Goal: Task Accomplishment & Management: Use online tool/utility

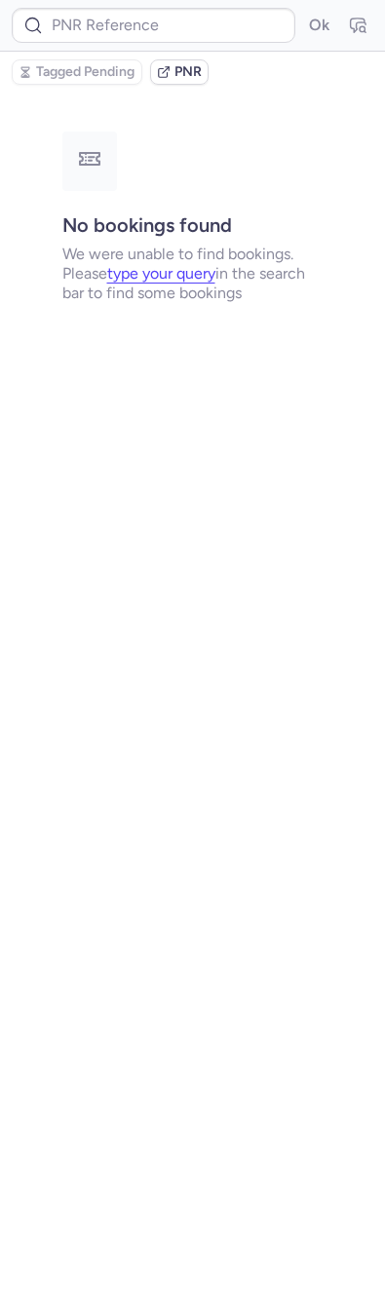
type input "CPRKTZ"
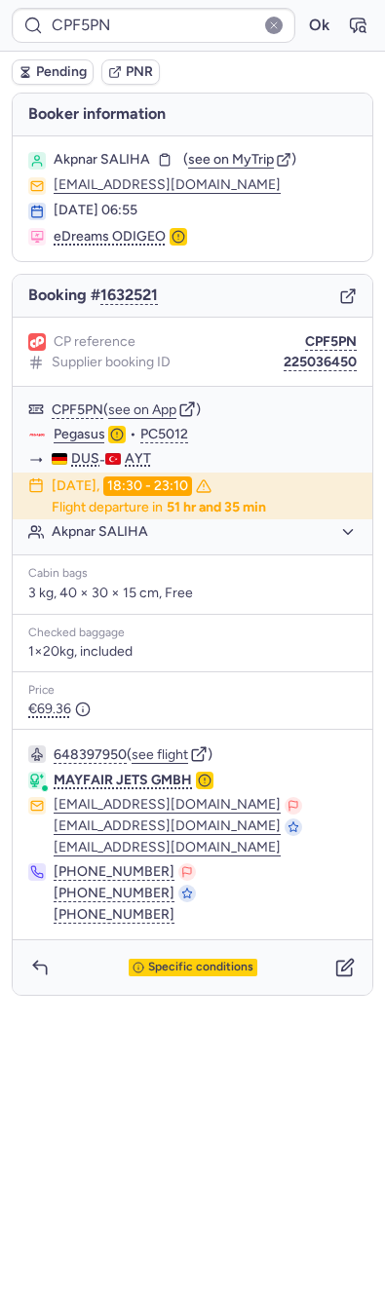
type input "CPPTXU"
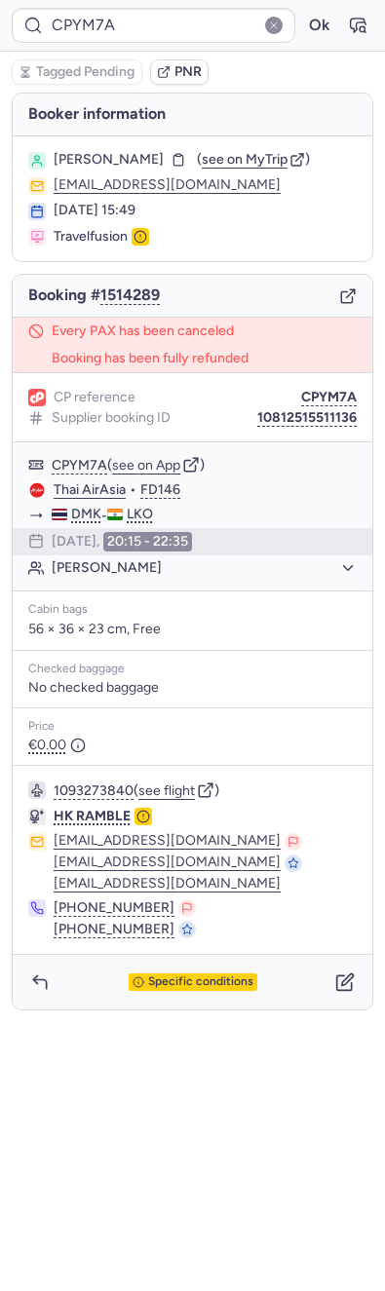
type input "CPB7RF"
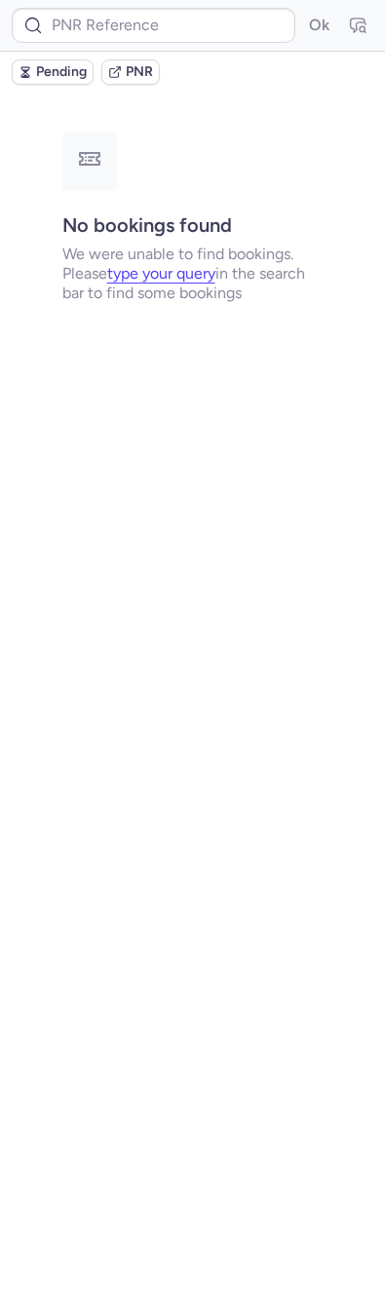
type input "12AUG25"
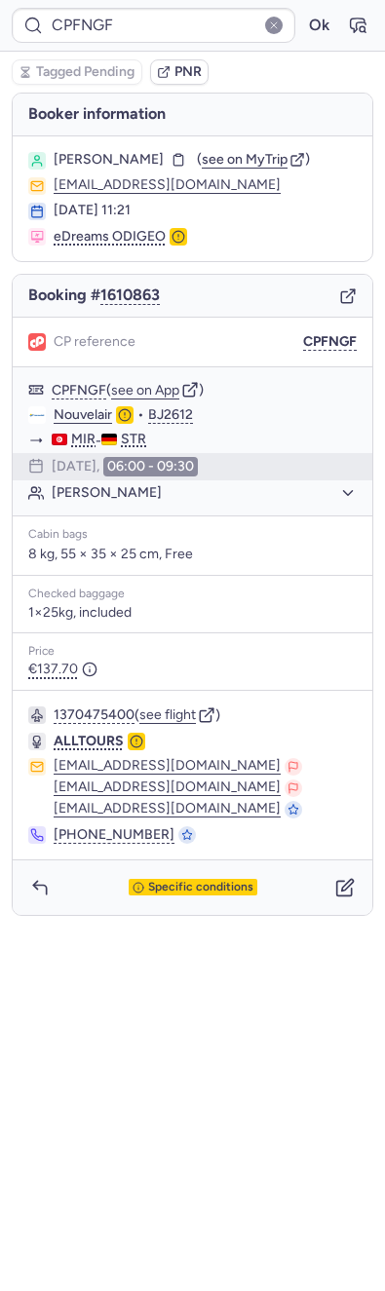
type input "CPT3J9"
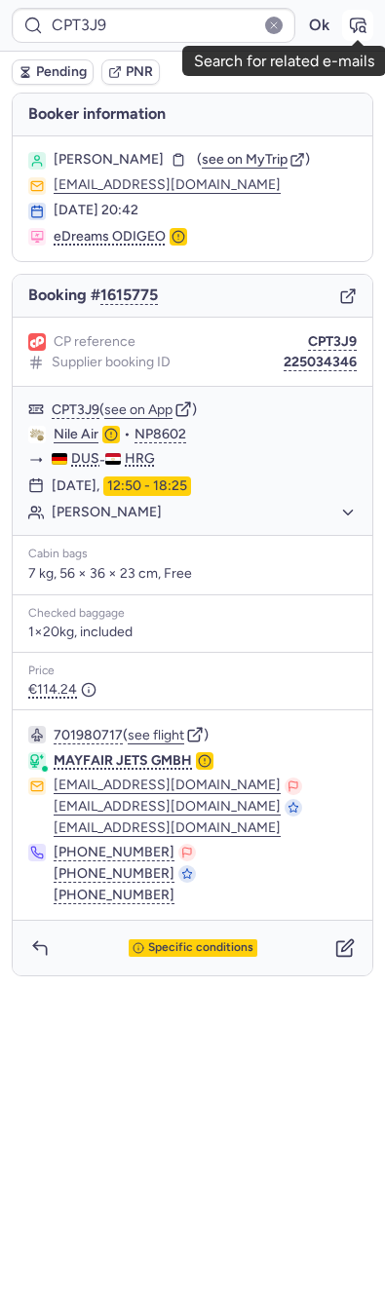
click at [357, 19] on icon "button" at bounding box center [358, 26] width 15 height 14
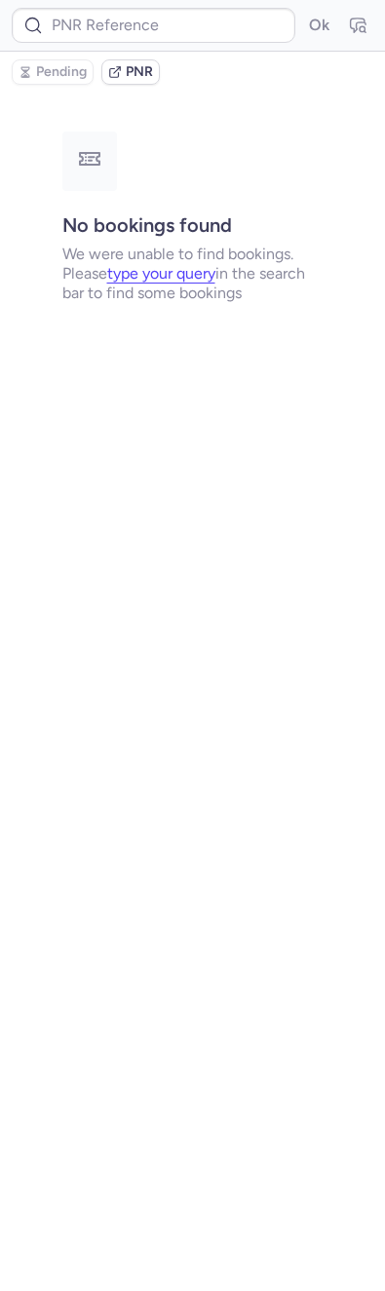
type input "CPT3J9"
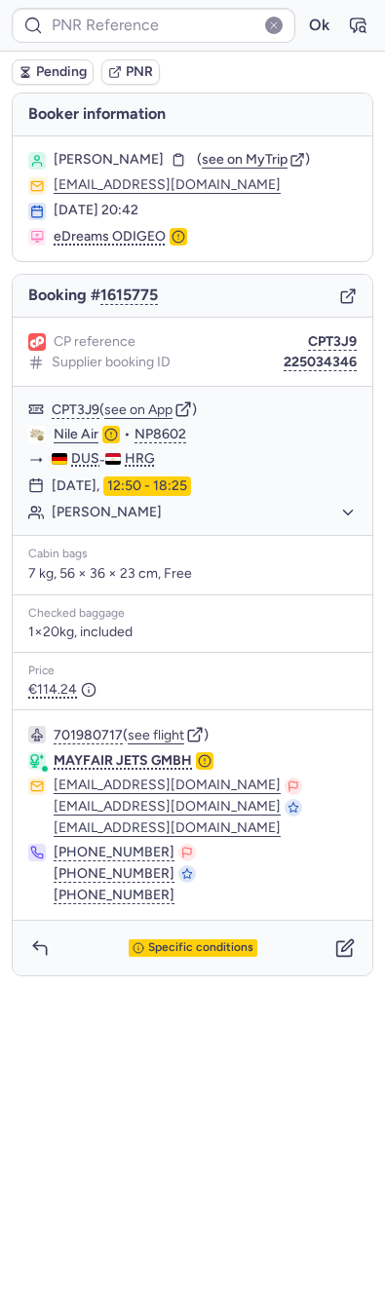
type input "CPT3J9"
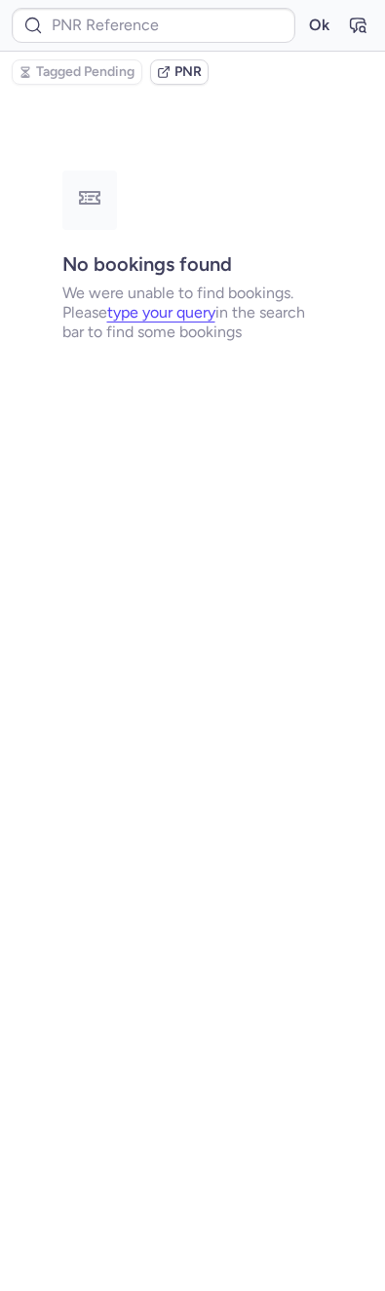
type input "CPT3J9"
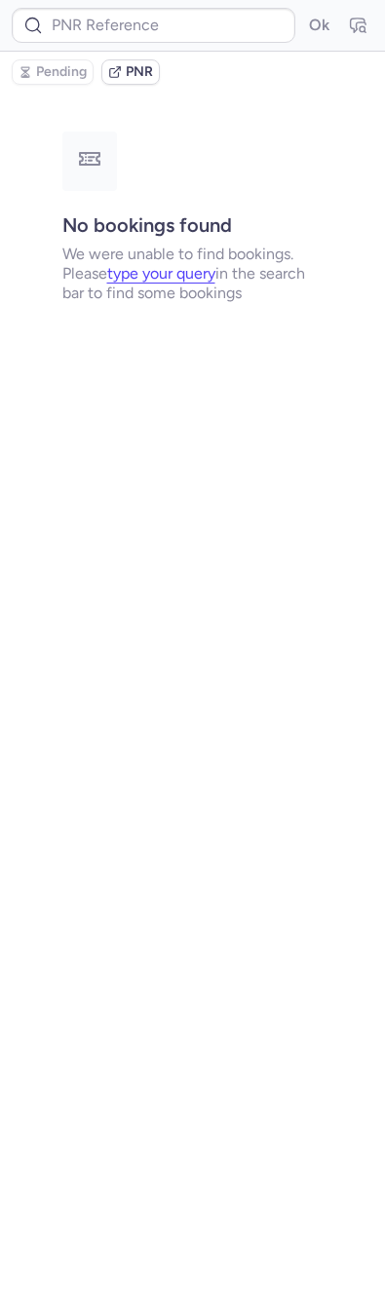
type input "CPT3J9"
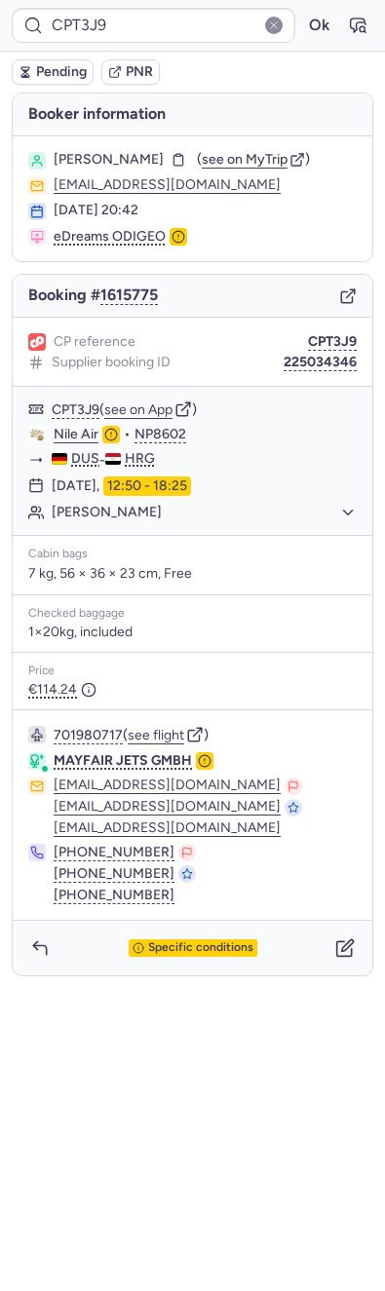
click at [361, 300] on div "Booking # 1615775" at bounding box center [192, 296] width 359 height 43
click at [357, 300] on div "Booking # 1615775" at bounding box center [192, 296] width 359 height 43
click at [347, 300] on icon "button" at bounding box center [348, 296] width 18 height 18
click at [163, 728] on button "see flight" at bounding box center [156, 736] width 56 height 16
click at [326, 340] on button "CPT3J9" at bounding box center [332, 342] width 49 height 16
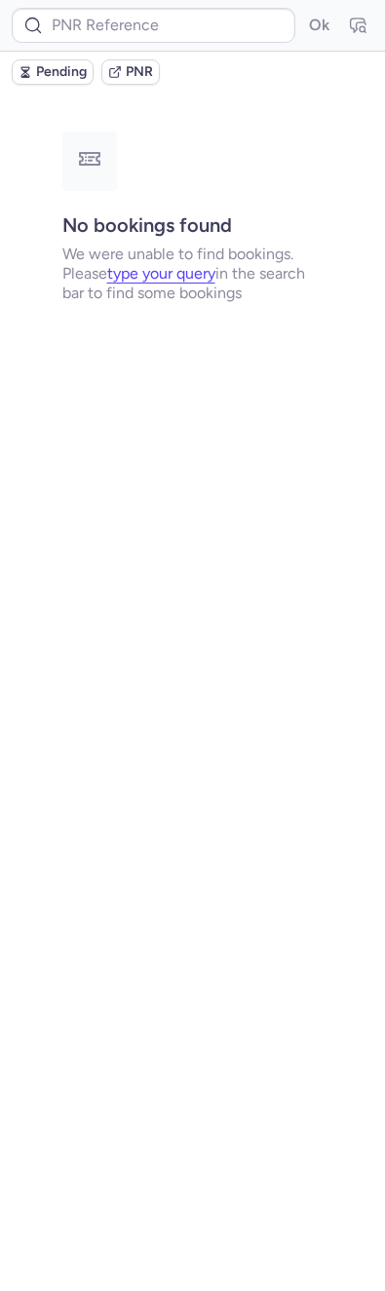
type input "CPV4VU"
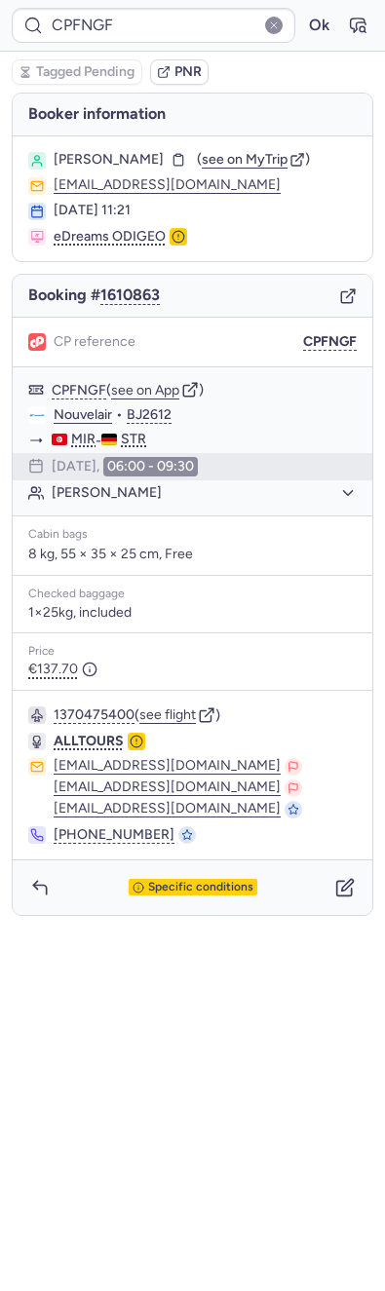
type input "CP7KR8"
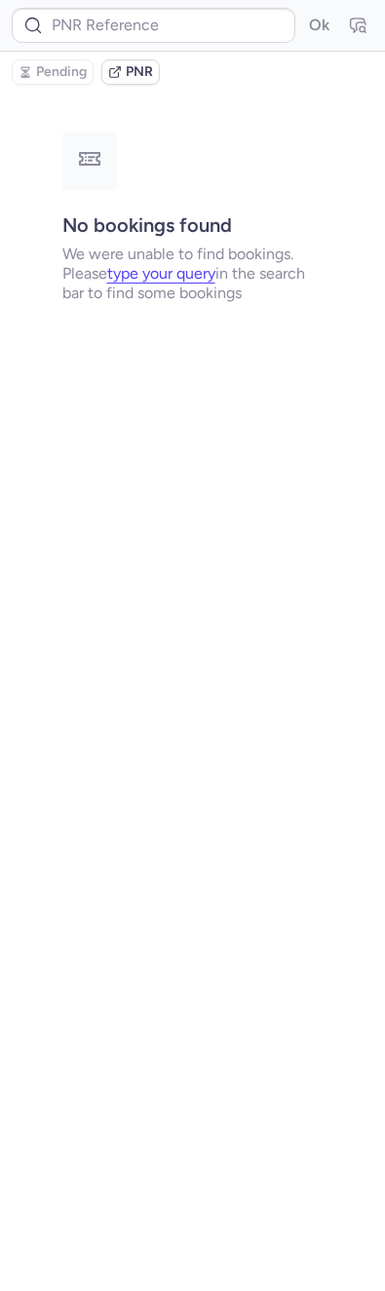
type input "CPFNGF"
type input "CPV4VU"
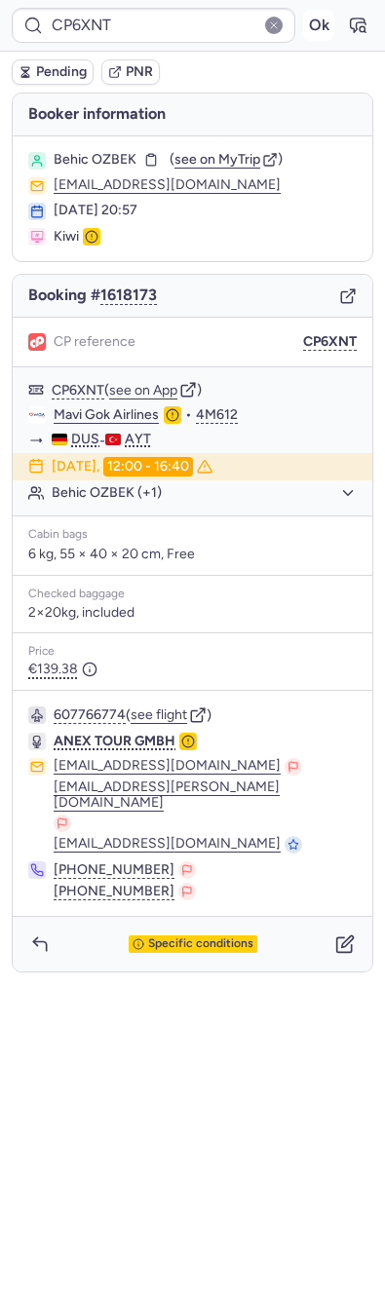
click at [332, 33] on button "Ok" at bounding box center [318, 25] width 31 height 31
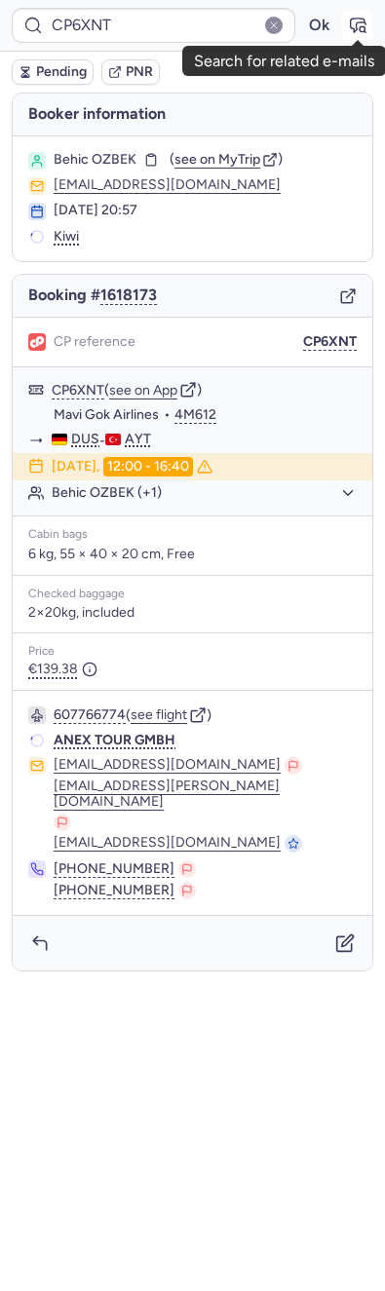
click at [362, 33] on icon "button" at bounding box center [357, 25] width 19 height 19
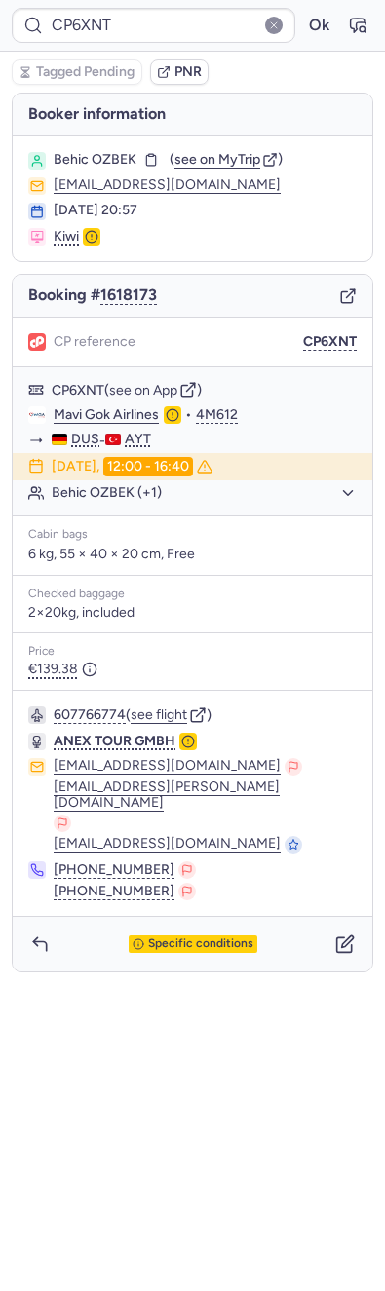
type input "CPFNGF"
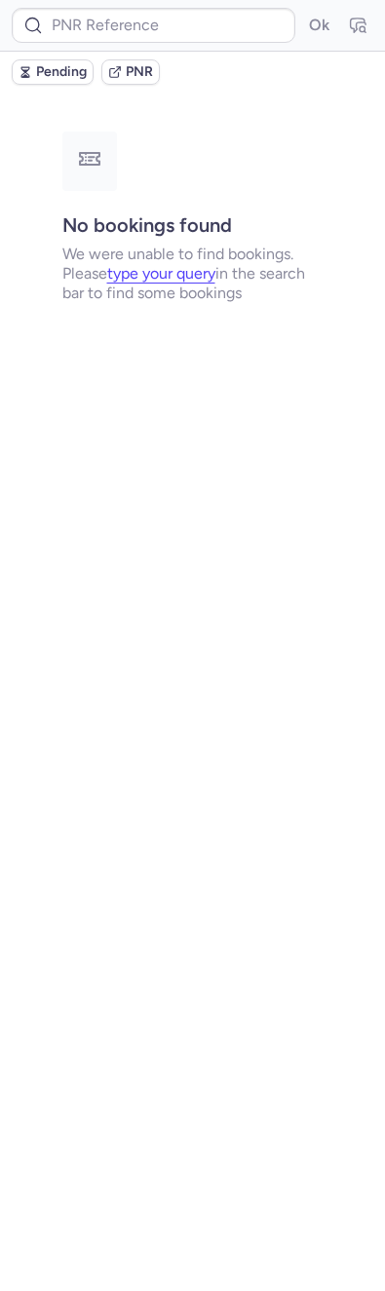
type input "CPQVCN"
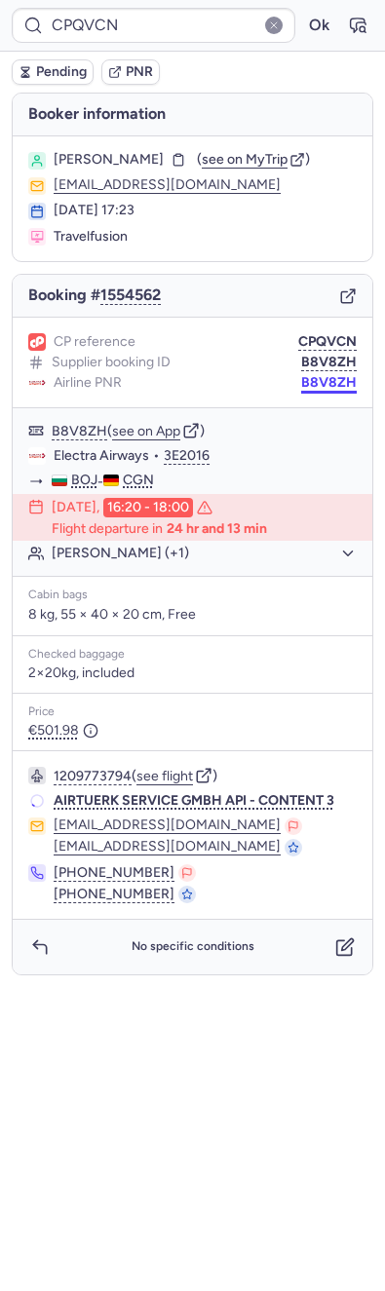
click at [331, 378] on button "B8V8ZH" at bounding box center [329, 383] width 56 height 16
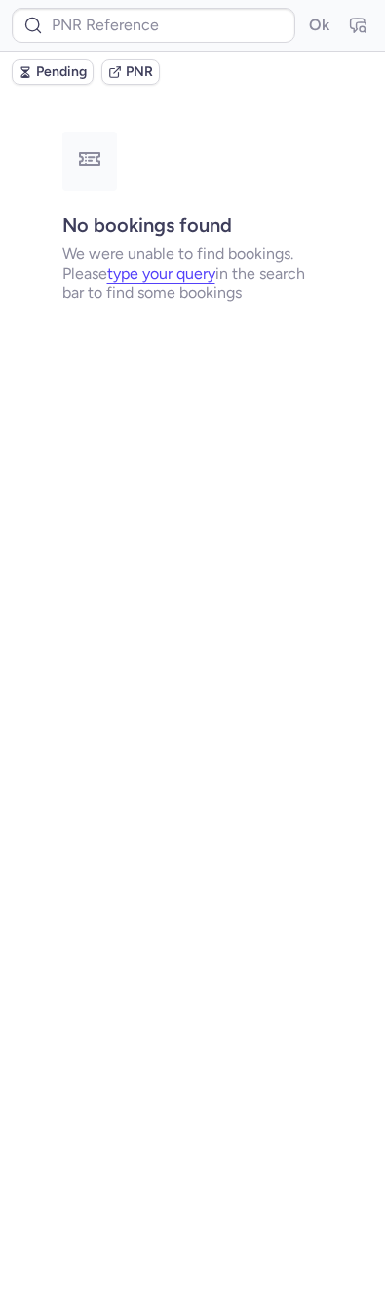
click at [164, 46] on div "Ok" at bounding box center [192, 26] width 385 height 52
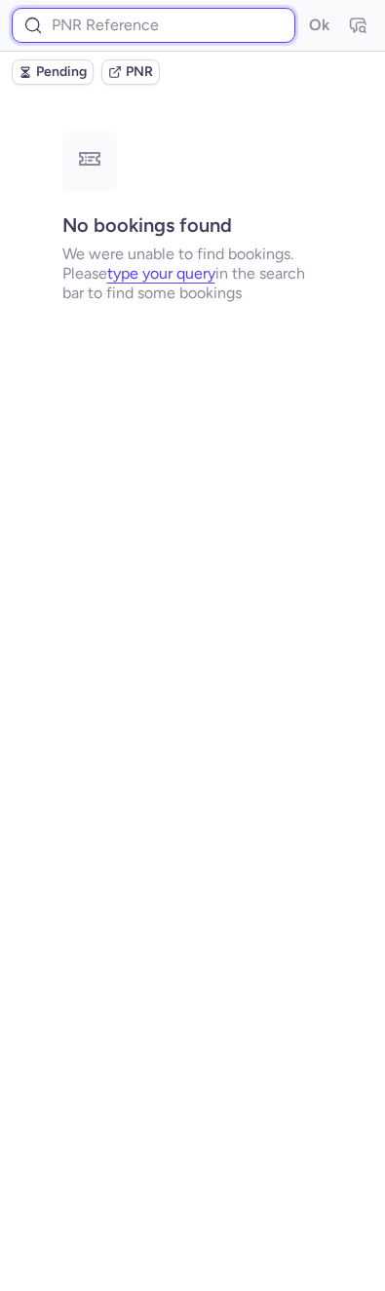
click at [164, 42] on input at bounding box center [153, 25] width 283 height 35
paste input "IODKEB"
type input "IODKEB"
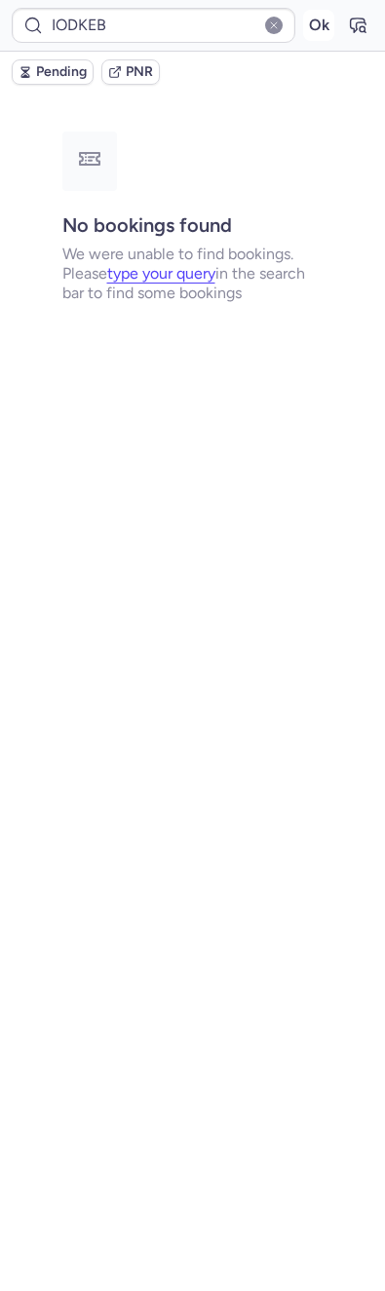
click at [308, 31] on button "Ok" at bounding box center [318, 25] width 31 height 31
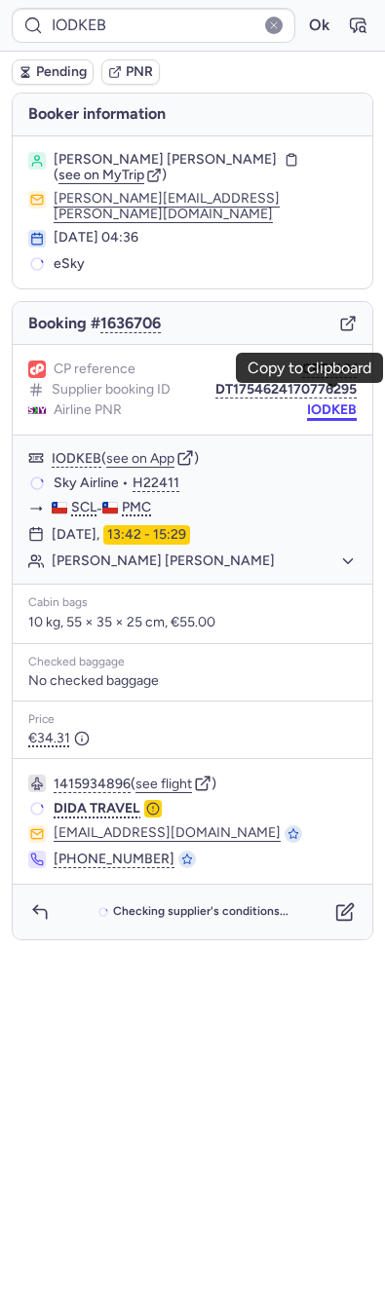
click at [333, 402] on button "IODKEB" at bounding box center [332, 410] width 50 height 16
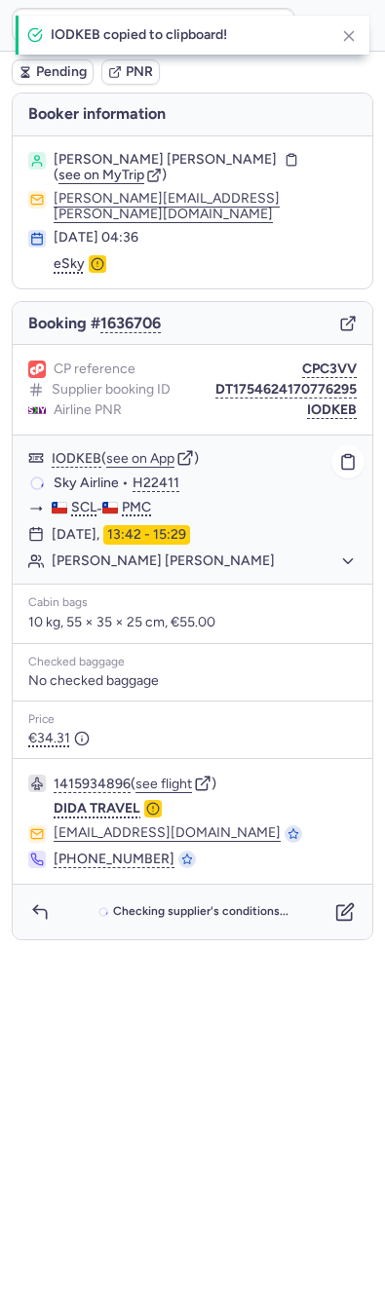
click at [73, 474] on span "Sky Airline" at bounding box center [86, 483] width 65 height 18
click at [73, 474] on link "Sky Airline" at bounding box center [86, 483] width 65 height 18
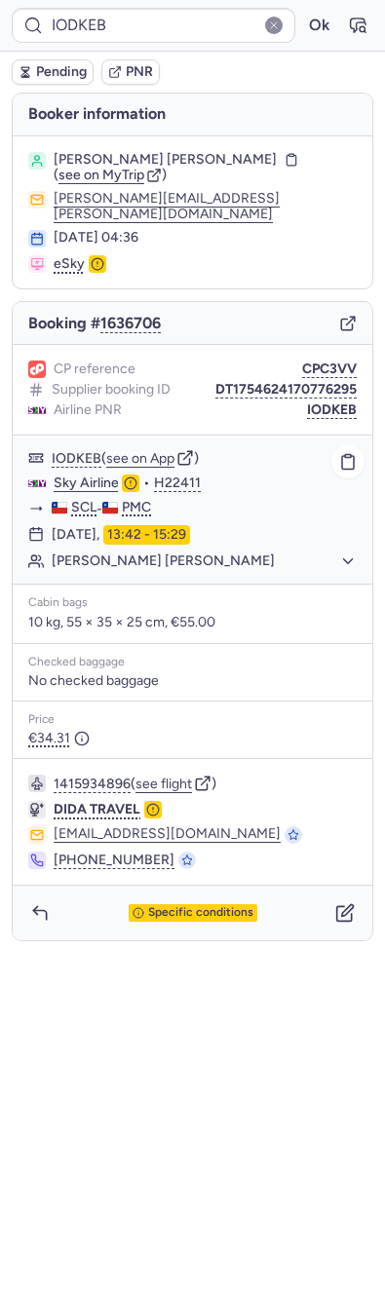
drag, startPoint x: 292, startPoint y: 550, endPoint x: 215, endPoint y: 555, distance: 77.1
click at [215, 555] on div "[PERSON_NAME] [PERSON_NAME]" at bounding box center [192, 560] width 359 height 25
click at [216, 555] on div "[PERSON_NAME] [PERSON_NAME]" at bounding box center [192, 560] width 359 height 25
click at [226, 552] on button "[PERSON_NAME] [PERSON_NAME]" at bounding box center [204, 561] width 305 height 18
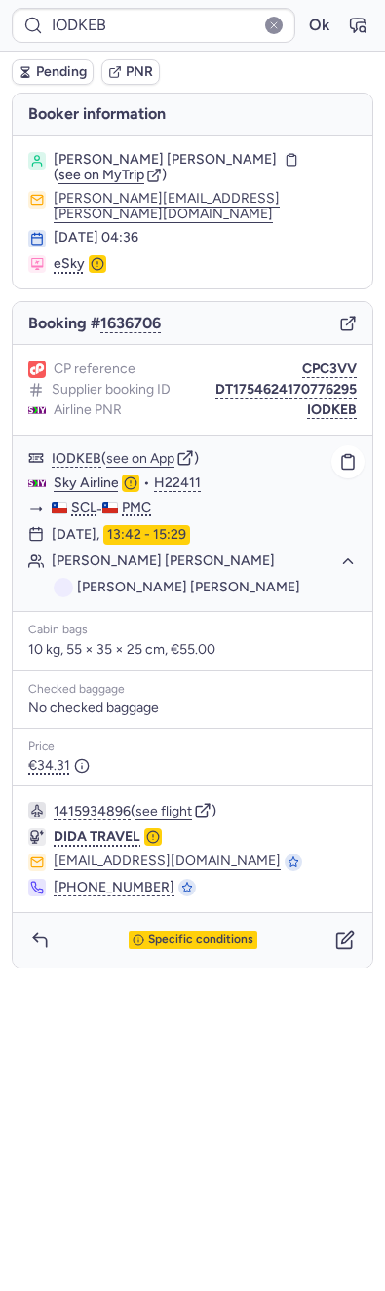
copy span "ARAYA TAPIA"
drag, startPoint x: 308, startPoint y: 581, endPoint x: 18, endPoint y: 499, distance: 301.6
click at [206, 578] on li "[PERSON_NAME] [PERSON_NAME]" at bounding box center [205, 587] width 303 height 19
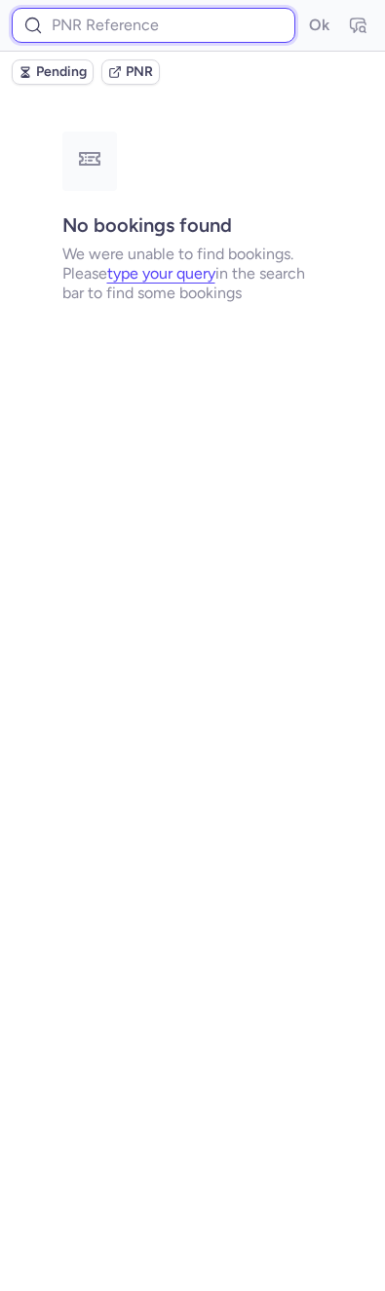
click at [113, 23] on input at bounding box center [153, 25] width 283 height 35
paste input "IODKEB"
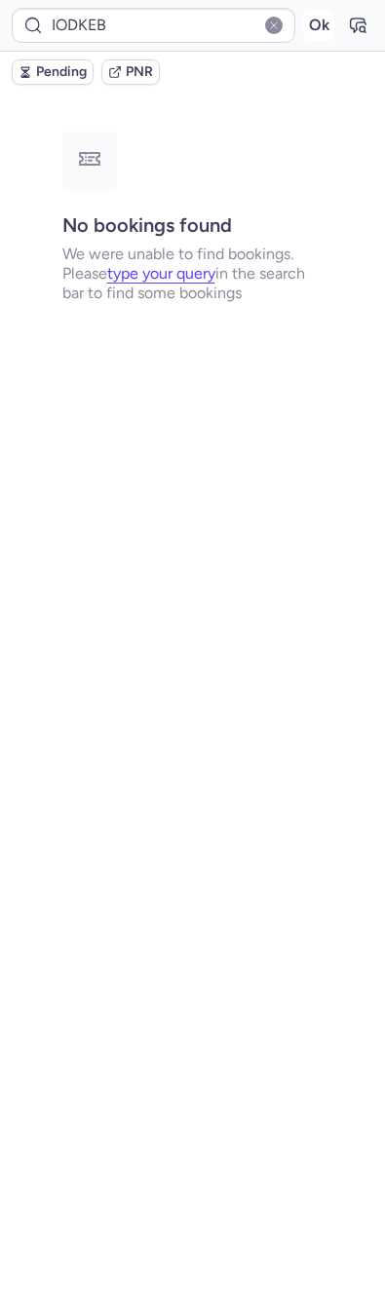
click at [307, 28] on button "Ok" at bounding box center [318, 25] width 31 height 31
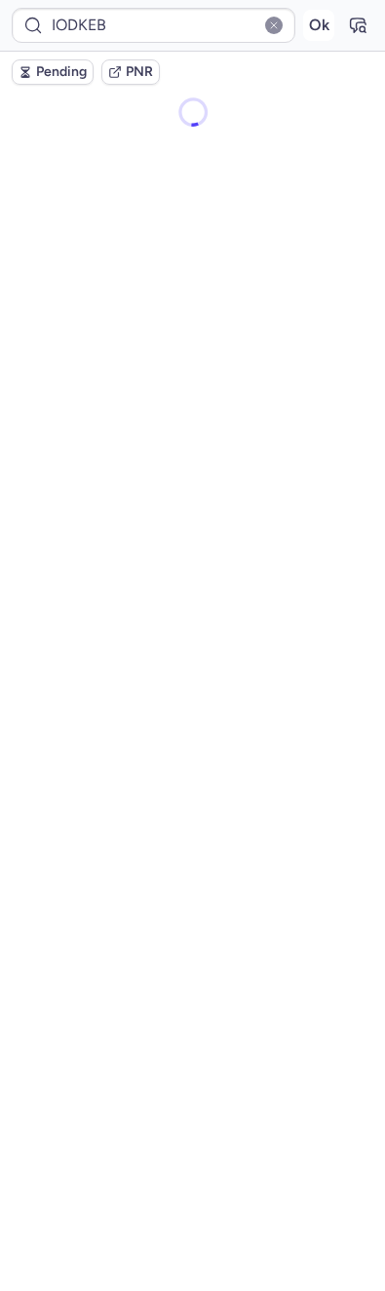
click at [322, 28] on button "Ok" at bounding box center [318, 25] width 31 height 31
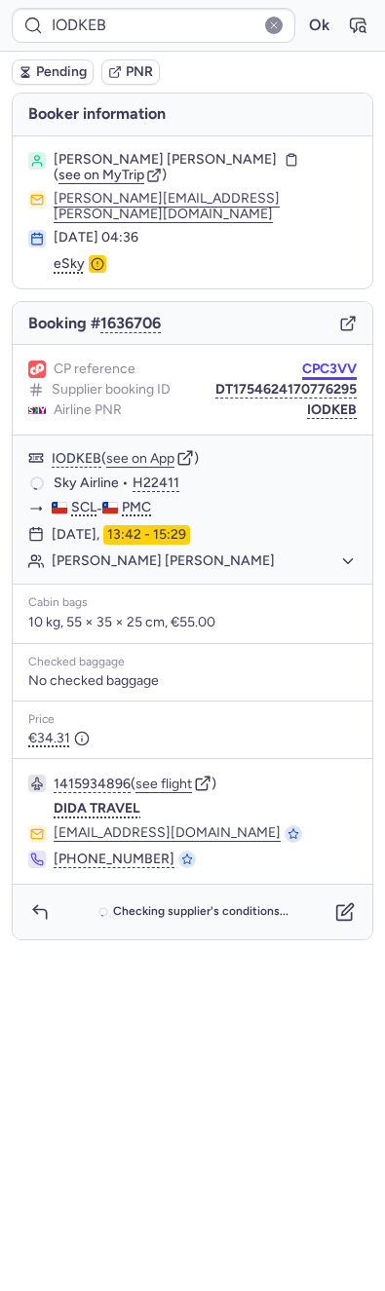
click at [349, 361] on button "CPC3VV" at bounding box center [329, 369] width 55 height 16
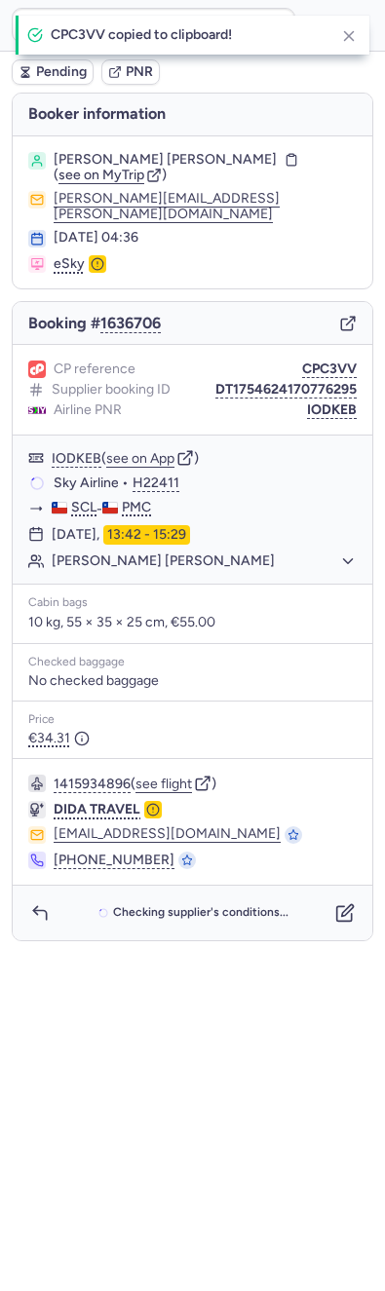
type input "CPC3VV"
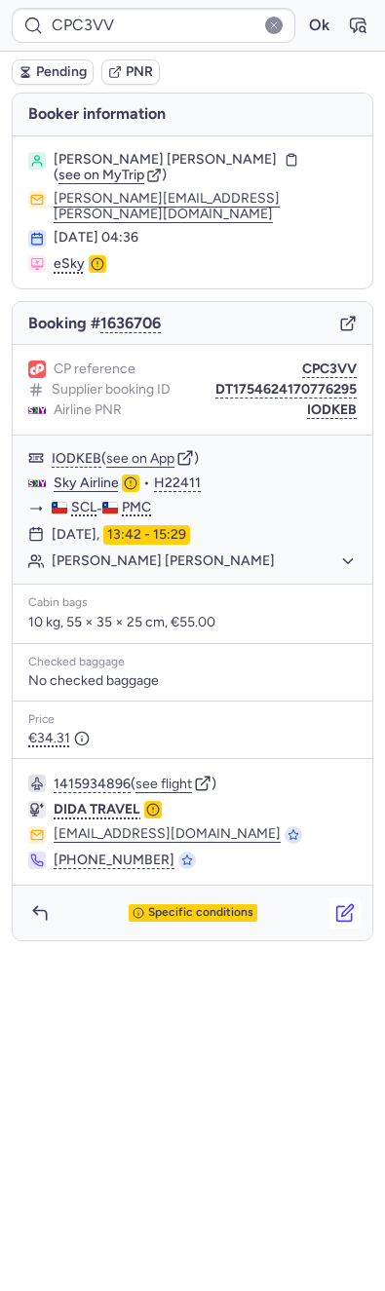
click at [343, 897] on button "button" at bounding box center [344, 912] width 31 height 31
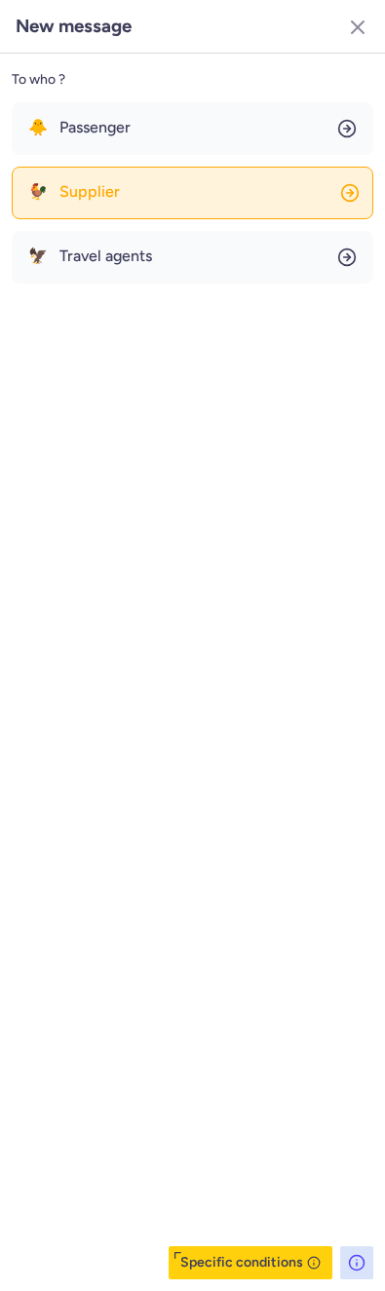
click at [154, 171] on button "🐓 Supplier" at bounding box center [192, 193] width 361 height 53
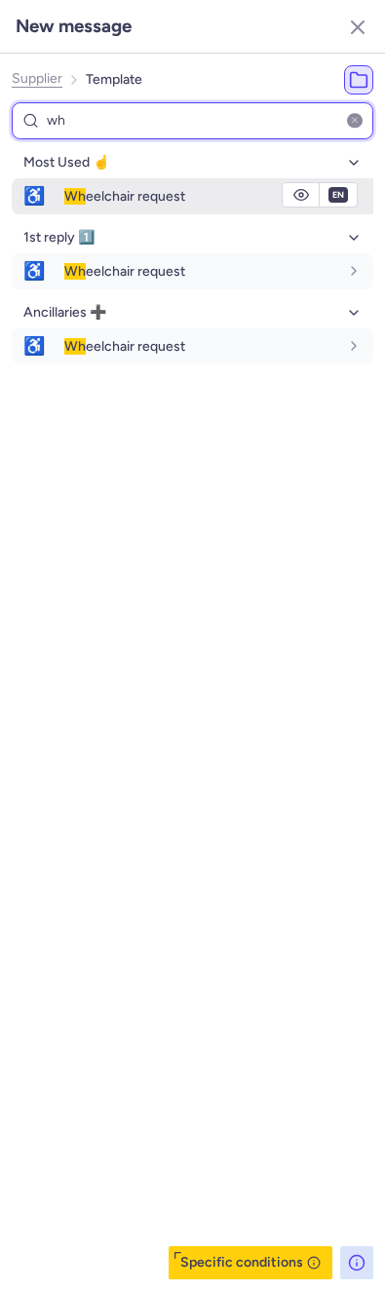
type input "wh"
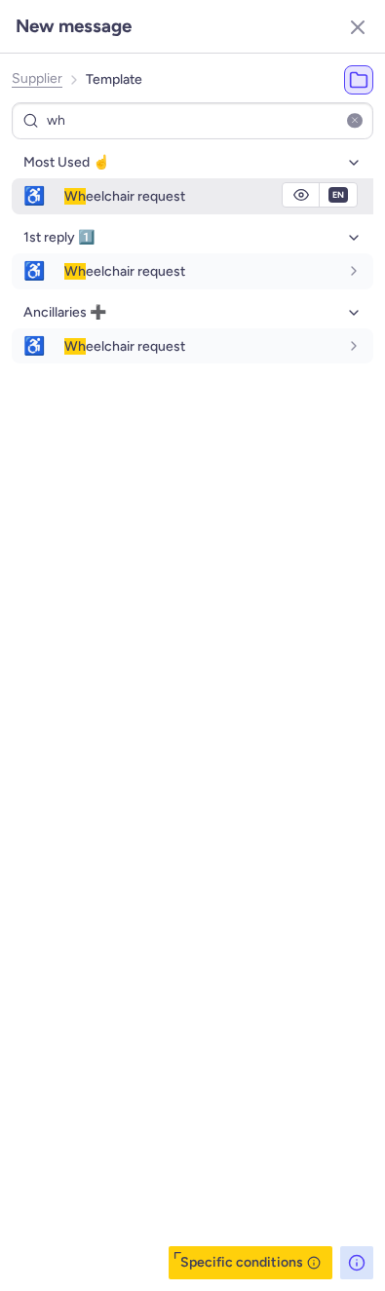
click at [78, 207] on div "Wh eelchair request" at bounding box center [218, 195] width 309 height 33
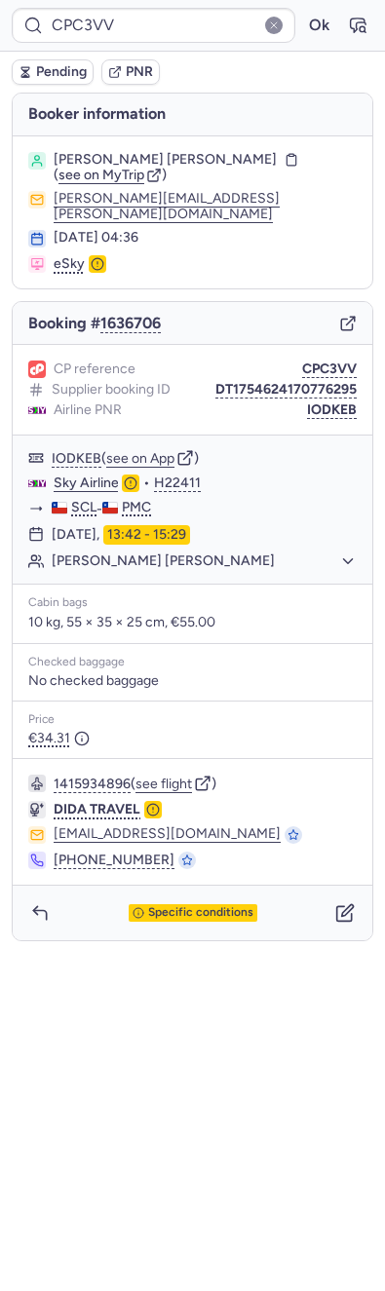
click at [70, 70] on span "Pending" at bounding box center [61, 72] width 51 height 16
type input "CPLEXO"
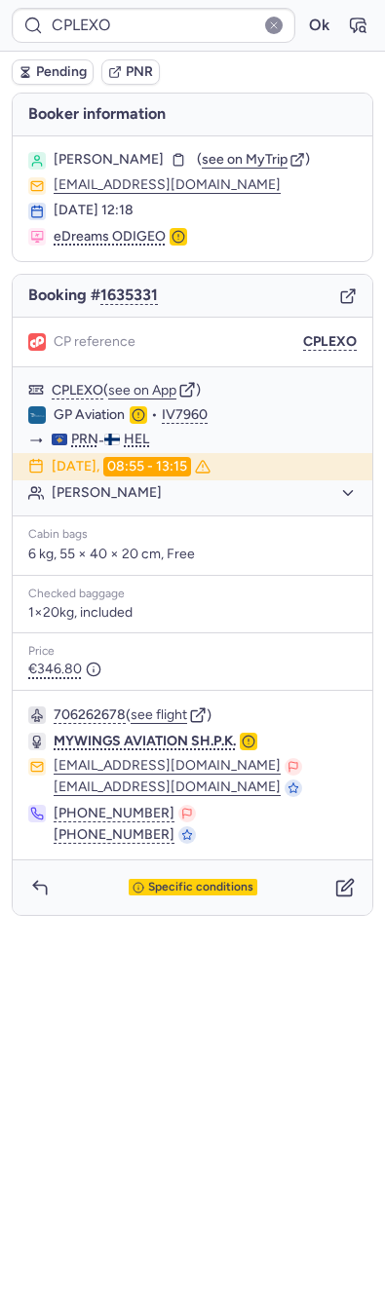
click at [350, 281] on div "Booking # 1635331" at bounding box center [192, 296] width 359 height 43
click at [350, 289] on icon "button" at bounding box center [348, 296] width 18 height 18
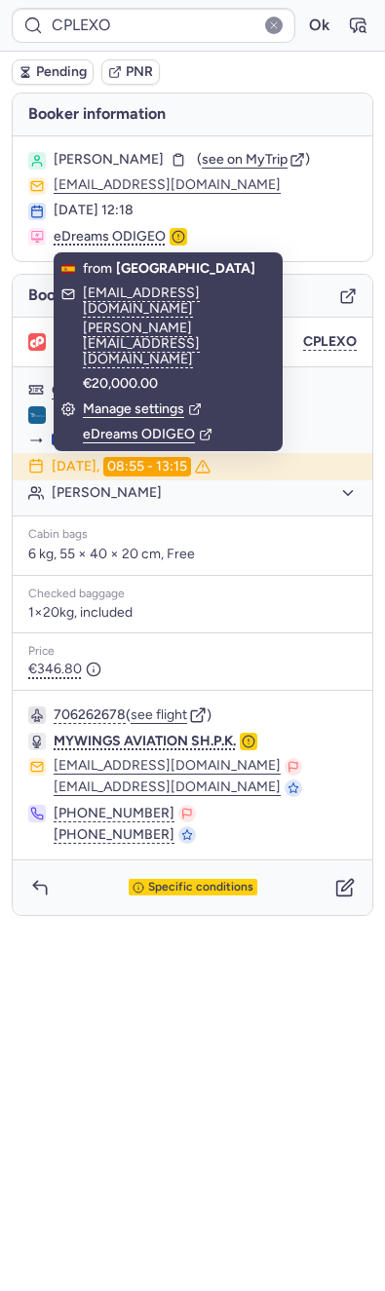
click at [350, 294] on icon "button" at bounding box center [348, 296] width 18 height 18
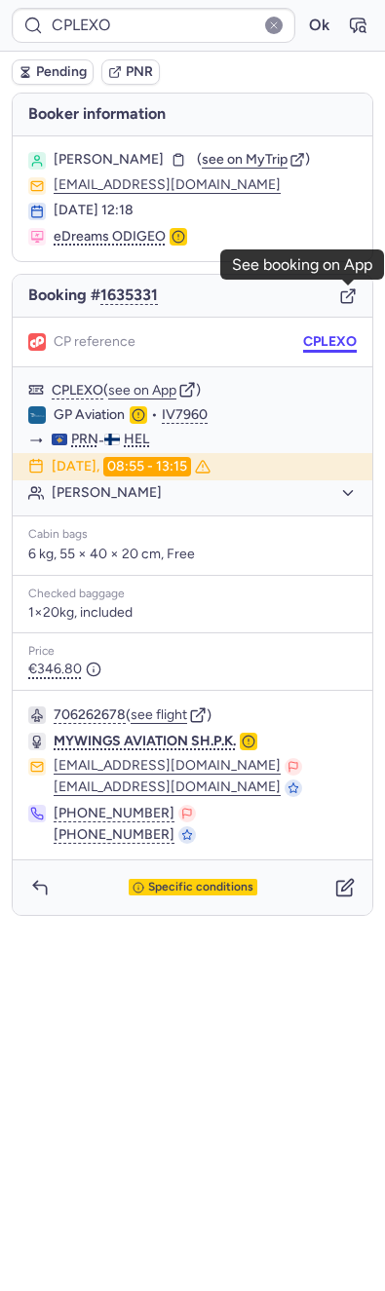
click at [340, 335] on button "CPLEXO" at bounding box center [330, 342] width 54 height 16
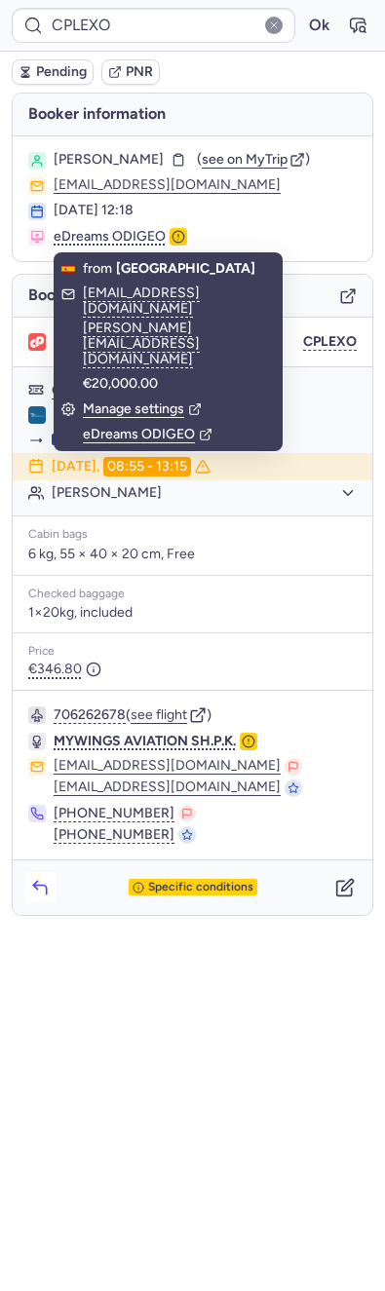
click at [28, 877] on button "button" at bounding box center [39, 887] width 31 height 31
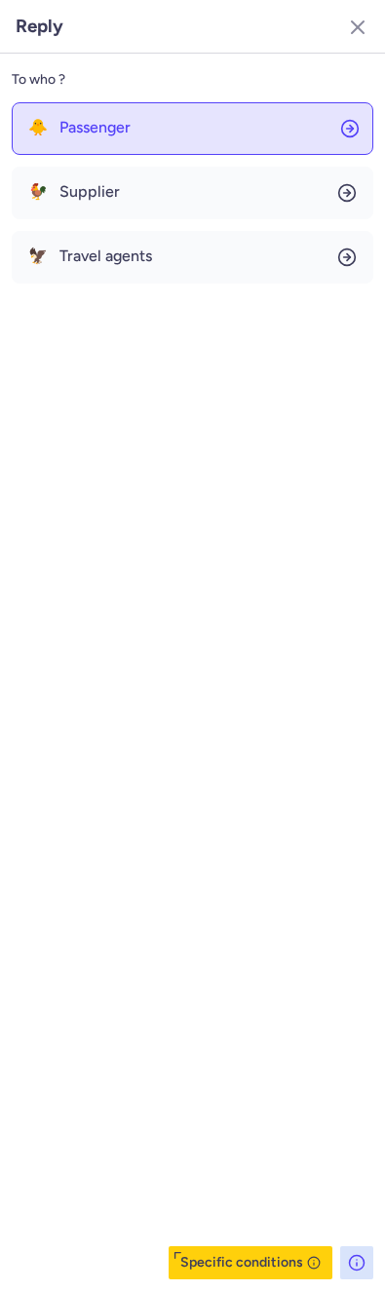
click at [115, 108] on button "🐥 Passenger" at bounding box center [192, 128] width 361 height 53
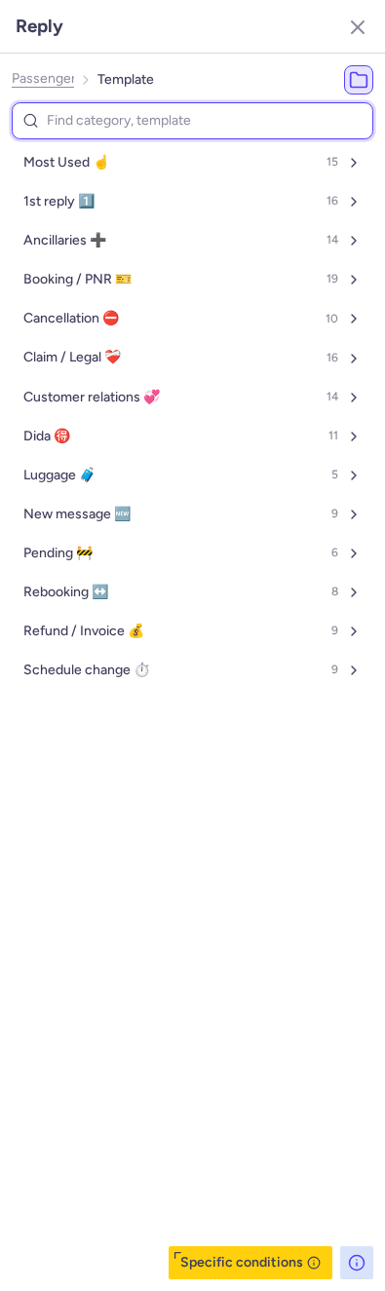
click at [115, 108] on input at bounding box center [192, 121] width 361 height 38
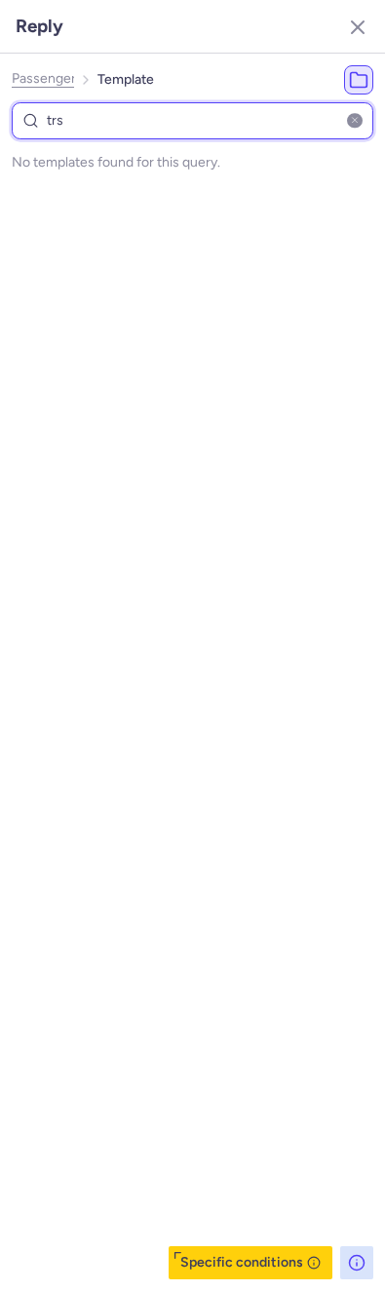
type input "tr"
select select "en"
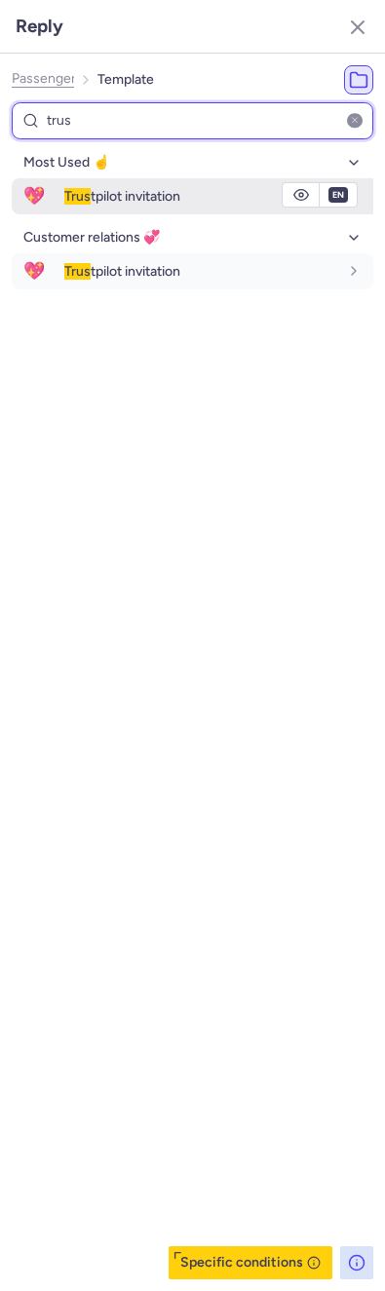
type input "trus"
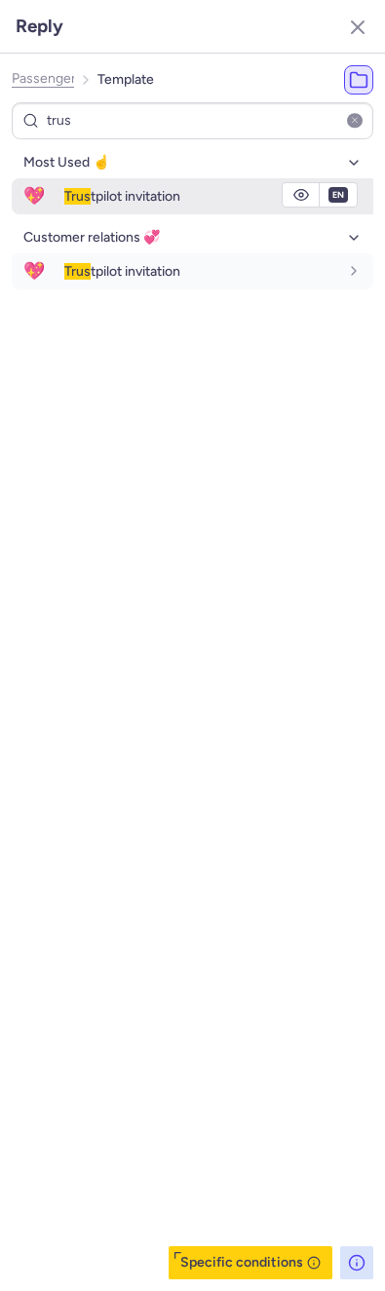
click at [99, 190] on span "Trus tpilot invitation" at bounding box center [122, 196] width 116 height 17
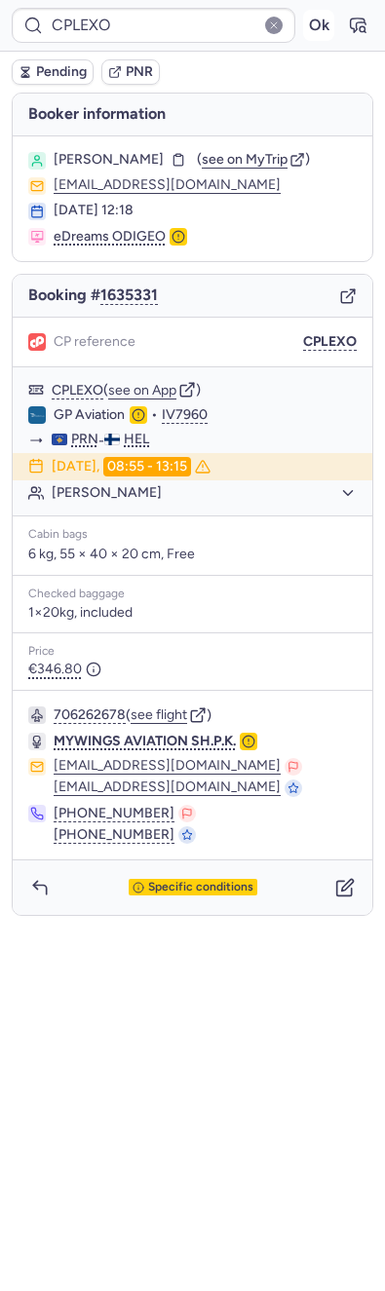
click at [323, 13] on button "Ok" at bounding box center [318, 25] width 31 height 31
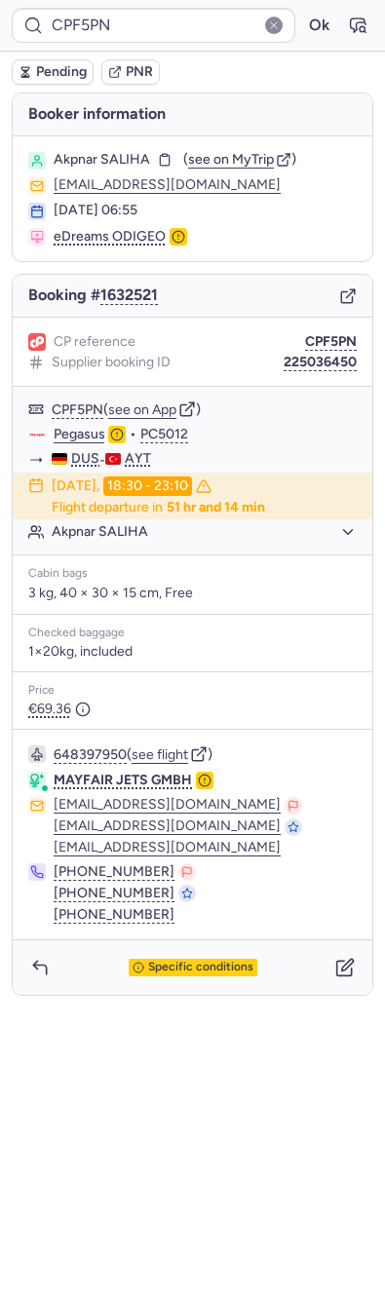
type input "CPPTXU"
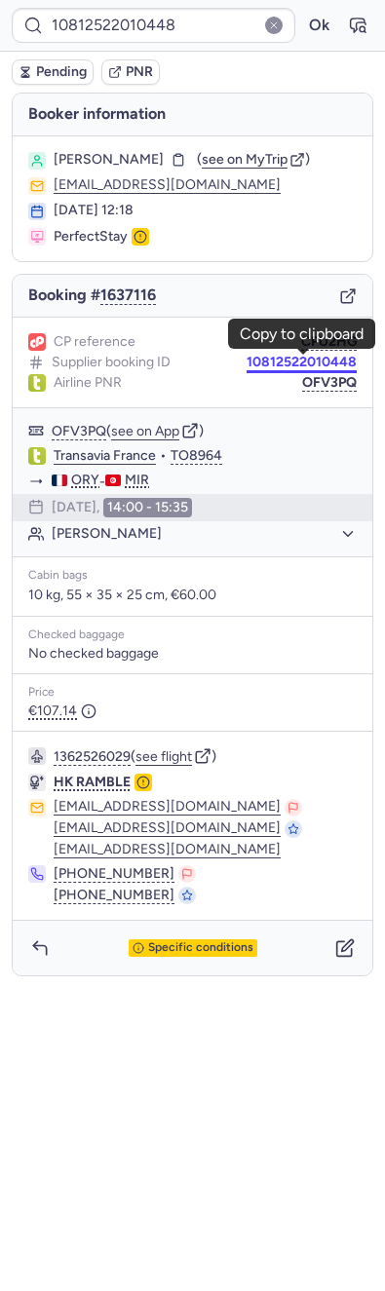
click at [282, 360] on button "10812522010448" at bounding box center [301, 363] width 110 height 16
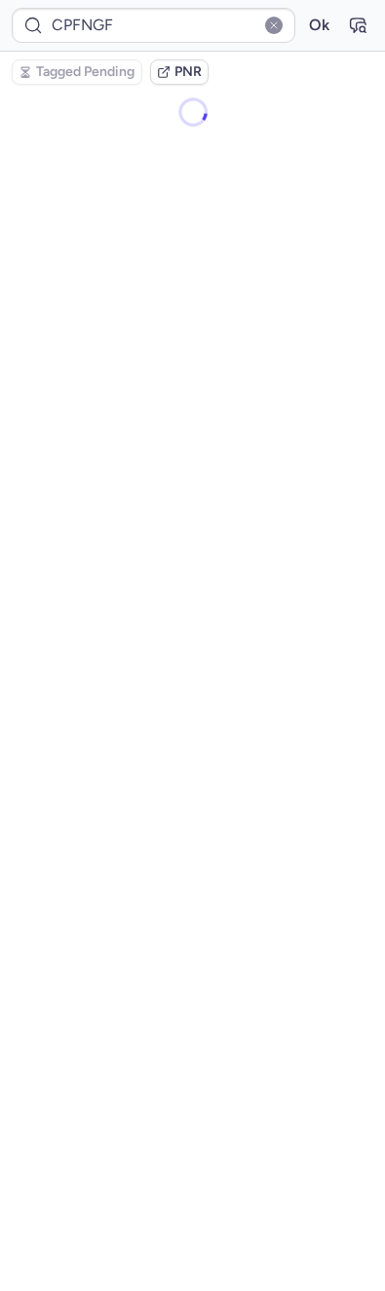
type input "CTPLANE7048983580408"
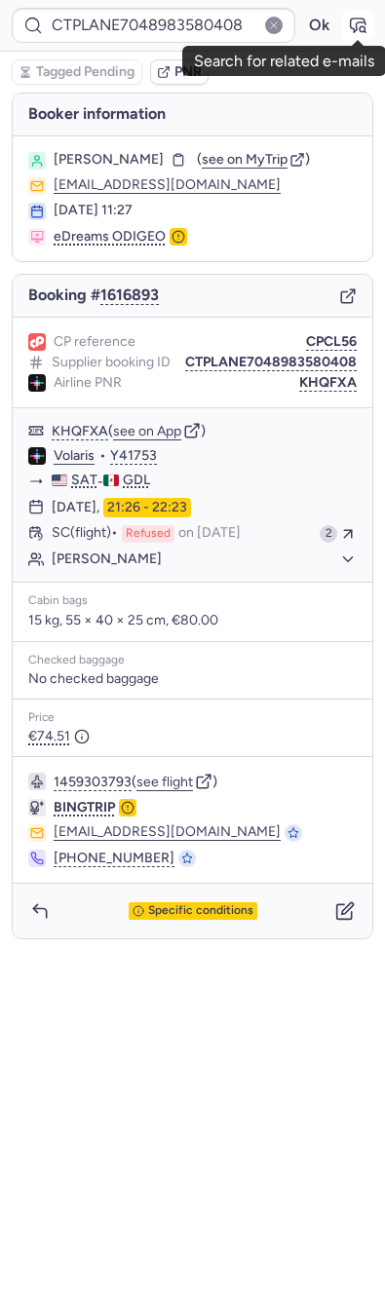
click at [369, 23] on button "button" at bounding box center [357, 25] width 31 height 31
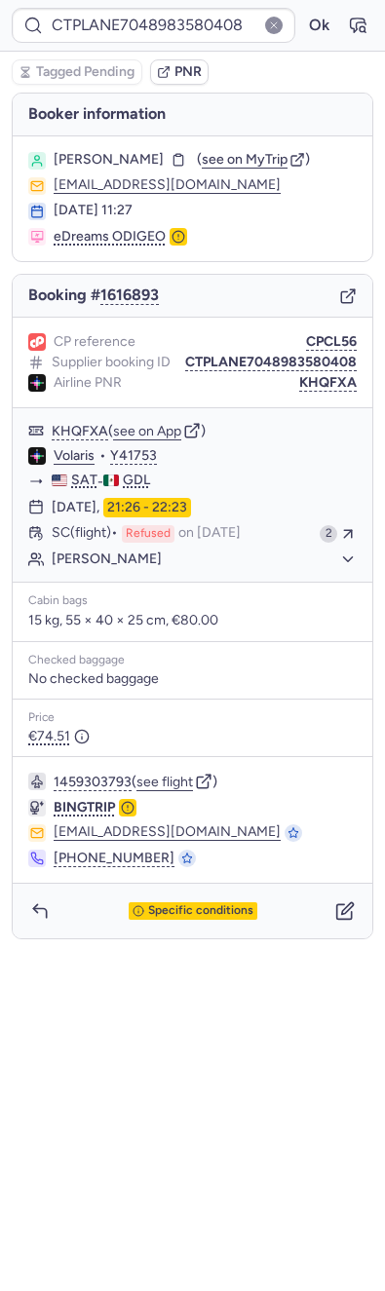
click at [350, 897] on div "Specific conditions" at bounding box center [192, 910] width 359 height 55
click at [350, 926] on button "button" at bounding box center [344, 910] width 31 height 31
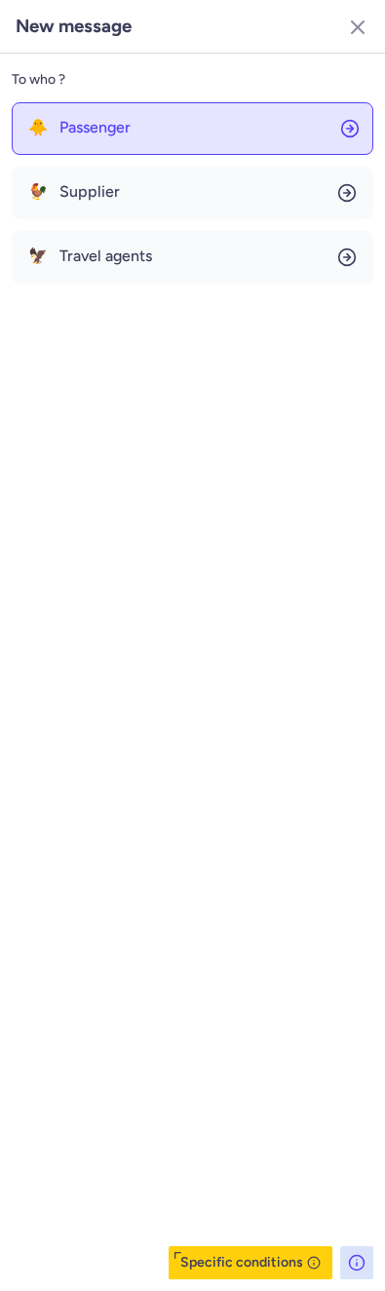
click at [187, 105] on button "🐥 Passenger" at bounding box center [192, 128] width 361 height 53
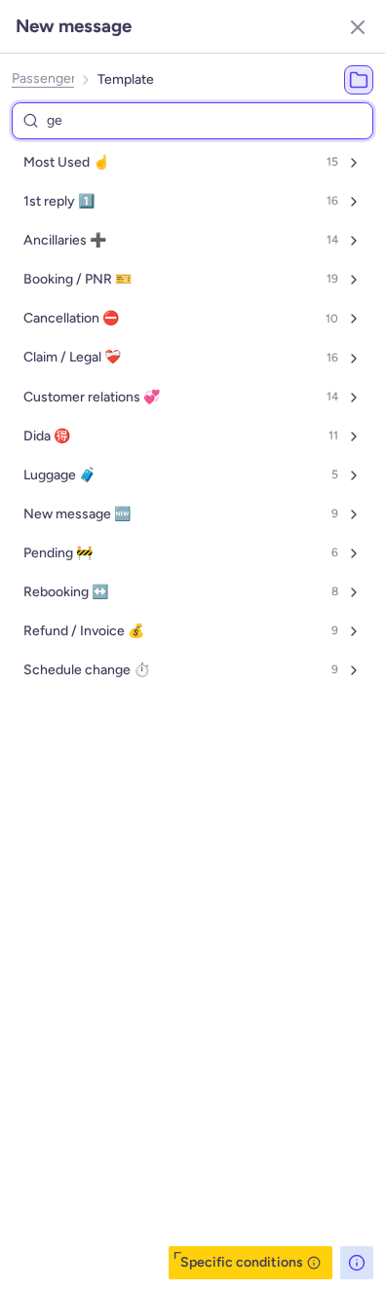
type input "gen"
select select "en"
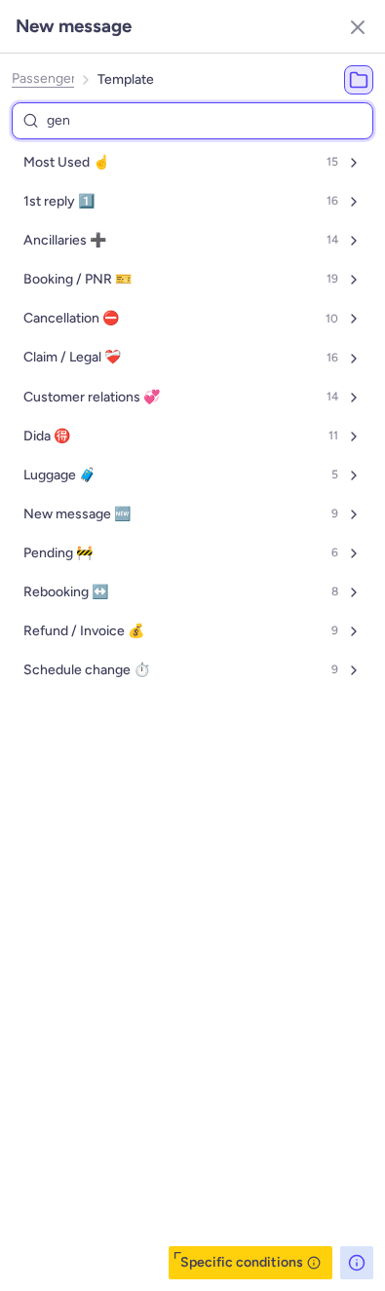
select select "en"
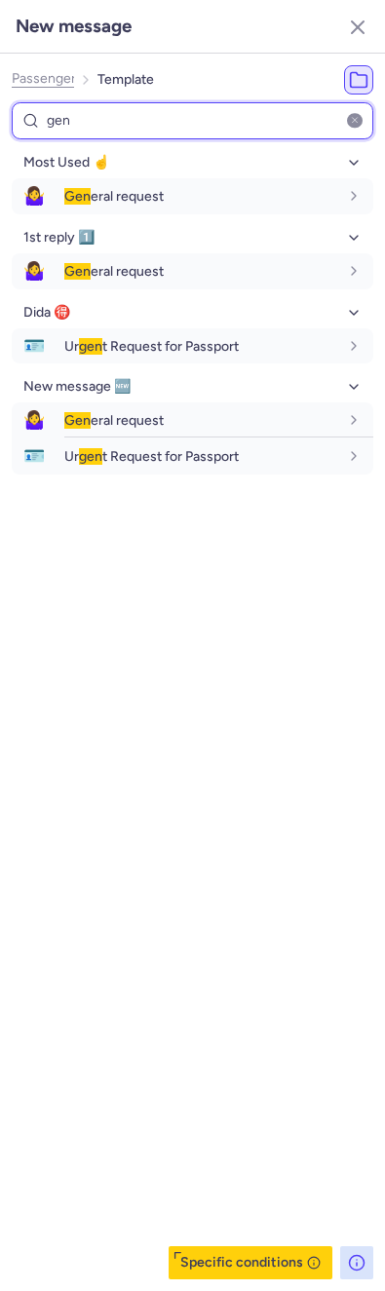
type input "gen"
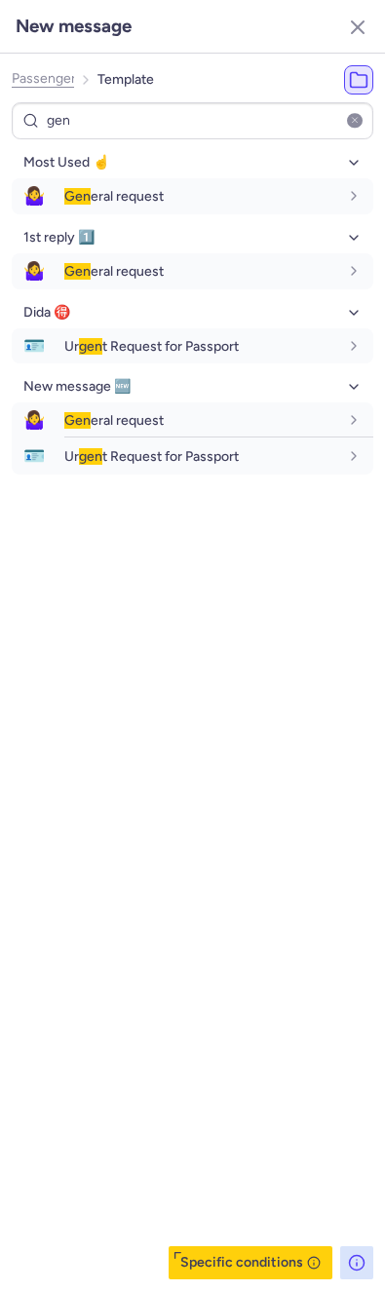
click at [69, 218] on ul "Most Used ☝️ 15 🤷‍♀️ Gen eral request fr en de nl pt es it ru en 1st reply 1️⃣ …" at bounding box center [192, 310] width 361 height 327
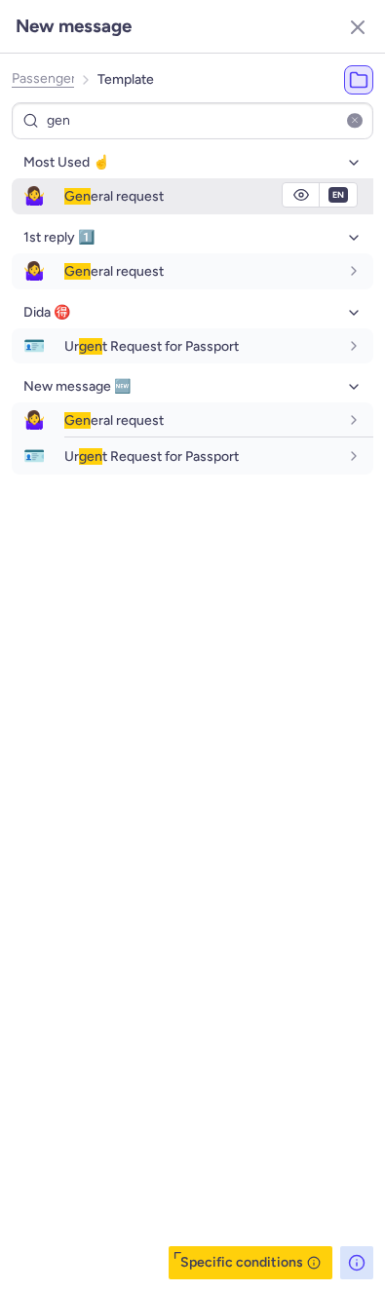
click at [69, 198] on span "Gen" at bounding box center [77, 196] width 26 height 17
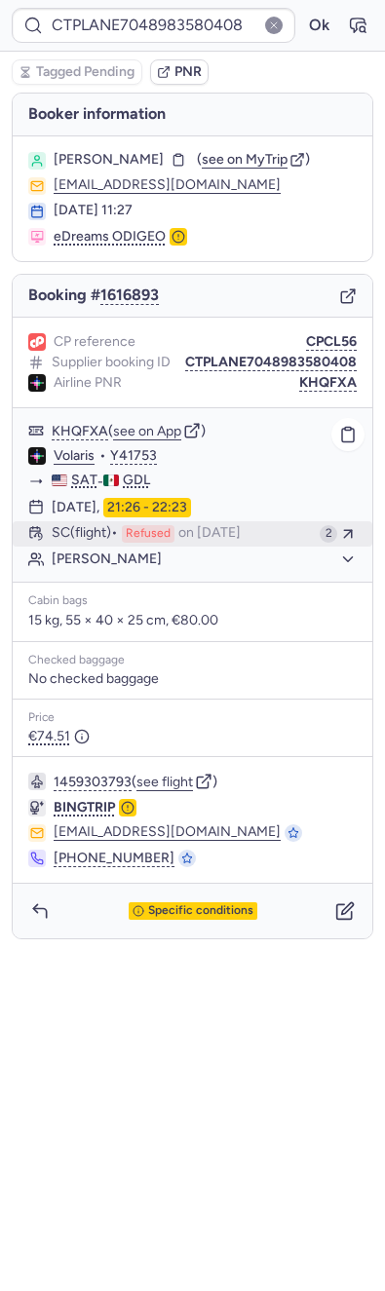
click at [197, 543] on span "on [DATE]" at bounding box center [209, 534] width 62 height 18
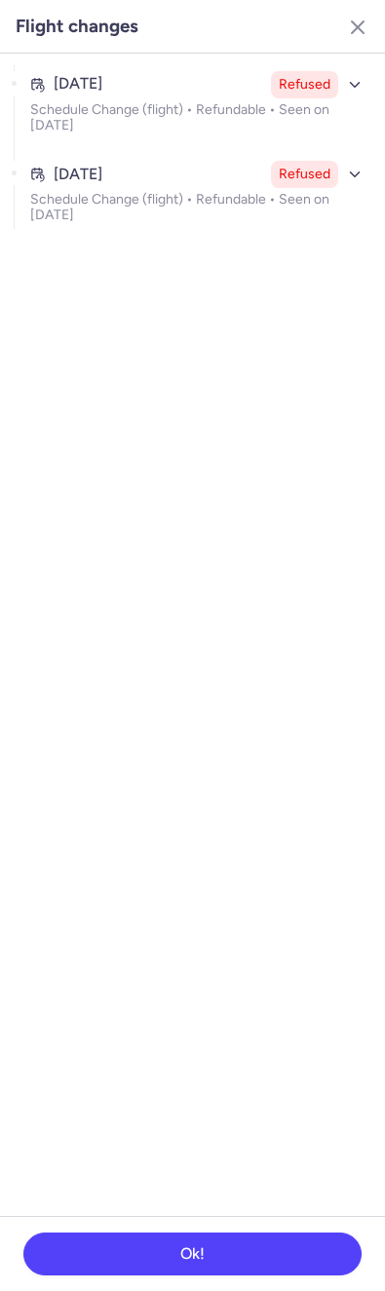
click at [156, 152] on div "Aug 13, 2025 Refused Schedule Change (flight) • Refundable • Seen on Aug 13, 20…" at bounding box center [198, 110] width 349 height 90
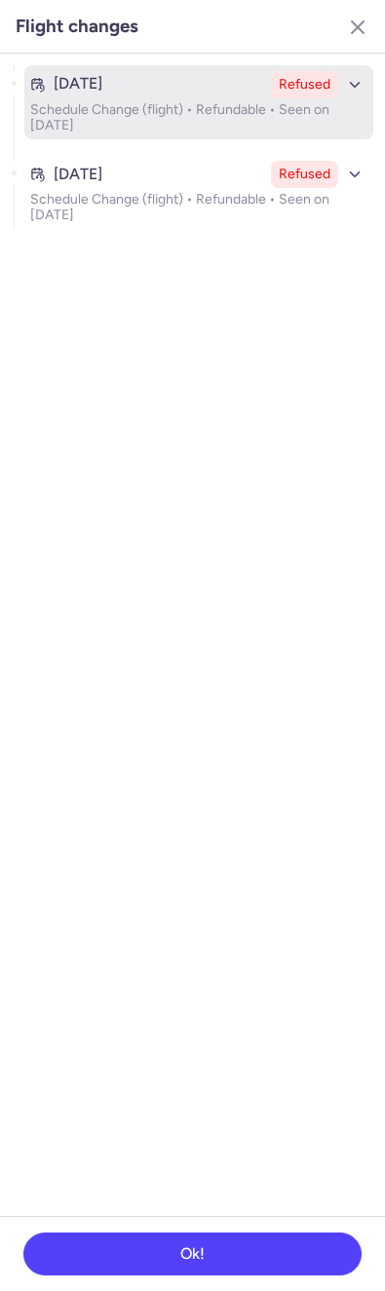
click at [152, 91] on div "Aug 13, 2025" at bounding box center [146, 84] width 233 height 18
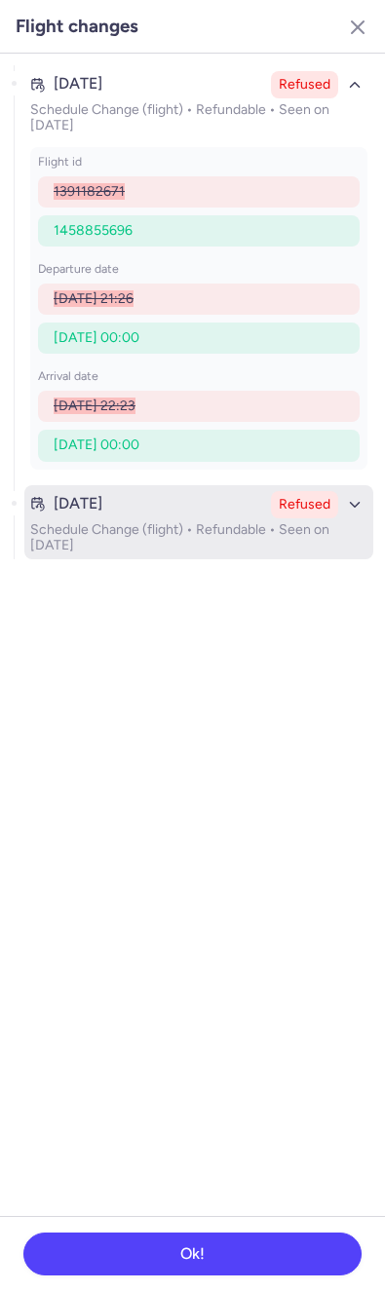
click at [161, 530] on p "Schedule Change (flight) • Refundable • Seen on Aug 13, 2025" at bounding box center [198, 537] width 337 height 31
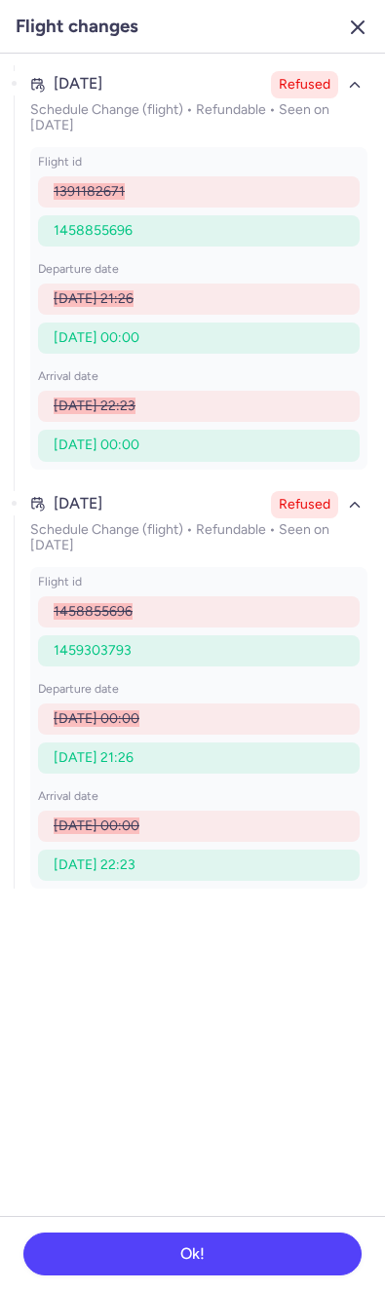
click at [351, 14] on button "button" at bounding box center [357, 27] width 31 height 31
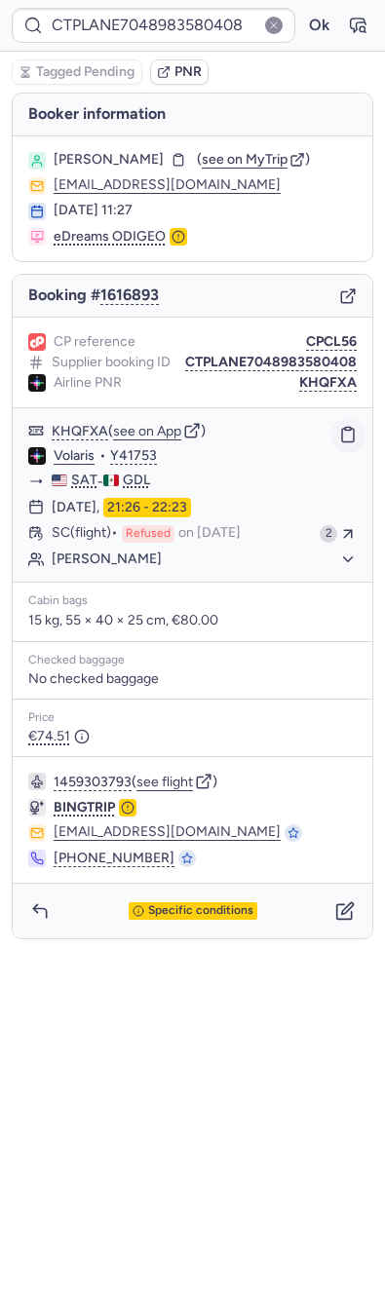
click at [360, 438] on button "button" at bounding box center [347, 434] width 33 height 33
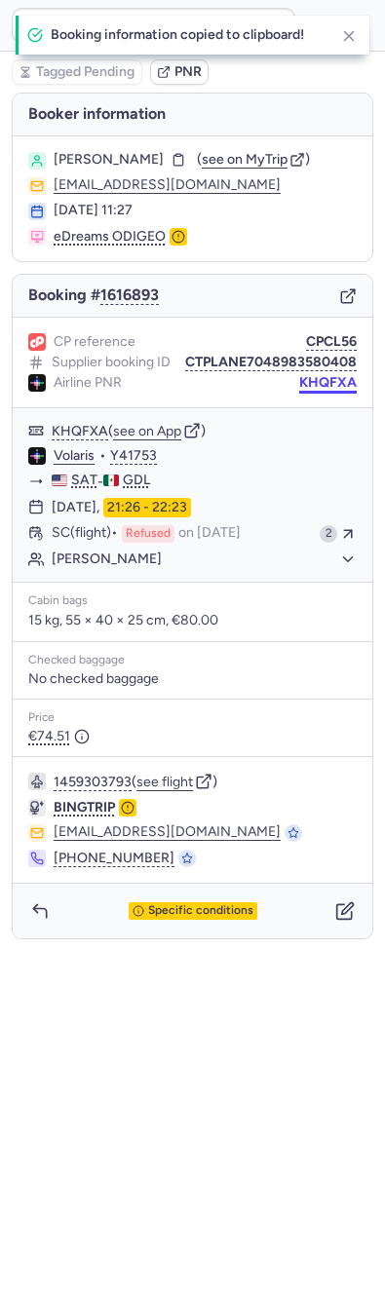
click at [330, 391] on button "KHQFXA" at bounding box center [327, 383] width 57 height 16
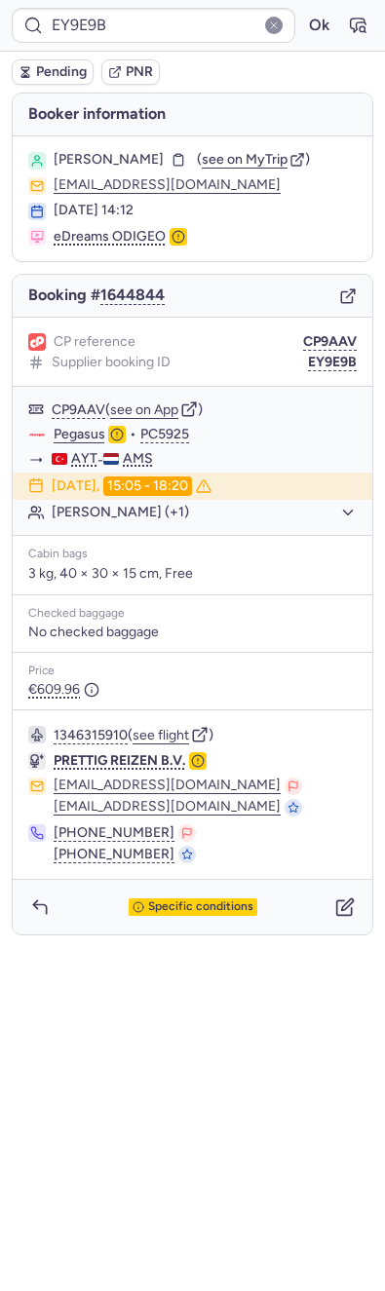
type input "CPPTXU"
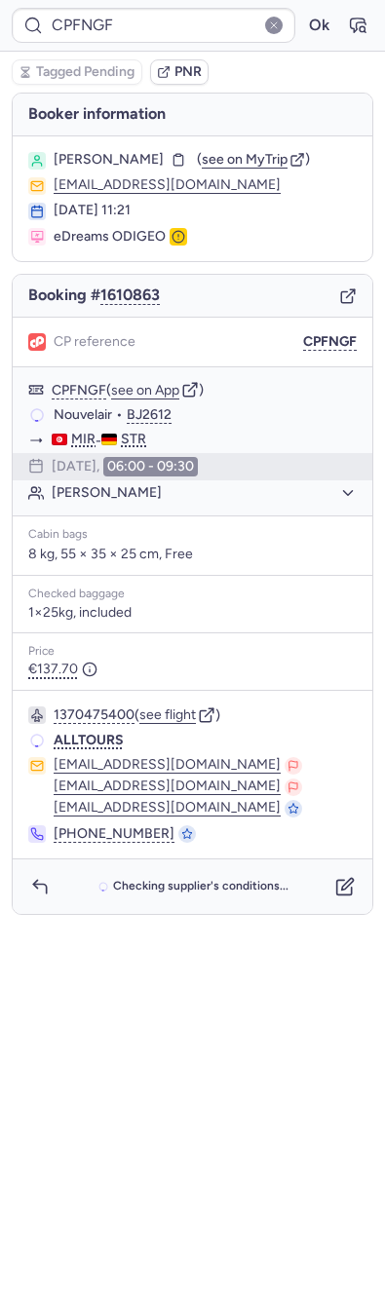
type input "CPPTXU"
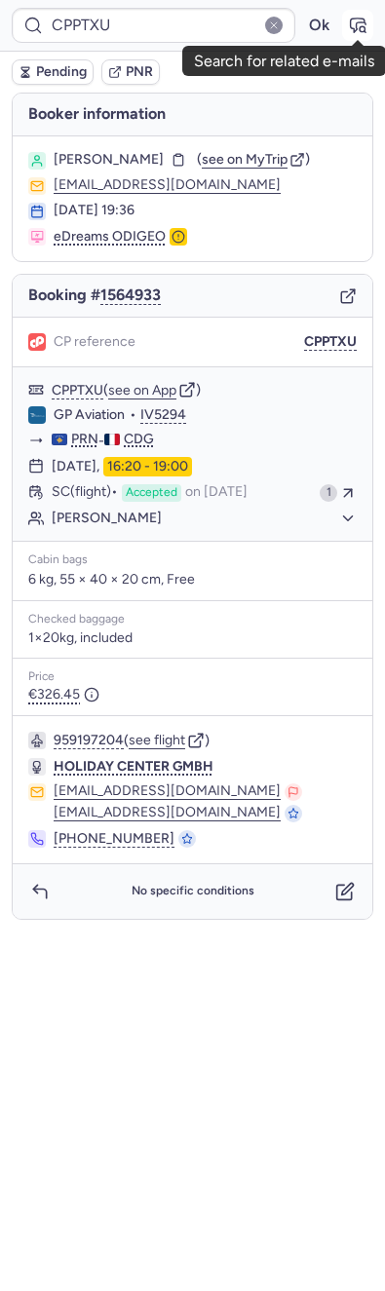
click at [360, 30] on icon "button" at bounding box center [357, 25] width 19 height 19
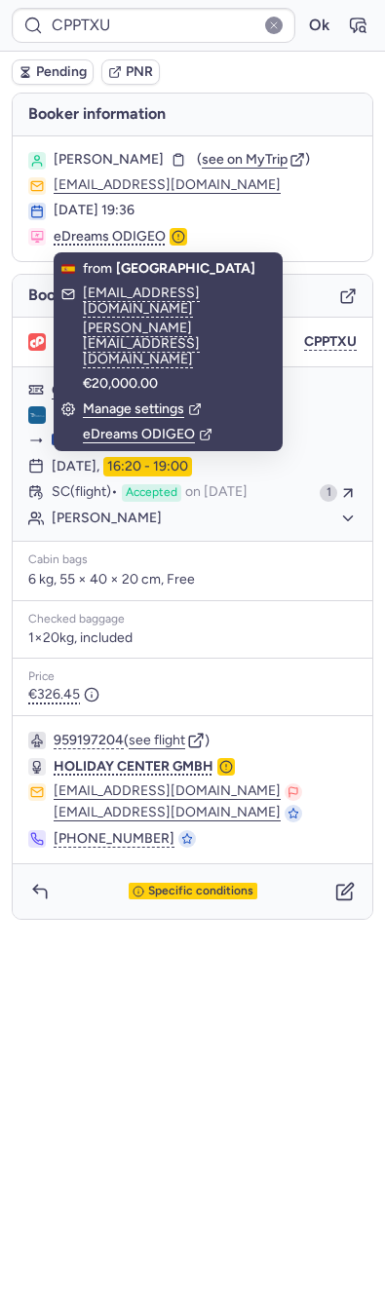
click at [82, 75] on span "Pending" at bounding box center [61, 72] width 51 height 16
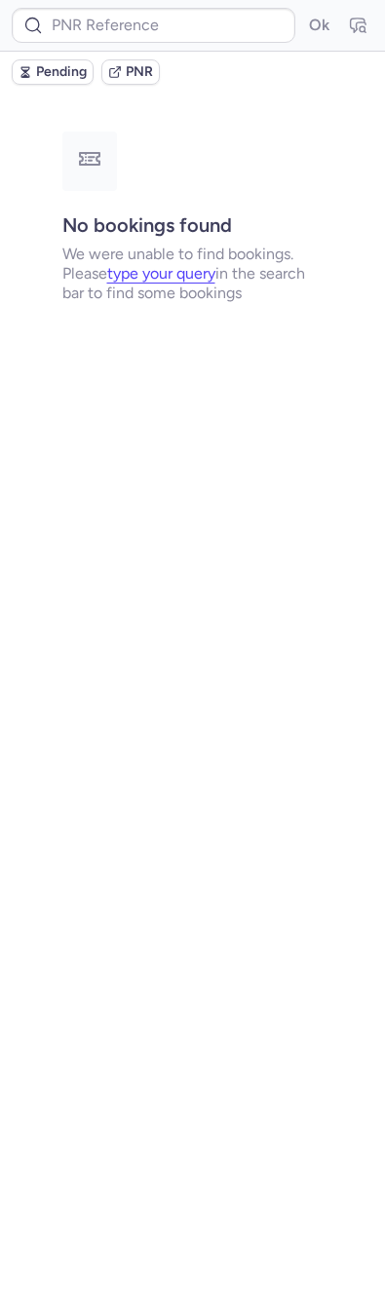
type input "CPKUFU"
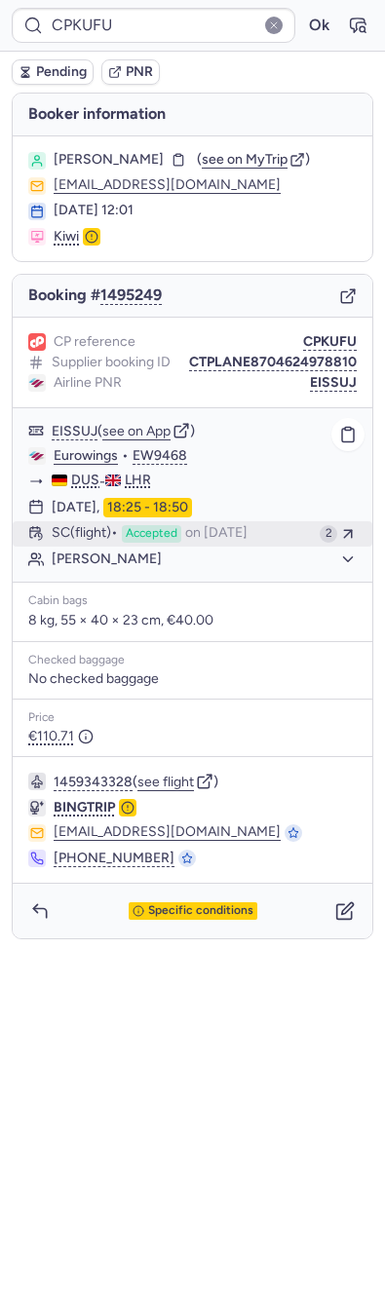
click at [210, 540] on span "on [DATE]" at bounding box center [216, 534] width 62 height 18
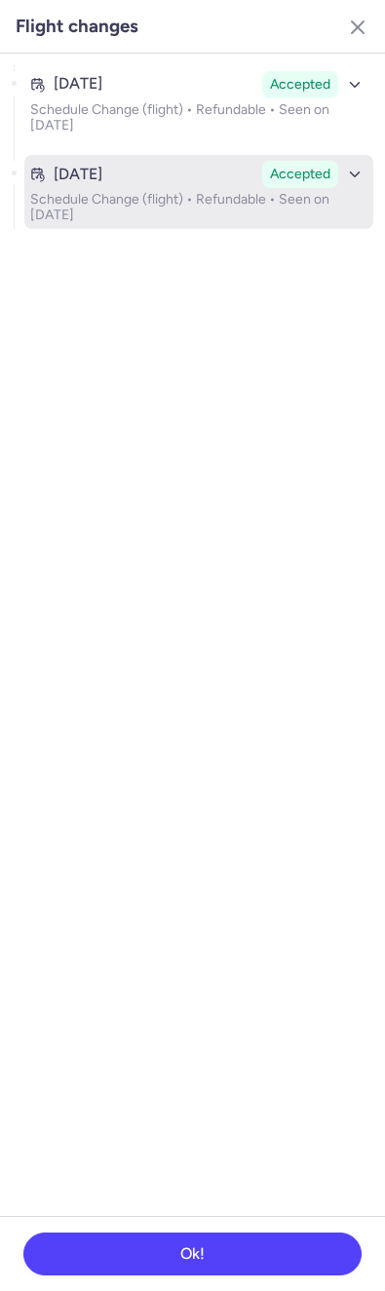
click at [195, 193] on p "Schedule Change (flight) • Refundable • Seen on Aug 13, 2025" at bounding box center [198, 207] width 337 height 31
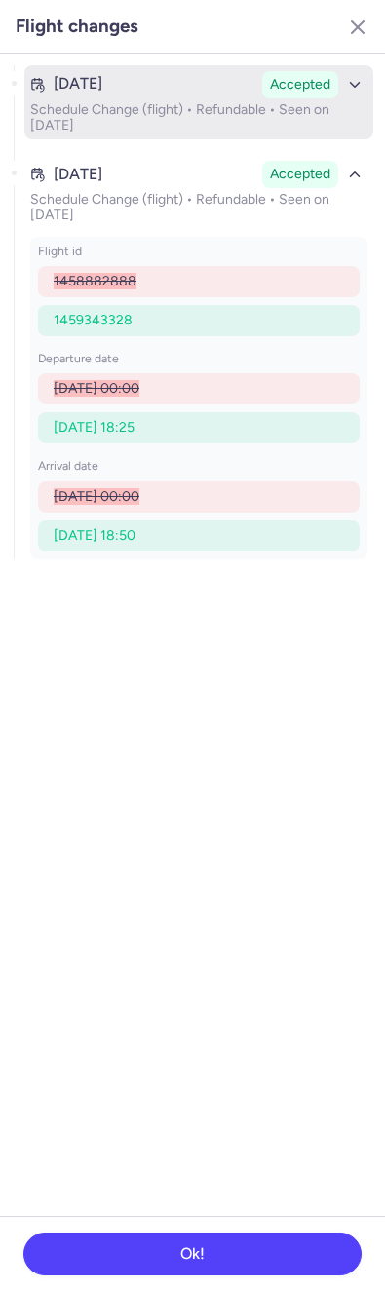
click at [180, 80] on div "Aug 13, 2025" at bounding box center [142, 84] width 224 height 18
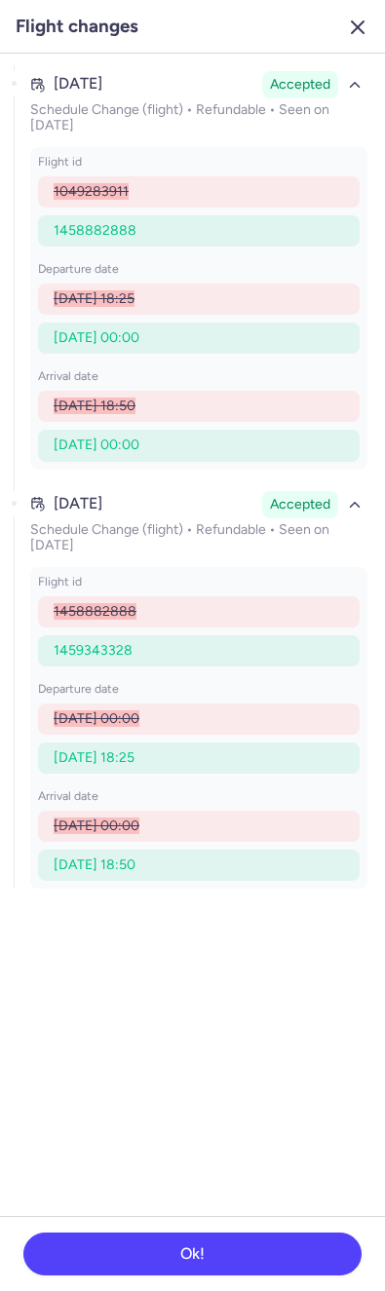
click at [348, 38] on icon "button" at bounding box center [357, 27] width 23 height 23
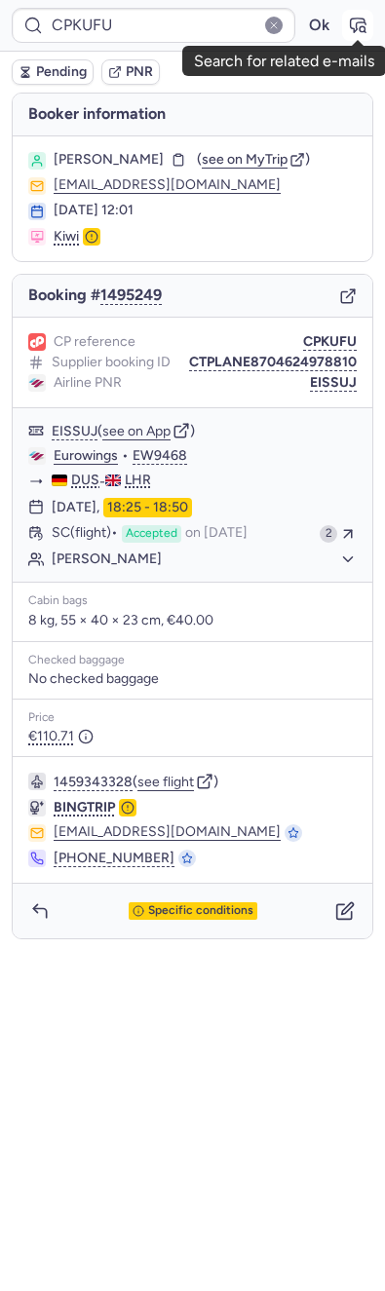
click at [348, 29] on icon "button" at bounding box center [357, 25] width 19 height 19
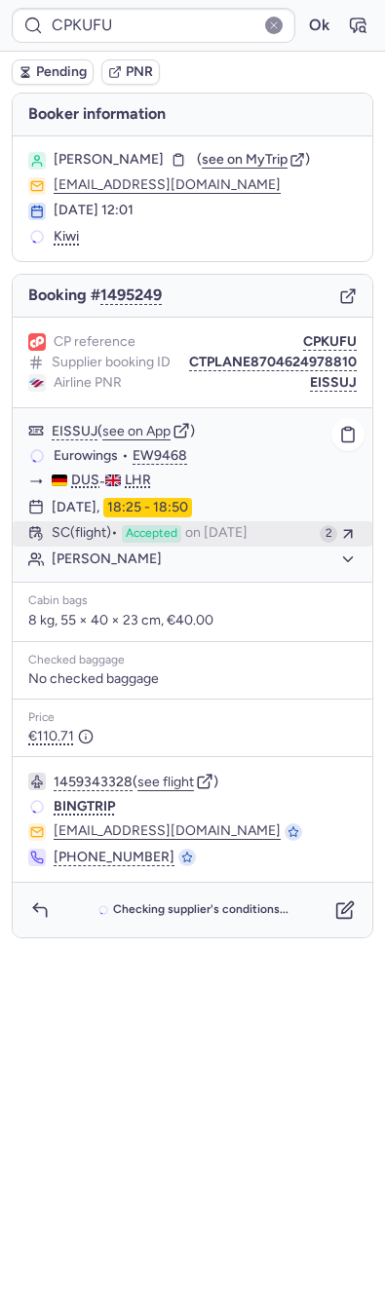
click at [220, 525] on span "on [DATE]" at bounding box center [216, 534] width 62 height 18
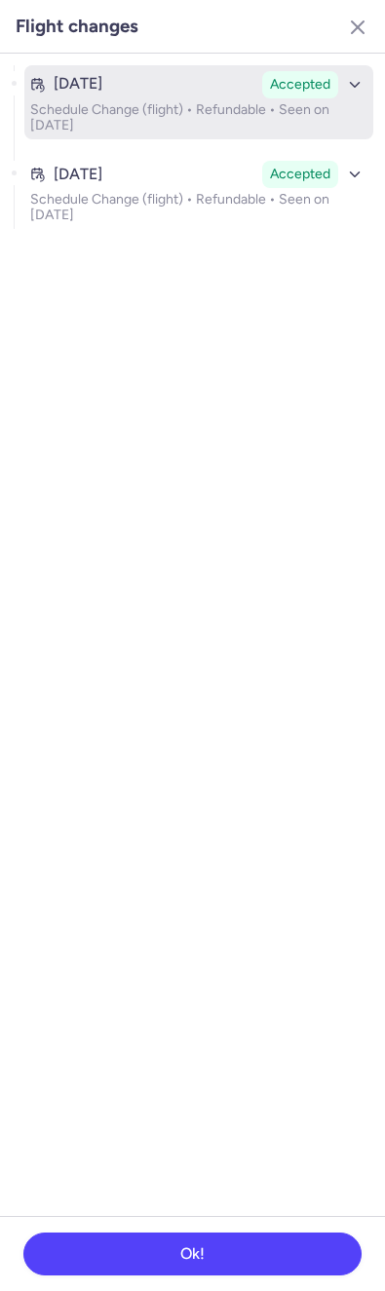
drag, startPoint x: 180, startPoint y: 95, endPoint x: 175, endPoint y: 110, distance: 15.4
click at [174, 94] on div "Aug 13, 2025 Accepted" at bounding box center [198, 84] width 337 height 27
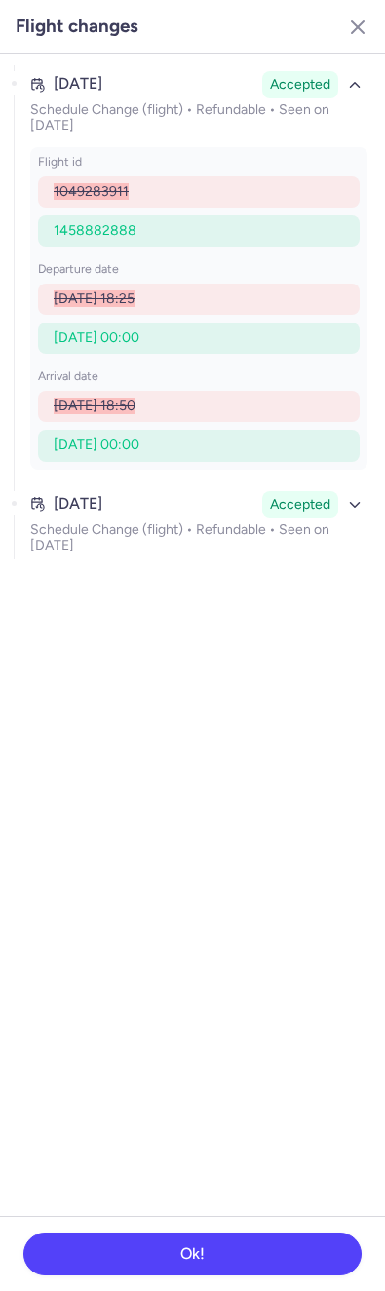
click at [149, 469] on div "Aug 13, 2025 Accepted Schedule Change (flight) • Refundable • Seen on Aug 13, 2…" at bounding box center [198, 275] width 349 height 420
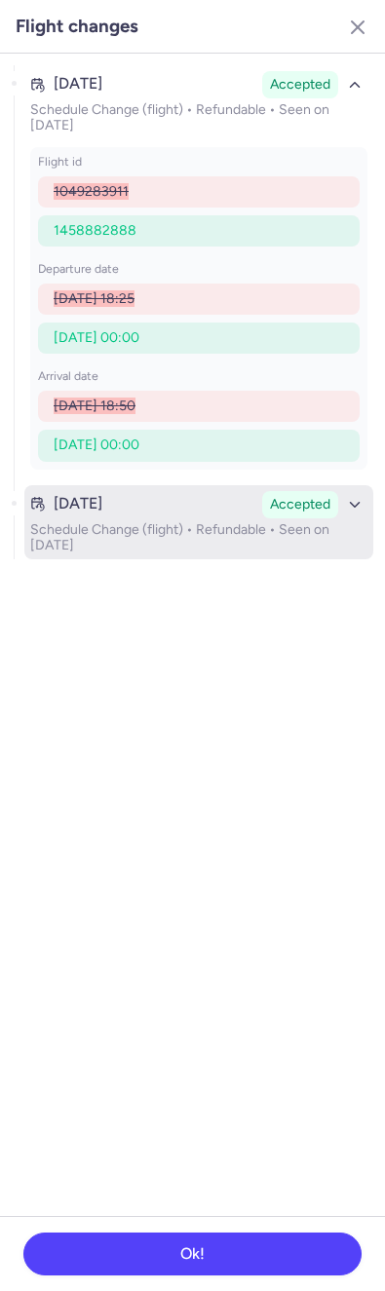
click at [149, 499] on div "Aug 13, 2025" at bounding box center [142, 504] width 224 height 18
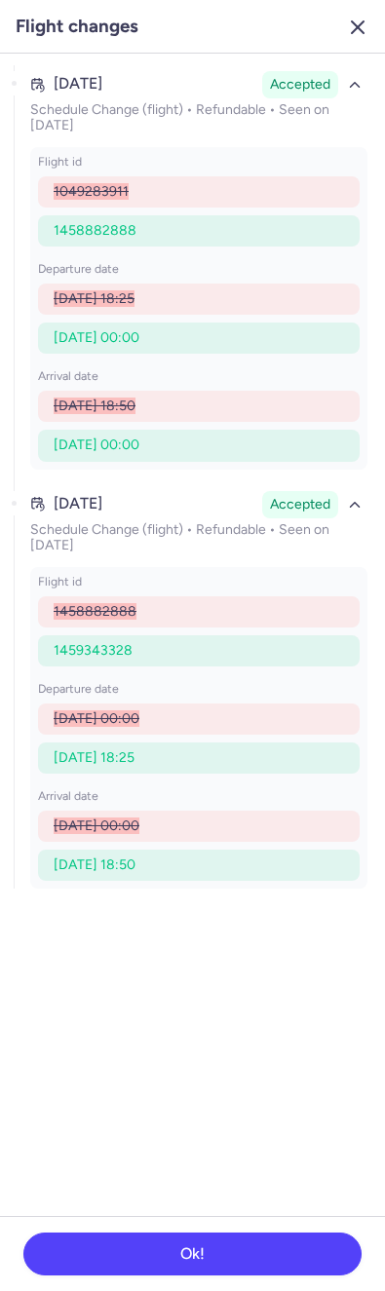
click at [358, 29] on line "button" at bounding box center [358, 27] width 12 height 12
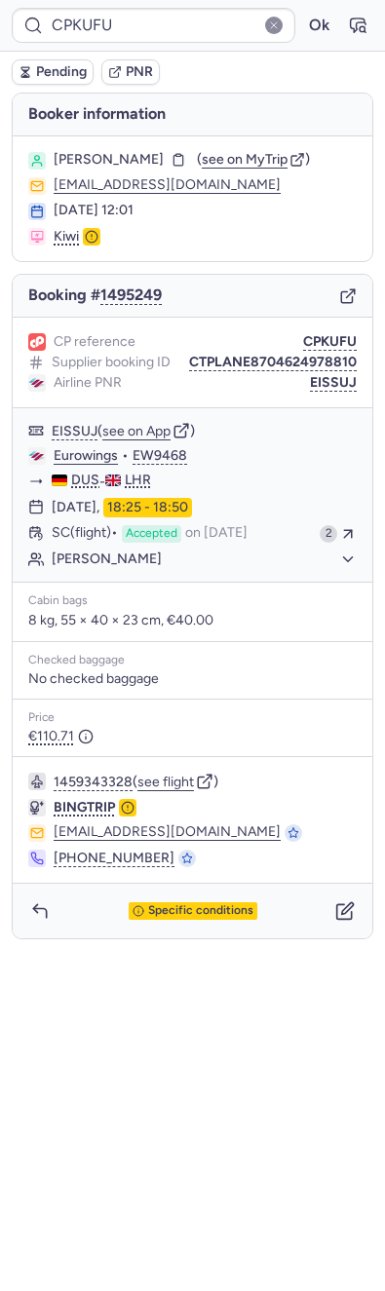
click at [374, 428] on div "Booker information Dimitar TODOROV ( see on MyTrip ) 642697242@skyisthecap.org …" at bounding box center [192, 515] width 385 height 845
click at [358, 432] on button "button" at bounding box center [347, 434] width 33 height 33
click at [354, 429] on icon "button" at bounding box center [348, 436] width 12 height 14
click at [317, 393] on div "CP reference CPKUFU Supplier booking ID CTPLANE8704624978810 Airline PNR EISSUJ" at bounding box center [192, 363] width 359 height 91
click at [321, 382] on button "EISSUJ" at bounding box center [333, 383] width 47 height 16
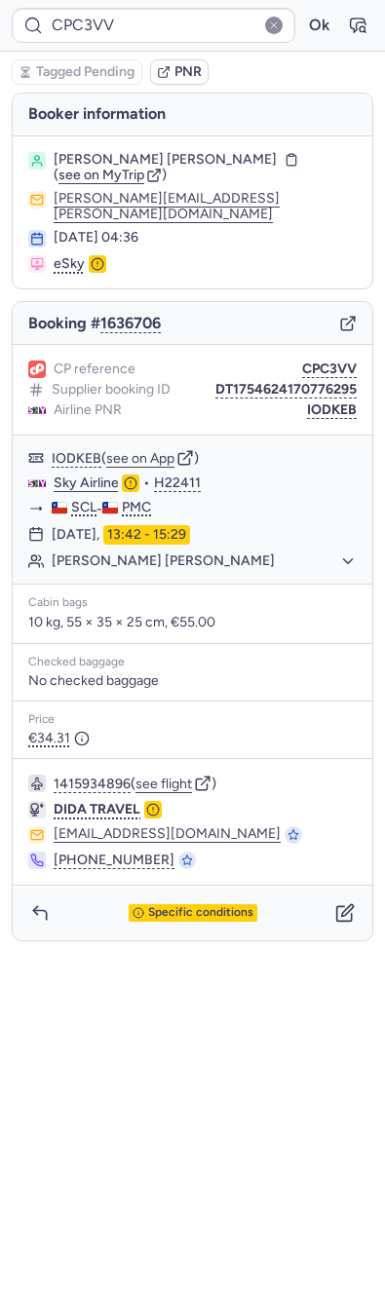
type input "CP9HGX"
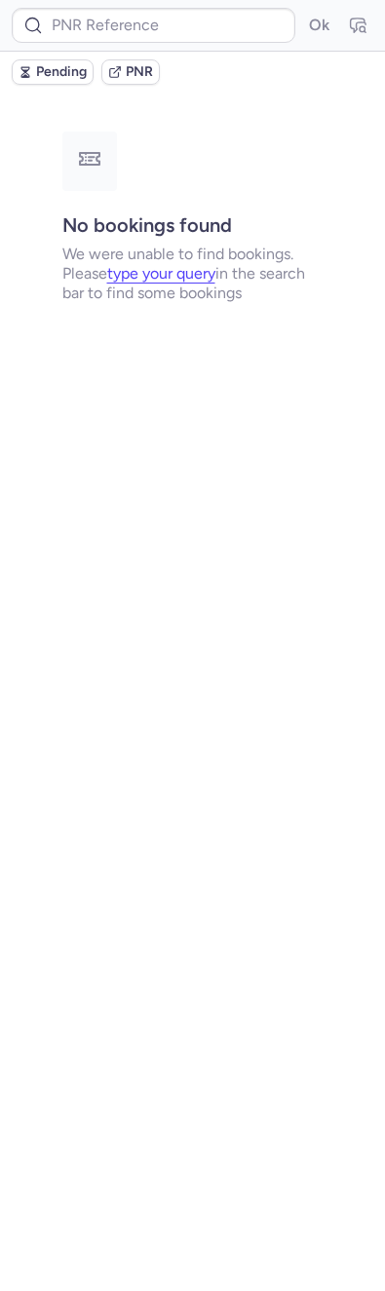
type input "CPFNGF"
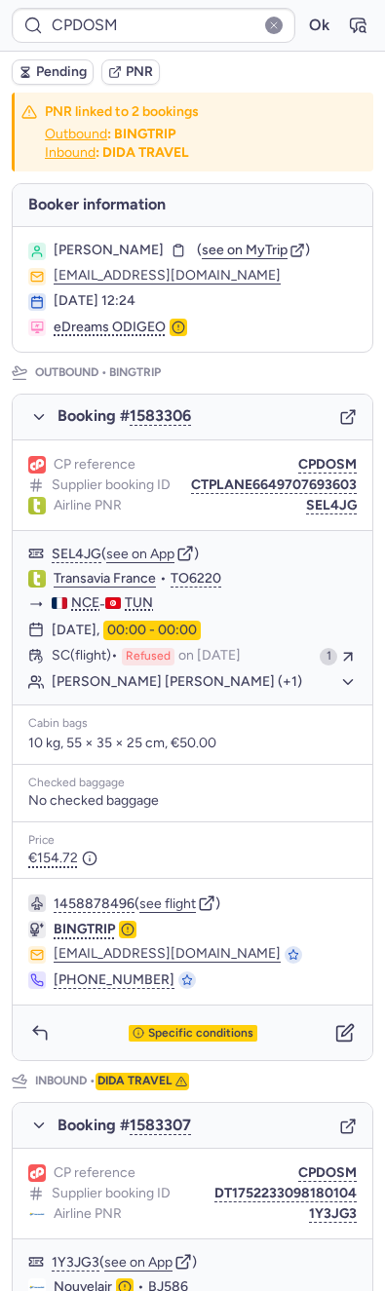
click at [130, 229] on section "Manel HAMMAMI ( see on MyTrip ) manel.hammami7@gmail.com 11 Jul 2025, 12:24 eDr…" at bounding box center [192, 289] width 359 height 125
copy span "HAMMAMI"
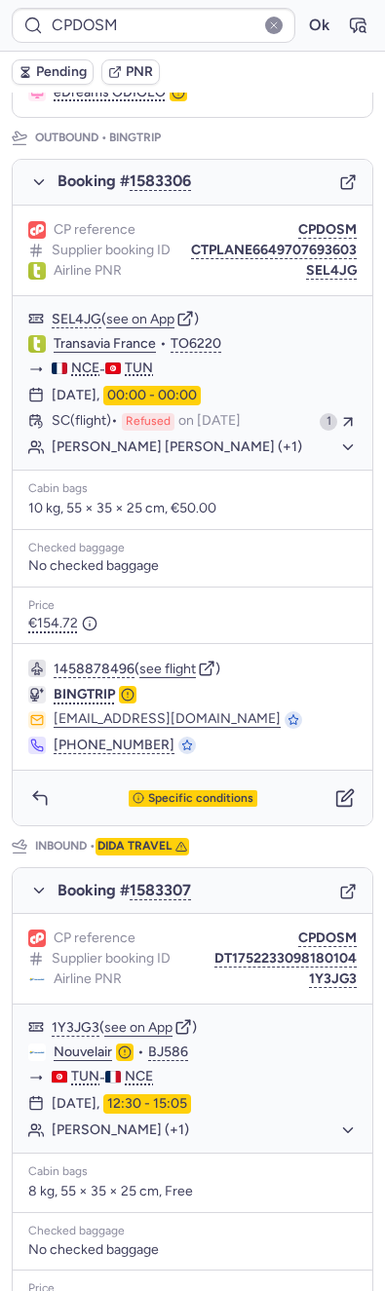
scroll to position [291, 0]
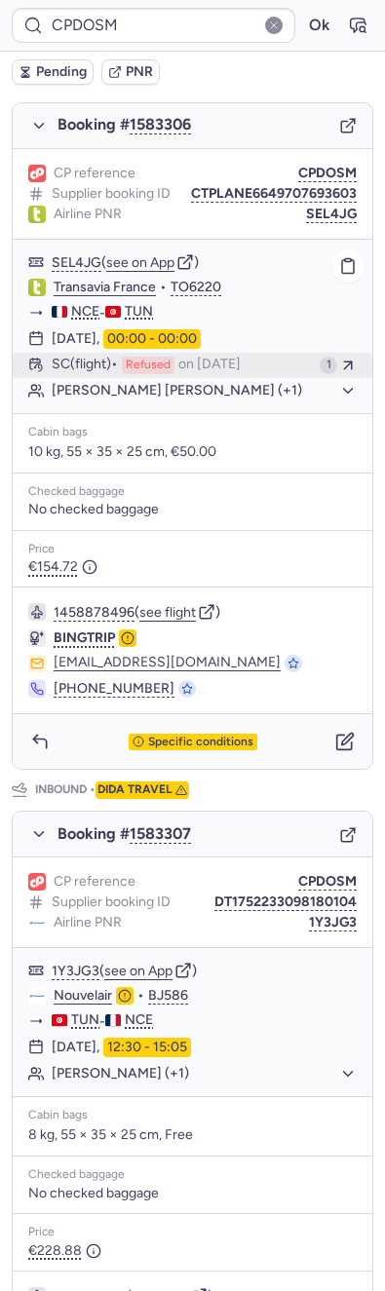
click at [175, 378] on button "SC (flight) Refused on Aug 13, 2025 1" at bounding box center [192, 365] width 359 height 25
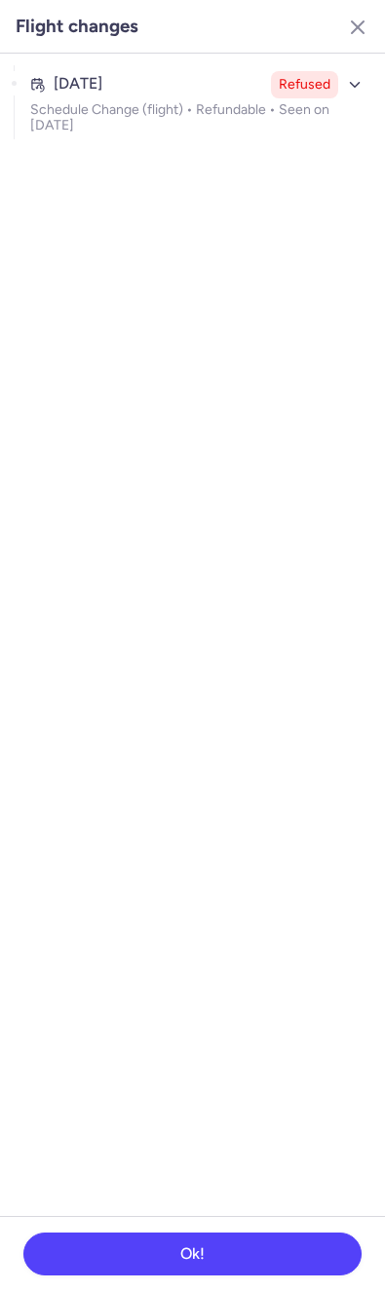
click at [139, 157] on section "Aug 13, 2025 Refused Schedule Change (flight) • Refundable • Seen on Aug 13, 20…" at bounding box center [192, 635] width 385 height 1162
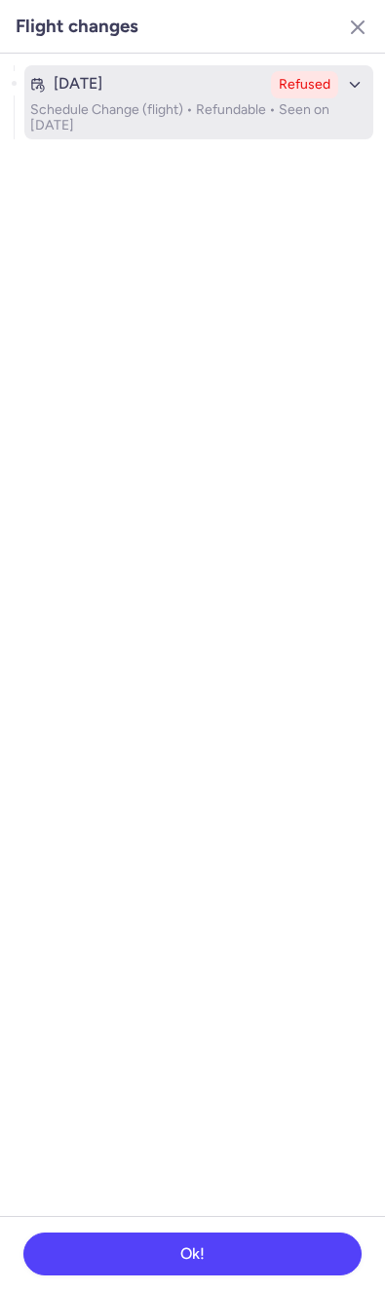
click at [124, 121] on p "Schedule Change (flight) • Refundable • Seen on Aug 13, 2025" at bounding box center [198, 117] width 337 height 31
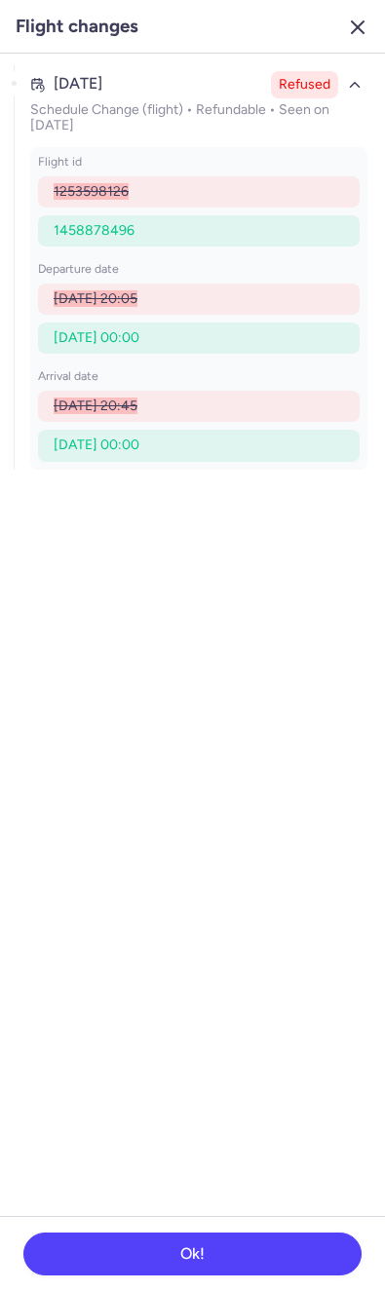
click at [354, 23] on line "button" at bounding box center [358, 27] width 12 height 12
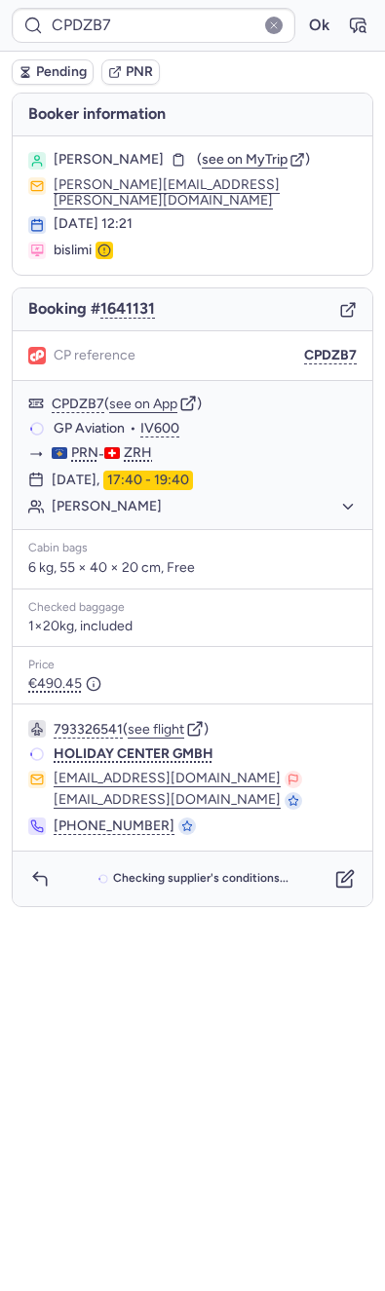
scroll to position [0, 0]
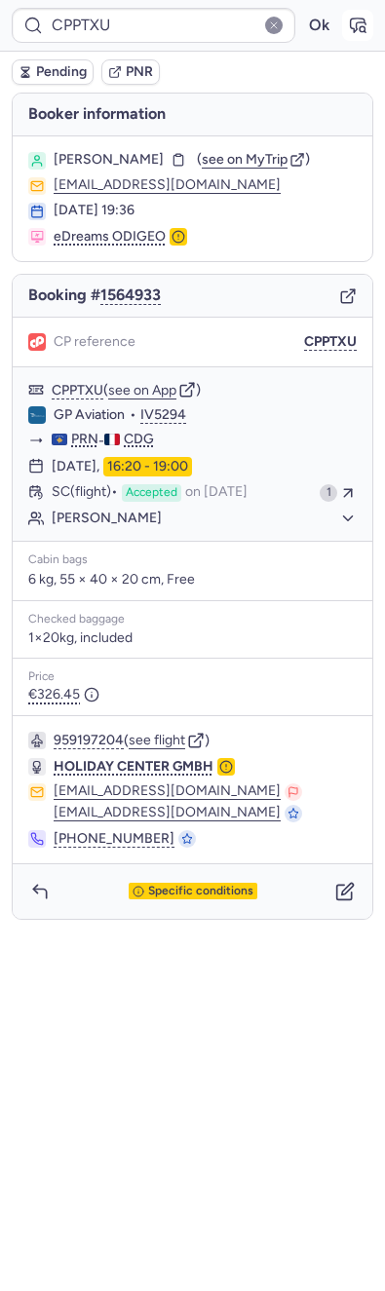
click at [354, 28] on icon "button" at bounding box center [358, 26] width 15 height 14
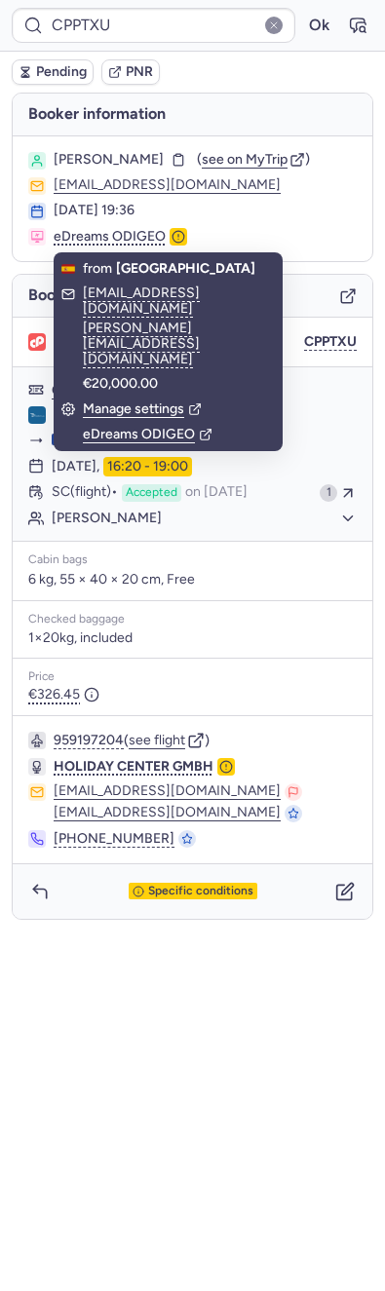
click at [11, 79] on div "Pending PNR" at bounding box center [192, 72] width 385 height 41
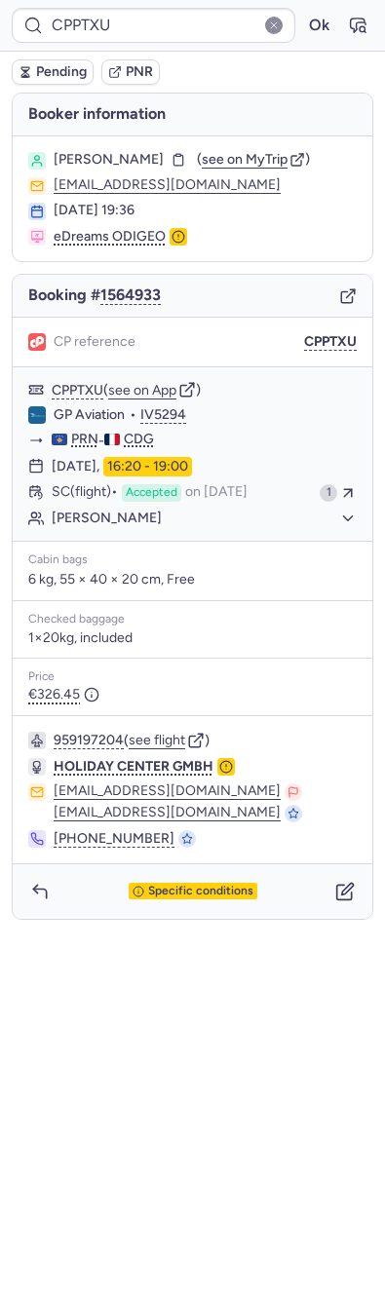
click at [56, 69] on span "Pending" at bounding box center [61, 72] width 51 height 16
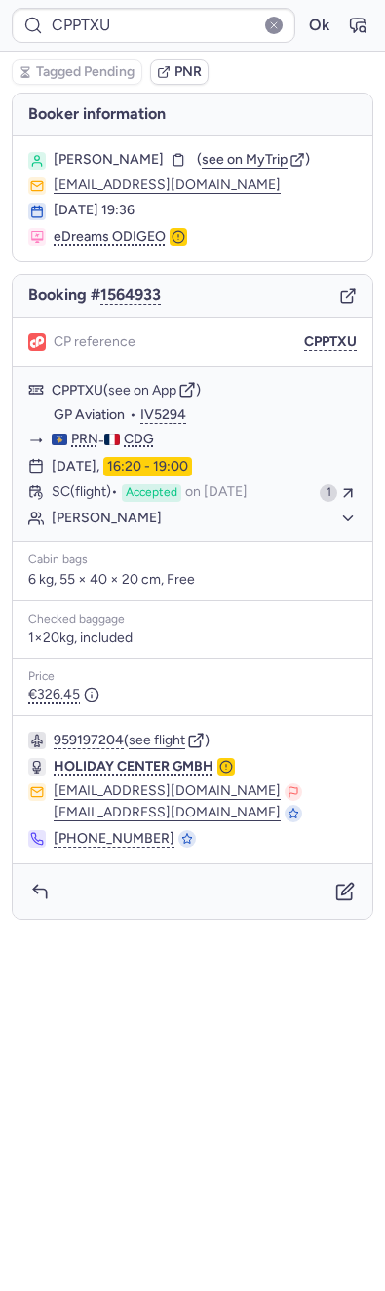
type input "CP9HGX"
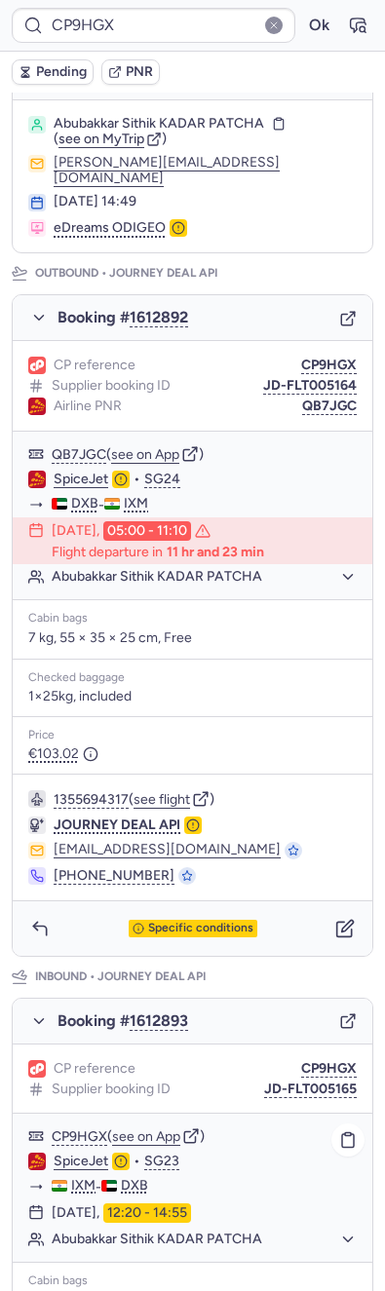
scroll to position [446, 0]
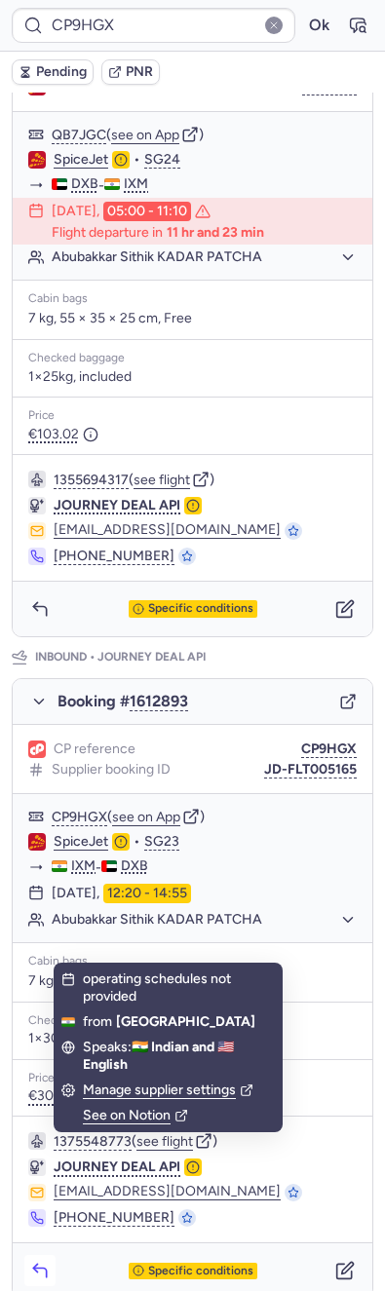
click at [46, 1260] on button "button" at bounding box center [39, 1270] width 31 height 31
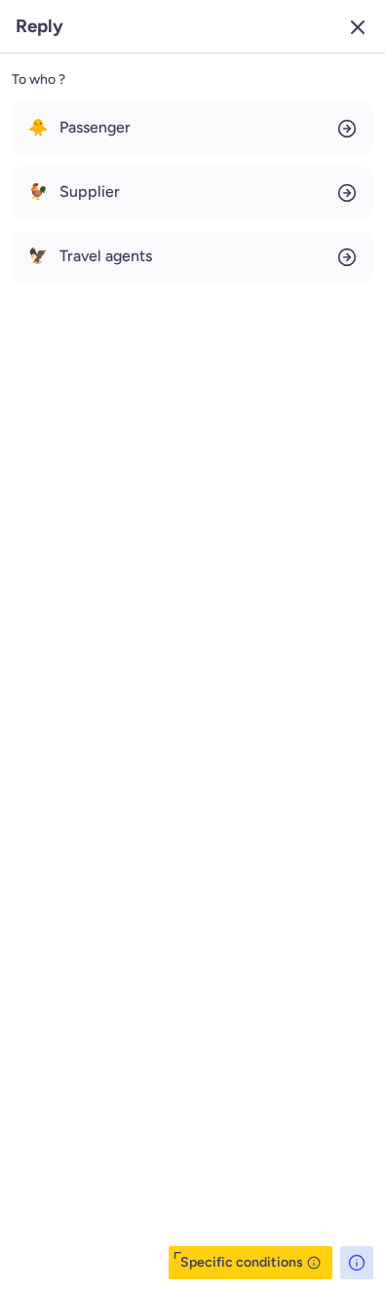
click at [362, 27] on icon "button" at bounding box center [357, 27] width 23 height 23
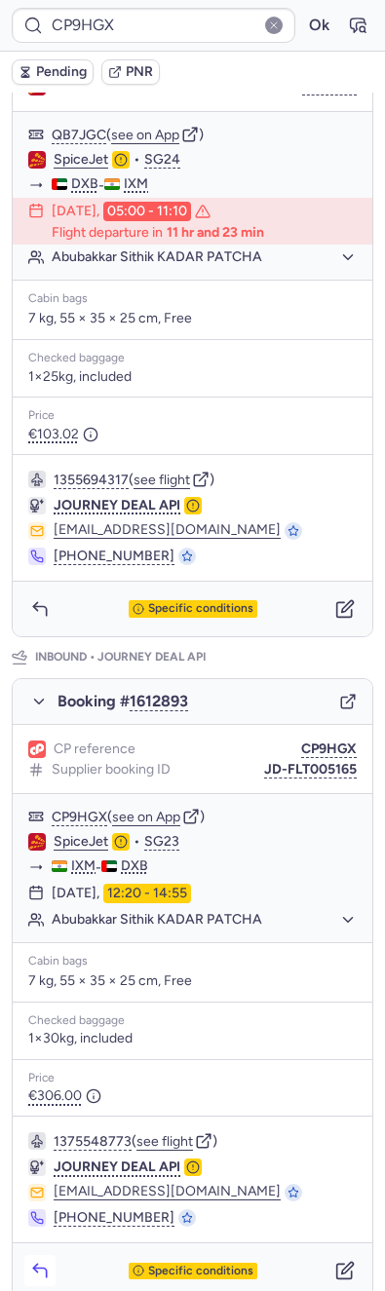
click at [51, 1255] on button "button" at bounding box center [39, 1270] width 31 height 31
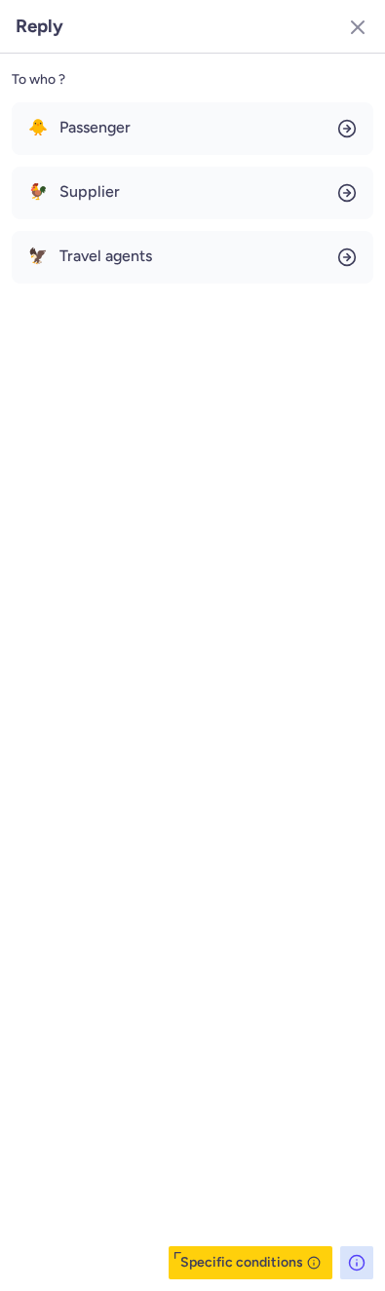
click at [178, 69] on div "To who ?" at bounding box center [192, 79] width 361 height 29
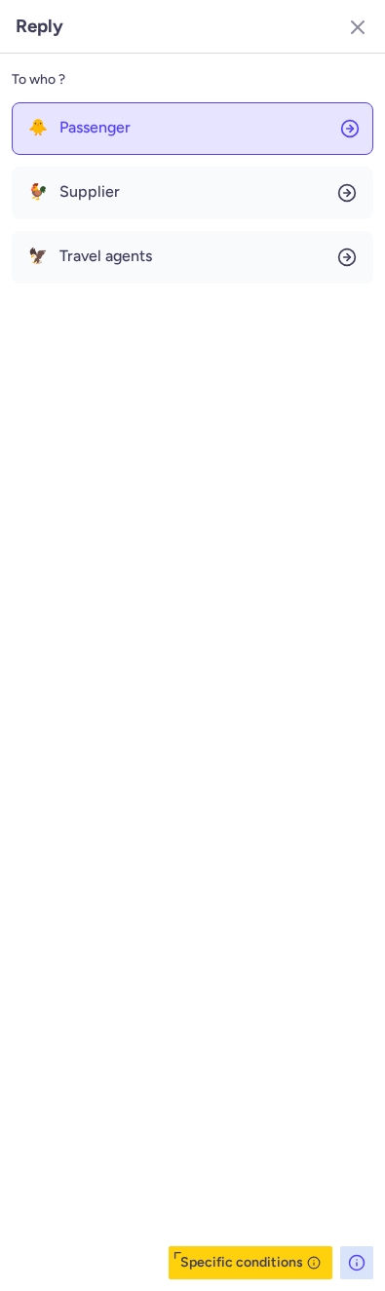
click at [132, 109] on button "🐥 Passenger" at bounding box center [192, 128] width 361 height 53
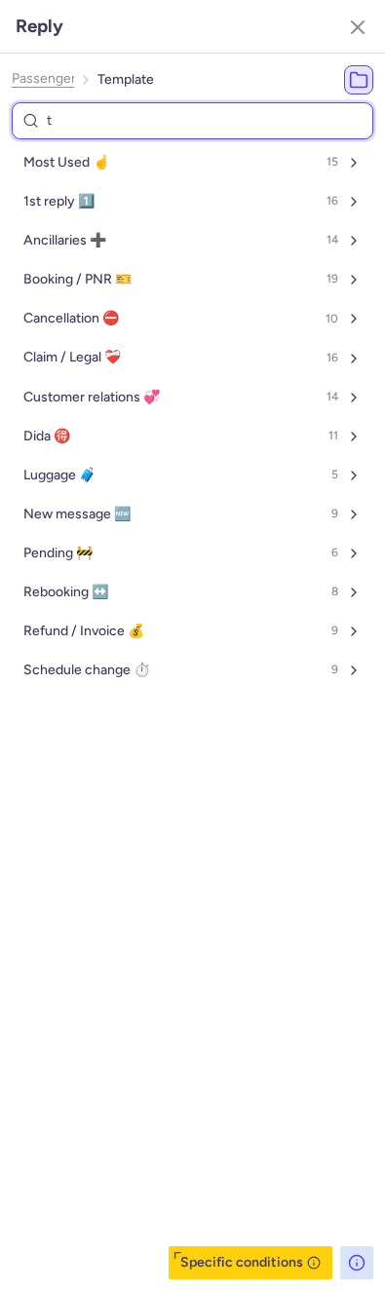
type input "tr"
select select "en"
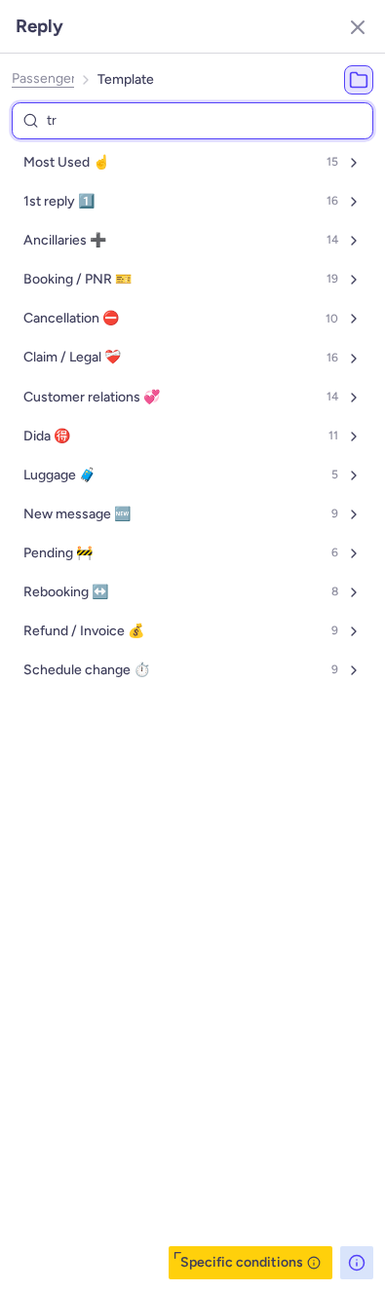
select select "en"
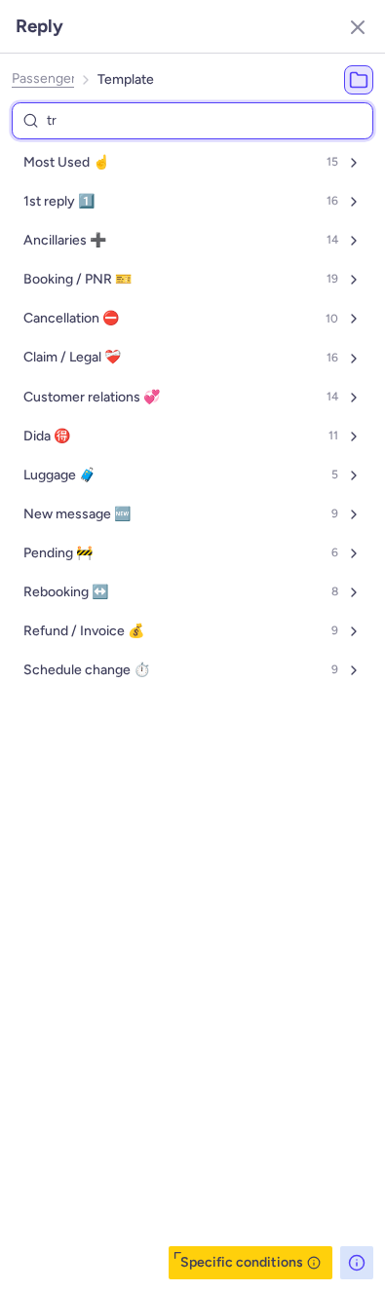
select select "en"
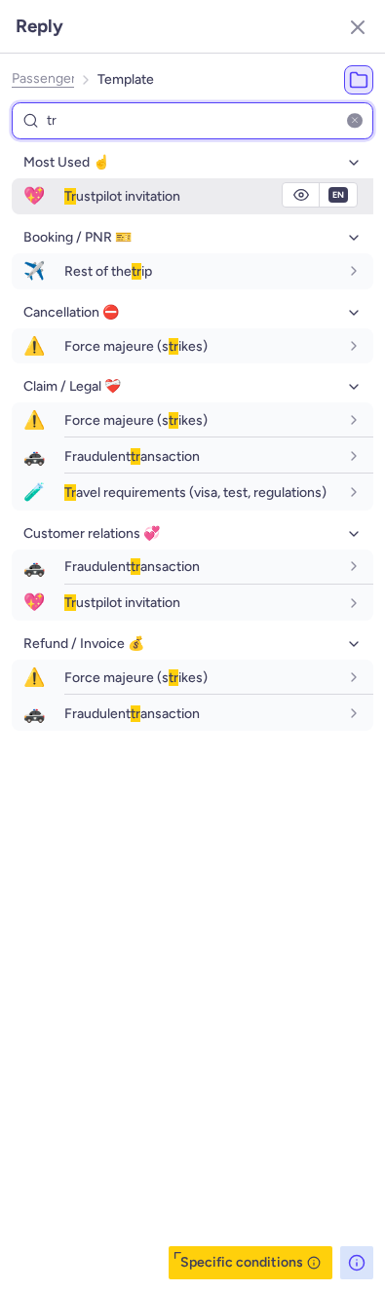
type input "tr"
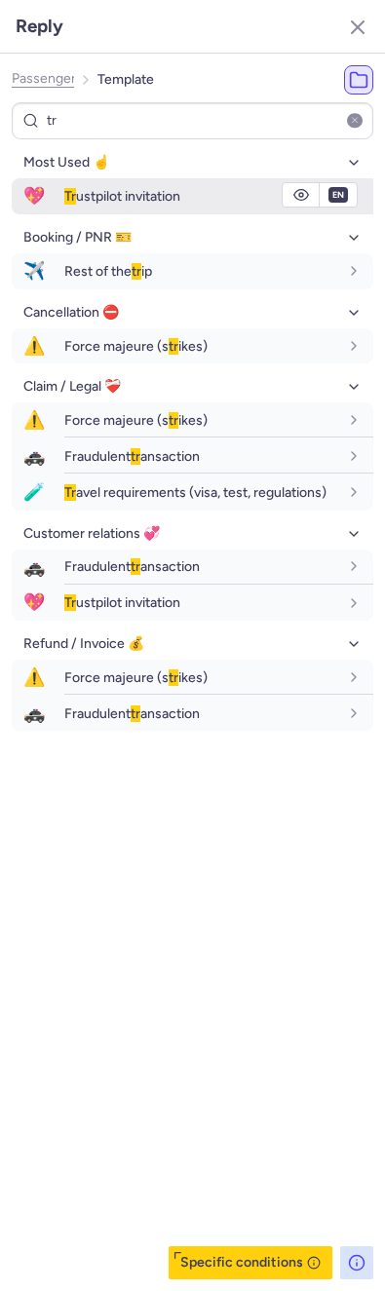
click at [76, 187] on div "Tr ustpilot invitation" at bounding box center [201, 196] width 274 height 18
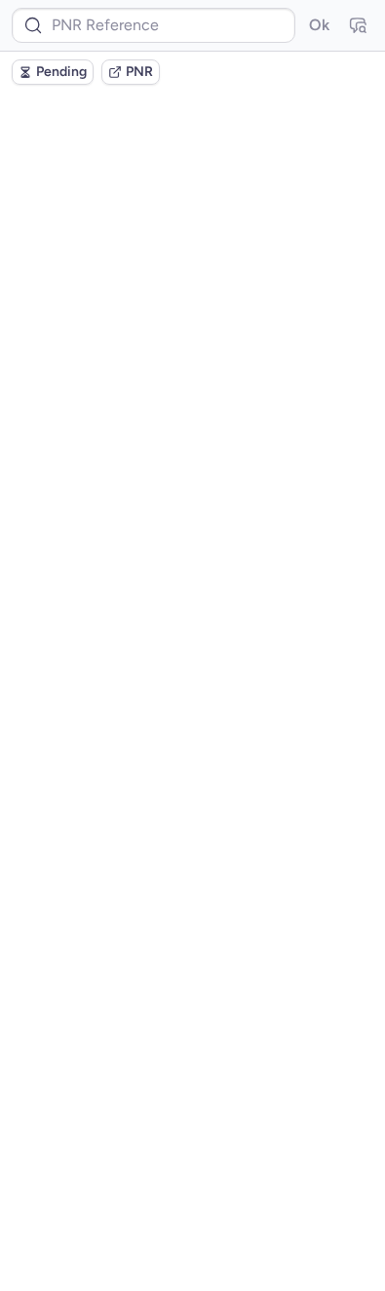
scroll to position [0, 0]
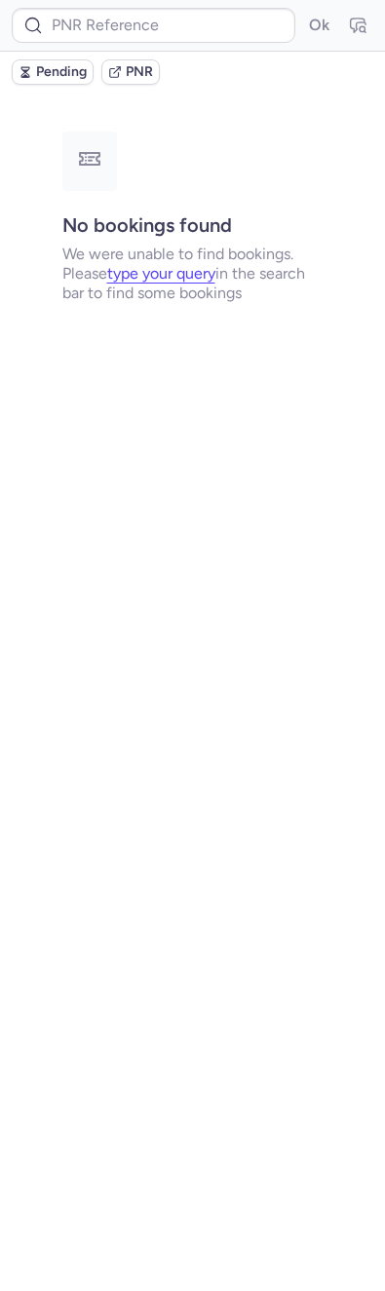
type input "CPDZB7"
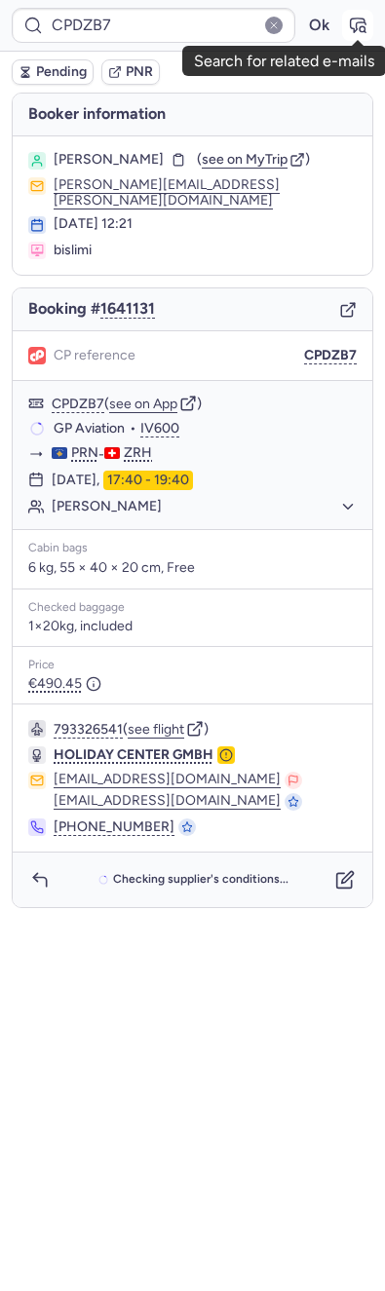
click at [357, 27] on icon "button" at bounding box center [357, 25] width 19 height 19
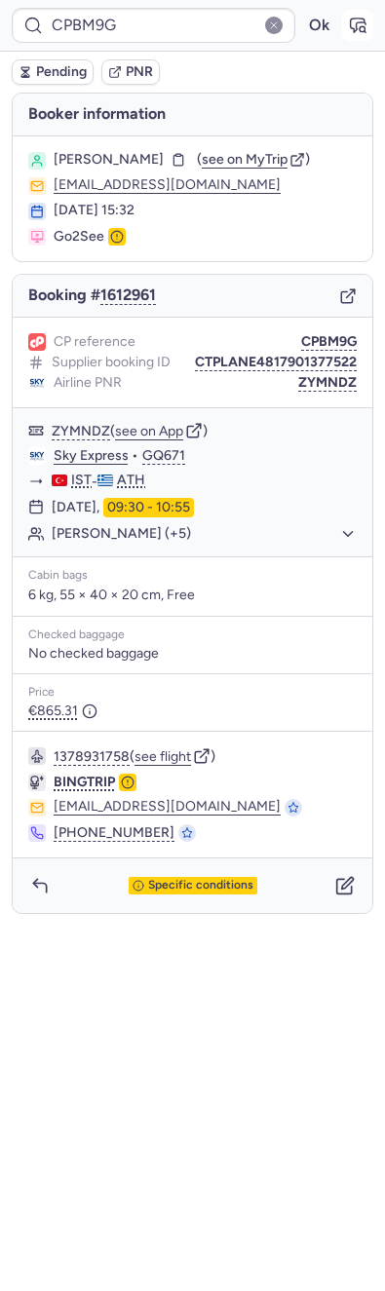
click at [370, 25] on button "button" at bounding box center [357, 25] width 31 height 31
click at [341, 291] on icon "button" at bounding box center [346, 296] width 11 height 11
click at [323, 335] on button "CPBM9G" at bounding box center [329, 342] width 56 height 16
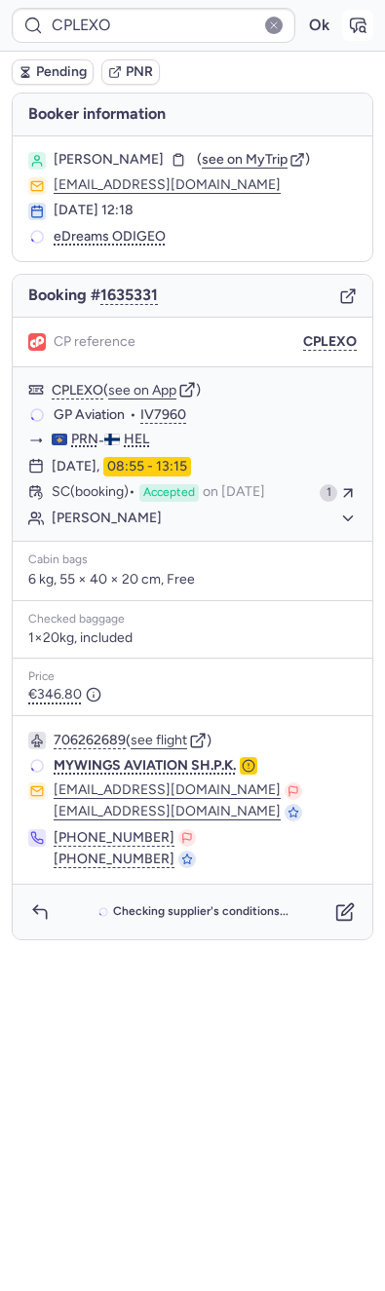
click at [357, 37] on button "button" at bounding box center [357, 25] width 31 height 31
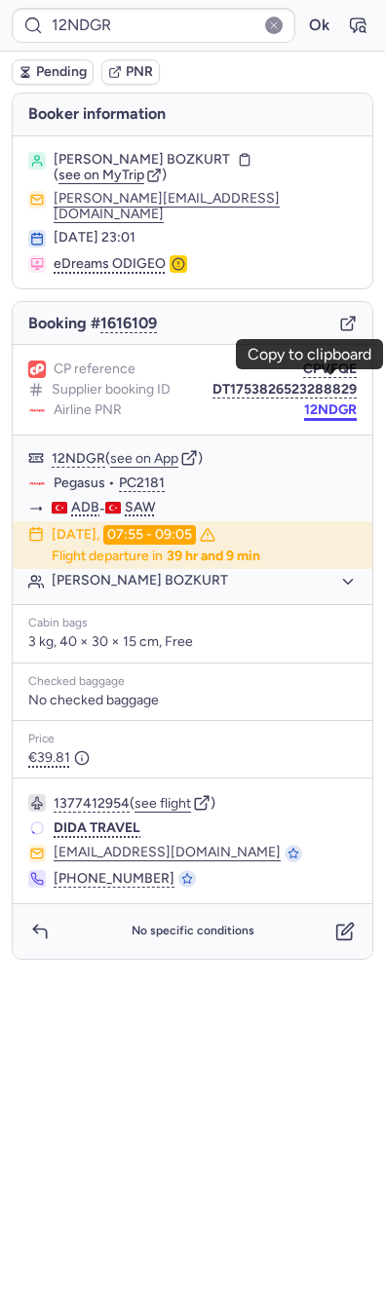
click at [316, 402] on button "12NDGR" at bounding box center [330, 410] width 53 height 16
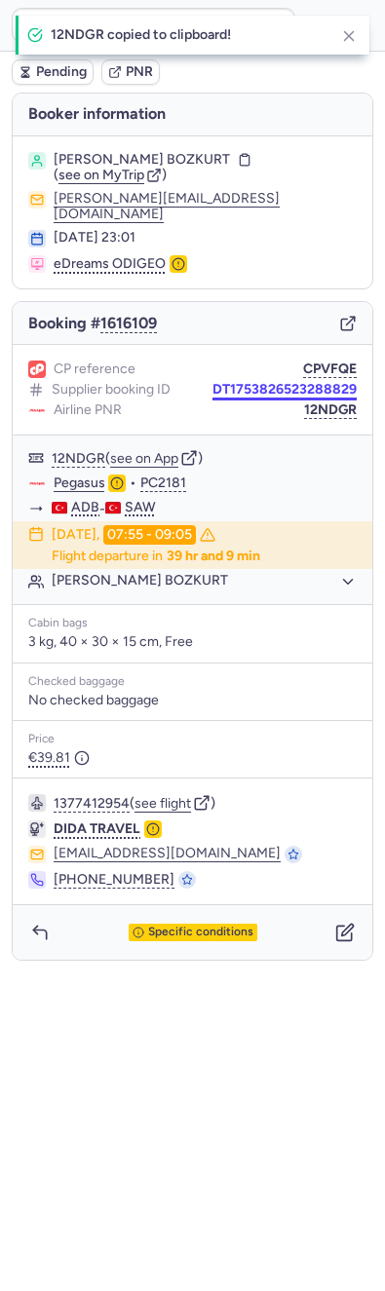
click at [310, 382] on button "DT1753826523288829" at bounding box center [284, 390] width 144 height 16
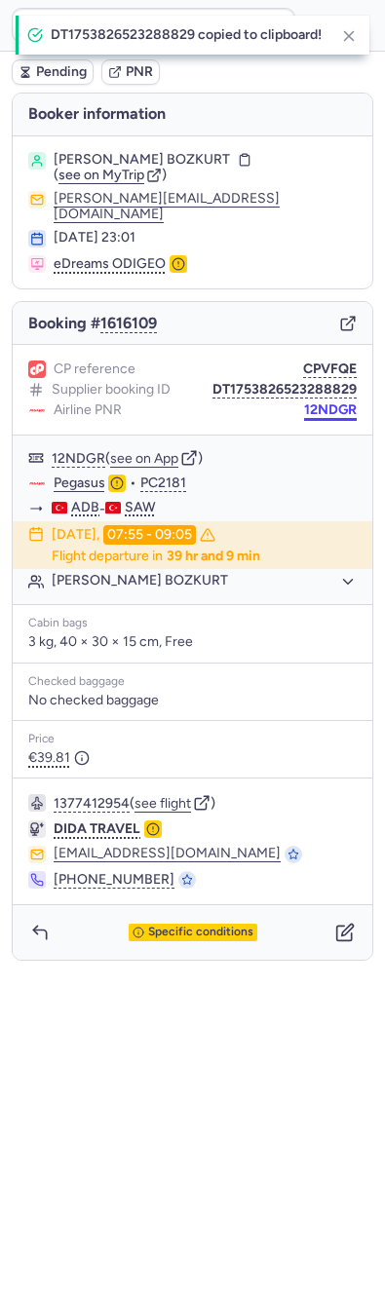
click at [335, 402] on button "12NDGR" at bounding box center [330, 410] width 53 height 16
click at [336, 361] on button "CPVFQE" at bounding box center [330, 369] width 54 height 16
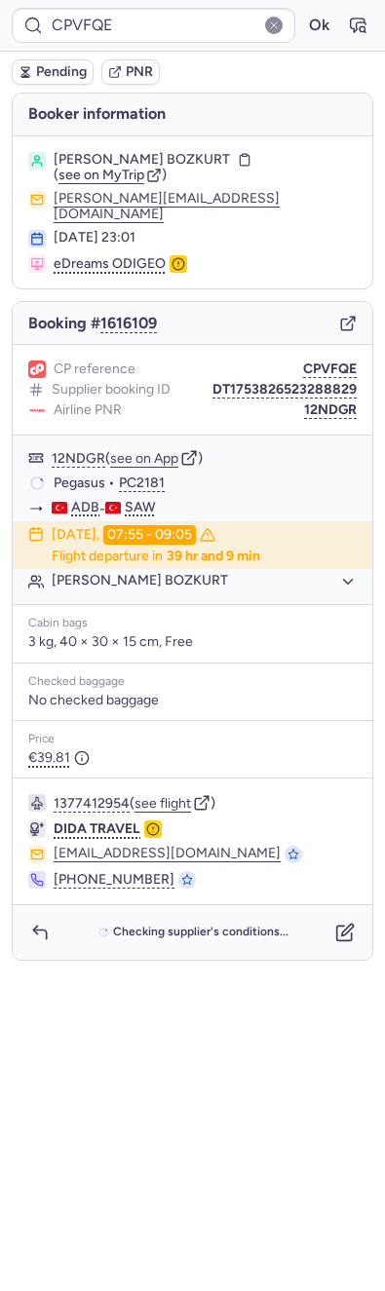
type input "CPPTXU"
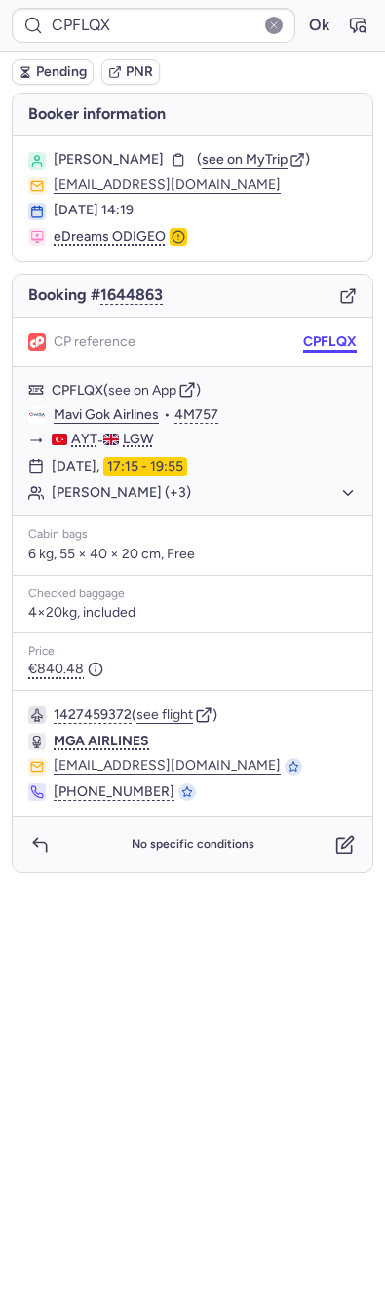
click at [330, 340] on button "CPFLQX" at bounding box center [330, 342] width 54 height 16
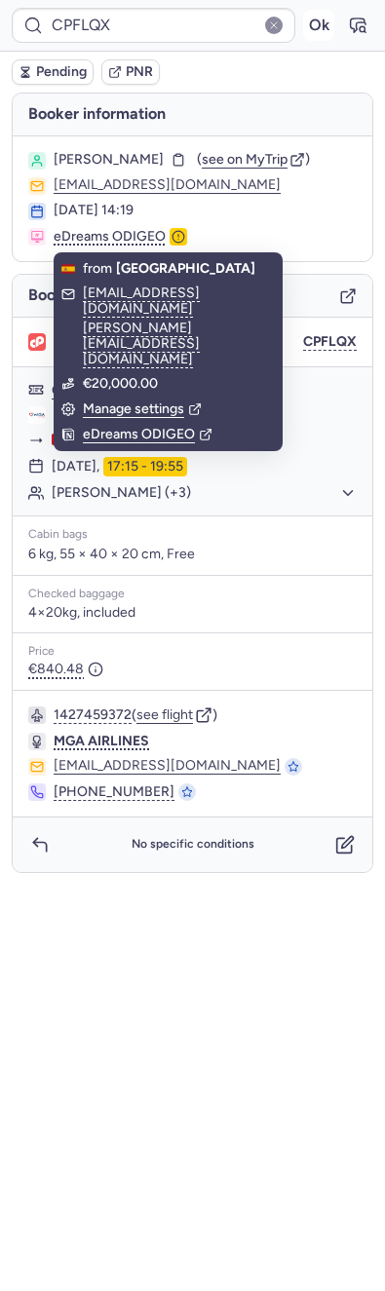
click at [316, 19] on button "Ok" at bounding box center [318, 25] width 31 height 31
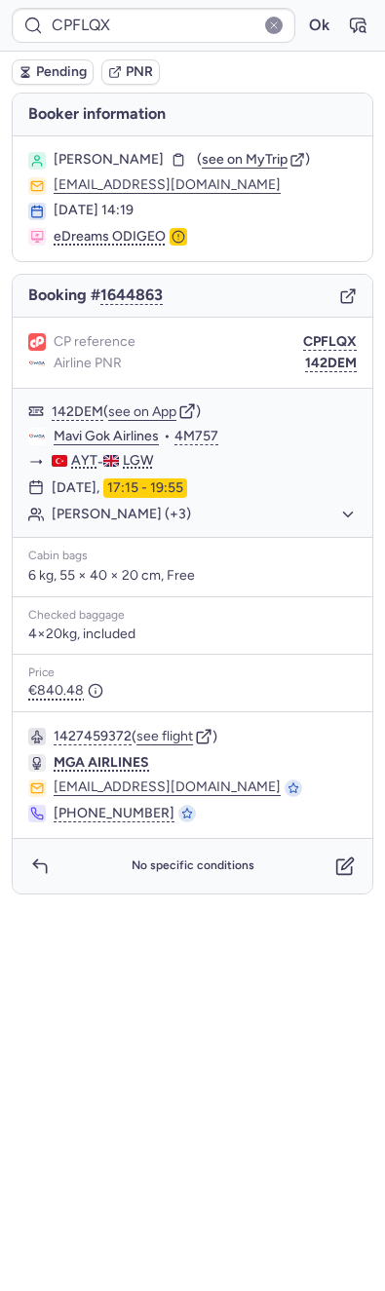
type input "CPFNGF"
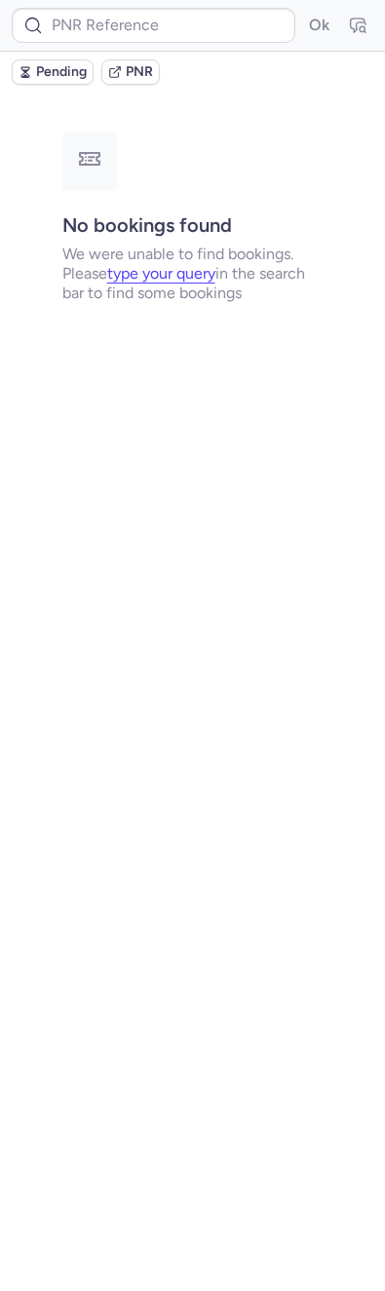
type input "CPLUCM"
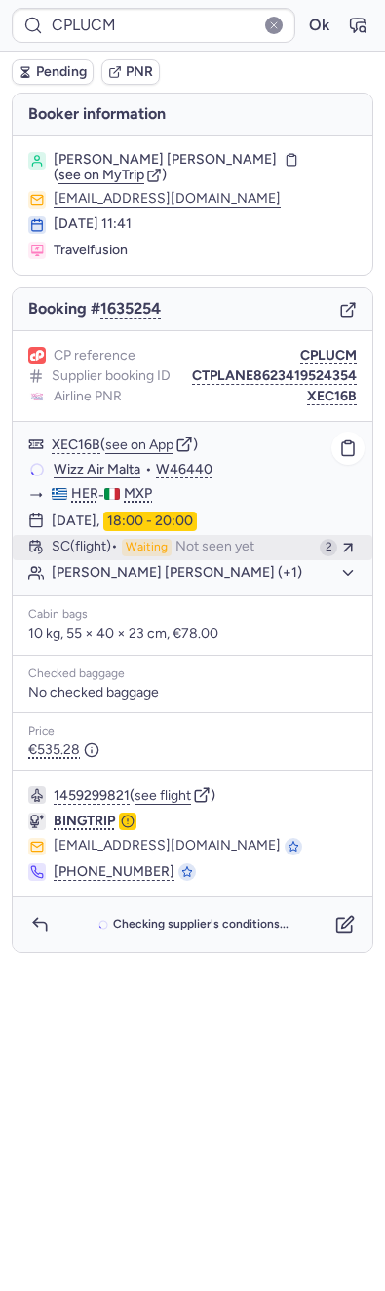
click at [234, 550] on span "Not seen yet" at bounding box center [214, 548] width 79 height 18
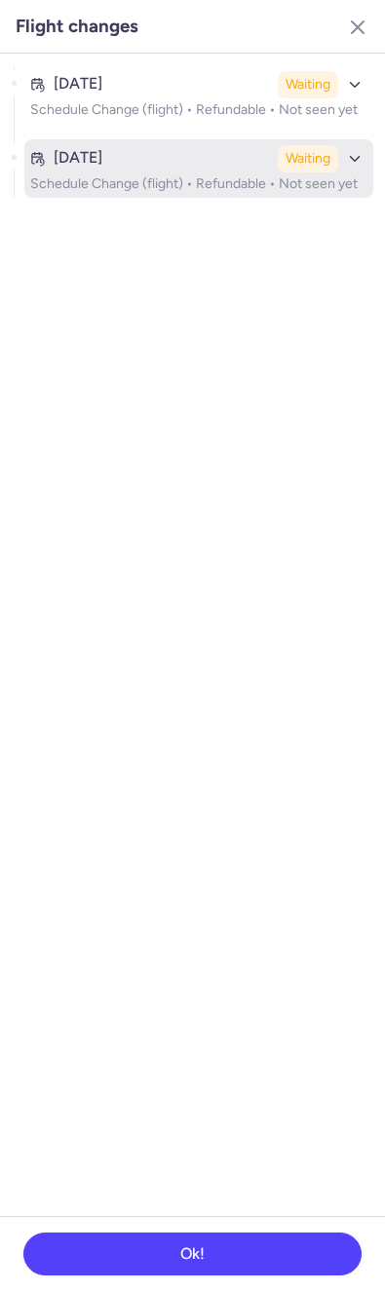
click at [102, 167] on time "[DATE]" at bounding box center [78, 158] width 49 height 18
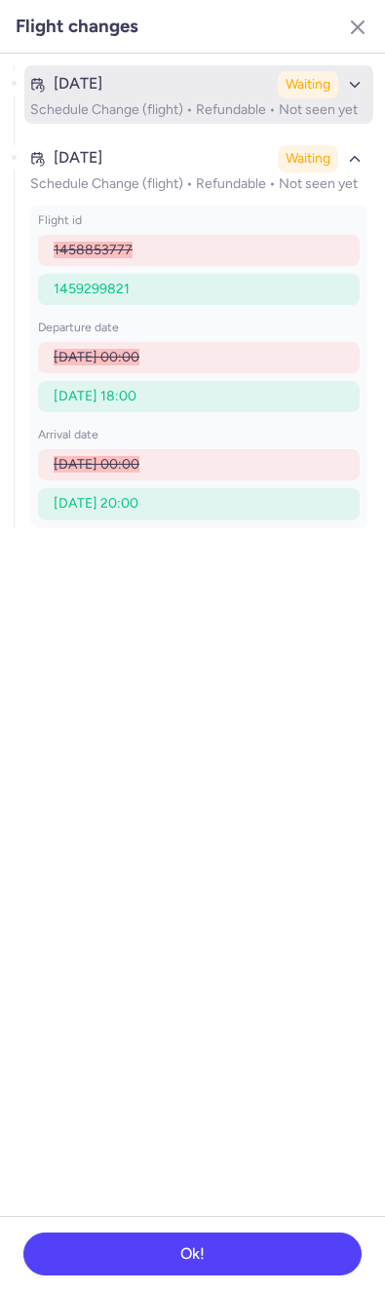
click at [181, 90] on div "[DATE]" at bounding box center [150, 84] width 240 height 18
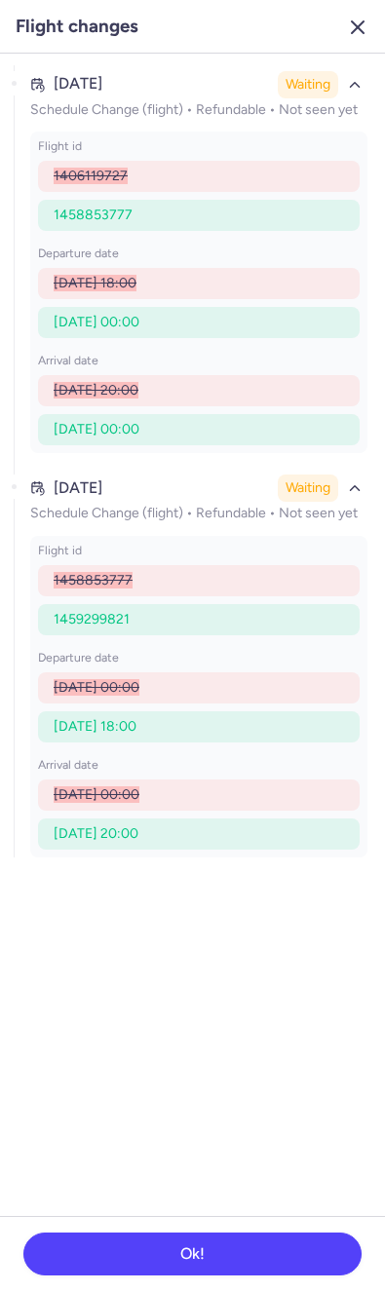
click at [357, 38] on icon "button" at bounding box center [357, 27] width 23 height 23
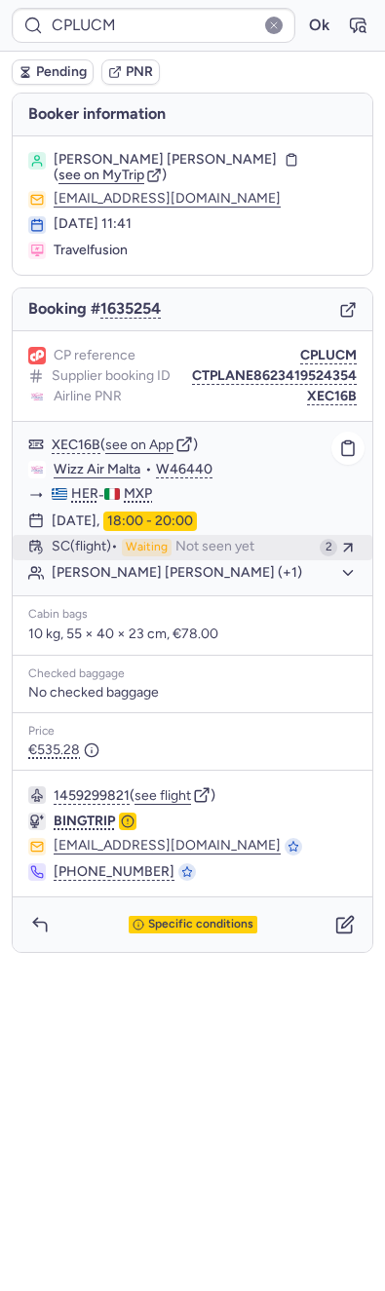
click at [217, 540] on span "Not seen yet" at bounding box center [214, 548] width 79 height 18
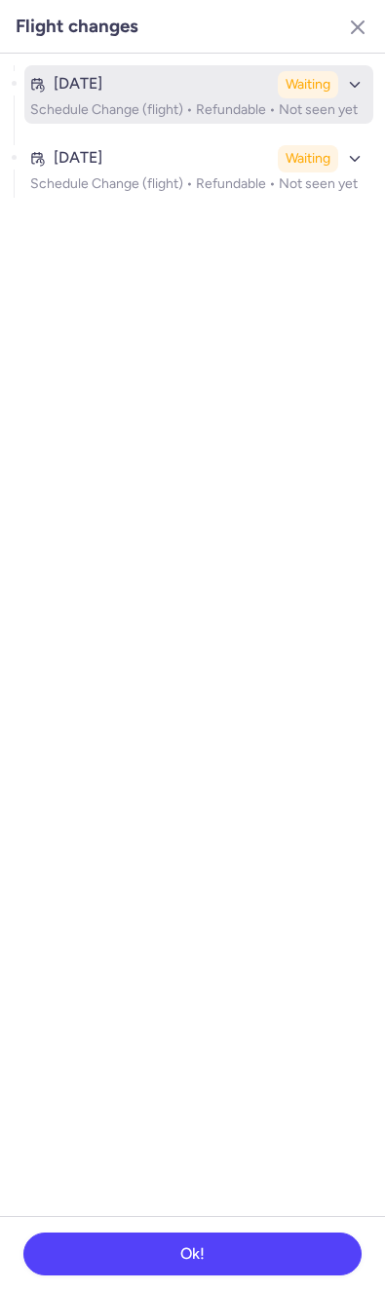
click at [171, 106] on p "Schedule Change (flight) • Refundable • Not seen yet" at bounding box center [198, 110] width 337 height 16
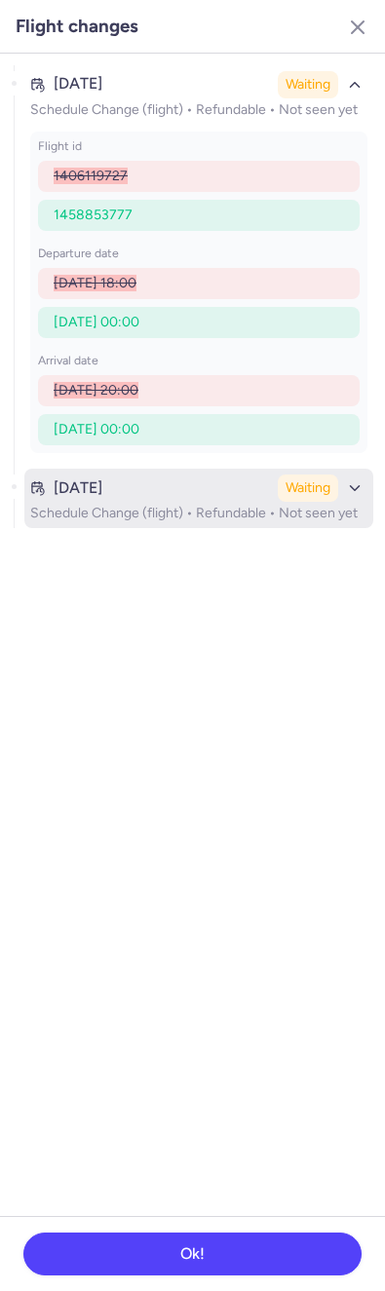
click at [168, 493] on div "[DATE]" at bounding box center [150, 488] width 240 height 18
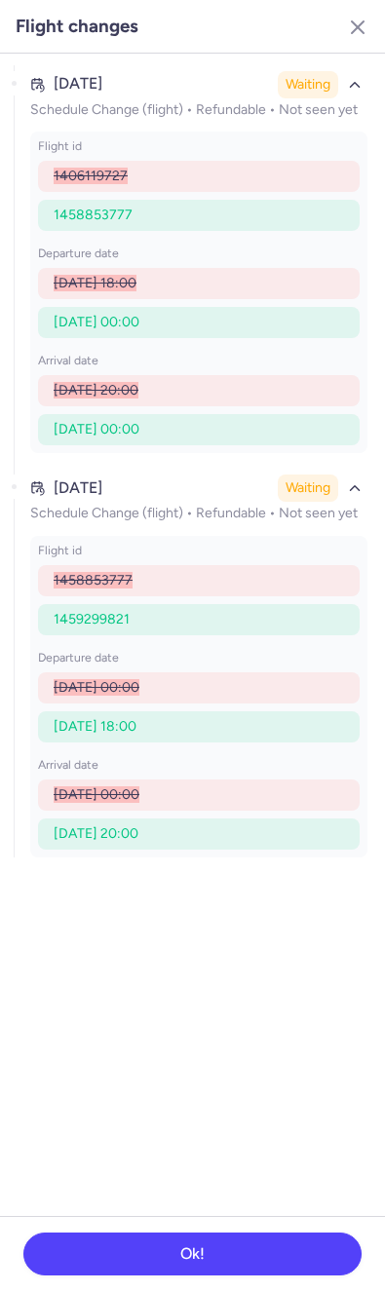
click at [357, 8] on header "Flight changes" at bounding box center [192, 27] width 385 height 54
click at [351, 23] on icon "button" at bounding box center [357, 27] width 23 height 23
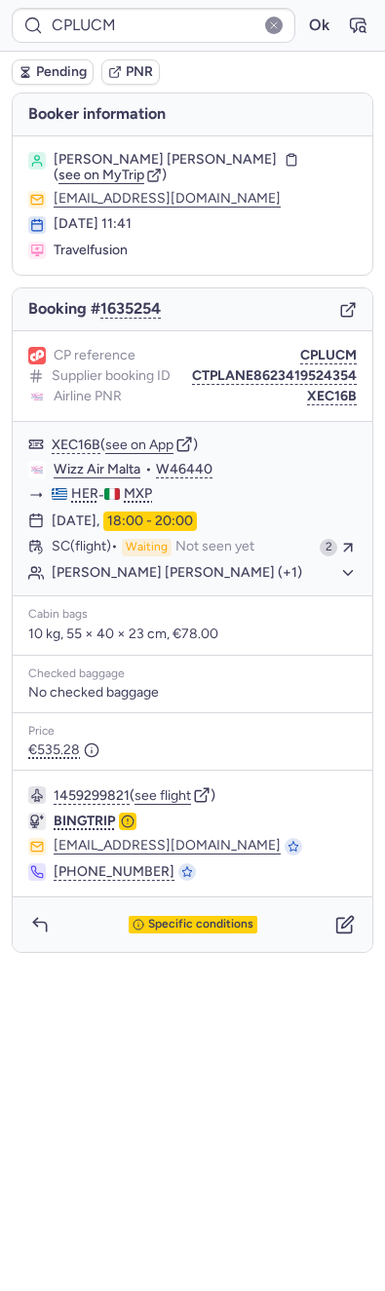
click at [64, 183] on section "Daniel Benedict CARLON ( see on MyTrip ) eleonora.sartore912@taxibuscar.com 07 …" at bounding box center [192, 205] width 359 height 138
click at [75, 171] on span "see on MyTrip" at bounding box center [101, 175] width 86 height 17
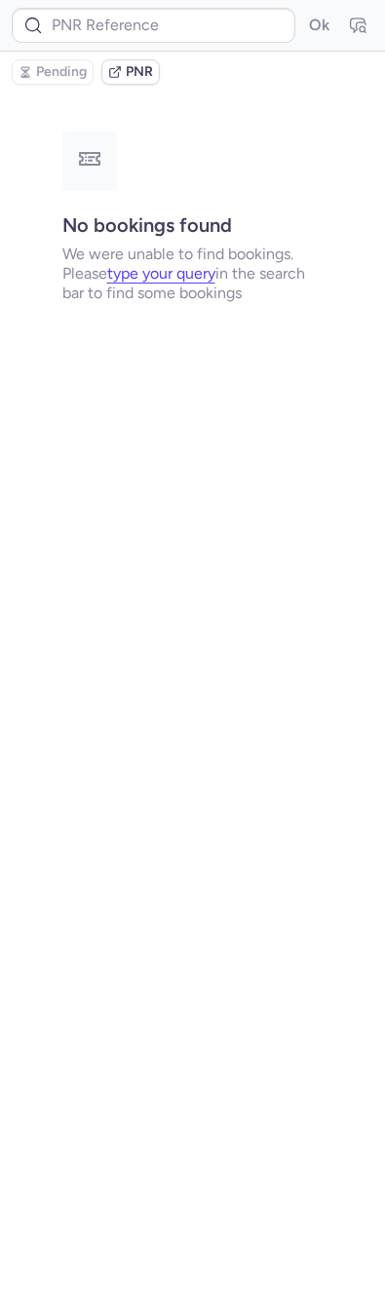
type input "CPFLQX"
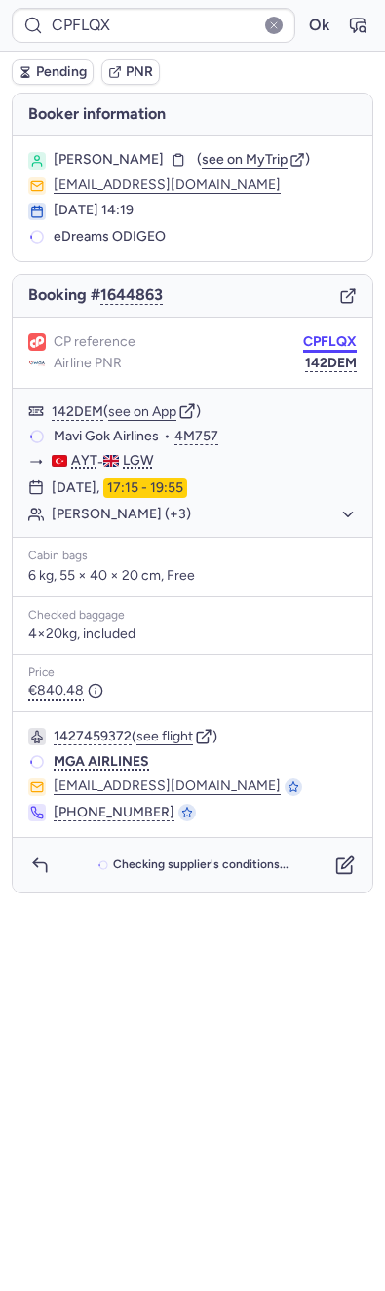
click at [325, 341] on button "CPFLQX" at bounding box center [330, 342] width 54 height 16
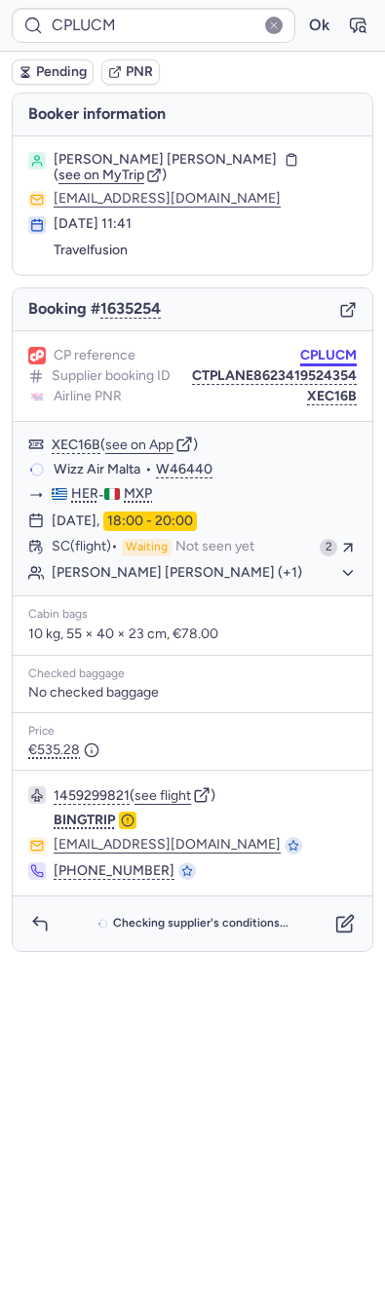
click at [316, 348] on button "CPLUCM" at bounding box center [328, 356] width 56 height 16
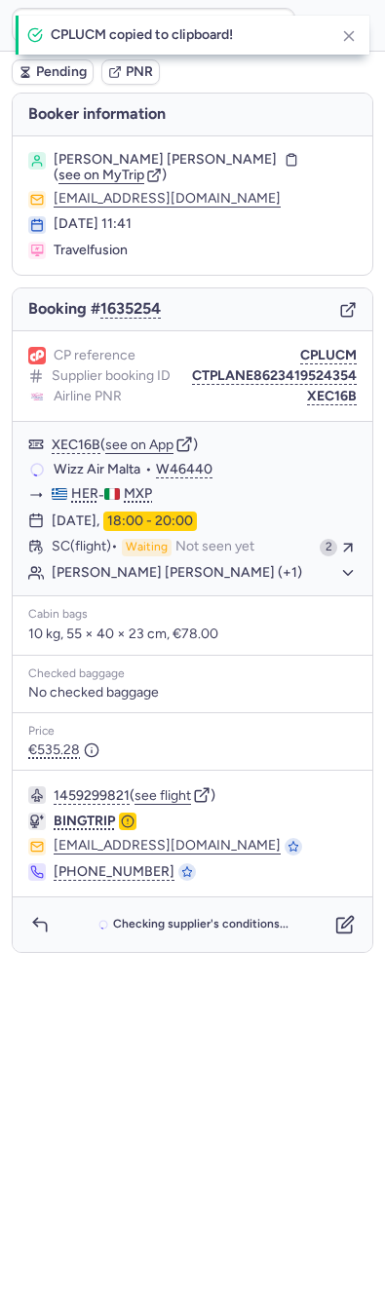
type input "CPFLQX"
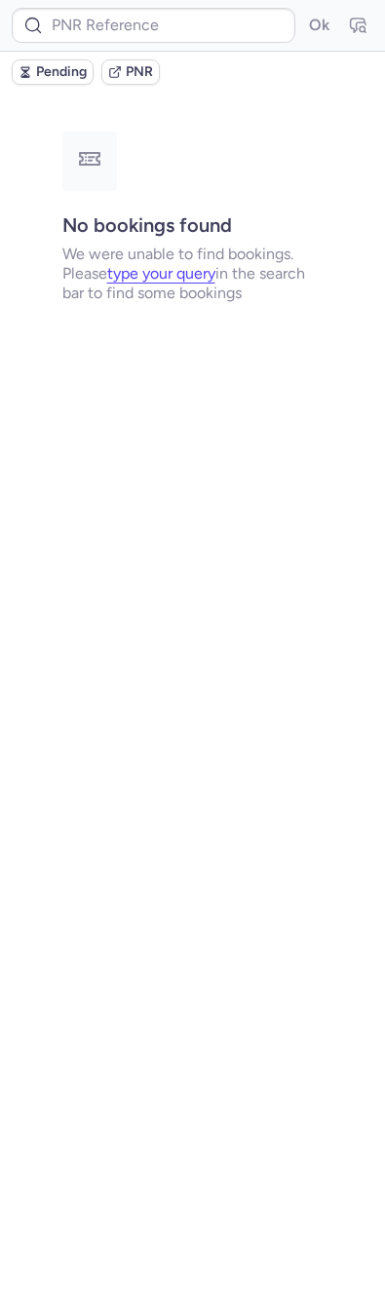
type input "X8813Y"
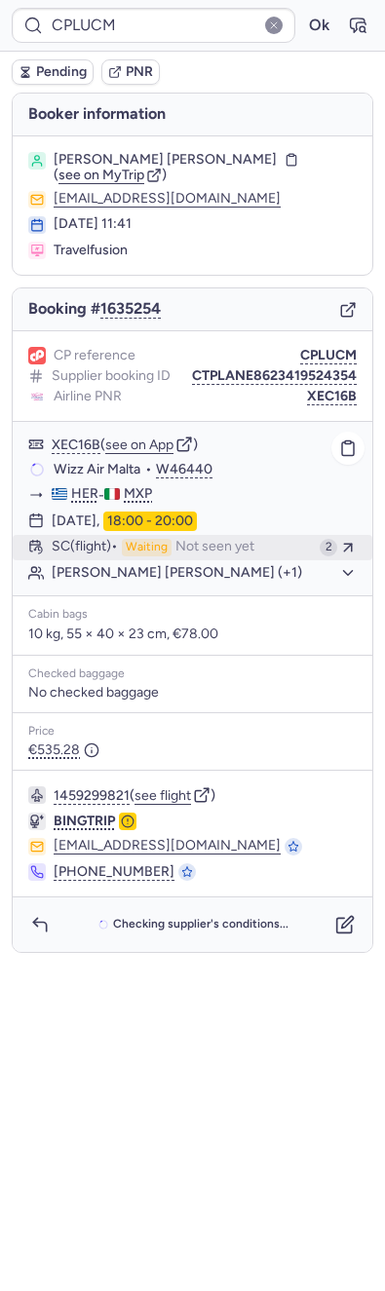
click at [229, 545] on span "Not seen yet" at bounding box center [214, 548] width 79 height 18
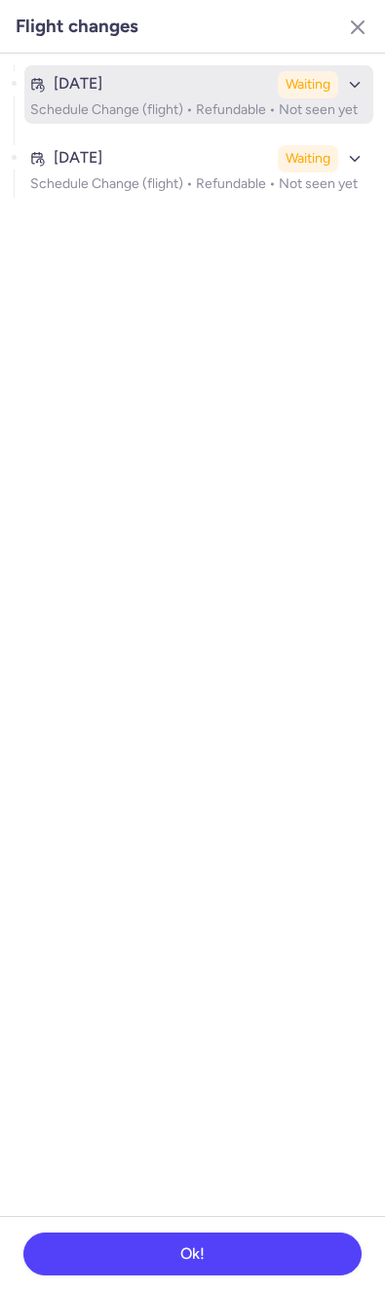
click at [92, 115] on p "Schedule Change (flight) • Refundable • Not seen yet" at bounding box center [198, 110] width 337 height 16
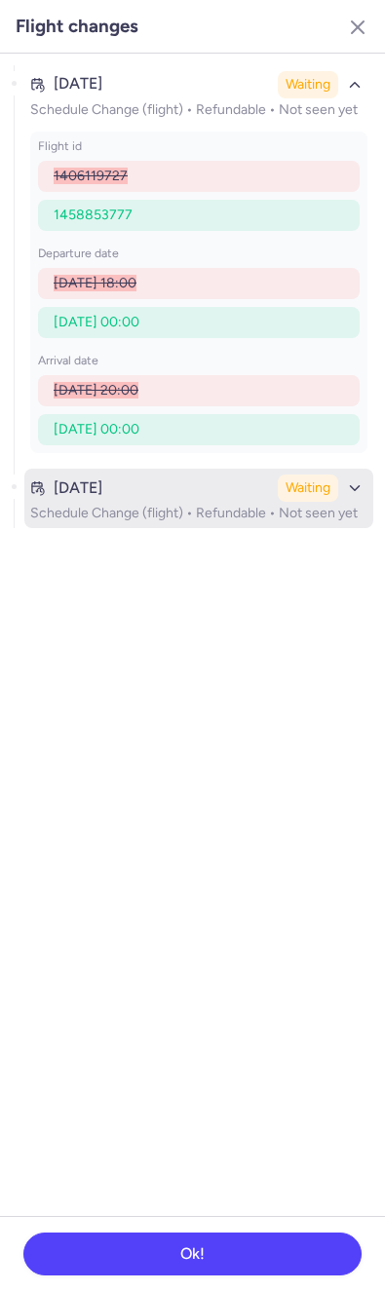
click at [164, 518] on p "Schedule Change (flight) • Refundable • Not seen yet" at bounding box center [198, 514] width 337 height 16
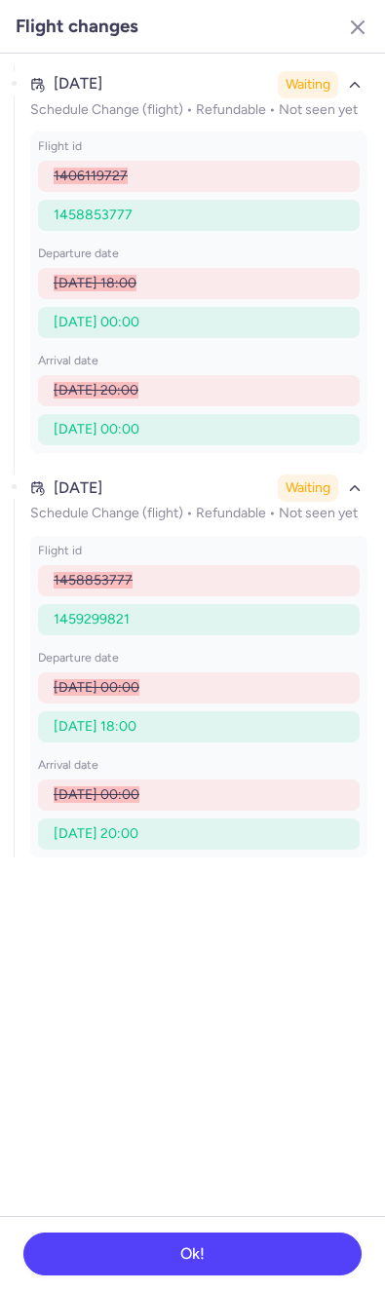
click at [357, 43] on header "Flight changes" at bounding box center [192, 27] width 385 height 54
click at [357, 33] on icon "button" at bounding box center [357, 27] width 23 height 23
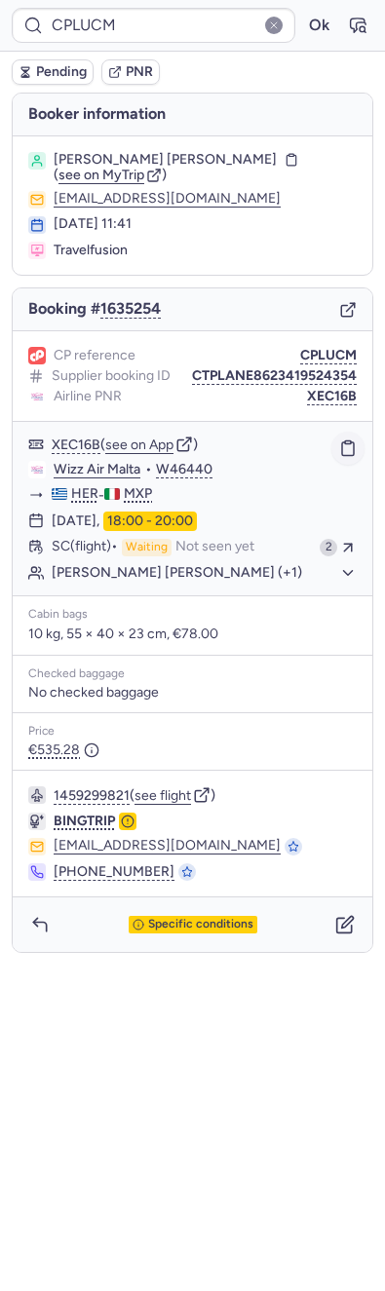
click at [343, 436] on button "button" at bounding box center [347, 448] width 33 height 33
click at [321, 401] on div "CP reference CPLUCM Supplier booking ID CTPLANE8623419524354 Airline PNR XEC16B" at bounding box center [192, 376] width 359 height 91
click at [338, 396] on button "XEC16B" at bounding box center [332, 397] width 50 height 16
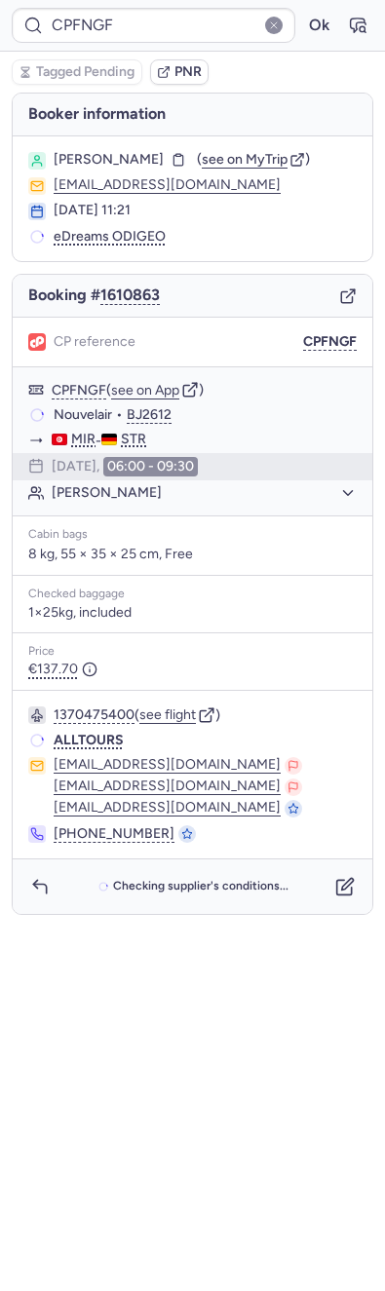
type input "CPTUAA"
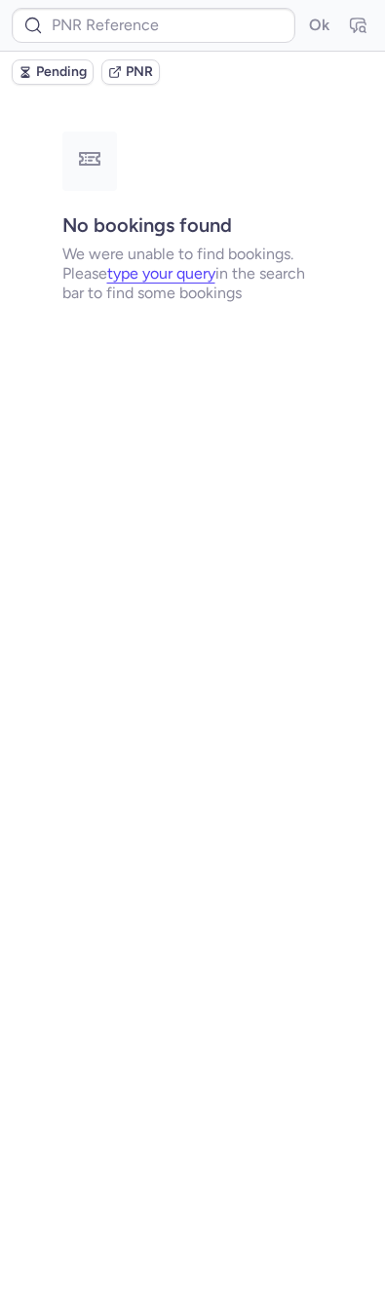
type input "CPDOSM"
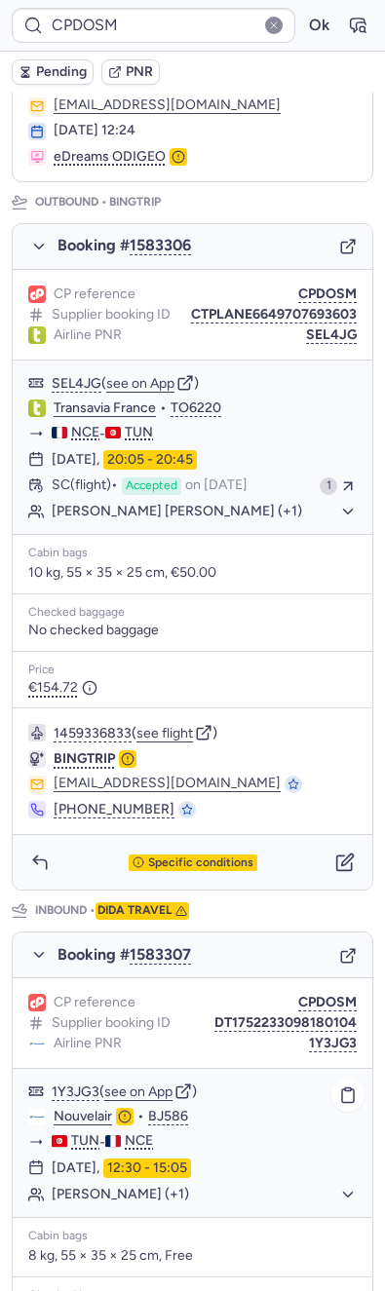
scroll to position [475, 0]
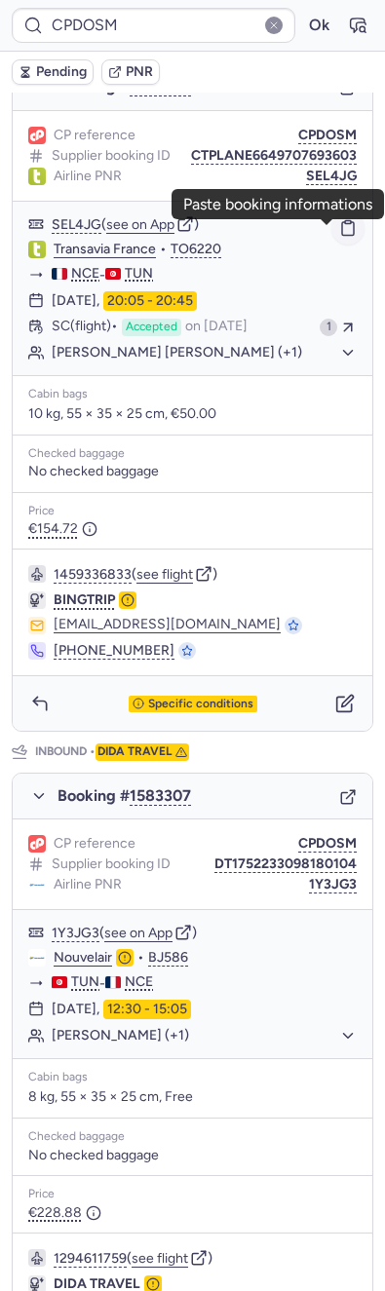
click at [339, 237] on icon "button" at bounding box center [348, 228] width 18 height 18
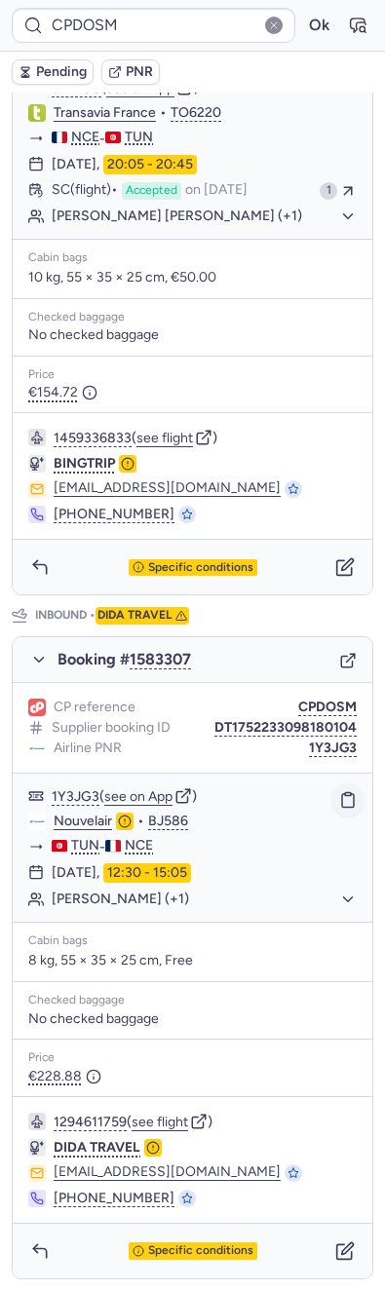
click at [342, 808] on icon "button" at bounding box center [348, 801] width 12 height 14
click at [309, 751] on button "1Y3JG3" at bounding box center [333, 748] width 48 height 16
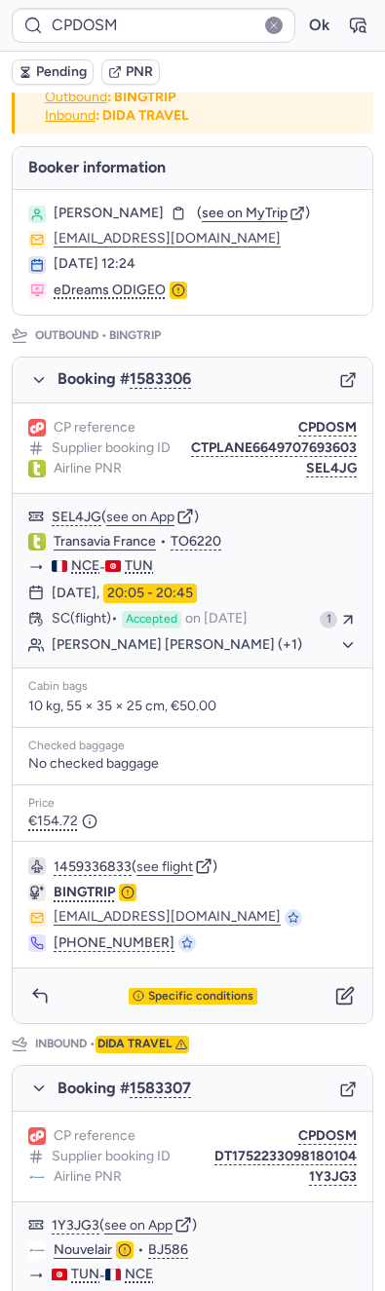
click at [304, 470] on div "CP reference CPDOSM Supplier booking ID CTPLANE6649707693603 Airline PNR SEL4JG" at bounding box center [192, 448] width 359 height 91
click at [306, 475] on button "SEL4JG" at bounding box center [331, 469] width 51 height 16
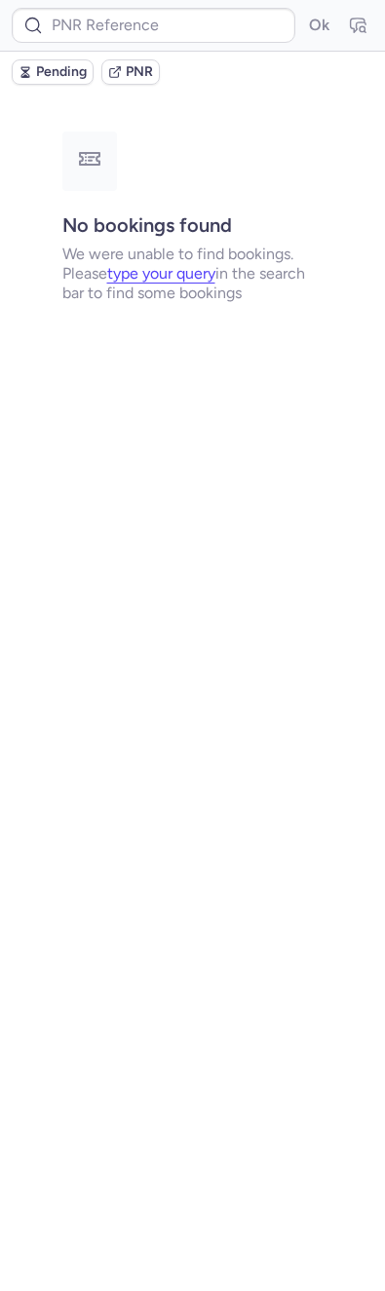
scroll to position [0, 0]
type input "CPF5PN"
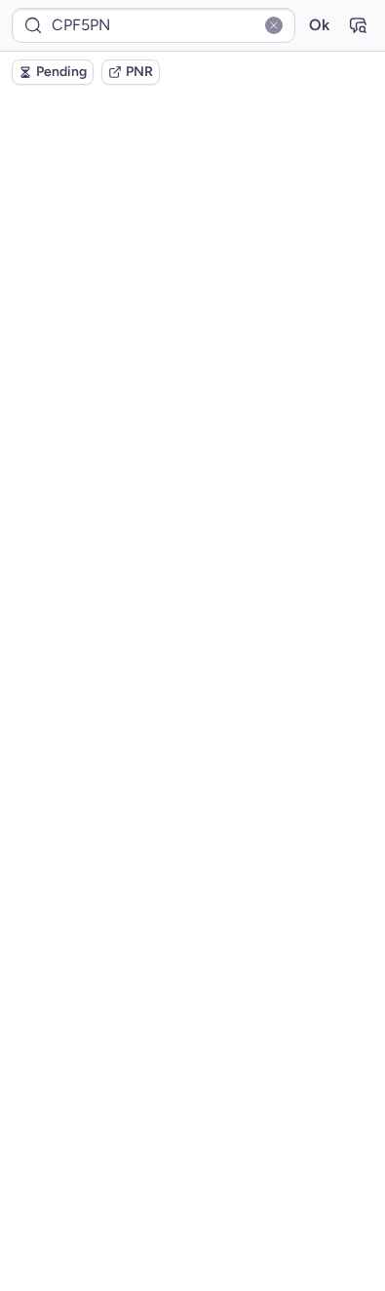
type input "X8813Y"
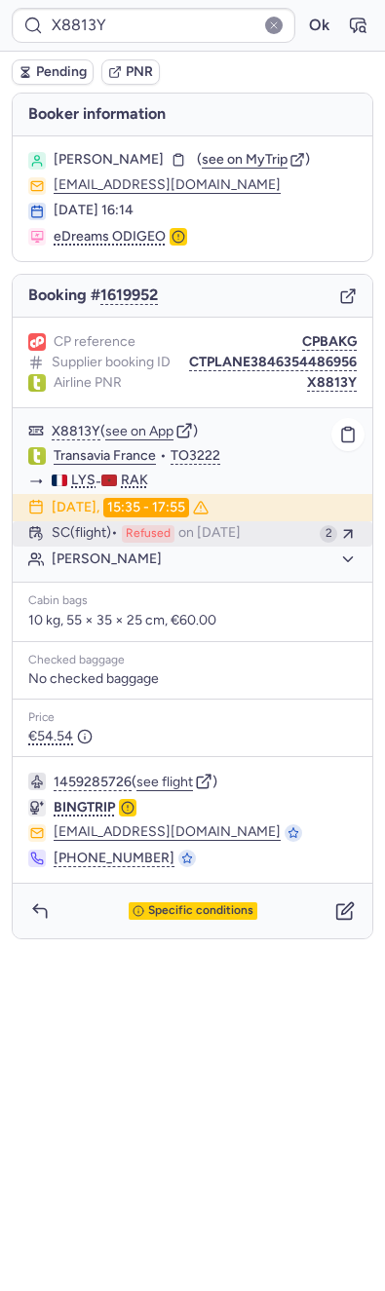
click at [207, 521] on button "SC (flight) Refused on Aug 13, 2025 2" at bounding box center [192, 533] width 359 height 25
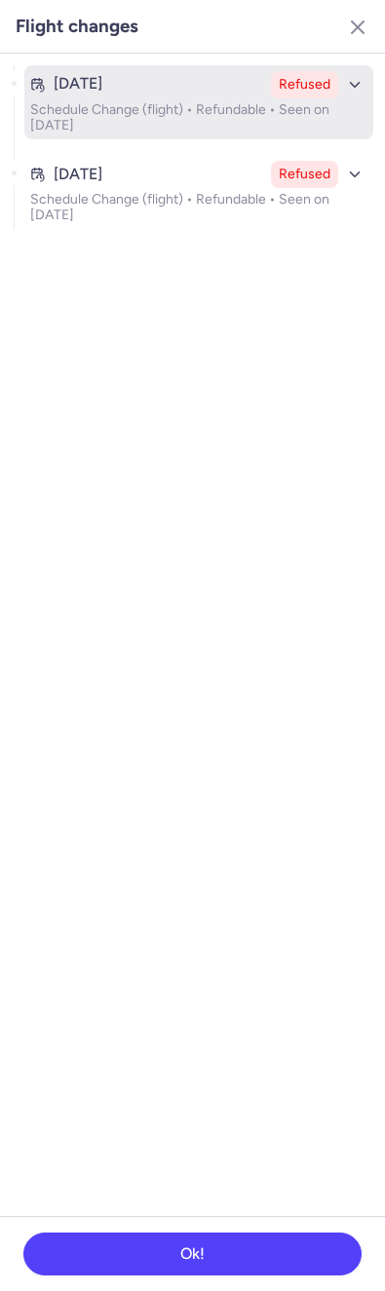
click at [171, 106] on p "Schedule Change (flight) • Refundable • Seen on [DATE]" at bounding box center [198, 117] width 337 height 31
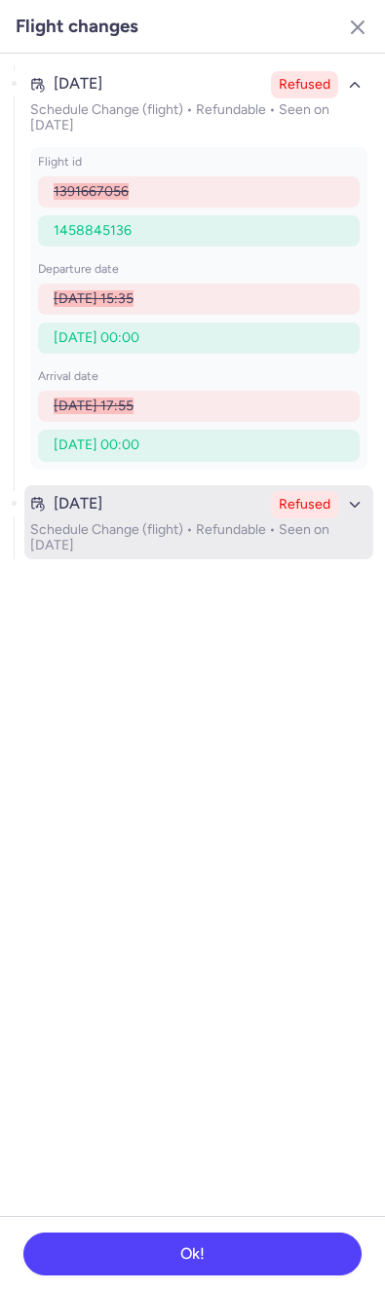
click at [151, 509] on div "[DATE]" at bounding box center [146, 504] width 233 height 18
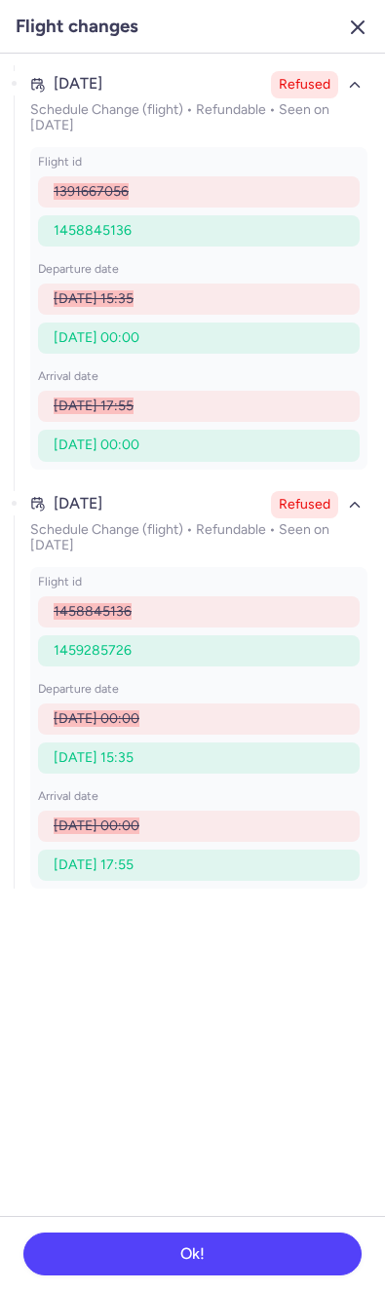
click at [355, 19] on icon "button" at bounding box center [357, 27] width 23 height 23
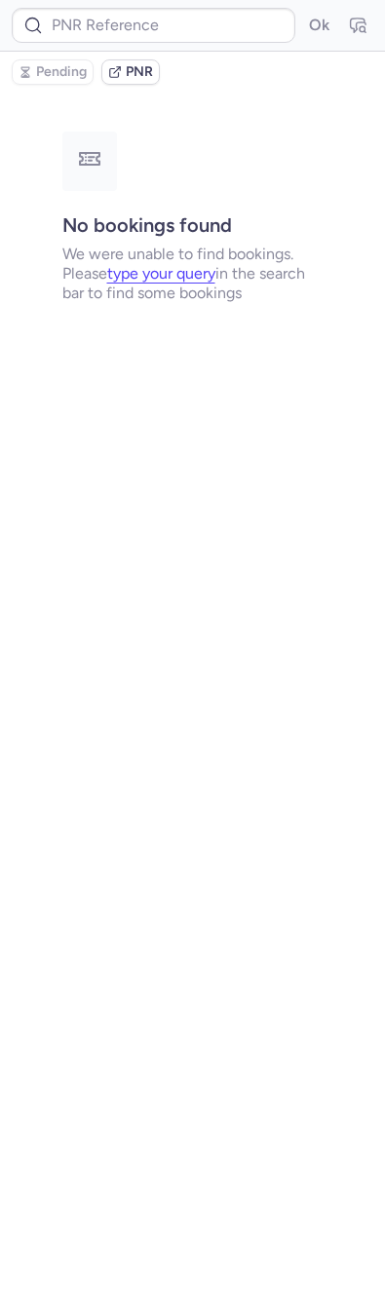
type input "CPFSHE"
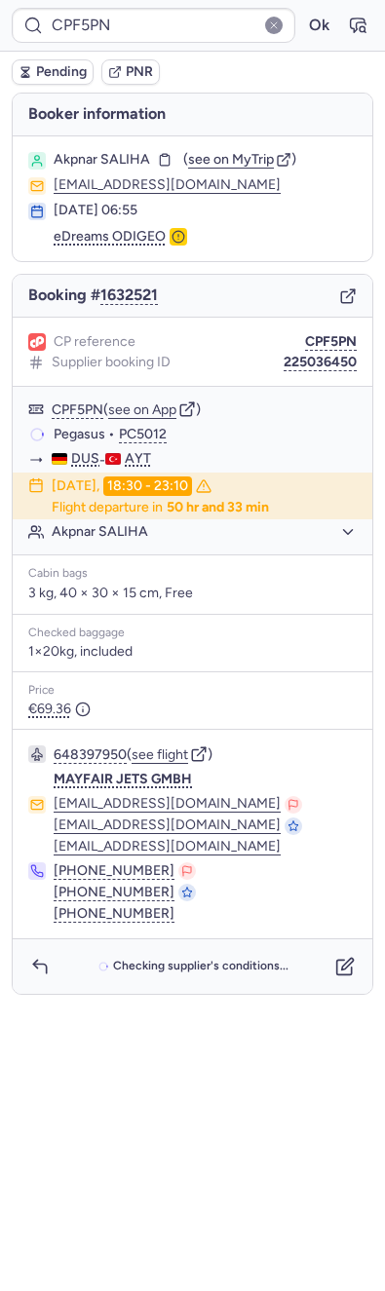
type input "X8813Y"
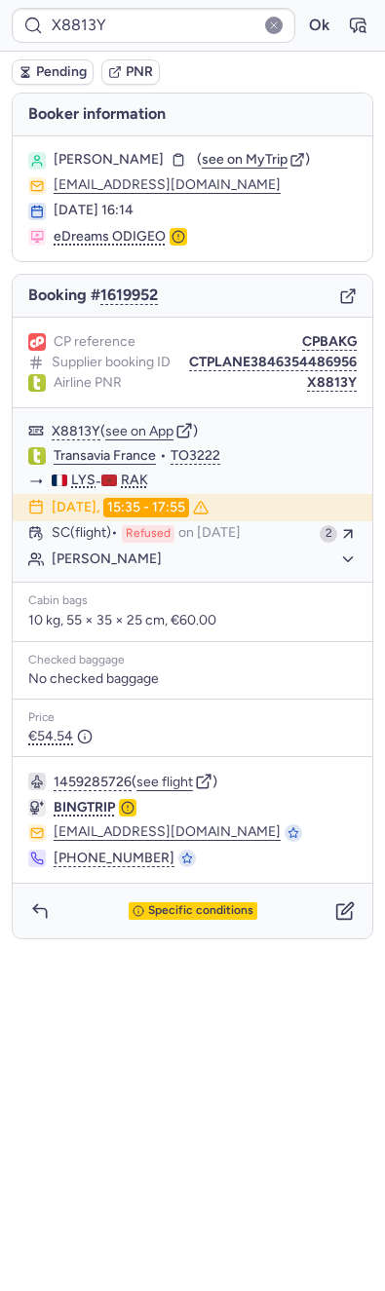
click at [334, 928] on div "Specific conditions" at bounding box center [192, 910] width 359 height 55
click at [339, 908] on icon "button" at bounding box center [344, 910] width 19 height 19
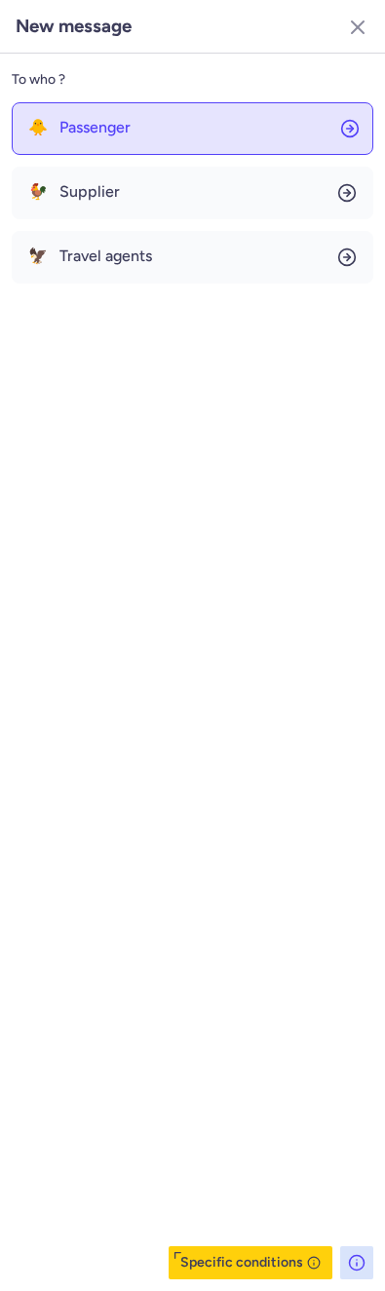
click at [105, 116] on button "🐥 Passenger" at bounding box center [192, 128] width 361 height 53
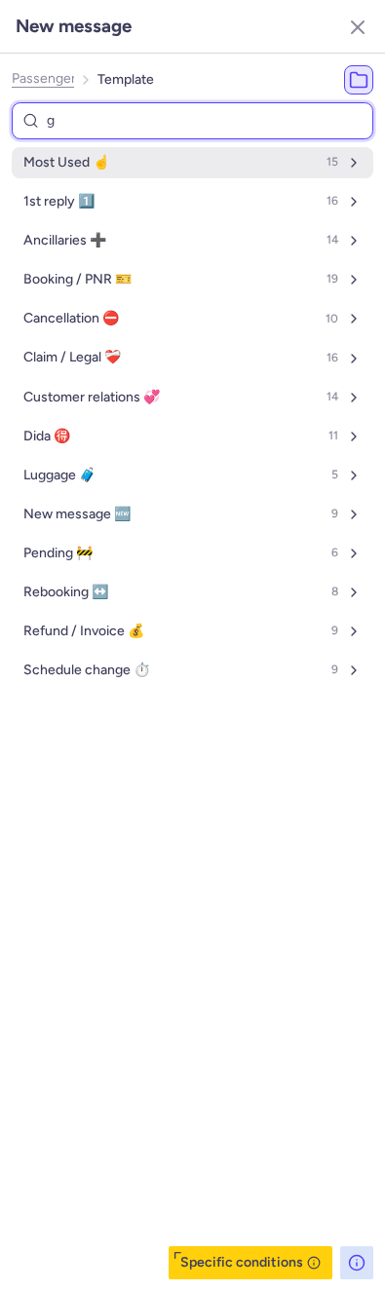
type input "ge"
select select "en"
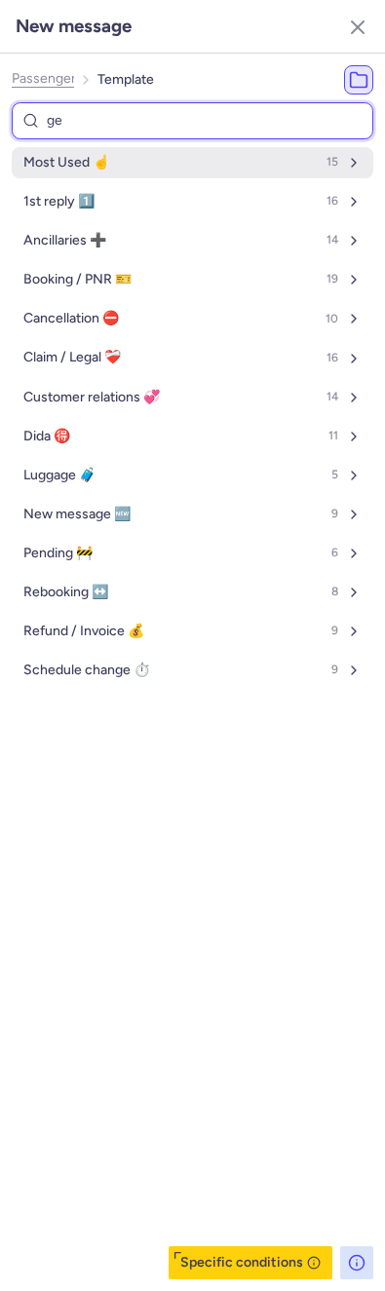
select select "en"
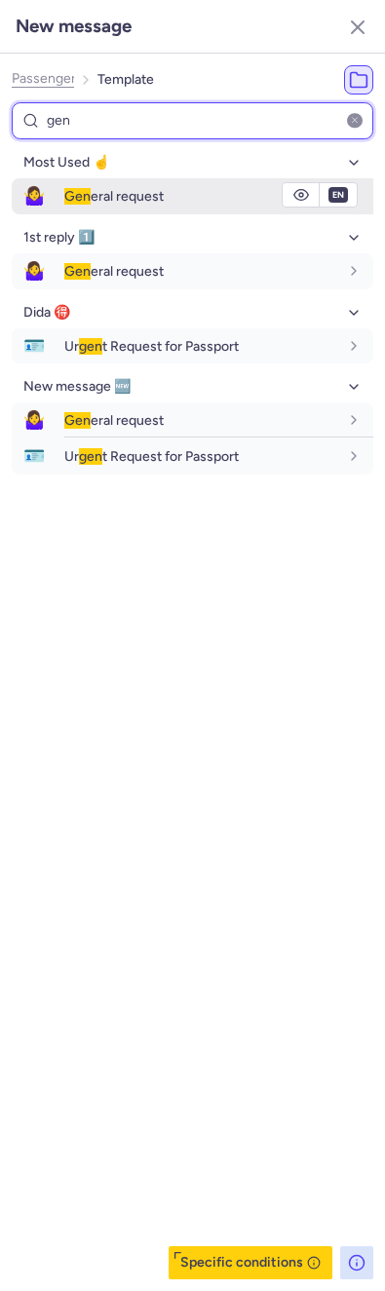
type input "gen"
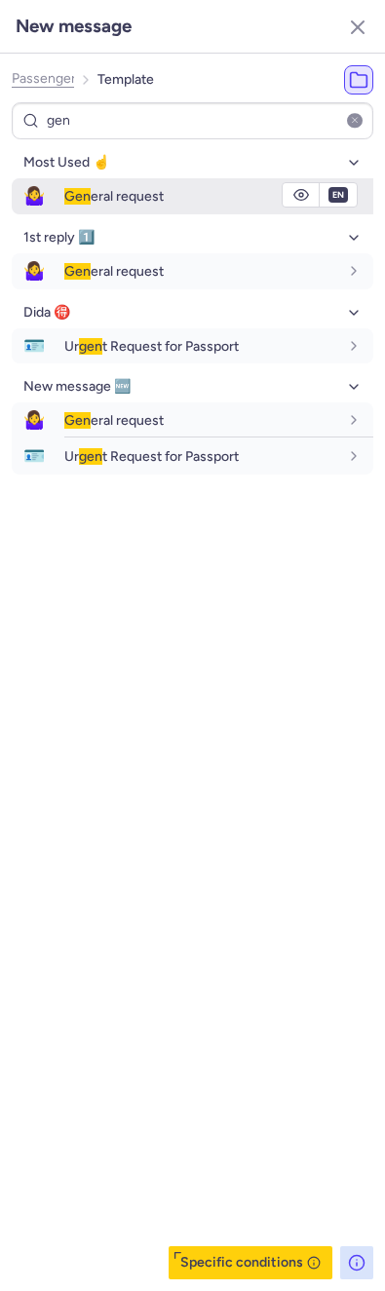
click at [74, 197] on span "Gen" at bounding box center [77, 196] width 26 height 17
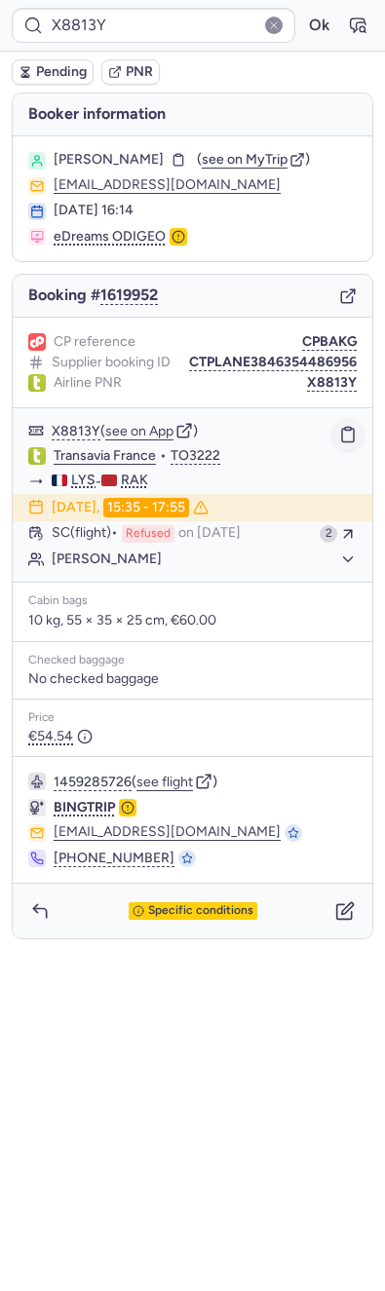
click at [345, 423] on button "button" at bounding box center [347, 434] width 33 height 33
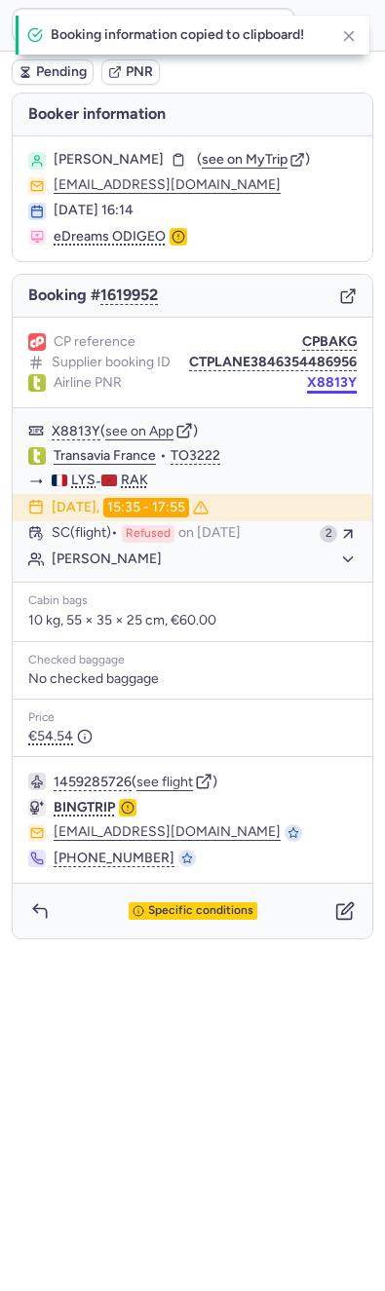
click at [339, 382] on button "X8813Y" at bounding box center [332, 383] width 50 height 16
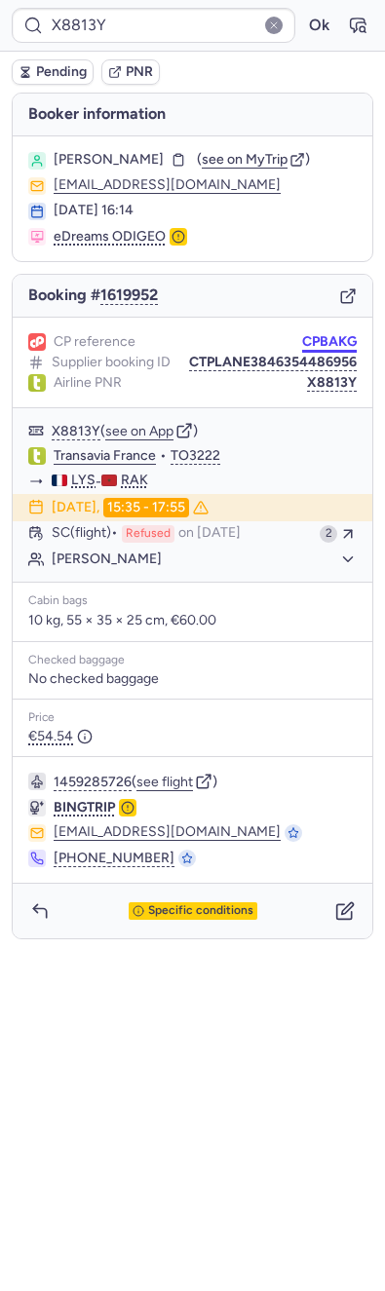
click at [335, 336] on button "CPBAKG" at bounding box center [329, 342] width 55 height 16
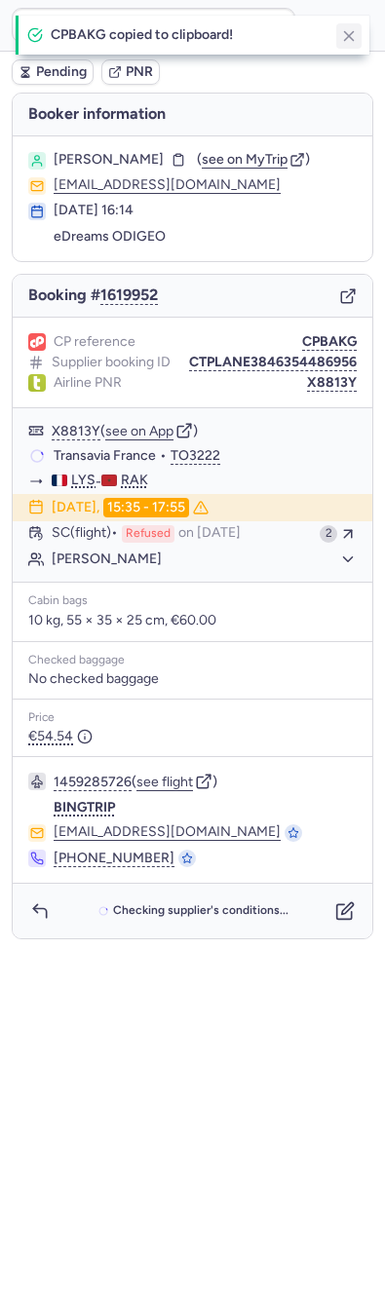
drag, startPoint x: 329, startPoint y: 36, endPoint x: 340, endPoint y: 36, distance: 10.7
click at [340, 36] on div "CPBAKG copied to clipboard!" at bounding box center [193, 35] width 354 height 39
click at [340, 36] on icon "button" at bounding box center [349, 36] width 18 height 18
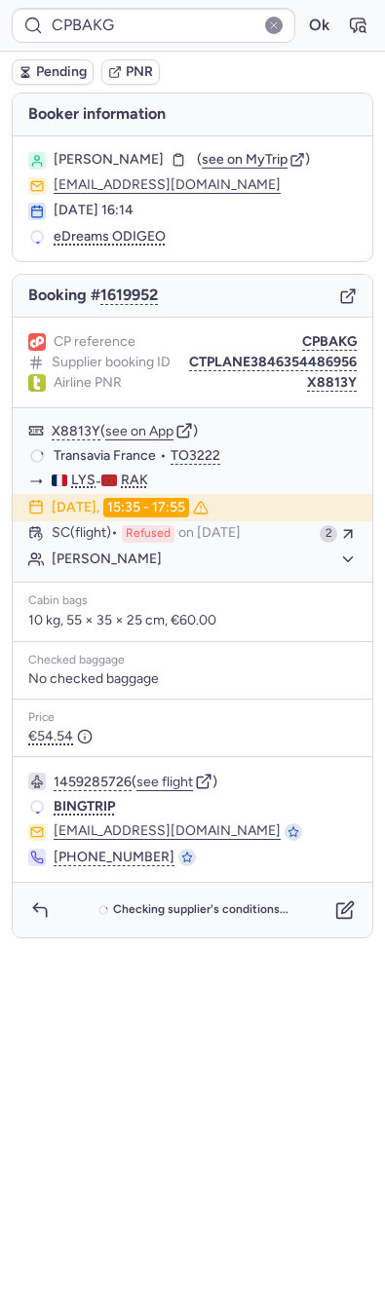
click at [340, 30] on form "CPBAKG Ok" at bounding box center [192, 25] width 361 height 35
click at [356, 19] on icon "button" at bounding box center [357, 25] width 19 height 19
type input "TO3222"
click at [373, 36] on div "X8813Y Ok" at bounding box center [192, 26] width 385 height 52
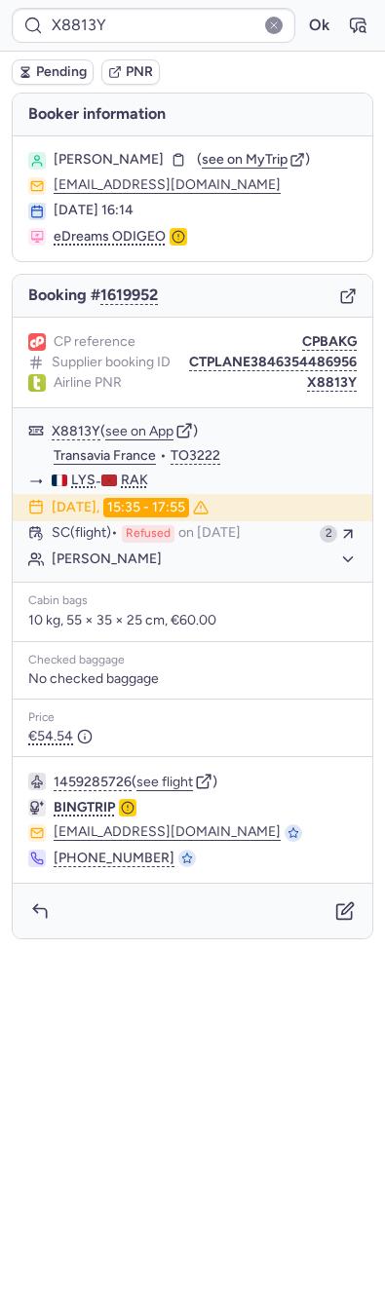
click at [373, 31] on div "X8813Y Ok" at bounding box center [192, 26] width 385 height 52
click at [362, 31] on icon "button" at bounding box center [361, 28] width 5 height 5
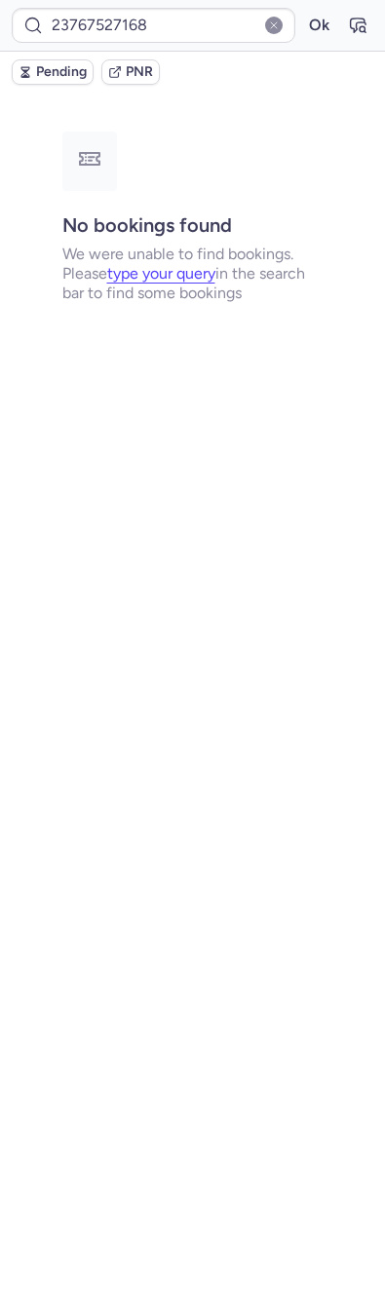
type input "CPKWKM"
type input "CPF5PN"
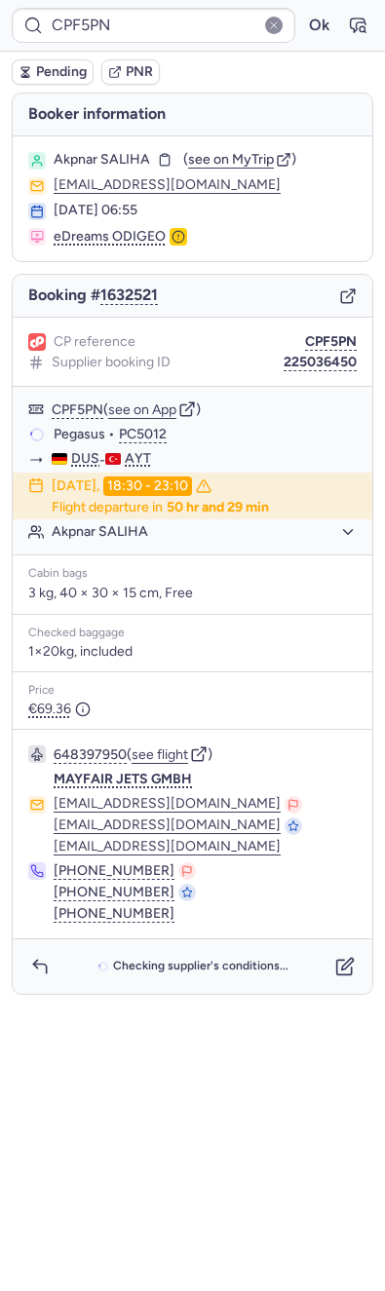
click at [321, 325] on div "CP reference CPF5PN Supplier booking ID 225036450" at bounding box center [192, 352] width 359 height 69
click at [321, 340] on button "CPF5PN" at bounding box center [331, 342] width 52 height 16
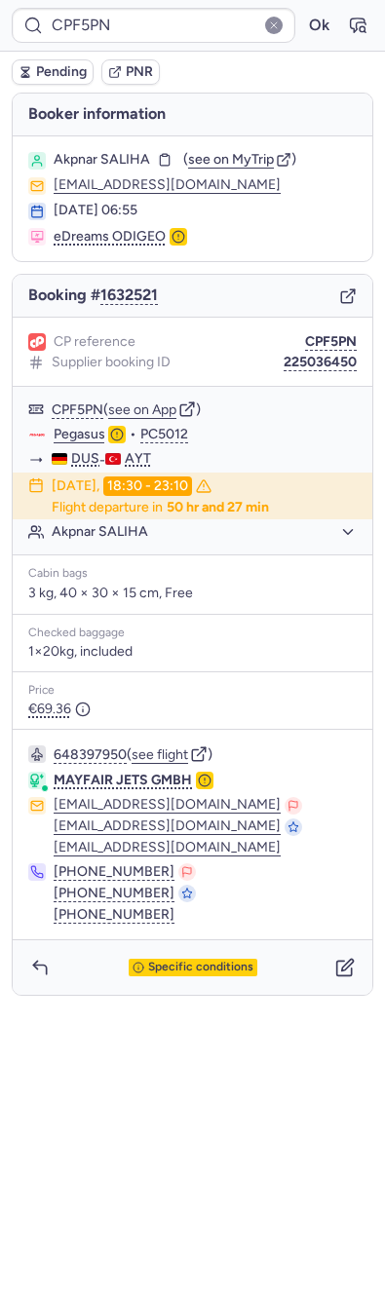
click at [197, 949] on div "Specific conditions" at bounding box center [192, 967] width 359 height 55
click at [192, 969] on span "Specific conditions" at bounding box center [200, 967] width 105 height 14
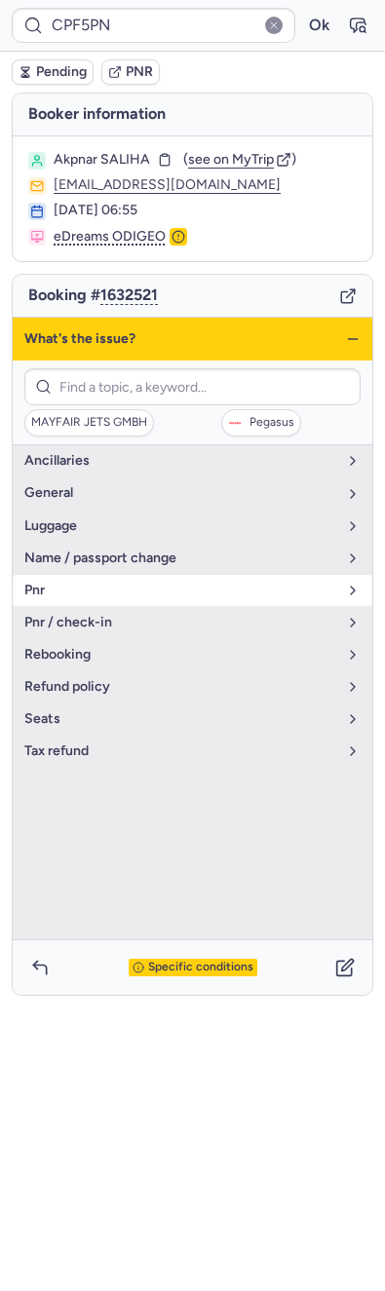
click at [58, 576] on button "pnr" at bounding box center [192, 590] width 359 height 31
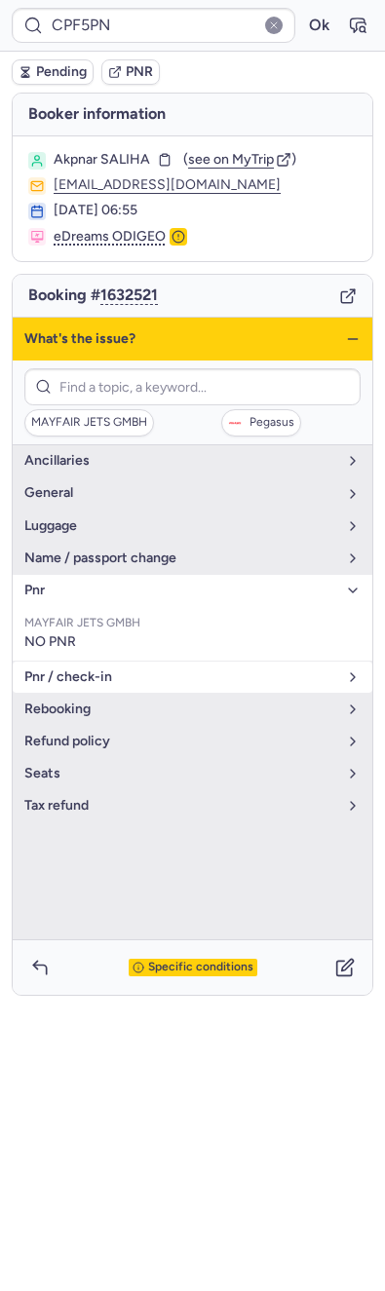
click at [83, 669] on span "pnr / check-in" at bounding box center [180, 677] width 313 height 16
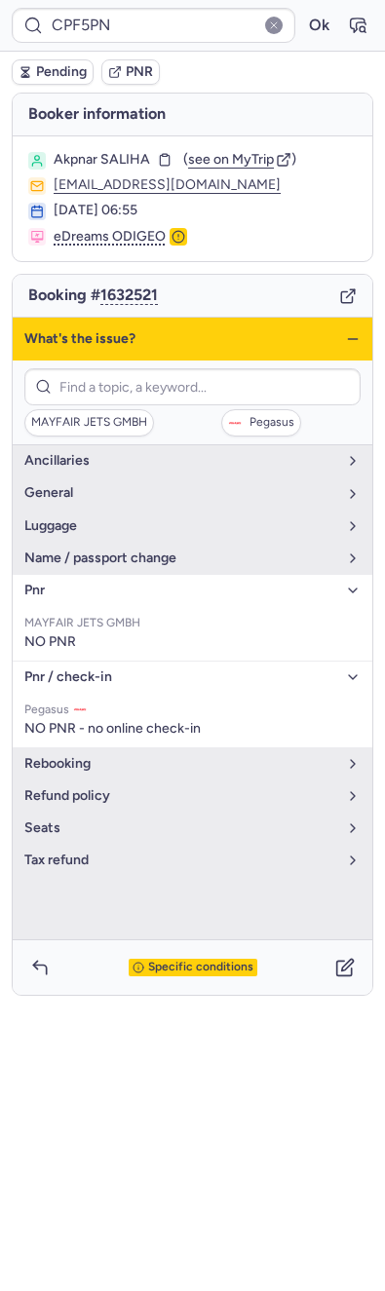
click at [345, 340] on icon "button" at bounding box center [353, 339] width 16 height 16
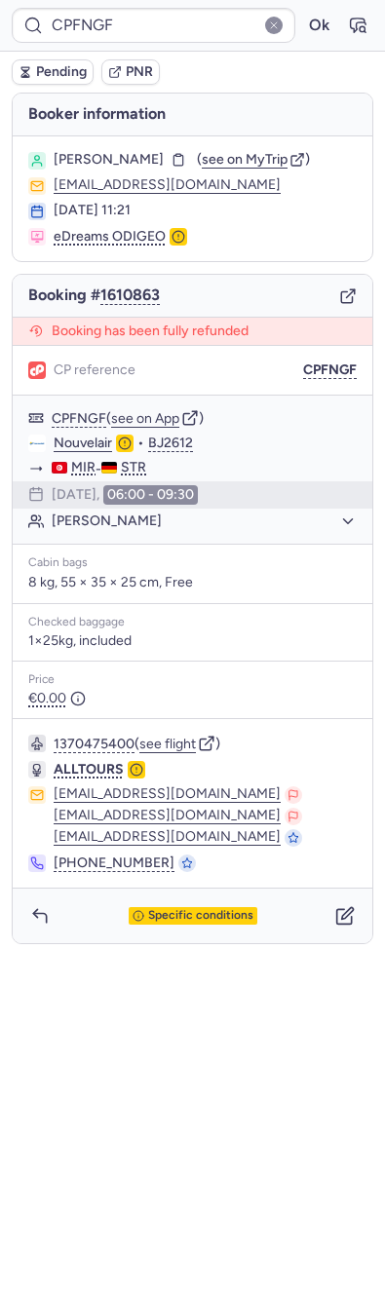
type input "CPKWKM"
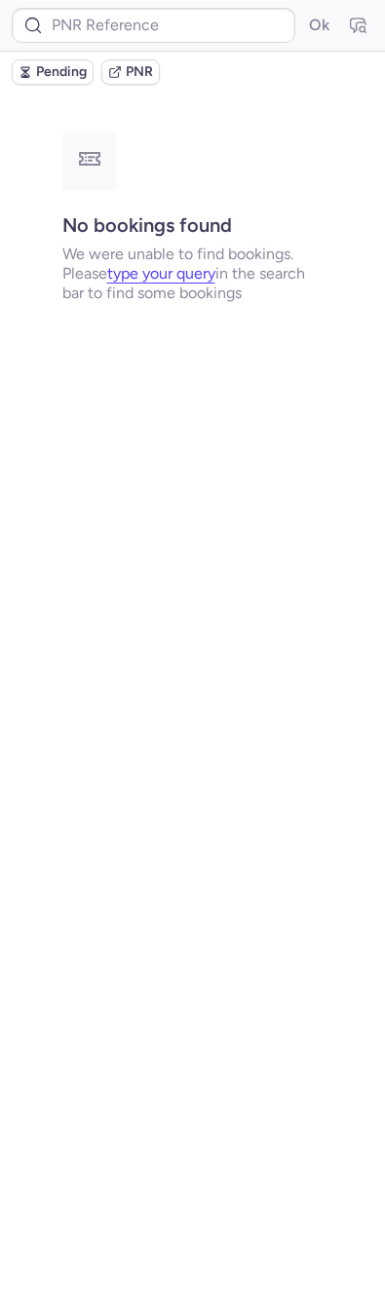
type input "CP6ESQ"
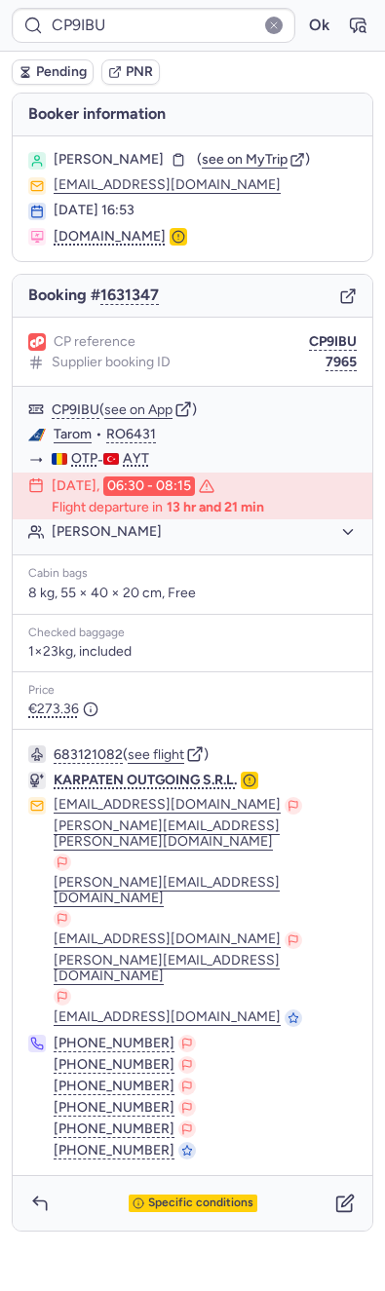
type input "CPPTXU"
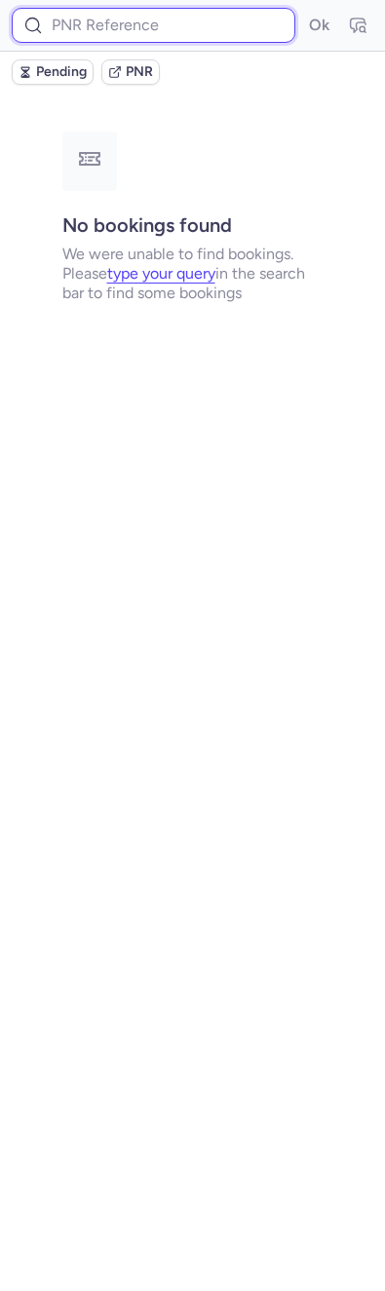
click at [100, 25] on input at bounding box center [153, 25] width 283 height 35
click at [105, 24] on input at bounding box center [153, 25] width 283 height 35
paste input "0767764956"
type input "0767764956"
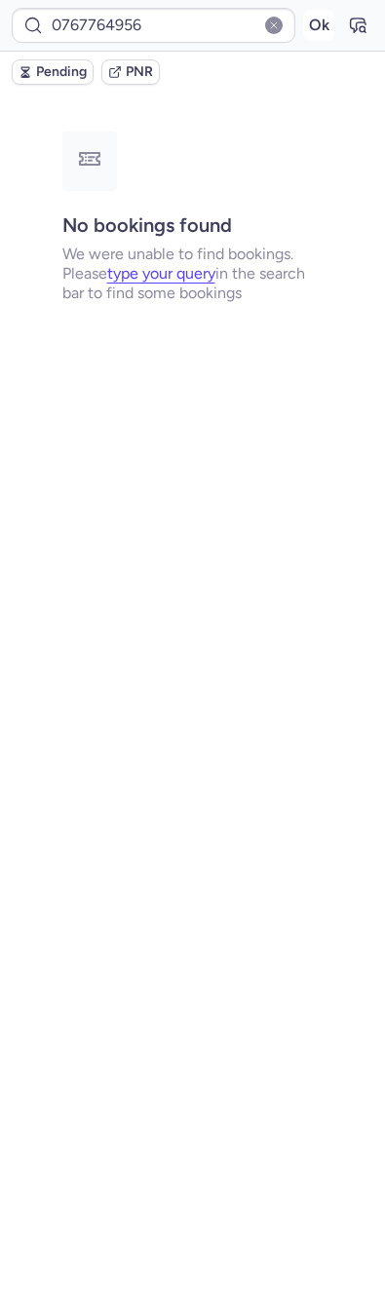
click at [323, 13] on button "Ok" at bounding box center [318, 25] width 31 height 31
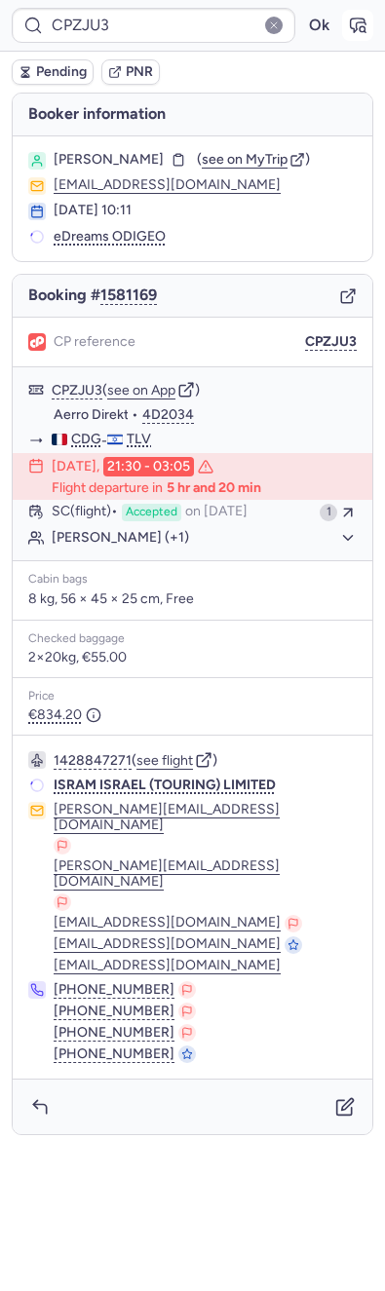
click at [361, 35] on button "button" at bounding box center [357, 25] width 31 height 31
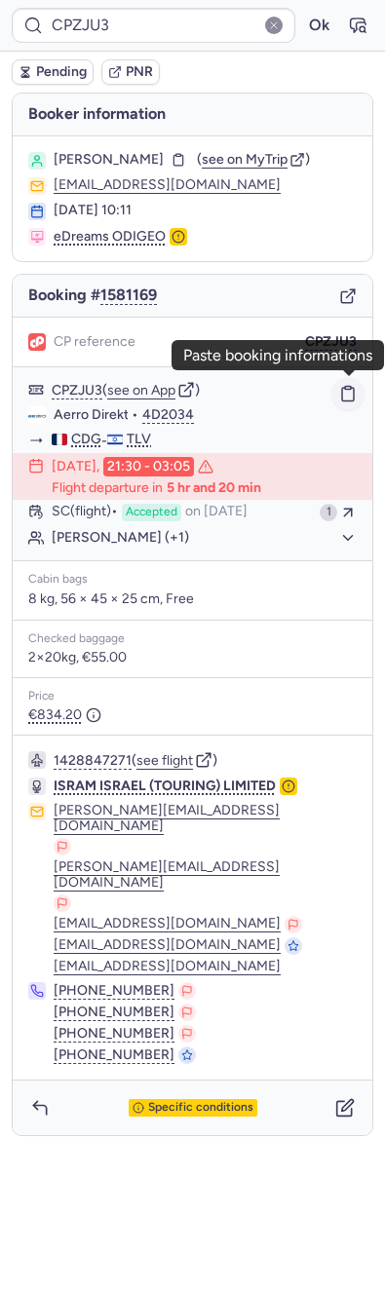
click at [347, 386] on rect "button" at bounding box center [348, 387] width 6 height 3
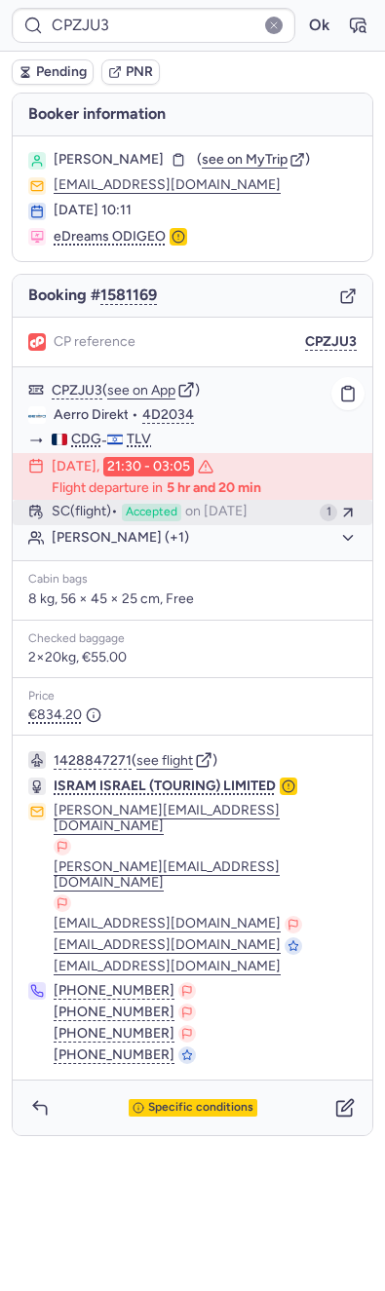
click at [197, 506] on span "on [DATE]" at bounding box center [216, 513] width 62 height 18
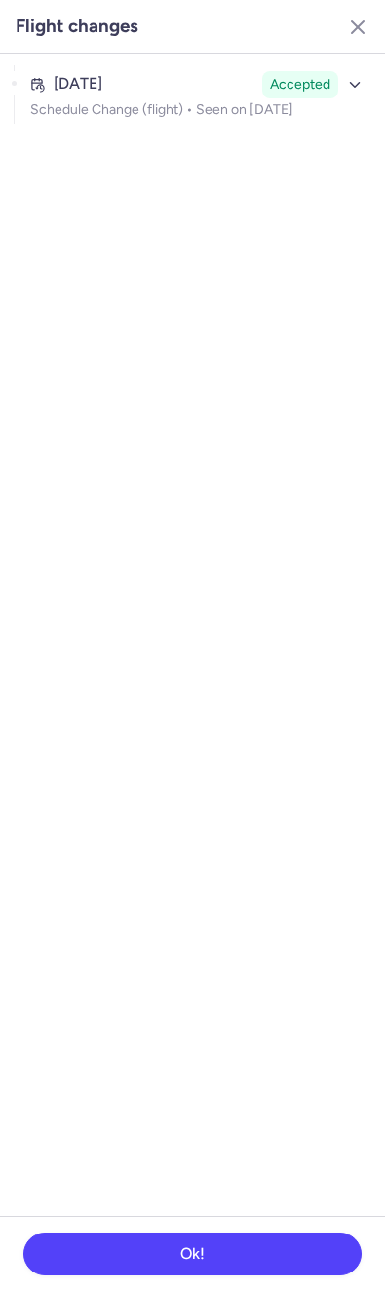
click at [140, 60] on ul "Aug 6, 2025 Accepted Schedule Change (flight) • Seen on Aug 7, 2025" at bounding box center [192, 102] width 385 height 97
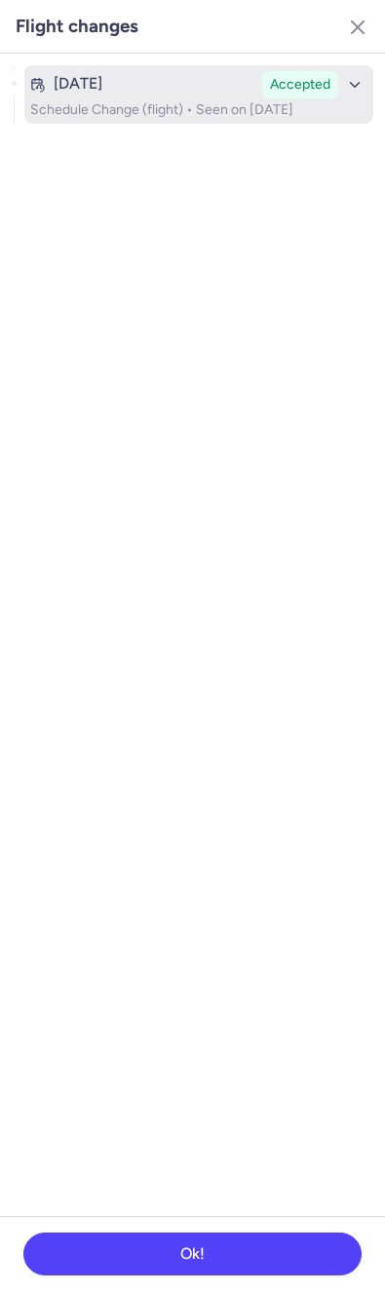
click at [123, 72] on div "Aug 6, 2025 Accepted" at bounding box center [198, 84] width 337 height 27
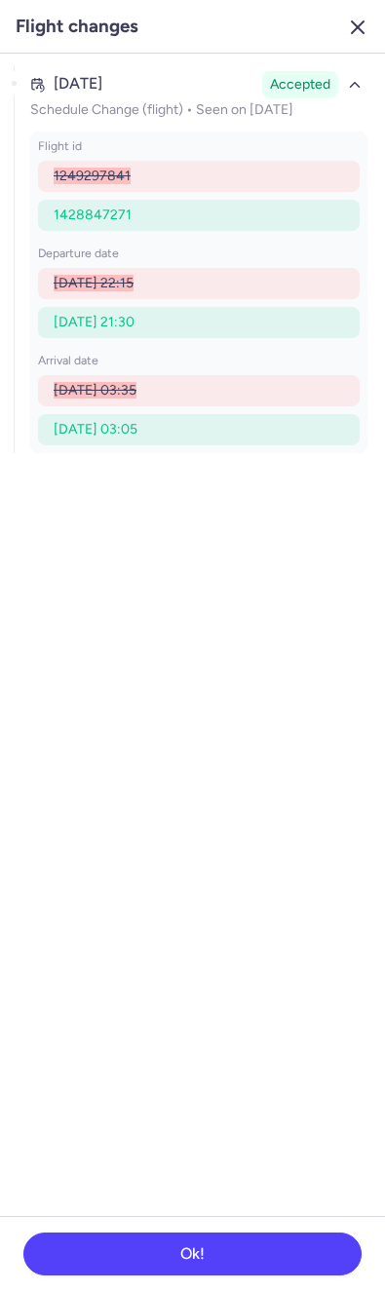
click at [349, 23] on icon "button" at bounding box center [357, 27] width 23 height 23
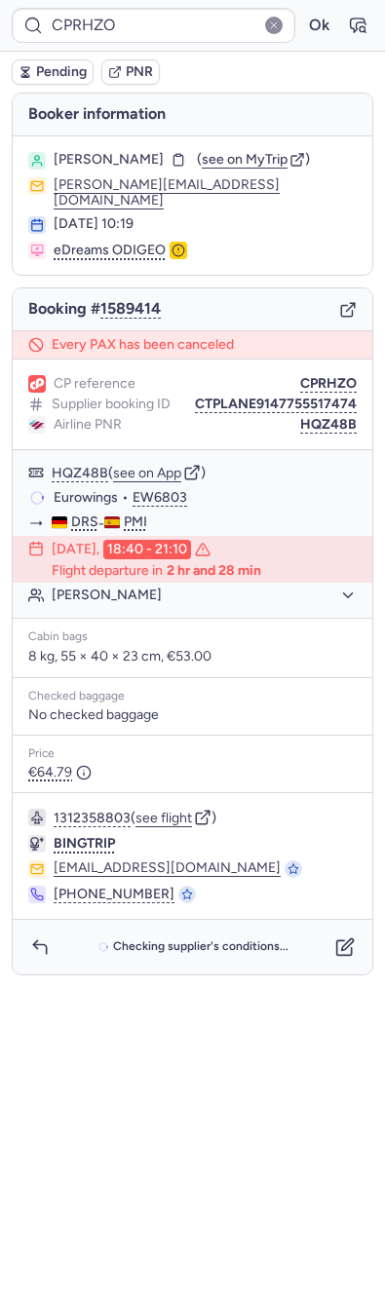
type input "CPKWKM"
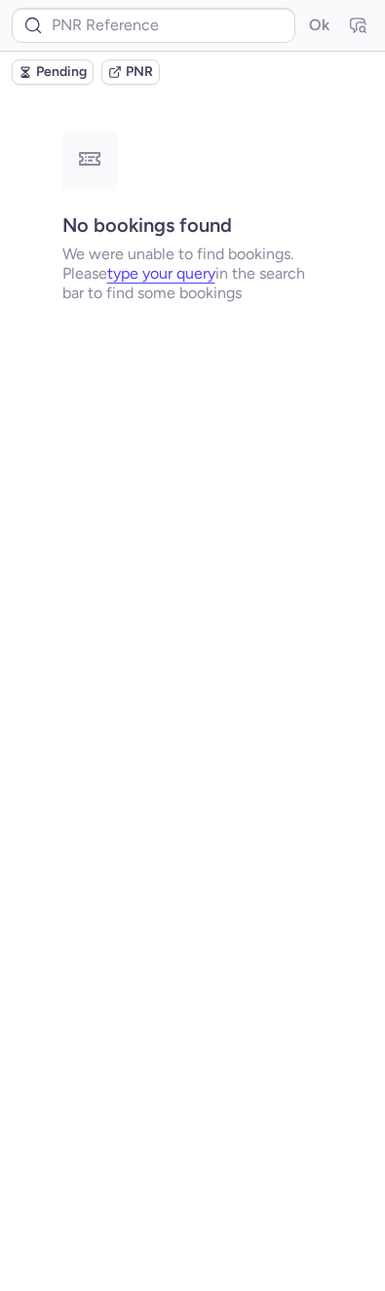
type input "CP6ESQ"
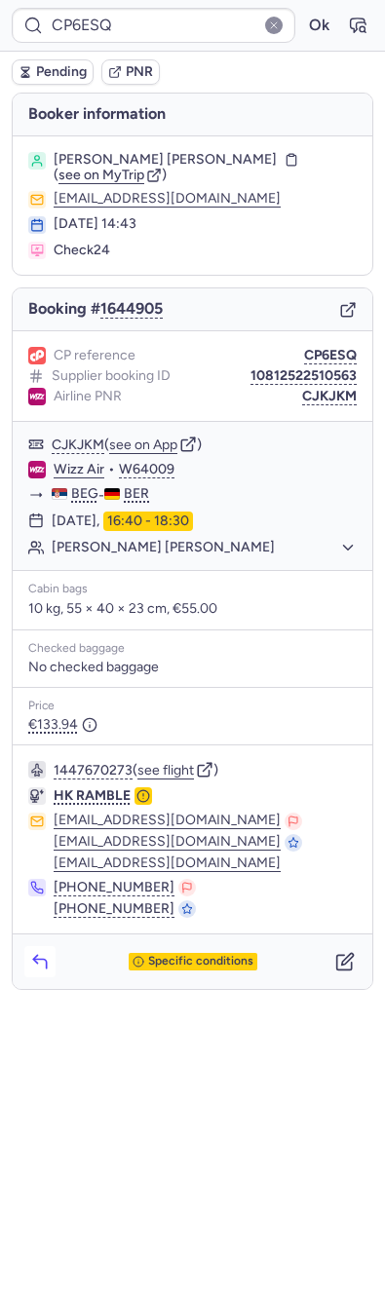
click at [42, 946] on button "button" at bounding box center [39, 961] width 31 height 31
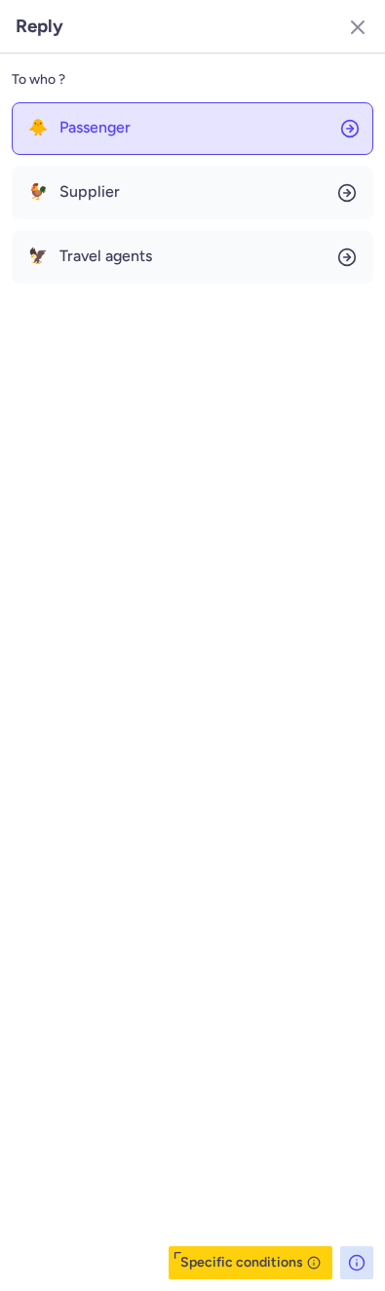
click at [94, 131] on span "Passenger" at bounding box center [94, 128] width 71 height 18
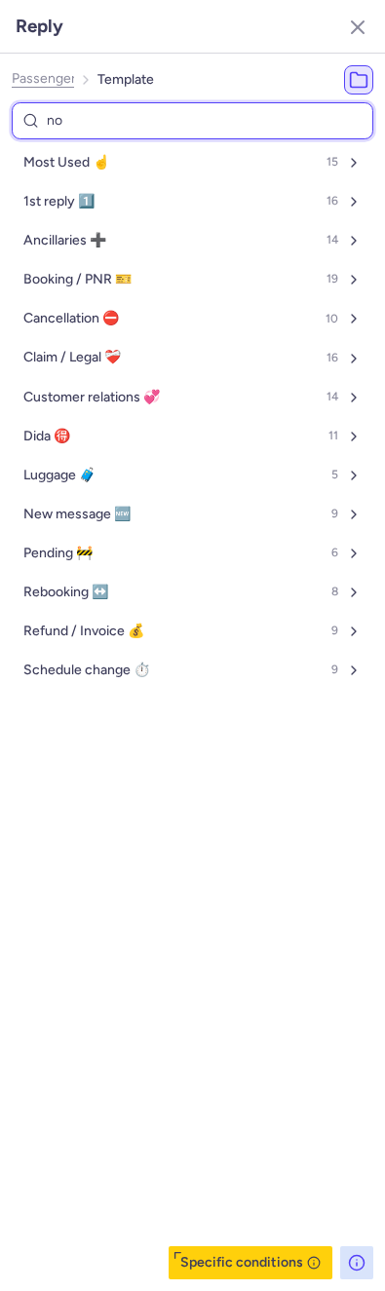
type input "non"
select select "en"
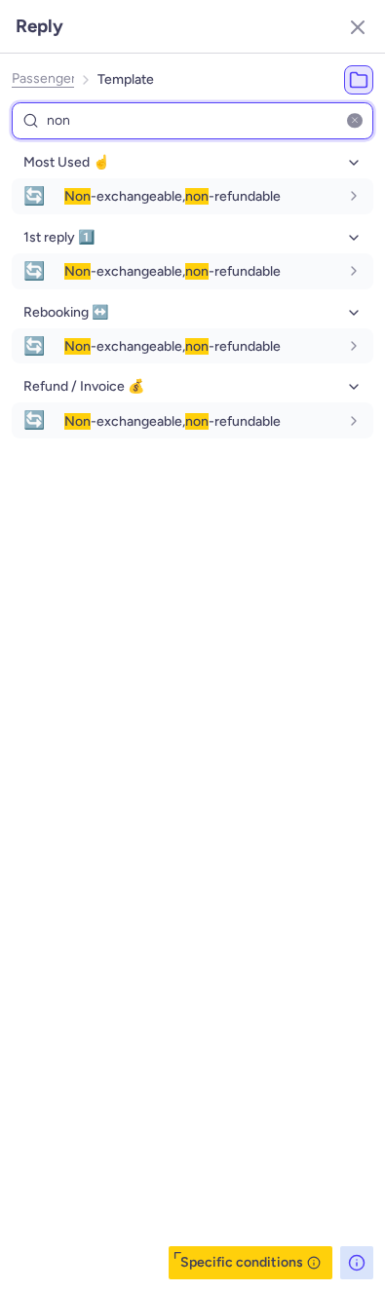
type input "non"
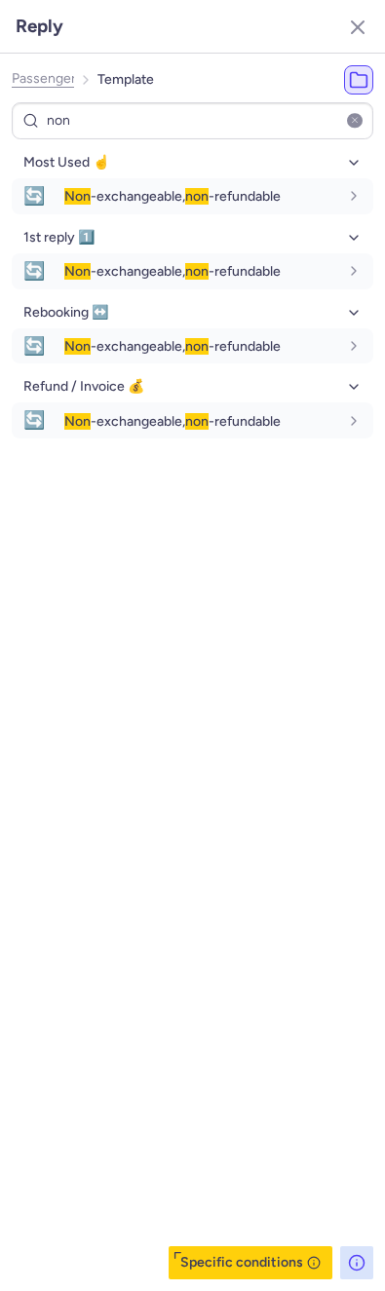
click at [200, 87] on div "Passenger Template" at bounding box center [192, 79] width 361 height 29
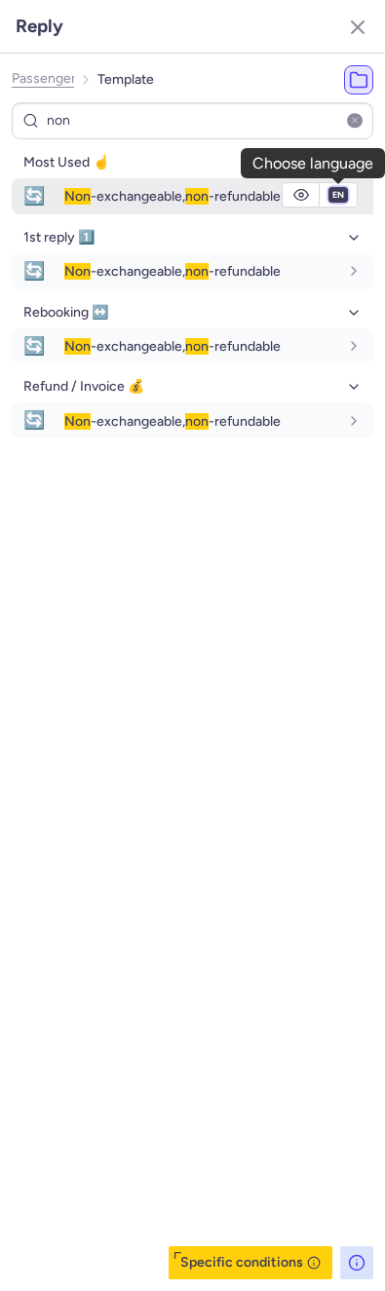
click at [334, 195] on select "fr en de nl pt es it ru" at bounding box center [338, 195] width 18 height 16
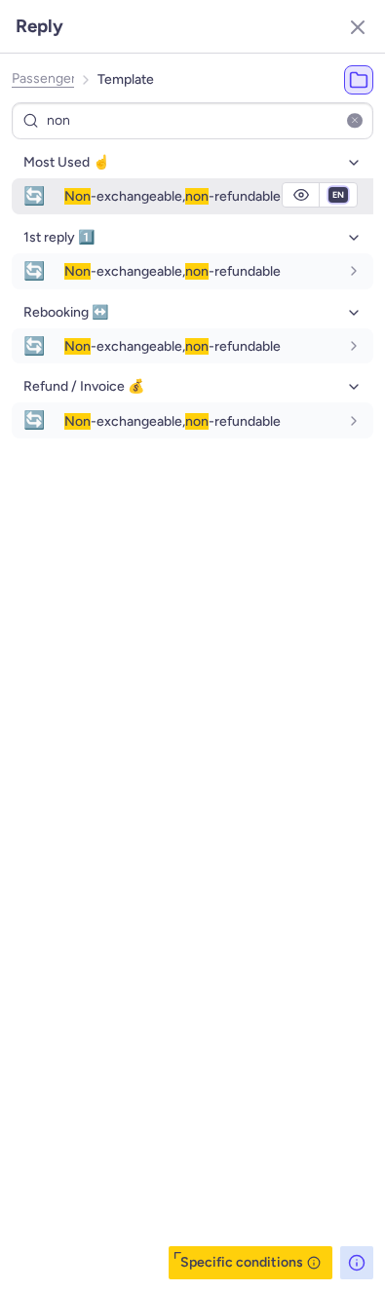
select select "de"
click at [329, 187] on select "fr en de nl pt es it ru" at bounding box center [338, 195] width 18 height 16
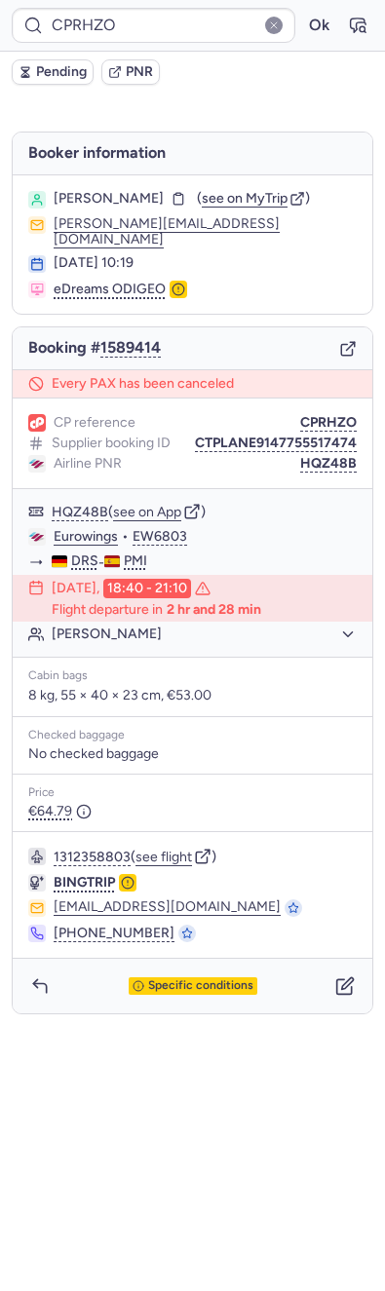
type input "CPKWKM"
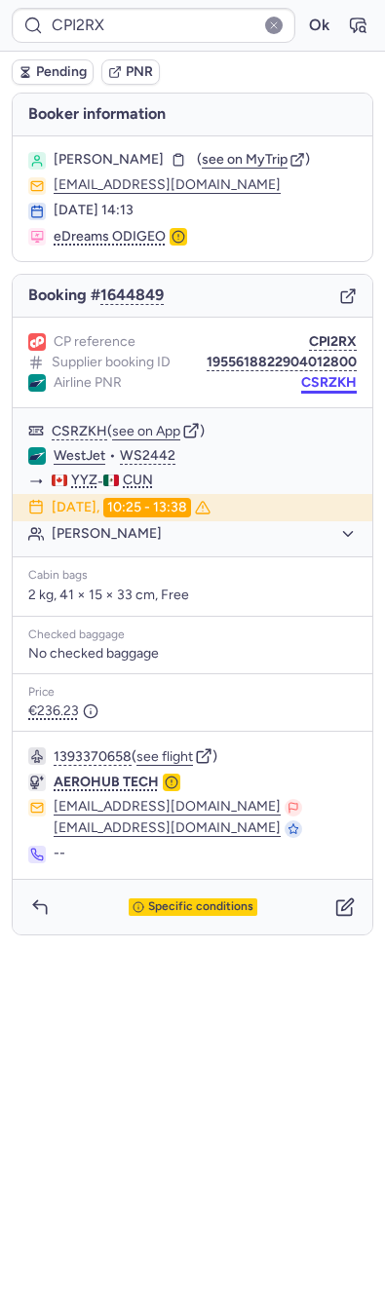
click at [326, 391] on button "CSRZKH" at bounding box center [329, 383] width 56 height 16
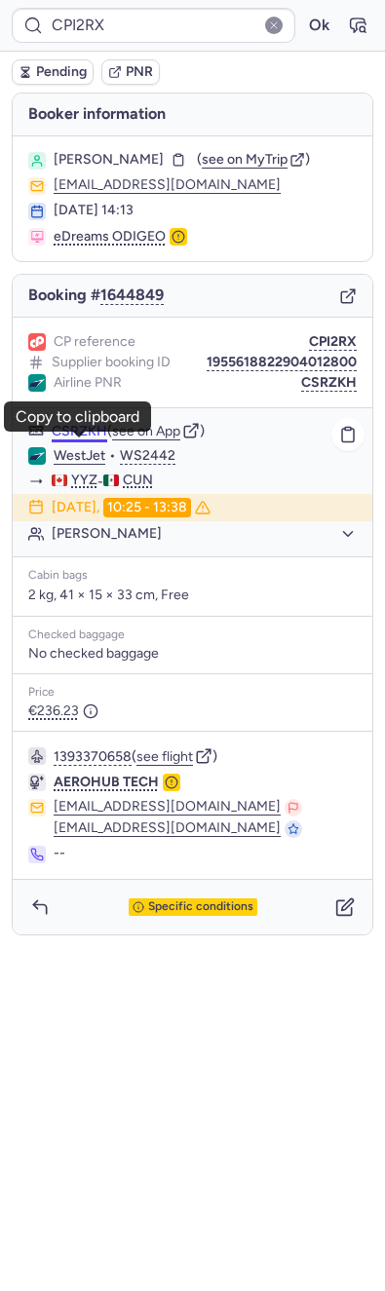
click at [64, 439] on button "CSRZKH" at bounding box center [80, 432] width 56 height 16
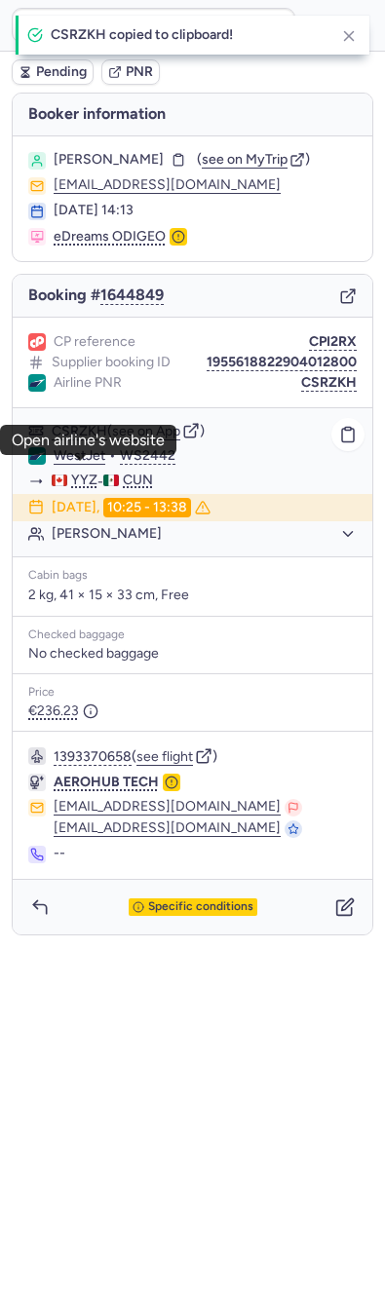
click at [70, 465] on link "WestJet" at bounding box center [80, 456] width 52 height 18
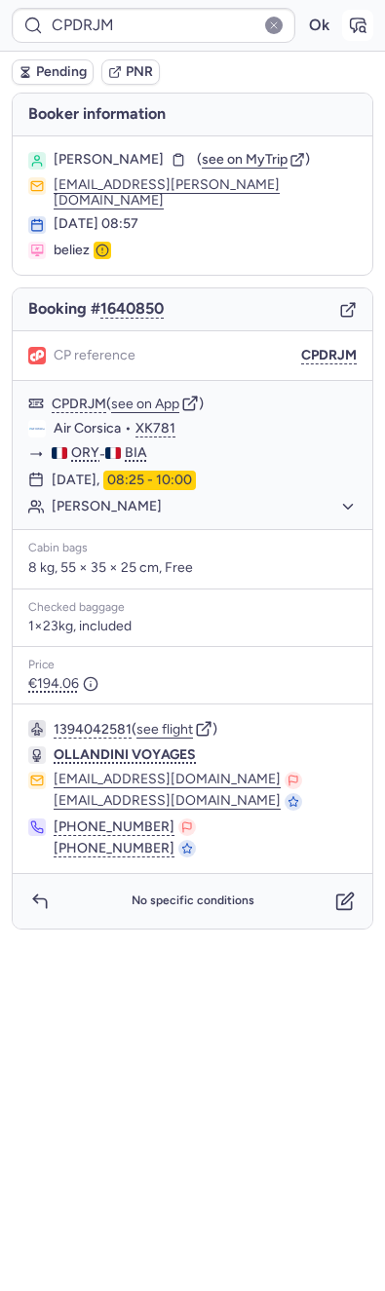
drag, startPoint x: 354, startPoint y: 27, endPoint x: 363, endPoint y: 28, distance: 9.8
click at [363, 28] on icon "button" at bounding box center [357, 25] width 19 height 19
click at [337, 289] on div "Booking # 1640850" at bounding box center [192, 309] width 359 height 43
click at [346, 306] on icon "button" at bounding box center [346, 311] width 11 height 11
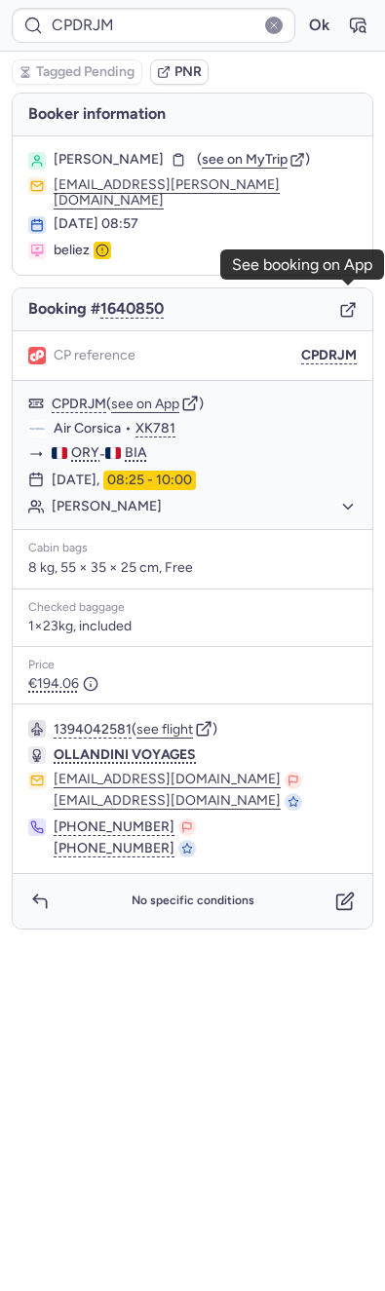
click at [344, 303] on icon "button" at bounding box center [348, 310] width 18 height 18
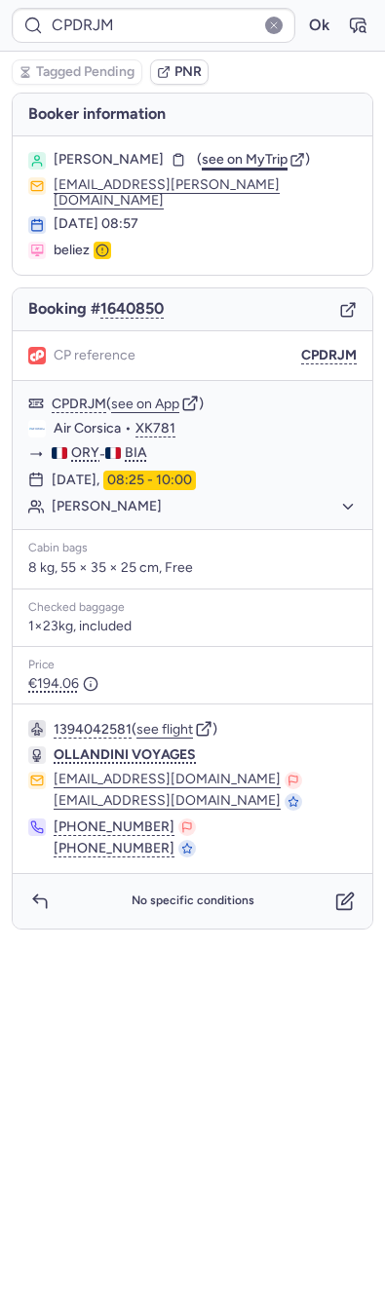
click at [208, 151] on span "see on MyTrip" at bounding box center [245, 159] width 86 height 17
click at [320, 352] on div "CP reference CPDRJM" at bounding box center [192, 356] width 359 height 50
click at [324, 348] on button "CPDRJM" at bounding box center [329, 356] width 56 height 16
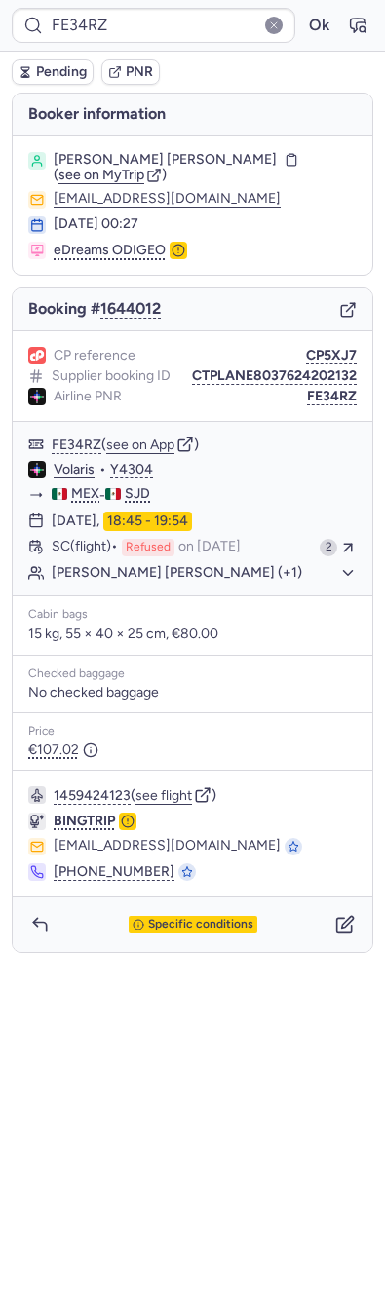
type input "CP5BNF"
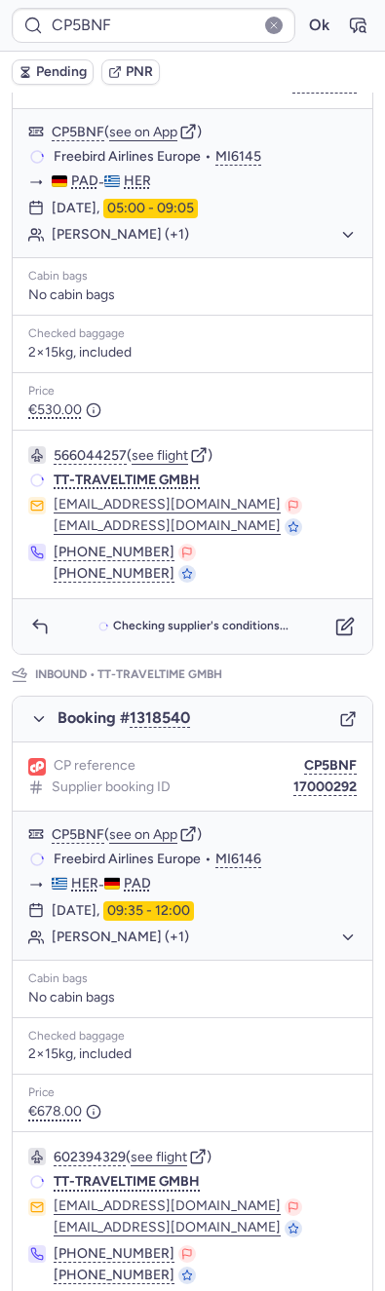
scroll to position [502, 0]
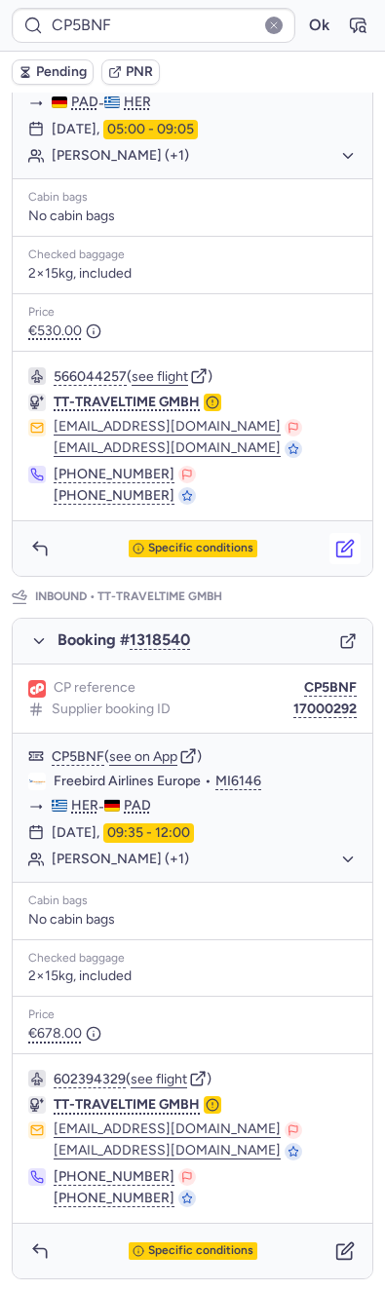
click at [329, 535] on button "button" at bounding box center [344, 548] width 31 height 31
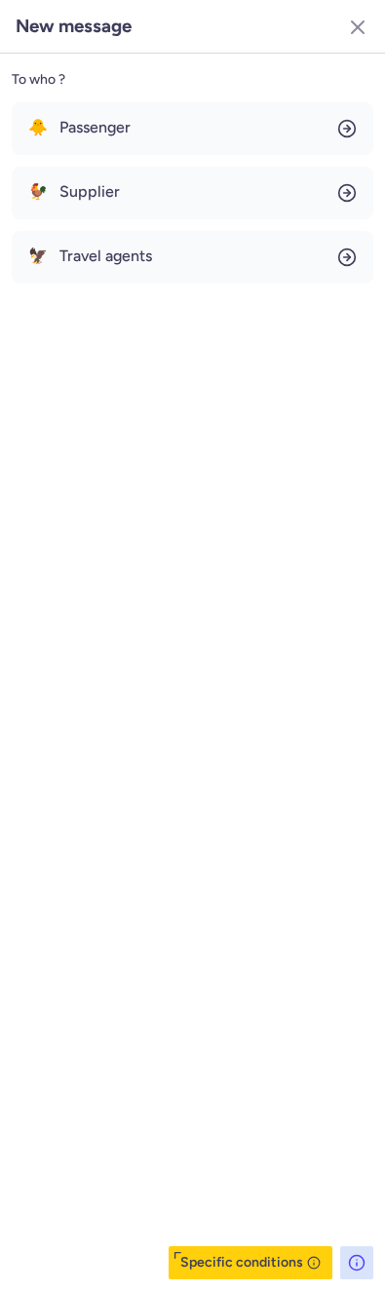
click at [130, 161] on div "🐥 Passenger 🐓 Supplier 🦅 Travel agents" at bounding box center [192, 192] width 361 height 181
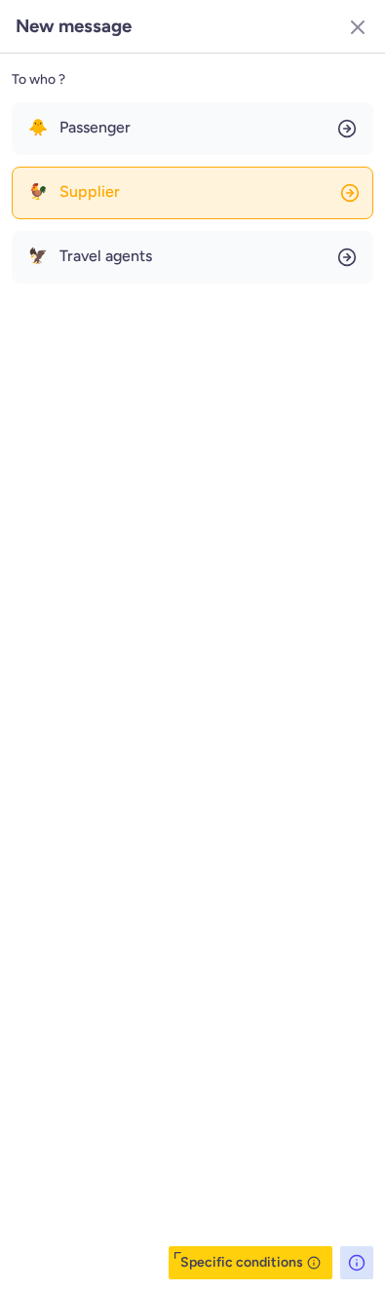
click at [115, 167] on button "🐓 Supplier" at bounding box center [192, 193] width 361 height 53
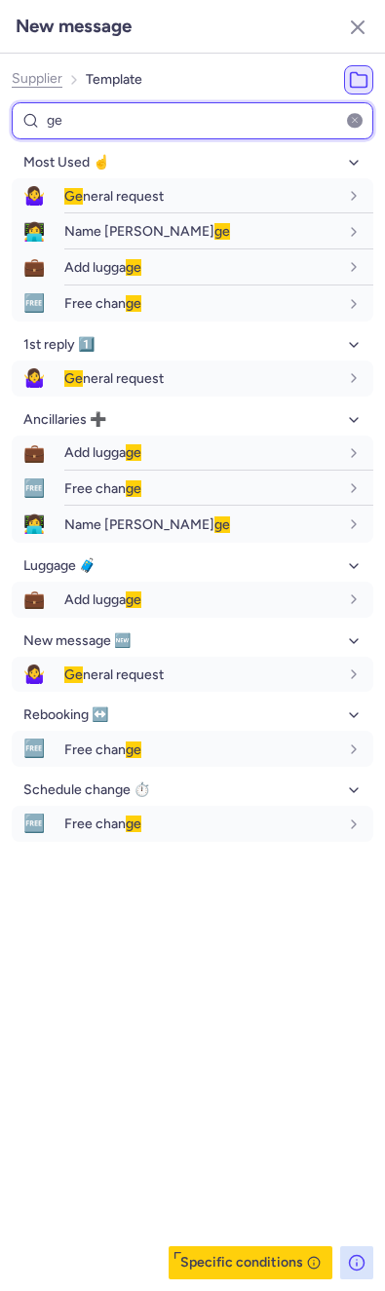
type input "ge"
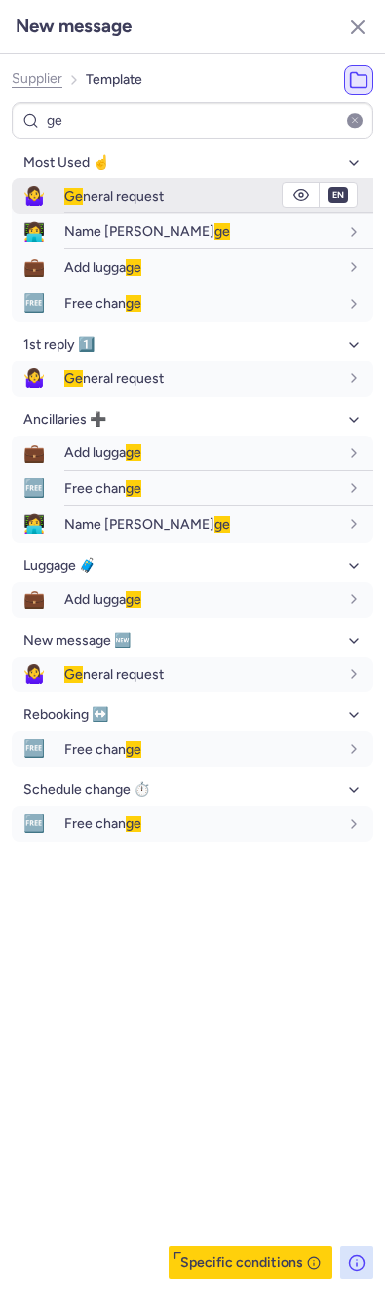
click at [70, 179] on div "Ge neral request" at bounding box center [218, 196] width 309 height 34
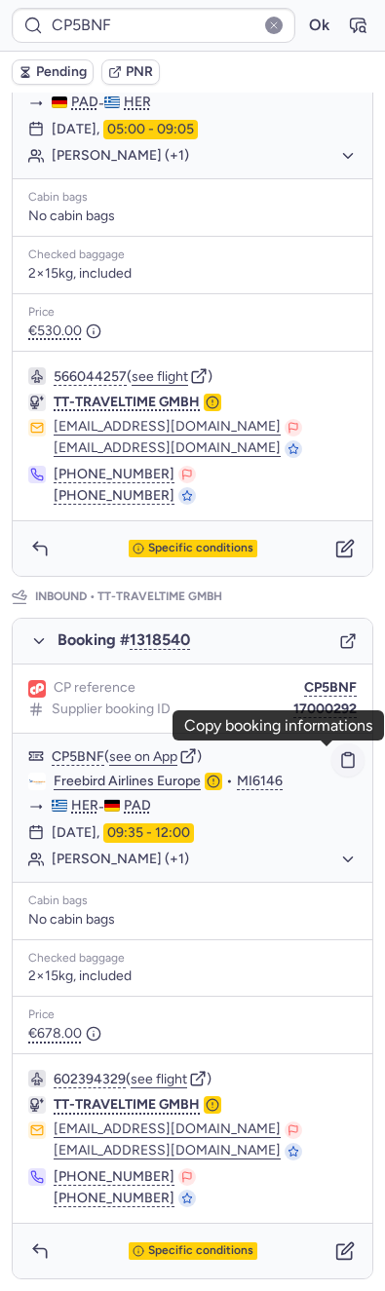
click at [339, 766] on icon "button" at bounding box center [348, 760] width 18 height 18
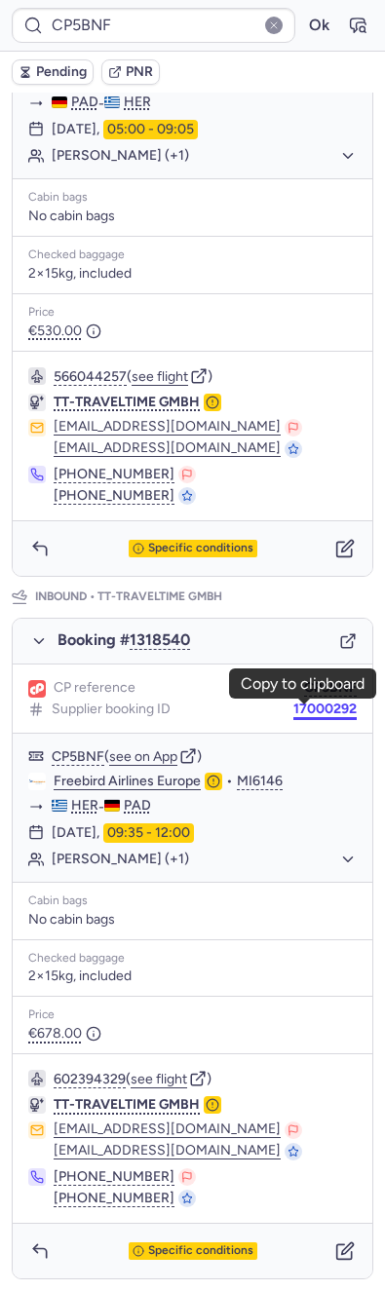
click at [293, 706] on button "17000292" at bounding box center [324, 709] width 63 height 16
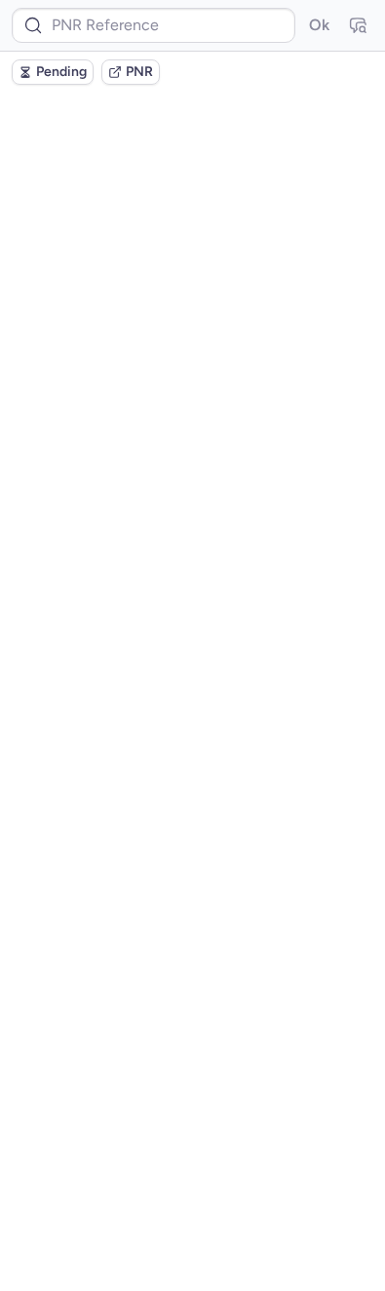
scroll to position [0, 0]
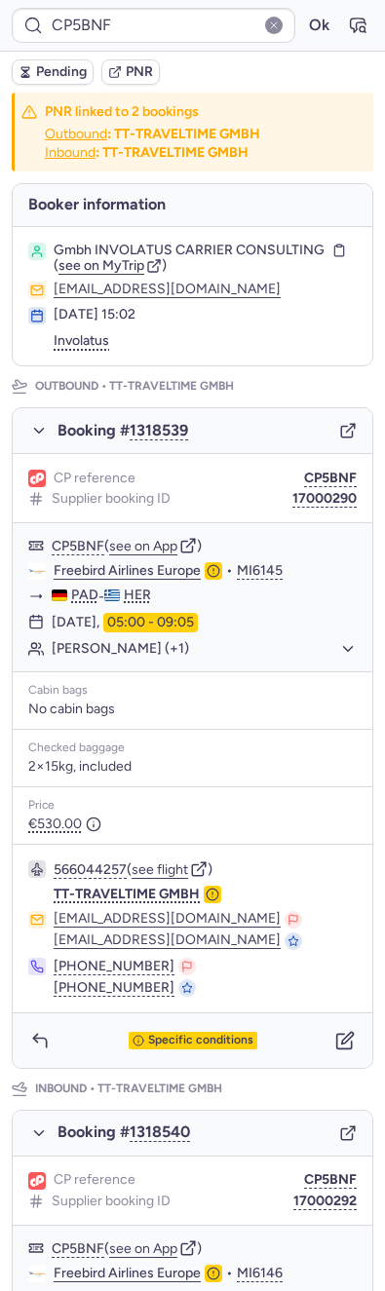
click at [339, 436] on icon "button" at bounding box center [348, 431] width 18 height 18
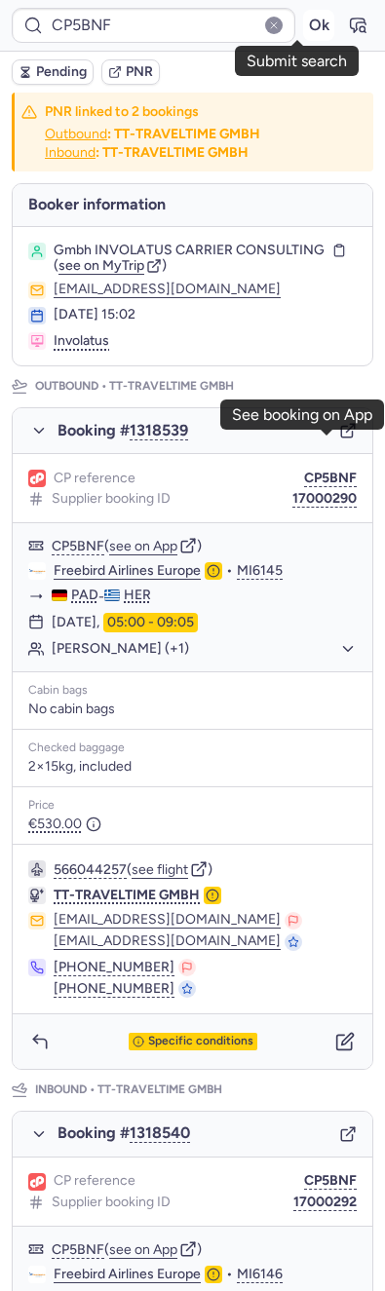
click at [303, 23] on button "Ok" at bounding box center [318, 25] width 31 height 31
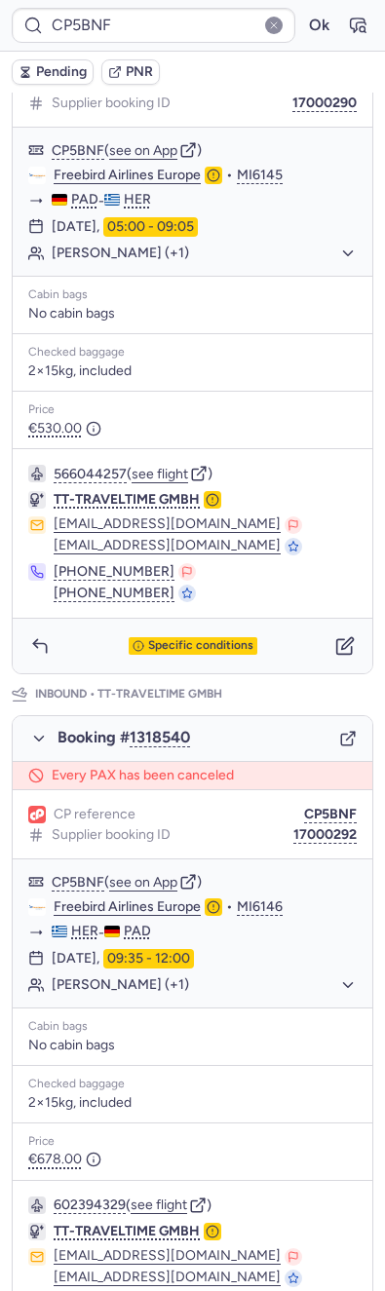
scroll to position [422, 0]
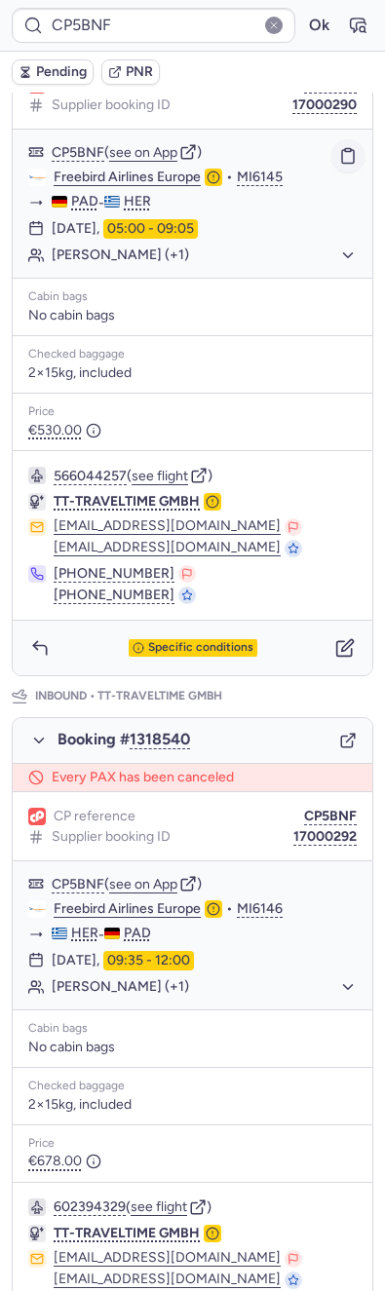
click at [342, 164] on icon "button" at bounding box center [348, 157] width 12 height 14
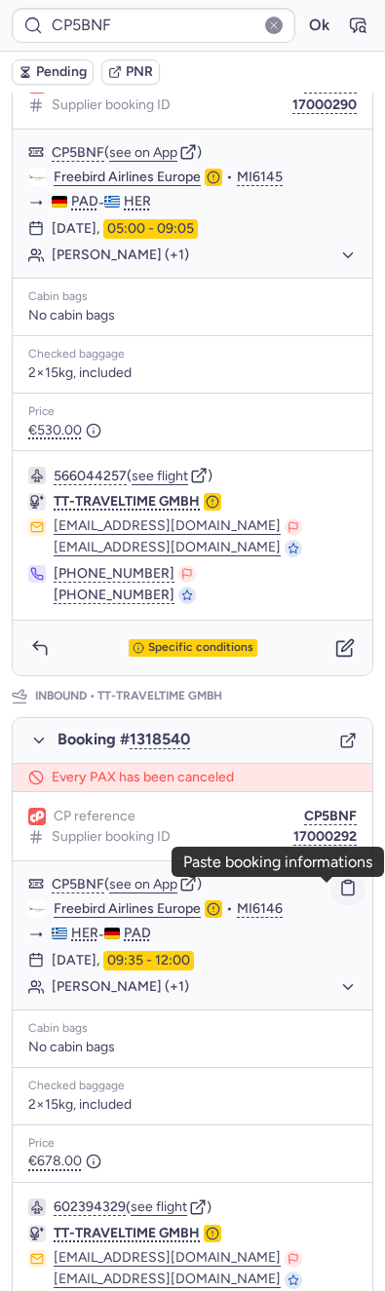
click at [339, 888] on icon "button" at bounding box center [348, 888] width 18 height 18
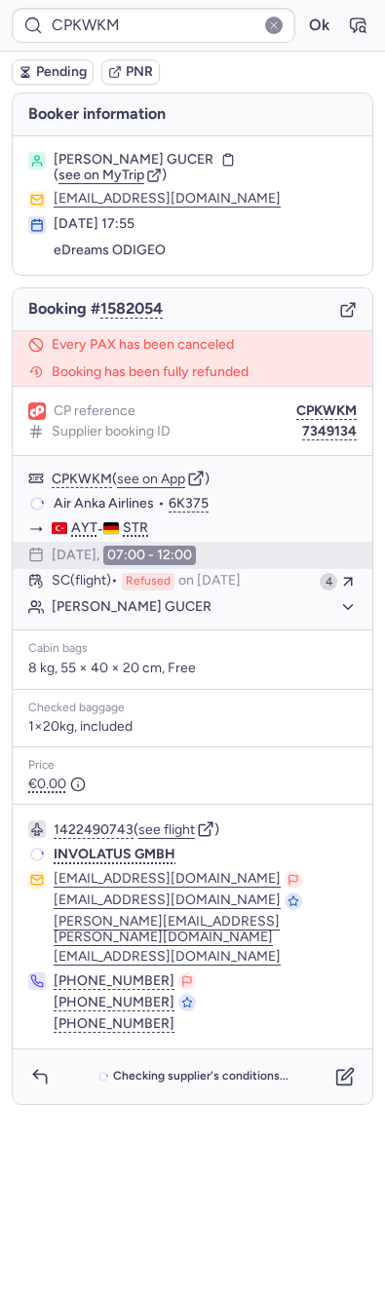
scroll to position [0, 0]
type input "CPMVU4"
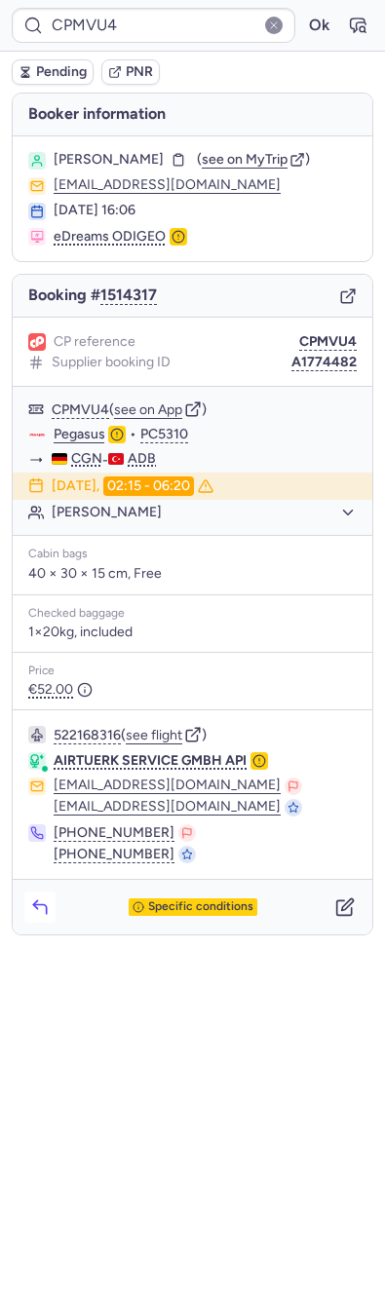
click at [31, 902] on icon "button" at bounding box center [39, 906] width 19 height 19
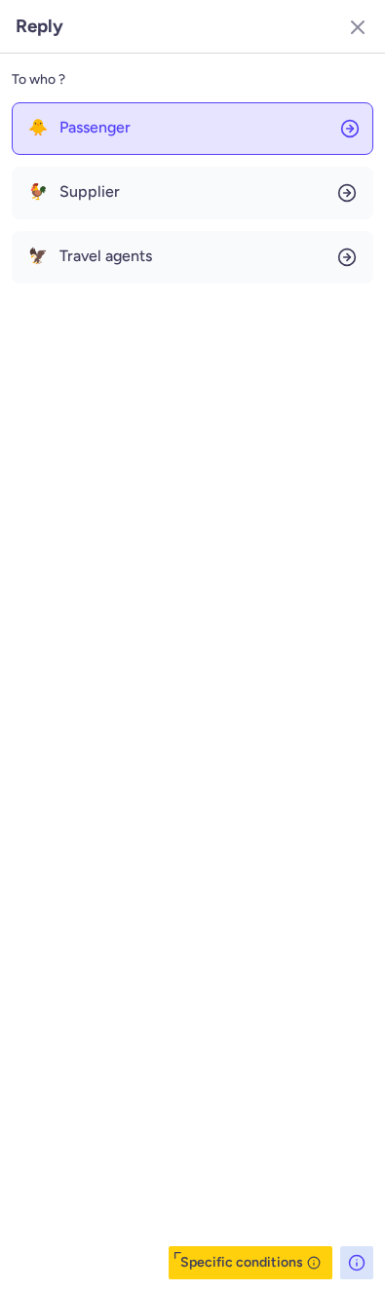
click at [101, 130] on span "Passenger" at bounding box center [94, 128] width 71 height 18
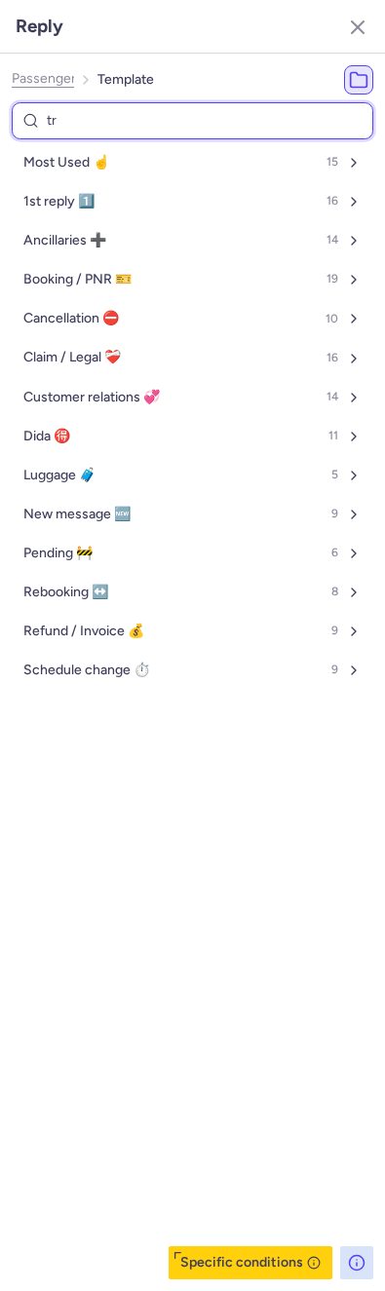
type input "tru"
select select "en"
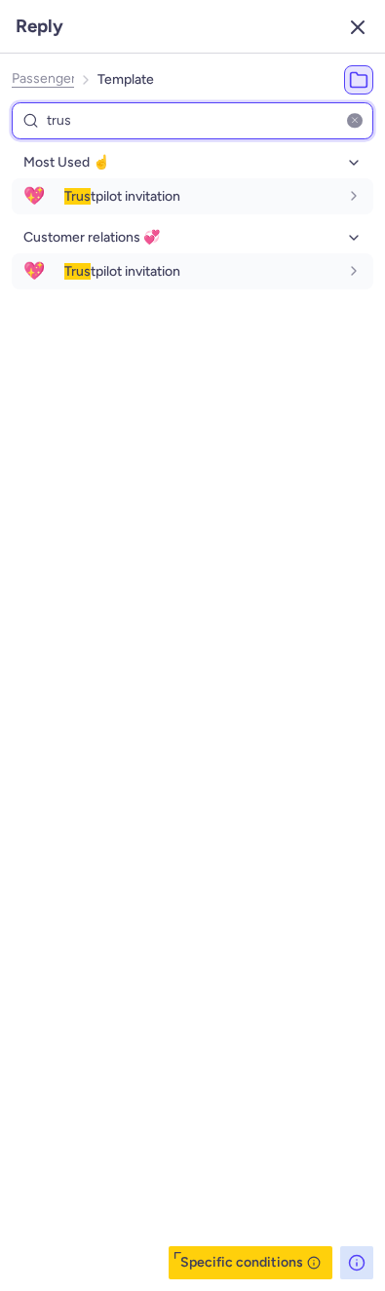
type input "trus"
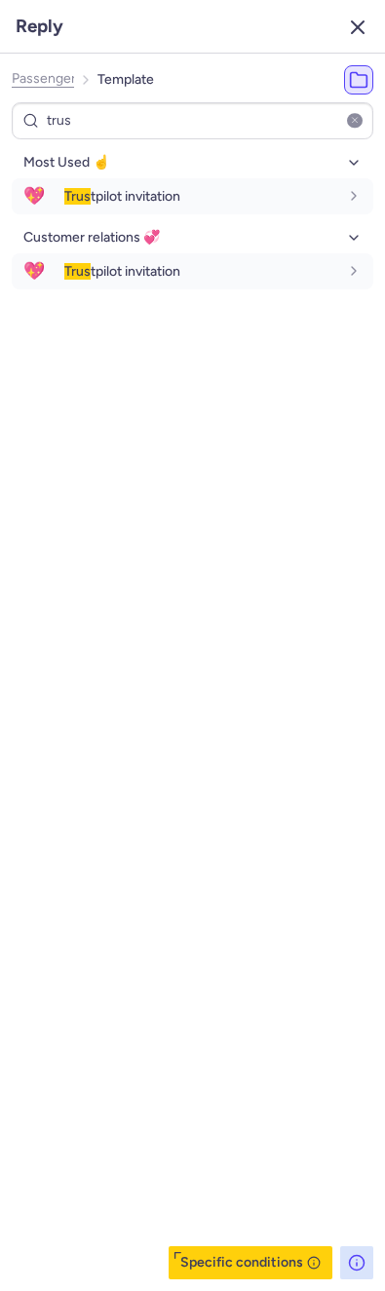
click at [359, 26] on icon "button" at bounding box center [357, 27] width 23 height 23
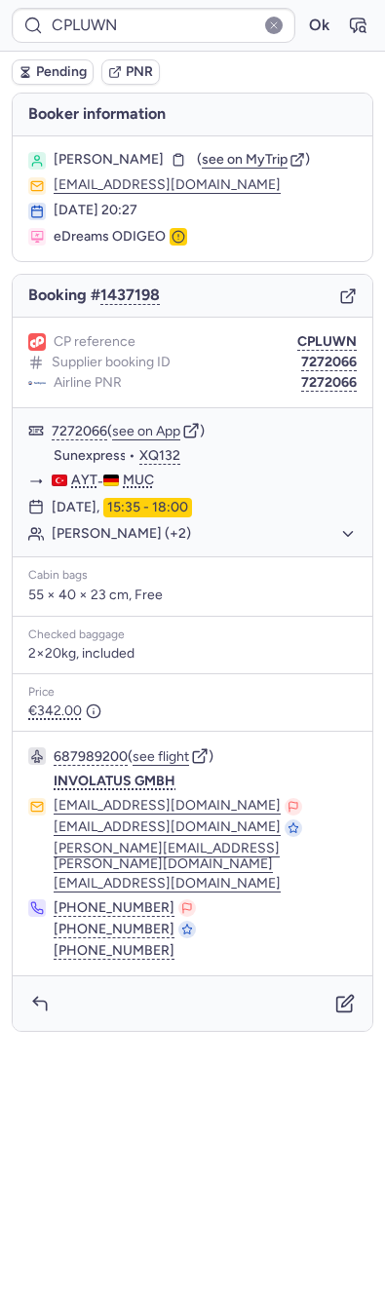
type input "CPF5PN"
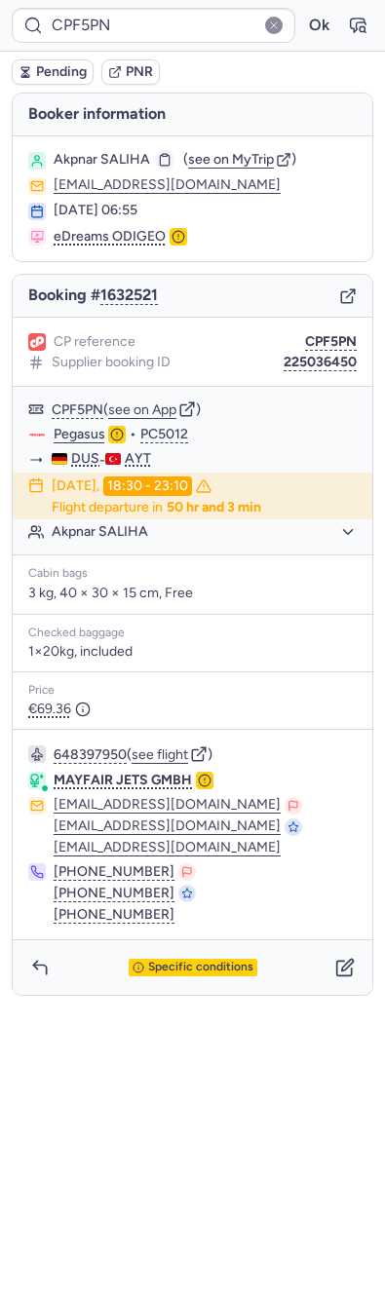
click at [163, 154] on rect "button" at bounding box center [165, 155] width 5 height 2
click at [44, 76] on span "Pending" at bounding box center [61, 72] width 51 height 16
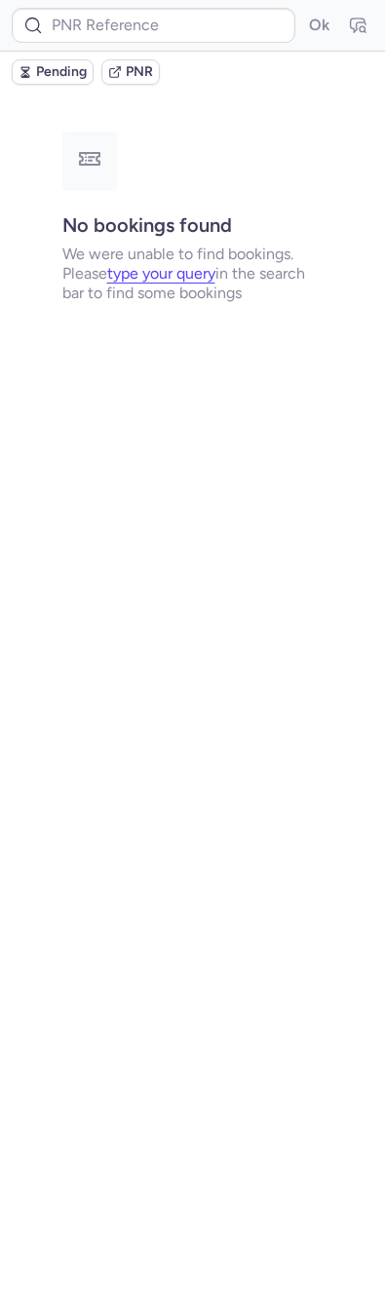
type input "CPXSBL"
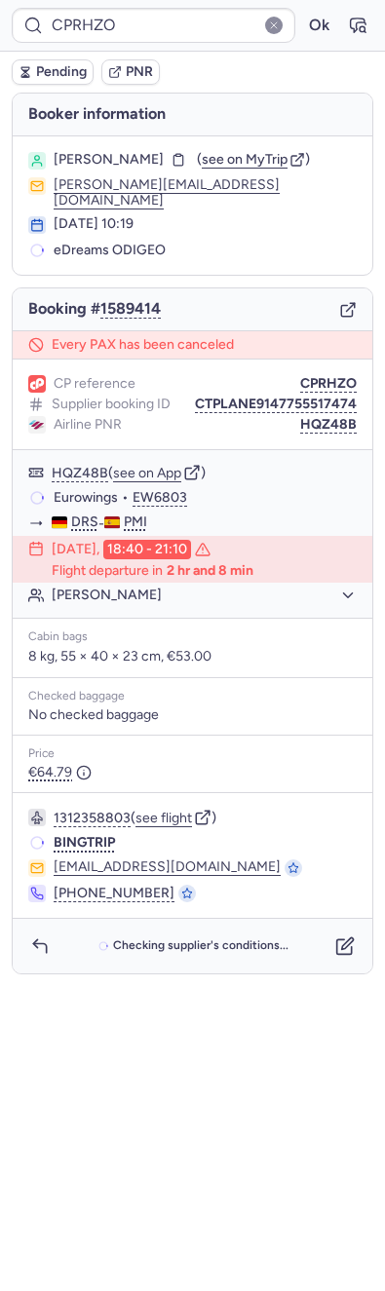
type input "CPKWKM"
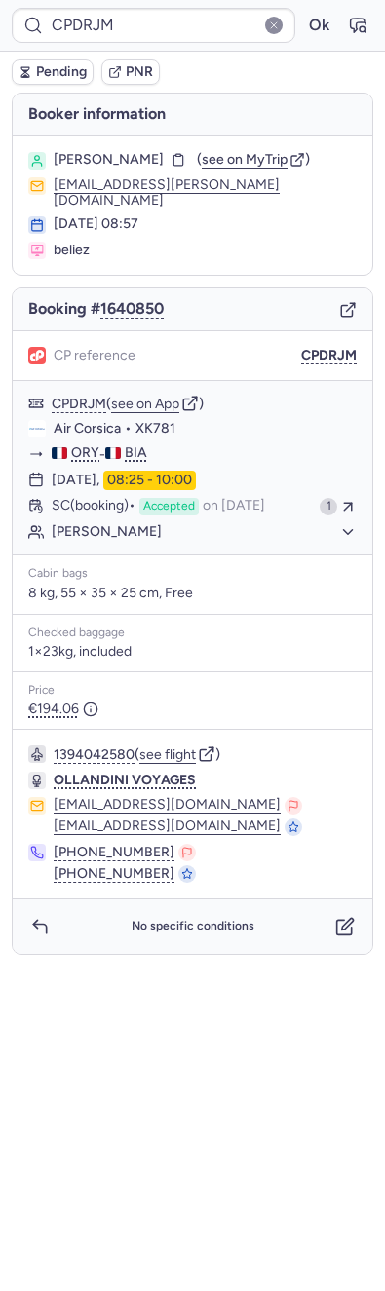
type input "CPPTXU"
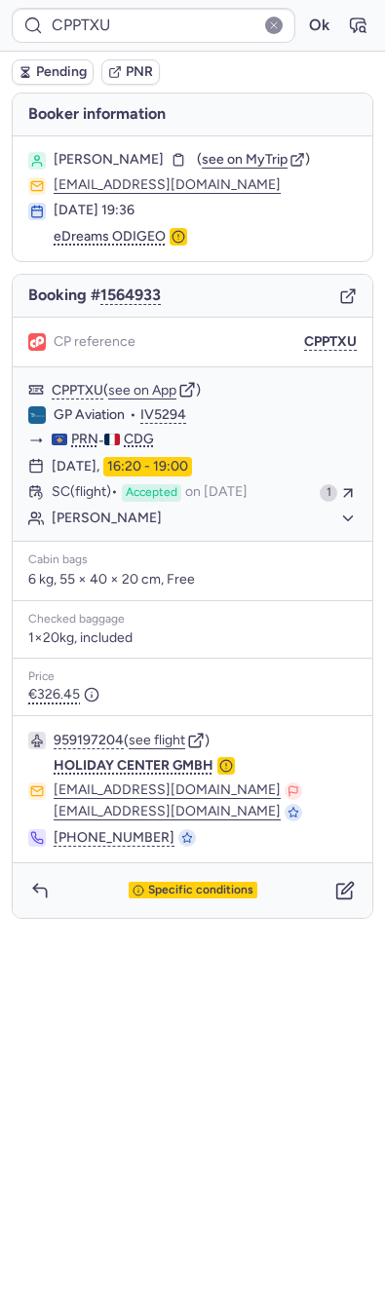
click at [334, 11] on form "CPPTXU Ok" at bounding box center [192, 25] width 361 height 35
click at [365, 6] on div "CPPTXU Ok" at bounding box center [192, 26] width 385 height 52
click at [365, 16] on icon "button" at bounding box center [357, 25] width 19 height 19
click at [334, 289] on div "Booking # 1564933" at bounding box center [192, 296] width 359 height 43
click at [339, 289] on div "Booking # 1564933" at bounding box center [192, 296] width 359 height 43
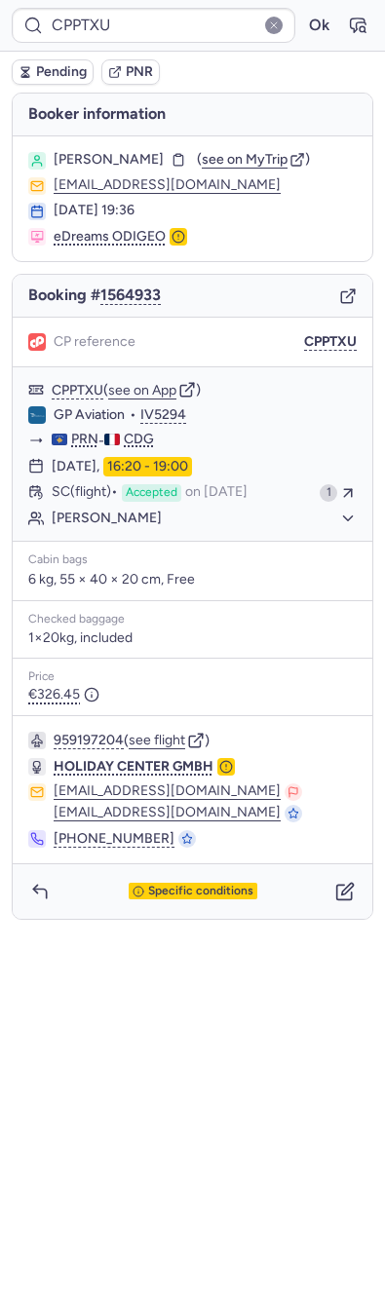
click at [355, 299] on icon "button" at bounding box center [348, 296] width 18 height 18
click at [171, 156] on icon "button" at bounding box center [178, 160] width 14 height 14
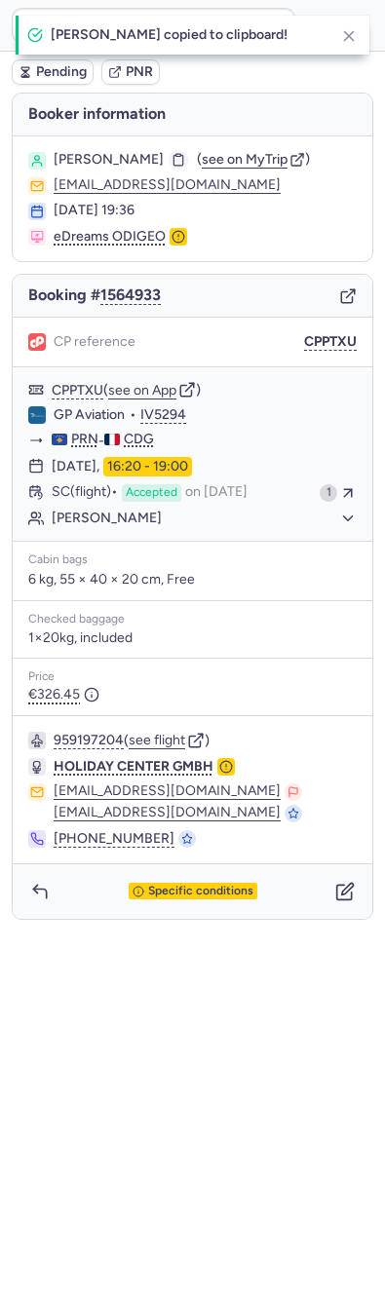
click at [171, 156] on icon "button" at bounding box center [178, 160] width 14 height 14
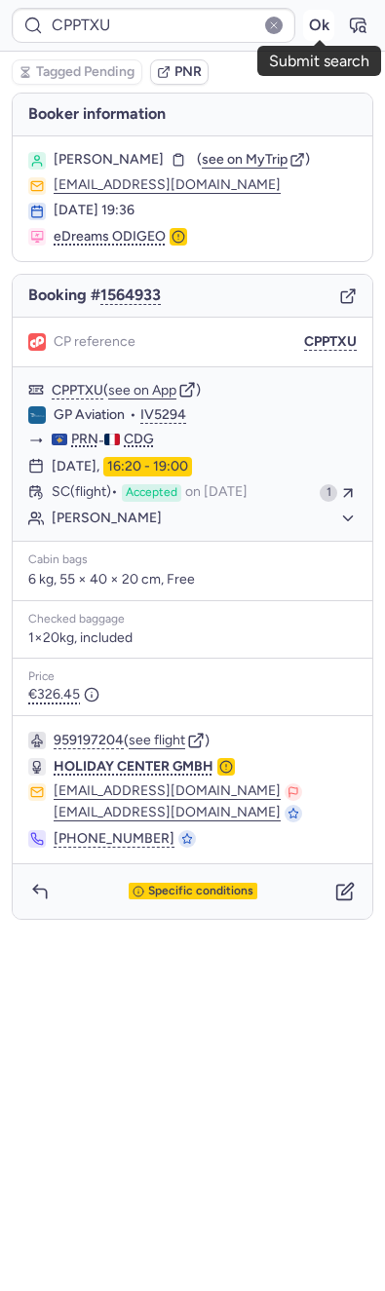
click at [304, 33] on button "Ok" at bounding box center [318, 25] width 31 height 31
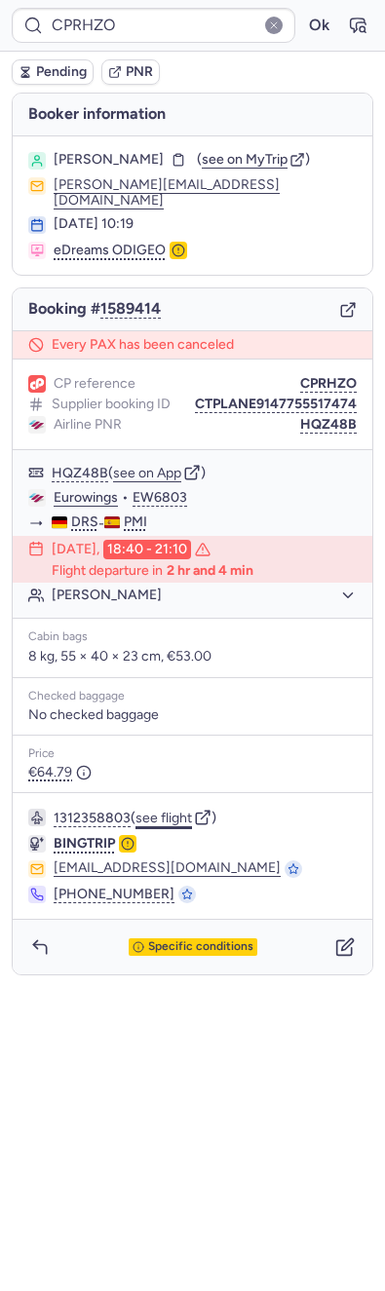
click at [153, 810] on button "see flight" at bounding box center [163, 818] width 56 height 16
click at [316, 33] on button "Ok" at bounding box center [318, 25] width 31 height 31
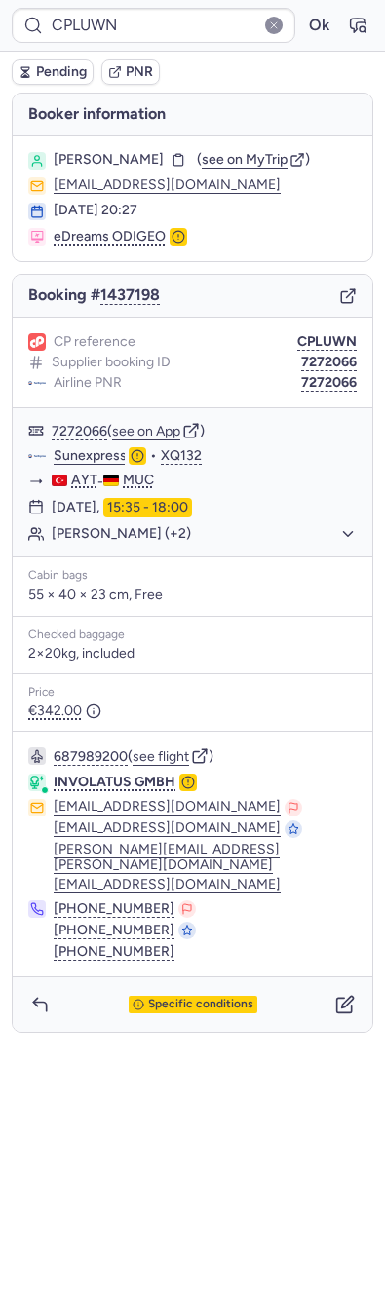
click at [319, 392] on div "CP reference CPLUWN Supplier booking ID 7272066 Airline PNR 7272066" at bounding box center [192, 363] width 359 height 91
click at [334, 371] on div "CP reference CPLUWN Supplier booking ID 7272066 Airline PNR 7272066" at bounding box center [192, 363] width 359 height 91
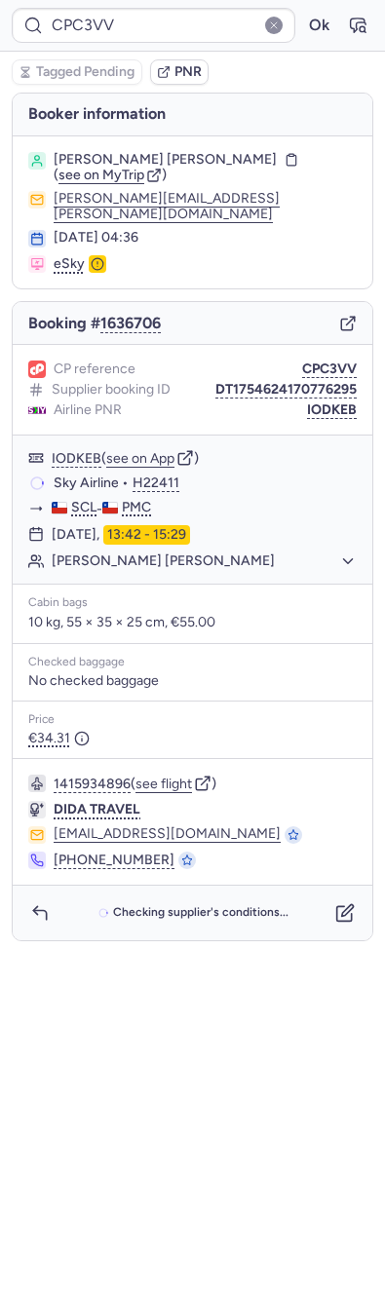
type input "CPHFWR"
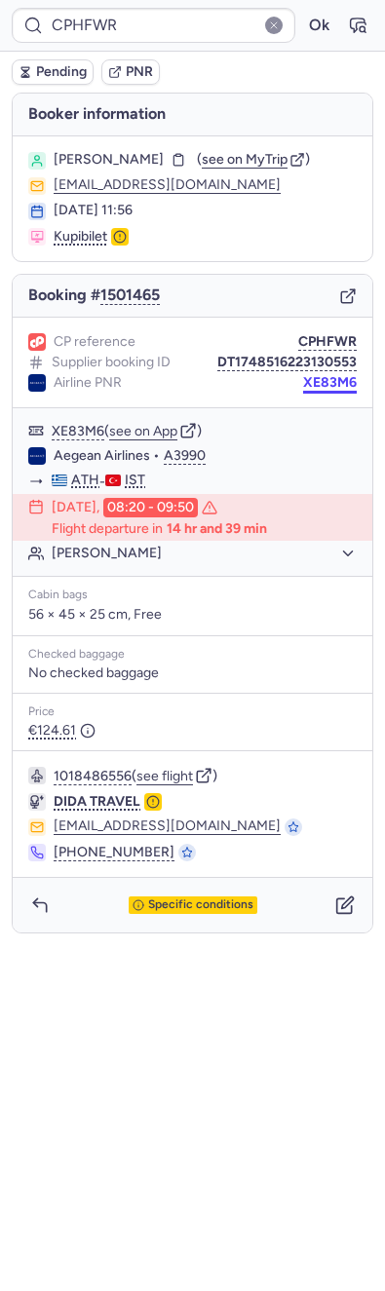
click at [331, 380] on button "XE83M6" at bounding box center [330, 383] width 54 height 16
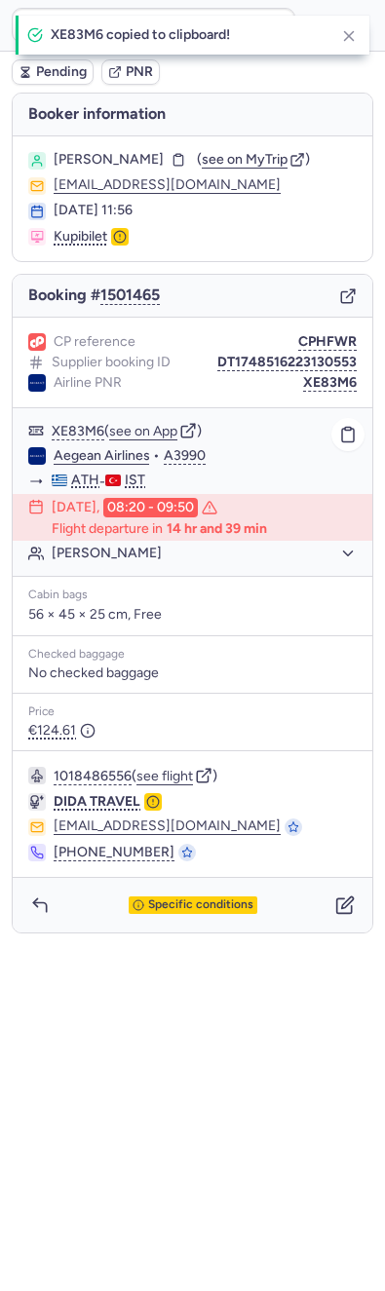
click at [76, 451] on link "Aegean Airlines" at bounding box center [102, 456] width 96 height 18
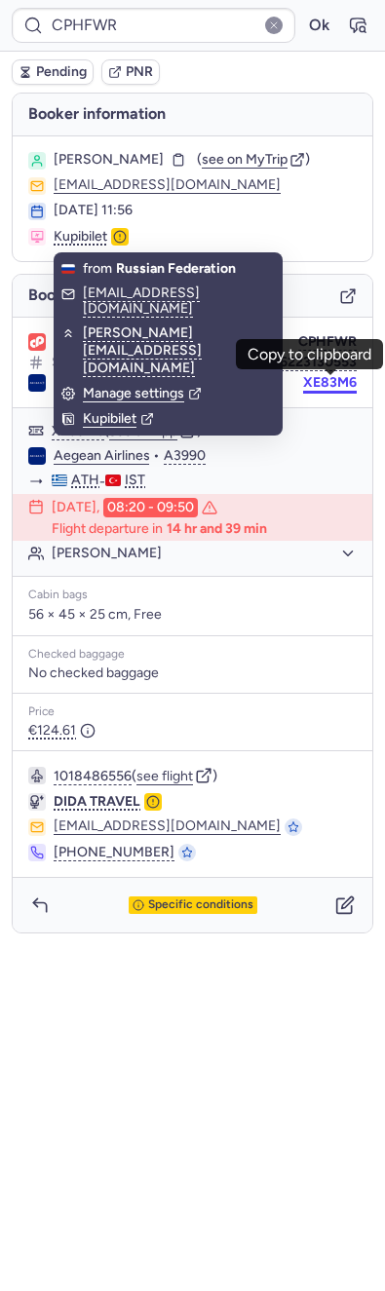
click at [330, 381] on button "XE83M6" at bounding box center [330, 383] width 54 height 16
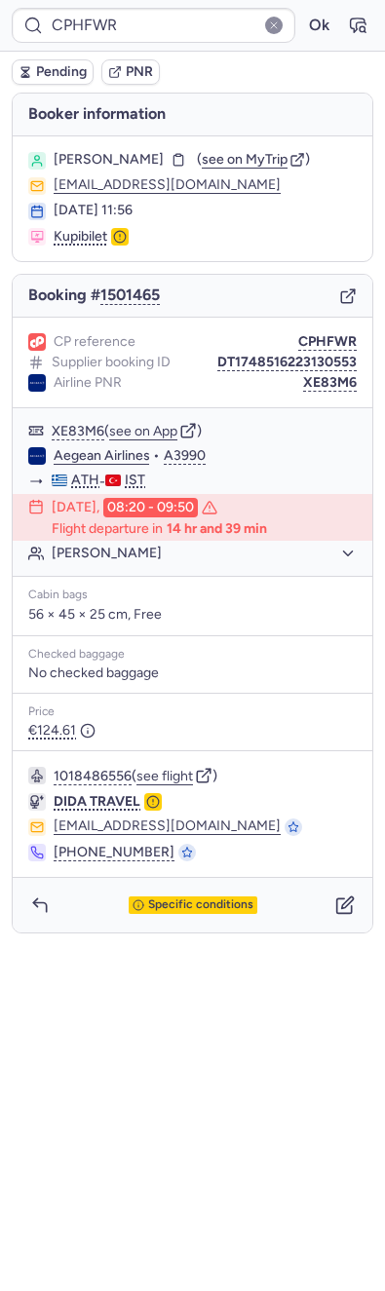
type input "CPC3VV"
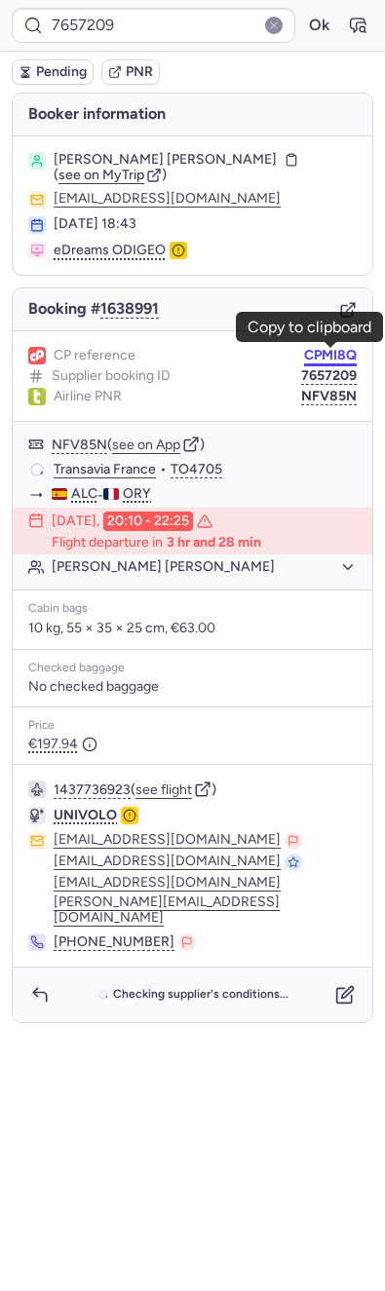
click at [334, 357] on button "CPMI8Q" at bounding box center [330, 356] width 53 height 16
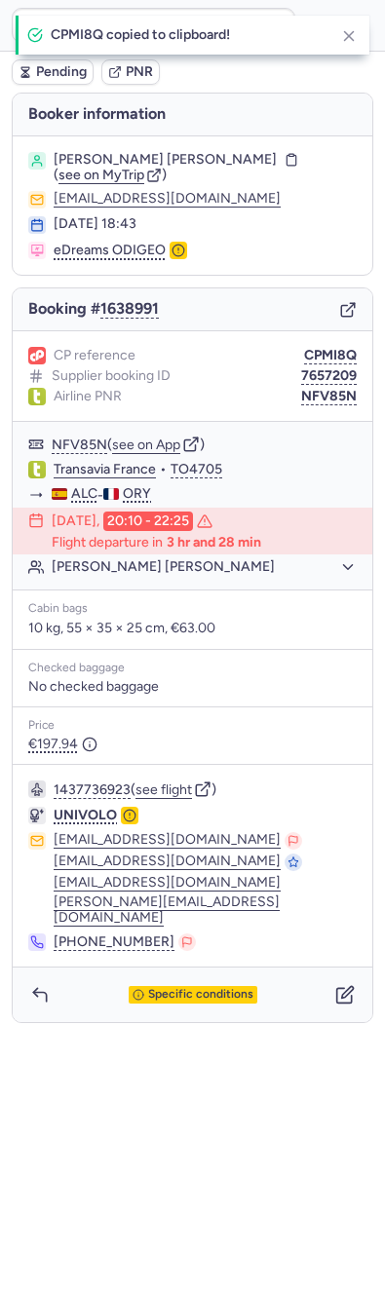
type input "CPMI8Q"
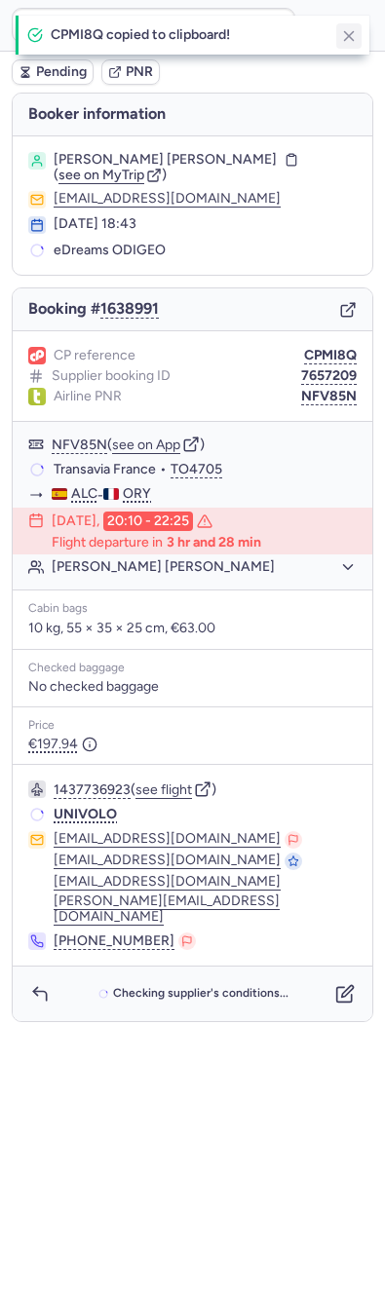
click at [351, 44] on icon "button" at bounding box center [349, 36] width 18 height 18
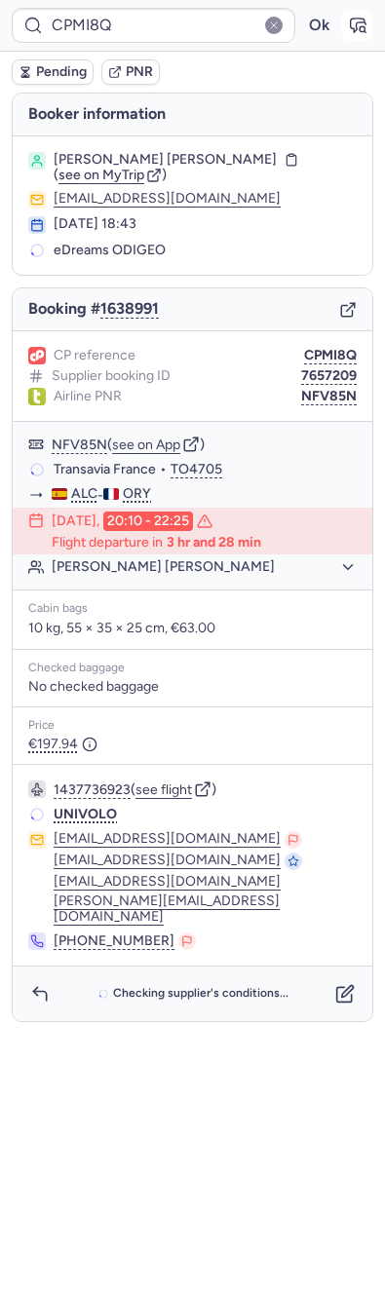
click at [356, 39] on button "button" at bounding box center [357, 25] width 31 height 31
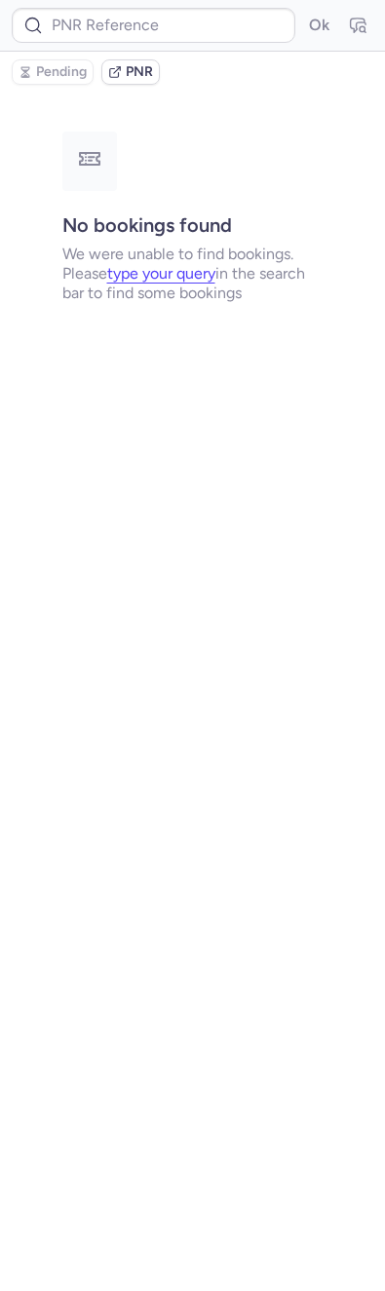
type input "CPMI8Q"
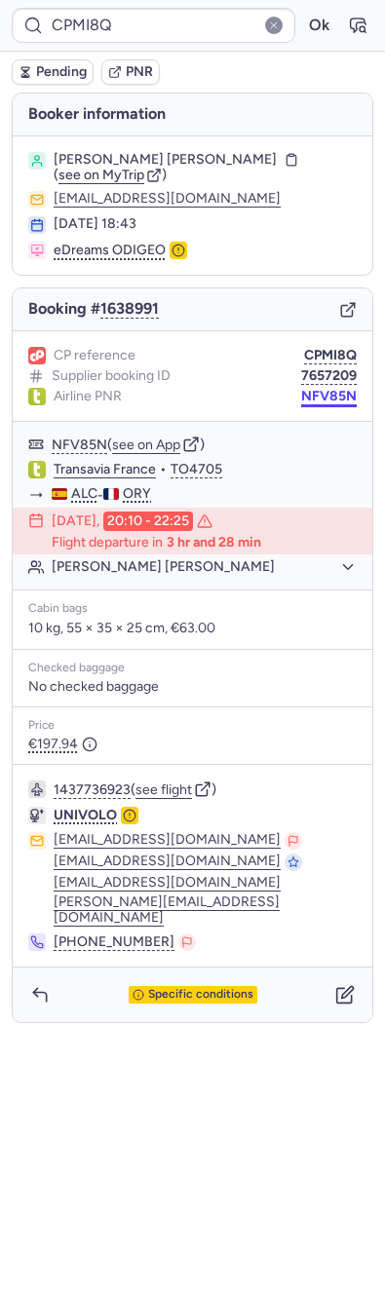
click at [314, 402] on button "NFV85N" at bounding box center [329, 397] width 56 height 16
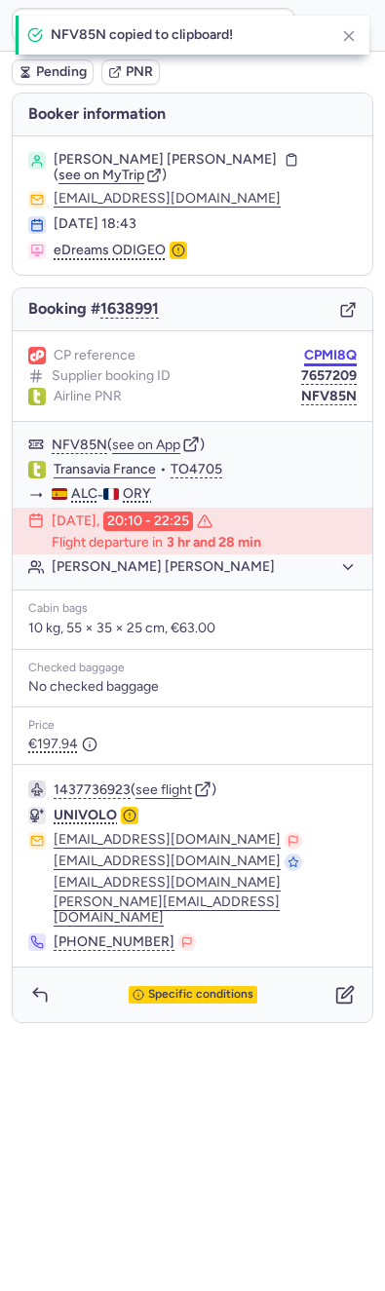
click at [324, 360] on button "CPMI8Q" at bounding box center [330, 356] width 53 height 16
click at [351, 393] on button "NFV85N" at bounding box center [329, 397] width 56 height 16
click at [345, 985] on icon "button" at bounding box center [344, 994] width 19 height 19
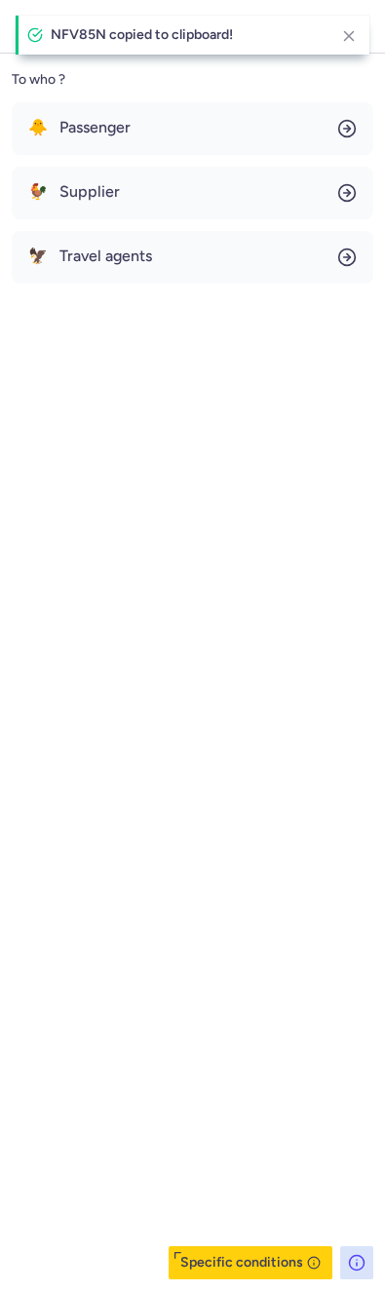
click at [166, 157] on div "🐥 Passenger 🐓 Supplier 🦅 Travel agents" at bounding box center [192, 192] width 361 height 181
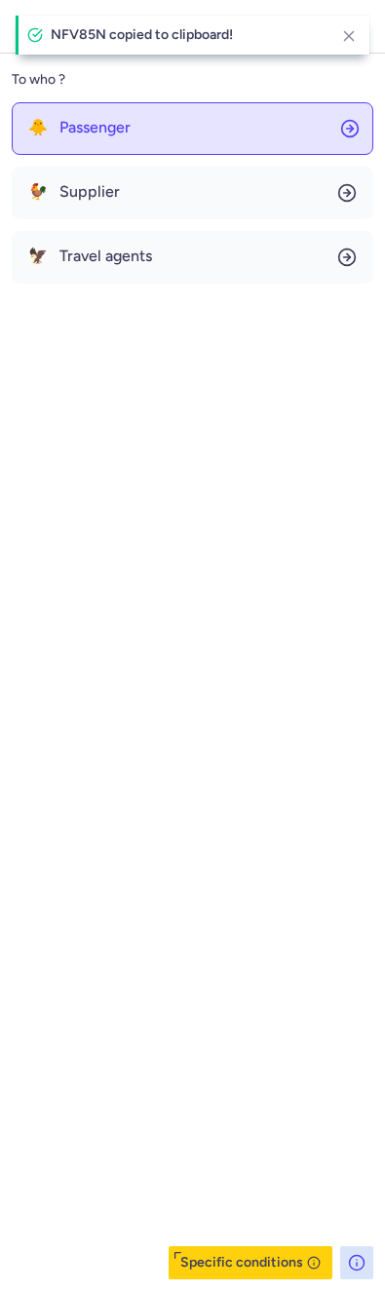
click at [151, 126] on button "🐥 Passenger" at bounding box center [192, 128] width 361 height 53
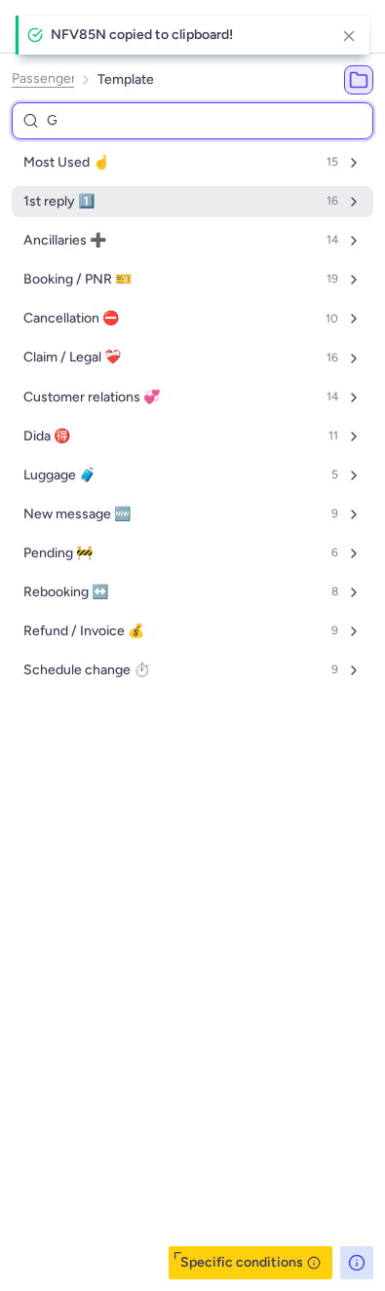
type input "GE"
select select "en"
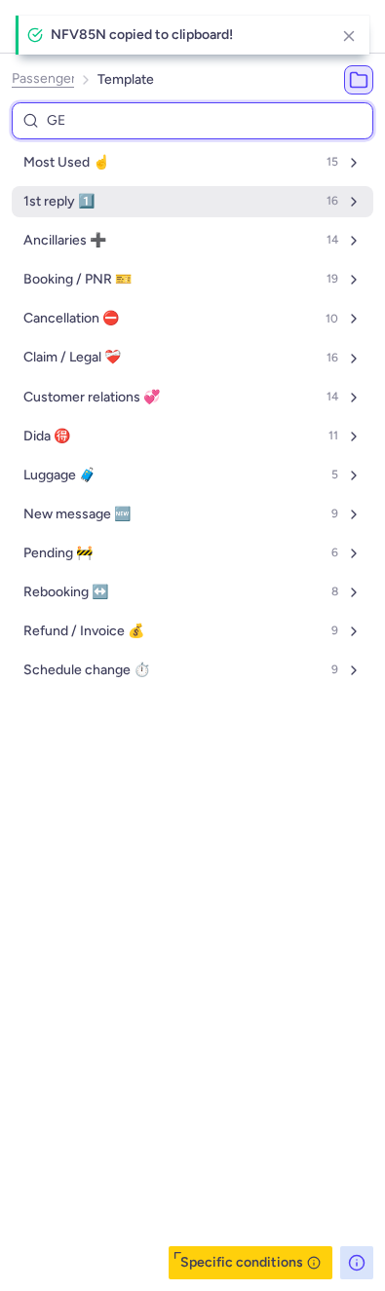
select select "en"
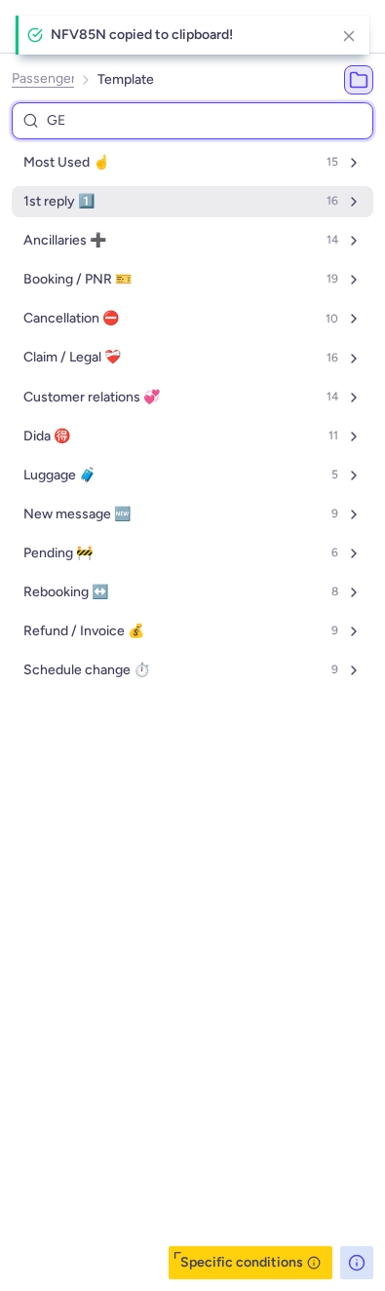
select select "en"
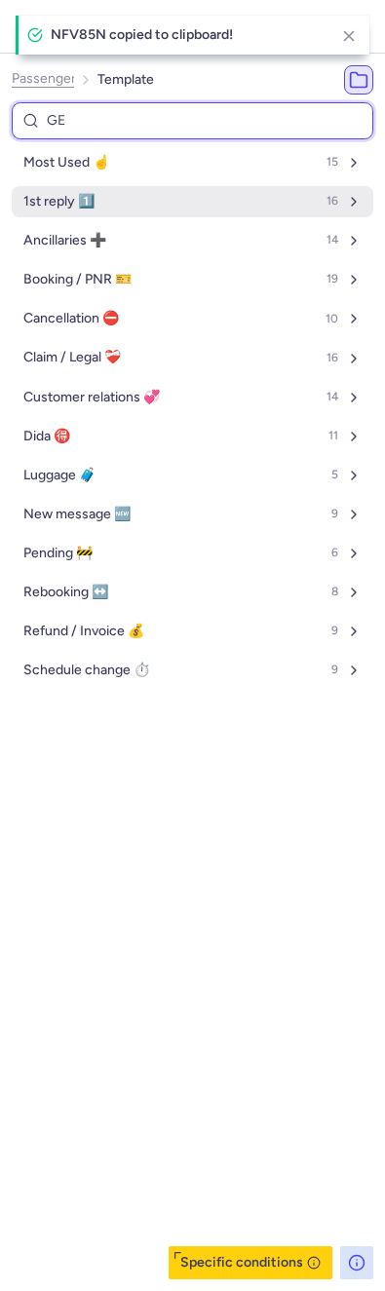
select select "en"
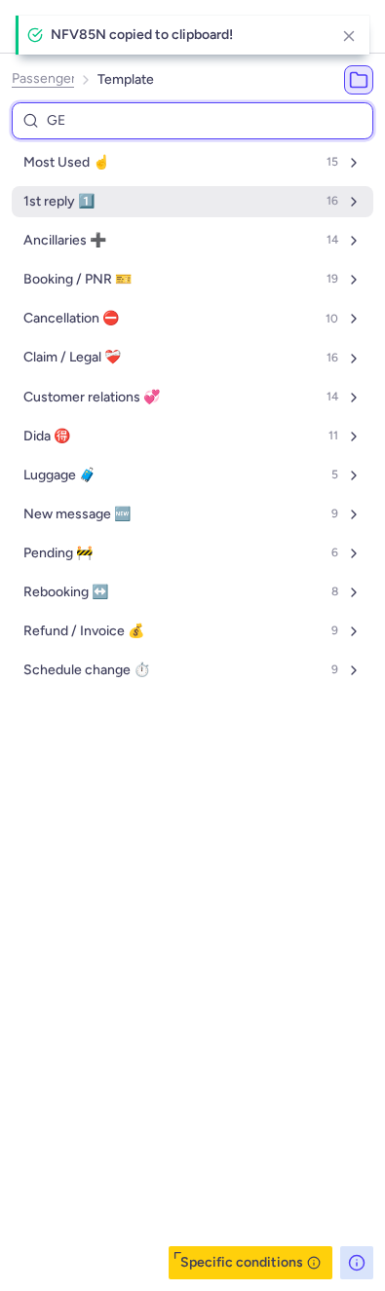
select select "en"
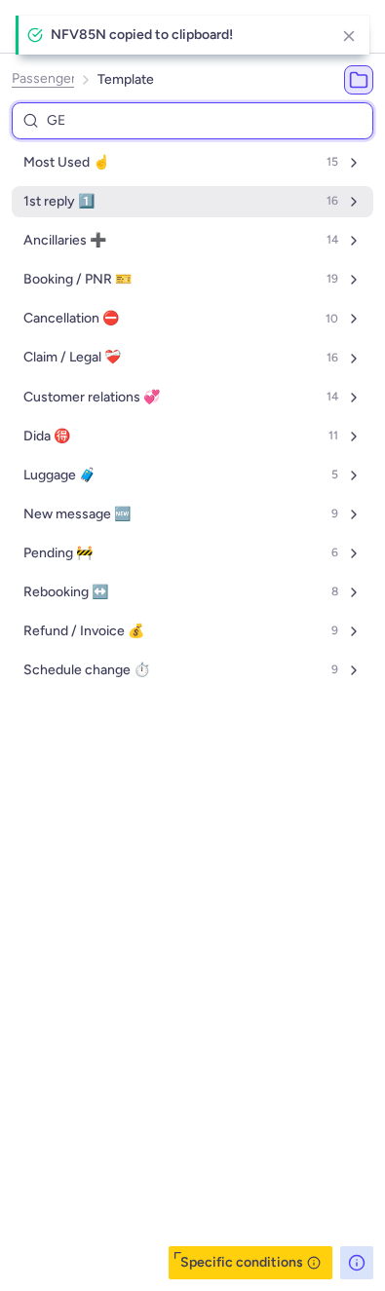
select select "en"
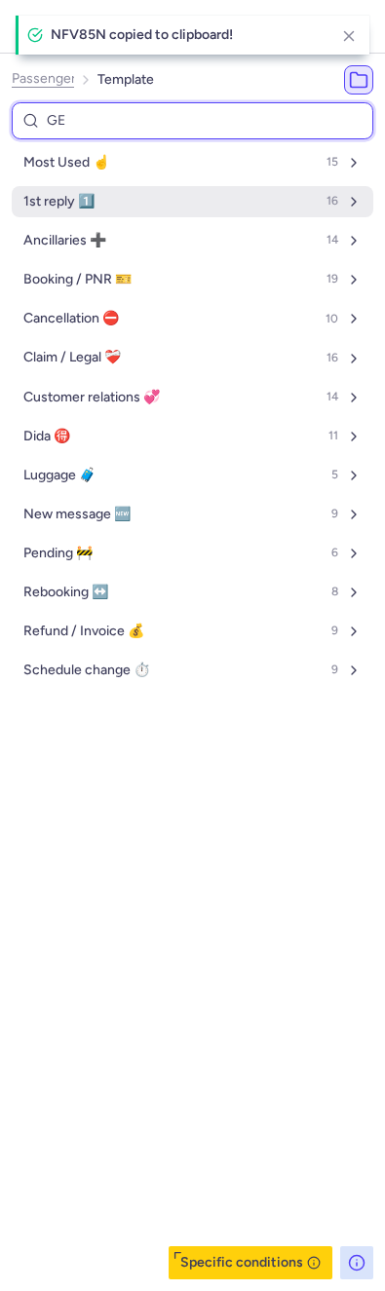
select select "en"
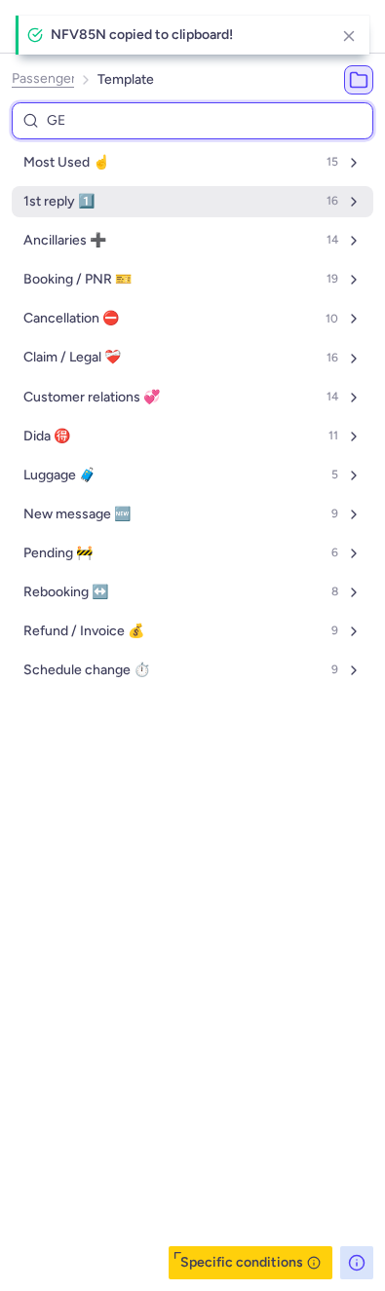
select select "en"
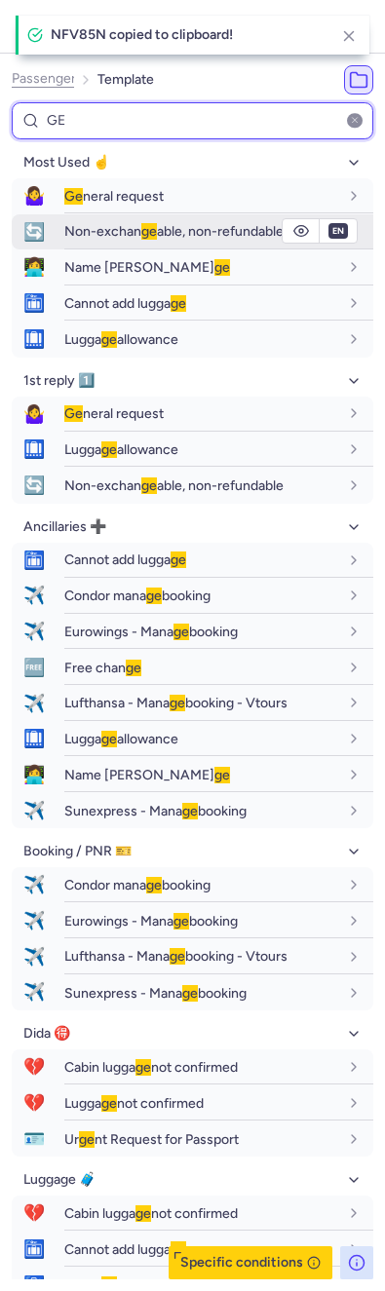
type input "GE"
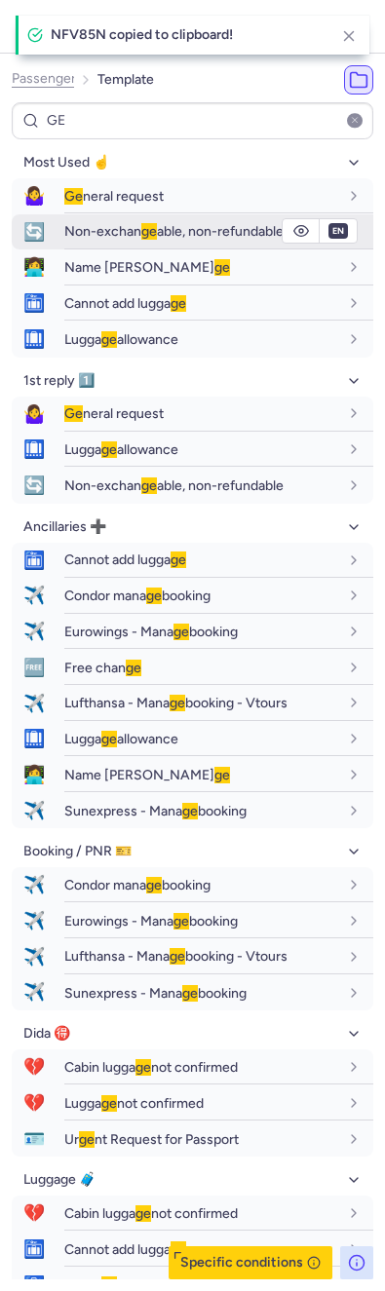
click at [89, 214] on button "🔄 Non-exchan ge able, non-refundable" at bounding box center [192, 232] width 361 height 36
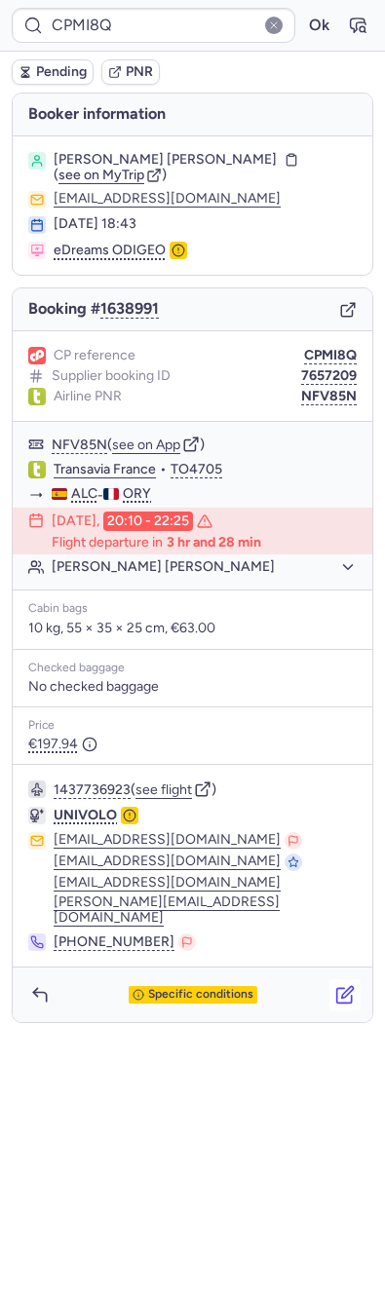
click at [356, 979] on button "button" at bounding box center [344, 994] width 31 height 31
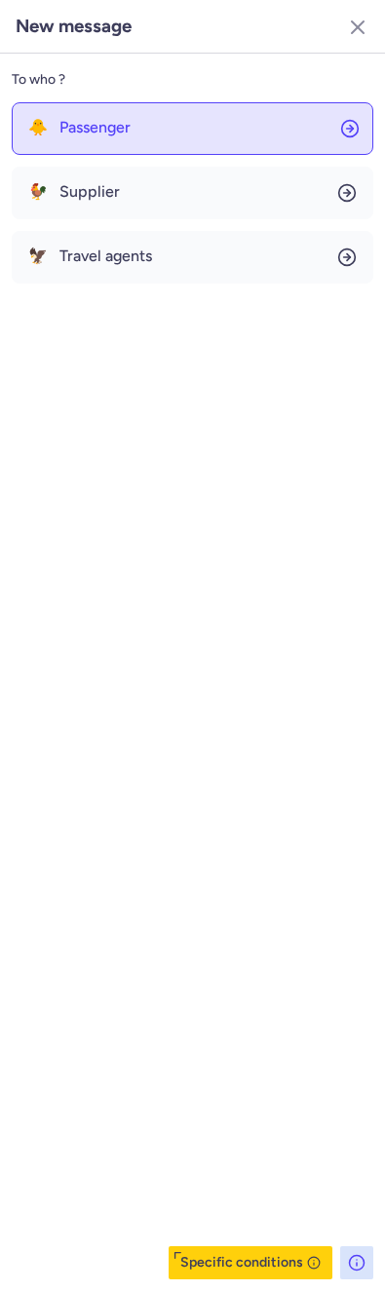
click at [181, 131] on button "🐥 Passenger" at bounding box center [192, 128] width 361 height 53
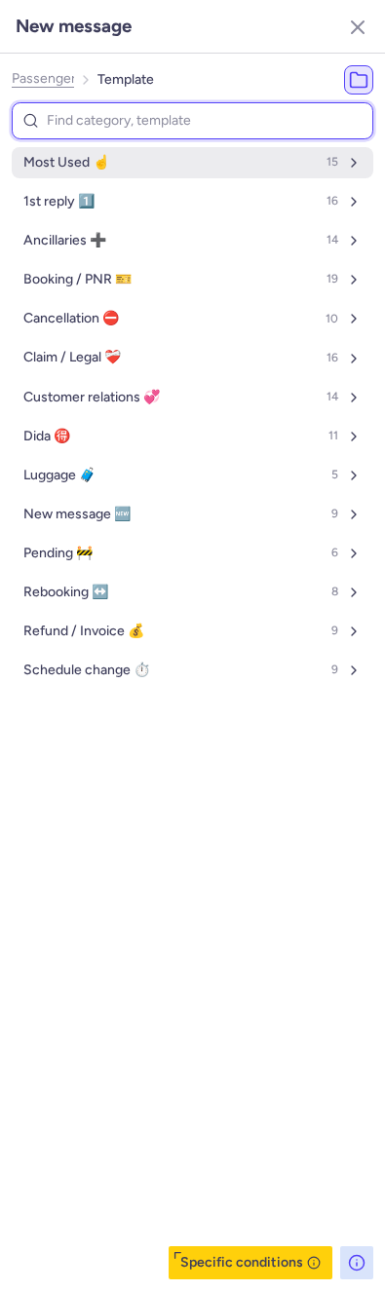
type input "E"
select select "en"
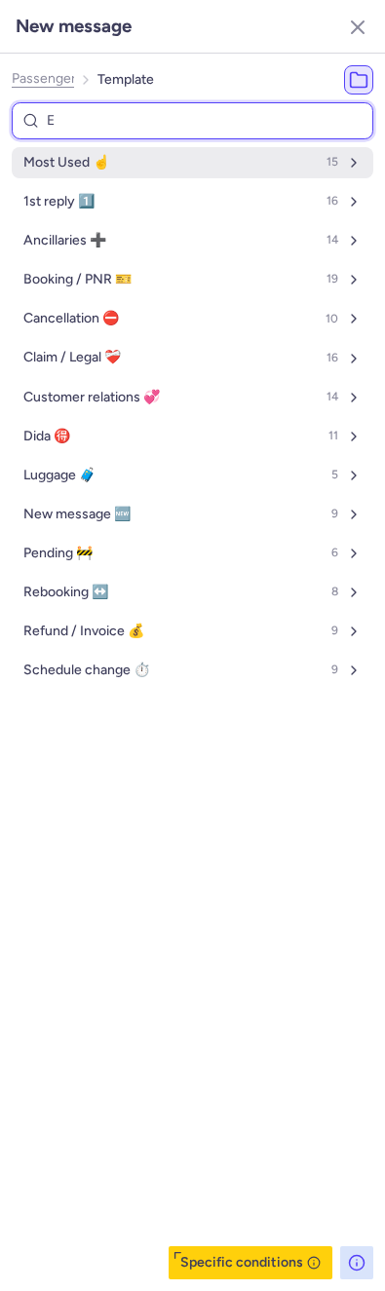
select select "en"
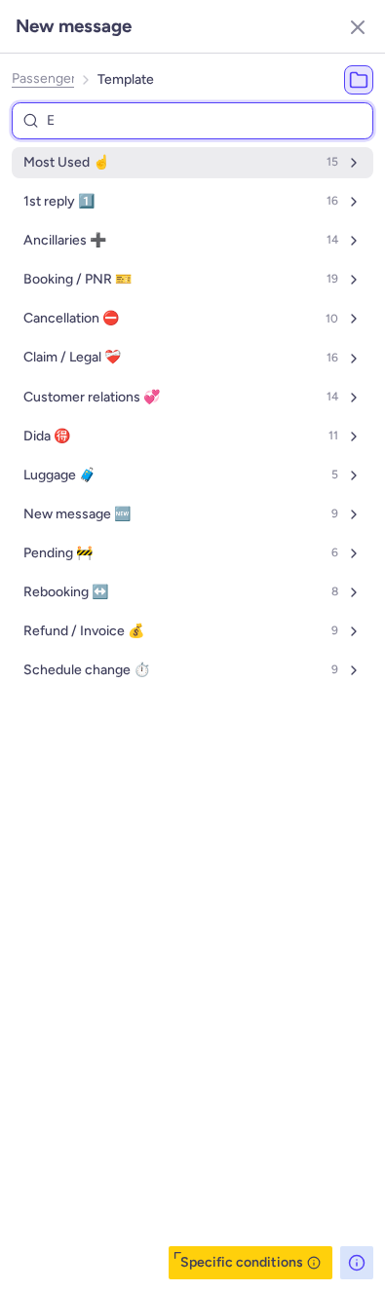
select select "en"
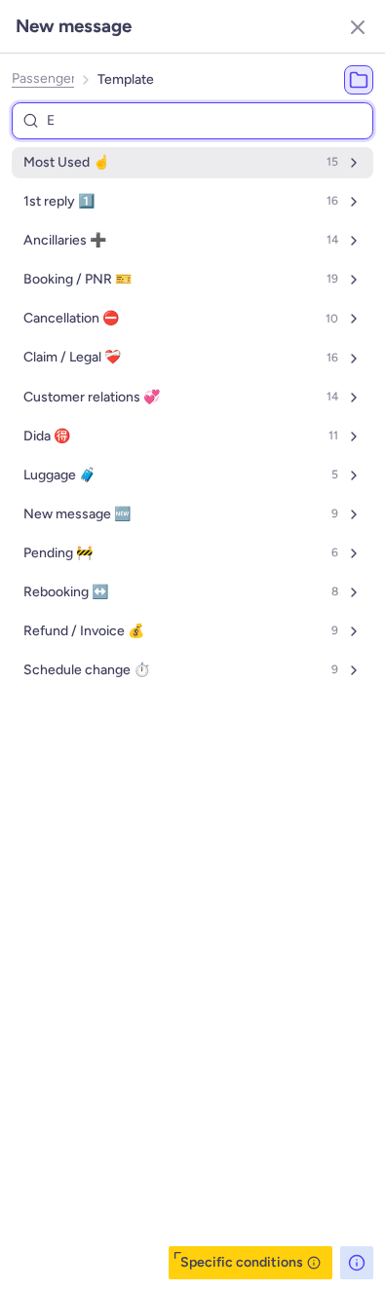
select select "en"
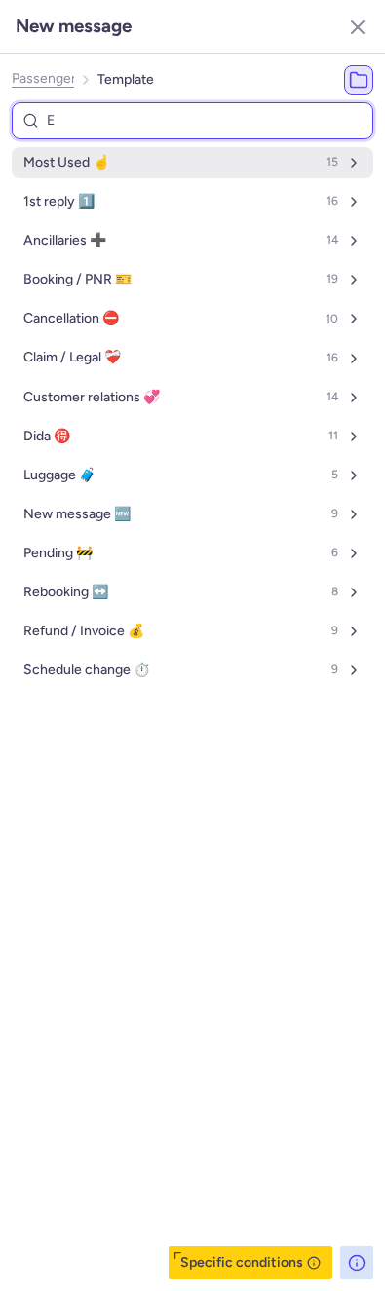
select select "en"
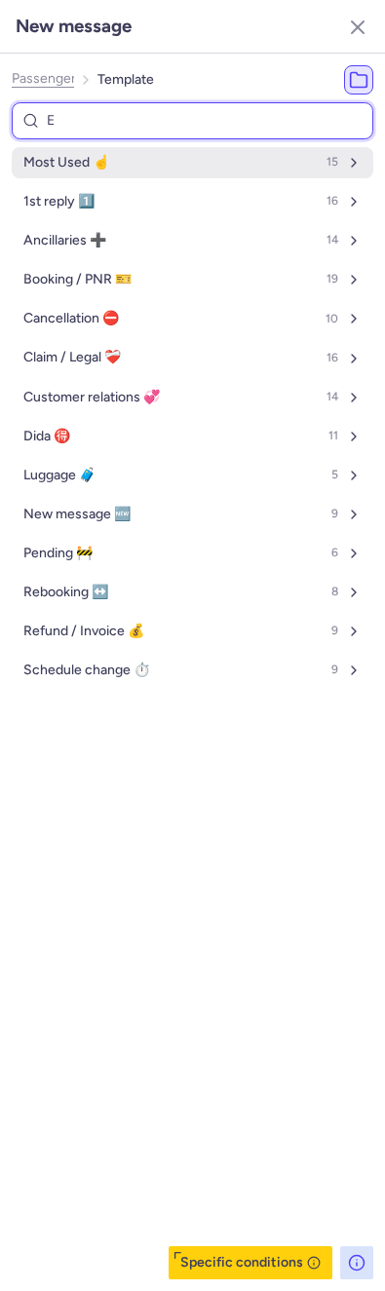
select select "en"
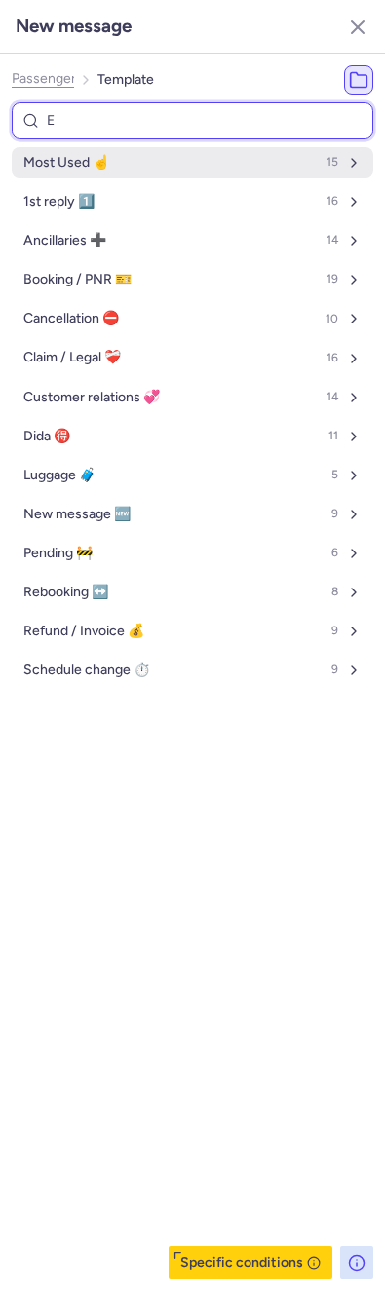
select select "en"
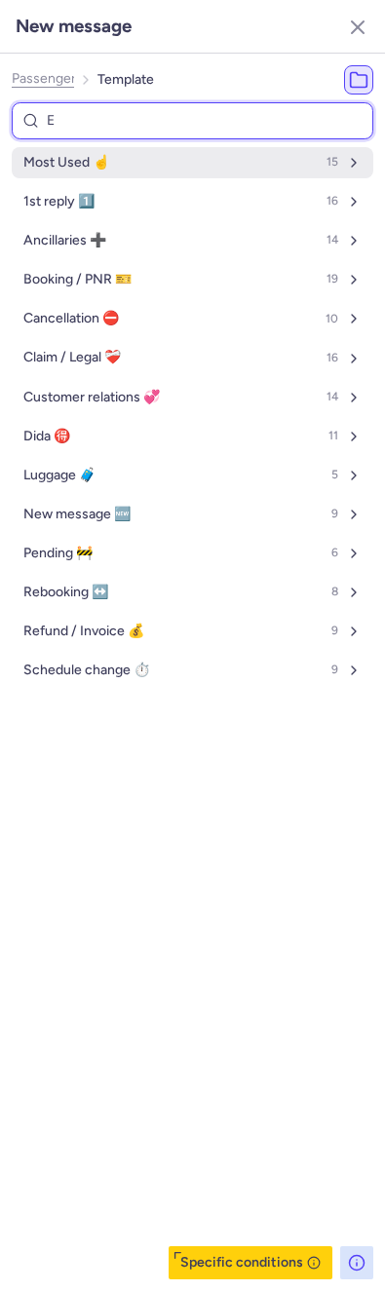
select select "en"
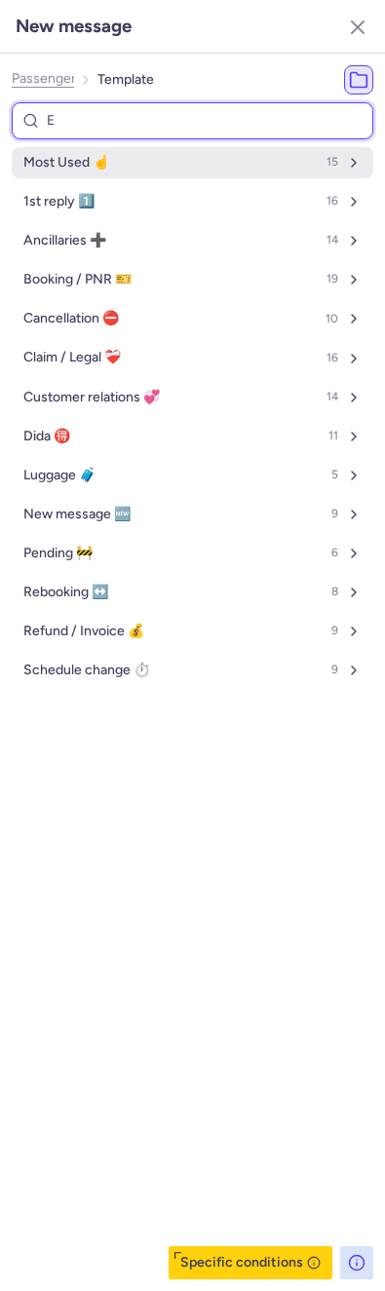
select select "en"
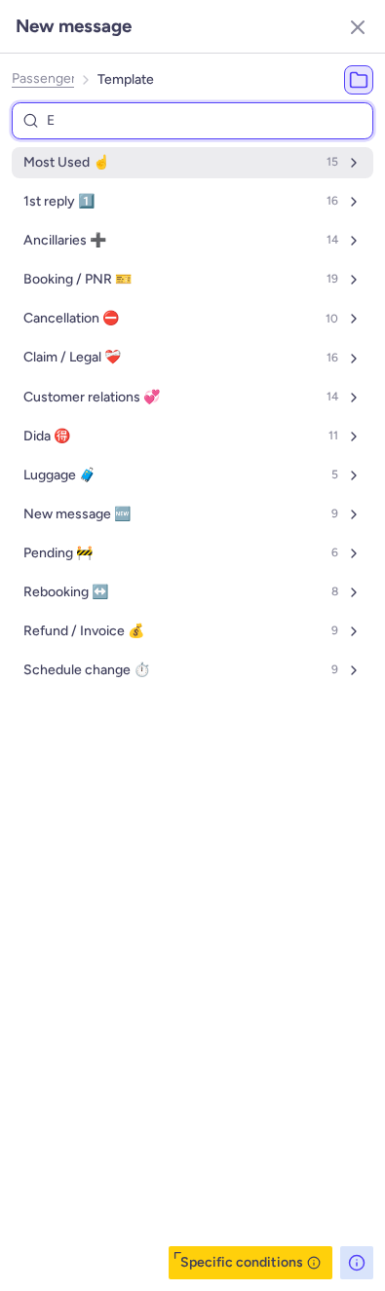
select select "en"
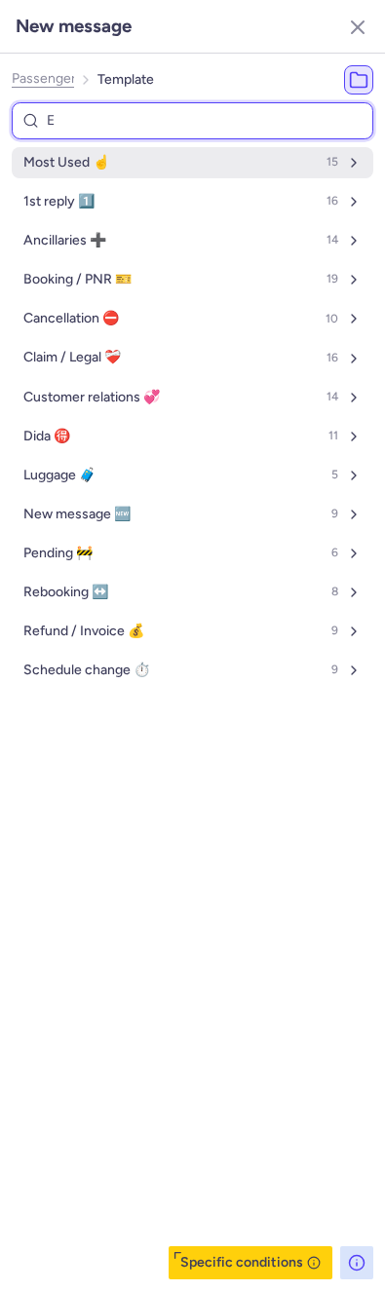
select select "en"
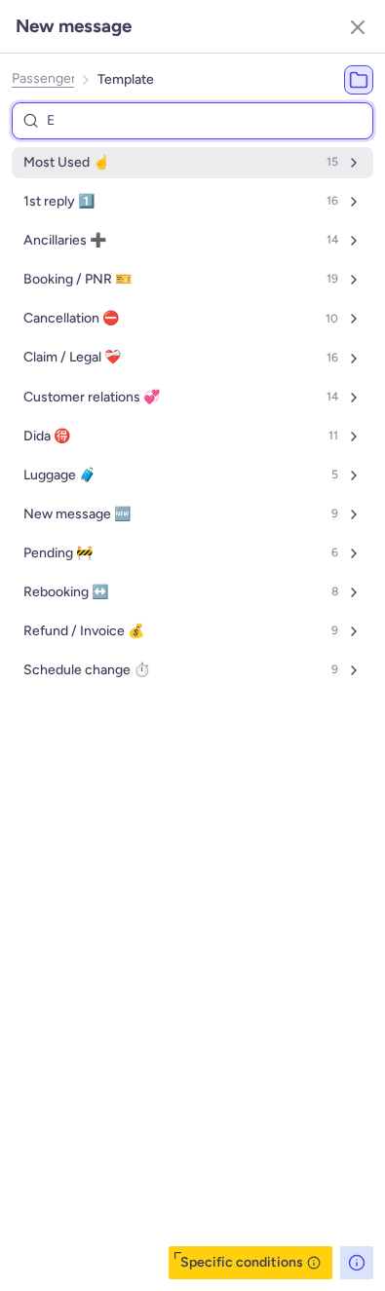
select select "en"
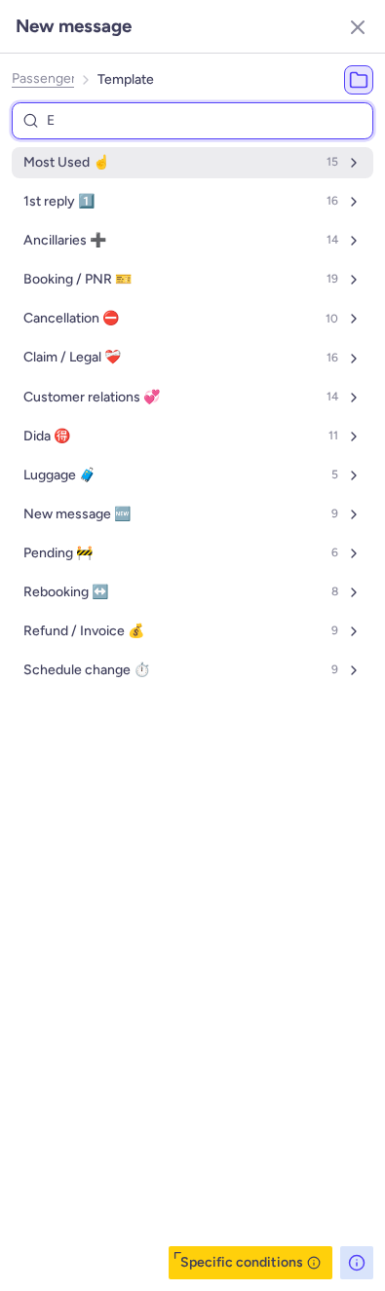
select select "en"
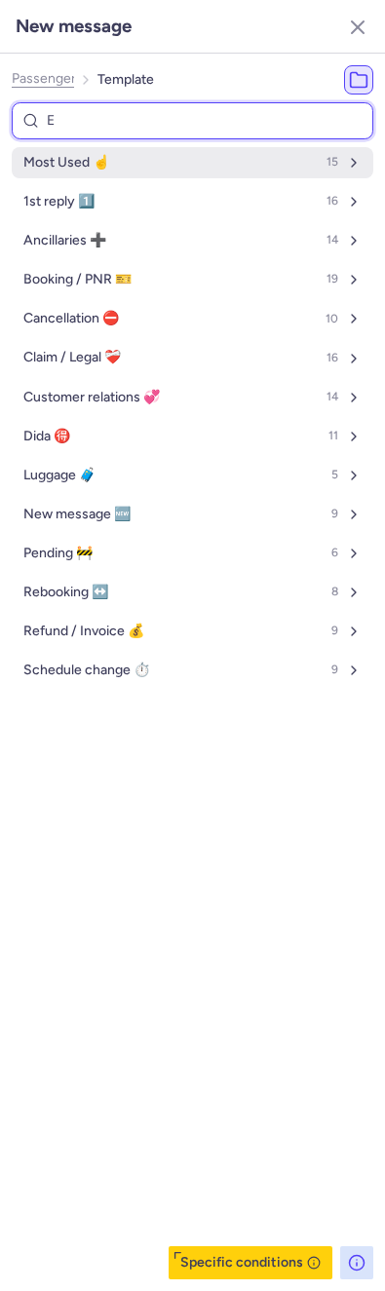
select select "en"
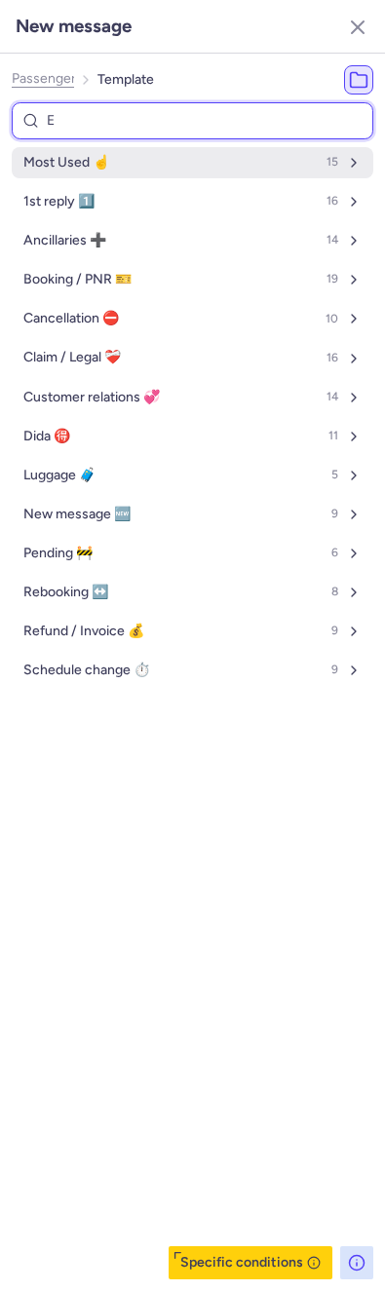
select select "en"
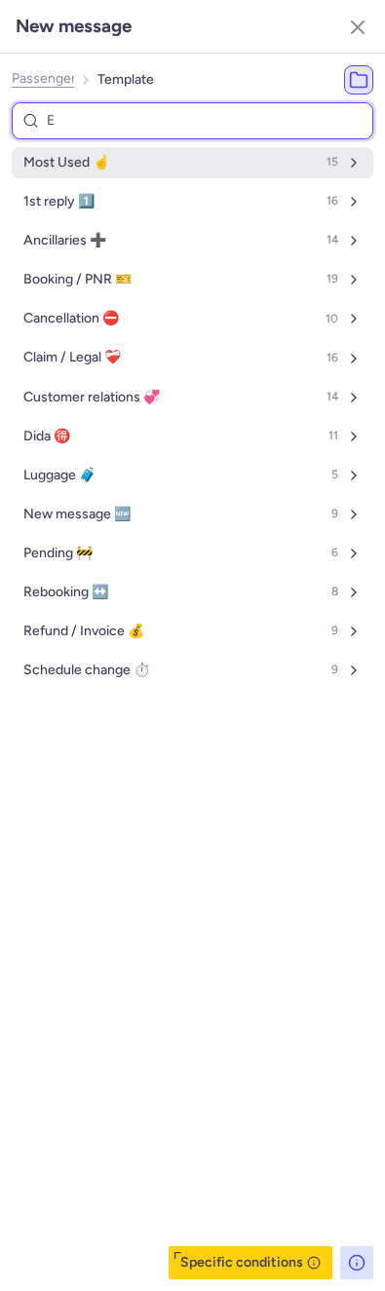
select select "en"
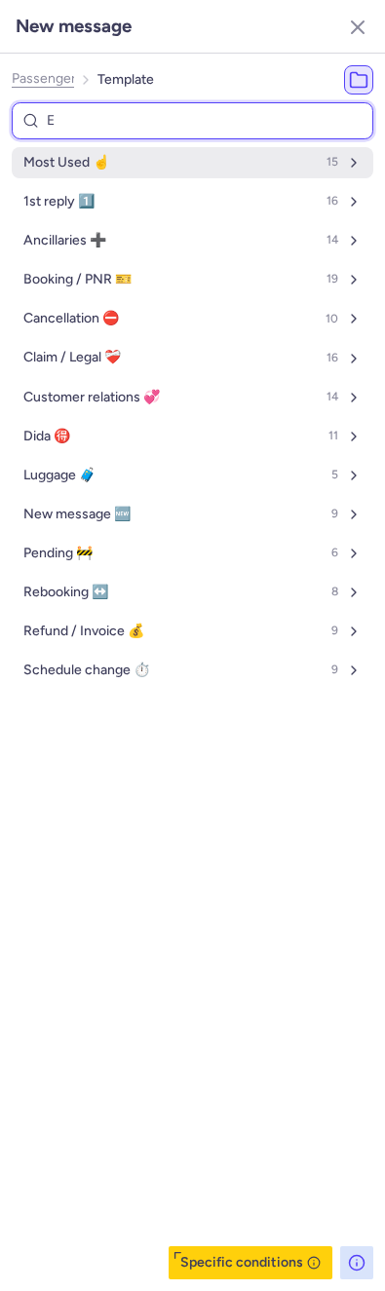
select select "en"
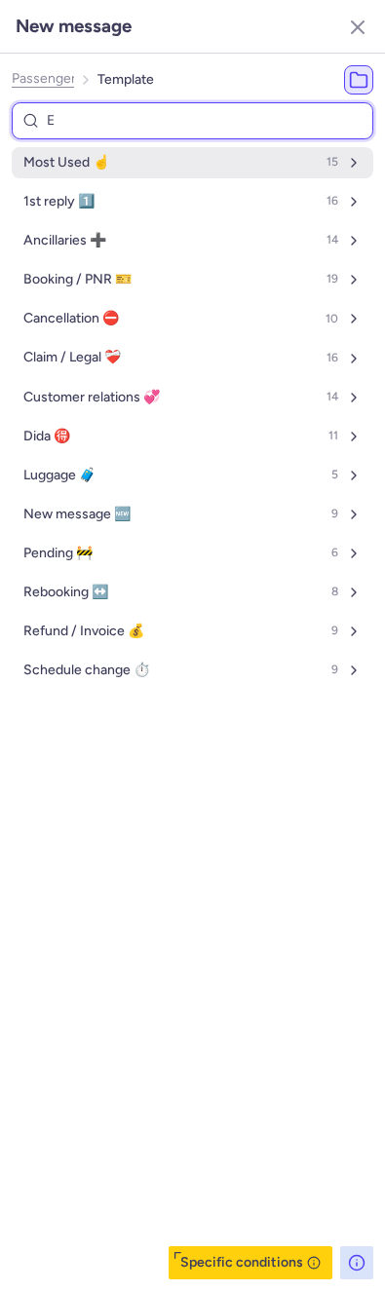
select select "en"
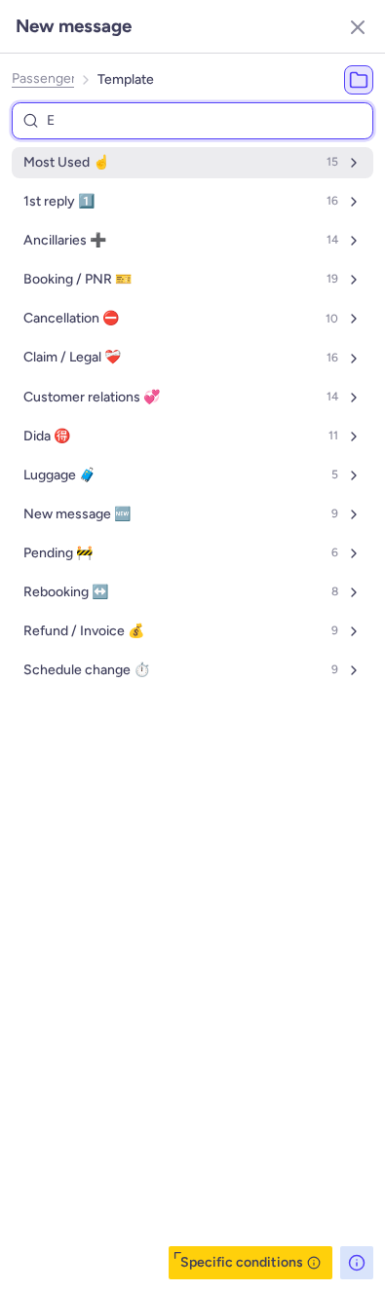
select select "en"
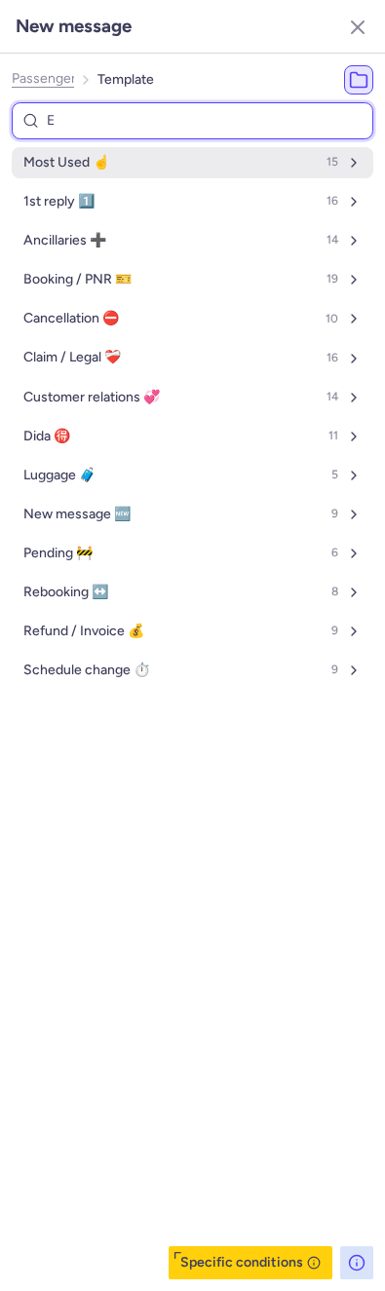
select select "en"
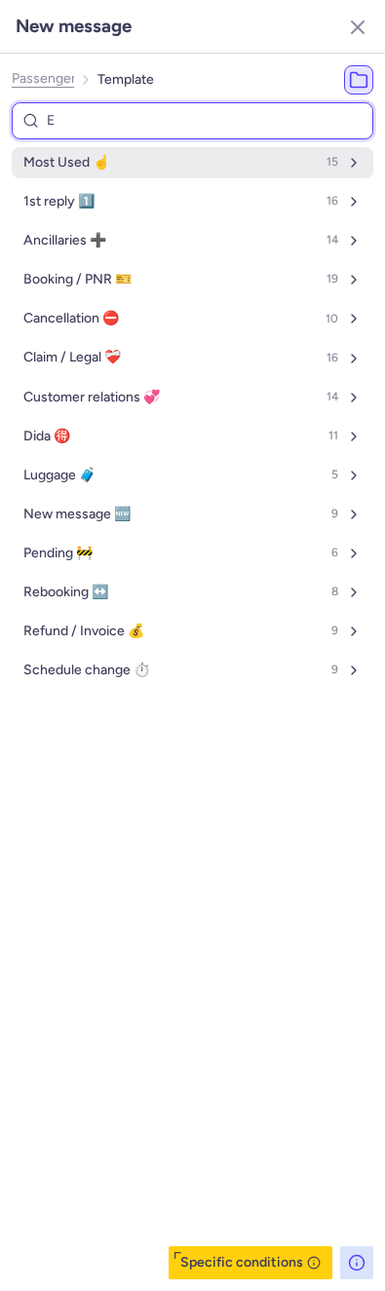
select select "en"
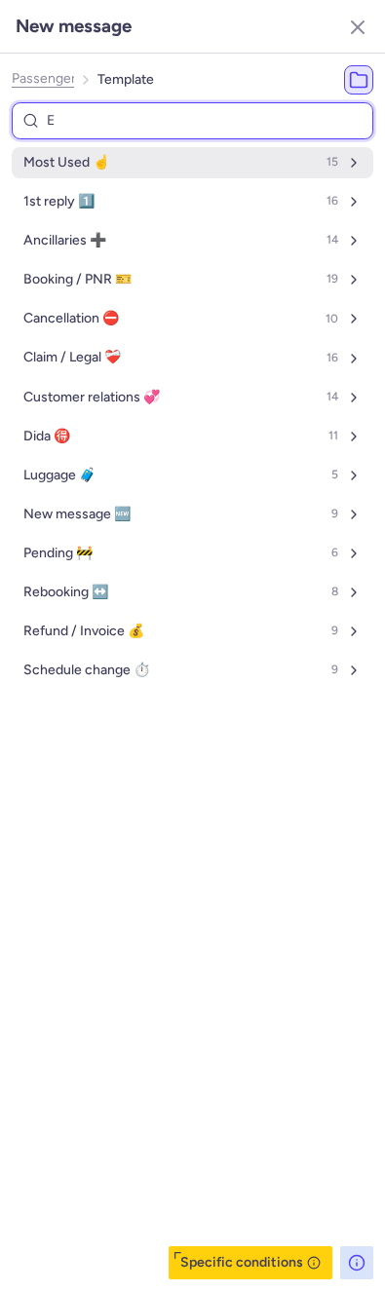
select select "en"
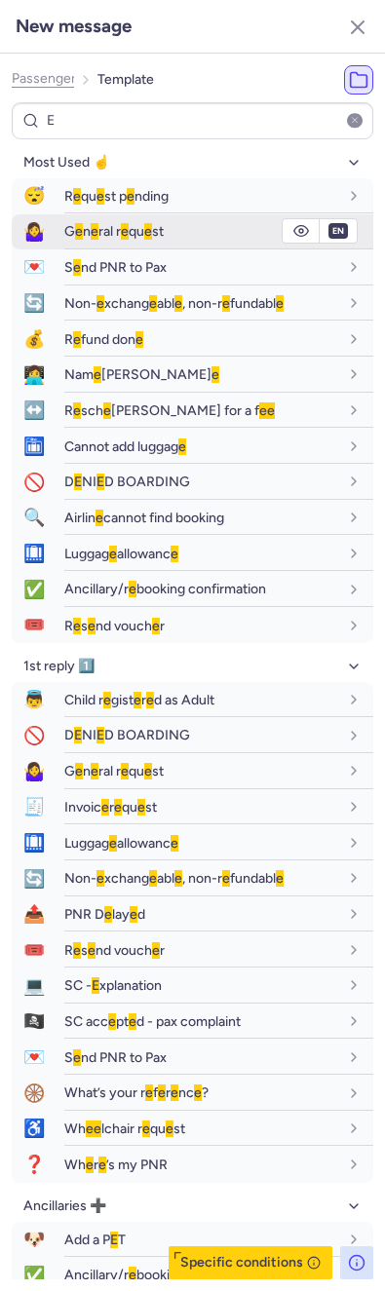
click at [119, 229] on span "G e n e ral r e qu e st" at bounding box center [113, 231] width 99 height 17
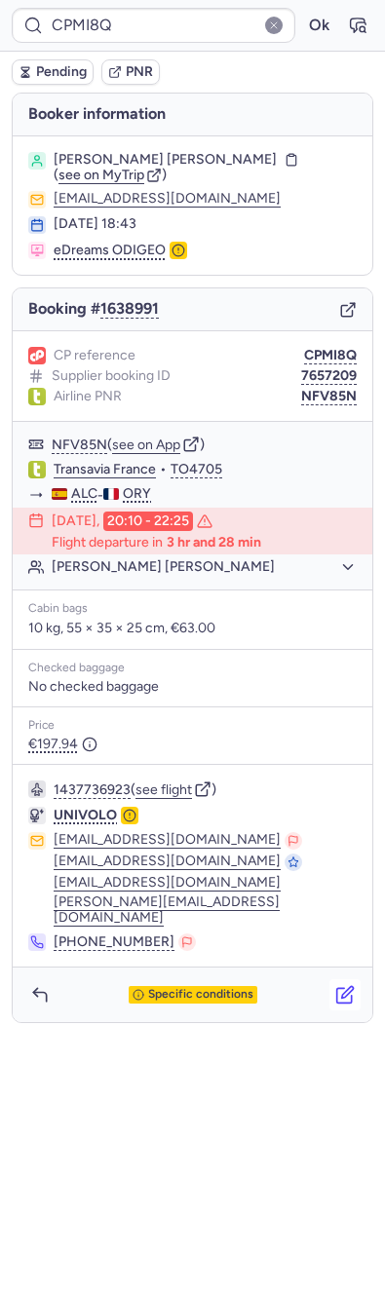
click at [356, 979] on button "button" at bounding box center [344, 994] width 31 height 31
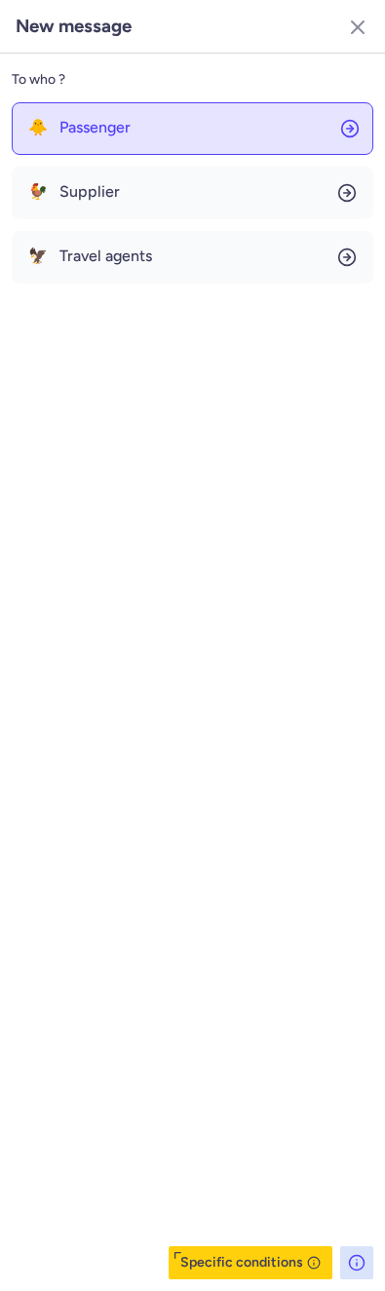
click at [84, 111] on button "🐥 Passenger" at bounding box center [192, 128] width 361 height 53
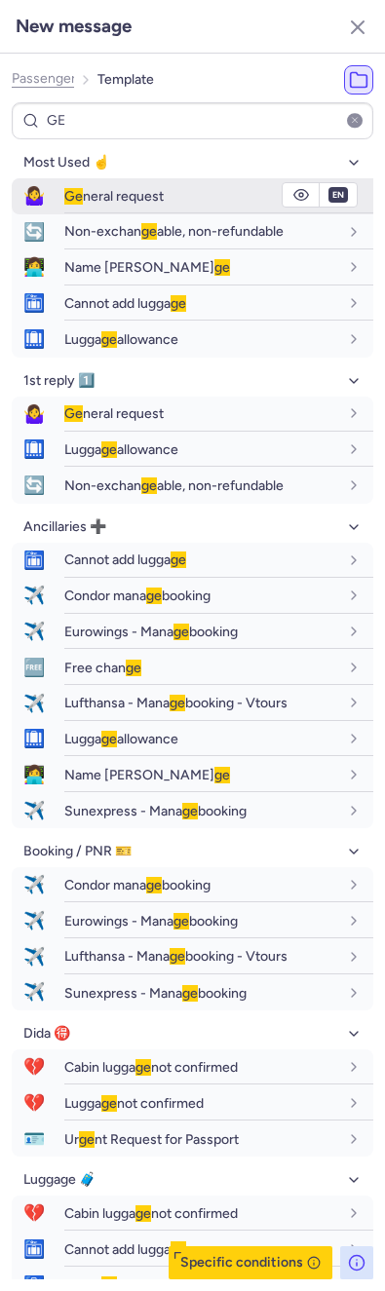
click at [56, 192] on span "🤷‍♀️" at bounding box center [34, 196] width 45 height 36
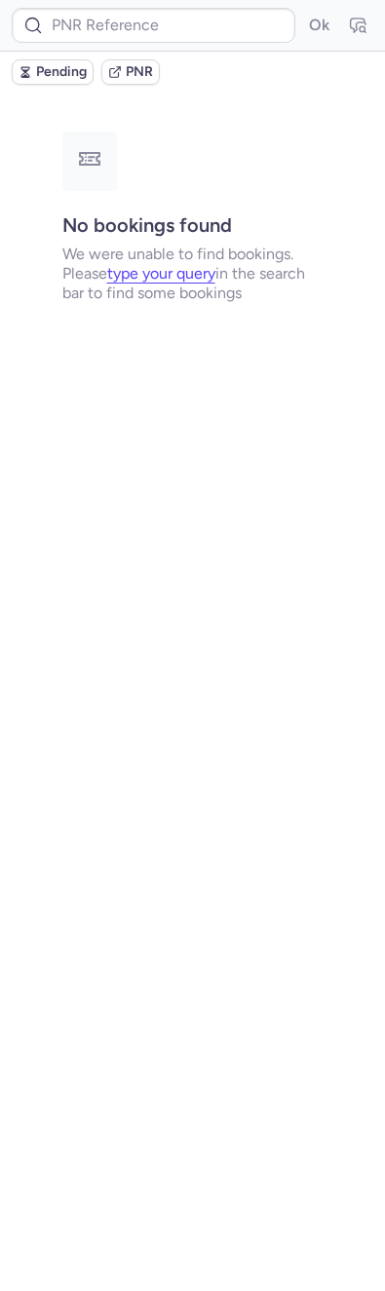
click at [37, 74] on span "Pending" at bounding box center [61, 72] width 51 height 16
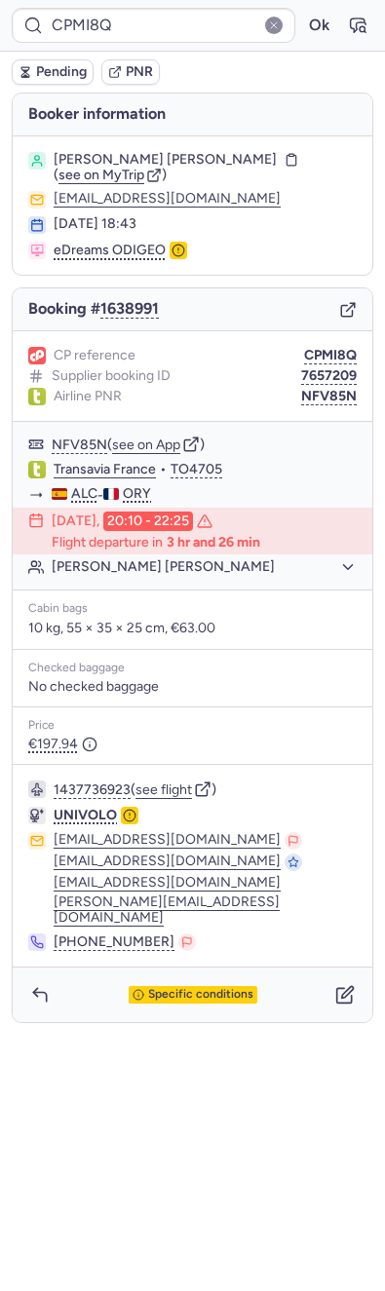
click at [350, 319] on div "Booking # 1638991" at bounding box center [192, 309] width 359 height 43
click at [350, 311] on icon "button" at bounding box center [348, 310] width 18 height 18
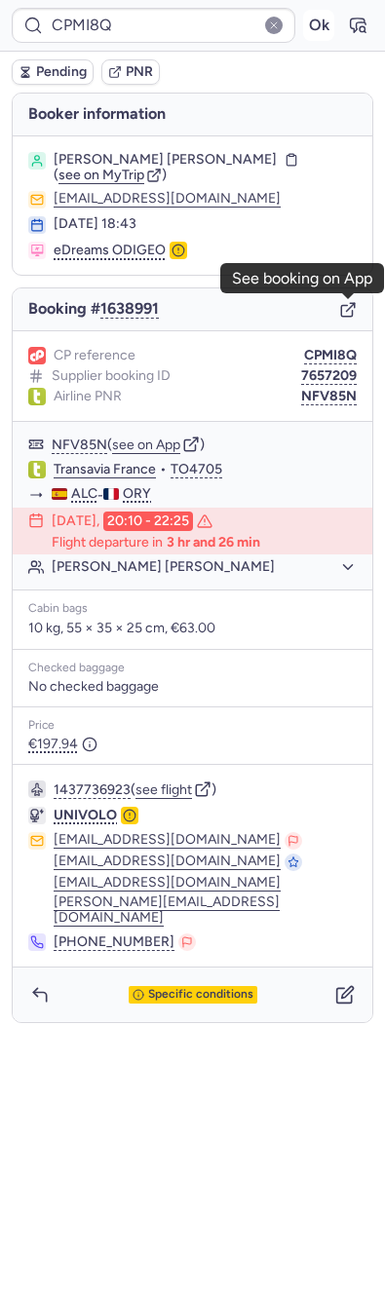
click at [319, 23] on button "Ok" at bounding box center [318, 25] width 31 height 31
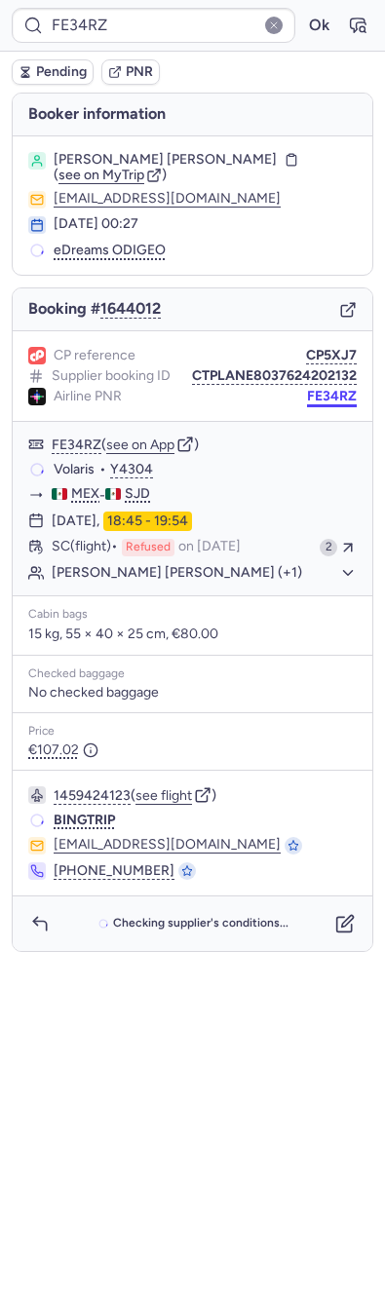
click at [315, 401] on button "FE34RZ" at bounding box center [332, 397] width 50 height 16
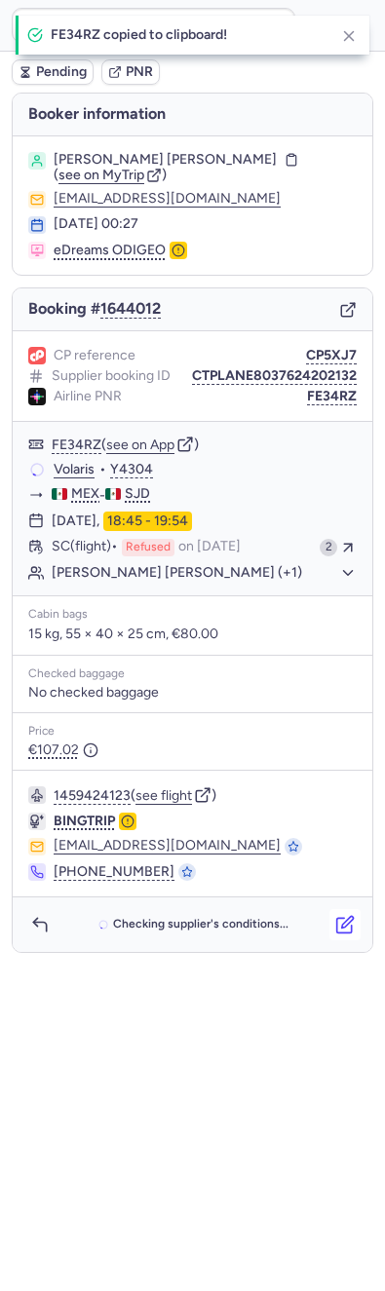
click at [355, 913] on button "button" at bounding box center [344, 924] width 31 height 31
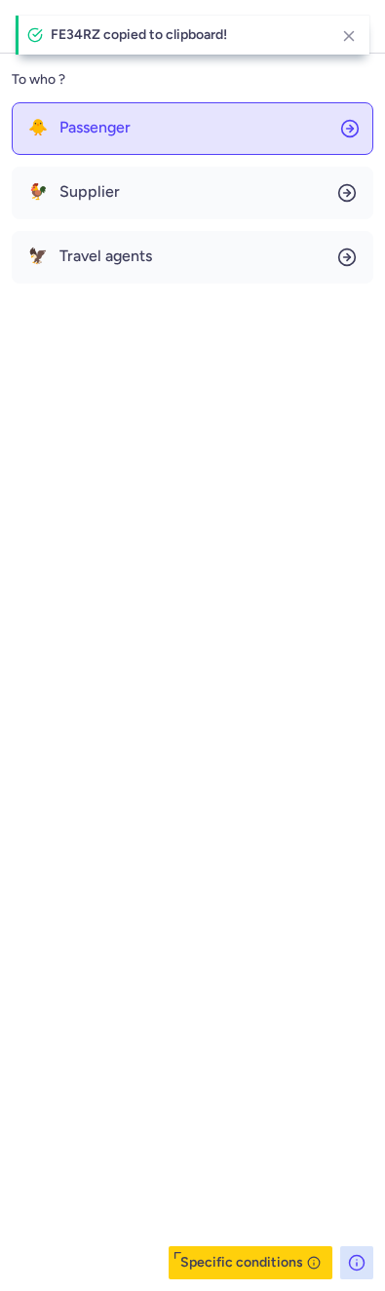
click at [171, 126] on button "🐥 Passenger" at bounding box center [192, 128] width 361 height 53
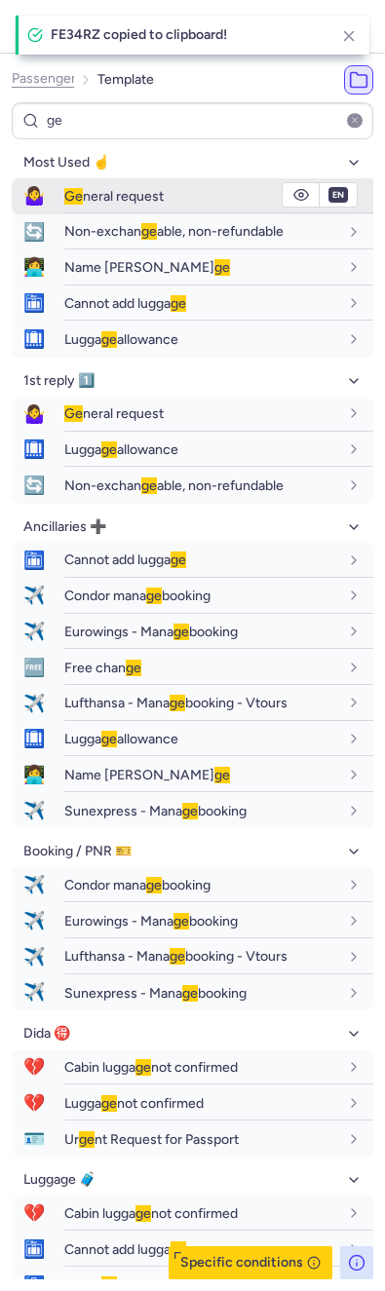
click at [80, 188] on span "Ge" at bounding box center [73, 196] width 19 height 17
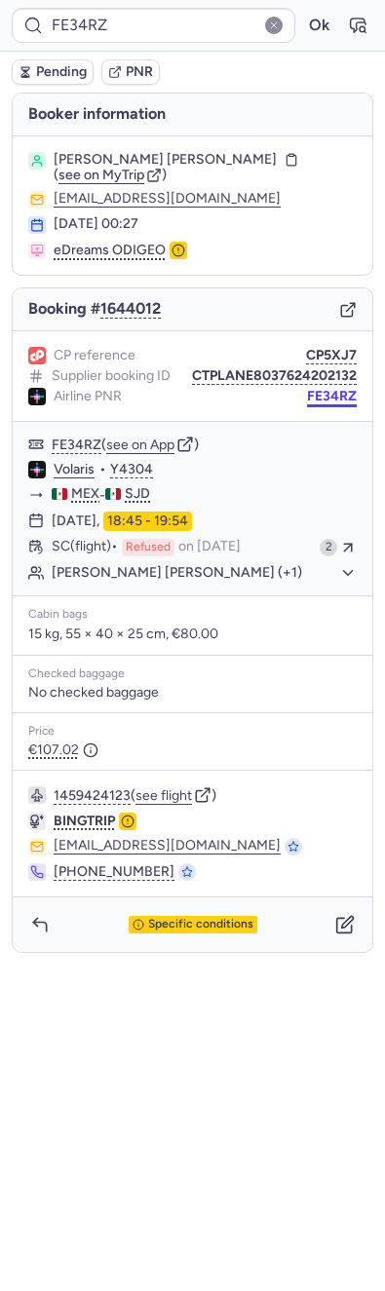
drag, startPoint x: 375, startPoint y: 397, endPoint x: 324, endPoint y: 397, distance: 50.7
click at [324, 397] on button "FE34RZ" at bounding box center [332, 397] width 50 height 16
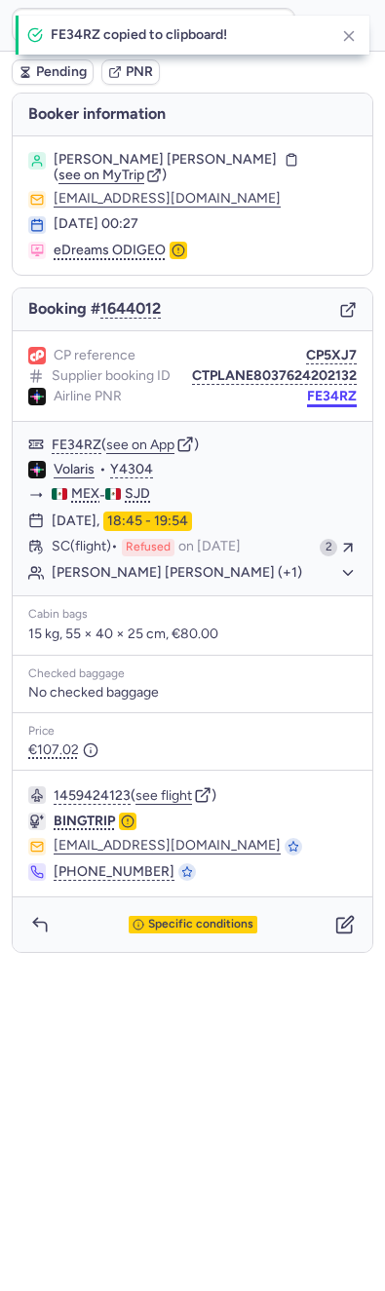
click at [319, 397] on button "FE34RZ" at bounding box center [332, 397] width 50 height 16
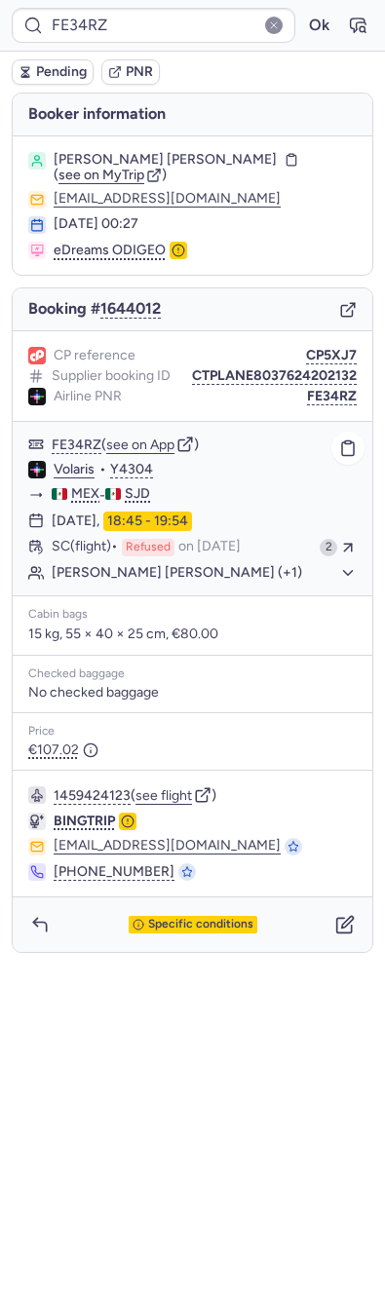
click at [170, 585] on div "FE34RZ ( see on App ) Volaris • Y4304 MEX - SJD 17 Sep 2025, 18:45 - 19:54 SC (…" at bounding box center [192, 508] width 359 height 173
click at [170, 576] on button "Jesus Emanuel SANCHEZ INDA (+1)" at bounding box center [204, 573] width 305 height 18
click at [331, 353] on button "CP5XJ7" at bounding box center [331, 356] width 51 height 16
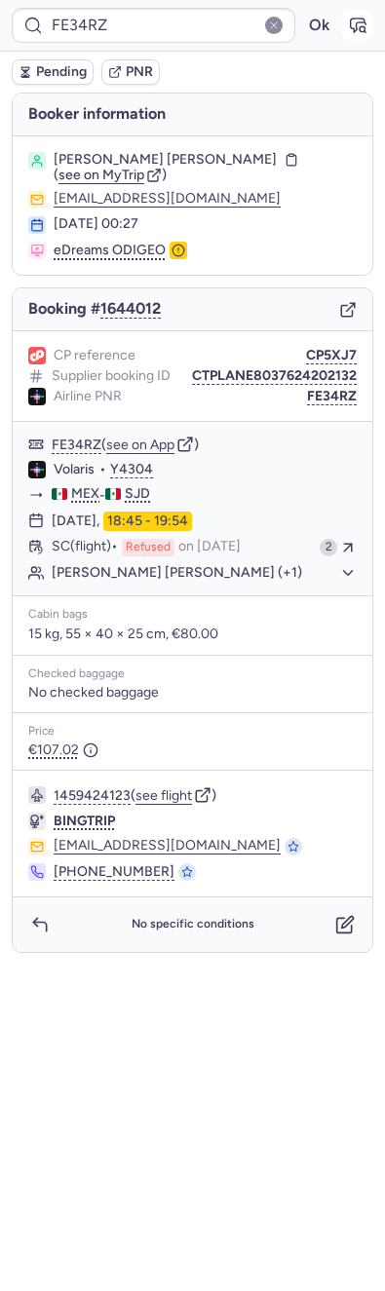
click at [359, 36] on button "button" at bounding box center [357, 25] width 31 height 31
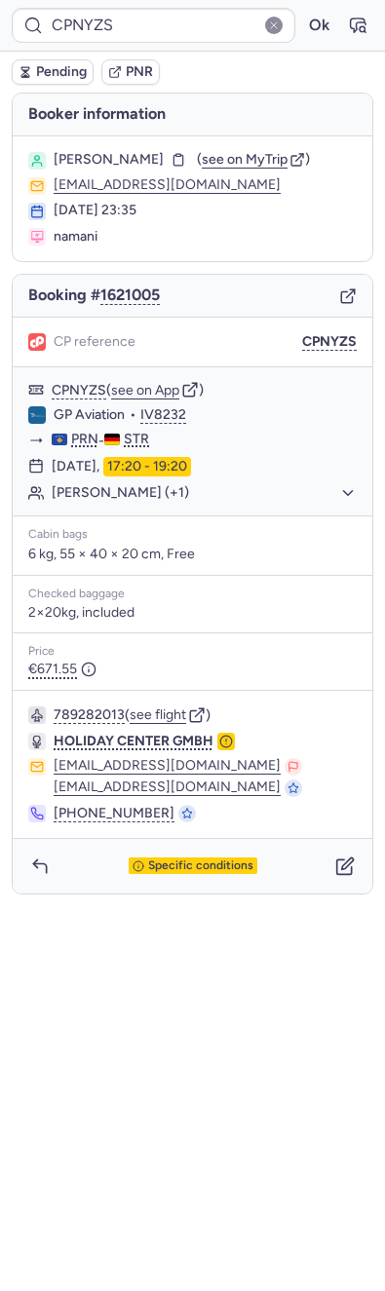
click at [232, 167] on div "Gani NAMANI ( see on MyTrip )" at bounding box center [192, 161] width 328 height 18
click at [228, 161] on span "see on MyTrip" at bounding box center [245, 159] width 86 height 17
click at [340, 391] on icon "button" at bounding box center [348, 394] width 18 height 18
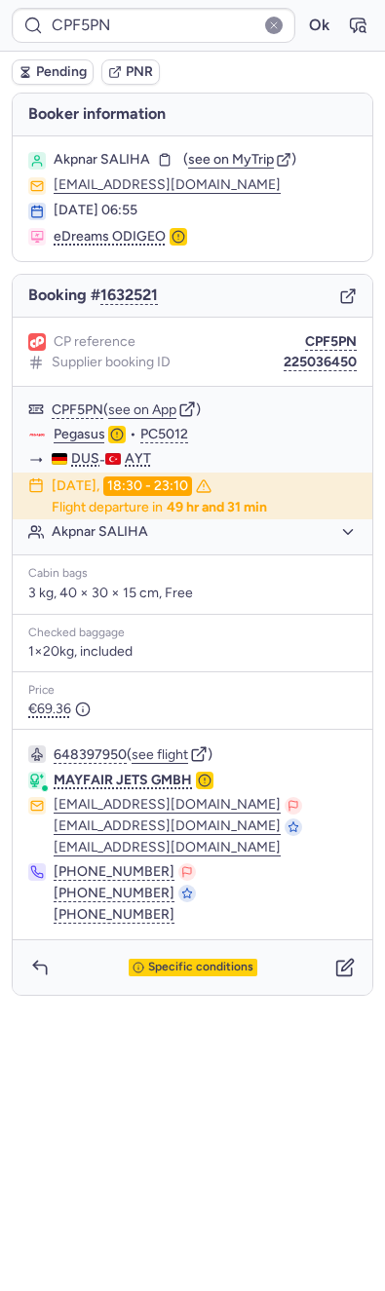
click at [46, 107] on h4 "Booker information" at bounding box center [192, 115] width 359 height 42
click at [51, 88] on div "Pending PNR" at bounding box center [192, 72] width 385 height 41
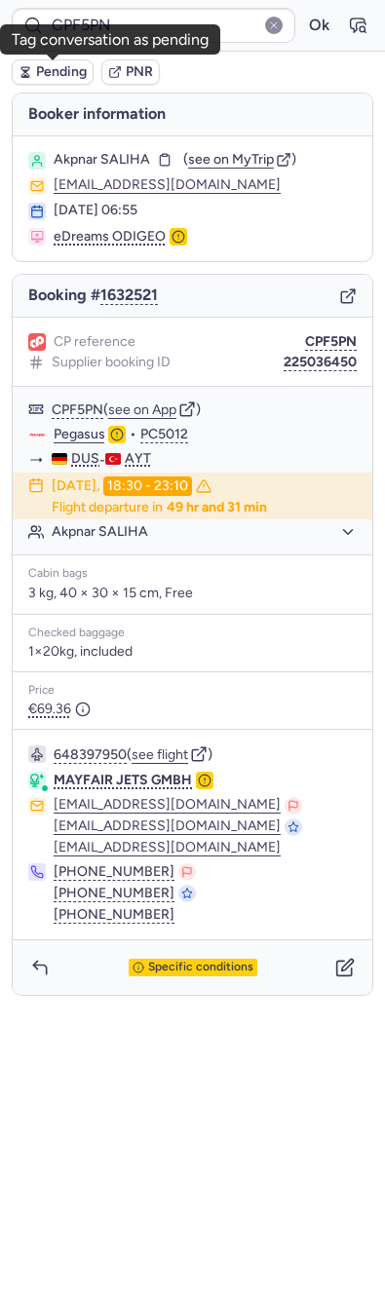
click at [56, 56] on div "Pending PNR" at bounding box center [192, 72] width 385 height 41
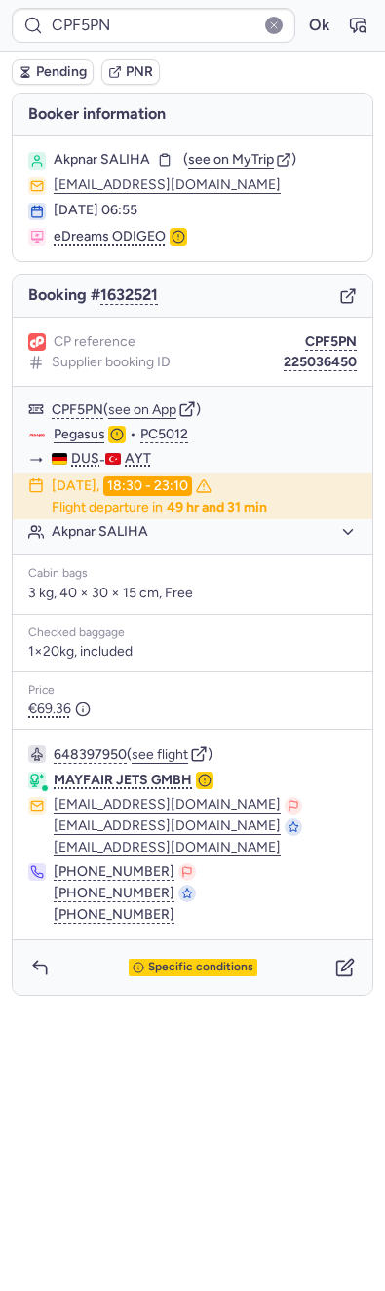
click at [56, 96] on h4 "Booker information" at bounding box center [192, 115] width 359 height 42
click at [60, 83] on button "Pending" at bounding box center [53, 71] width 82 height 25
type input "CPPTXU"
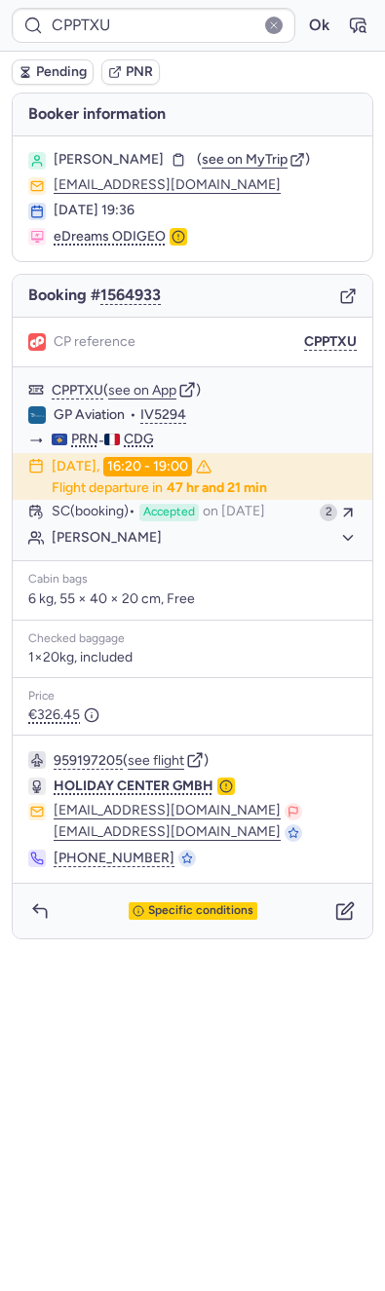
click at [326, 911] on div "Specific conditions" at bounding box center [192, 910] width 359 height 55
click at [342, 884] on div "Specific conditions" at bounding box center [192, 910] width 359 height 55
click at [367, 936] on div "CPPTXU Ok Pending PNR [PERSON_NAME] information [PERSON_NAME] ( see on MyTrip )…" at bounding box center [192, 645] width 385 height 1291
click at [343, 890] on div "Specific conditions" at bounding box center [192, 910] width 359 height 55
click at [337, 910] on icon "button" at bounding box center [344, 911] width 15 height 15
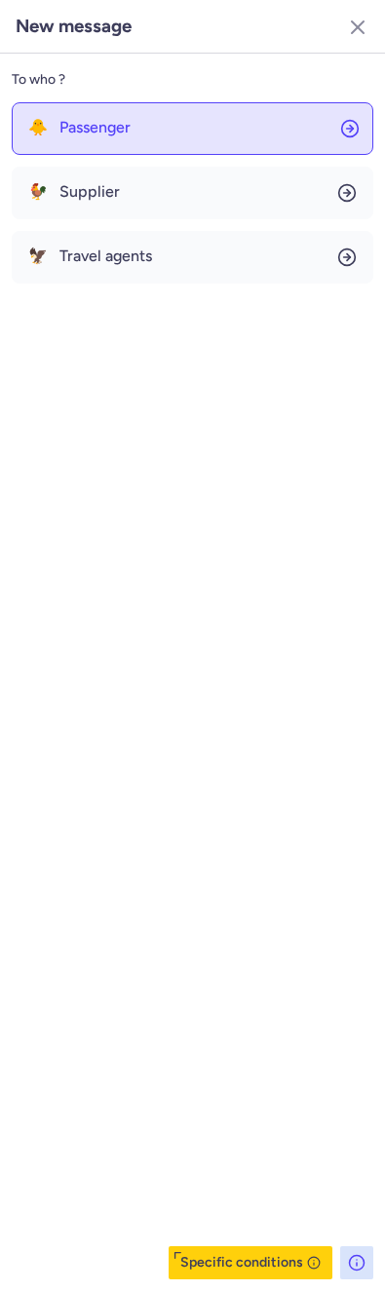
click at [205, 123] on button "🐥 Passenger" at bounding box center [192, 128] width 361 height 53
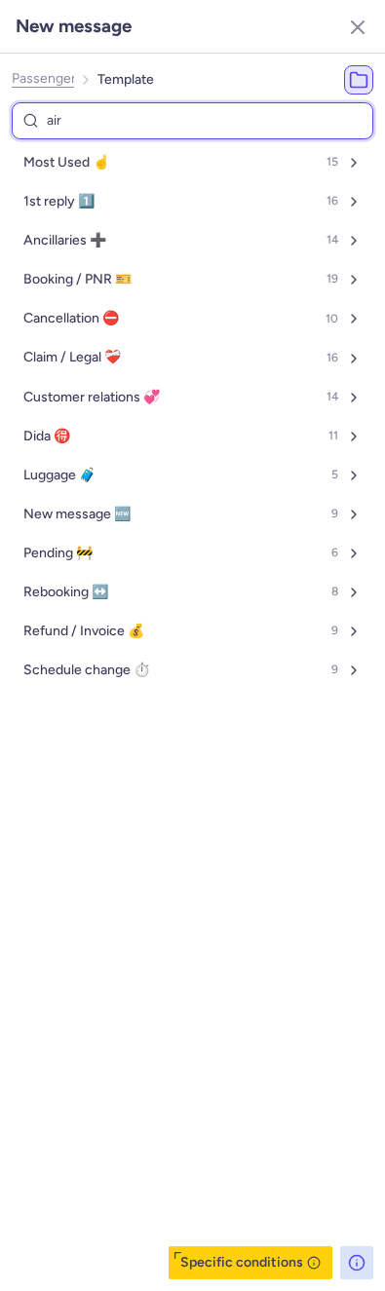
type input "airl"
select select "en"
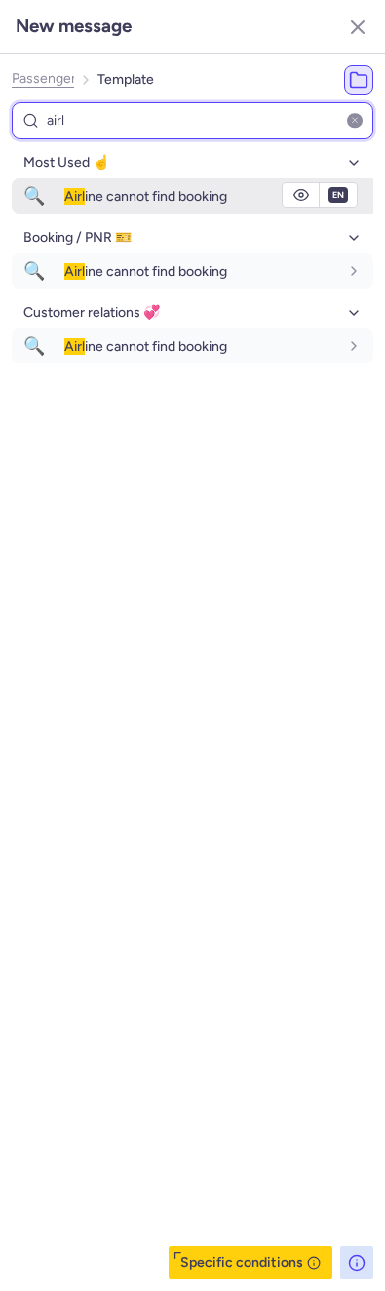
type input "airl"
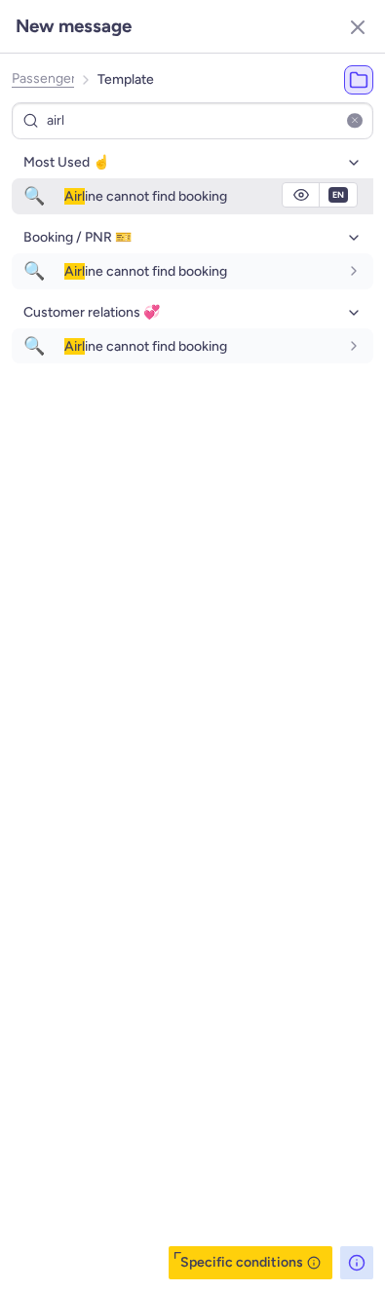
click at [132, 209] on div "Airl ine cannot find booking" at bounding box center [218, 195] width 309 height 33
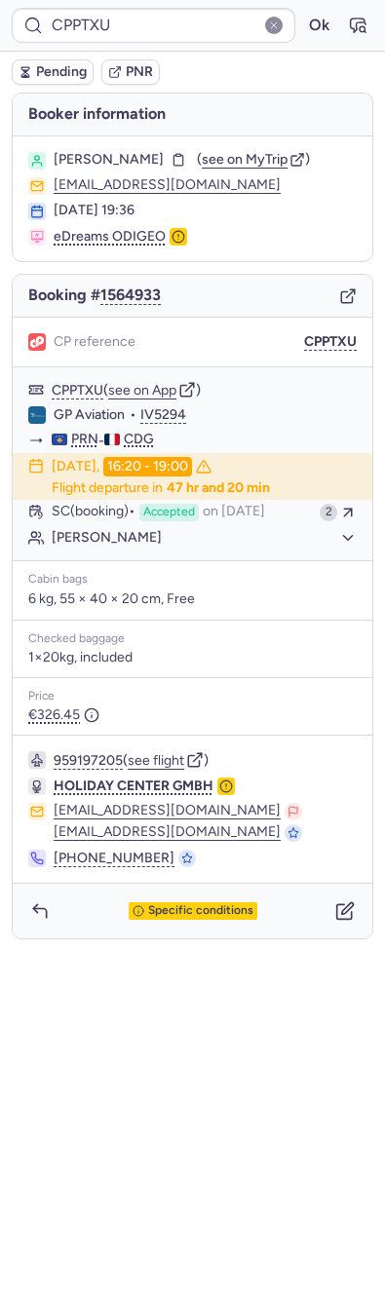
type input "CP57WM"
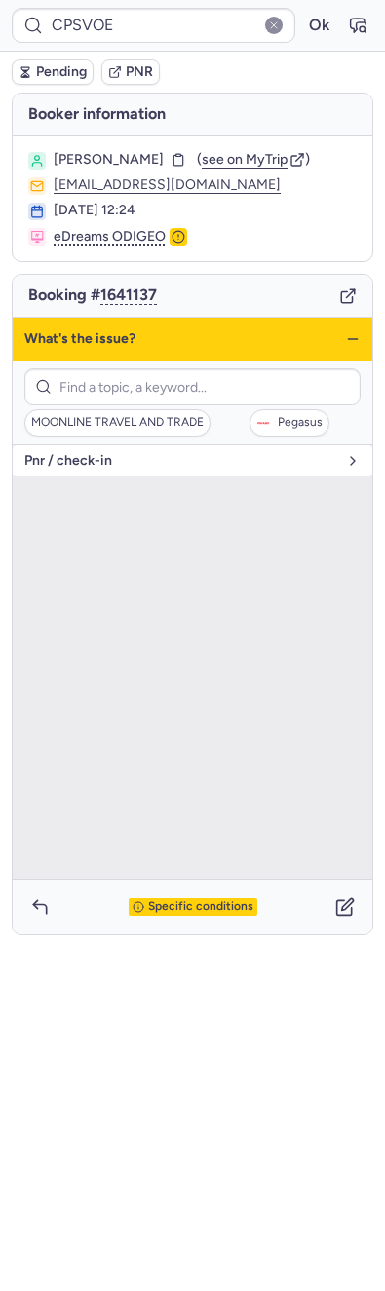
click at [115, 463] on span "pnr / check-in" at bounding box center [180, 461] width 313 height 16
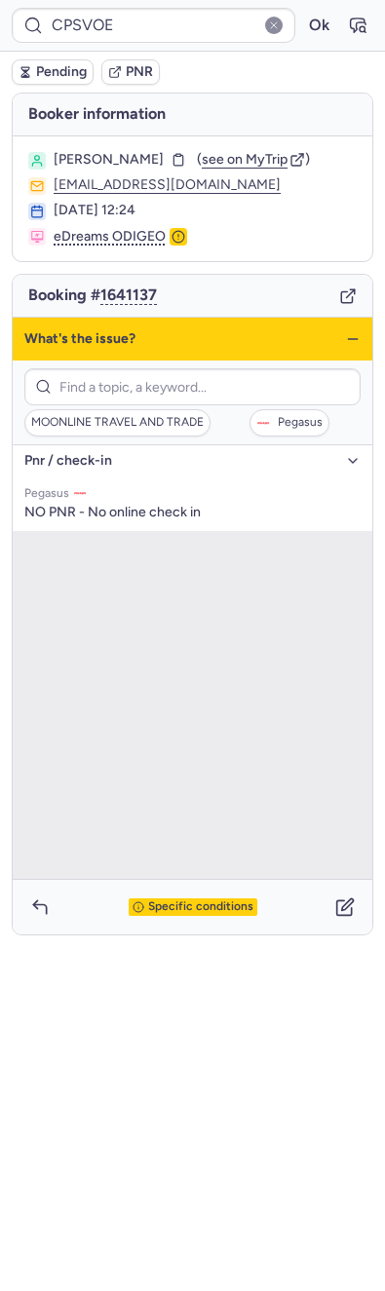
click at [181, 447] on button "pnr / check-in" at bounding box center [192, 460] width 359 height 31
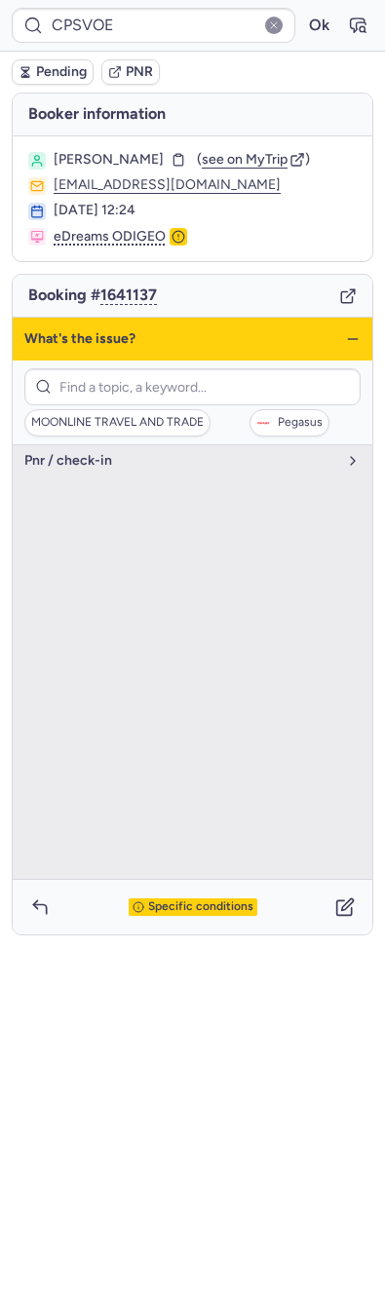
click at [355, 335] on icon "button" at bounding box center [353, 339] width 16 height 16
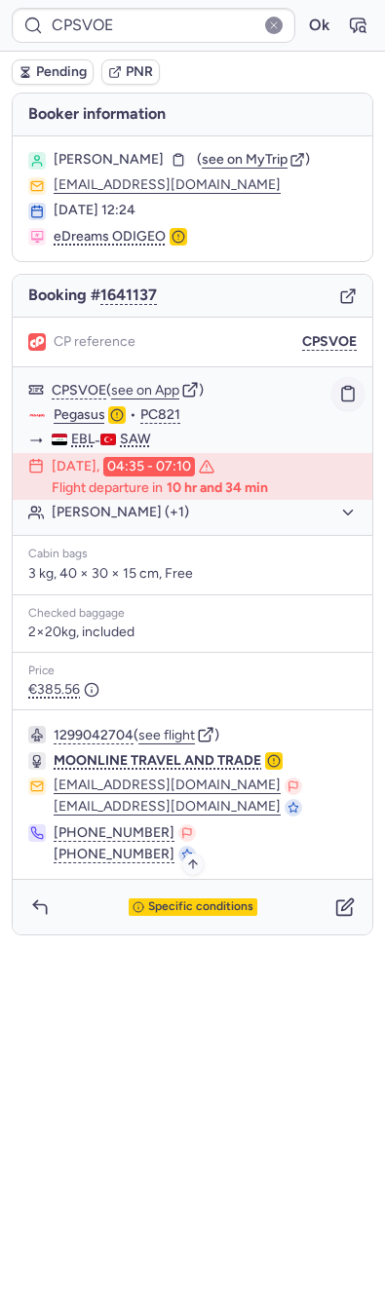
click at [355, 381] on button "button" at bounding box center [347, 393] width 33 height 33
click at [263, 155] on span "see on MyTrip" at bounding box center [245, 159] width 86 height 17
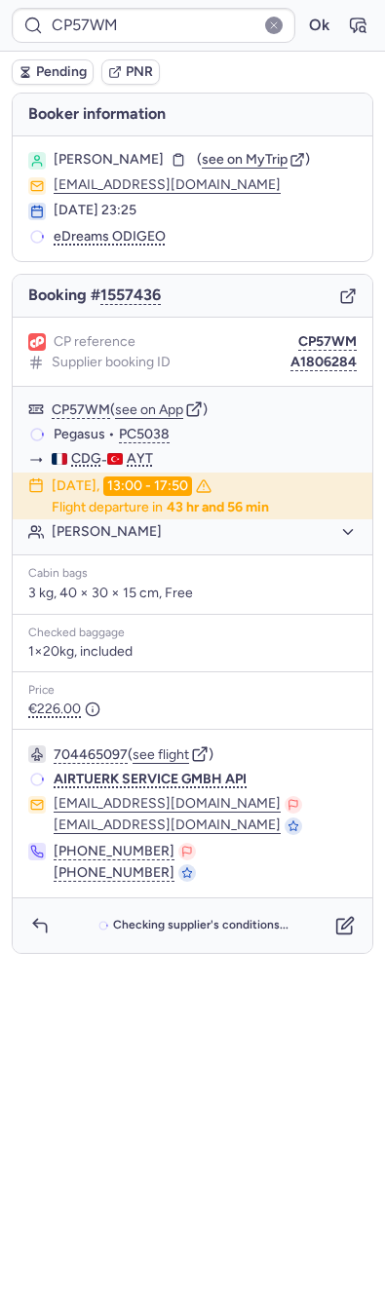
type input "CPMV2H"
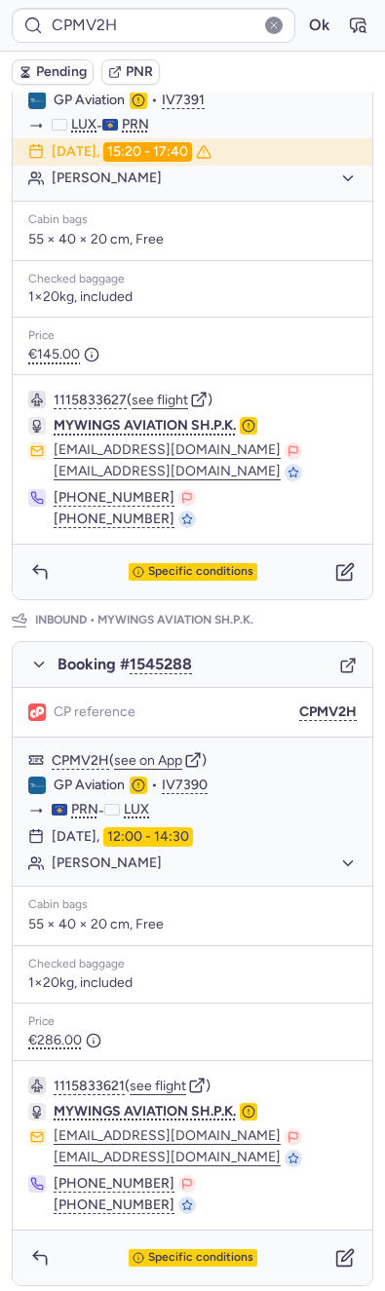
scroll to position [438, 0]
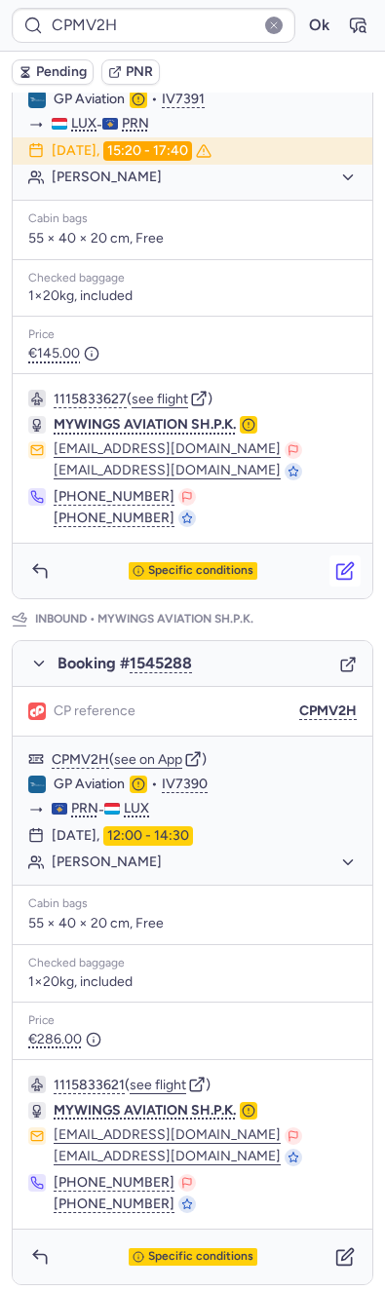
click at [335, 565] on icon "button" at bounding box center [344, 570] width 19 height 19
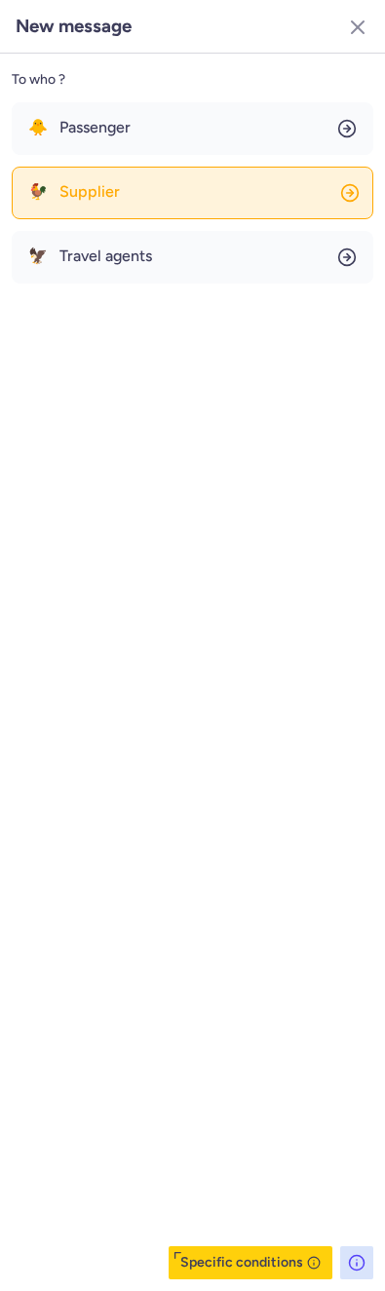
click at [173, 177] on button "🐓 Supplier" at bounding box center [192, 193] width 361 height 53
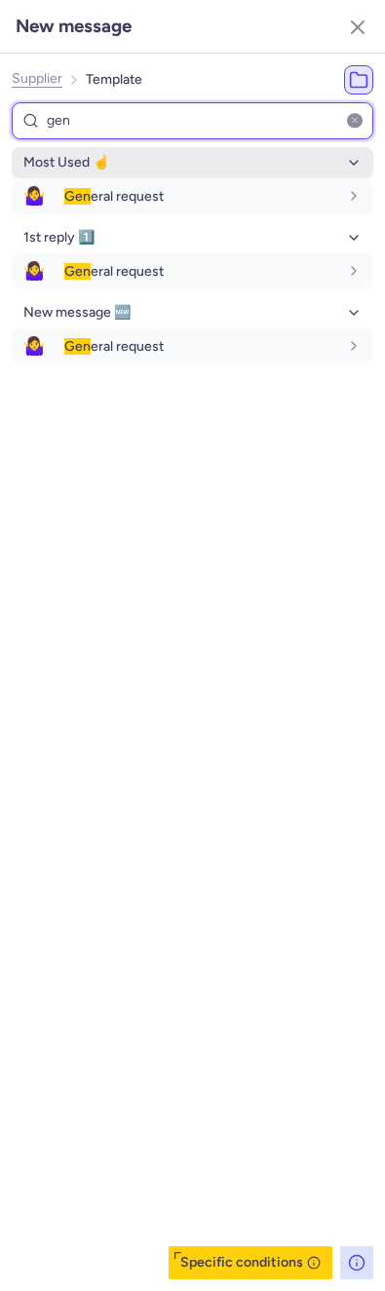
type input "gen"
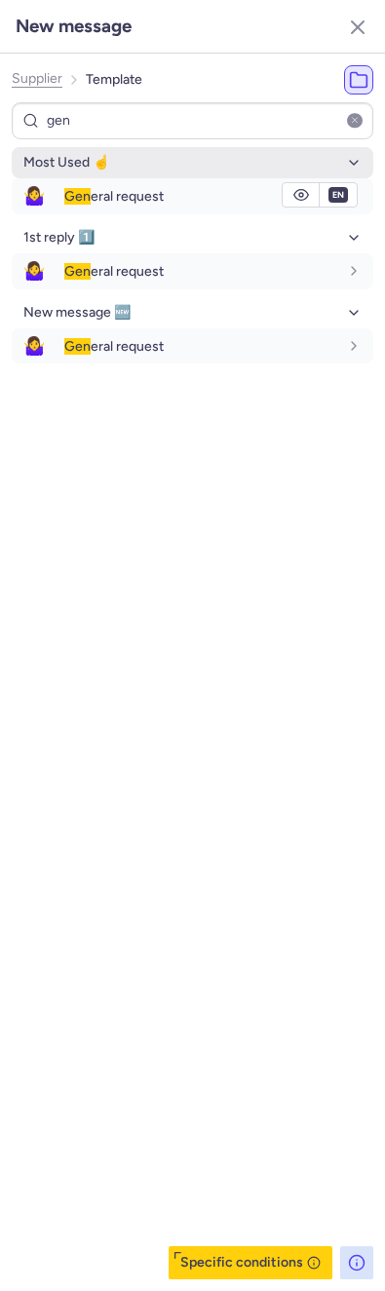
click at [87, 178] on button "🤷‍♀️ Gen eral request" at bounding box center [192, 196] width 361 height 36
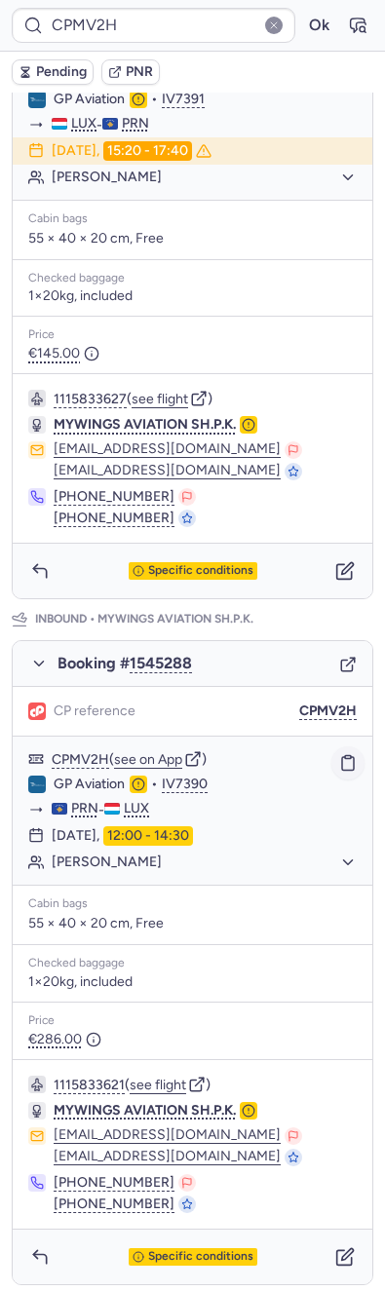
click at [345, 756] on rect "button" at bounding box center [348, 757] width 6 height 3
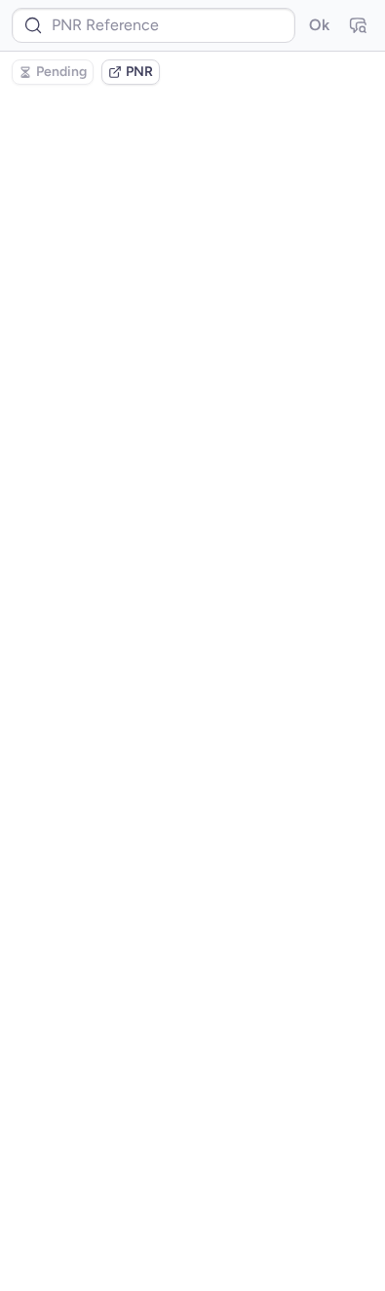
scroll to position [0, 0]
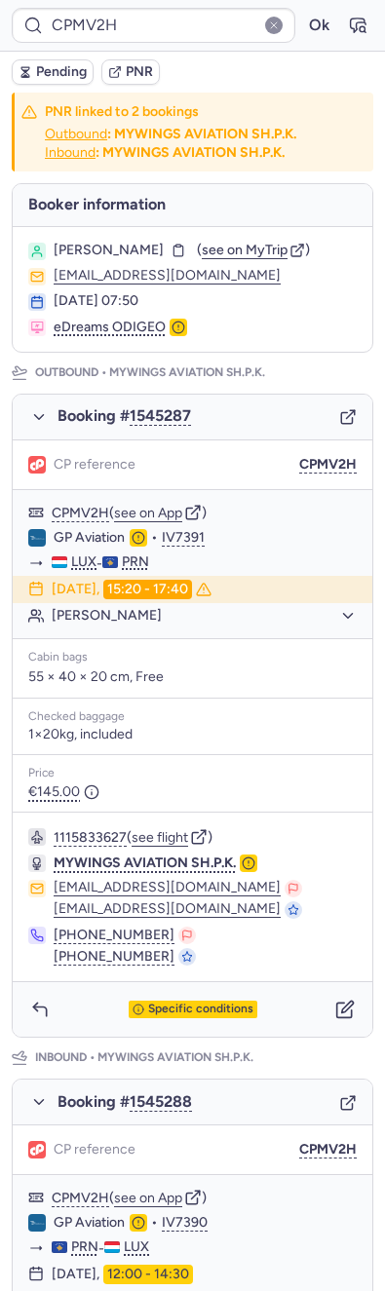
click at [58, 70] on span "Pending" at bounding box center [61, 72] width 51 height 16
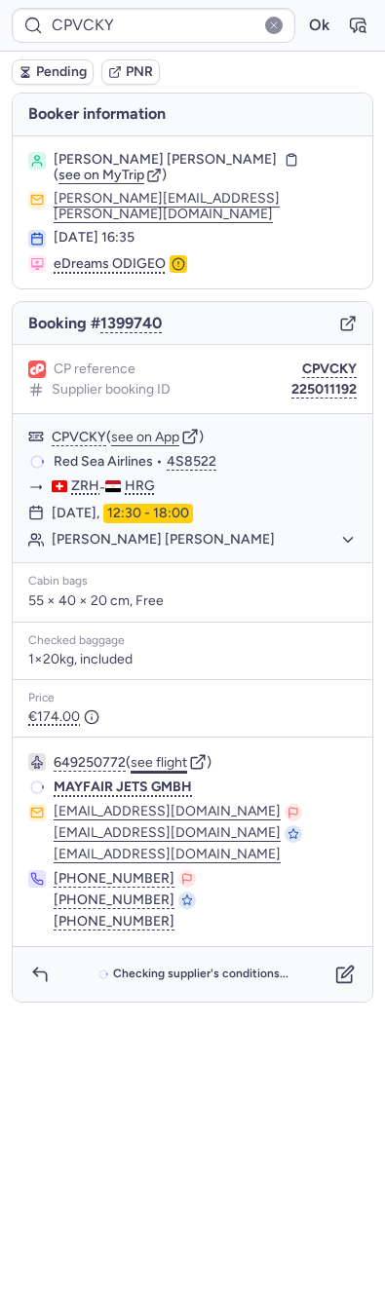
click at [146, 755] on button "see flight" at bounding box center [159, 763] width 56 height 16
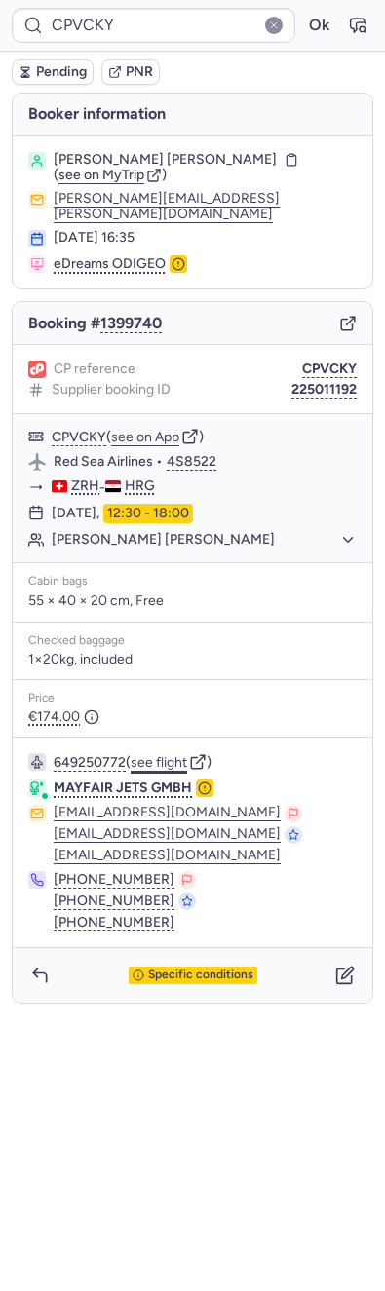
click at [175, 755] on button "see flight" at bounding box center [159, 763] width 56 height 16
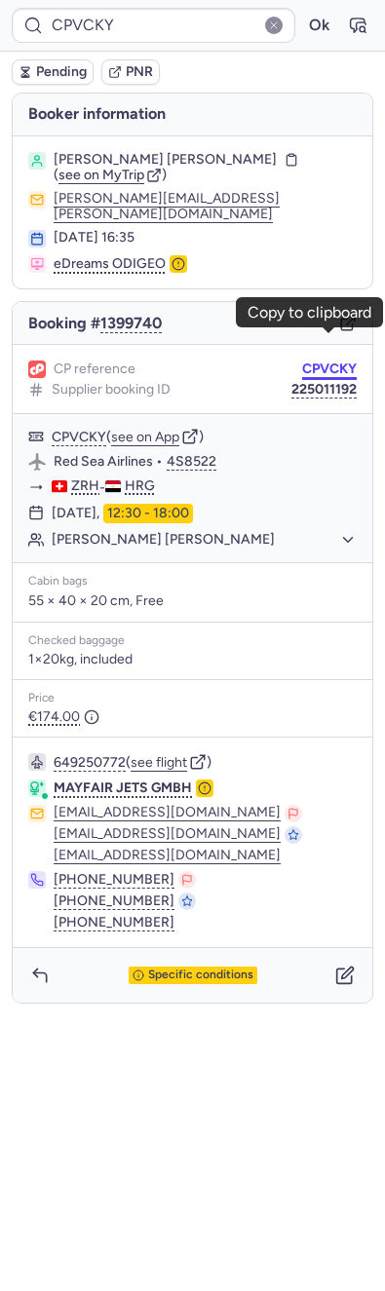
click at [318, 361] on button "CPVCKY" at bounding box center [329, 369] width 55 height 16
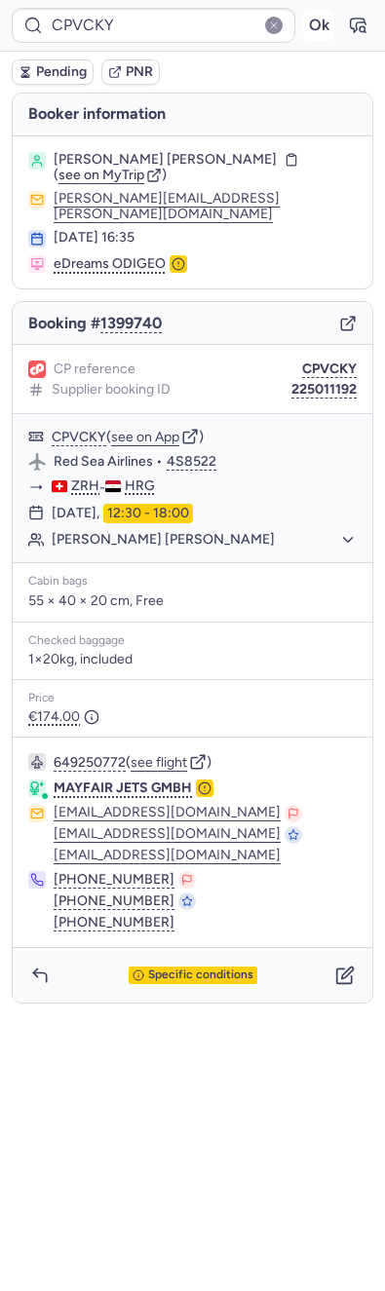
click at [304, 33] on button "Ok" at bounding box center [318, 25] width 31 height 31
click at [315, 23] on button "Ok" at bounding box center [318, 25] width 31 height 31
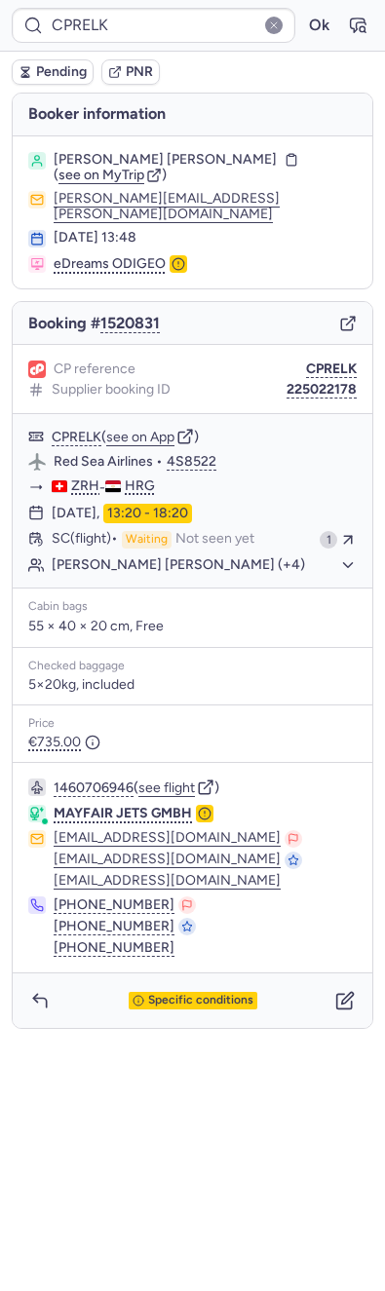
type input "CPC3VV"
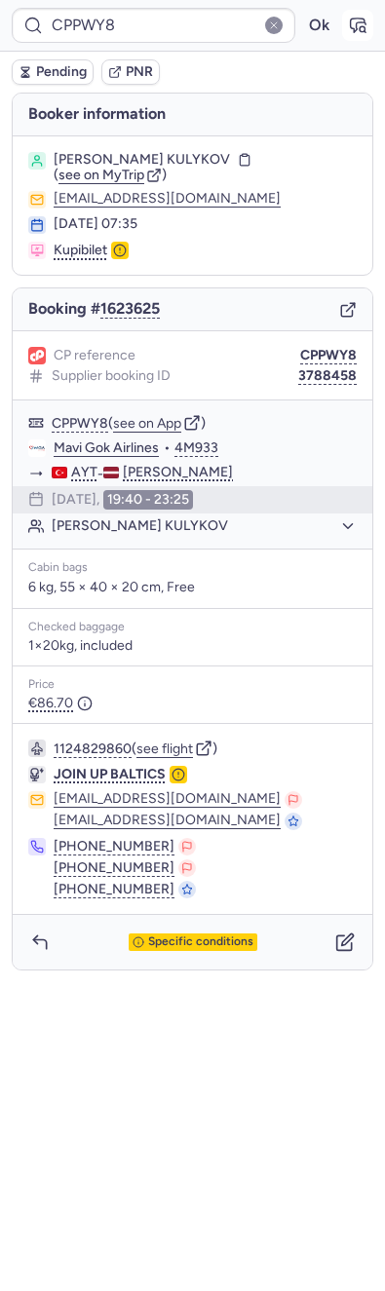
click at [337, 15] on form "CPPWY8 Ok" at bounding box center [192, 25] width 361 height 35
click at [348, 24] on icon "button" at bounding box center [357, 25] width 19 height 19
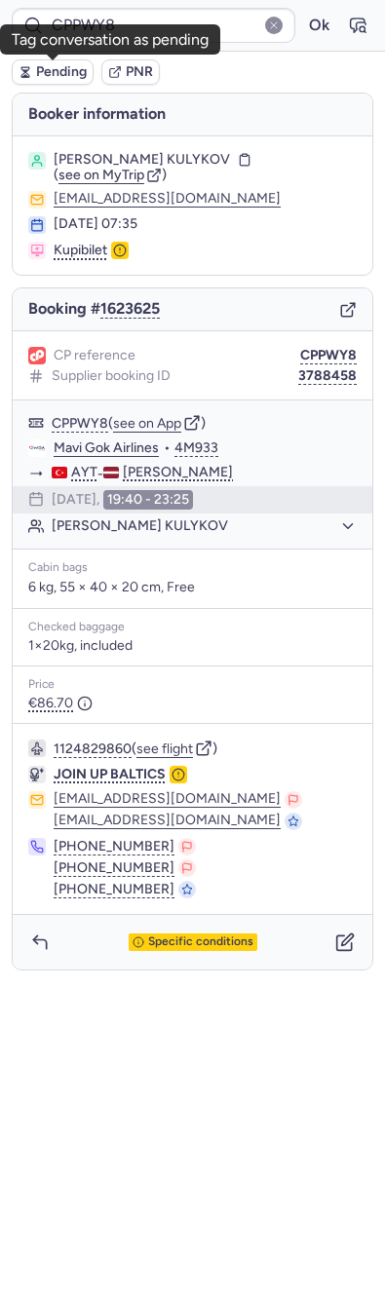
click at [54, 71] on span "Pending" at bounding box center [61, 72] width 51 height 16
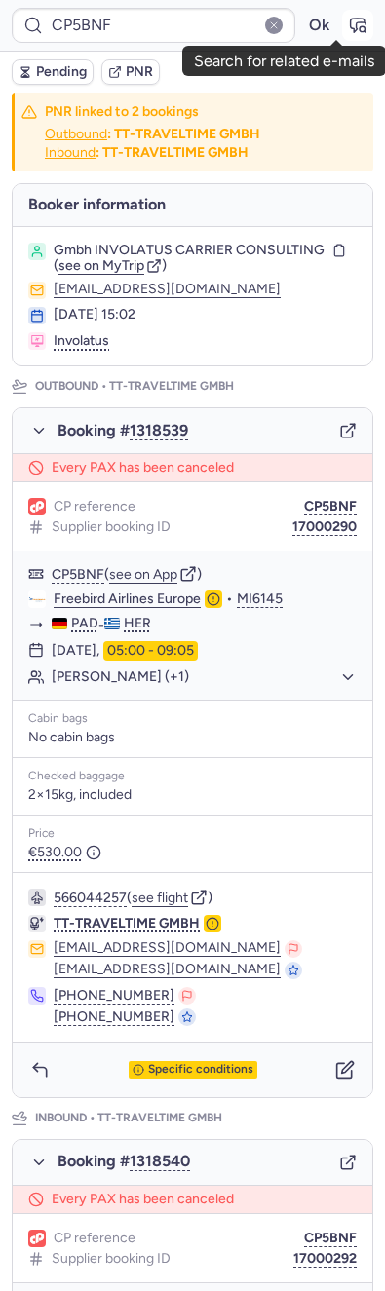
click at [348, 25] on icon "button" at bounding box center [357, 25] width 19 height 19
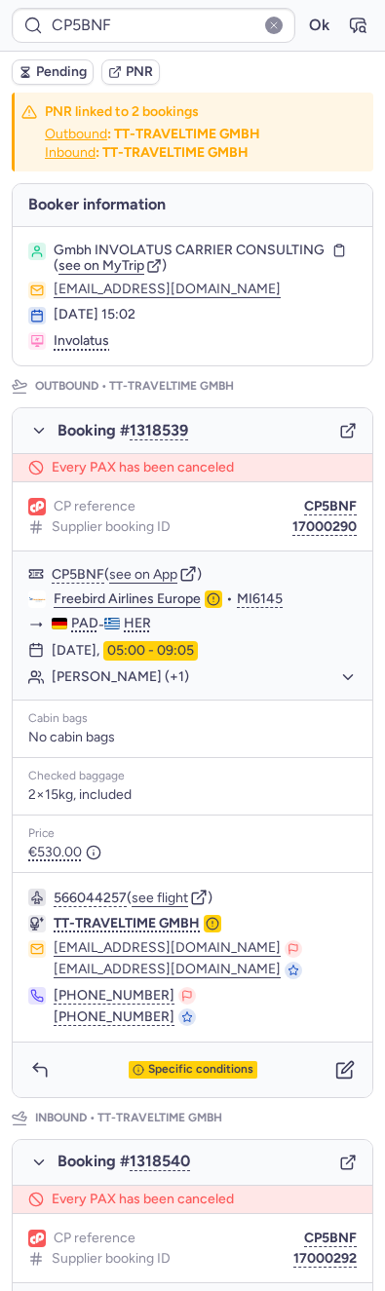
type input "0ARM3Z"
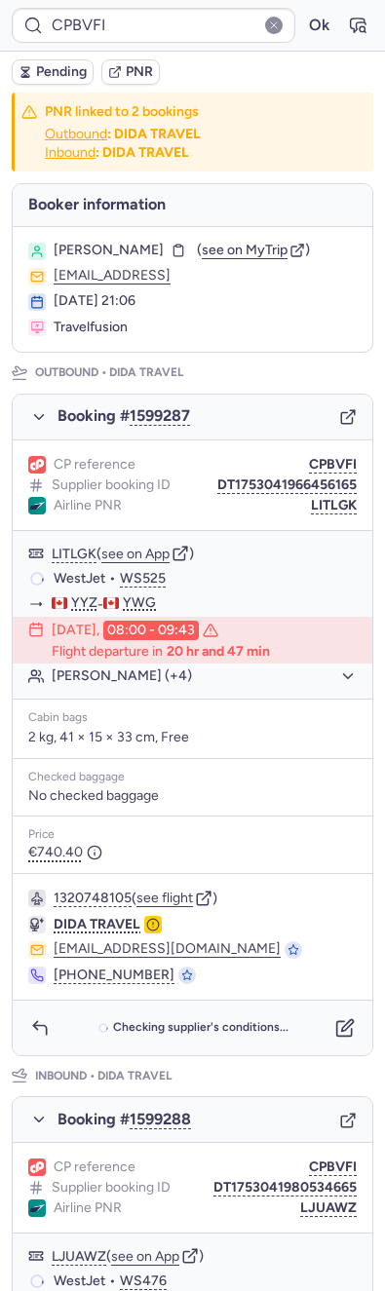
type input "CP57WM"
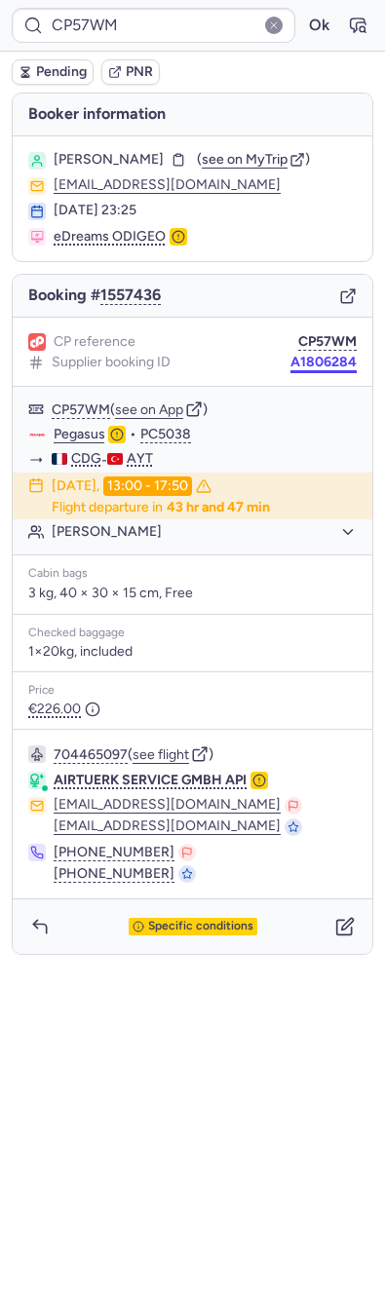
click at [310, 355] on button "A1806284" at bounding box center [323, 363] width 66 height 16
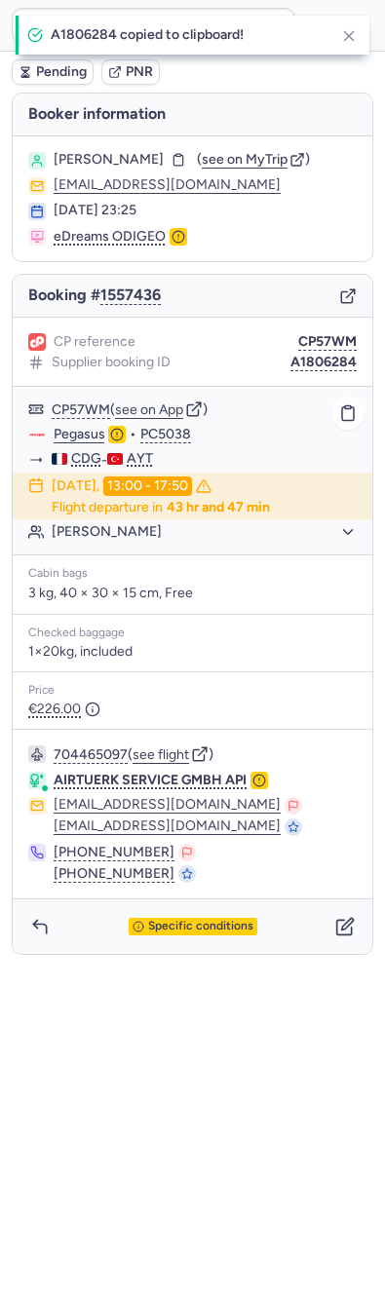
click at [73, 434] on link "Pegasus" at bounding box center [80, 435] width 52 height 18
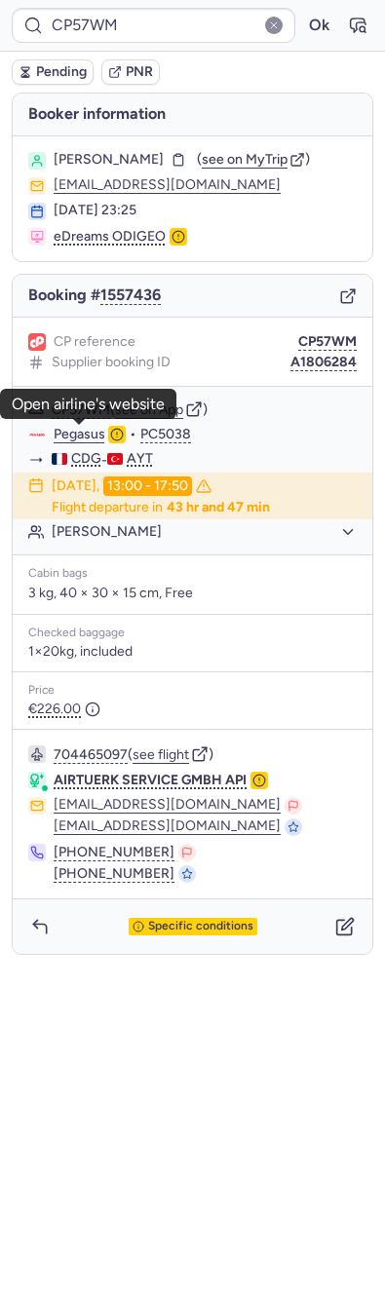
click at [105, 147] on section "Zeynal TATLI ( see on MyTrip ) fuattatli@yahoo.fr 27 Jun 2025, 23:25 eDreams OD…" at bounding box center [192, 198] width 359 height 125
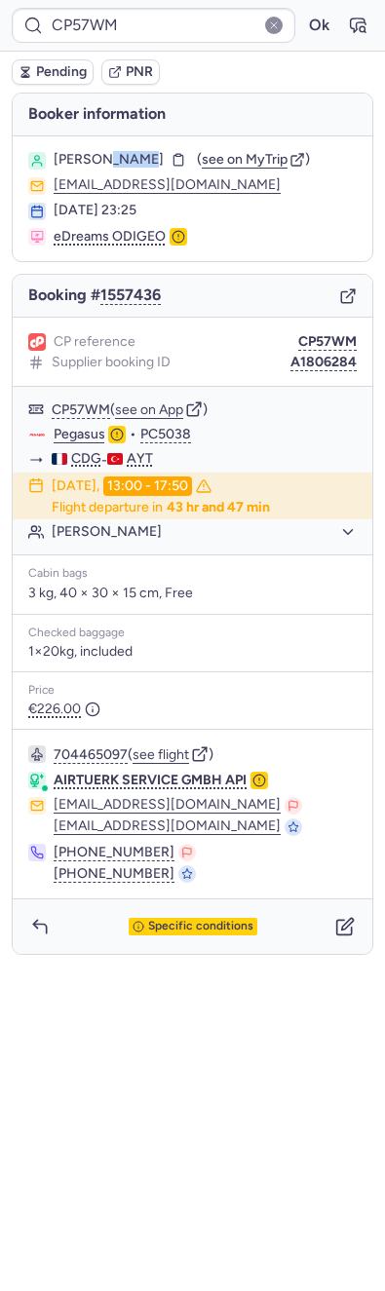
click at [105, 147] on section "Zeynal TATLI ( see on MyTrip ) fuattatli@yahoo.fr 27 Jun 2025, 23:25 eDreams OD…" at bounding box center [192, 198] width 359 height 125
copy span "TATLI"
click at [315, 335] on button "CP57WM" at bounding box center [327, 342] width 58 height 16
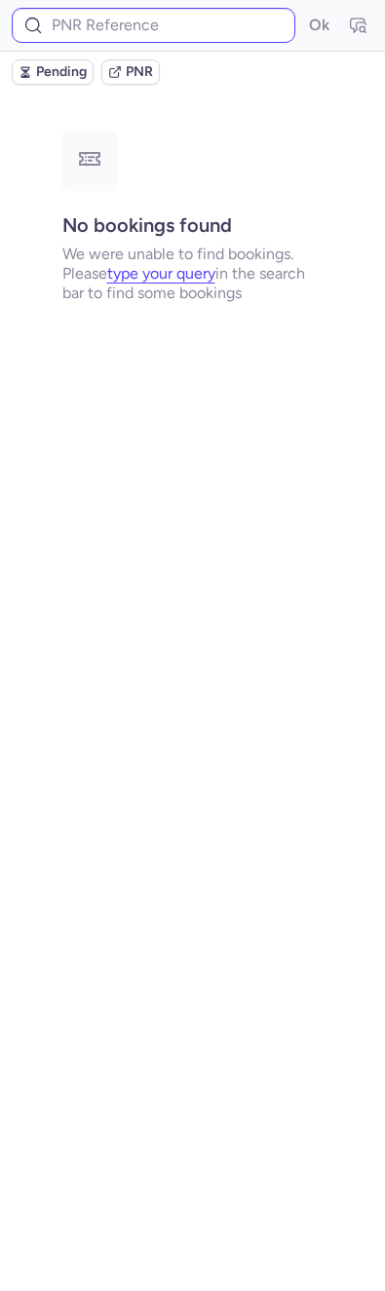
type input "CP57WM"
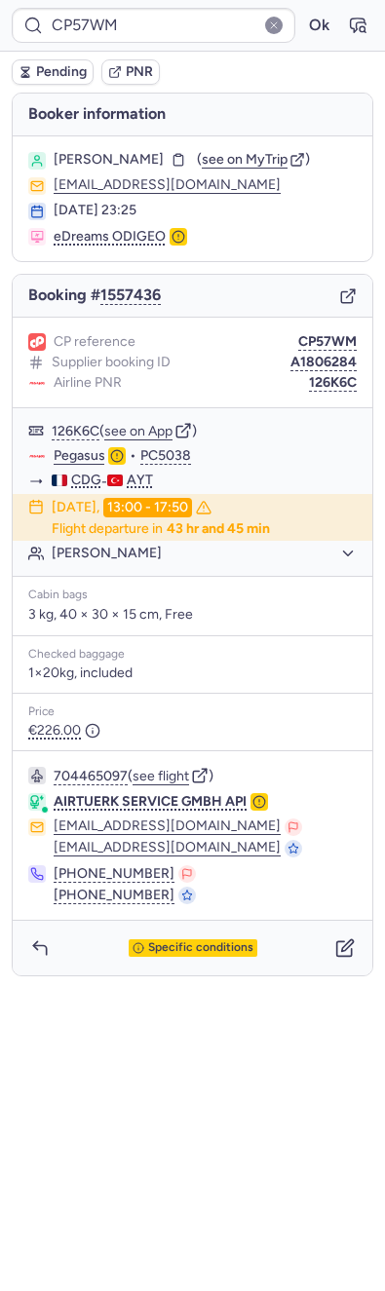
click at [356, 963] on div "Specific conditions" at bounding box center [192, 947] width 359 height 55
click at [345, 959] on button "button" at bounding box center [344, 947] width 31 height 31
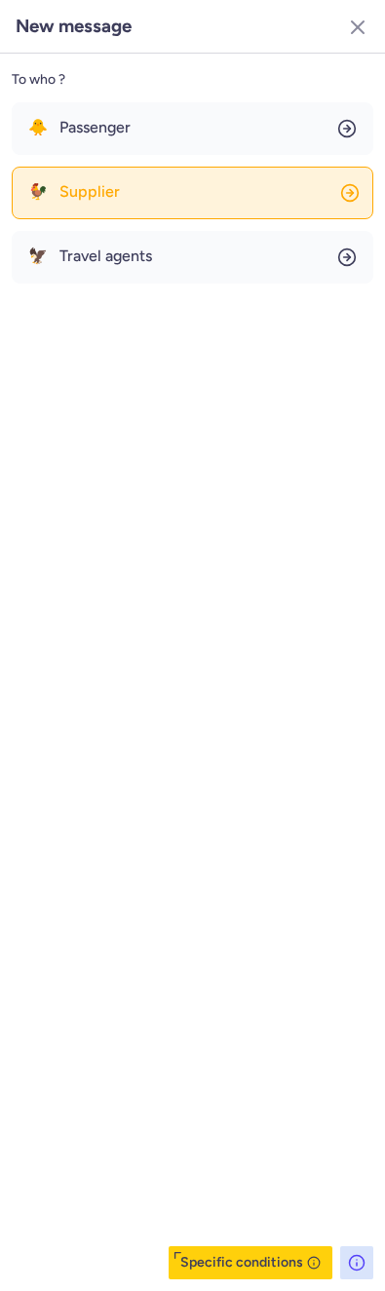
click at [115, 198] on span "Supplier" at bounding box center [89, 192] width 60 height 18
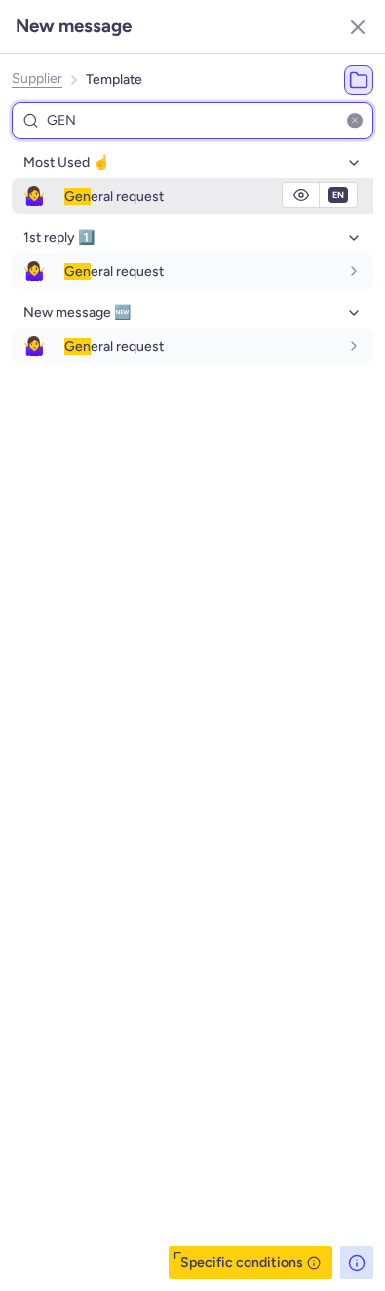
type input "GEN"
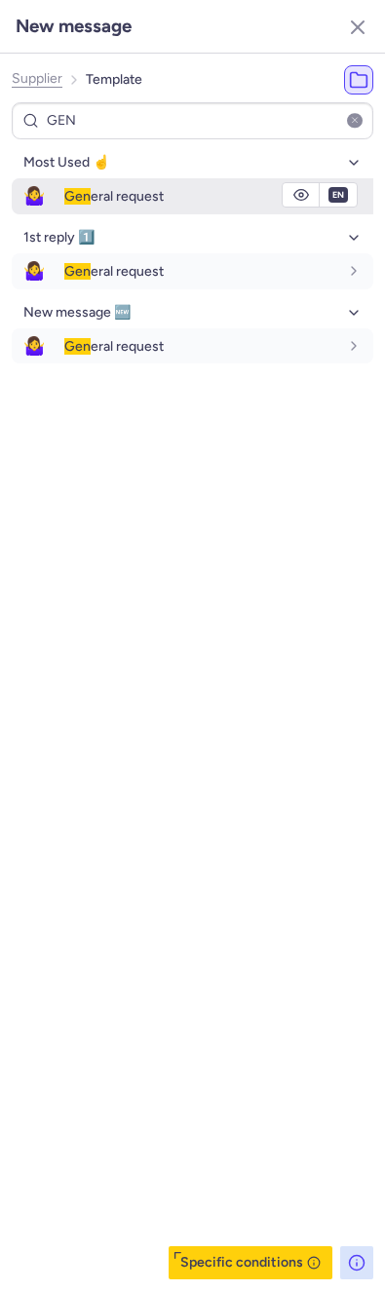
click at [38, 198] on span "🤷‍♀️" at bounding box center [34, 196] width 45 height 36
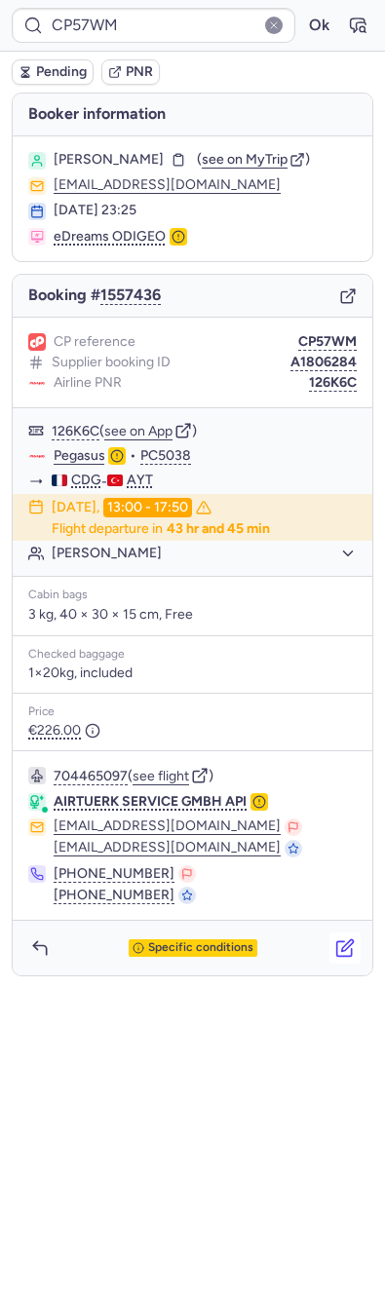
click at [359, 944] on button "button" at bounding box center [344, 947] width 31 height 31
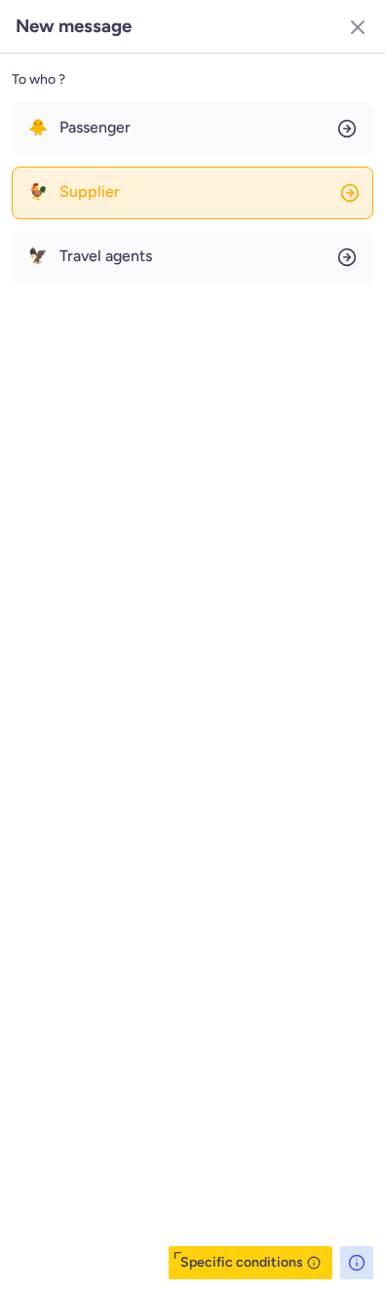
click at [79, 197] on span "Supplier" at bounding box center [89, 192] width 60 height 18
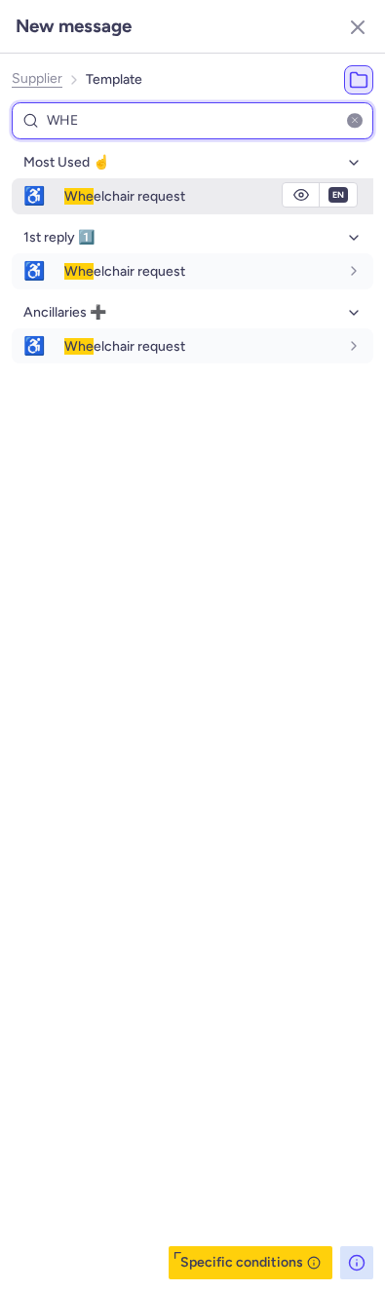
type input "WHE"
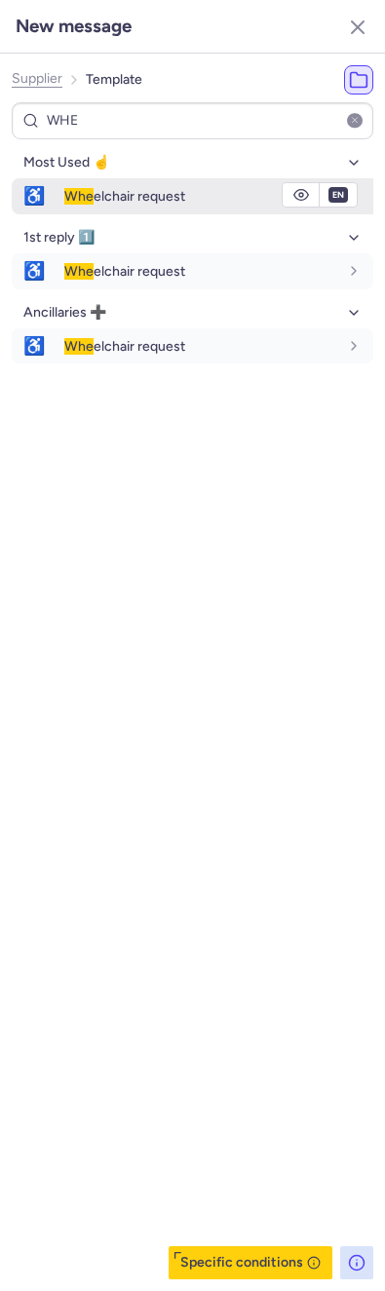
click at [53, 197] on span "♿" at bounding box center [34, 196] width 45 height 36
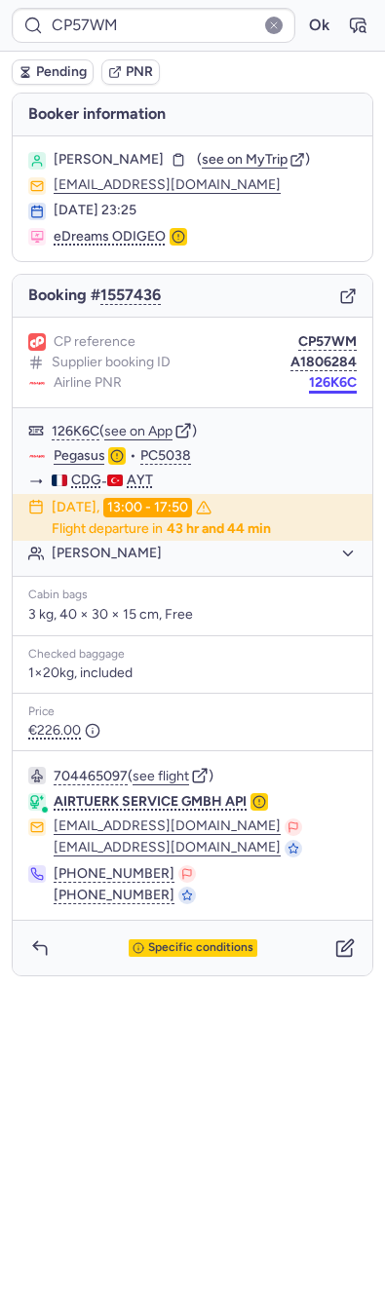
click at [339, 375] on button "126K6C" at bounding box center [333, 383] width 48 height 16
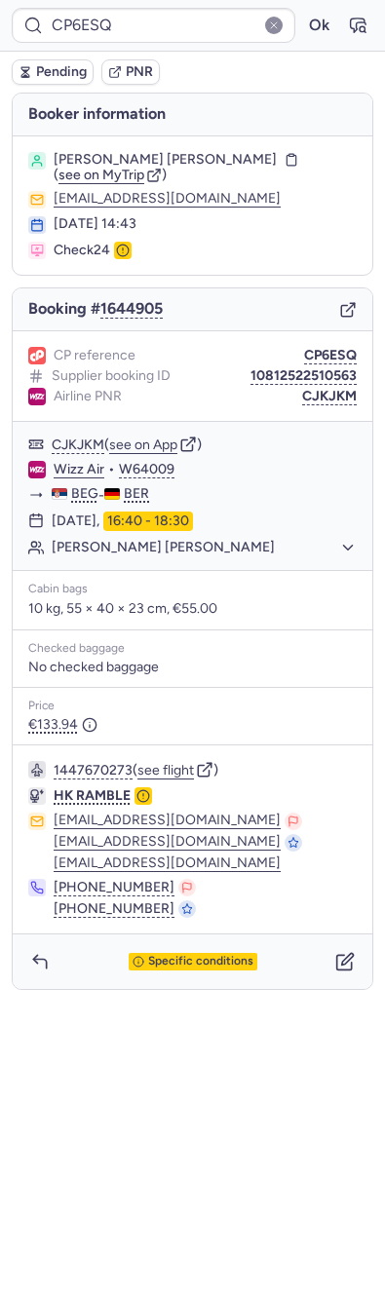
click at [191, 965] on span "Specific conditions" at bounding box center [200, 962] width 105 height 14
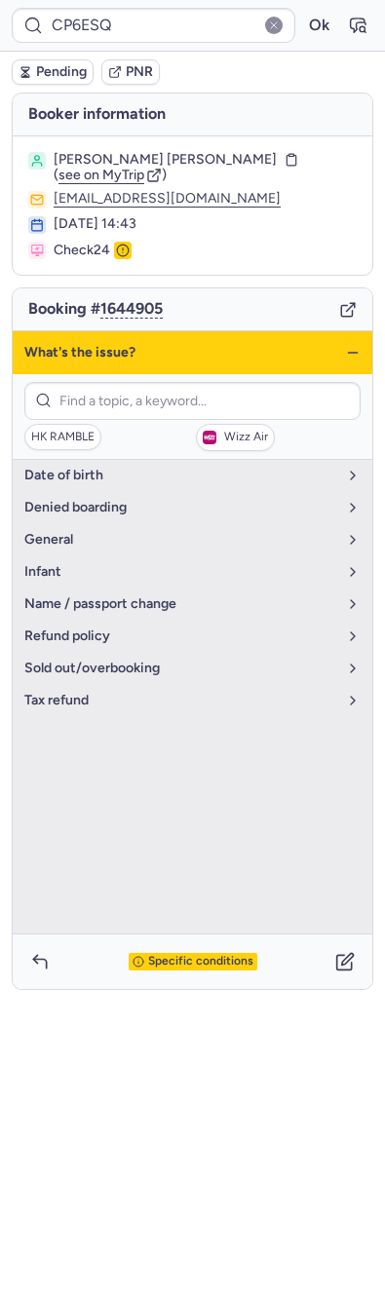
click at [191, 965] on span "Specific conditions" at bounding box center [200, 962] width 105 height 14
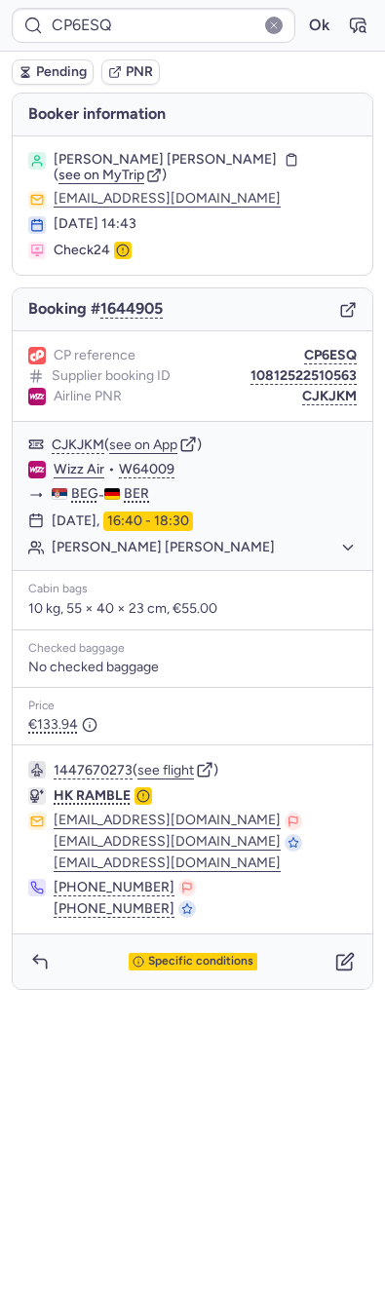
click at [150, 780] on div "1447670273 ( see flight ) HK RAMBLE support_service@hkramble.com support_servic…" at bounding box center [192, 839] width 359 height 188
click at [155, 775] on button "see flight" at bounding box center [165, 771] width 56 height 16
type input "CPMV2H"
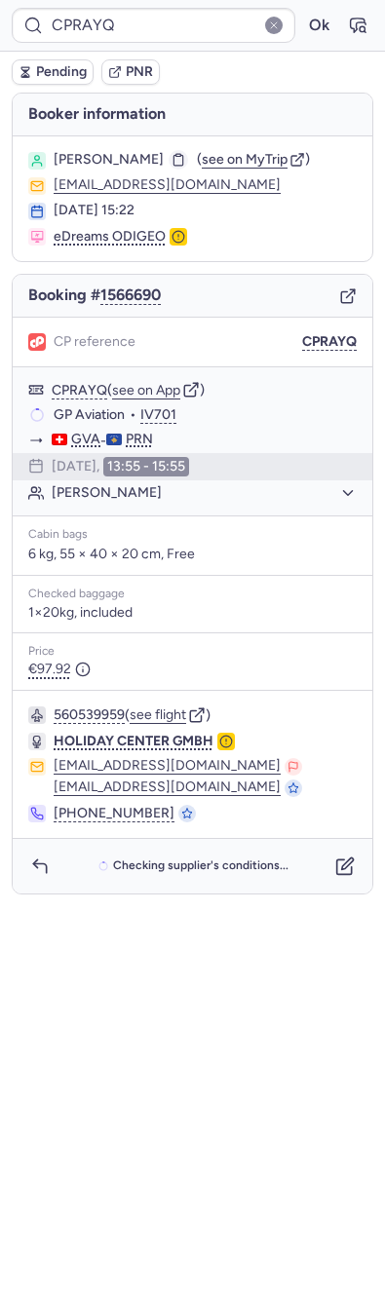
click at [169, 161] on div "Milazim LIMANI ( see on MyTrip )" at bounding box center [192, 161] width 328 height 18
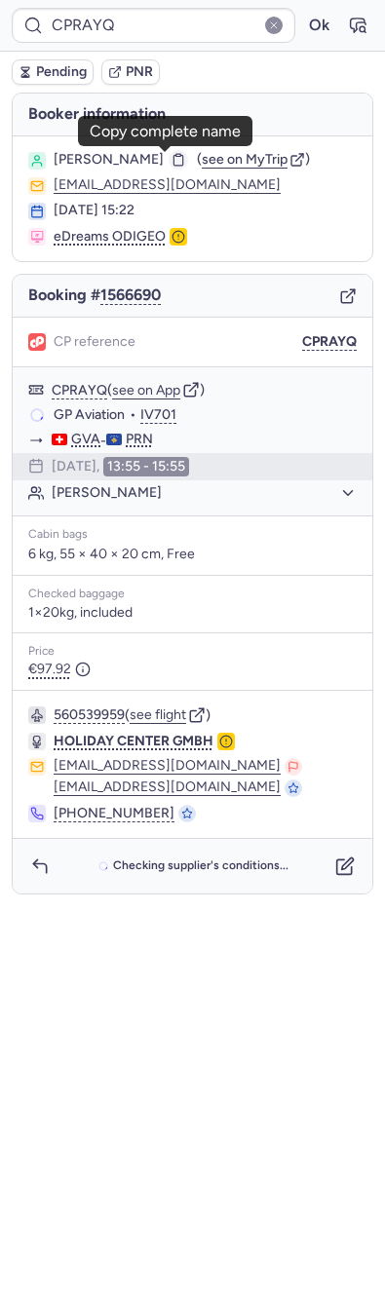
click at [171, 161] on icon "button" at bounding box center [178, 160] width 14 height 14
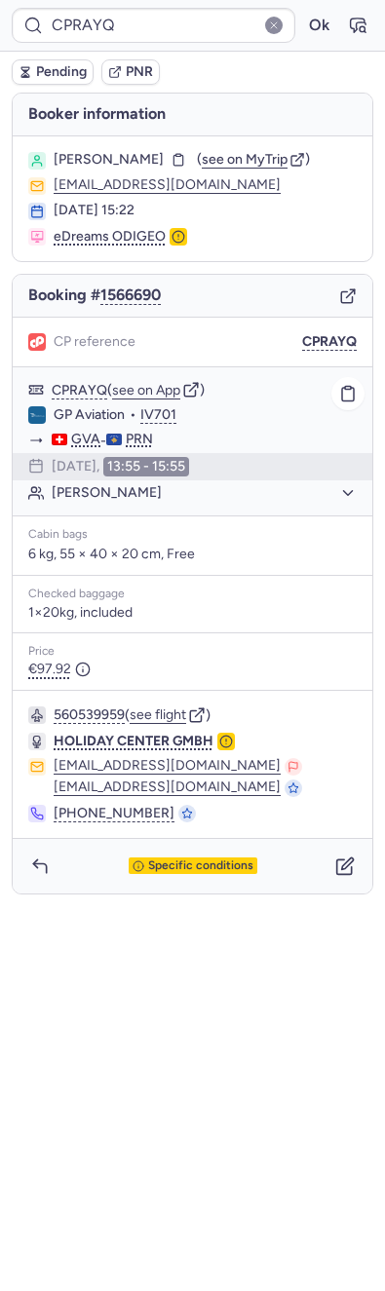
click at [362, 428] on div "GP Aviation • IV701" at bounding box center [192, 440] width 359 height 25
click at [347, 400] on button "button" at bounding box center [347, 393] width 33 height 33
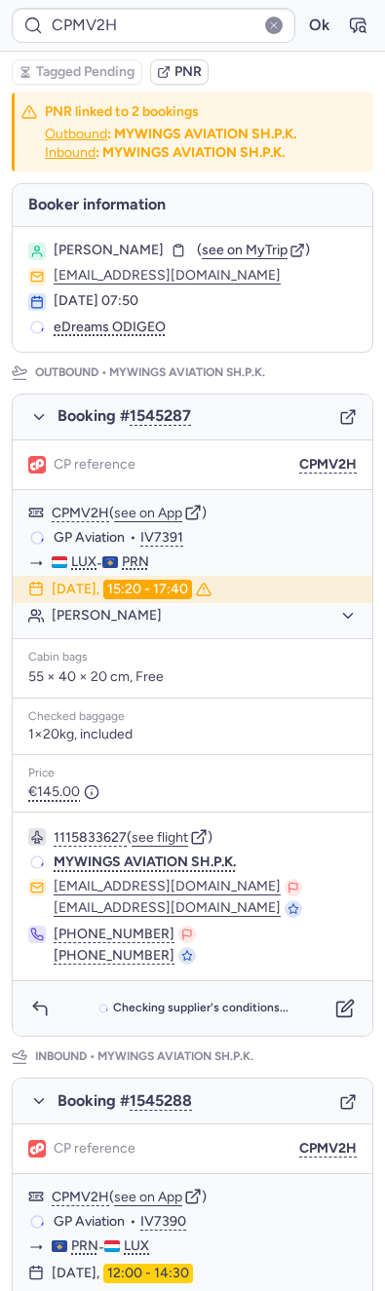
type input "CPBVFI"
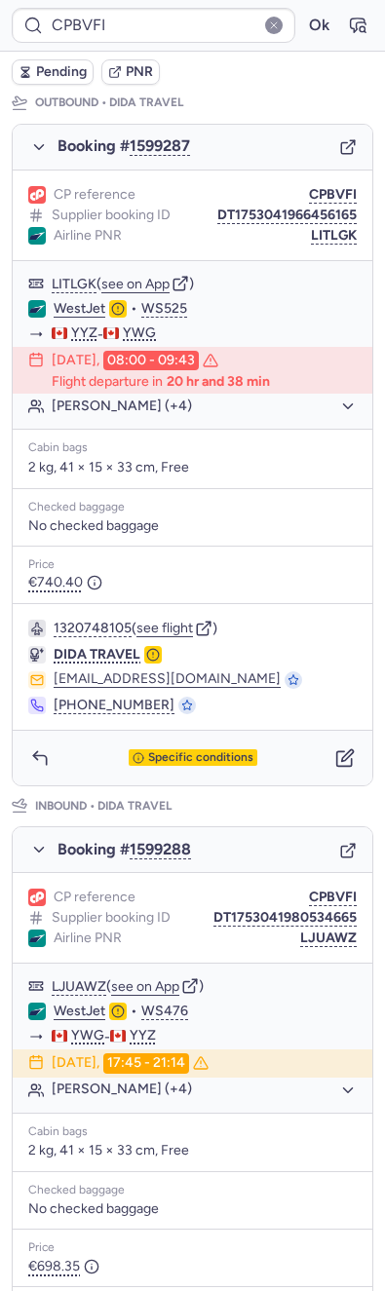
scroll to position [291, 0]
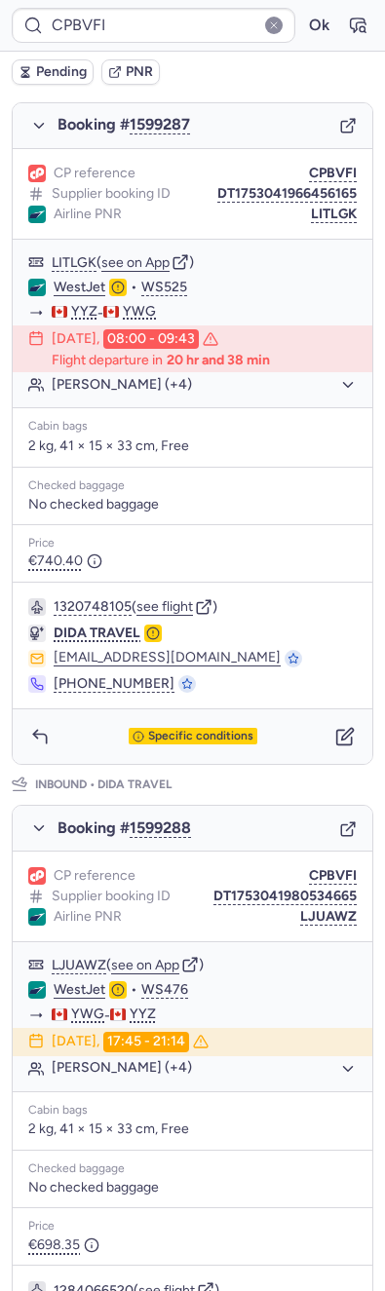
click at [265, 180] on div "CP reference CPBVFI Supplier booking ID DT1753041966456165 Airline PNR LITLGK" at bounding box center [192, 194] width 359 height 91
click at [228, 195] on button "DT1753041966456165" at bounding box center [286, 194] width 139 height 16
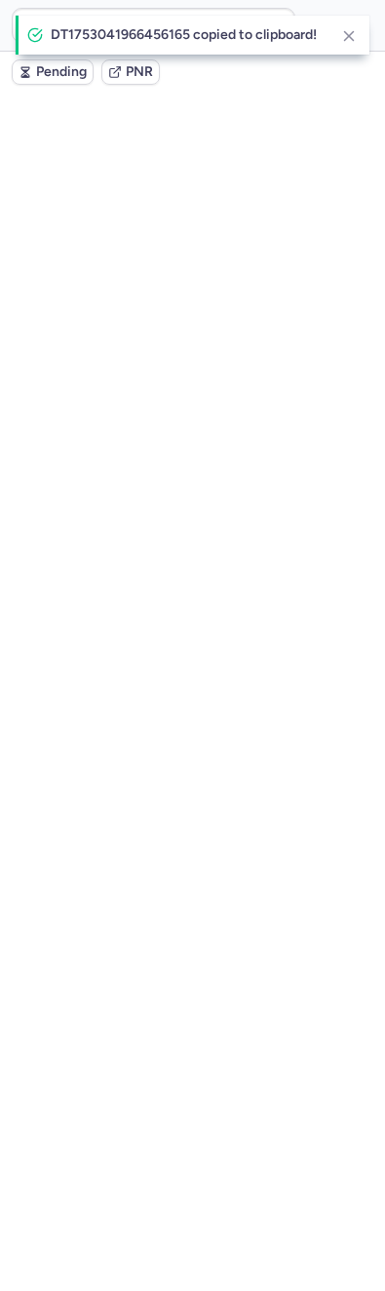
scroll to position [0, 0]
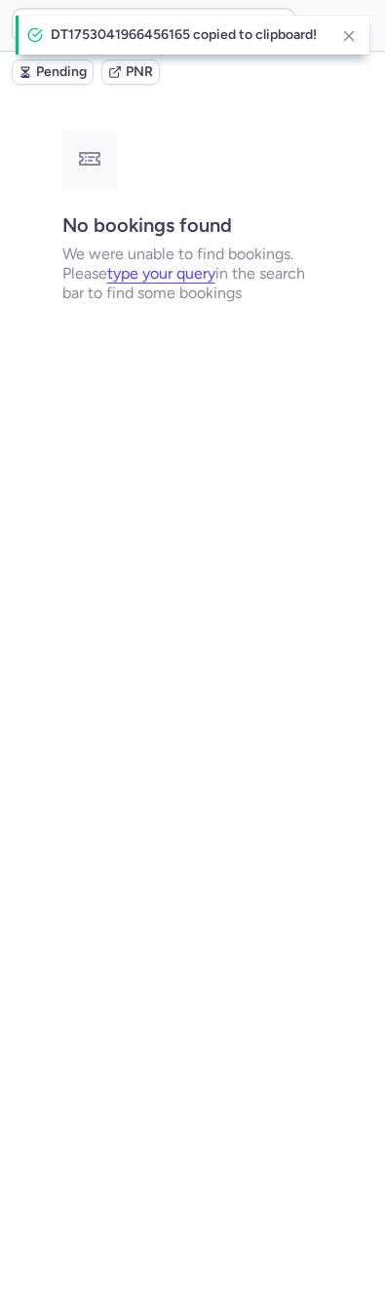
type input "CPBVFI"
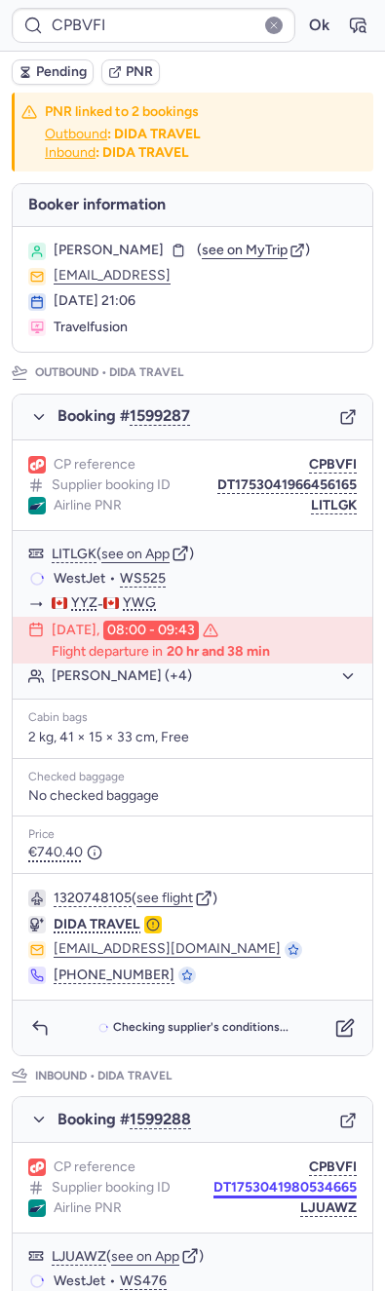
click at [240, 1188] on button "DT1753041980534665" at bounding box center [284, 1188] width 143 height 16
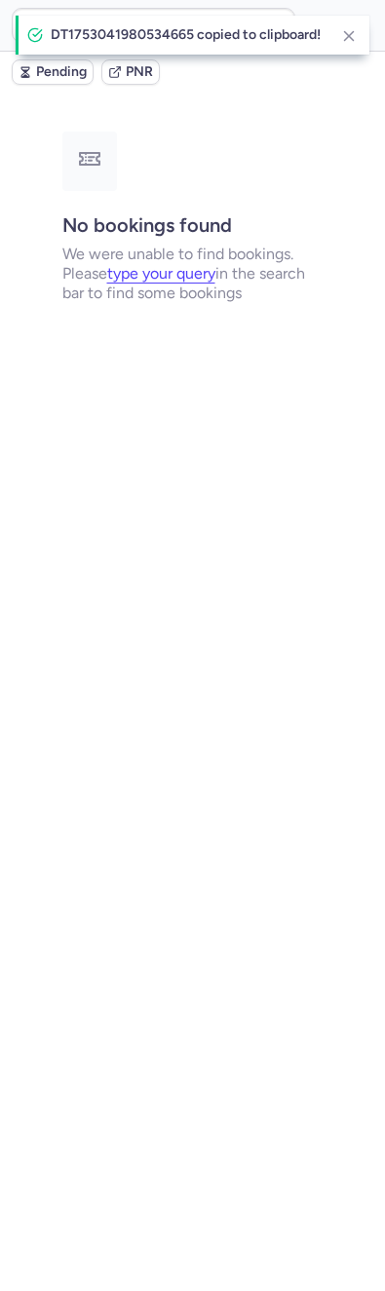
type input "CPBVFI"
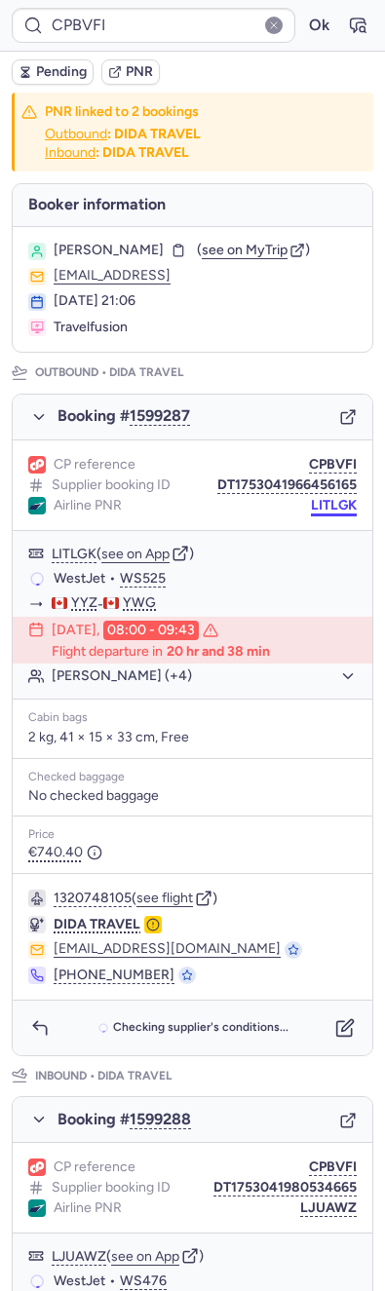
click at [311, 498] on button "LITLGK" at bounding box center [334, 506] width 46 height 16
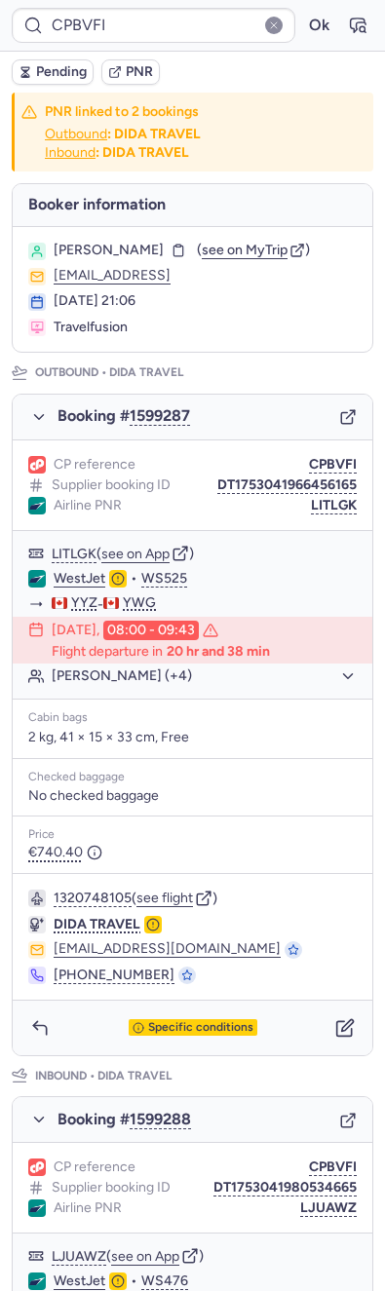
click at [316, 516] on div "CP reference CPBVFI Supplier booking ID DT1753041966456165 Airline PNR LITLGK" at bounding box center [192, 485] width 359 height 91
click at [265, 493] on div "CP reference CPBVFI Supplier booking ID DT1753041966456165 Airline PNR LITLGK" at bounding box center [192, 485] width 359 height 91
click at [311, 502] on button "LITLGK" at bounding box center [334, 506] width 46 height 16
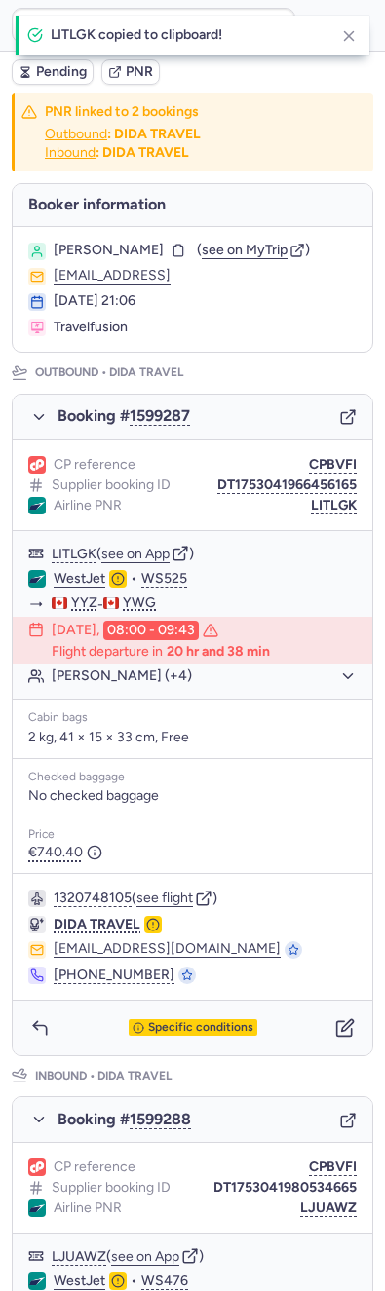
scroll to position [455, 0]
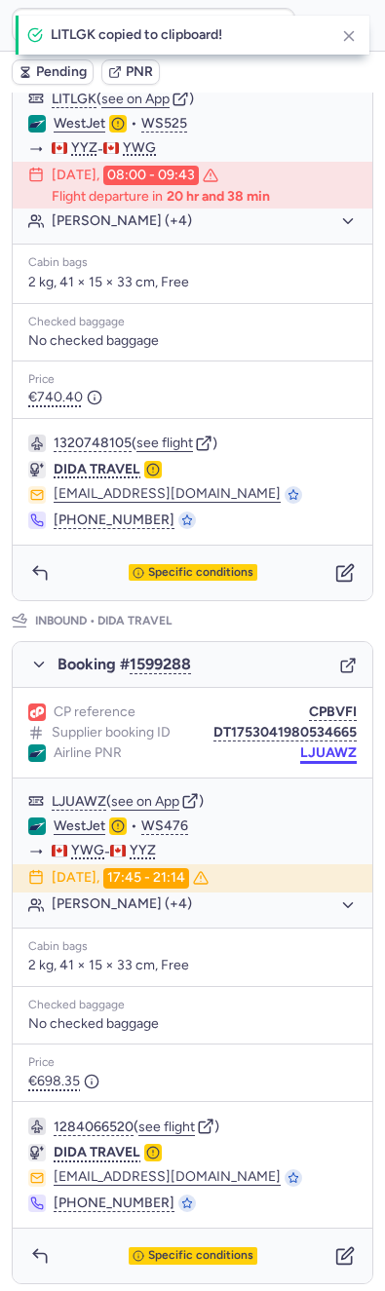
click at [320, 745] on button "LJUAWZ" at bounding box center [328, 753] width 56 height 16
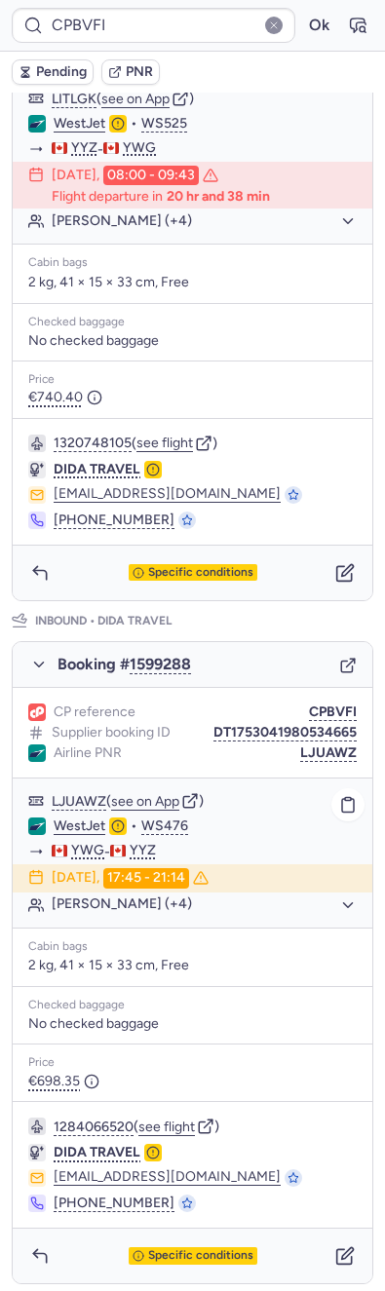
click at [85, 817] on link "WestJet" at bounding box center [80, 826] width 52 height 18
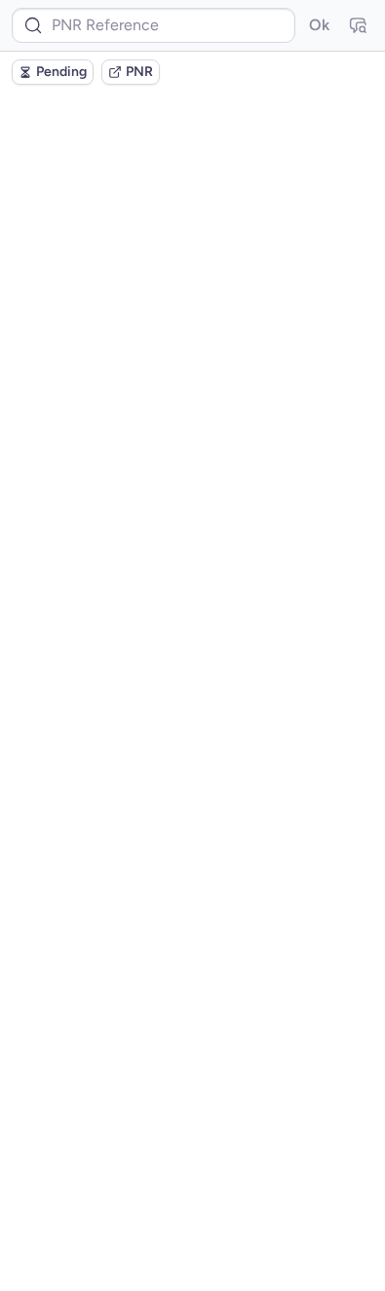
scroll to position [0, 0]
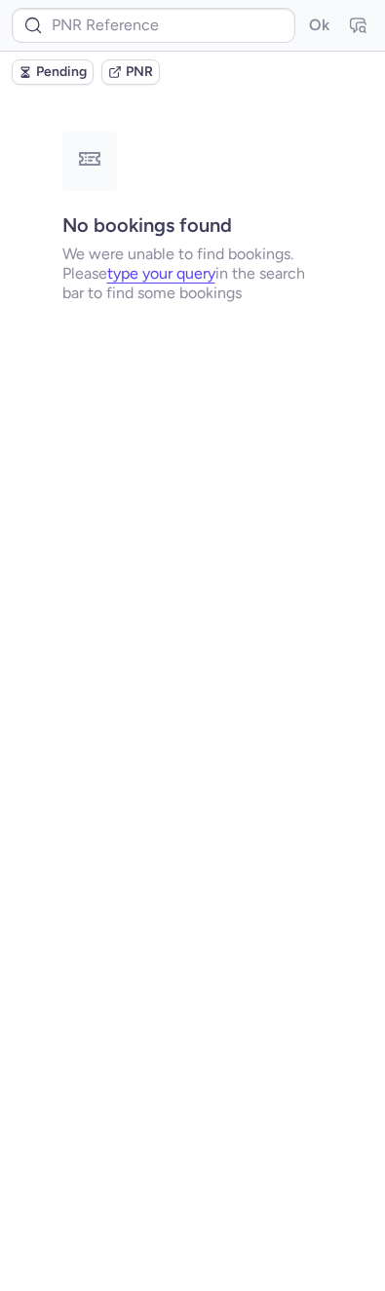
type input "CPTUAA"
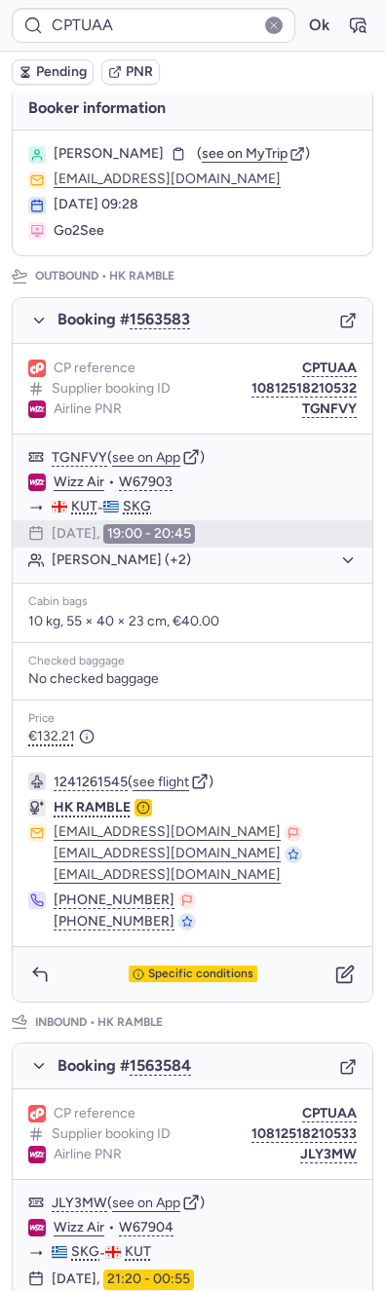
scroll to position [560, 0]
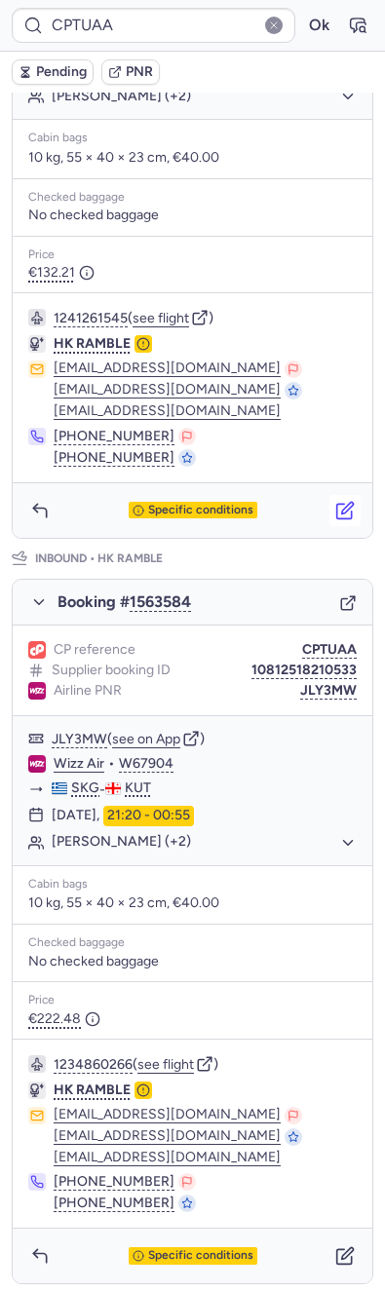
click at [330, 495] on button "button" at bounding box center [344, 510] width 31 height 31
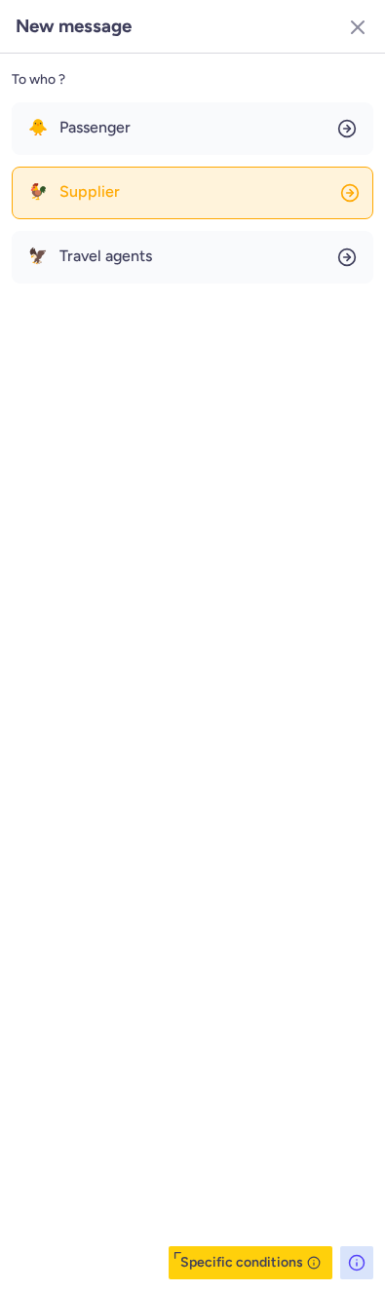
click at [90, 176] on button "🐓 Supplier" at bounding box center [192, 193] width 361 height 53
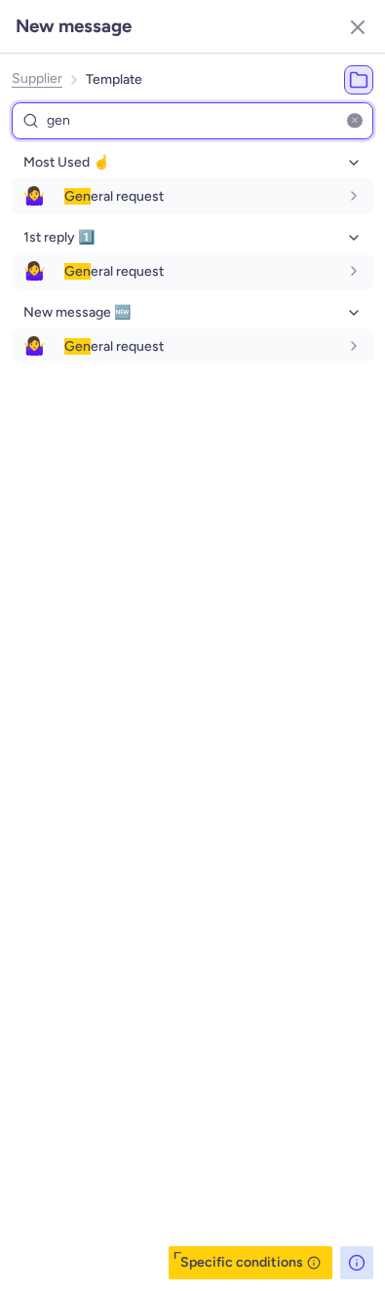
type input "gen"
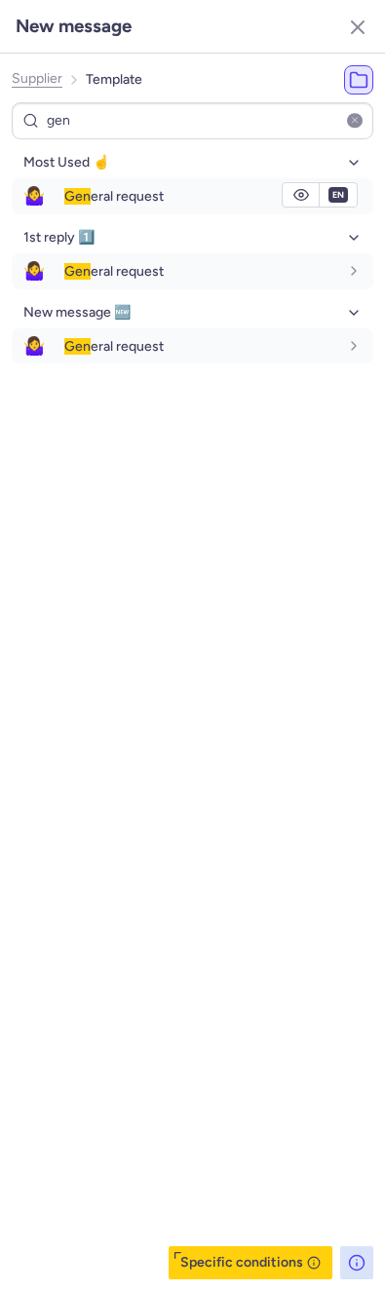
click at [65, 217] on ul "Most Used ☝️ 🤷‍♀️ Gen eral request en 1st reply 1️⃣ 🤷‍♀️ Gen eral request en Ne…" at bounding box center [192, 255] width 361 height 216
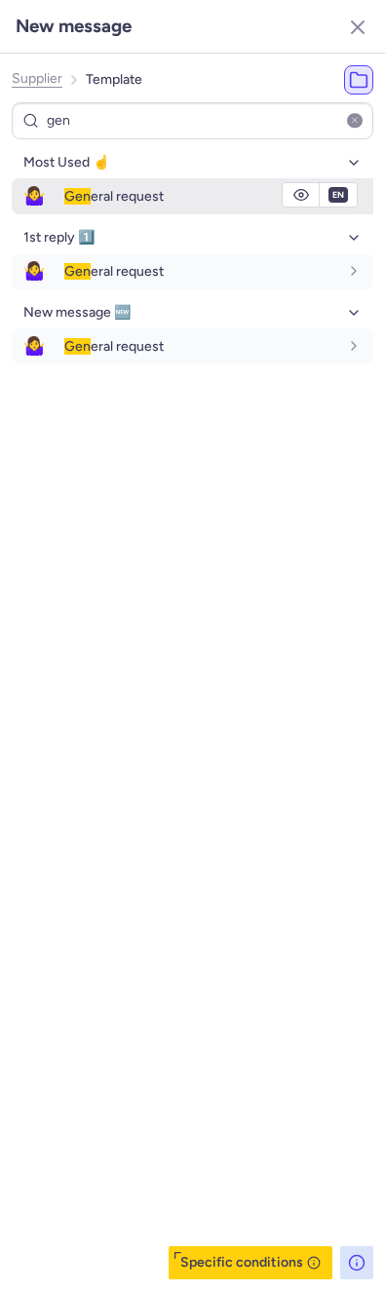
click at [146, 203] on div "Gen eral request" at bounding box center [218, 195] width 309 height 33
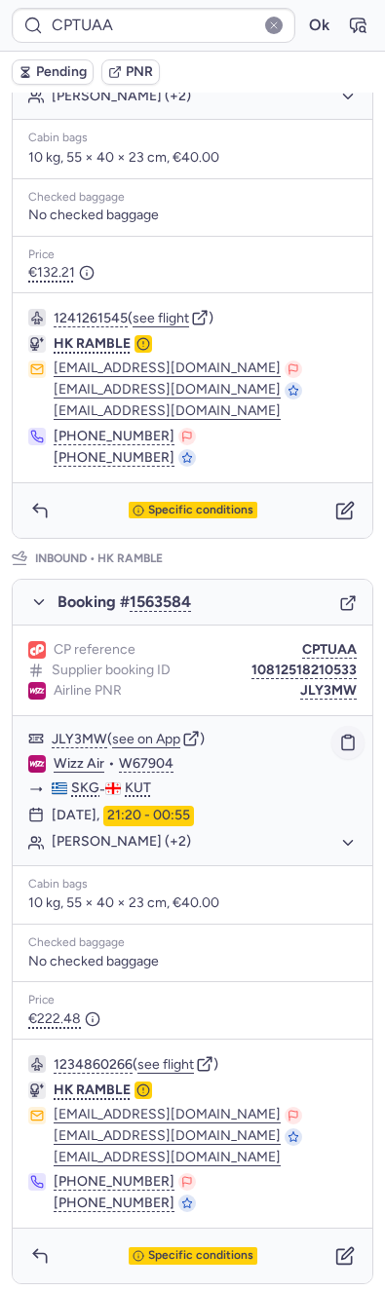
click at [339, 739] on icon "button" at bounding box center [348, 742] width 18 height 18
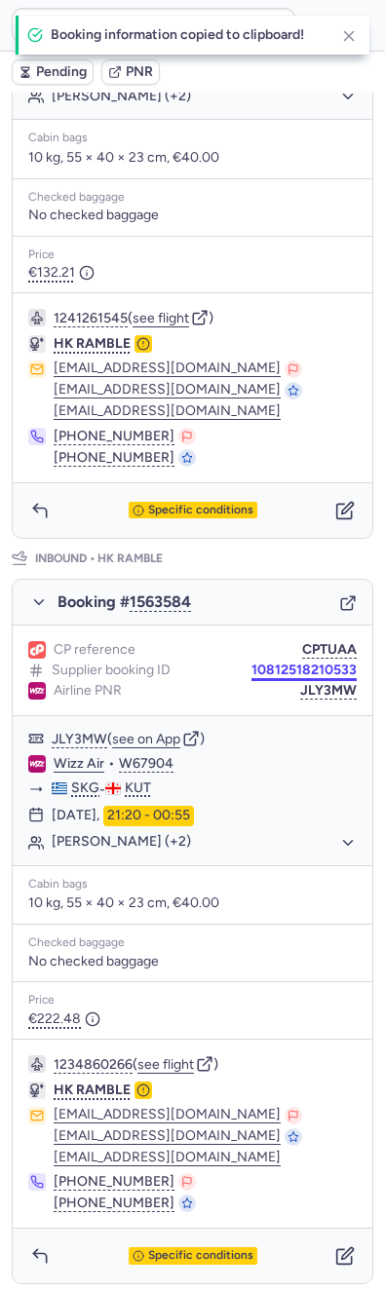
click at [251, 667] on button "10812518210533" at bounding box center [303, 670] width 105 height 16
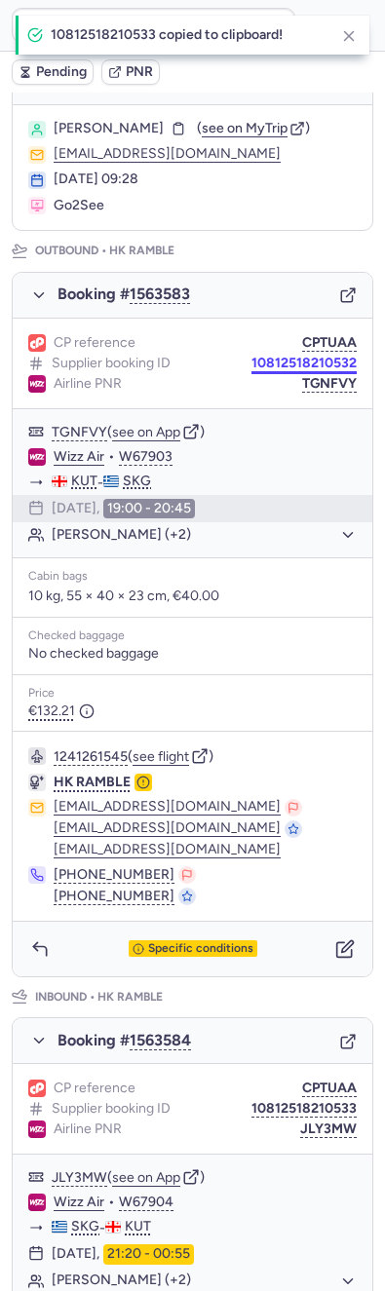
click at [251, 360] on button "10812518210532" at bounding box center [303, 364] width 105 height 16
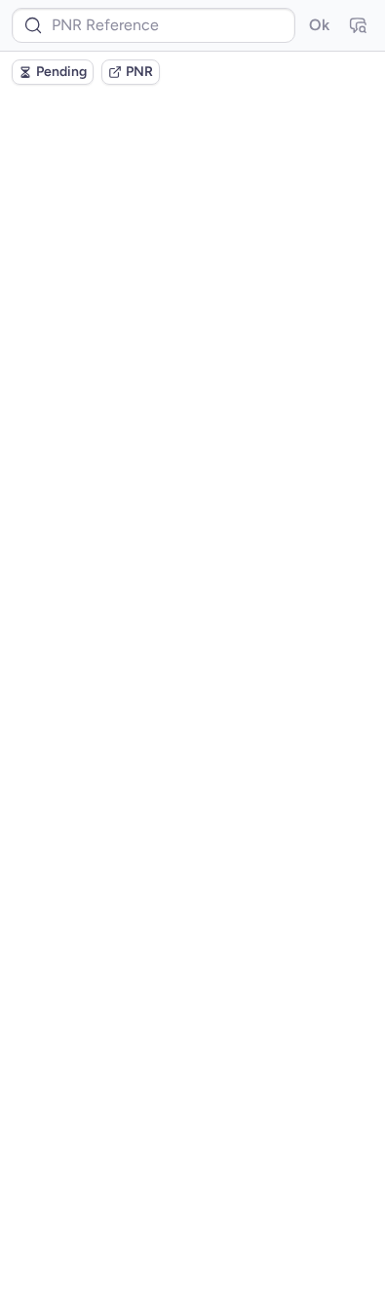
scroll to position [0, 0]
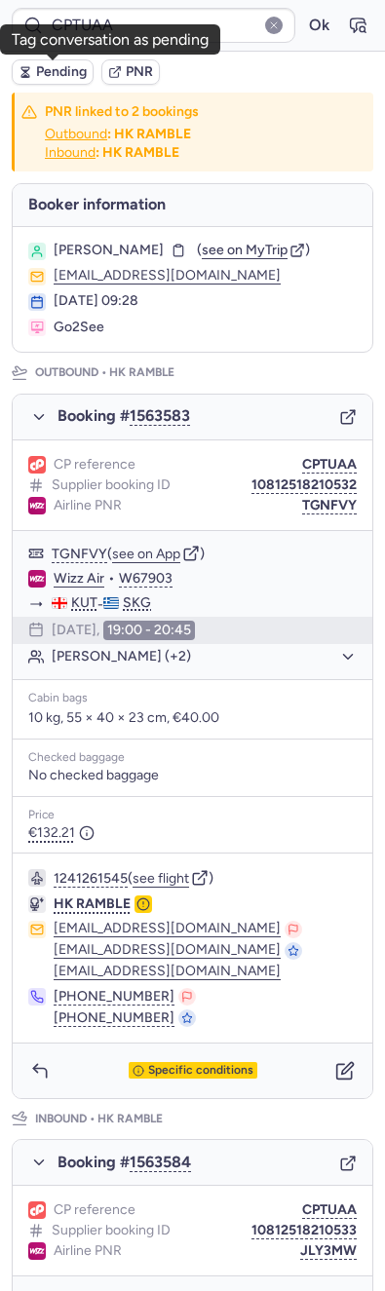
click at [58, 73] on span "Pending" at bounding box center [61, 72] width 51 height 16
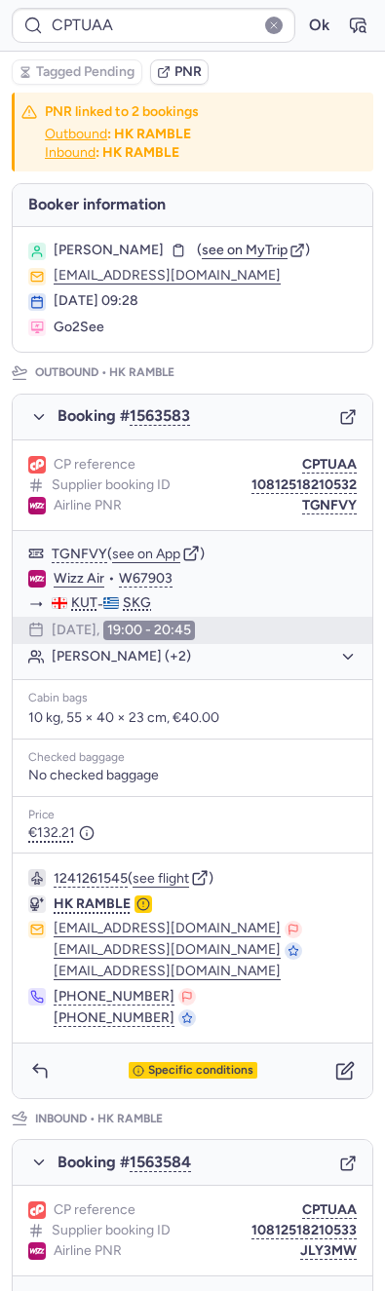
type input "CPMV2H"
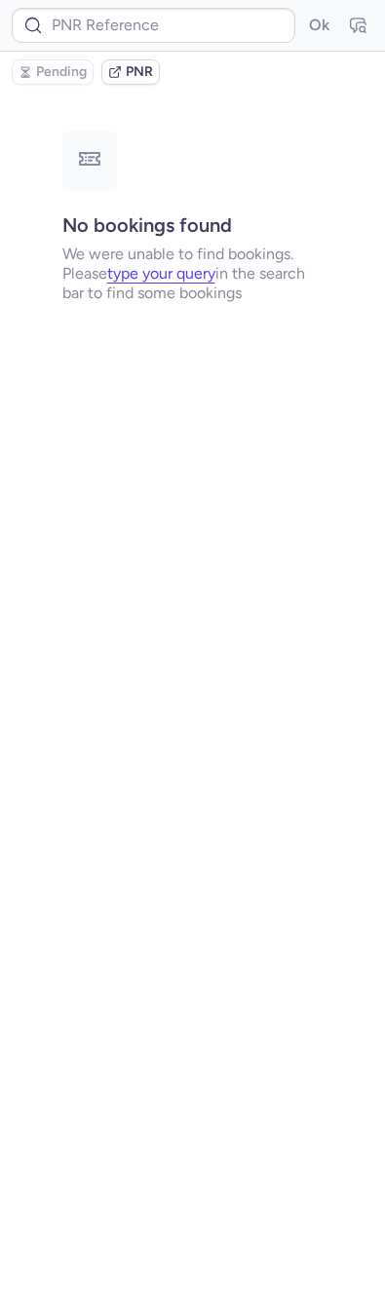
type input "CPNYZS"
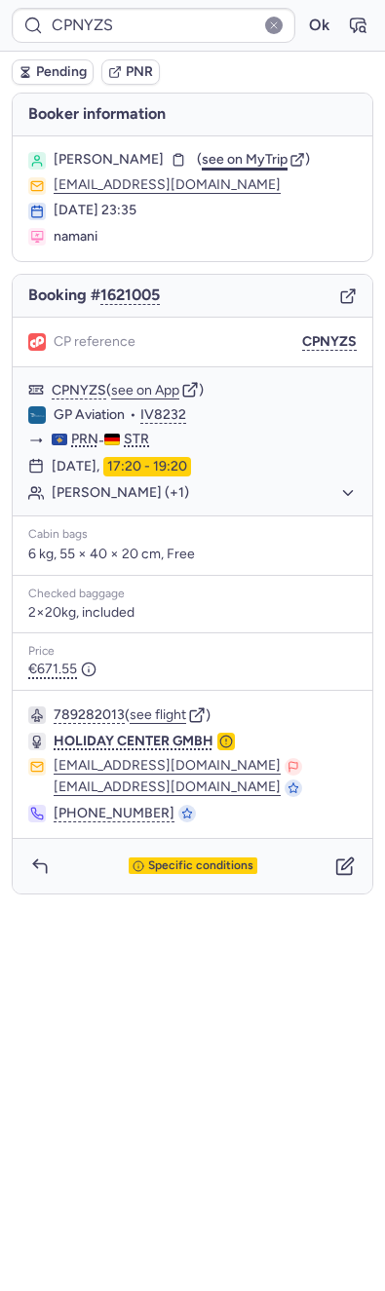
click at [226, 160] on span "see on MyTrip" at bounding box center [245, 159] width 86 height 17
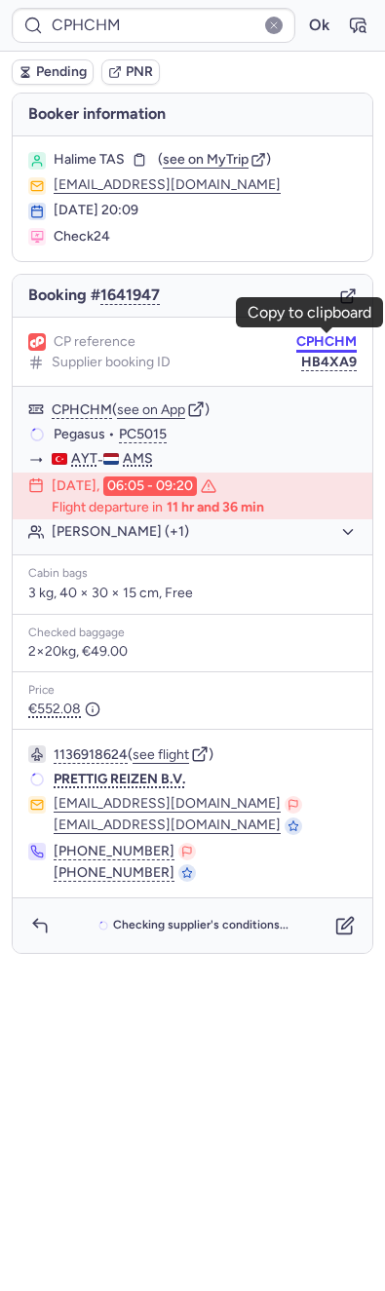
click at [317, 335] on button "CPHCHM" at bounding box center [326, 342] width 60 height 16
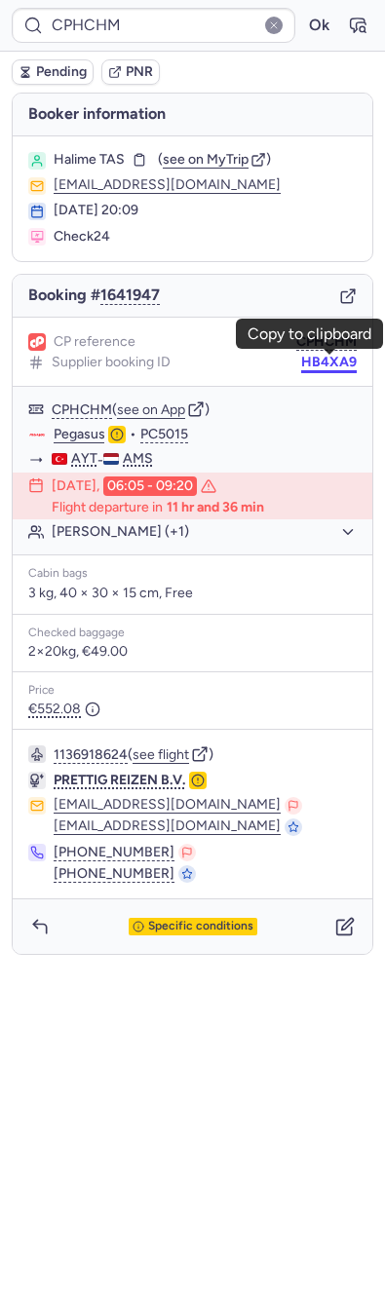
click at [324, 361] on button "HB4XA9" at bounding box center [329, 363] width 56 height 16
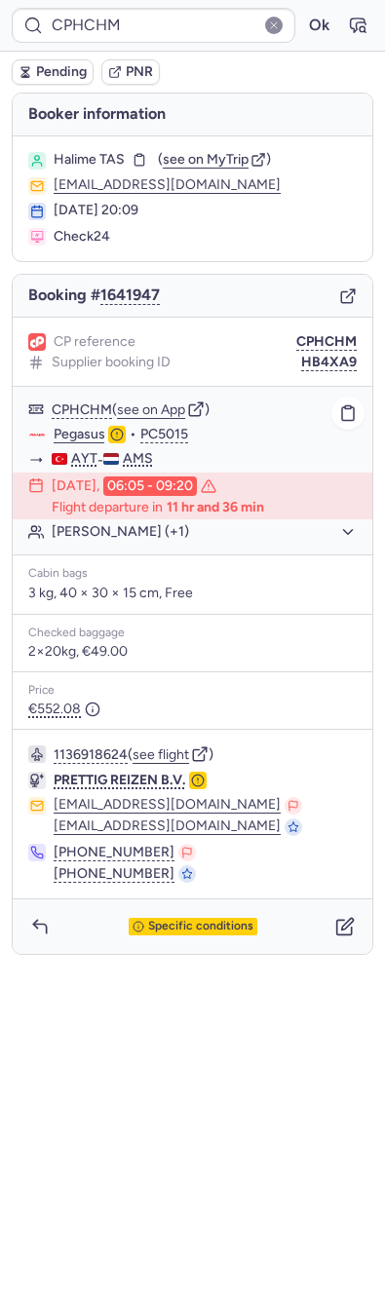
type input "CPMV2H"
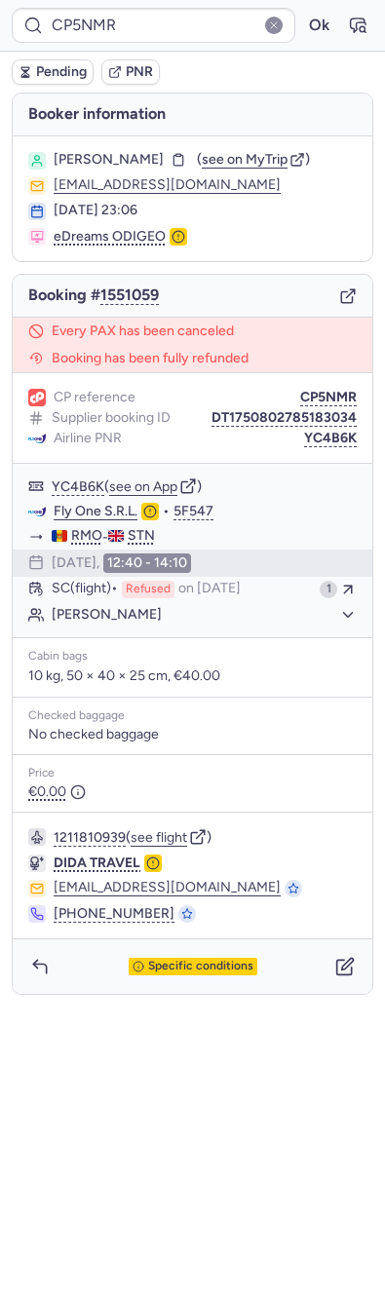
type input "CPMV2H"
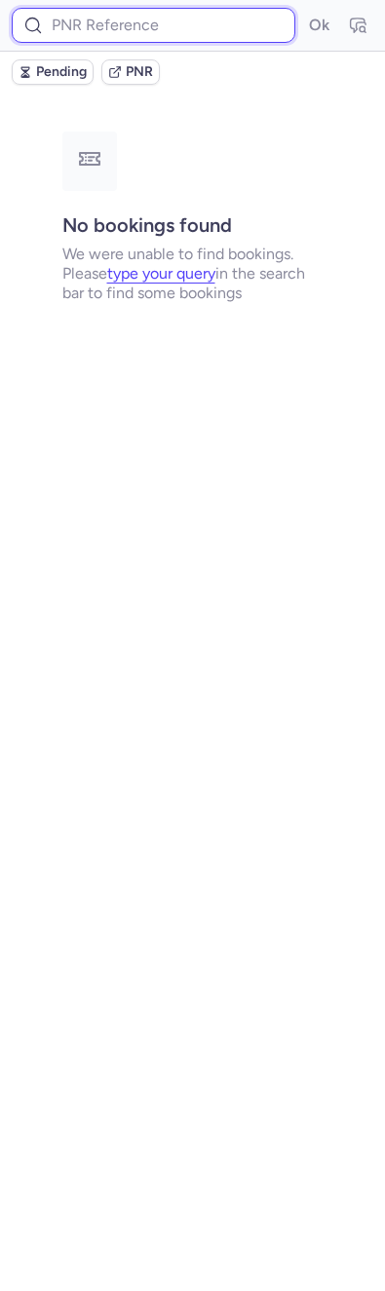
click at [106, 32] on input at bounding box center [153, 25] width 283 height 35
paste input "TEDHFG"
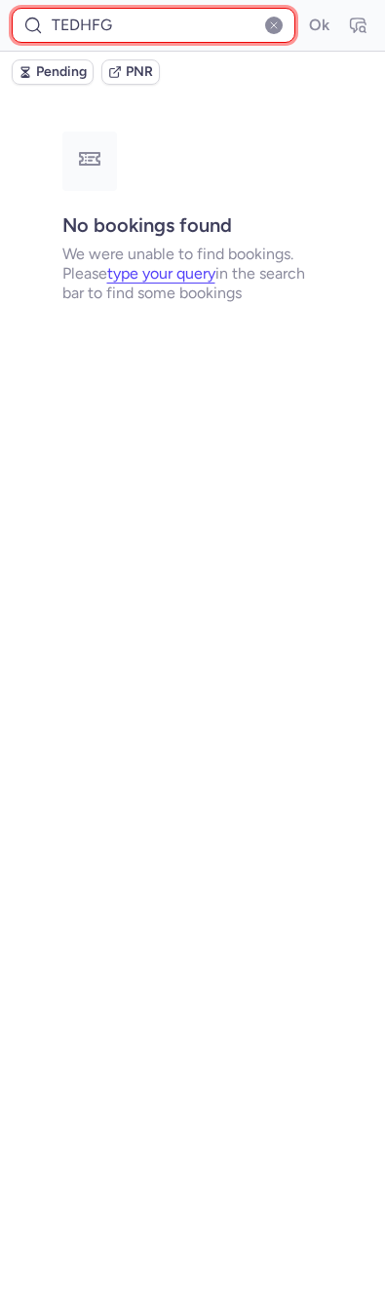
click at [303, 10] on button "Ok" at bounding box center [318, 25] width 31 height 31
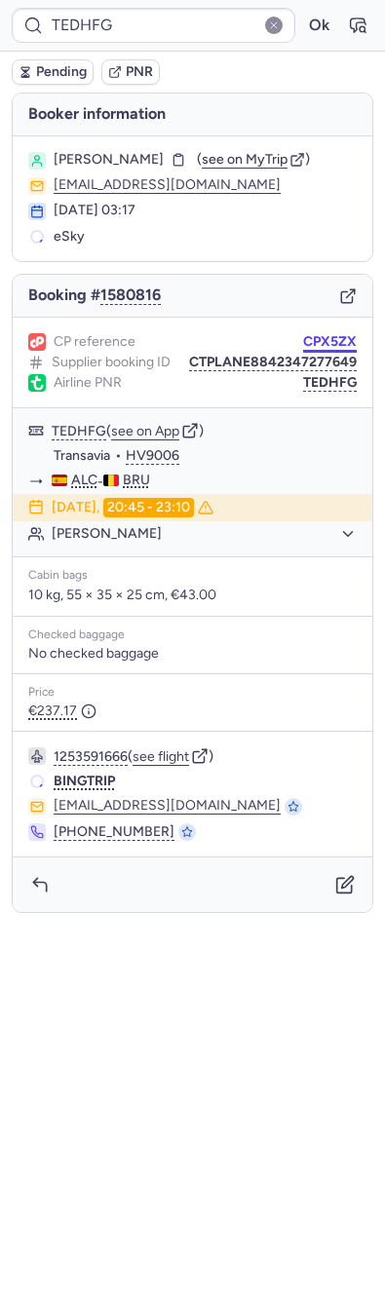
click at [321, 350] on button "CPX5ZX" at bounding box center [330, 342] width 54 height 16
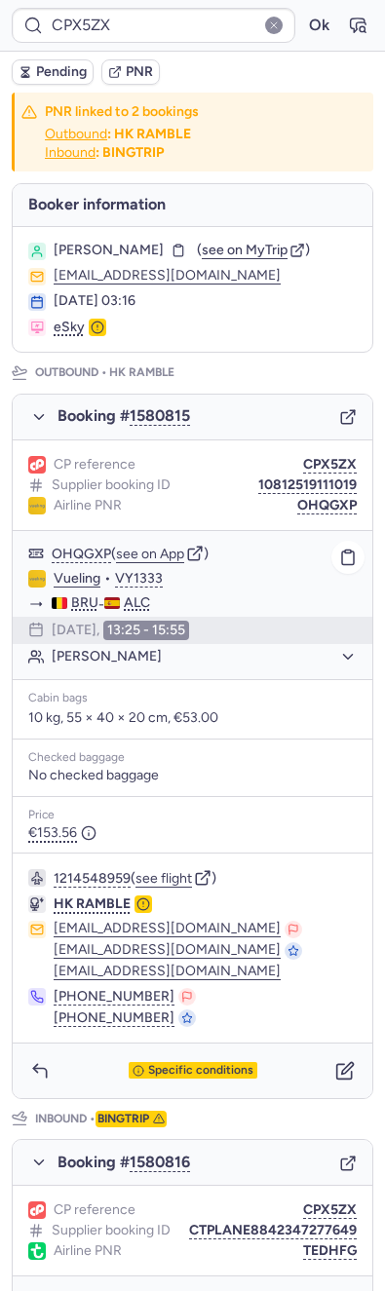
scroll to position [526, 0]
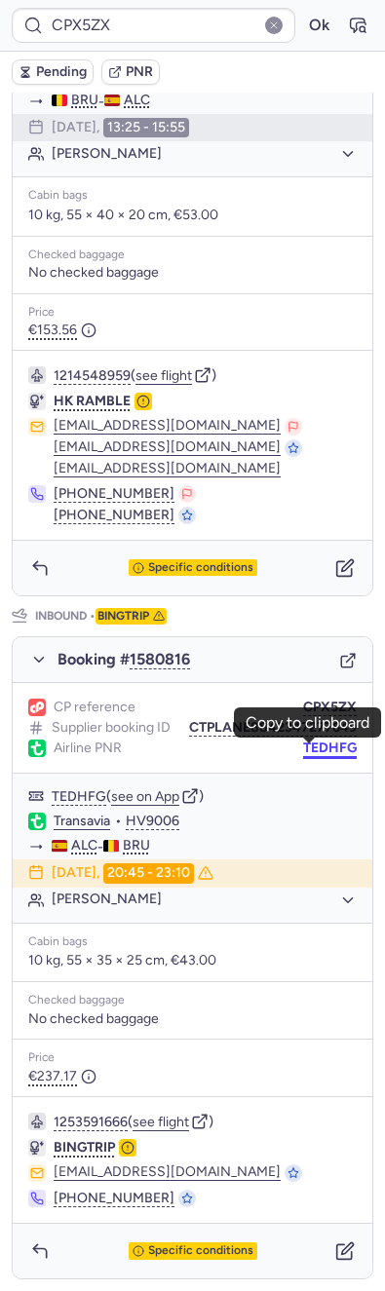
click at [303, 754] on button "TEDHFG" at bounding box center [330, 748] width 54 height 16
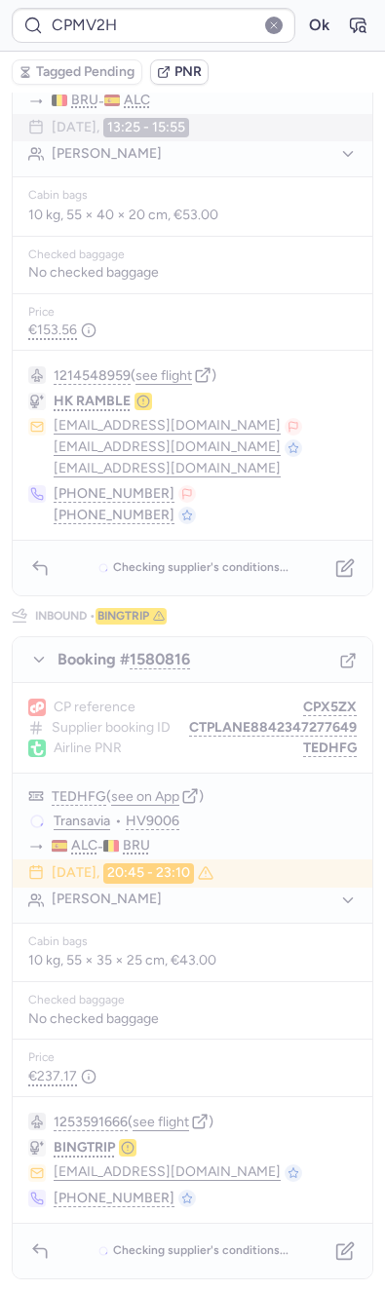
scroll to position [0, 0]
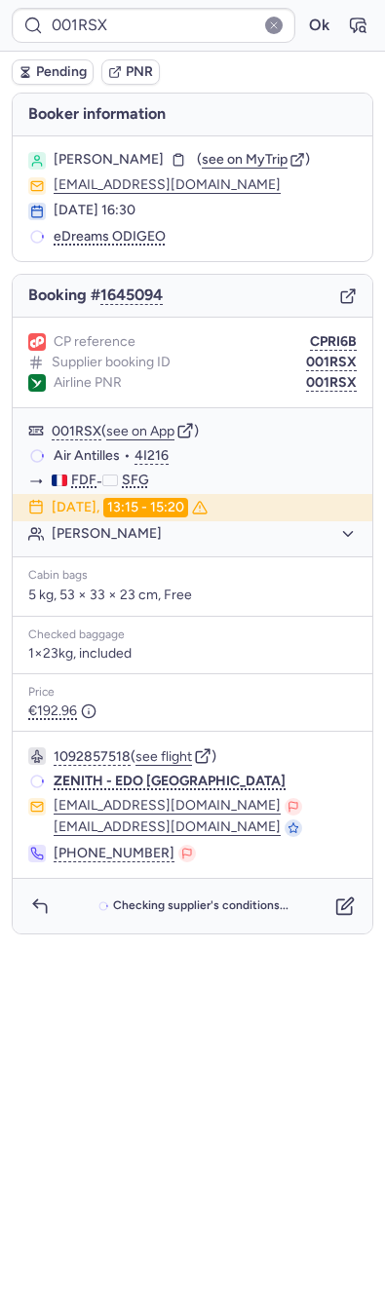
type input "CPT8ZN"
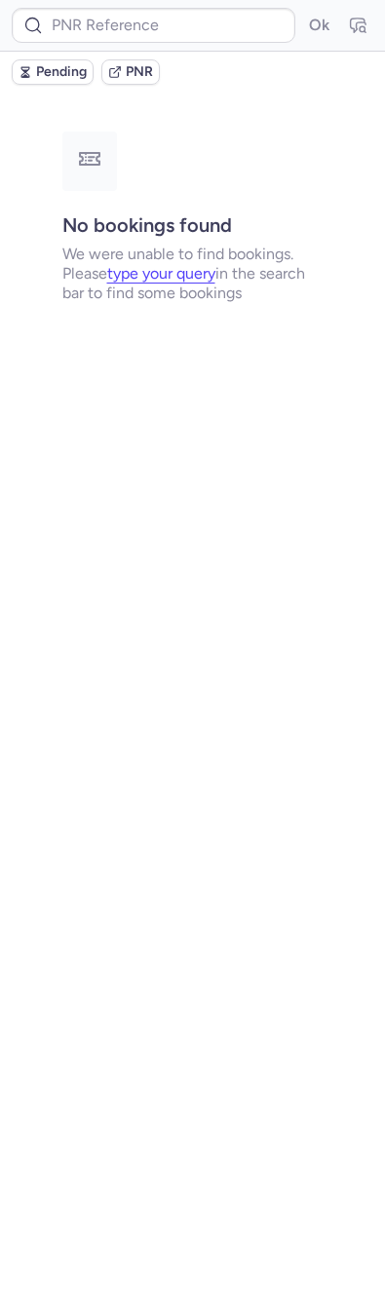
type input "CPZJU3"
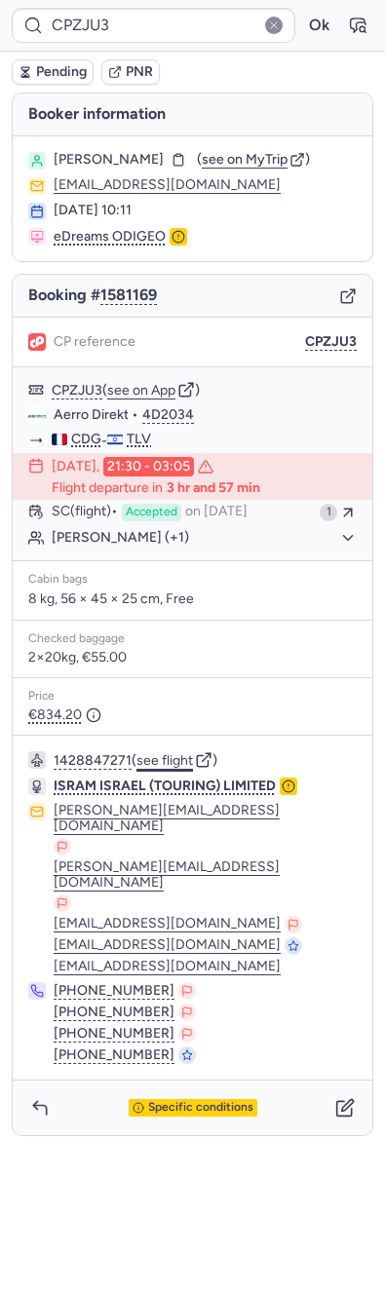
click at [151, 753] on button "see flight" at bounding box center [164, 761] width 56 height 16
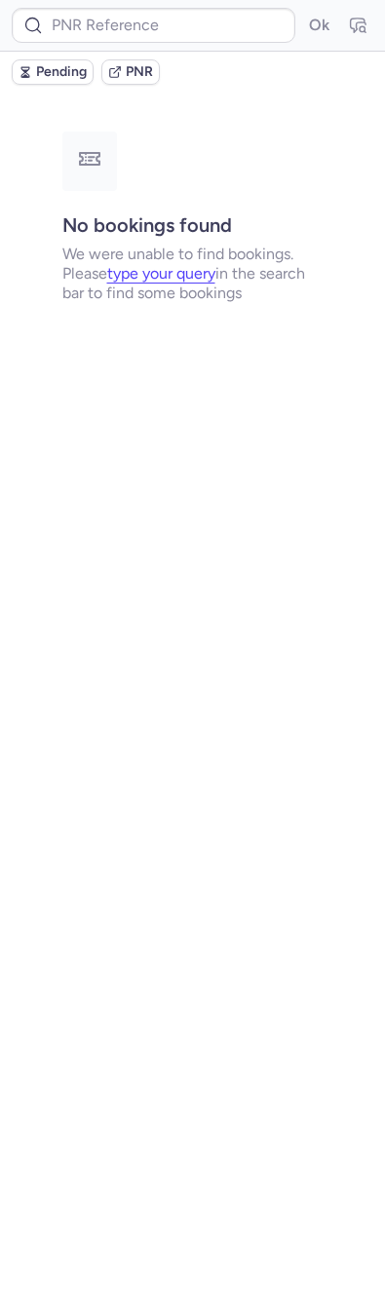
type input "DT1753105529616973"
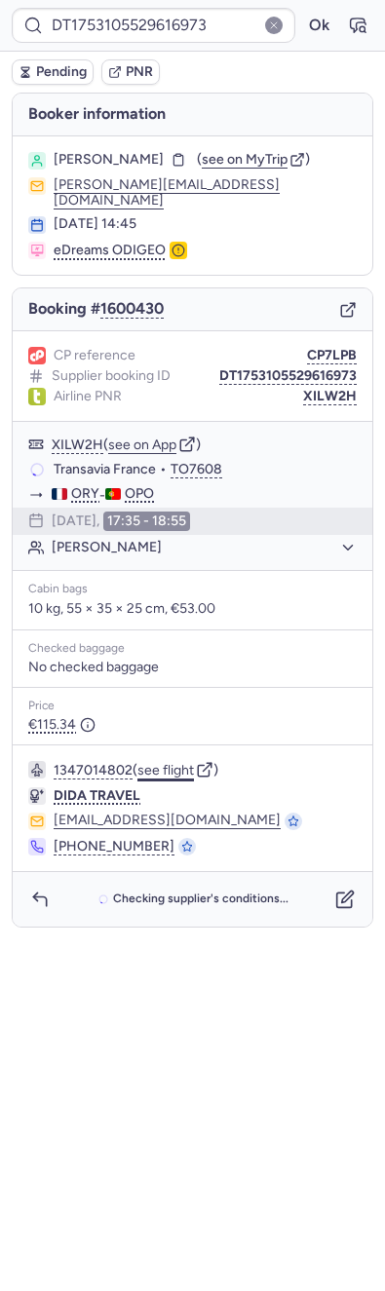
click at [169, 763] on button "see flight" at bounding box center [165, 771] width 56 height 16
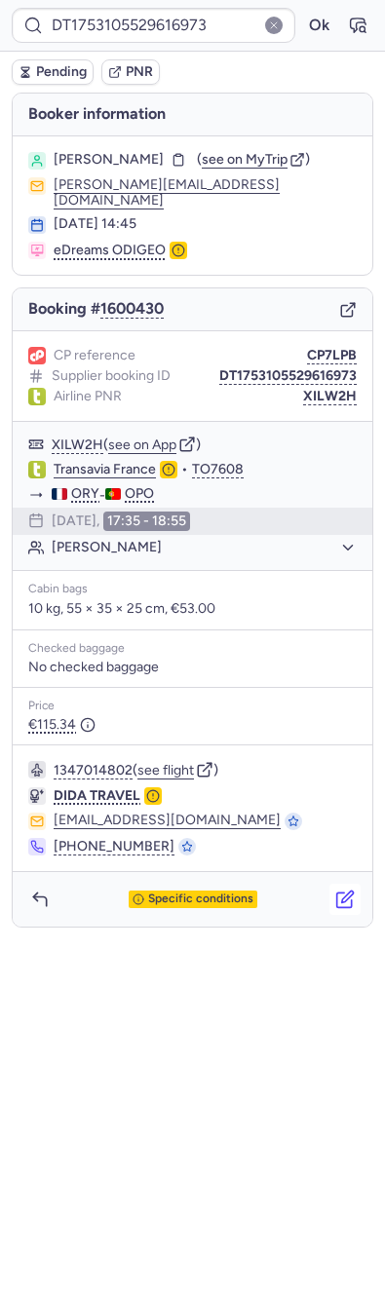
click at [338, 889] on icon "button" at bounding box center [344, 898] width 19 height 19
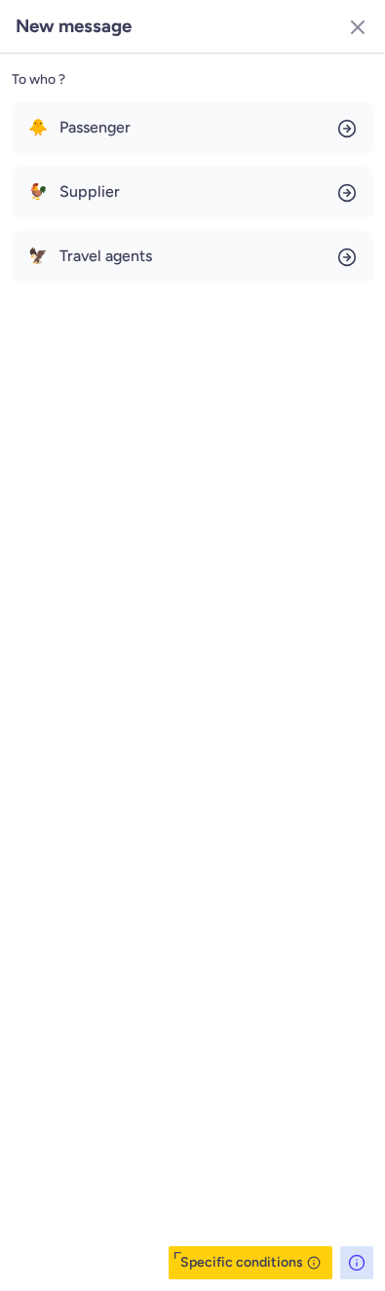
click at [200, 223] on div "🐥 Passenger 🐓 Supplier 🦅 Travel agents" at bounding box center [192, 192] width 361 height 181
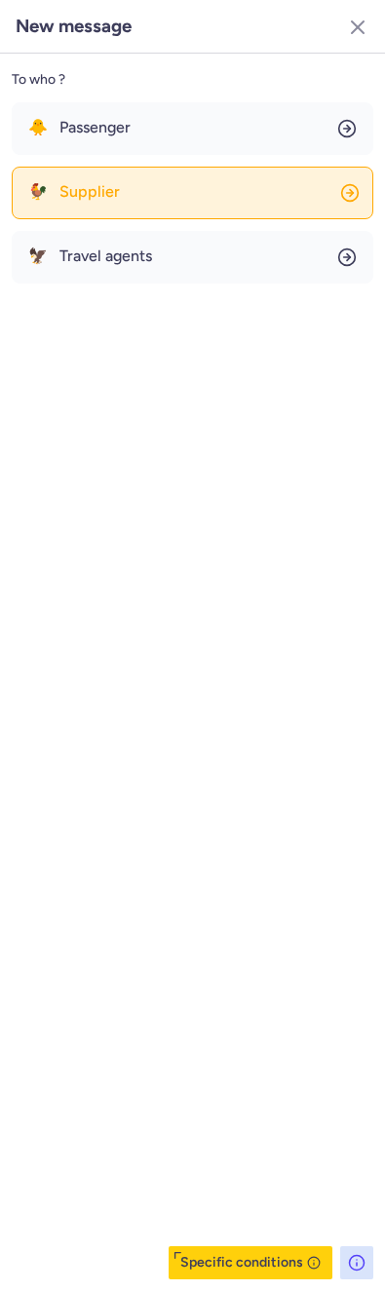
click at [190, 192] on button "🐓 Supplier" at bounding box center [192, 193] width 361 height 53
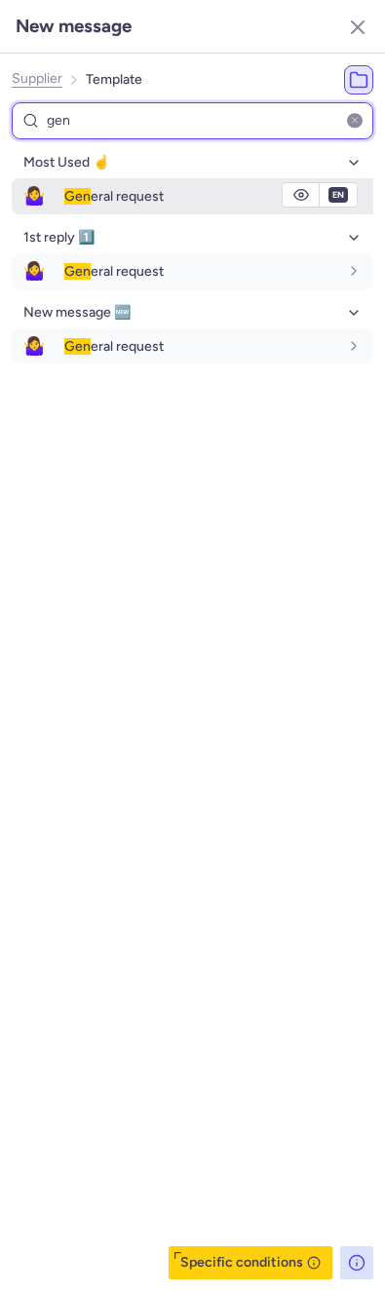
type input "gen"
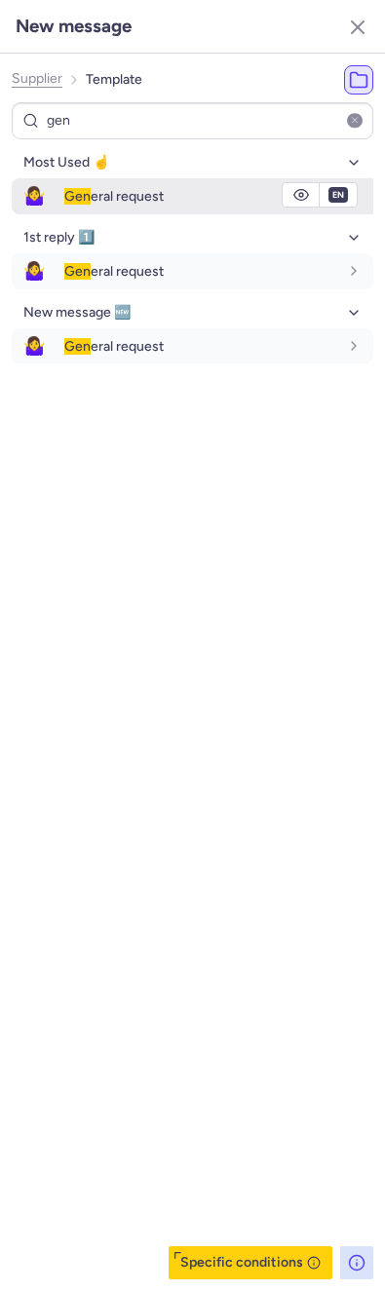
click at [113, 207] on div "Gen eral request" at bounding box center [218, 195] width 309 height 33
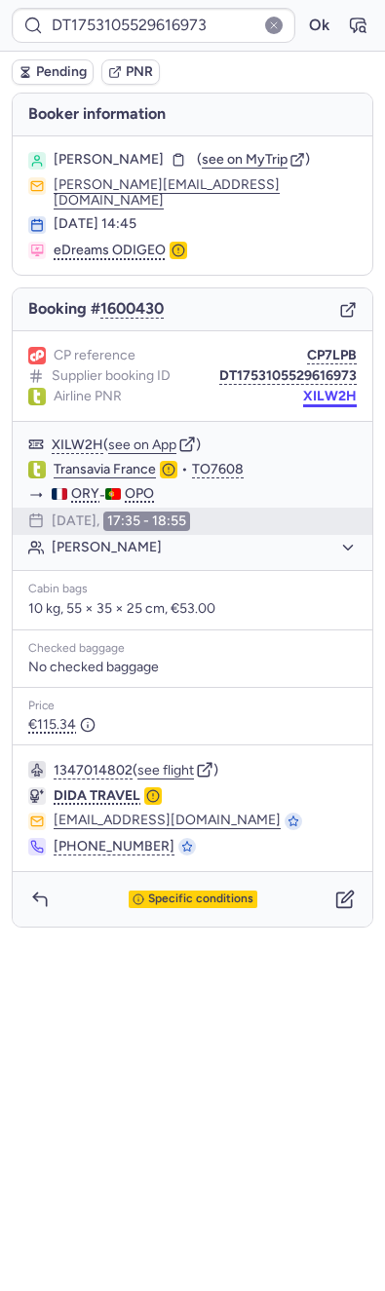
click at [327, 389] on button "XILW2H" at bounding box center [330, 397] width 54 height 16
click at [356, 887] on button "button" at bounding box center [344, 898] width 31 height 31
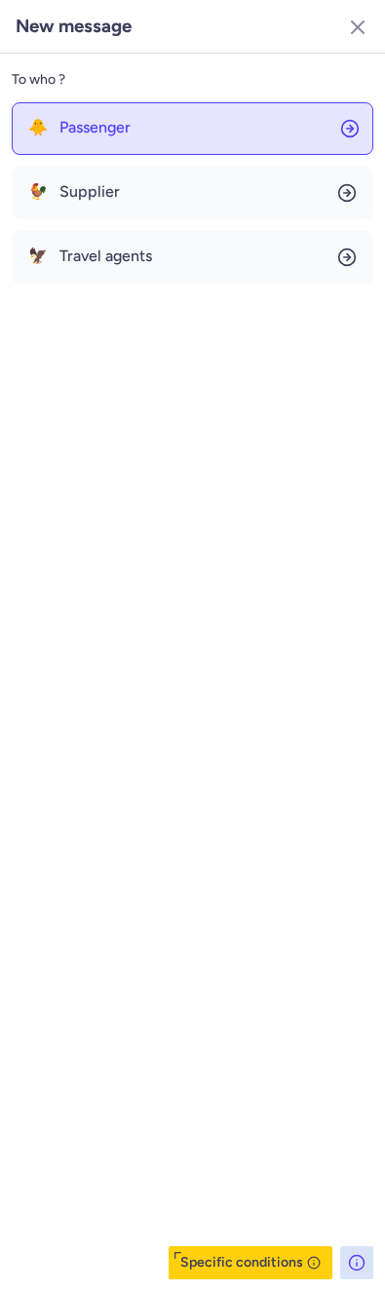
click at [69, 110] on button "🐥 Passenger" at bounding box center [192, 128] width 361 height 53
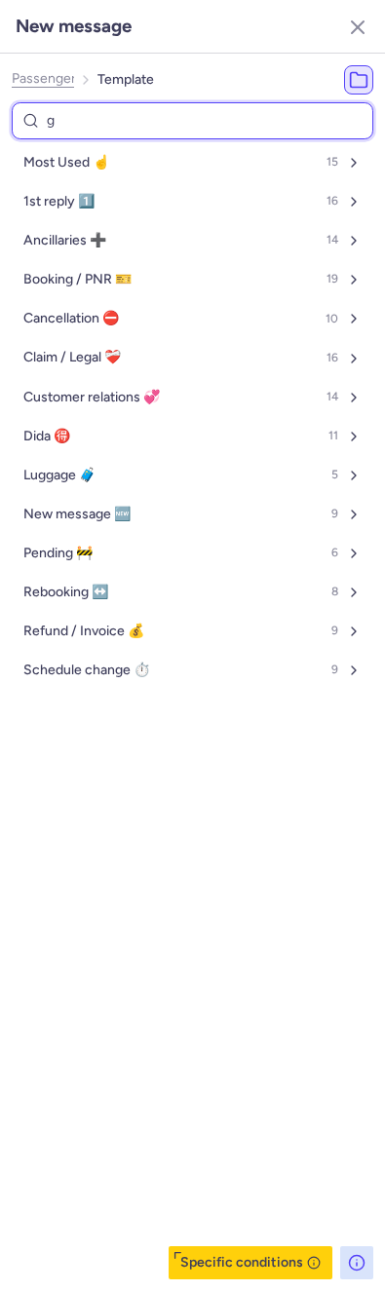
type input "ge"
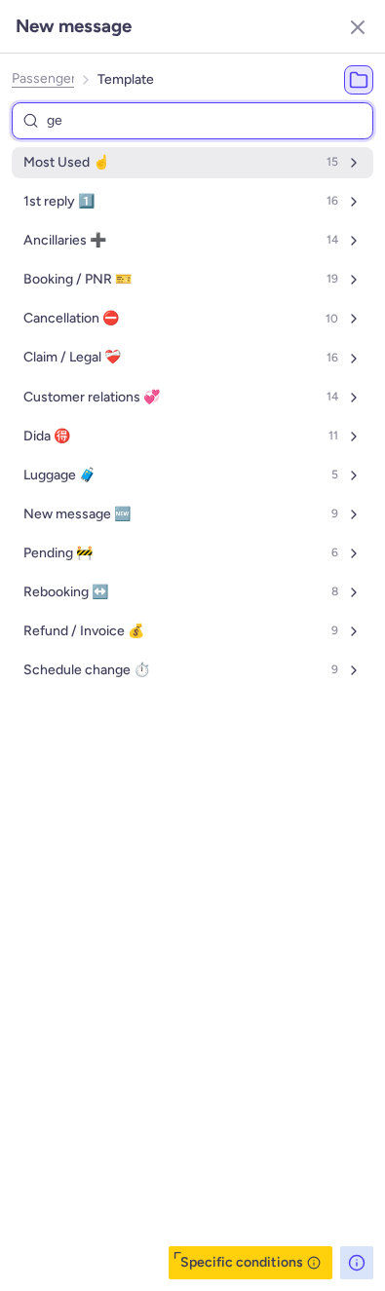
select select "en"
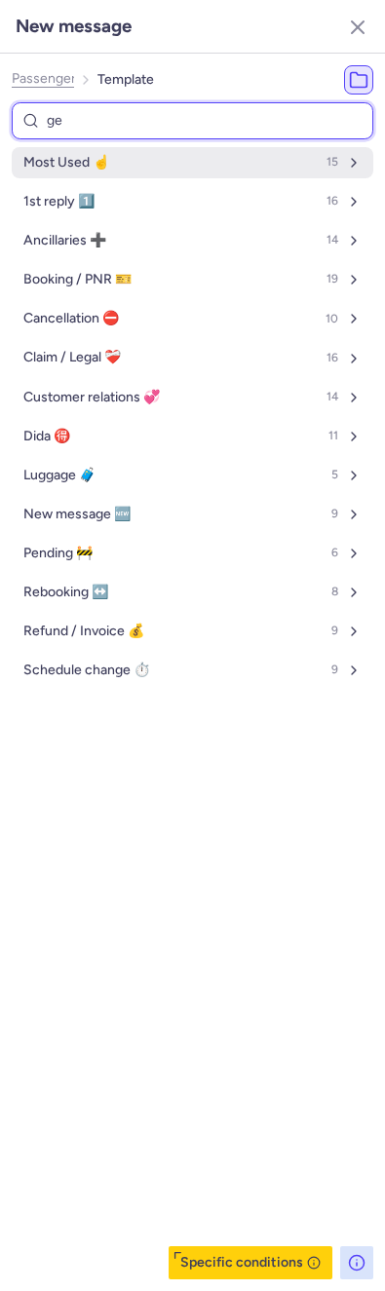
select select "en"
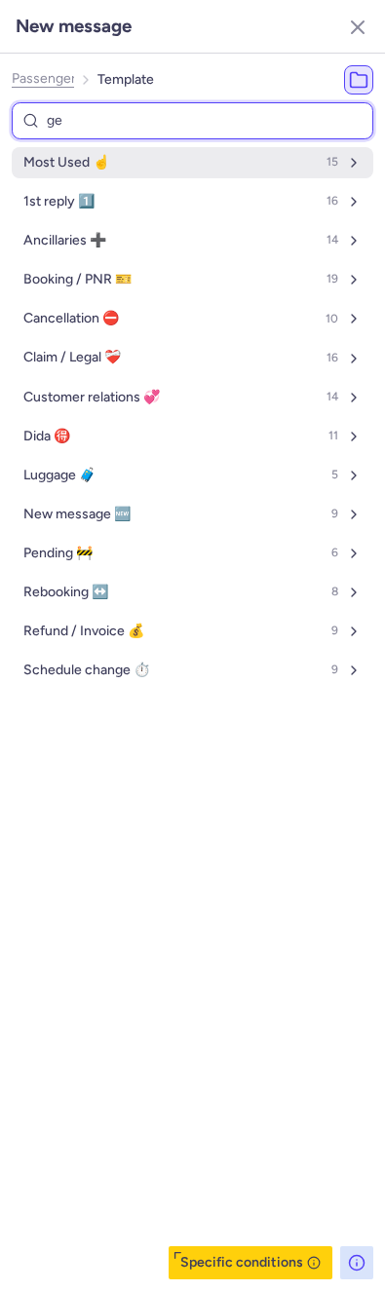
select select "en"
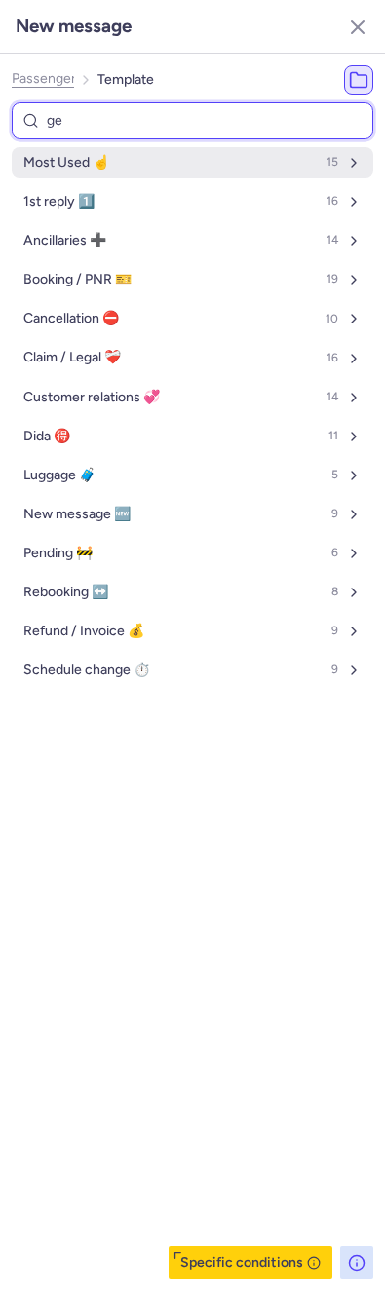
select select "en"
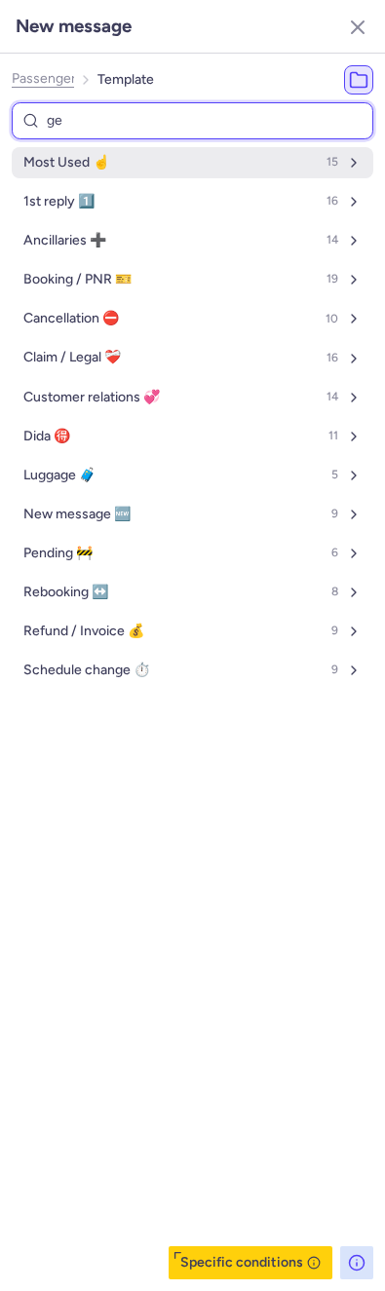
select select "en"
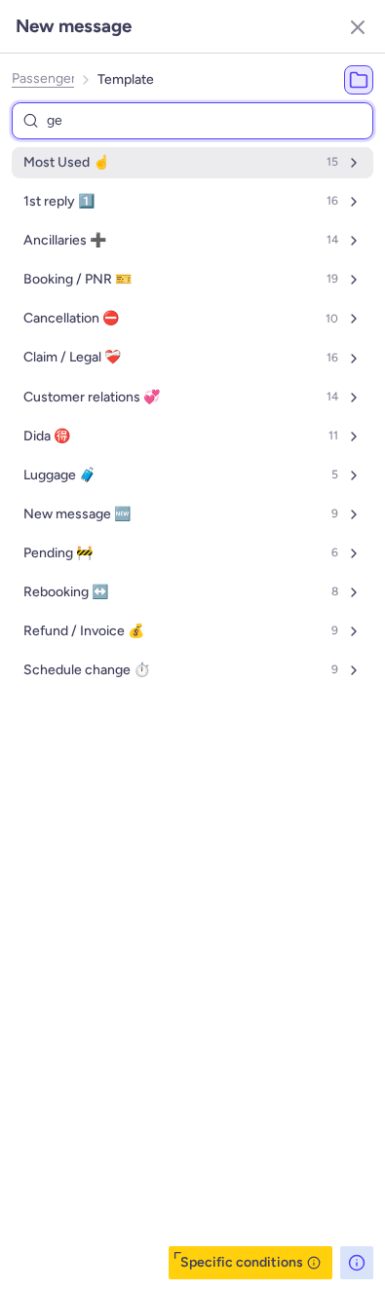
select select "en"
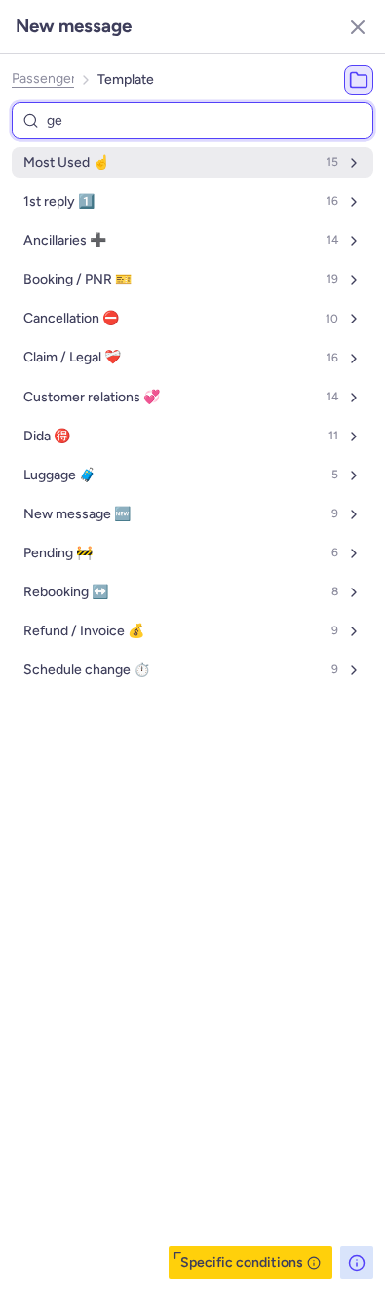
select select "en"
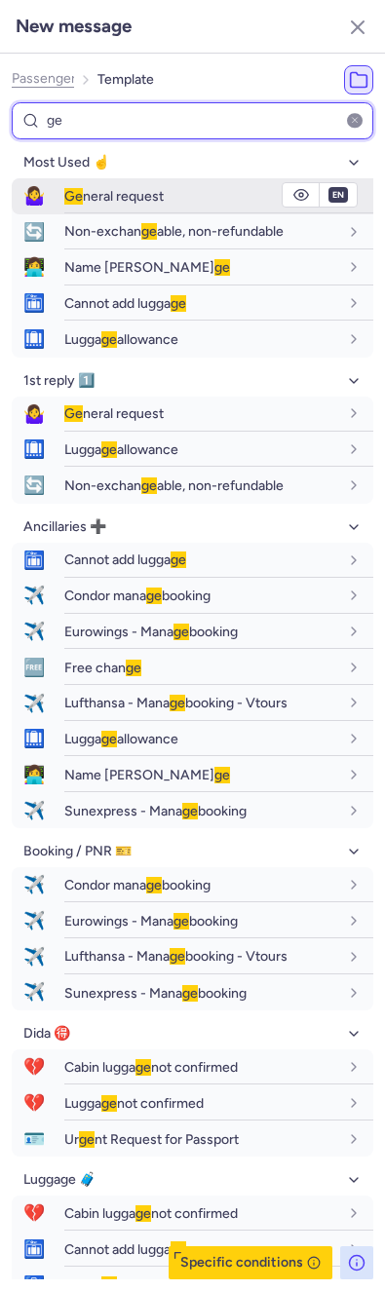
type input "ge"
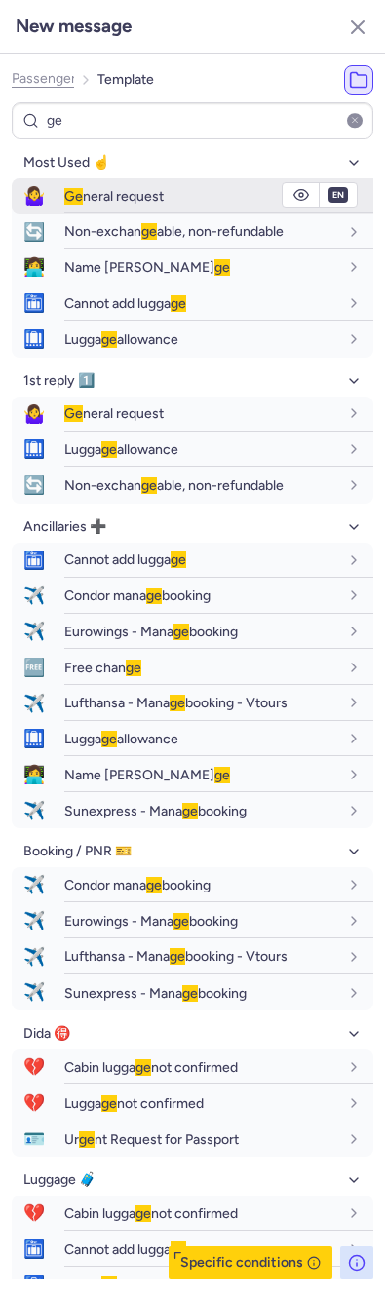
click at [64, 186] on button "🤷‍♀️ Ge neral request" at bounding box center [192, 196] width 361 height 36
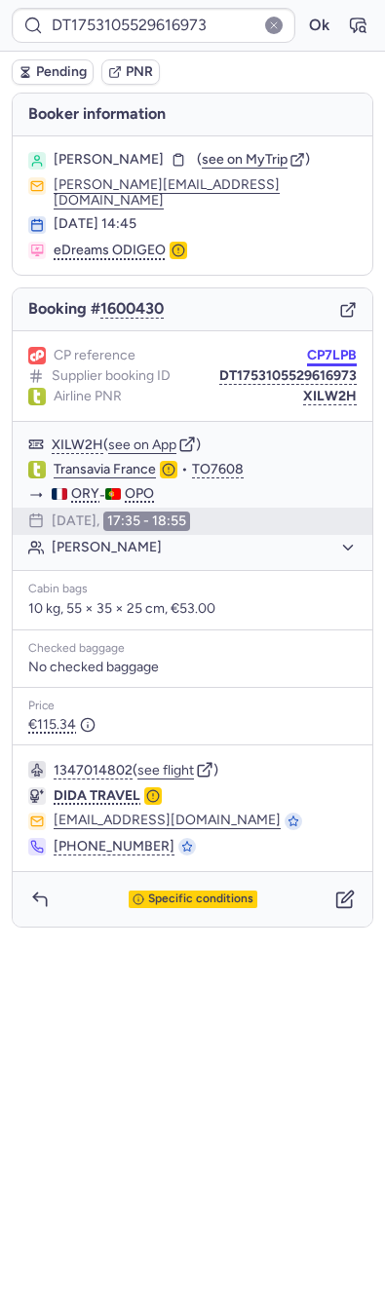
click at [318, 348] on button "CP7LPB" at bounding box center [332, 356] width 50 height 16
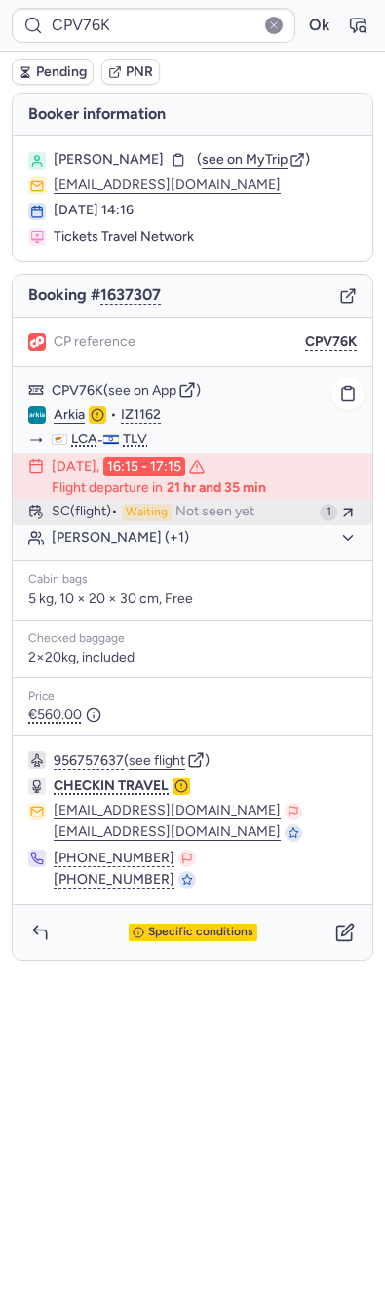
click at [164, 500] on button "SC (flight) Waiting Not seen yet 1" at bounding box center [192, 512] width 359 height 25
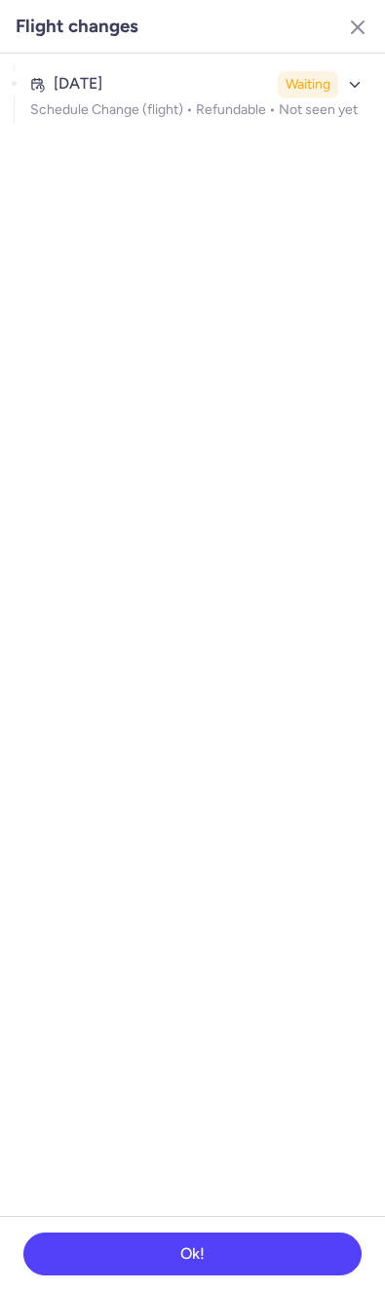
click at [148, 131] on ul "Aug 13, 2025 Waiting Schedule Change (flight) • Refundable • Not seen yet" at bounding box center [192, 102] width 385 height 97
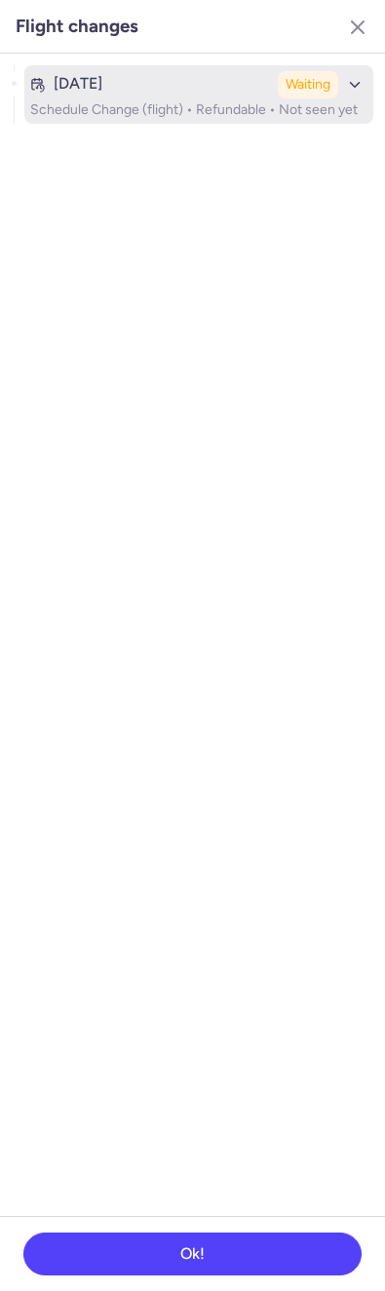
click at [148, 102] on p "Schedule Change (flight) • Refundable • Not seen yet" at bounding box center [198, 110] width 337 height 16
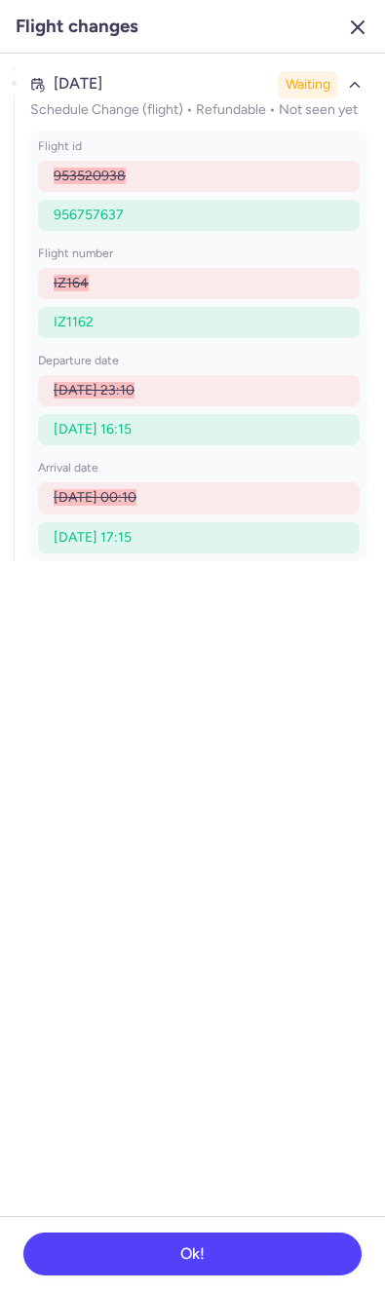
click at [348, 22] on icon "button" at bounding box center [357, 27] width 23 height 23
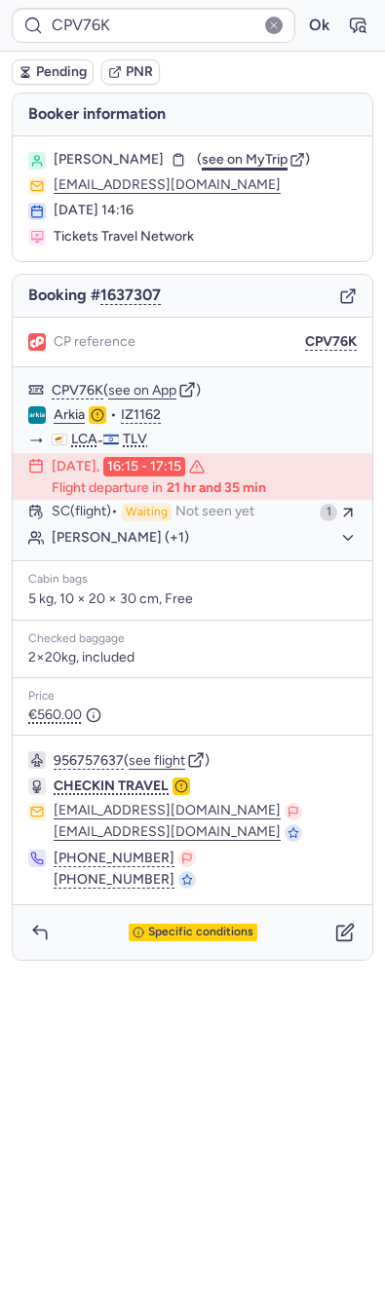
click at [260, 161] on span "see on MyTrip" at bounding box center [245, 159] width 86 height 17
click at [220, 525] on div "Oren Saar MAYMON (+1)" at bounding box center [192, 537] width 359 height 25
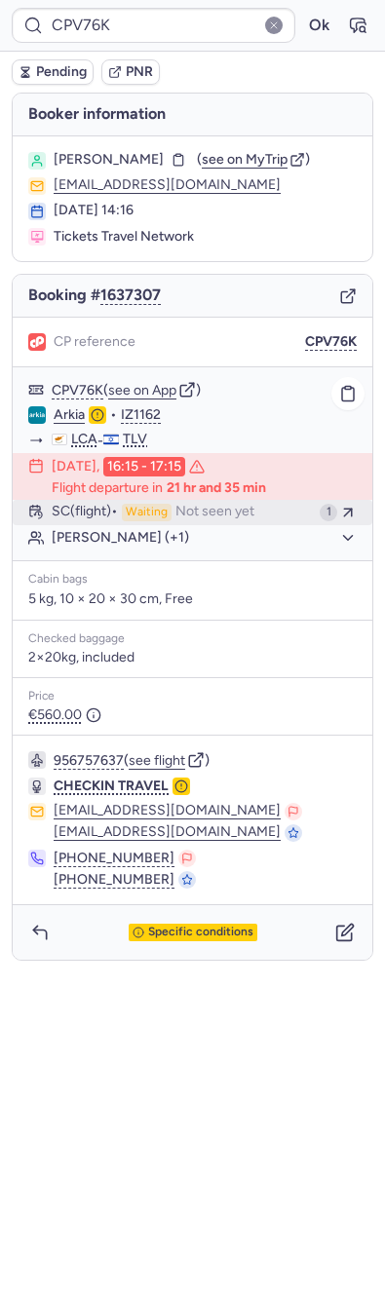
click at [184, 519] on span "Not seen yet" at bounding box center [214, 513] width 79 height 18
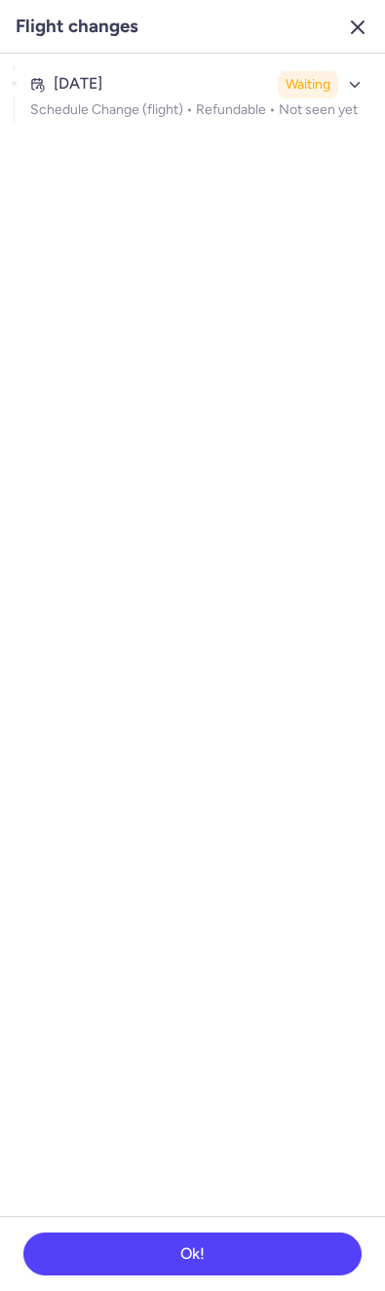
click at [367, 33] on icon "button" at bounding box center [357, 27] width 23 height 23
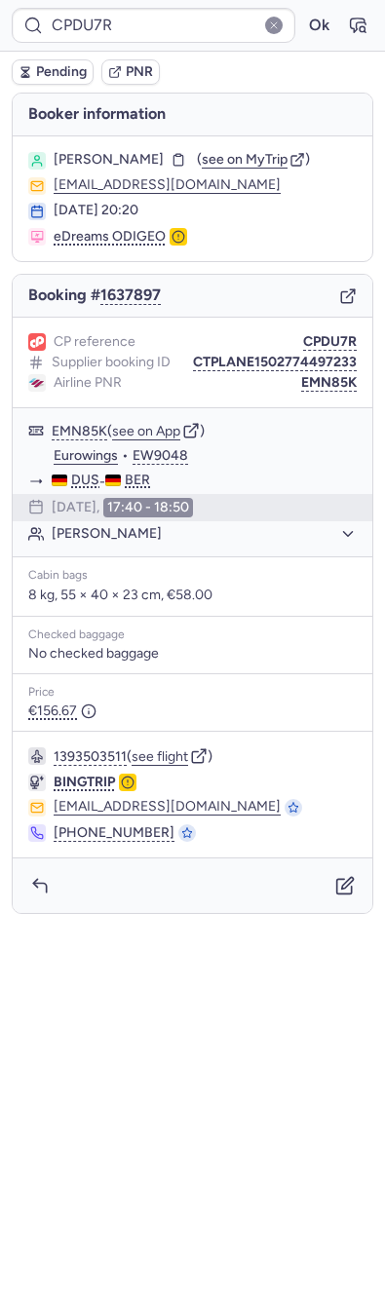
type input "CPGOLU"
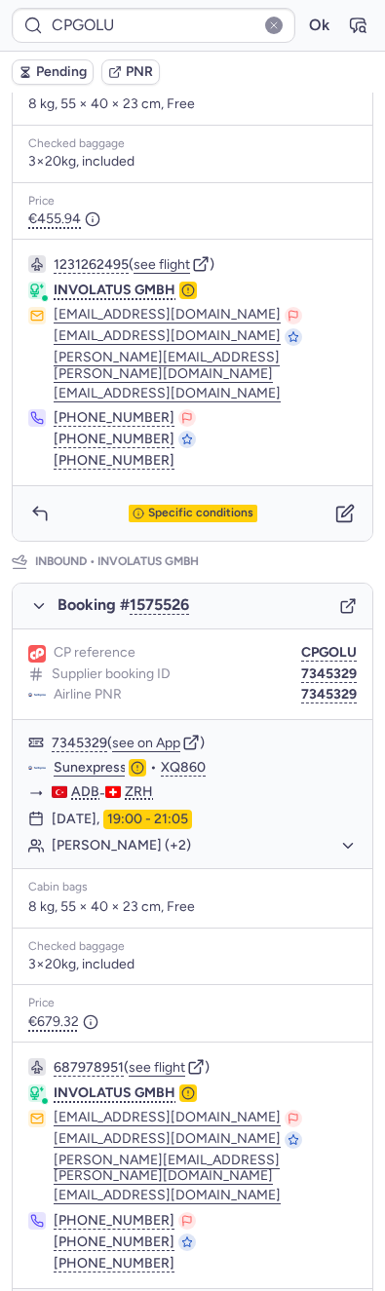
scroll to position [642, 0]
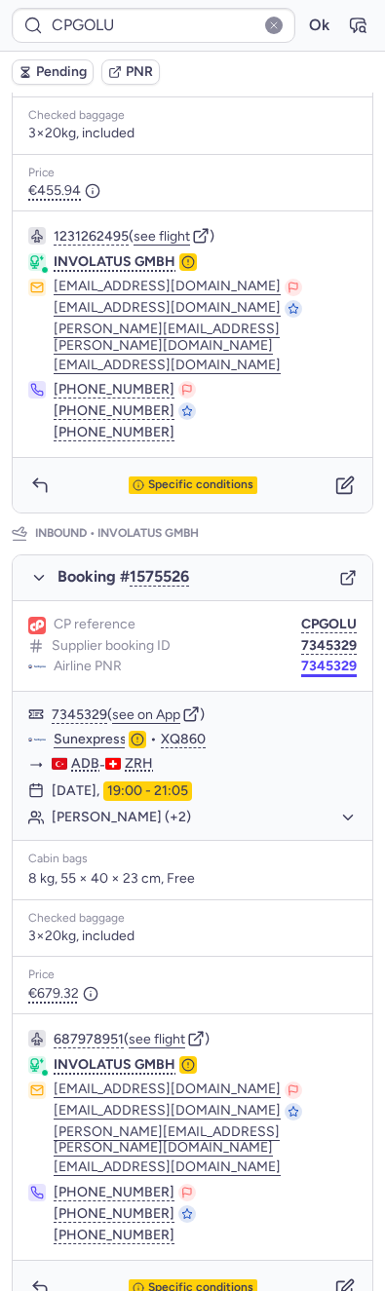
click at [312, 658] on button "7345329" at bounding box center [329, 666] width 56 height 16
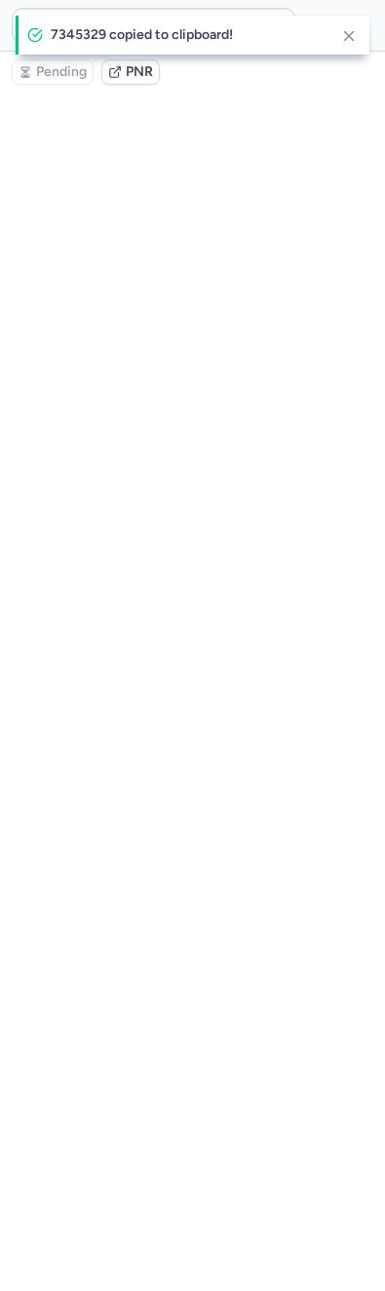
scroll to position [0, 0]
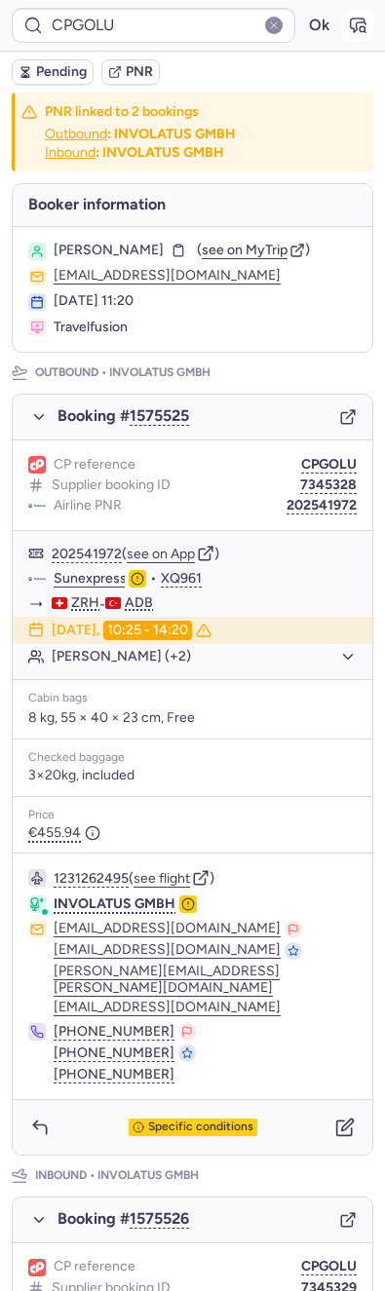
click at [315, 511] on div "Airline PNR 202541972" at bounding box center [192, 506] width 328 height 18
click at [310, 507] on button "202541972" at bounding box center [321, 506] width 70 height 16
click at [350, 30] on button "button" at bounding box center [357, 25] width 31 height 31
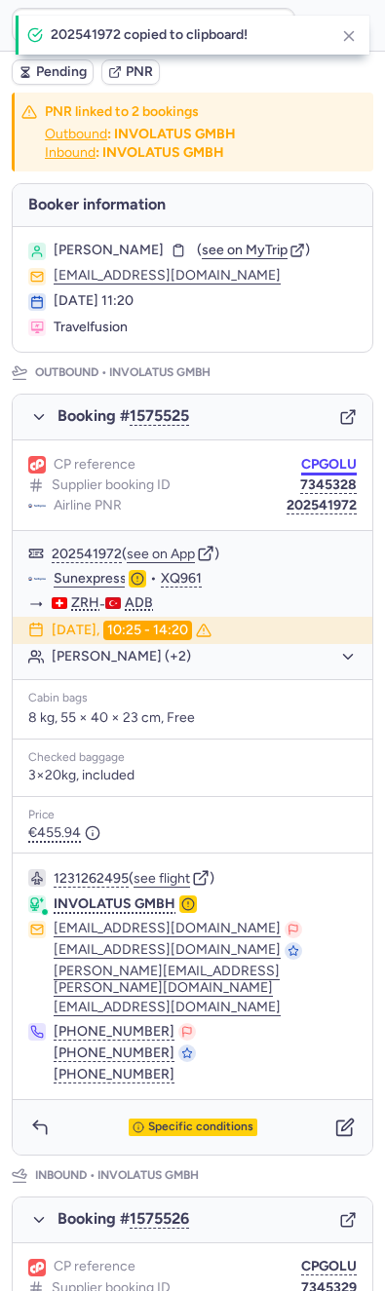
click at [301, 460] on button "CPGOLU" at bounding box center [329, 465] width 56 height 16
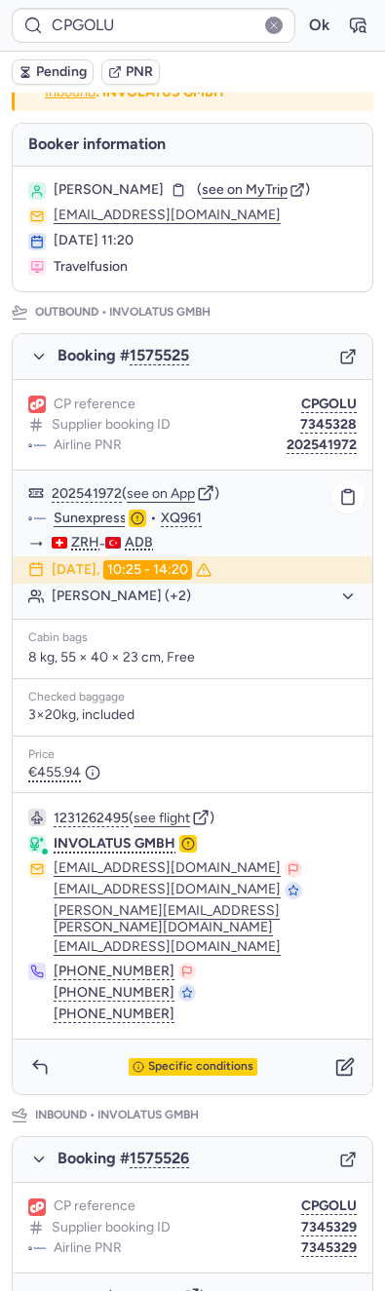
scroll to position [291, 0]
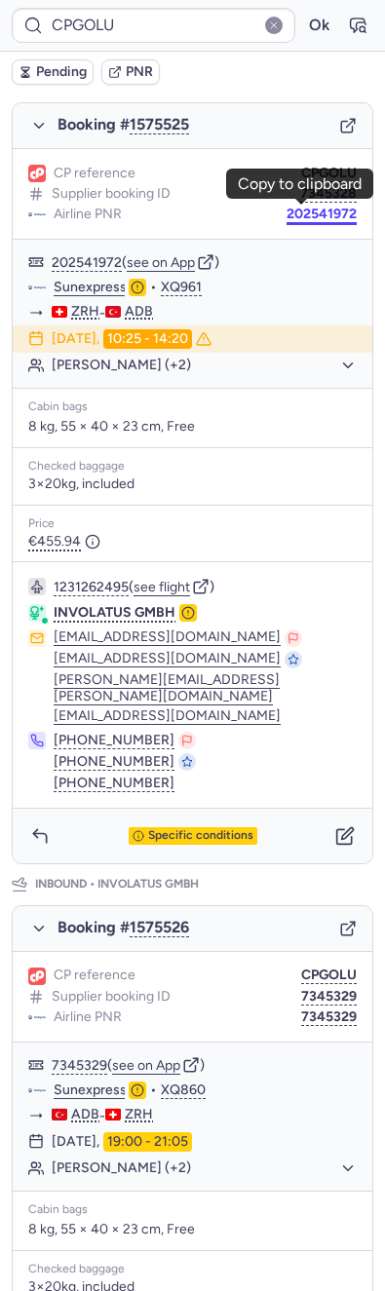
click at [304, 212] on button "202541972" at bounding box center [321, 215] width 70 height 16
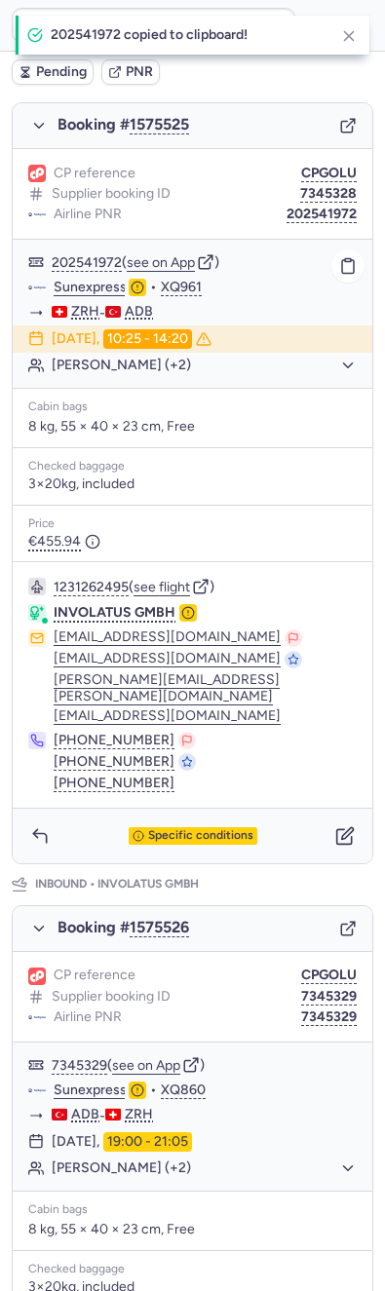
click at [94, 289] on link "Sunexpress" at bounding box center [90, 288] width 73 height 18
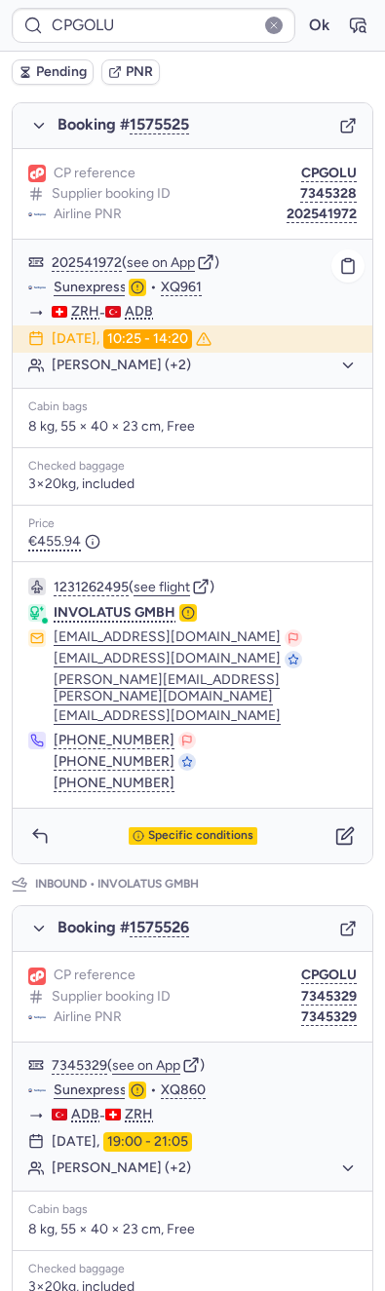
click at [133, 366] on button "Ali YESIN (+2)" at bounding box center [204, 366] width 305 height 18
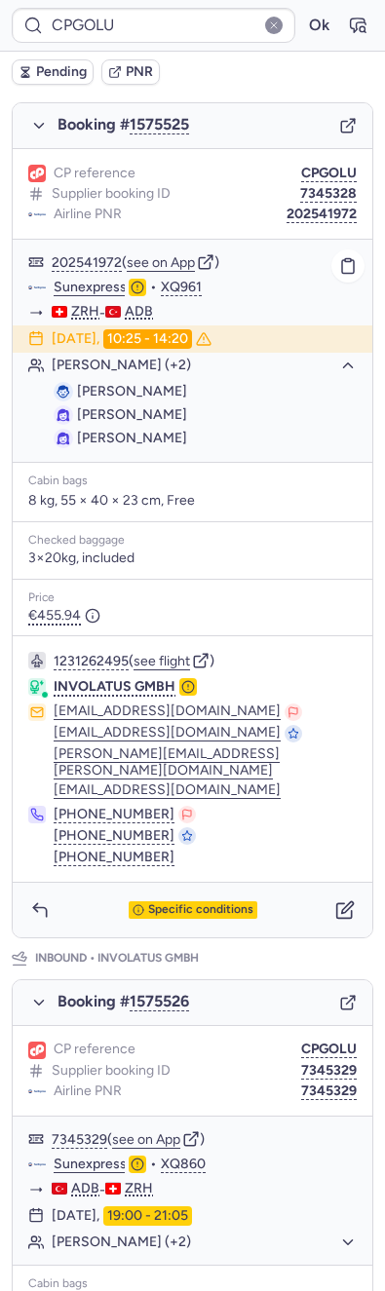
click at [113, 393] on span "Ali YESIN" at bounding box center [132, 391] width 110 height 17
copy span "YESIN"
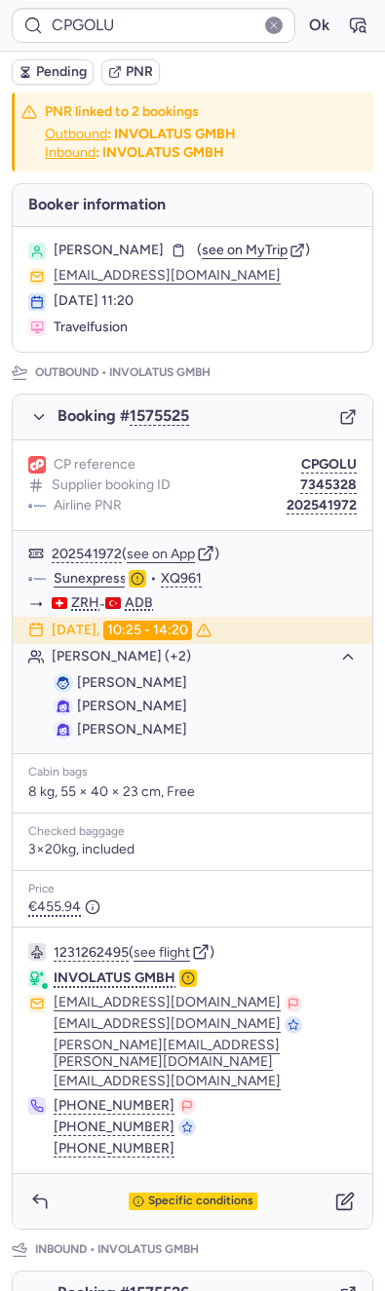
click at [108, 247] on span "Ali YESIN" at bounding box center [109, 251] width 110 height 16
click at [82, 244] on span "Ali YESIN" at bounding box center [109, 251] width 110 height 16
copy span "YESIN"
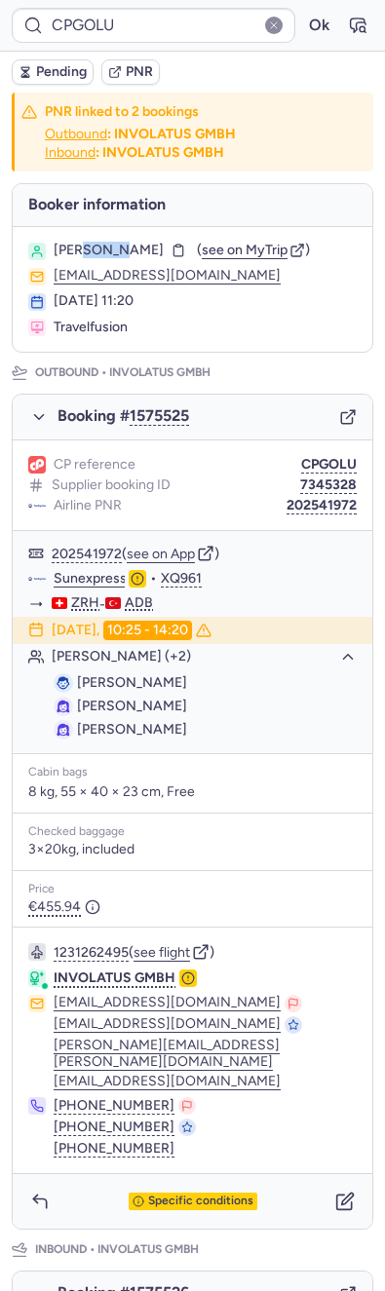
scroll to position [715, 0]
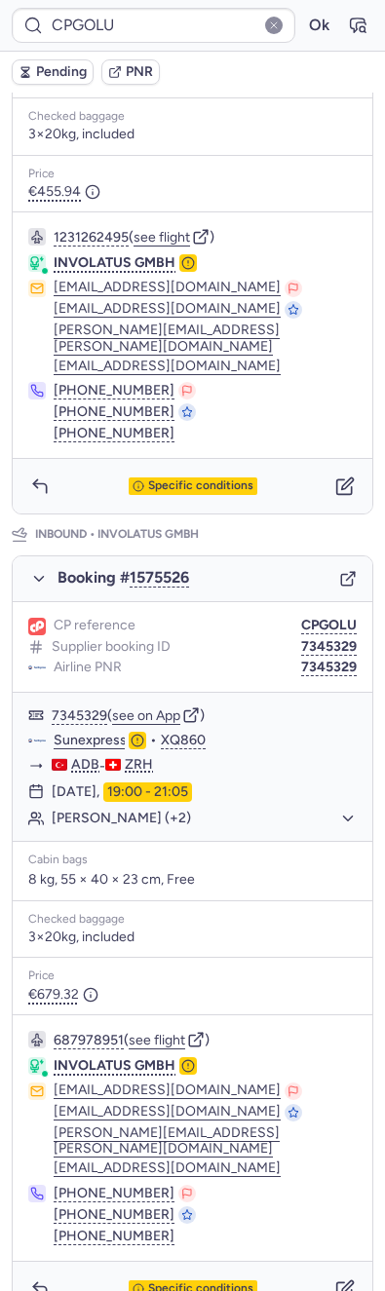
click at [313, 662] on div "CP reference CPGOLU Supplier booking ID 7345329 Airline PNR 7345329" at bounding box center [192, 647] width 359 height 91
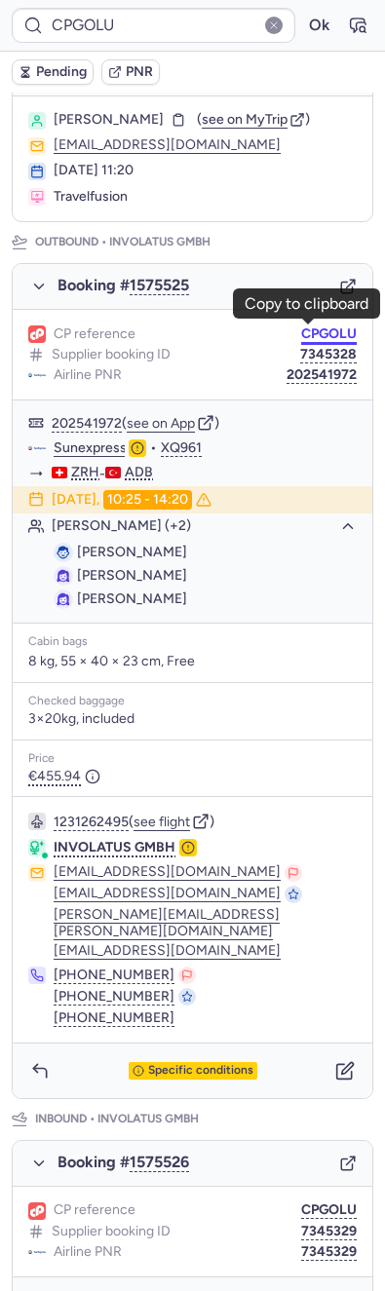
click at [312, 326] on button "CPGOLU" at bounding box center [329, 334] width 56 height 16
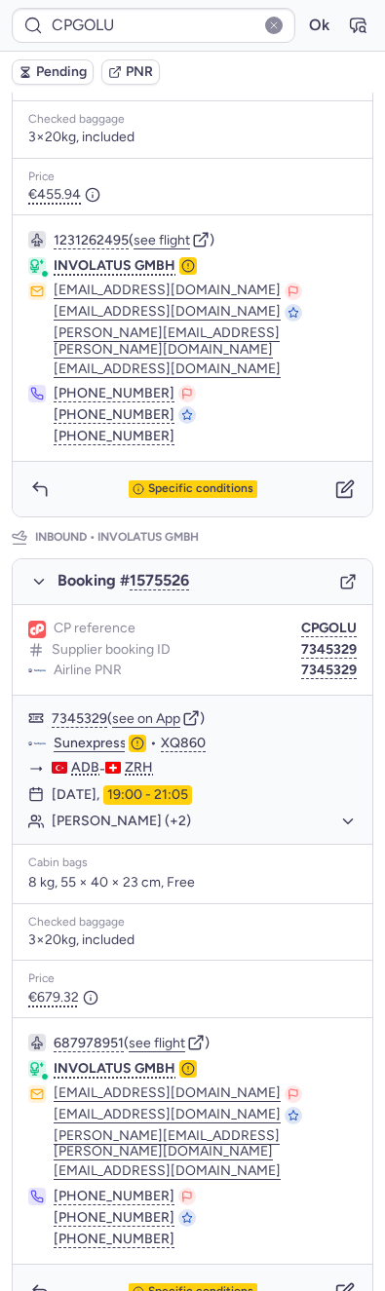
scroll to position [715, 0]
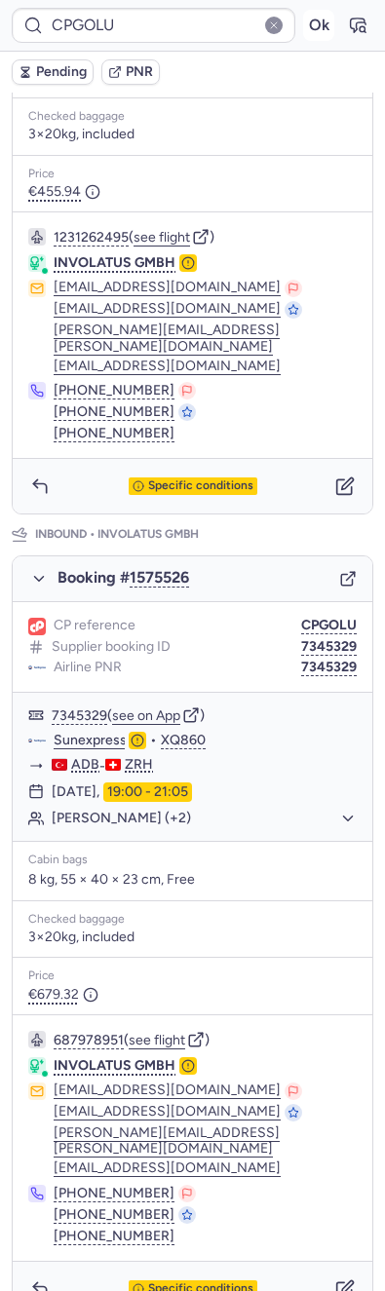
click at [303, 38] on button "Ok" at bounding box center [318, 25] width 31 height 31
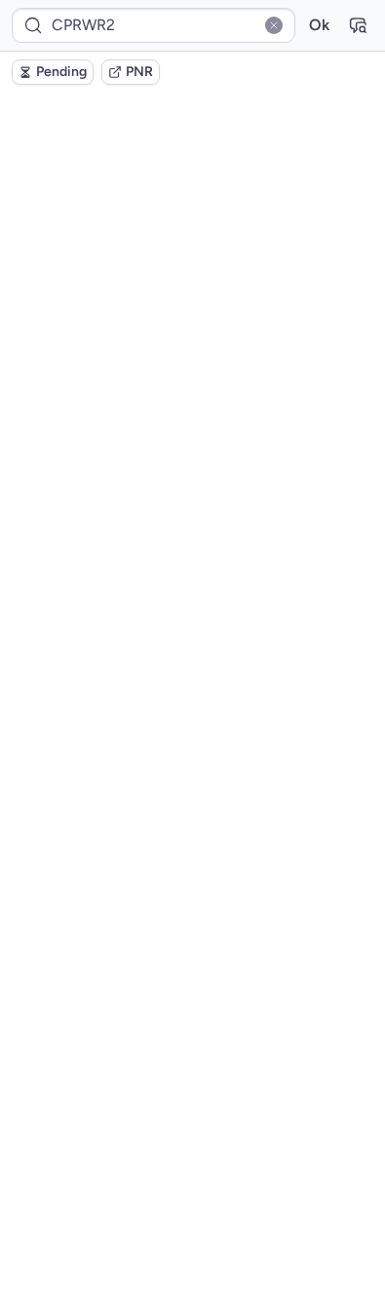
scroll to position [0, 0]
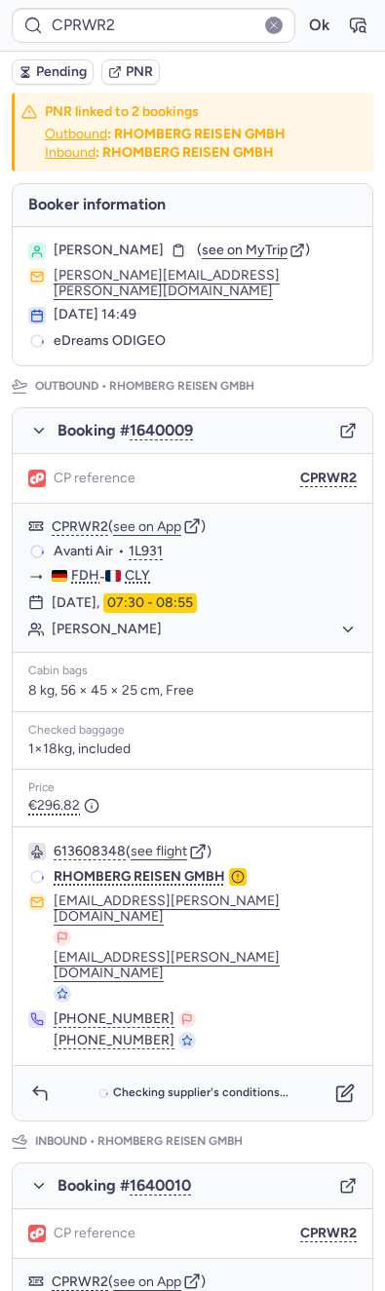
type input "CPKC3Q"
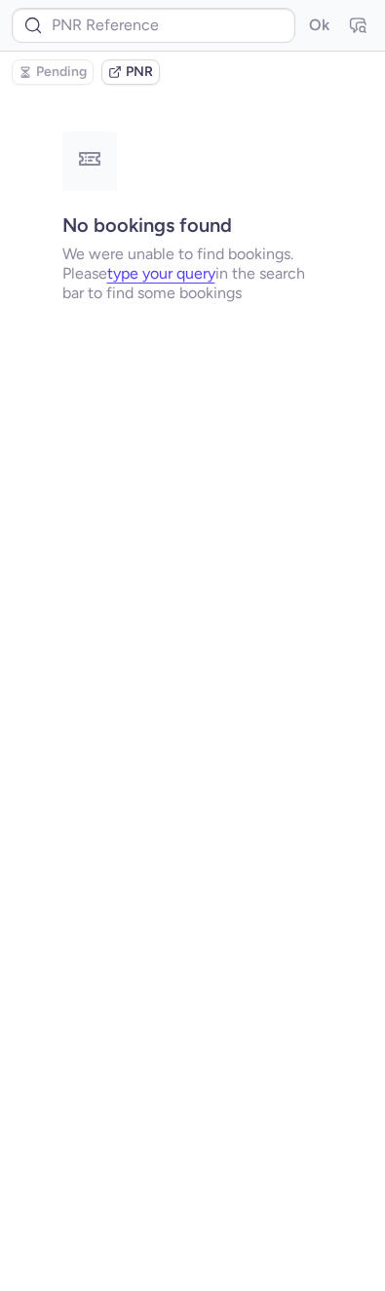
type input "CPTUAA"
type input "CPE8QL"
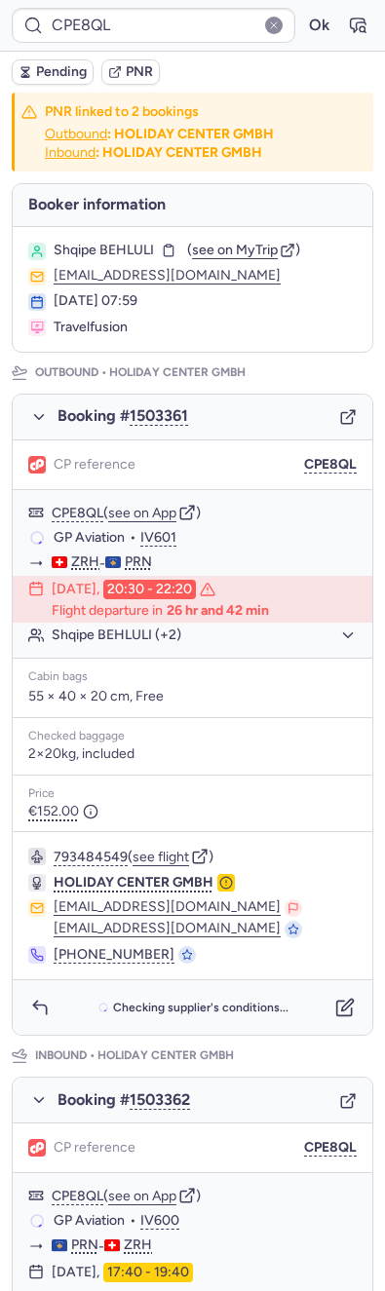
scroll to position [415, 0]
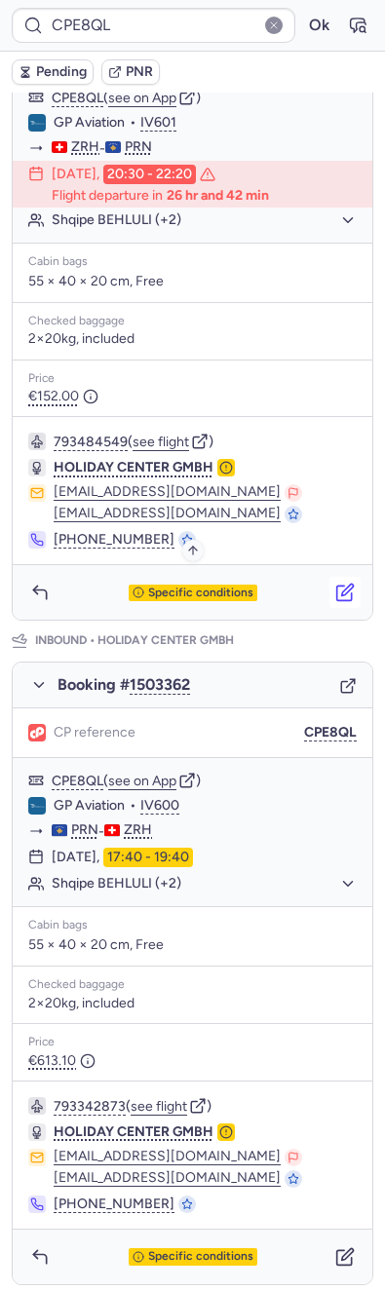
click at [333, 586] on button "button" at bounding box center [344, 592] width 31 height 31
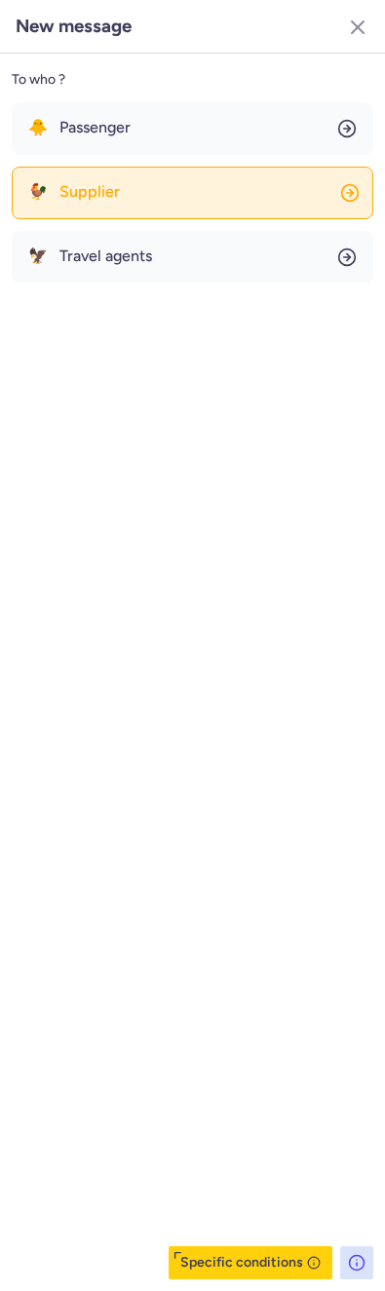
click at [142, 177] on button "🐓 Supplier" at bounding box center [192, 193] width 361 height 53
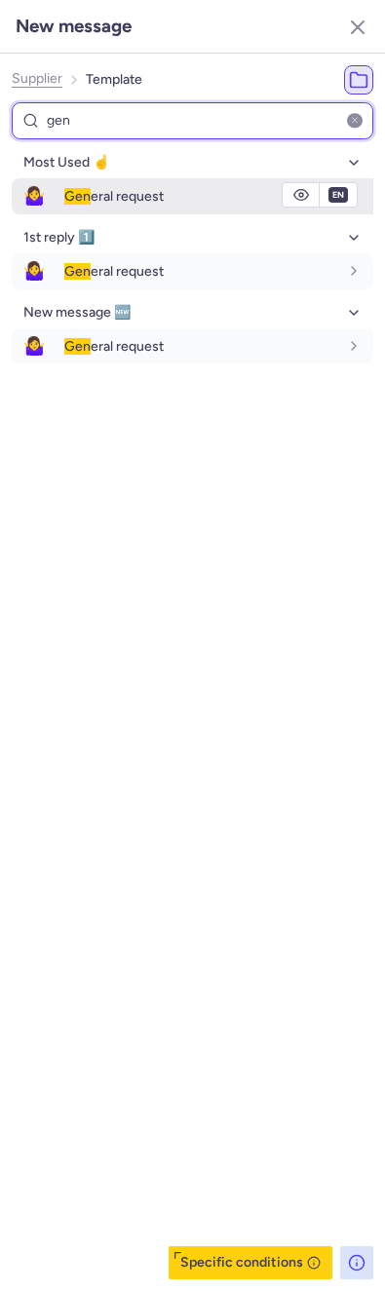
type input "gen"
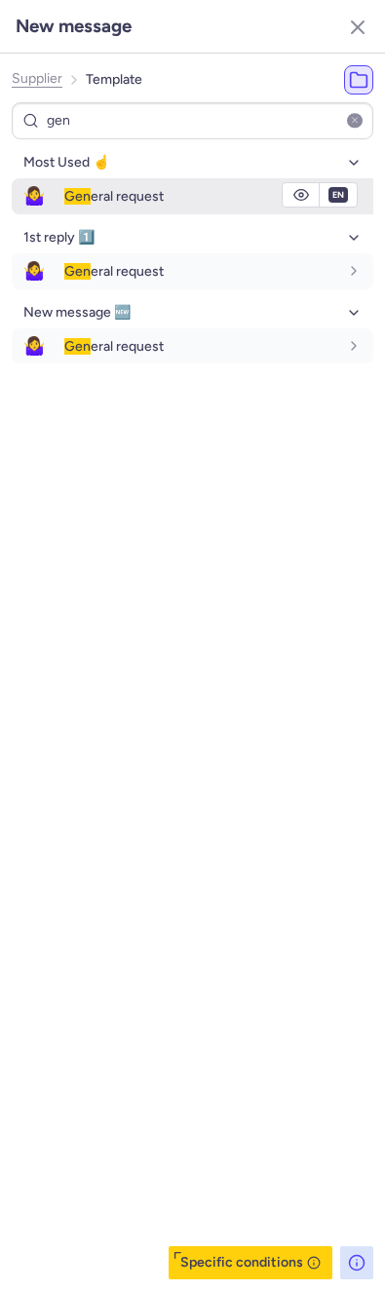
click at [107, 182] on div "Gen eral request" at bounding box center [218, 195] width 309 height 33
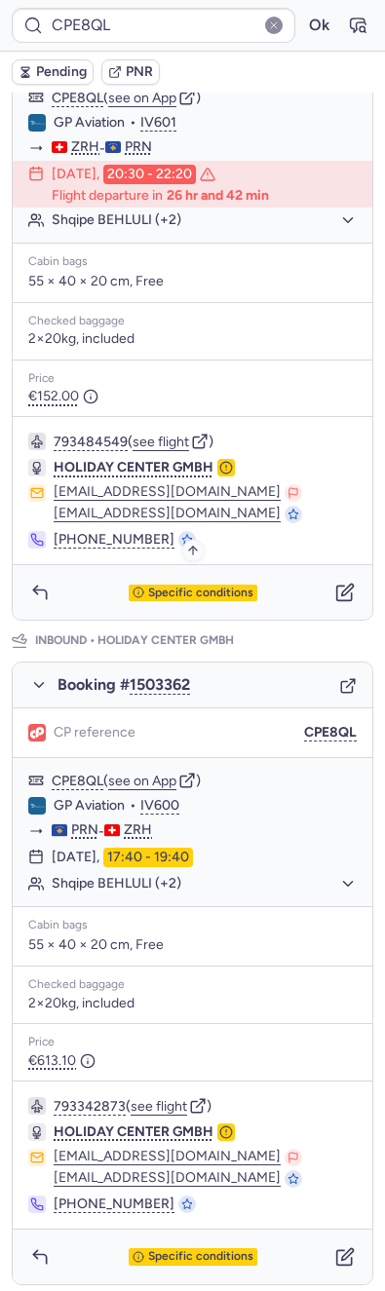
click at [175, 592] on span "Specific conditions" at bounding box center [200, 593] width 105 height 14
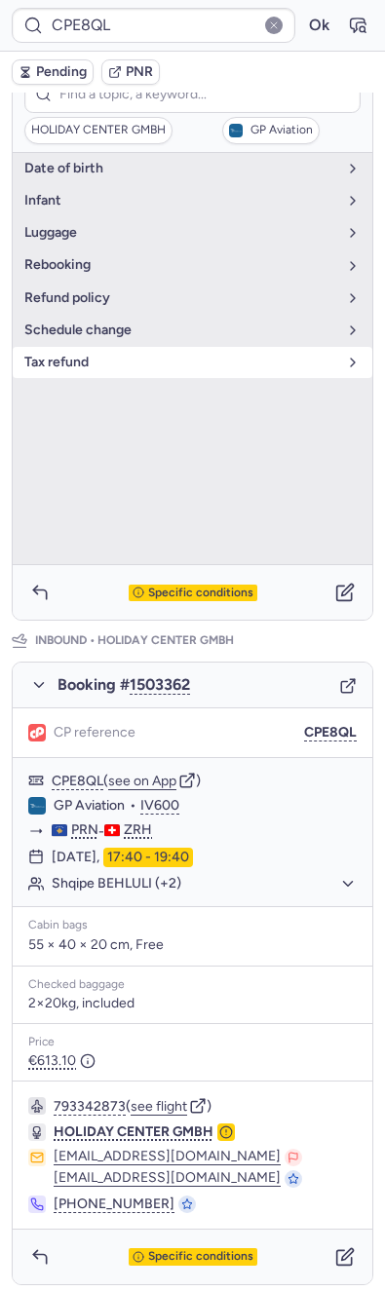
click at [73, 355] on span "tax refund" at bounding box center [180, 363] width 313 height 16
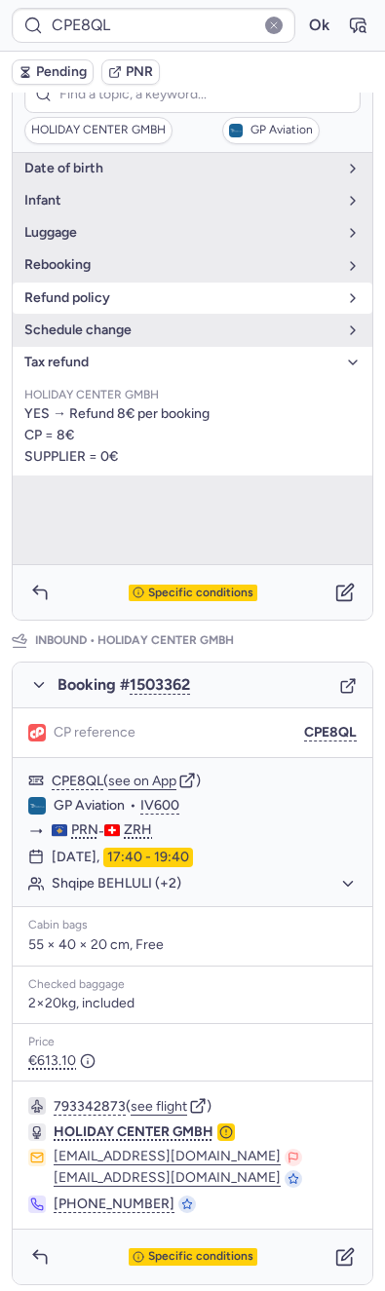
click at [93, 295] on span "refund policy" at bounding box center [180, 298] width 313 height 16
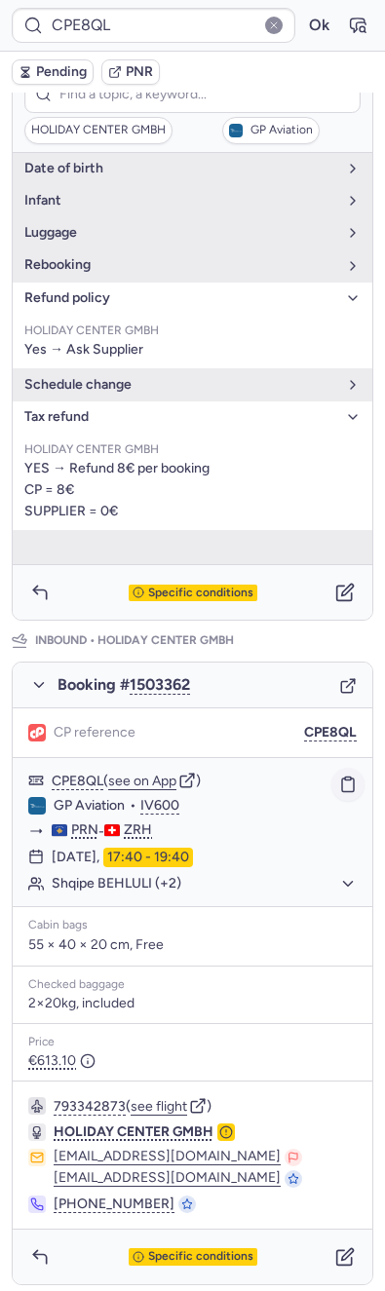
click at [345, 777] on rect "button" at bounding box center [348, 778] width 6 height 3
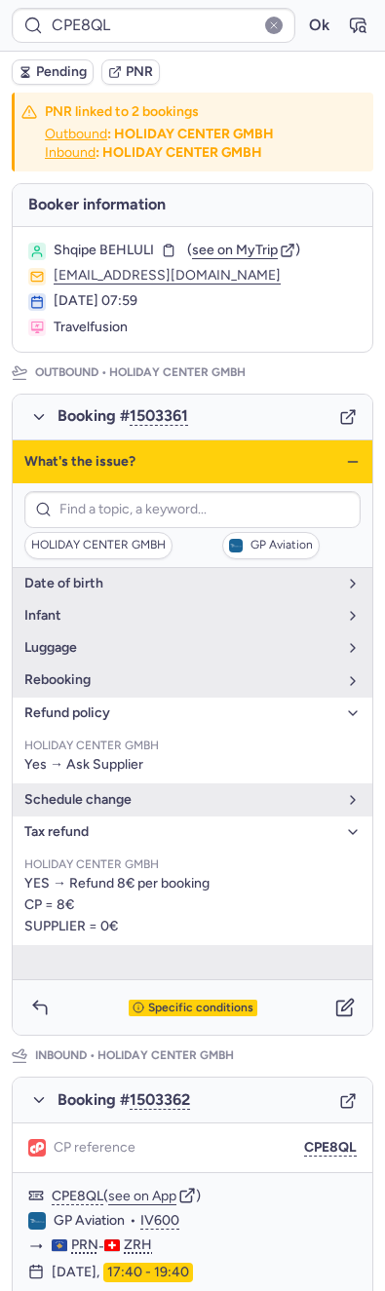
click at [323, 448] on div "What's the issue?" at bounding box center [192, 461] width 359 height 43
click at [328, 448] on div "What's the issue?" at bounding box center [192, 461] width 359 height 43
click at [345, 464] on icon "button" at bounding box center [353, 462] width 16 height 16
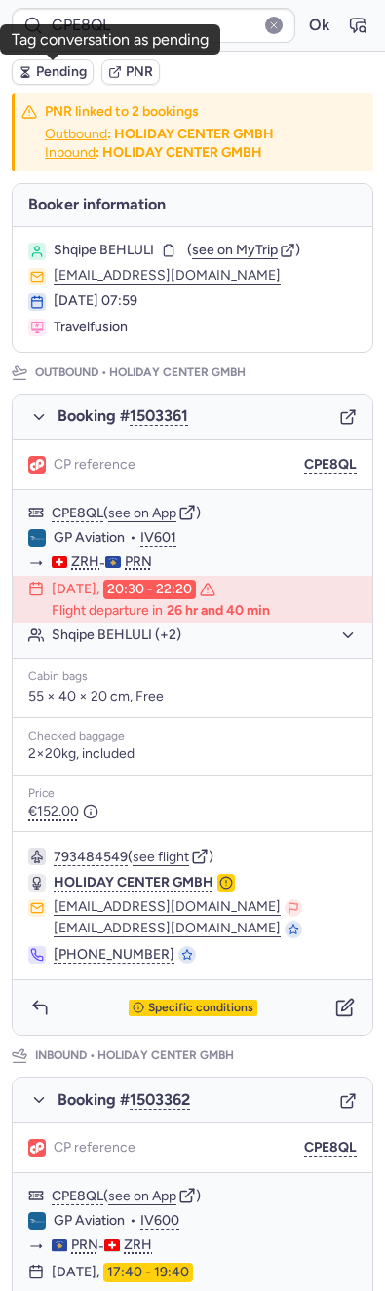
click at [69, 80] on button "Pending" at bounding box center [53, 71] width 82 height 25
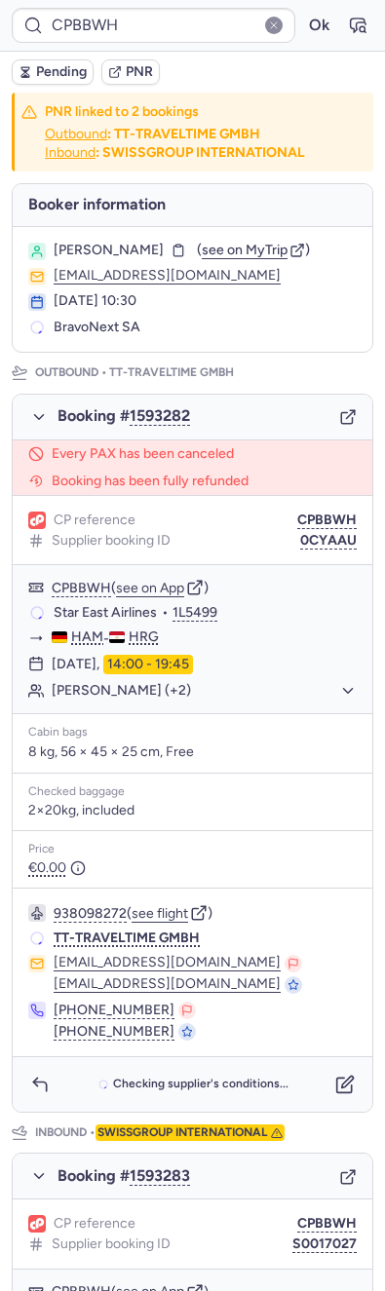
type input "CPTUAA"
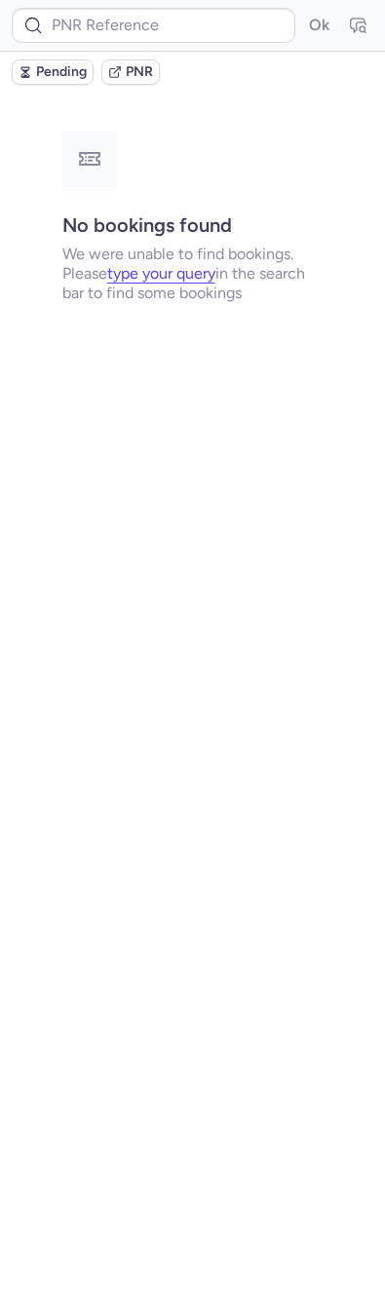
type input "CPTKN4"
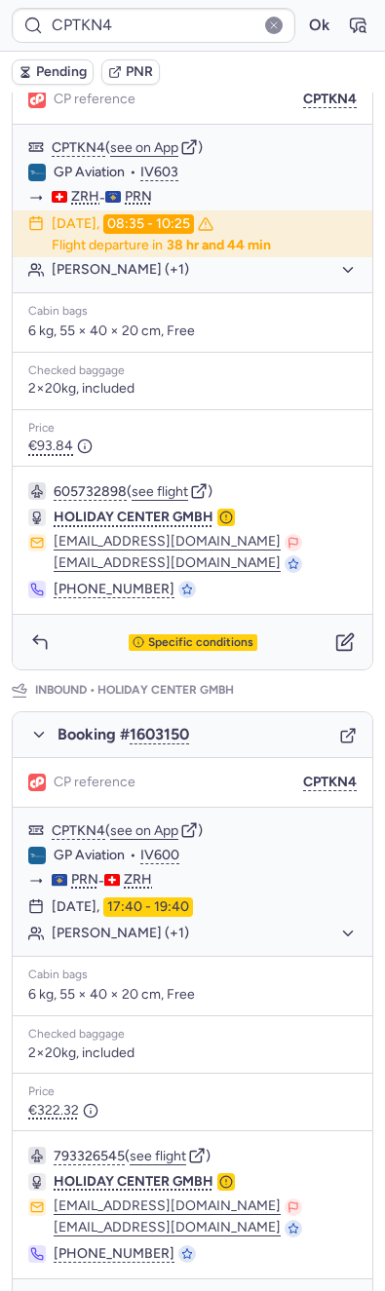
scroll to position [415, 0]
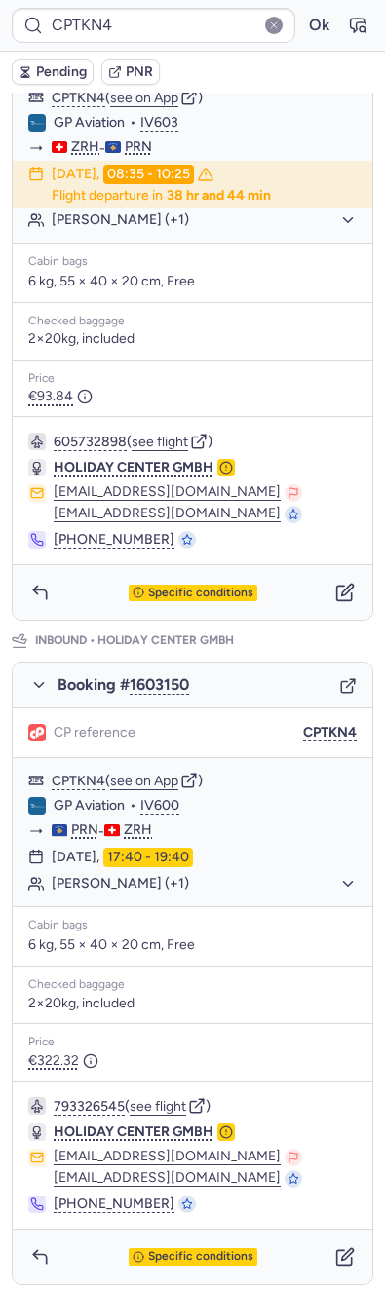
click at [166, 1112] on div "793326545 ( see flight ) HOLIDAY CENTER GMBH support@prishtinaticket.net pnl@pr…" at bounding box center [192, 1154] width 359 height 147
click at [169, 1103] on button "see flight" at bounding box center [158, 1107] width 56 height 16
click at [305, 1245] on div "Specific conditions" at bounding box center [192, 1256] width 359 height 55
click at [329, 1245] on button "button" at bounding box center [344, 1256] width 31 height 31
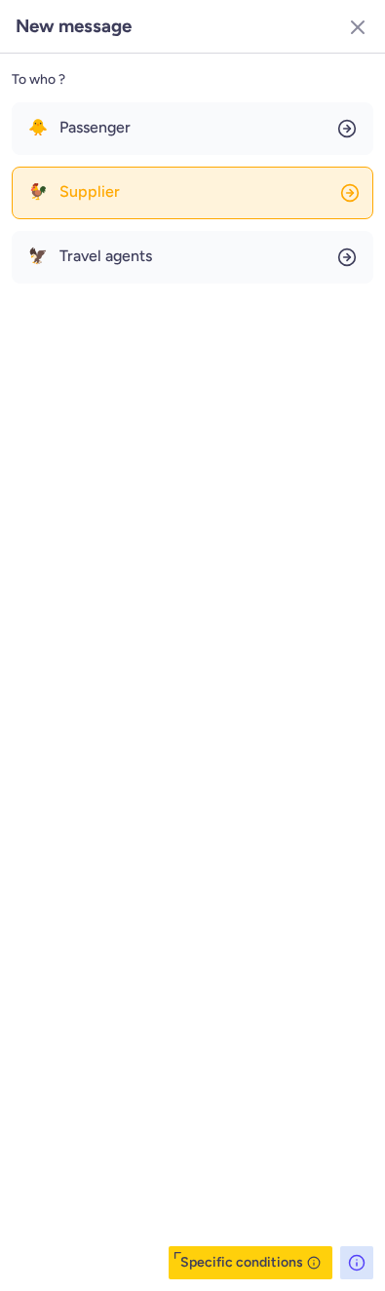
click at [158, 192] on button "🐓 Supplier" at bounding box center [192, 193] width 361 height 53
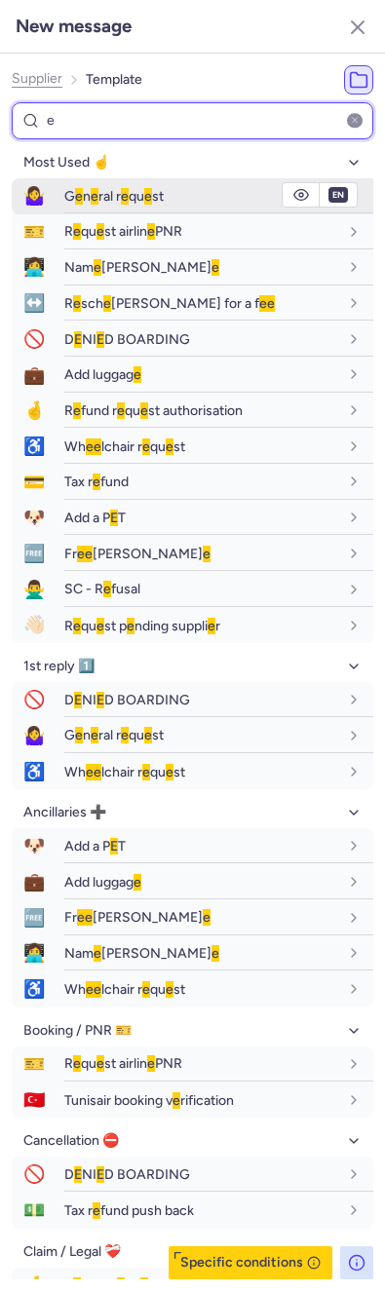
type input "e"
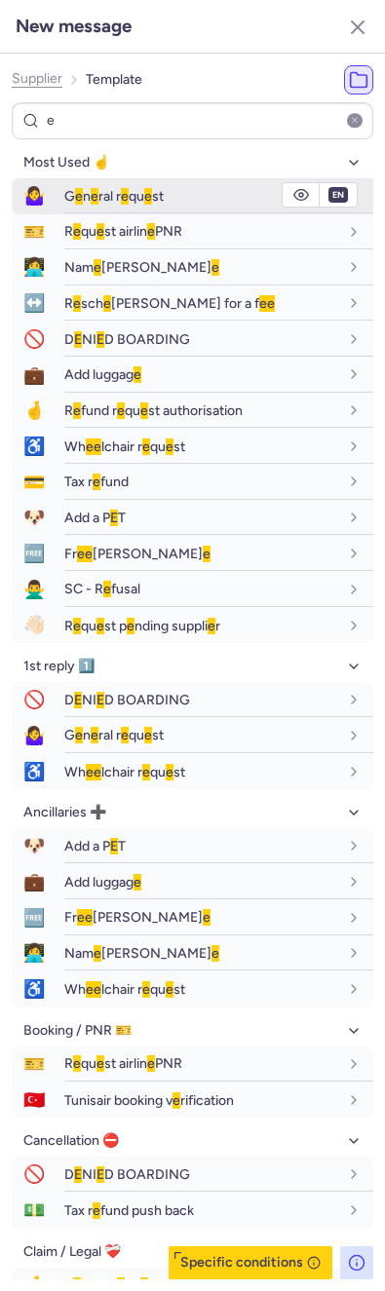
click at [82, 192] on span "e" at bounding box center [79, 196] width 8 height 17
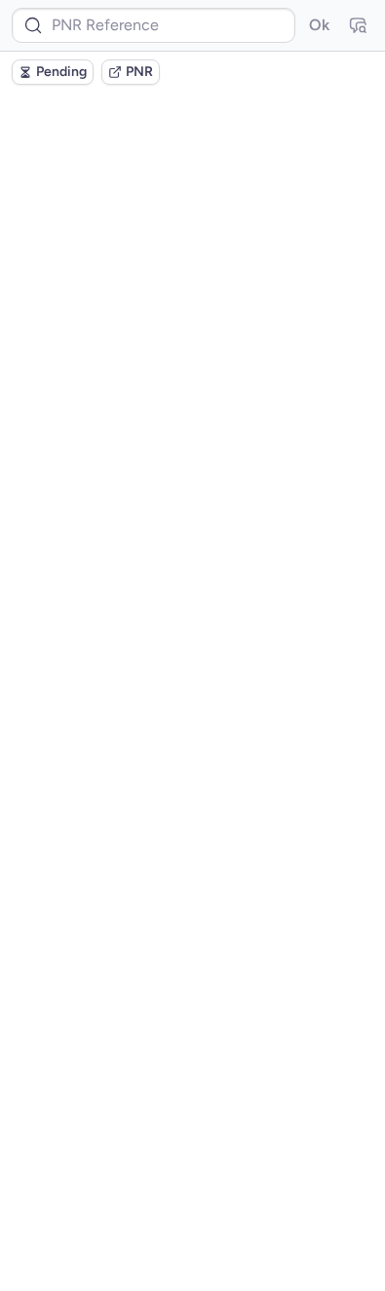
scroll to position [0, 0]
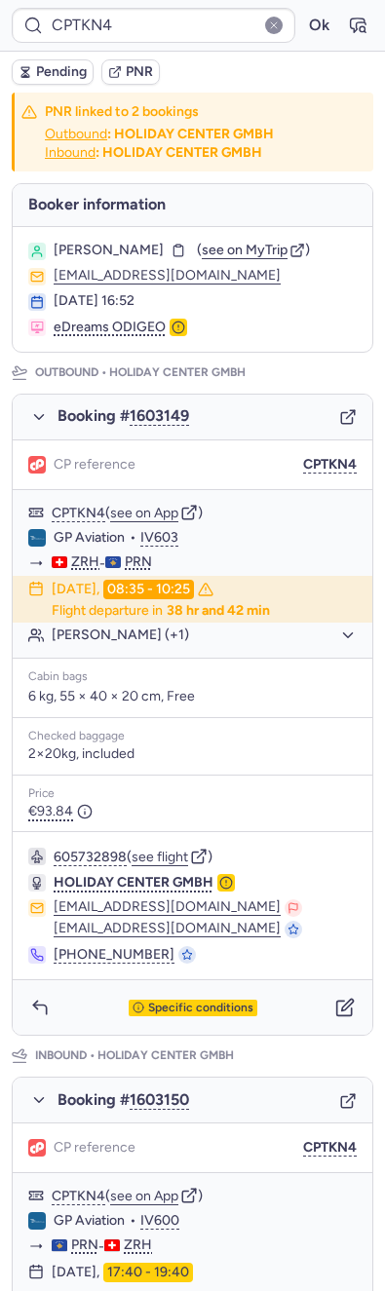
click at [74, 83] on button "Pending" at bounding box center [53, 71] width 82 height 25
click at [58, 72] on span "Pending" at bounding box center [61, 72] width 51 height 16
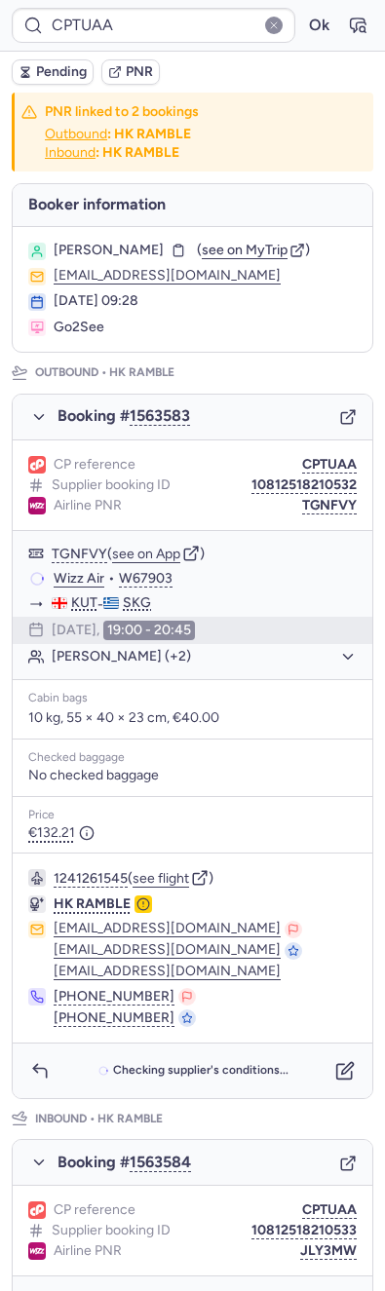
click at [83, 60] on button "Pending" at bounding box center [53, 71] width 82 height 25
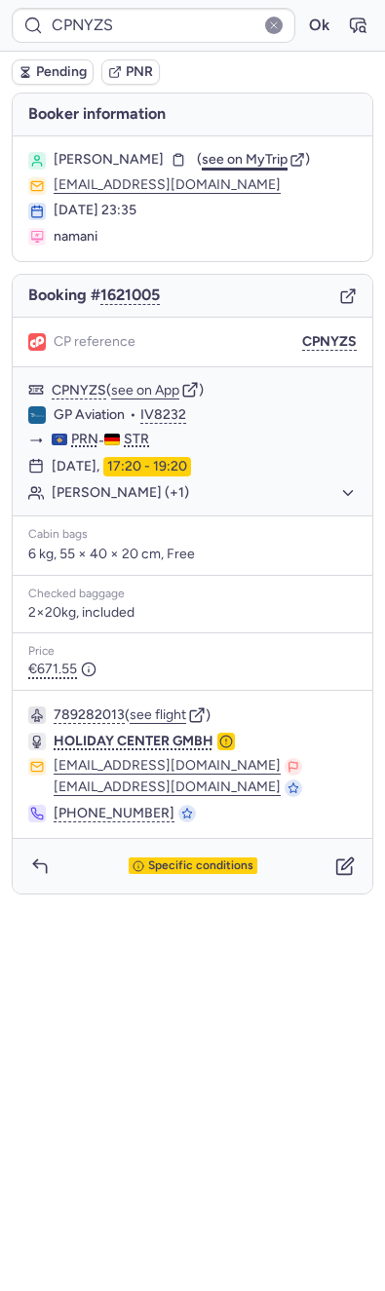
click at [202, 151] on span "see on MyTrip" at bounding box center [245, 159] width 86 height 17
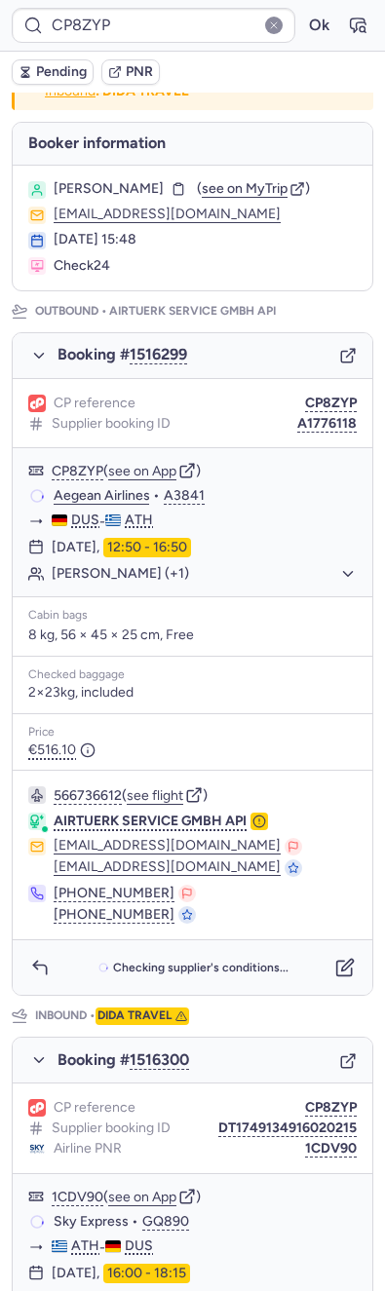
scroll to position [291, 0]
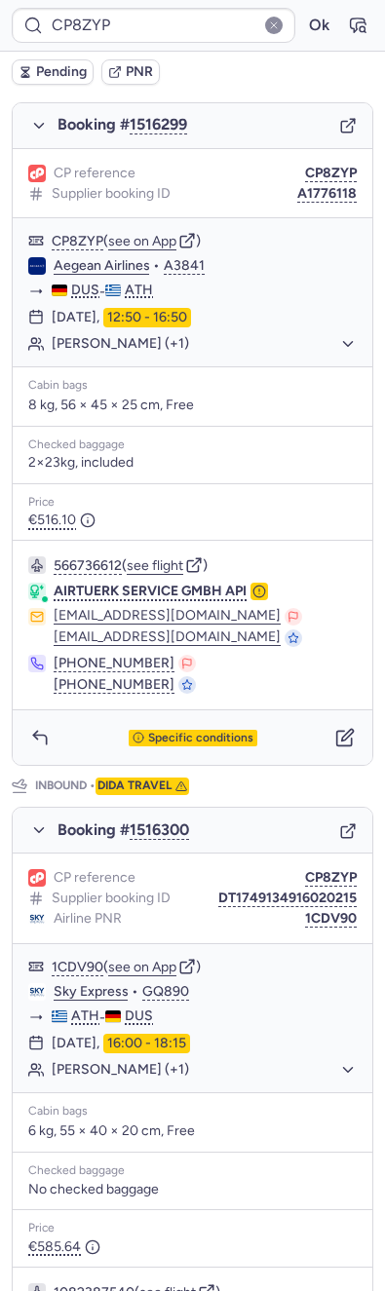
click at [169, 765] on div "Specific conditions" at bounding box center [192, 737] width 359 height 55
click at [180, 747] on div "Specific conditions" at bounding box center [193, 739] width 129 height 18
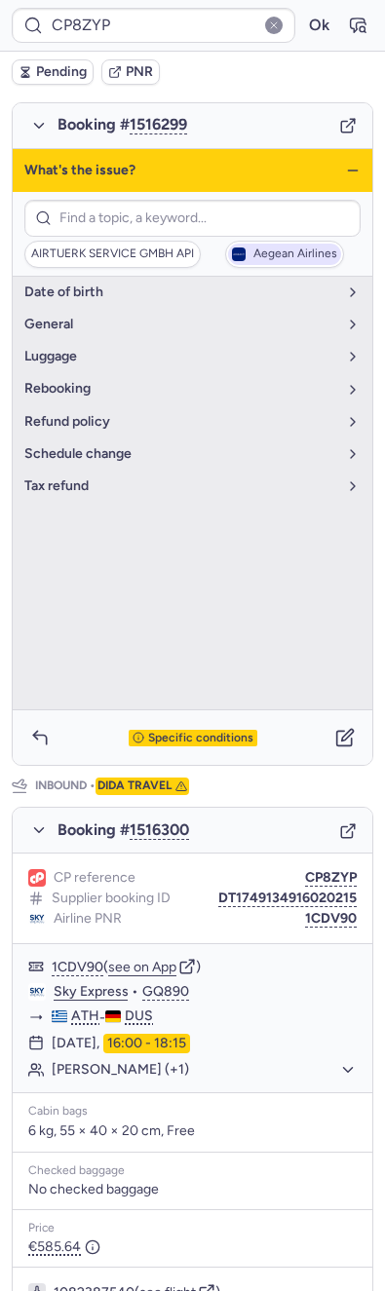
click at [277, 265] on span "Aegean Airlines" at bounding box center [284, 254] width 113 height 21
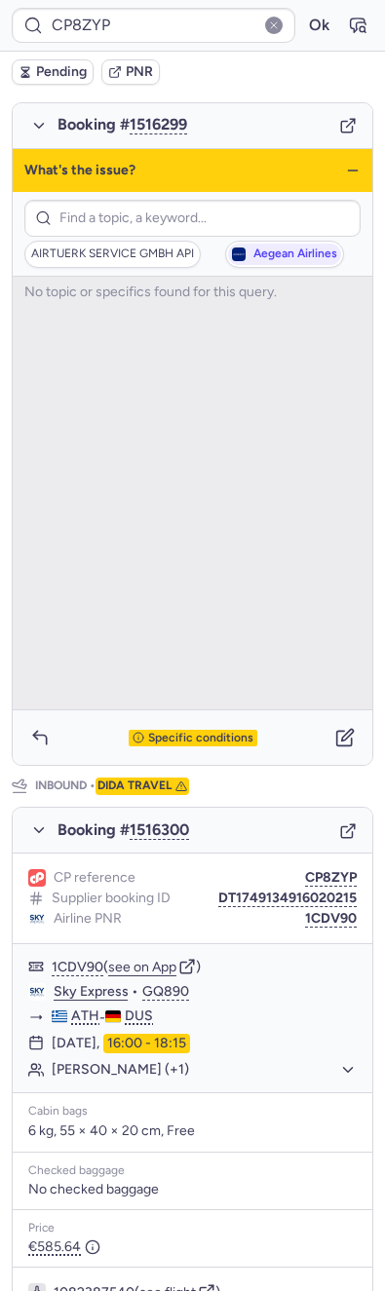
click at [144, 266] on div "AIRTUERK SERVICE GMBH API Aegean Airlines" at bounding box center [192, 234] width 359 height 85
click at [345, 178] on icon "button" at bounding box center [353, 171] width 16 height 16
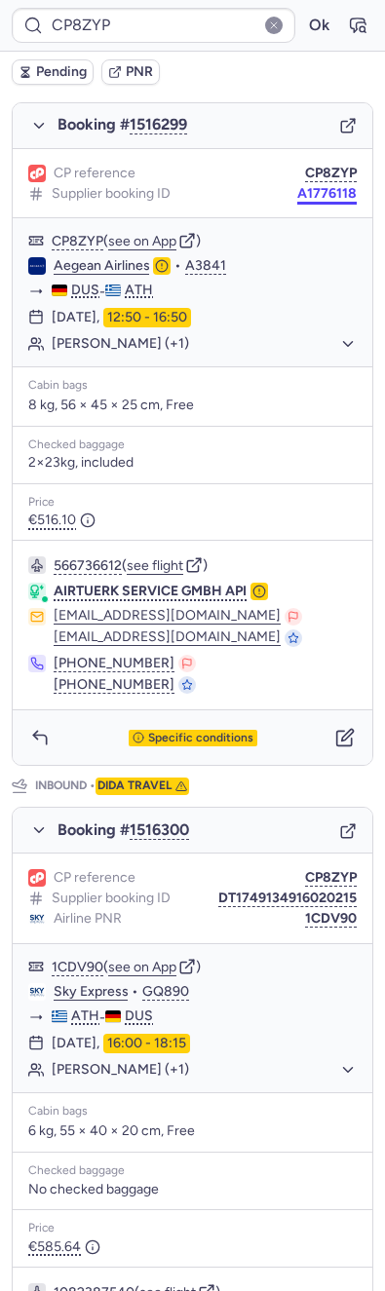
click at [297, 202] on button "A1776118" at bounding box center [326, 194] width 59 height 16
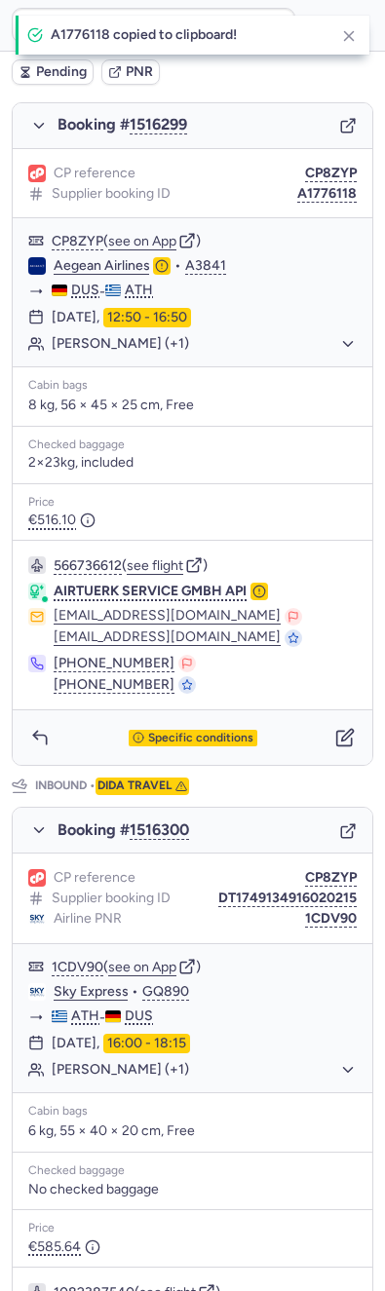
click at [298, 747] on div "Specific conditions" at bounding box center [192, 737] width 359 height 55
click at [186, 745] on span "Specific conditions" at bounding box center [200, 739] width 105 height 14
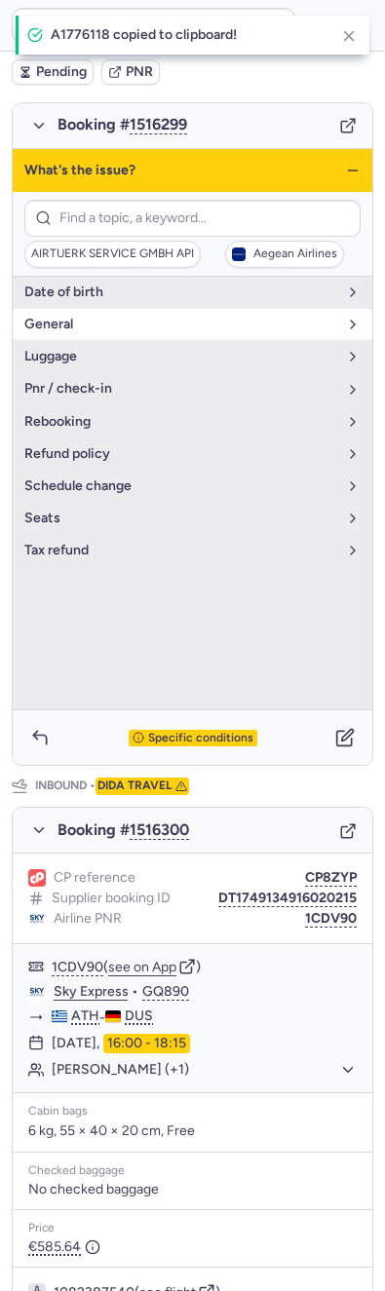
click at [83, 332] on span "general" at bounding box center [180, 325] width 313 height 16
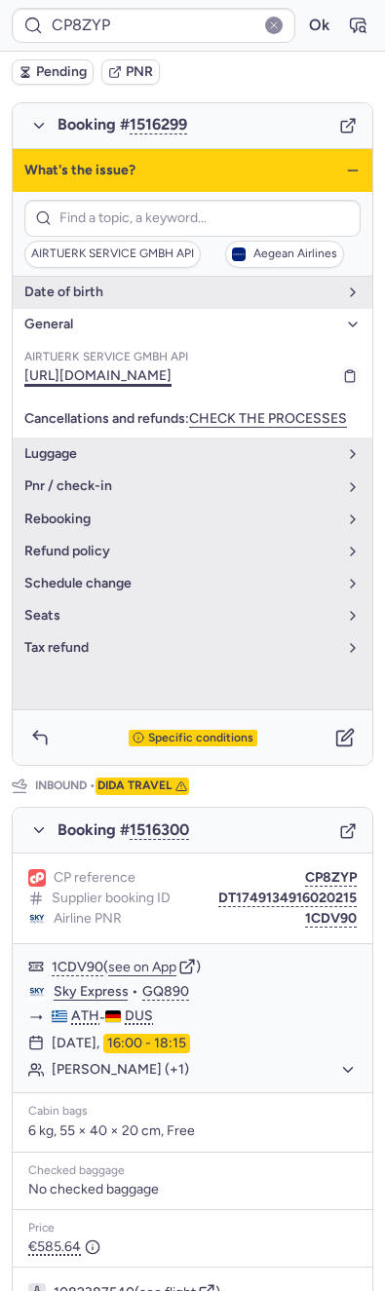
click at [123, 384] on link "https://www.mybooking-airtuerk.com" at bounding box center [97, 375] width 147 height 17
click at [322, 192] on div "What's the issue?" at bounding box center [192, 170] width 359 height 43
click at [345, 178] on icon "button" at bounding box center [353, 171] width 16 height 16
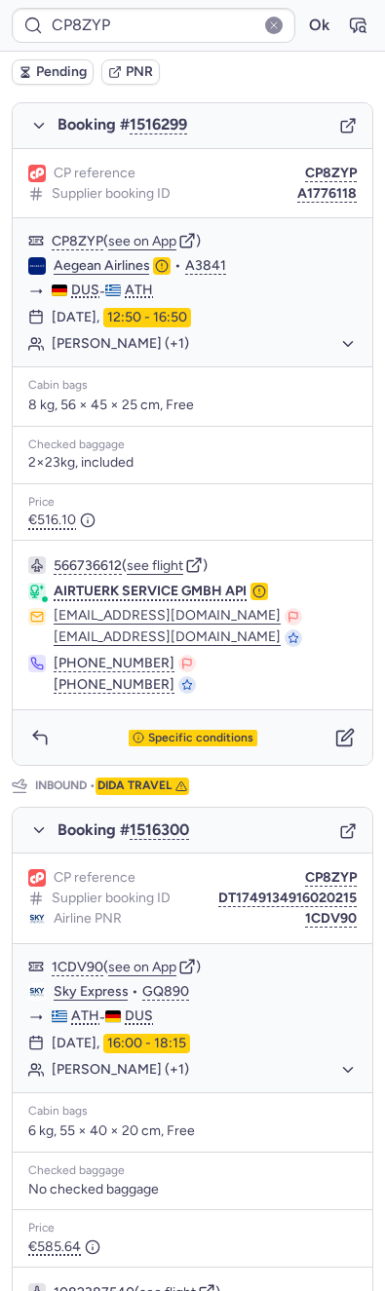
scroll to position [0, 0]
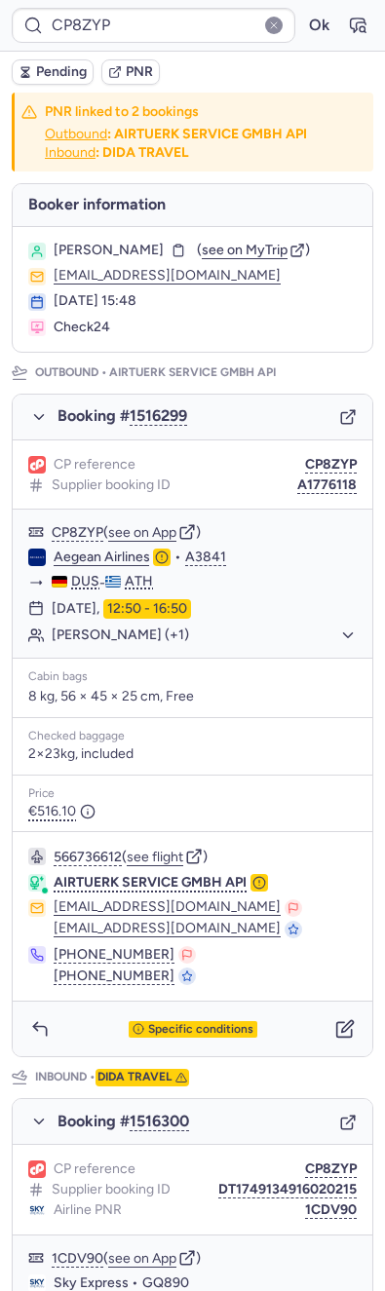
click at [129, 258] on span "Thomas ZIMMERMANN" at bounding box center [109, 251] width 110 height 16
copy span "ZIMMERMANN"
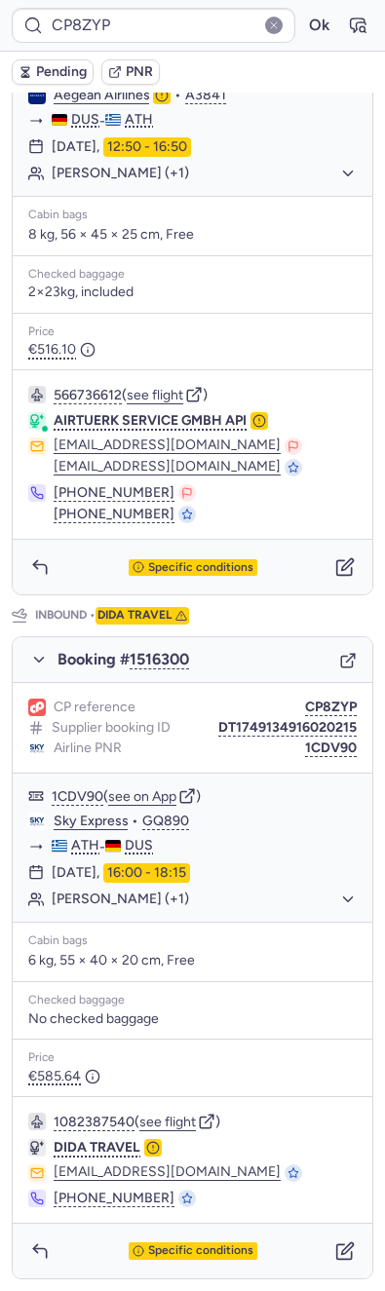
scroll to position [488, 0]
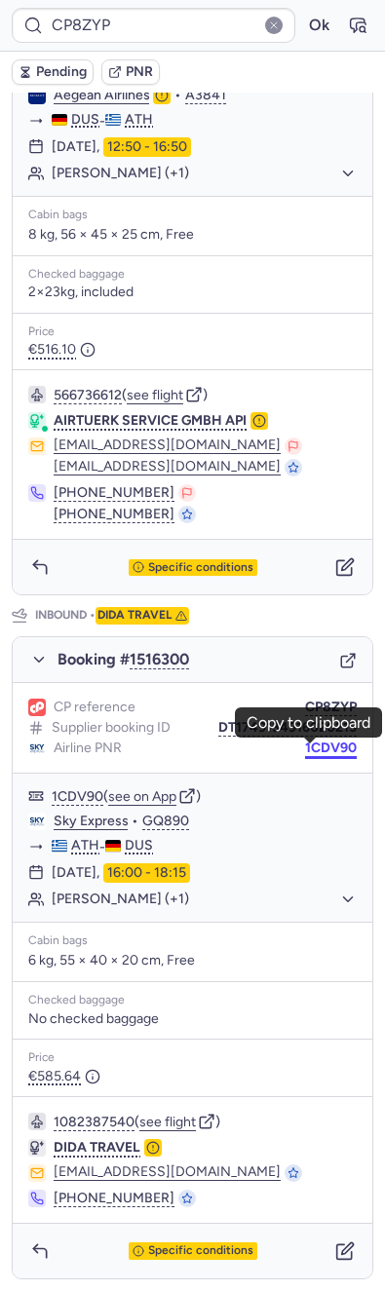
click at [313, 754] on button "1CDV90" at bounding box center [331, 748] width 52 height 16
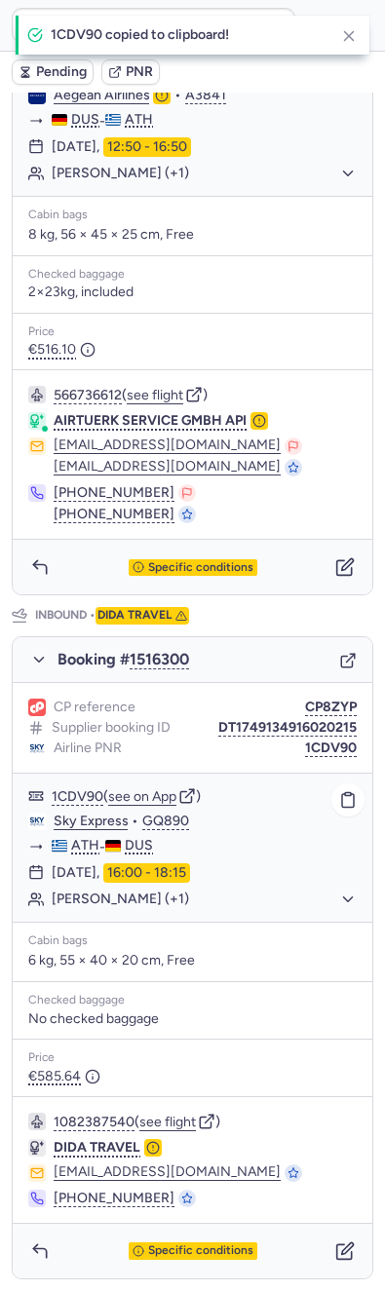
click at [63, 830] on link "Sky Express" at bounding box center [91, 821] width 75 height 18
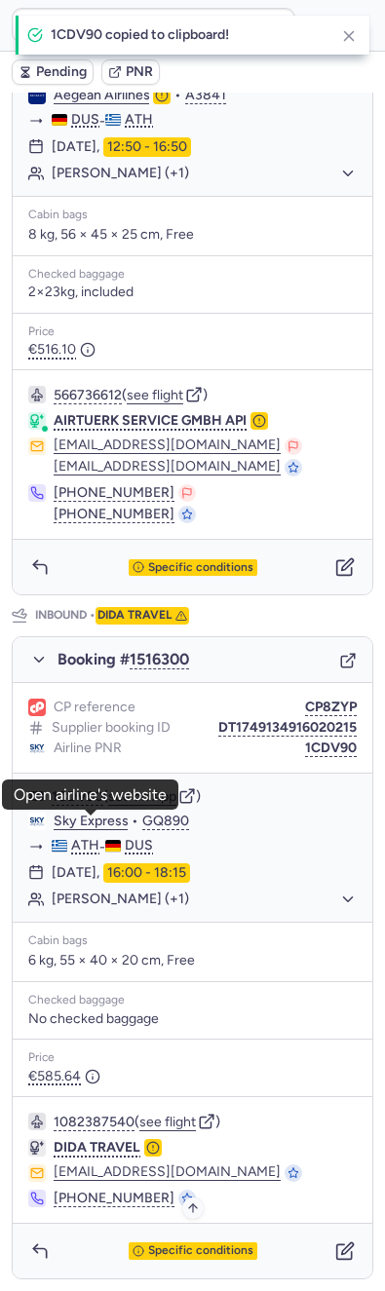
click at [191, 1256] on span "Specific conditions" at bounding box center [200, 1251] width 105 height 14
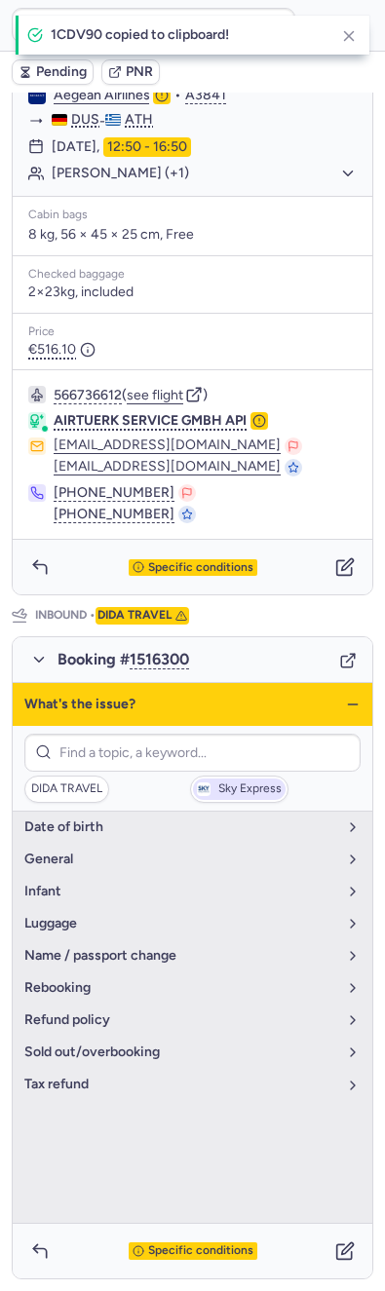
click at [218, 796] on span "Sky Express" at bounding box center [249, 789] width 63 height 14
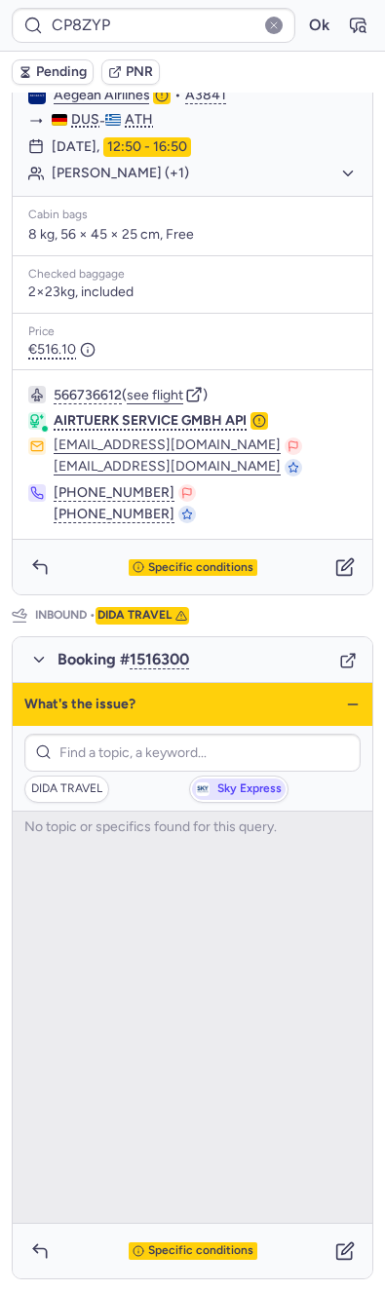
click at [217, 796] on span "Sky Express" at bounding box center [249, 789] width 64 height 14
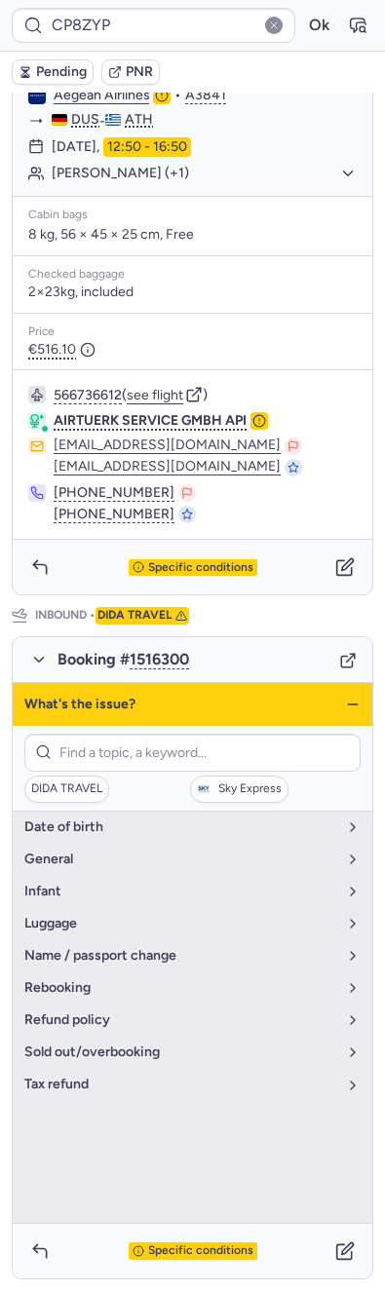
click at [318, 709] on div "What's the issue?" at bounding box center [192, 704] width 359 height 43
click at [345, 709] on icon "button" at bounding box center [353, 704] width 16 height 16
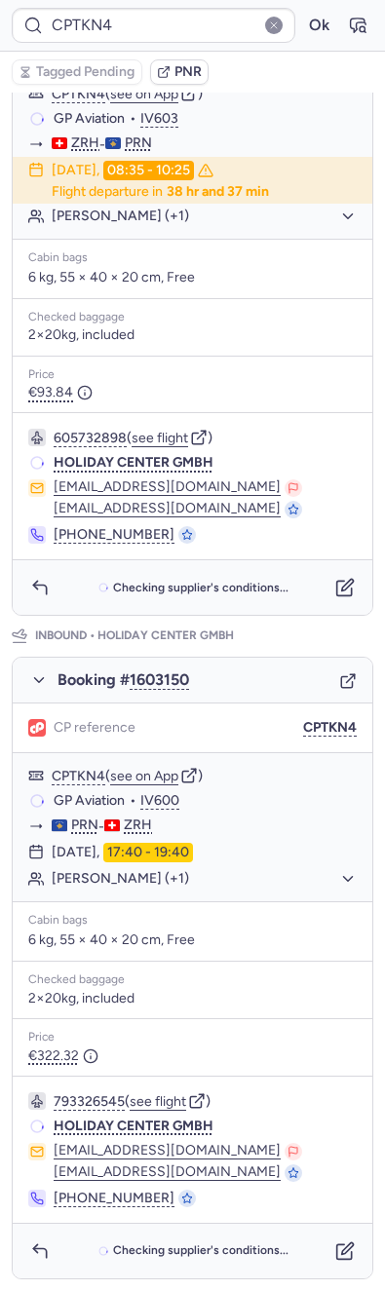
scroll to position [0, 0]
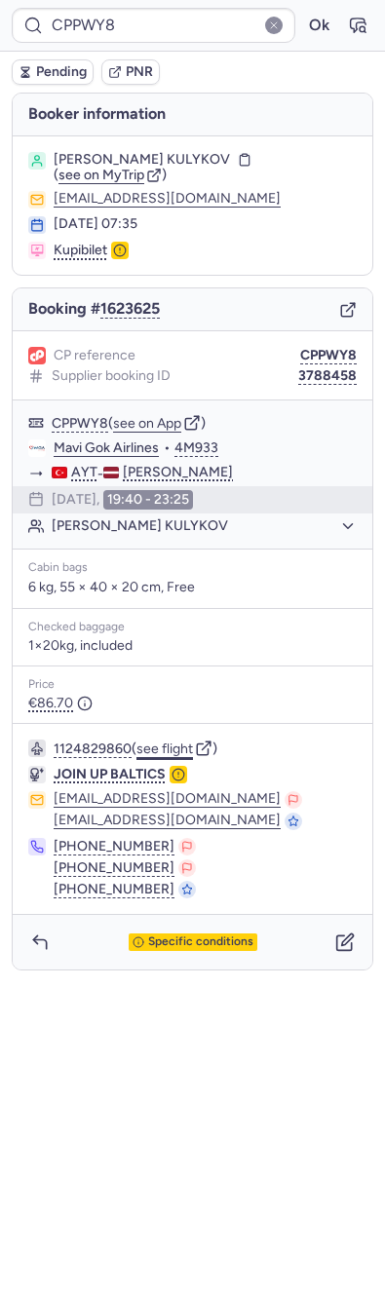
click at [169, 741] on button "see flight" at bounding box center [164, 749] width 56 height 16
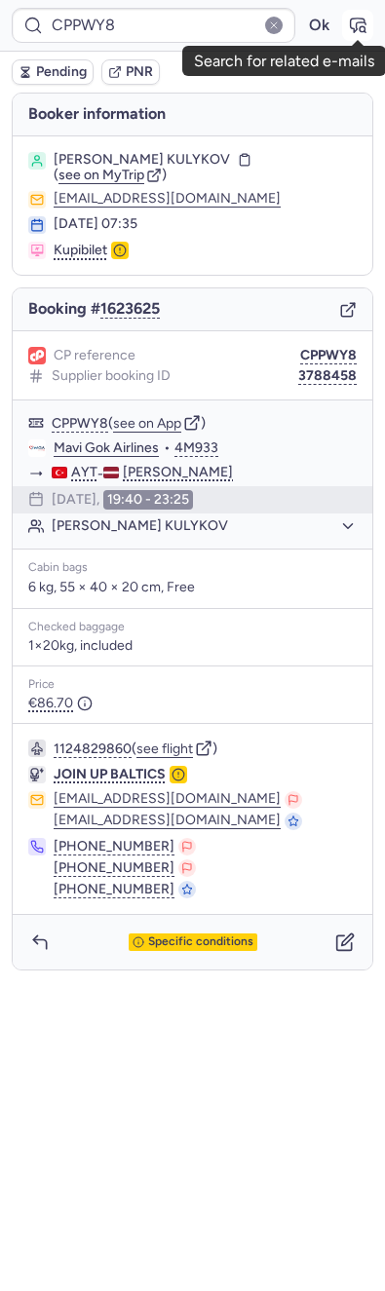
click at [345, 39] on button "button" at bounding box center [357, 25] width 31 height 31
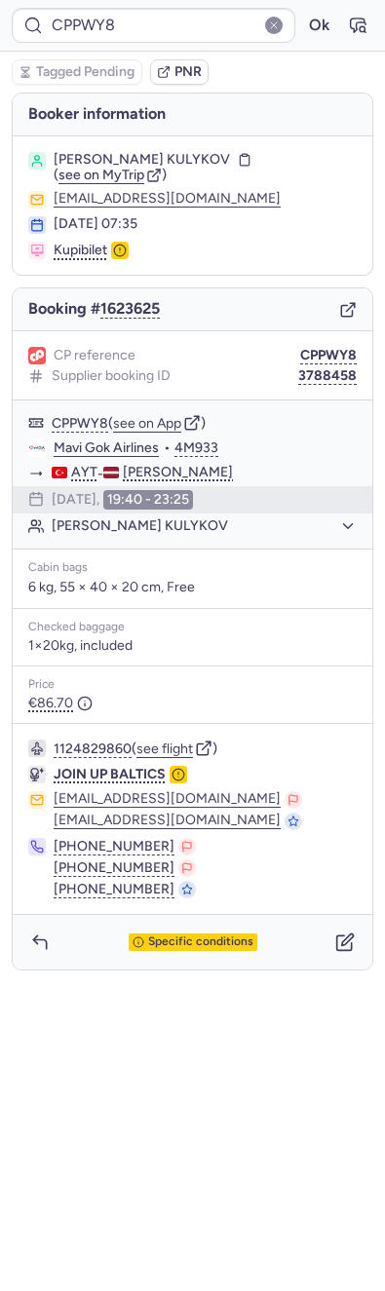
click at [345, 301] on icon "button" at bounding box center [348, 310] width 18 height 18
click at [339, 418] on icon "button" at bounding box center [348, 427] width 18 height 18
click at [318, 31] on button "Ok" at bounding box center [318, 25] width 31 height 31
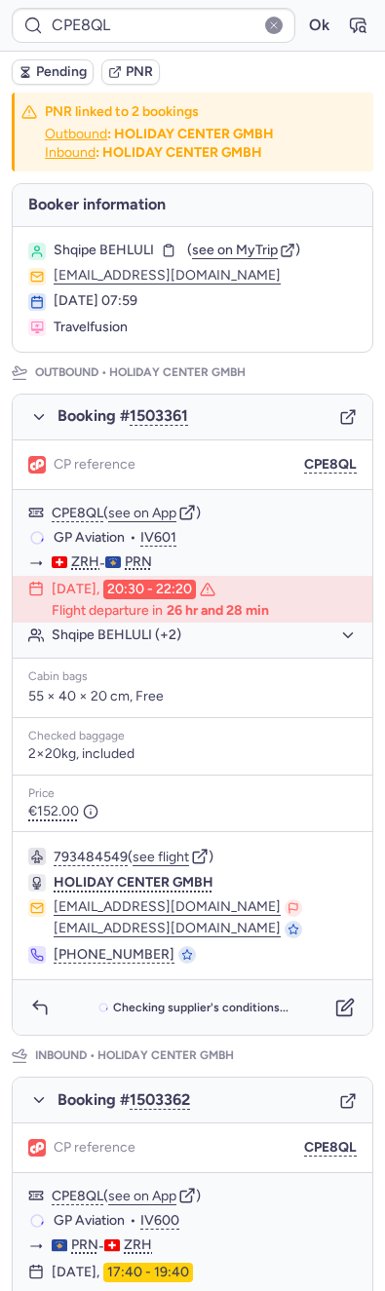
type input "17140076"
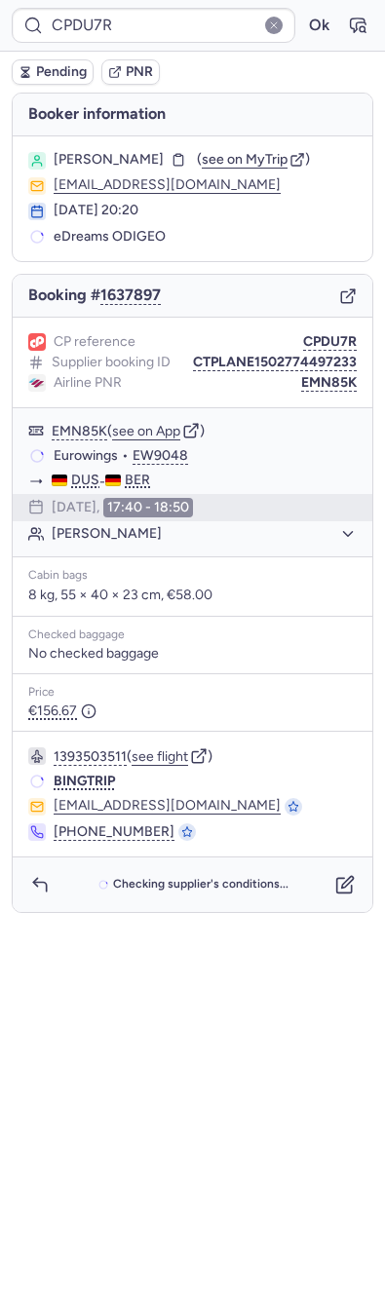
type input "CPT8ZN"
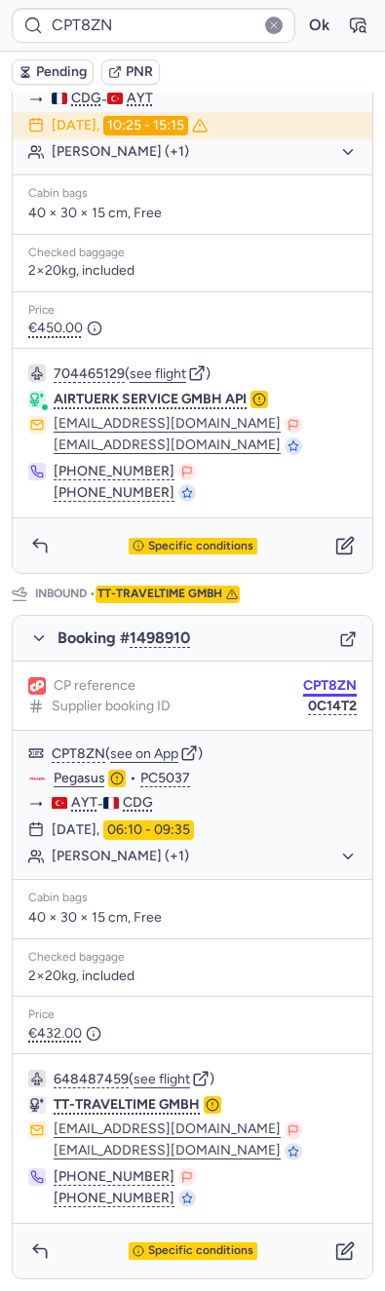
scroll to position [509, 0]
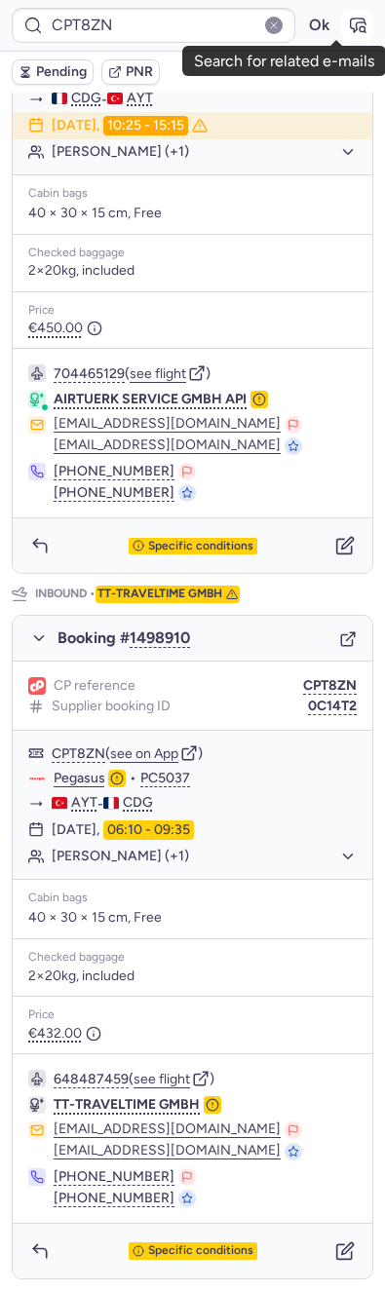
click at [342, 14] on button "button" at bounding box center [357, 25] width 31 height 31
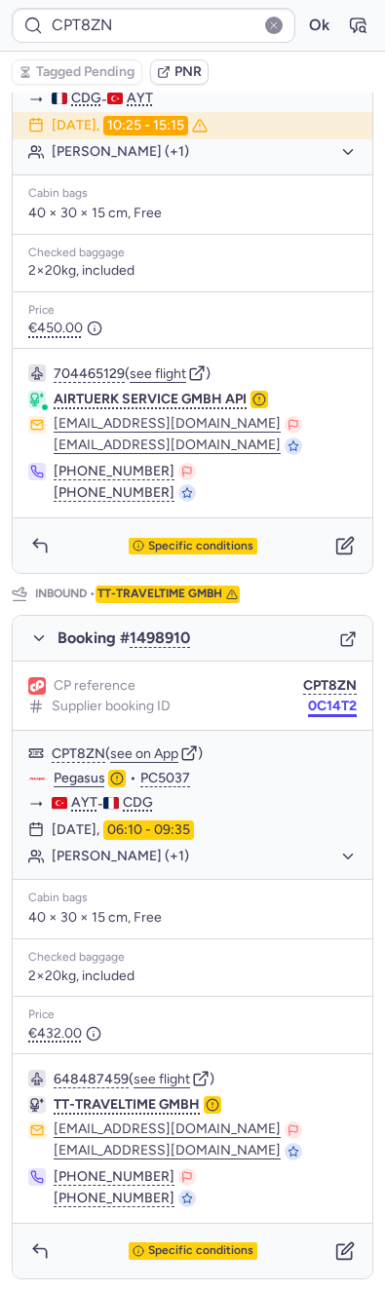
click at [319, 703] on button "0C14T2" at bounding box center [332, 706] width 49 height 16
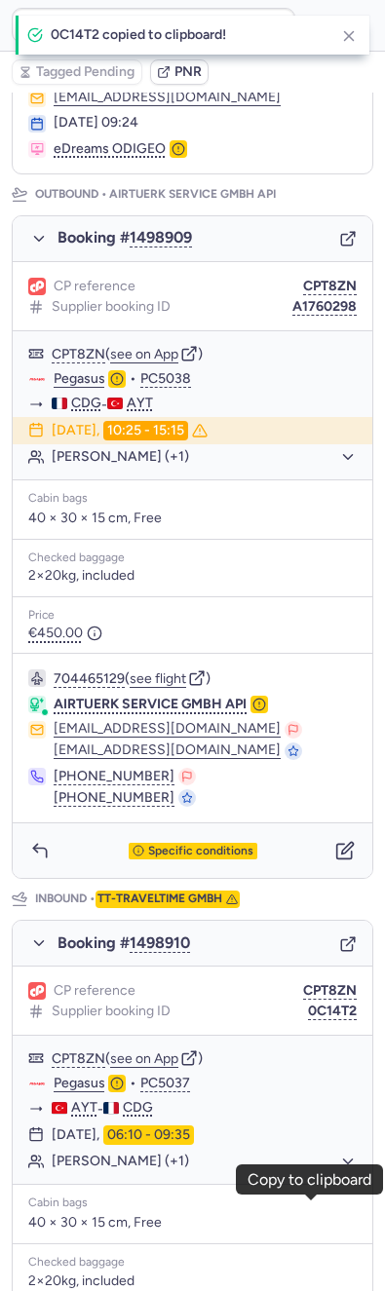
scroll to position [0, 0]
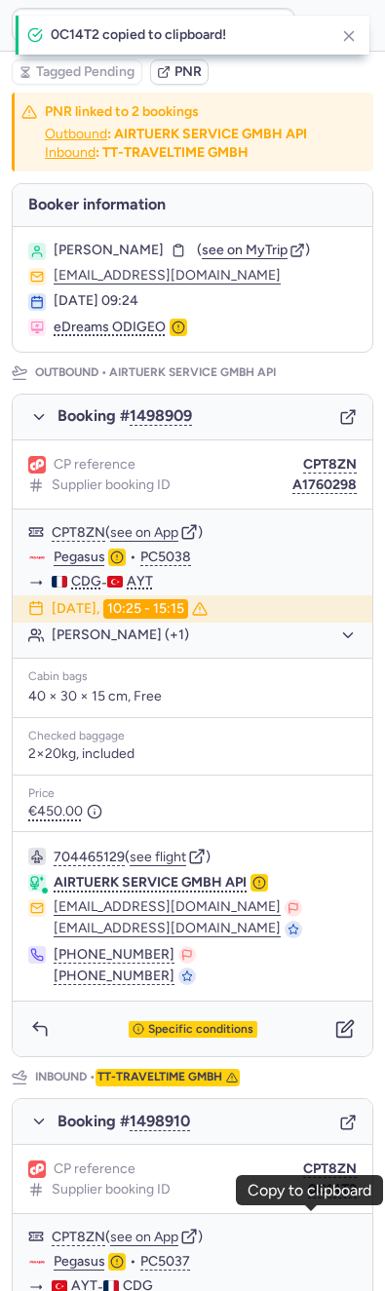
click at [164, 258] on span "Lyubomyr VASYLYSHYN" at bounding box center [109, 251] width 110 height 16
copy span "VASYLYSHYN"
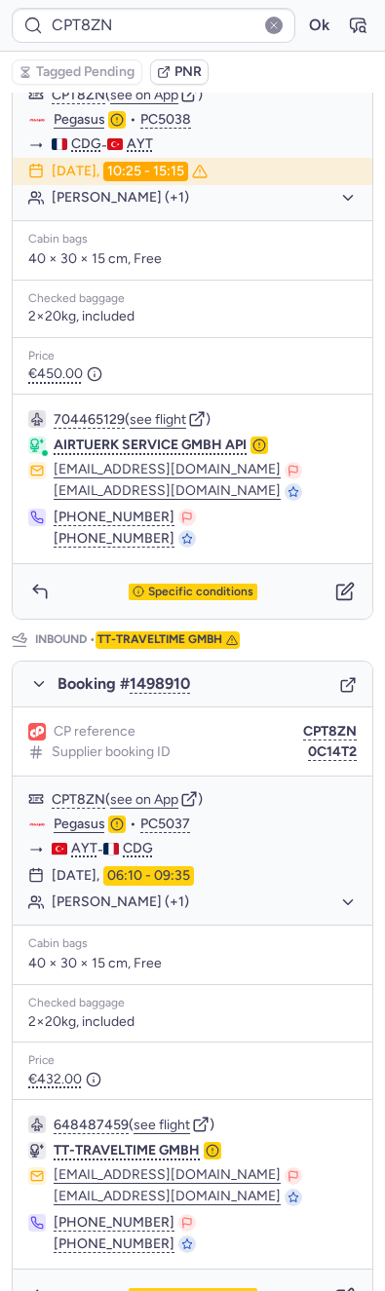
scroll to position [71, 0]
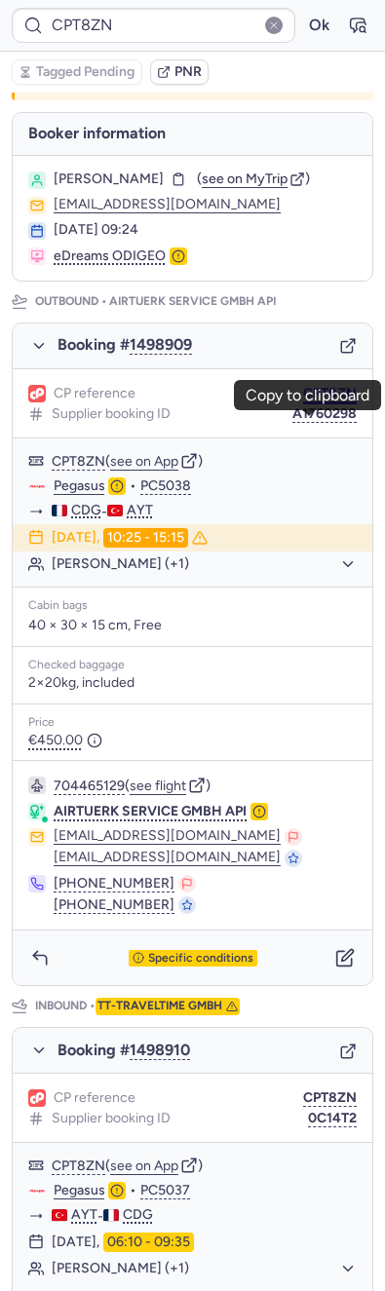
click at [310, 401] on button "CPT8ZN" at bounding box center [330, 394] width 54 height 16
click at [303, 13] on button "Ok" at bounding box center [318, 25] width 31 height 31
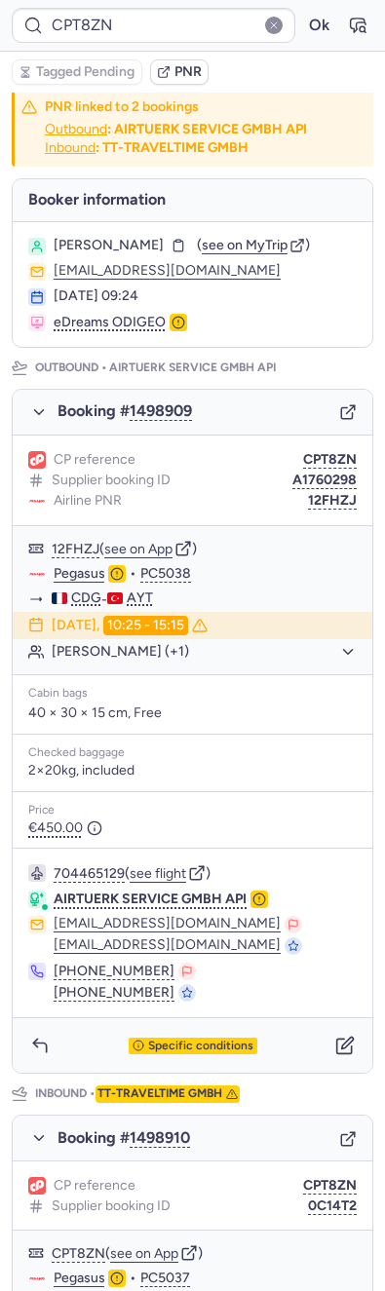
scroll to position [0, 0]
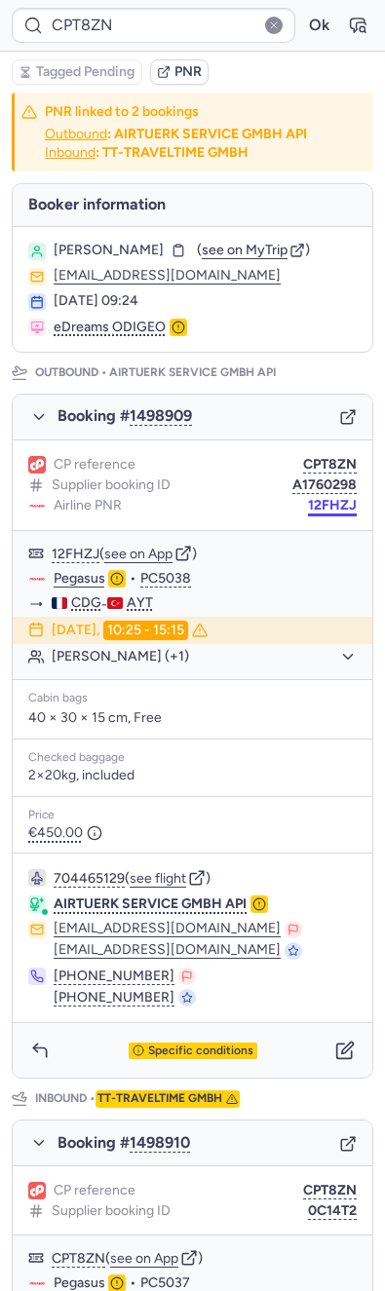
click at [308, 513] on button "12FHZJ" at bounding box center [332, 506] width 49 height 16
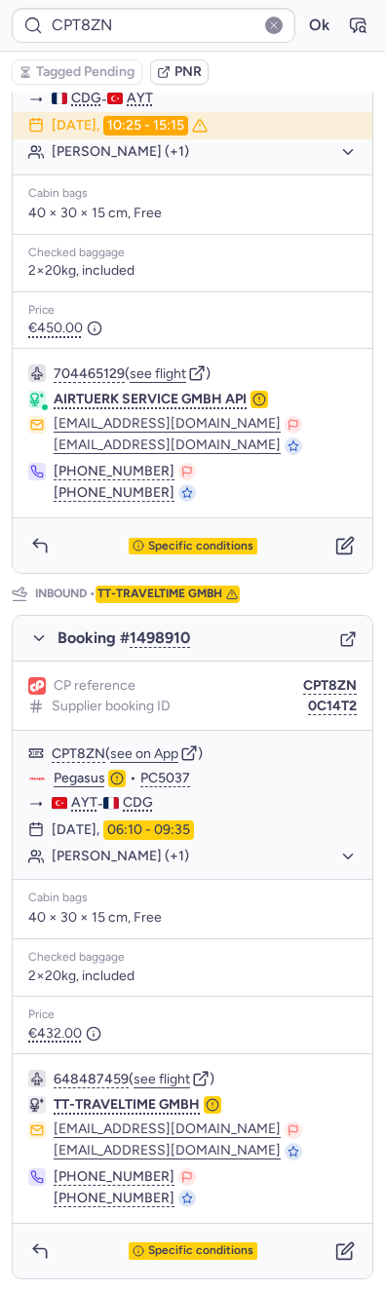
scroll to position [531, 0]
click at [314, 730] on div "CP reference CPT8ZN Supplier booking ID 0C14T2" at bounding box center [192, 695] width 359 height 69
click at [304, 724] on div "CP reference CPT8ZN Supplier booking ID 0C14T2" at bounding box center [192, 695] width 359 height 69
click at [309, 719] on div "CP reference CPT8ZN Supplier booking ID 0C14T2" at bounding box center [192, 695] width 359 height 69
click at [314, 708] on button "0C14T2" at bounding box center [332, 706] width 49 height 16
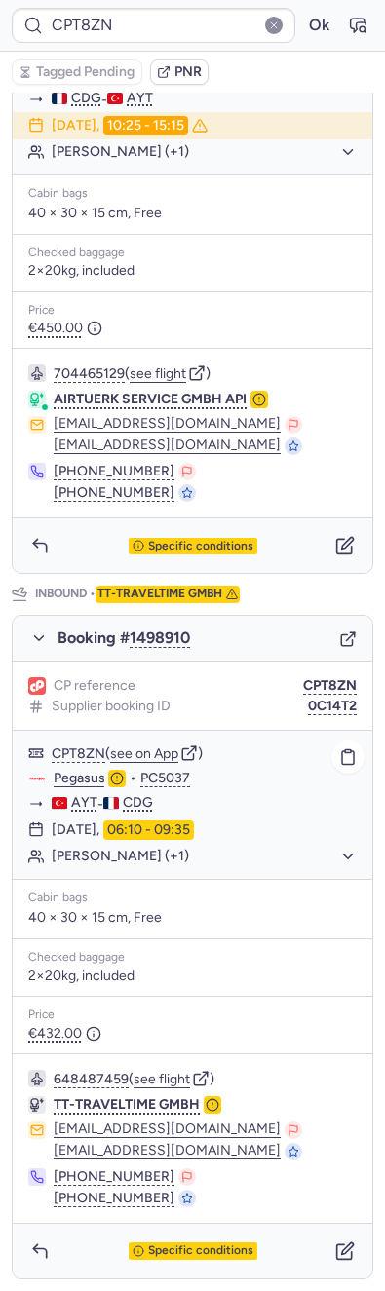
type input "CPTKN4"
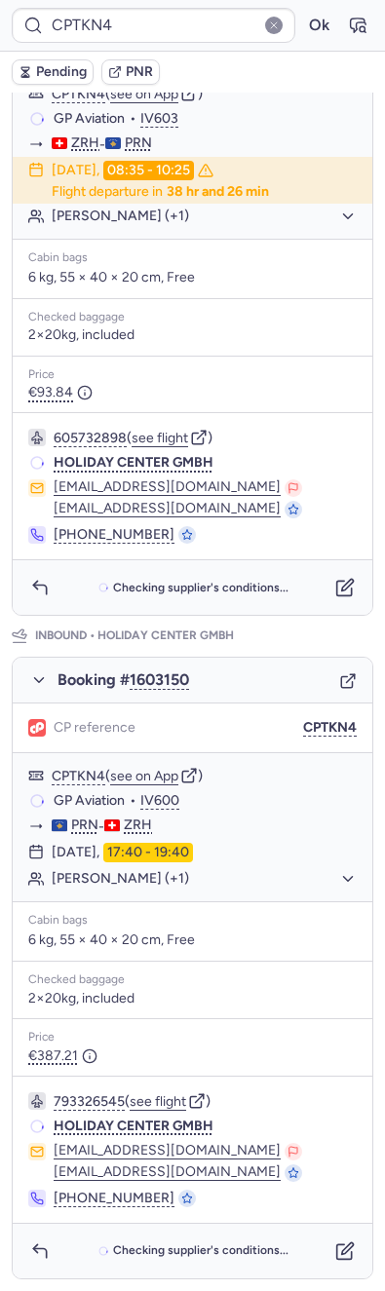
scroll to position [0, 0]
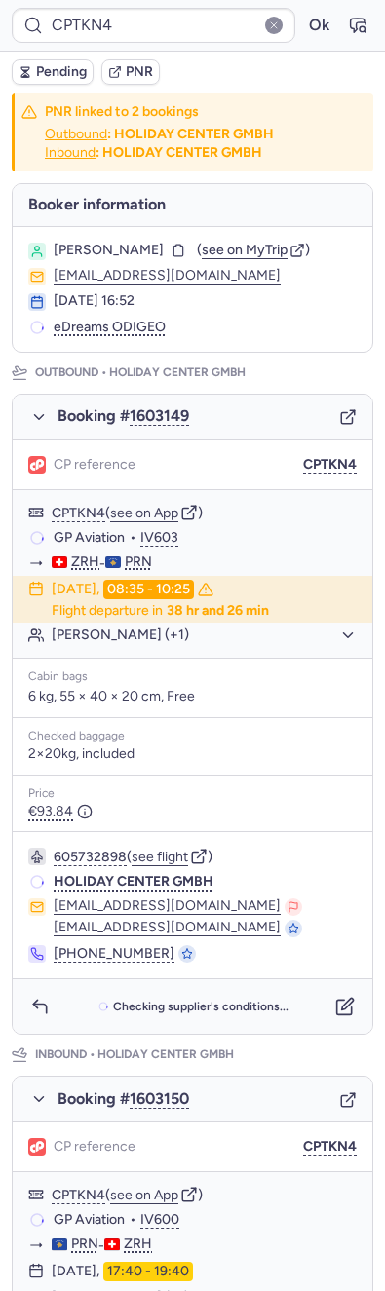
type input "CPTUAA"
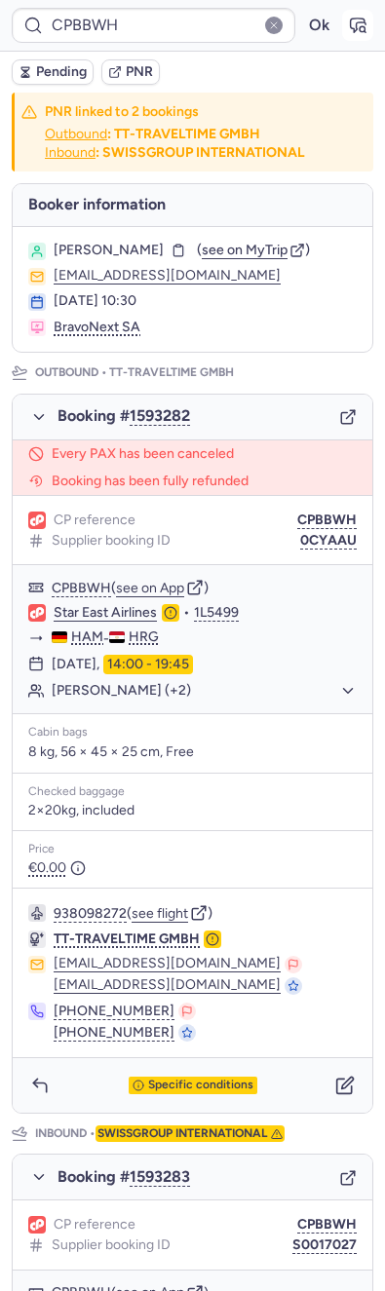
click at [348, 19] on icon "button" at bounding box center [357, 25] width 19 height 19
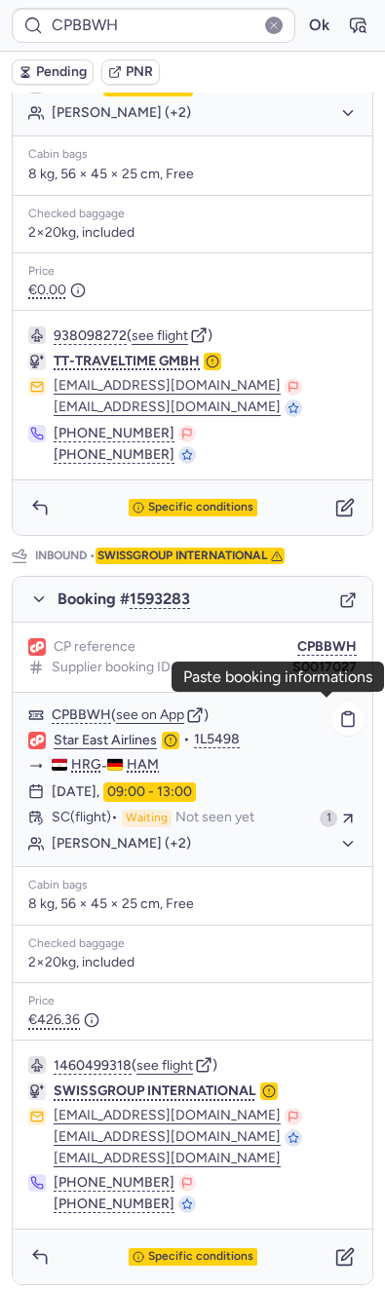
click at [196, 792] on time "09:00 - 13:00" at bounding box center [149, 791] width 93 height 19
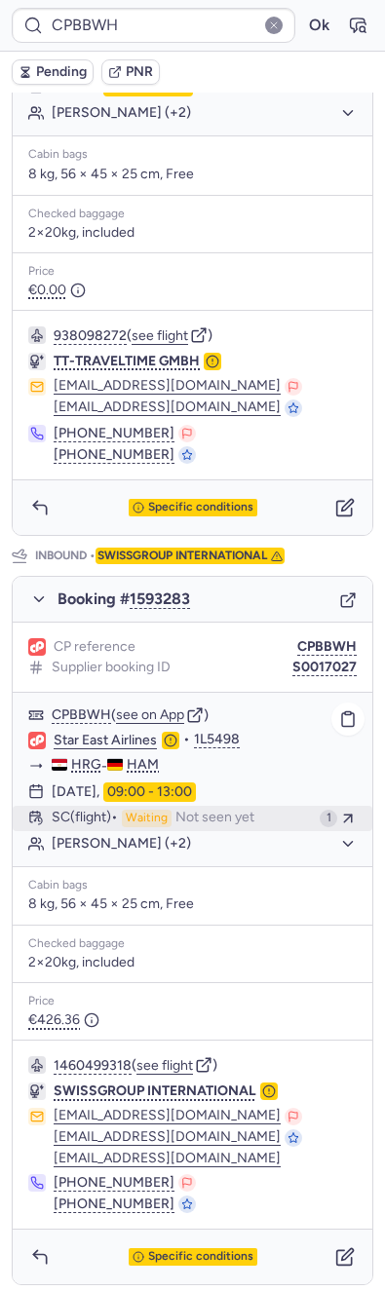
click at [211, 809] on span "Not seen yet" at bounding box center [214, 818] width 79 height 18
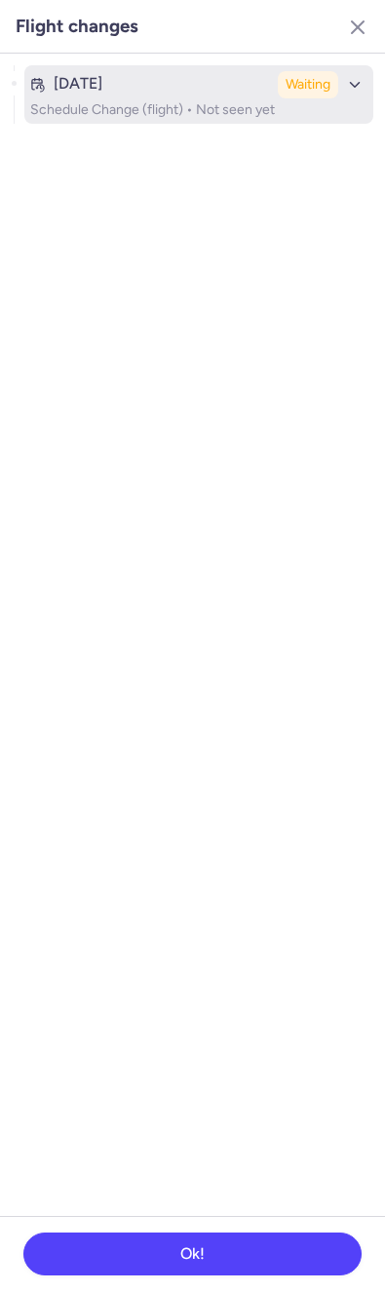
click at [134, 102] on p "Schedule Change (flight) • Not seen yet" at bounding box center [198, 110] width 337 height 16
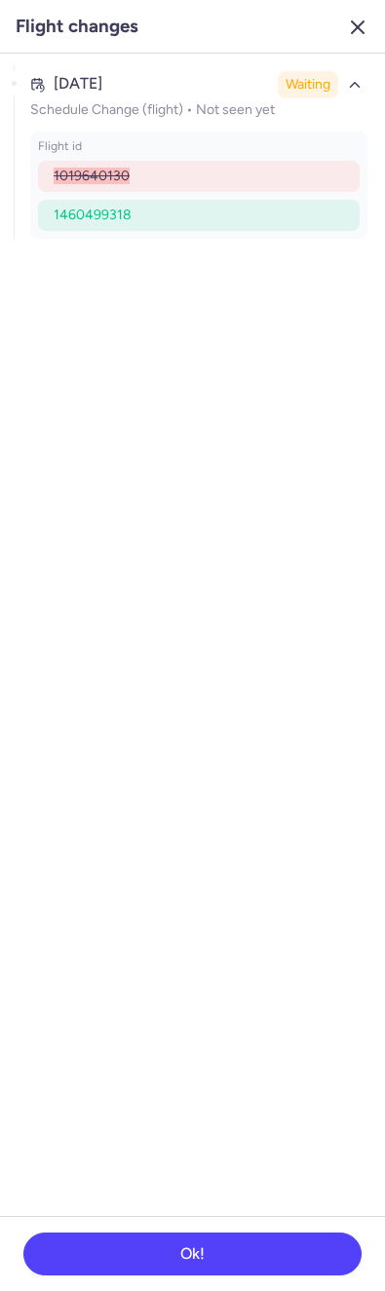
click at [364, 30] on icon "button" at bounding box center [357, 27] width 23 height 23
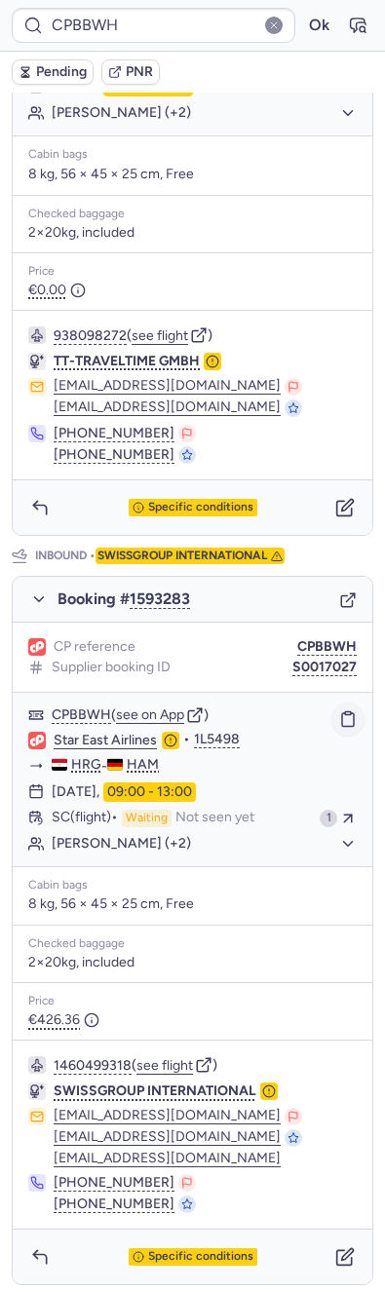
click at [339, 710] on icon "button" at bounding box center [348, 719] width 18 height 18
type input "CPE8QL"
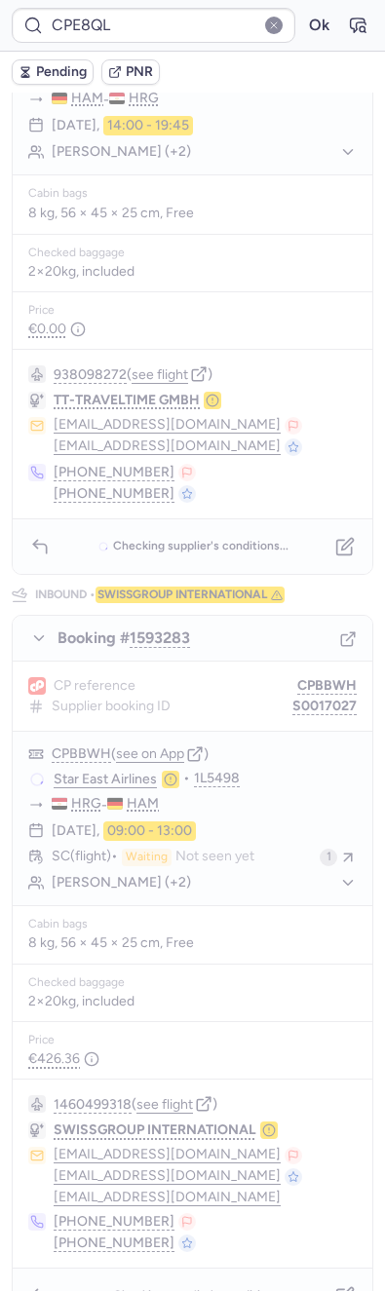
scroll to position [0, 0]
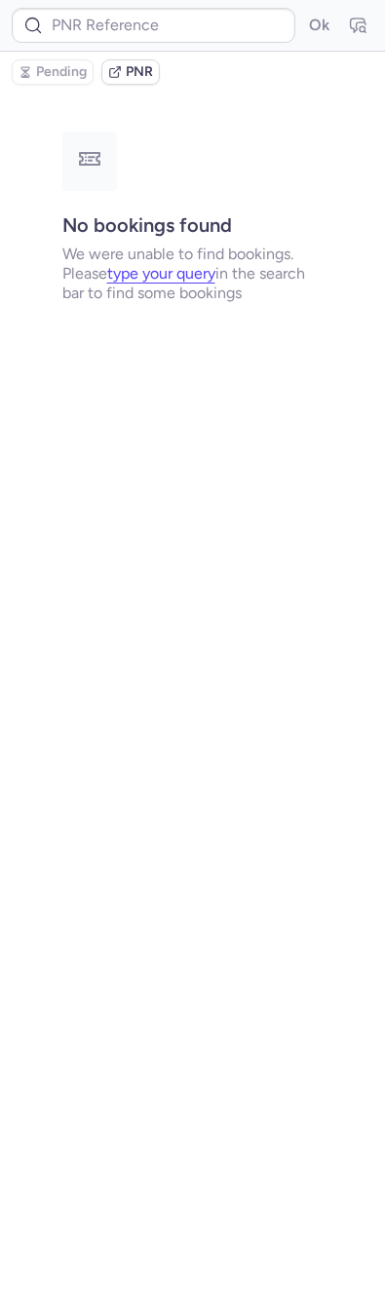
type input "CPRWR2"
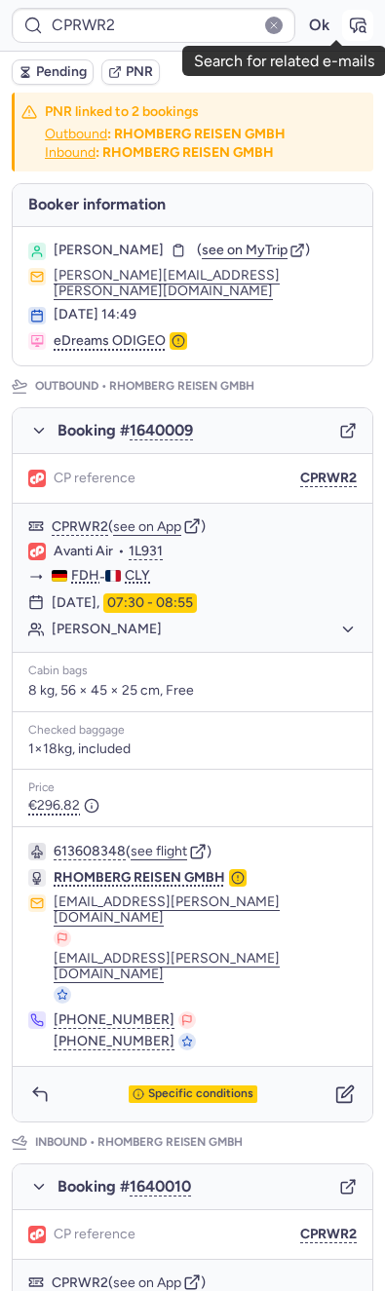
click at [348, 29] on icon "button" at bounding box center [357, 25] width 19 height 19
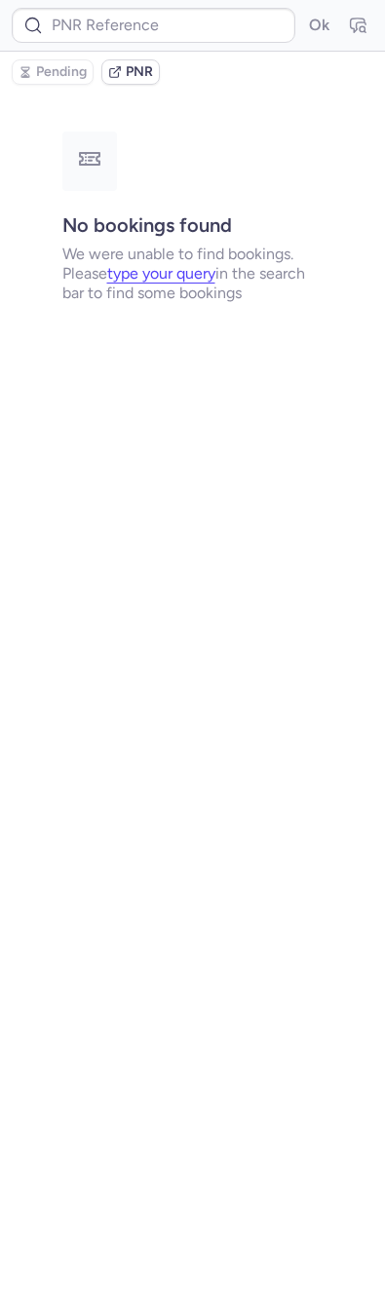
type input "CPRWR2"
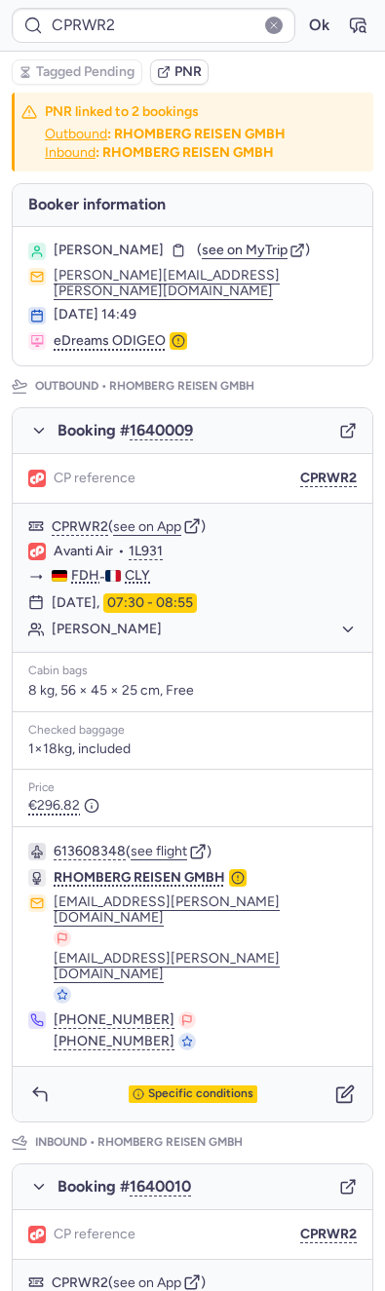
type input "CP9IBU"
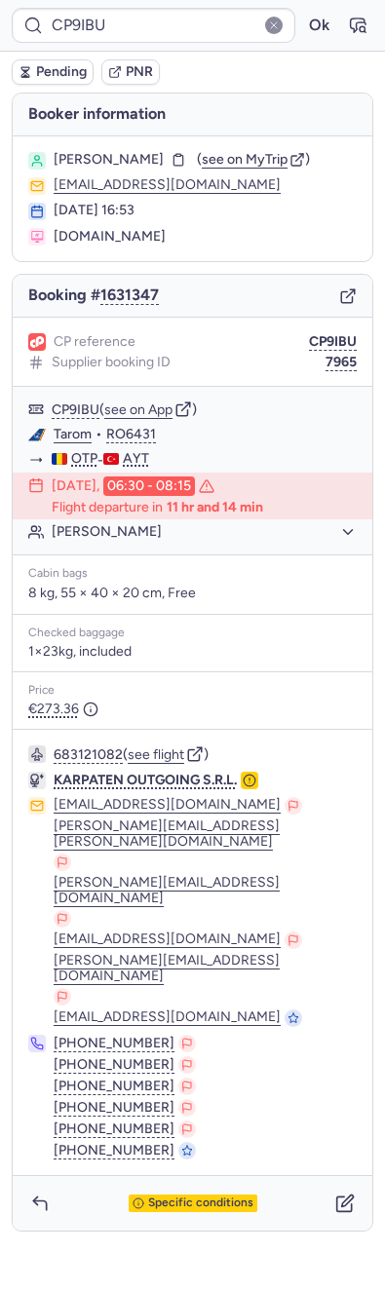
click at [334, 34] on form "CP9IBU Ok" at bounding box center [192, 25] width 361 height 35
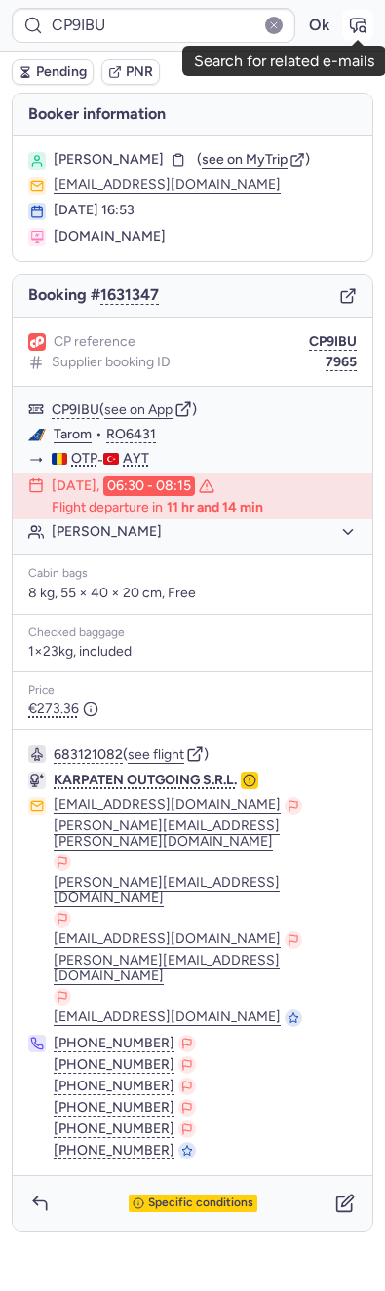
click at [355, 19] on icon "button" at bounding box center [358, 26] width 15 height 14
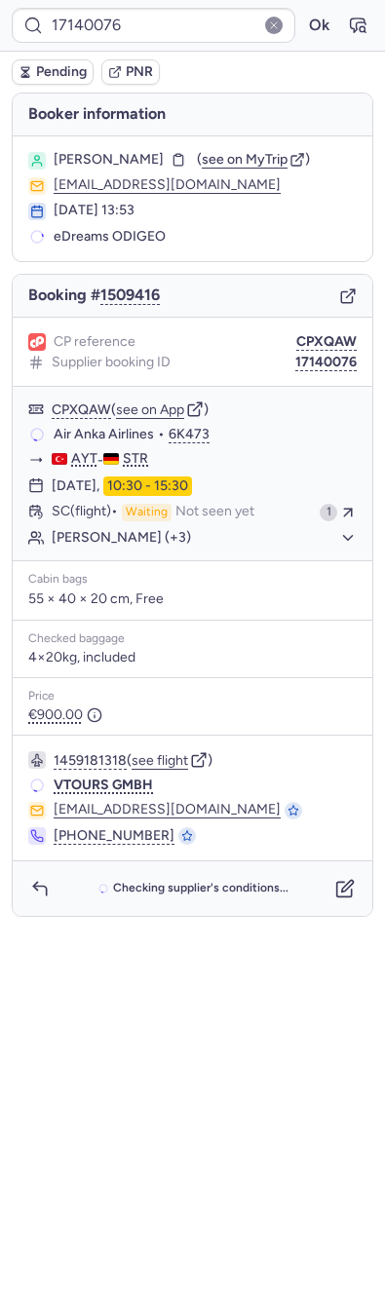
type input "CPV76K"
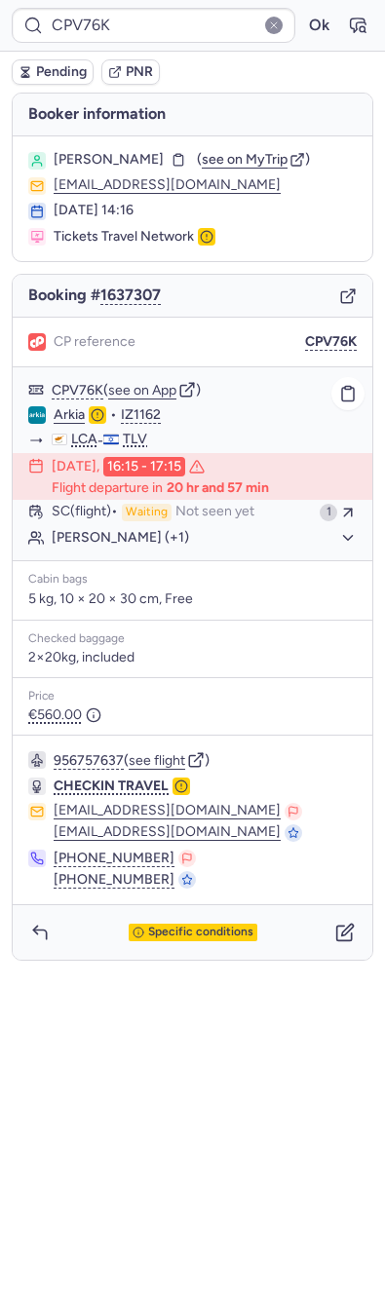
drag, startPoint x: 145, startPoint y: 520, endPoint x: 145, endPoint y: 494, distance: 26.3
click at [145, 494] on p "Flight departure in 20 hr and 57 min" at bounding box center [160, 488] width 217 height 16
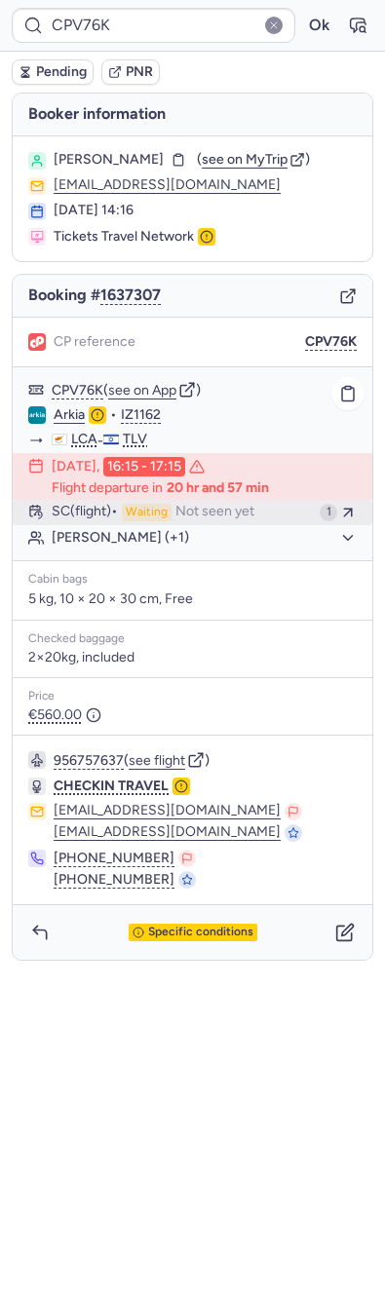
click at [134, 504] on span "Waiting" at bounding box center [147, 513] width 50 height 18
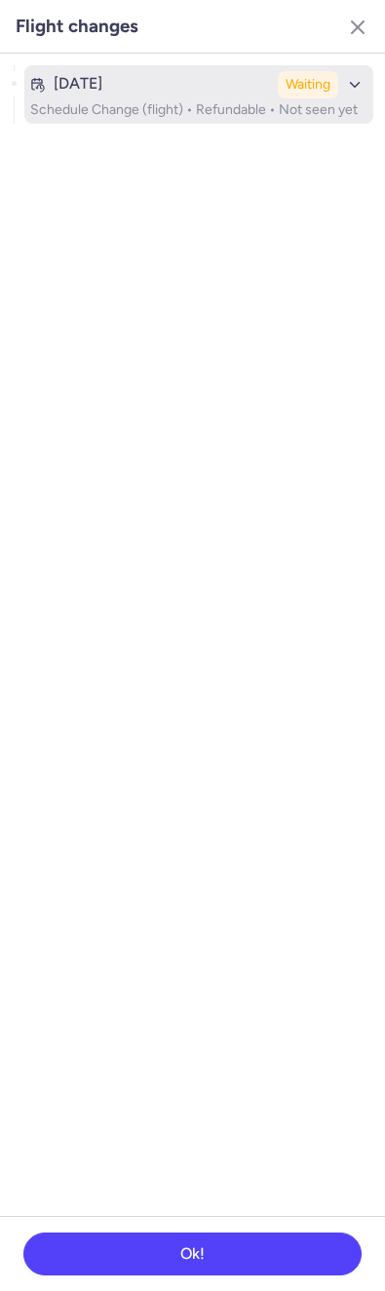
click at [84, 65] on button "Aug 13, 2025 Waiting Schedule Change (flight) • Refundable • Not seen yet" at bounding box center [198, 94] width 349 height 58
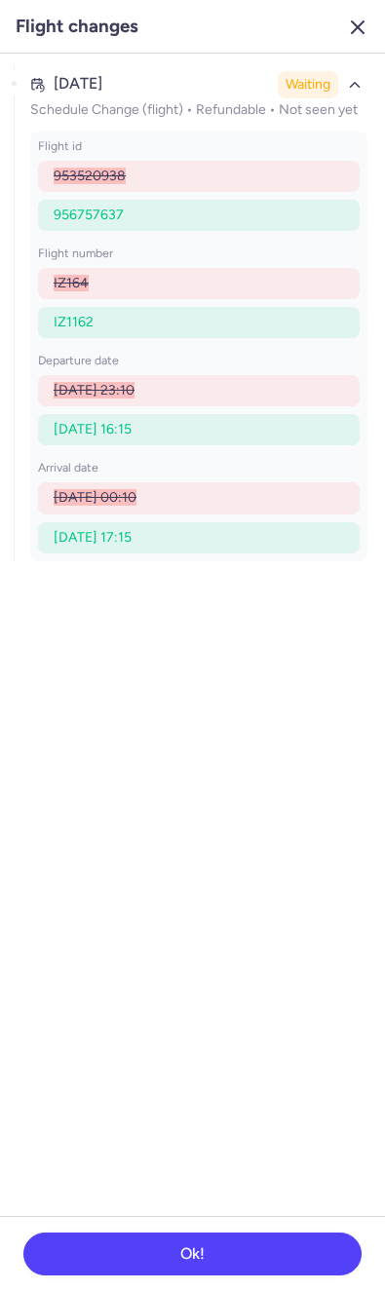
click at [345, 34] on button "button" at bounding box center [357, 27] width 31 height 31
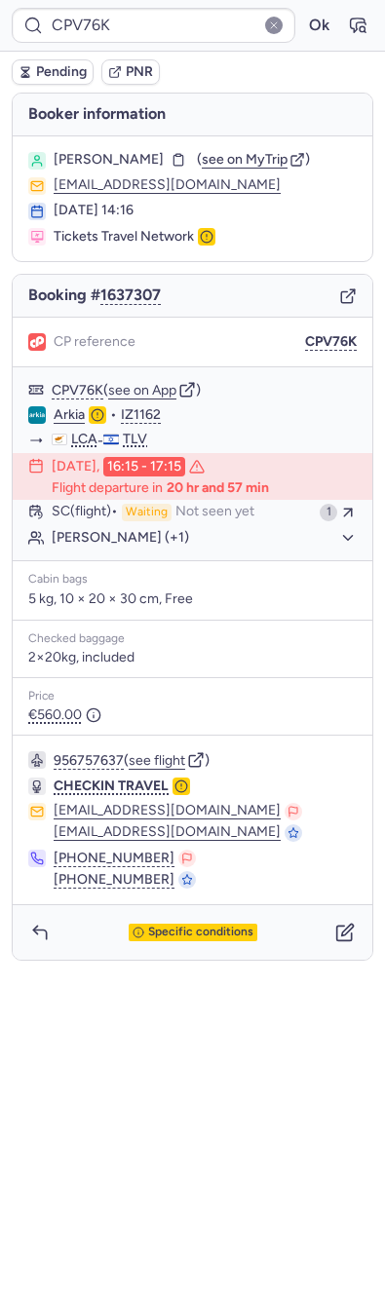
click at [345, 34] on button "button" at bounding box center [357, 25] width 31 height 31
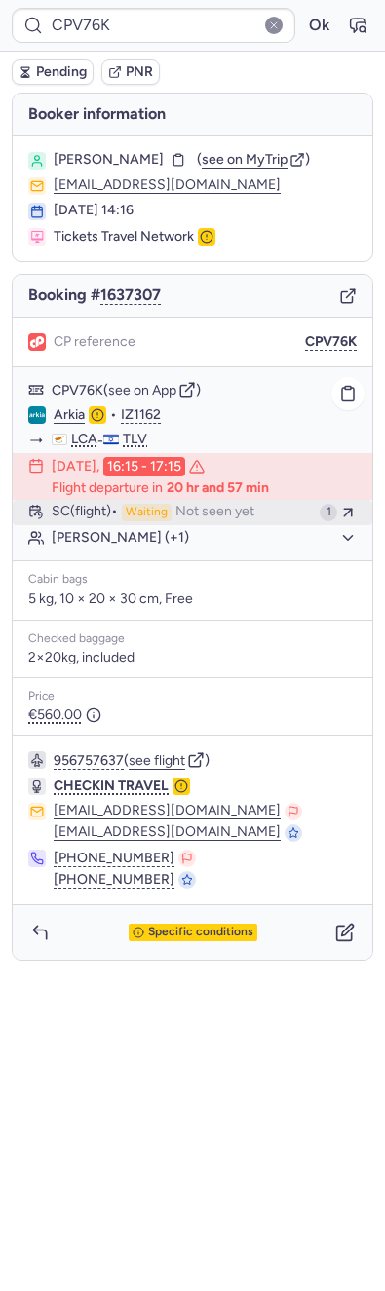
click at [135, 509] on span "Waiting" at bounding box center [147, 513] width 50 height 18
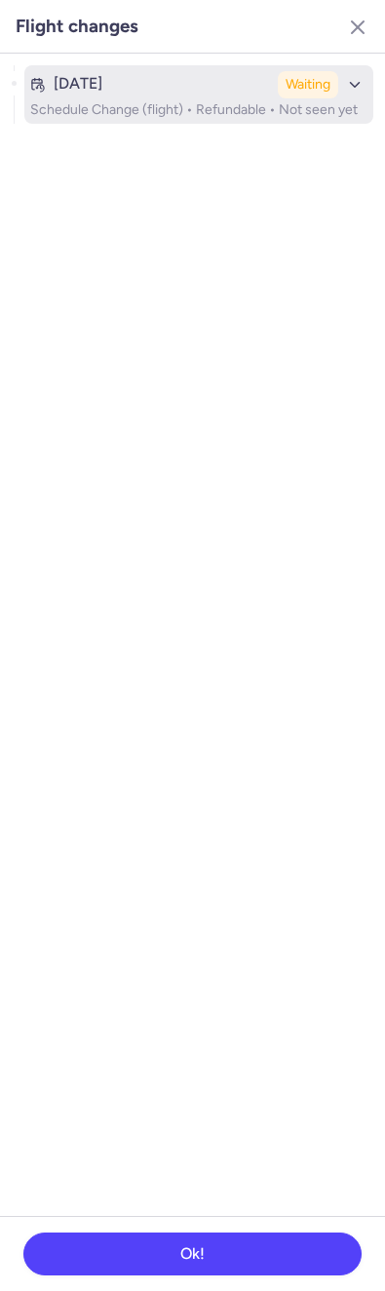
click at [192, 71] on div "Aug 13, 2025 Waiting" at bounding box center [198, 84] width 337 height 27
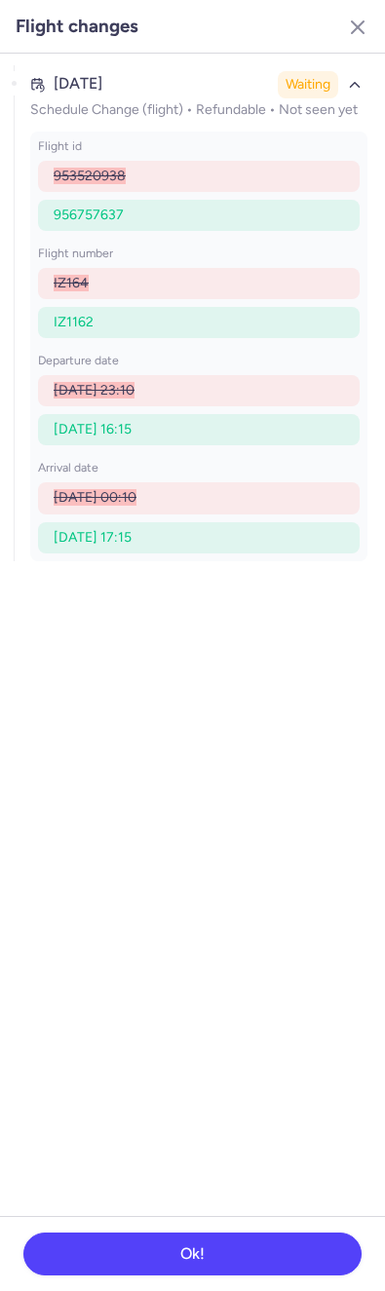
click at [329, 19] on header "Flight changes" at bounding box center [192, 27] width 385 height 54
click at [350, 14] on button "button" at bounding box center [357, 27] width 31 height 31
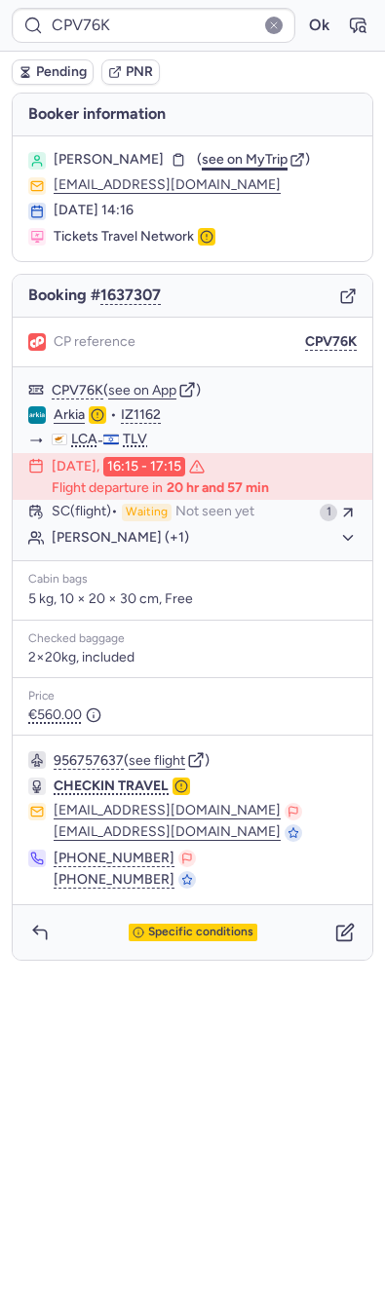
click at [247, 161] on span "see on MyTrip" at bounding box center [245, 159] width 86 height 17
type input "17140076"
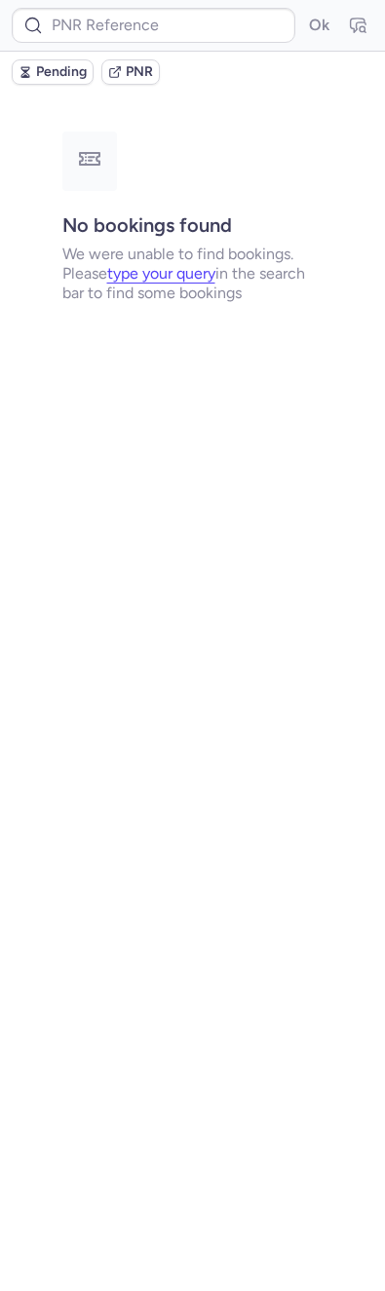
click at [112, 6] on div "Ok" at bounding box center [192, 26] width 385 height 52
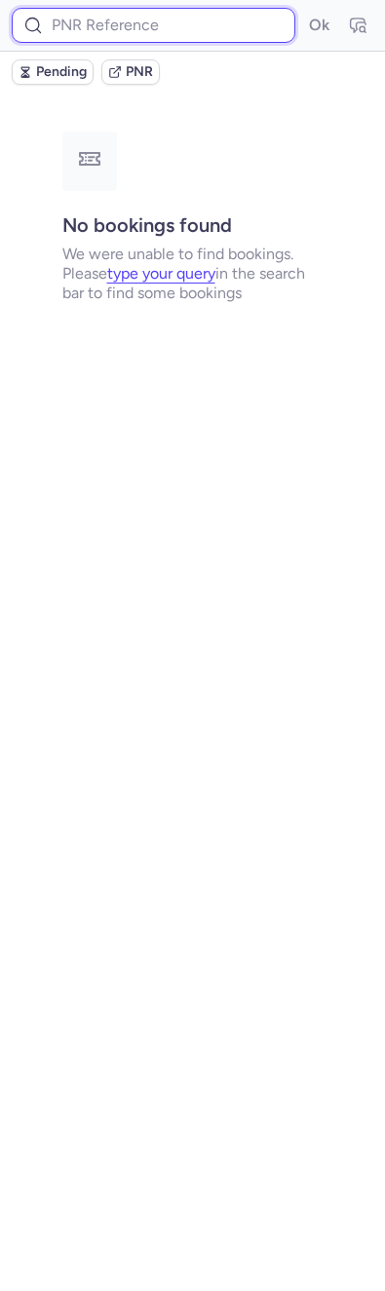
click at [219, 17] on input at bounding box center [153, 25] width 283 height 35
click at [214, 17] on input at bounding box center [153, 25] width 283 height 35
paste input "3670383"
type input "3670383"
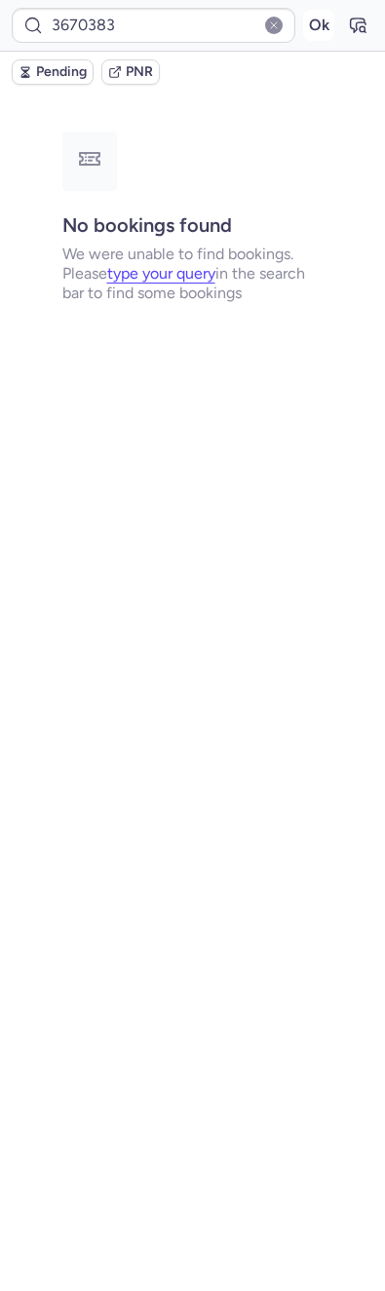
click at [307, 26] on button "Ok" at bounding box center [318, 25] width 31 height 31
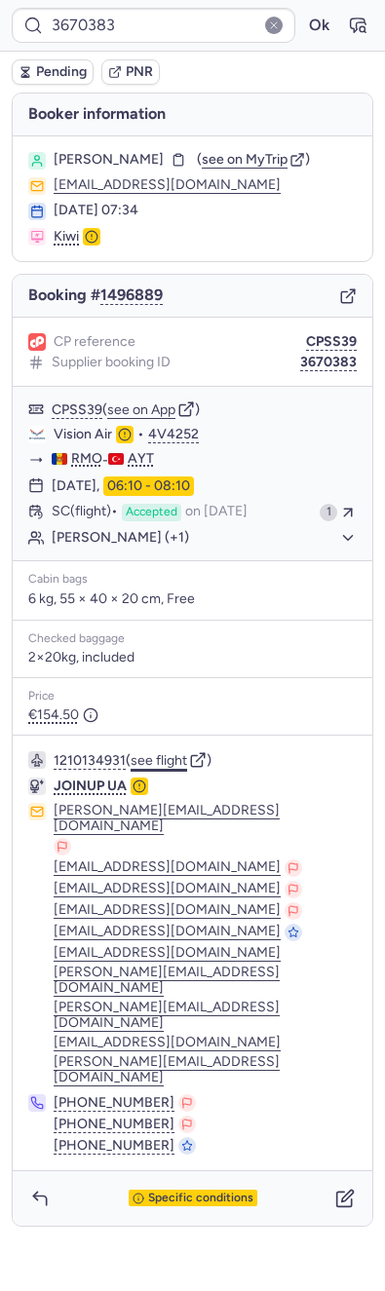
click at [169, 759] on button "see flight" at bounding box center [159, 761] width 56 height 16
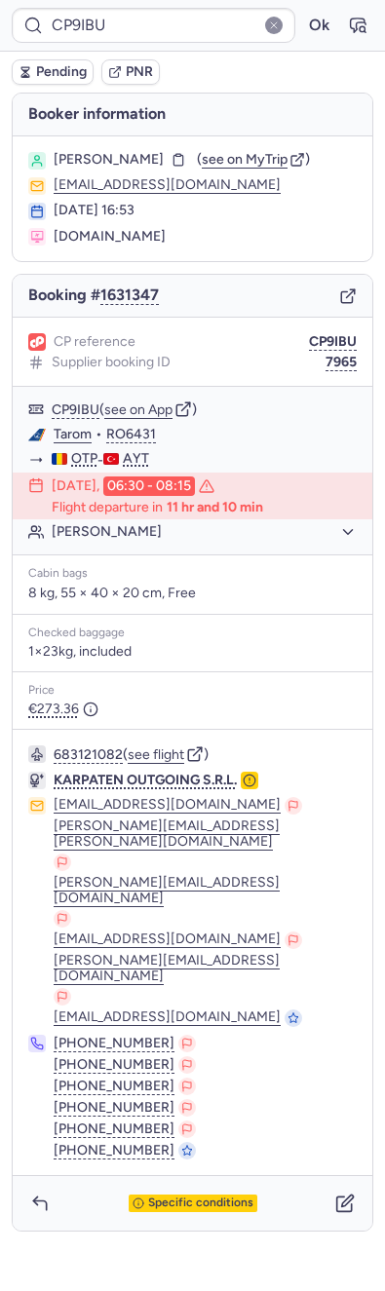
type input "17140076"
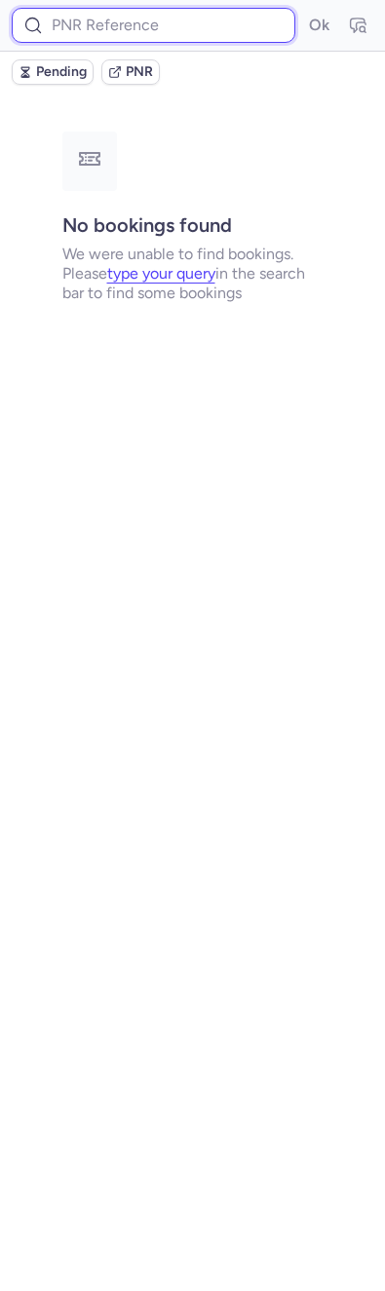
click at [131, 18] on input at bounding box center [153, 25] width 283 height 35
paste input "3670383"
type input "3670383"
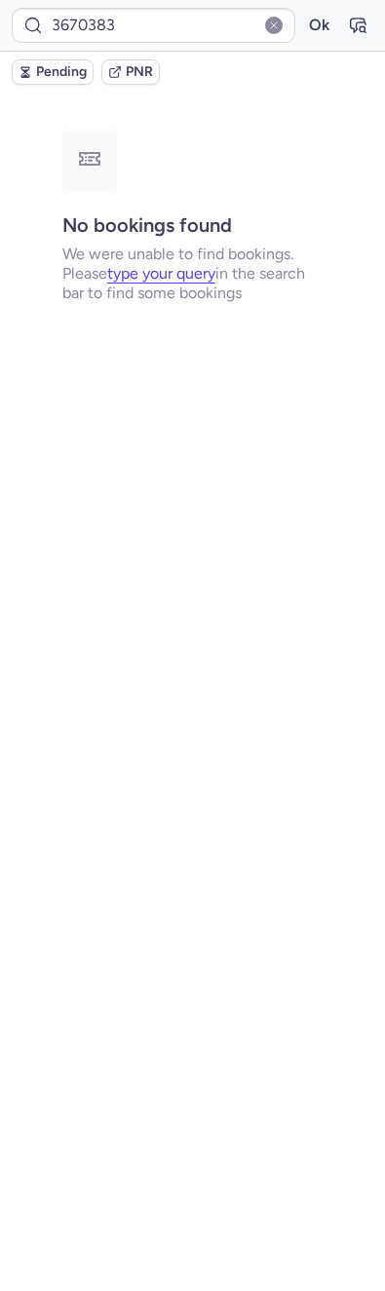
click at [316, 43] on div "3670383 Ok" at bounding box center [192, 26] width 385 height 52
click at [316, 28] on button "Ok" at bounding box center [318, 25] width 31 height 31
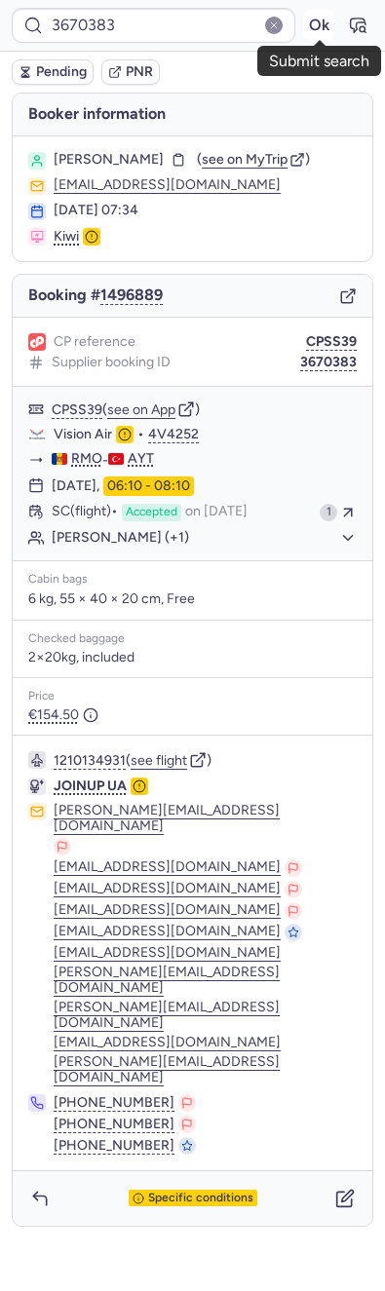
click at [311, 33] on button "Ok" at bounding box center [318, 25] width 31 height 31
click at [319, 22] on button "Ok" at bounding box center [318, 25] width 31 height 31
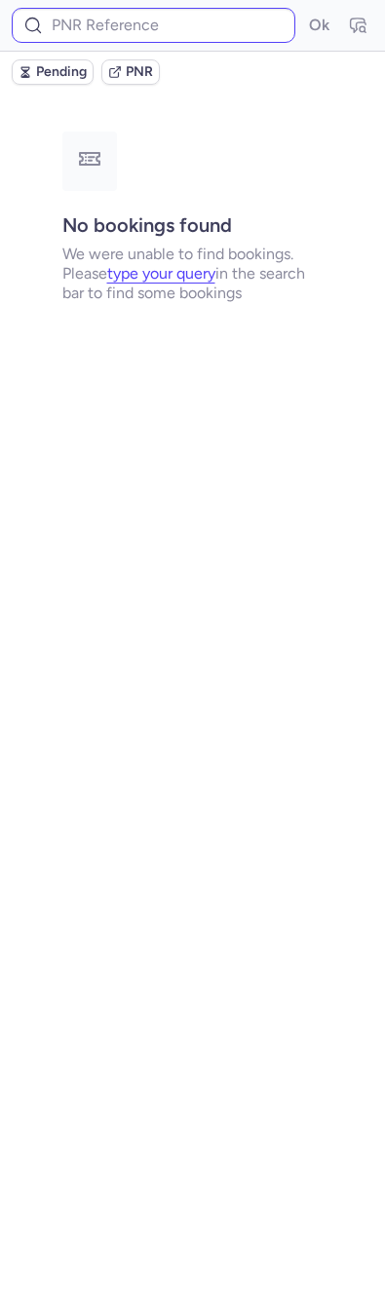
click at [202, 38] on div "Ok" at bounding box center [192, 26] width 385 height 52
click at [227, 19] on input at bounding box center [153, 25] width 283 height 35
paste input "3670383"
type input "3670383"
click at [309, 22] on button "Ok" at bounding box center [318, 25] width 31 height 31
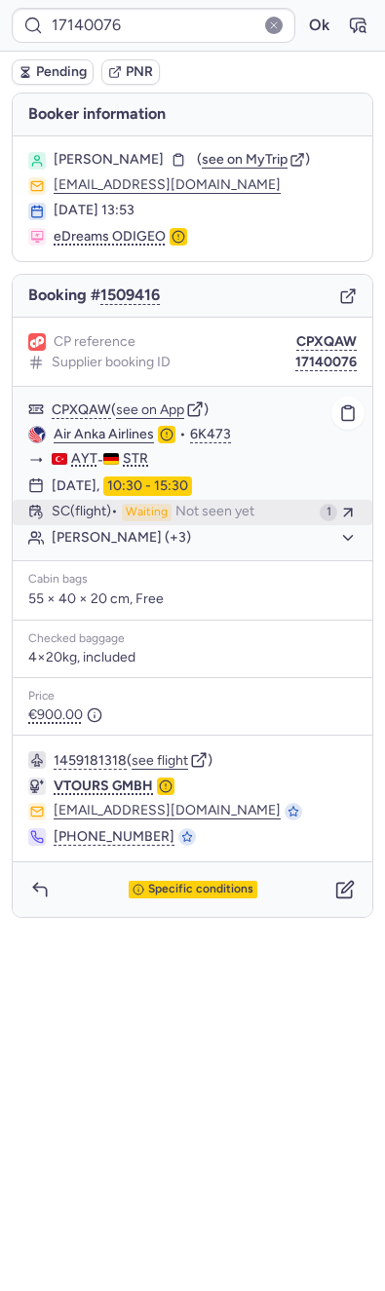
click at [134, 519] on span "Waiting" at bounding box center [147, 513] width 50 height 18
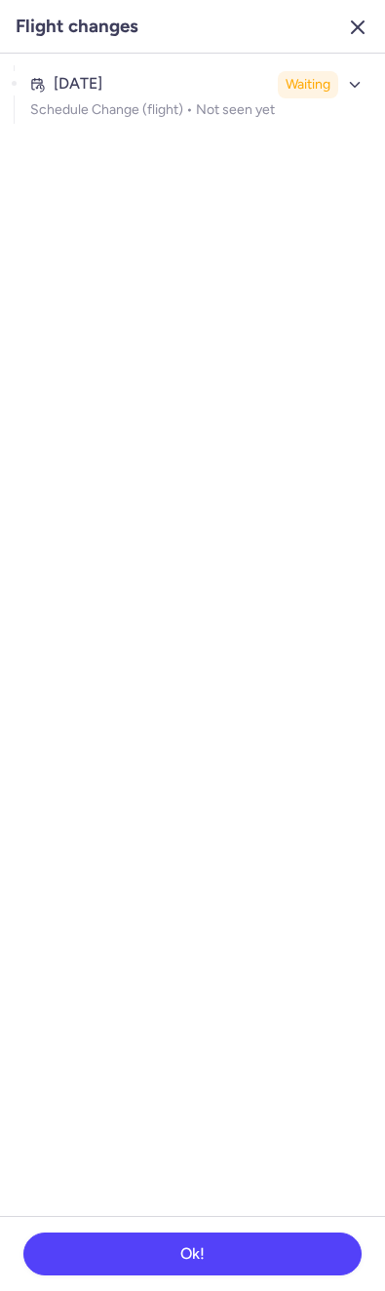
click at [360, 22] on icon "button" at bounding box center [357, 27] width 23 height 23
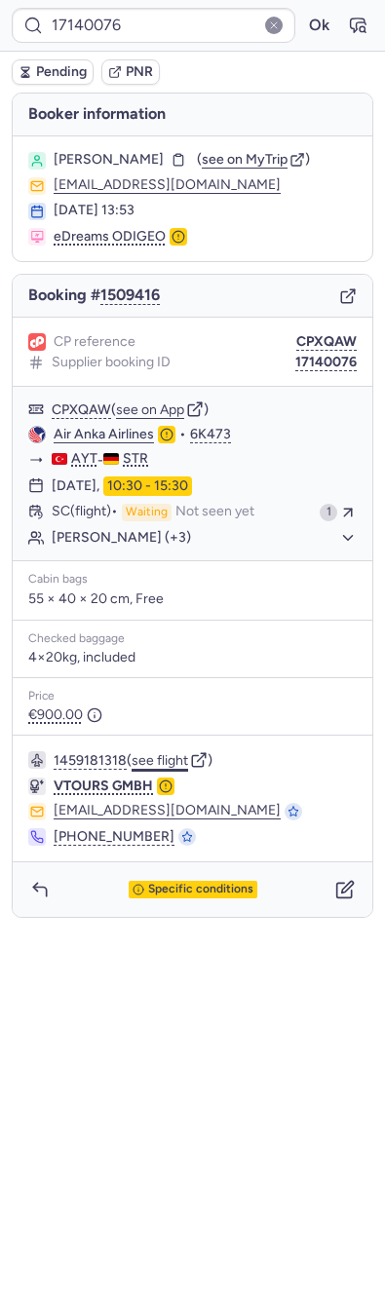
click at [161, 759] on button "see flight" at bounding box center [159, 761] width 56 height 16
click at [304, 32] on button "Ok" at bounding box center [318, 25] width 31 height 31
click at [176, 754] on button "see flight" at bounding box center [165, 761] width 56 height 16
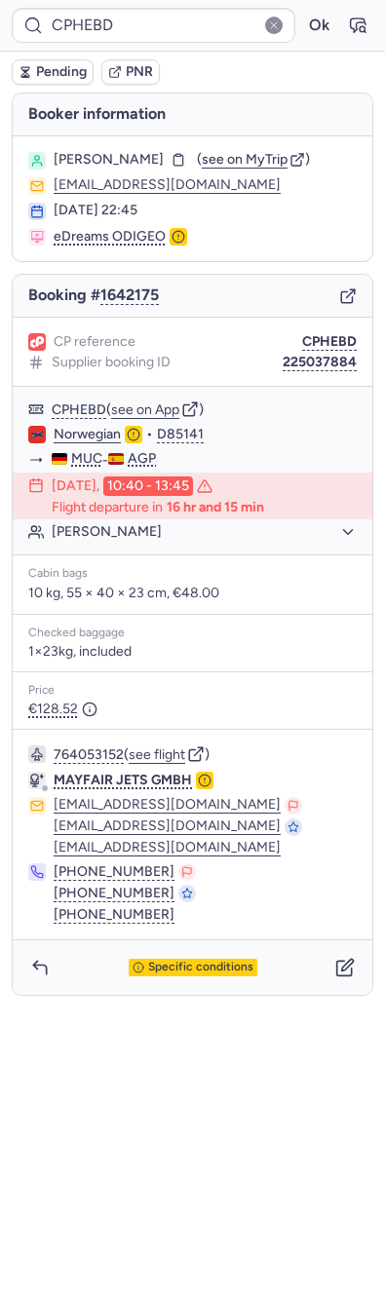
click at [166, 954] on div "Specific conditions" at bounding box center [192, 967] width 359 height 55
click at [161, 984] on div "Specific conditions" at bounding box center [192, 967] width 359 height 55
click at [170, 964] on span "Specific conditions" at bounding box center [200, 967] width 105 height 14
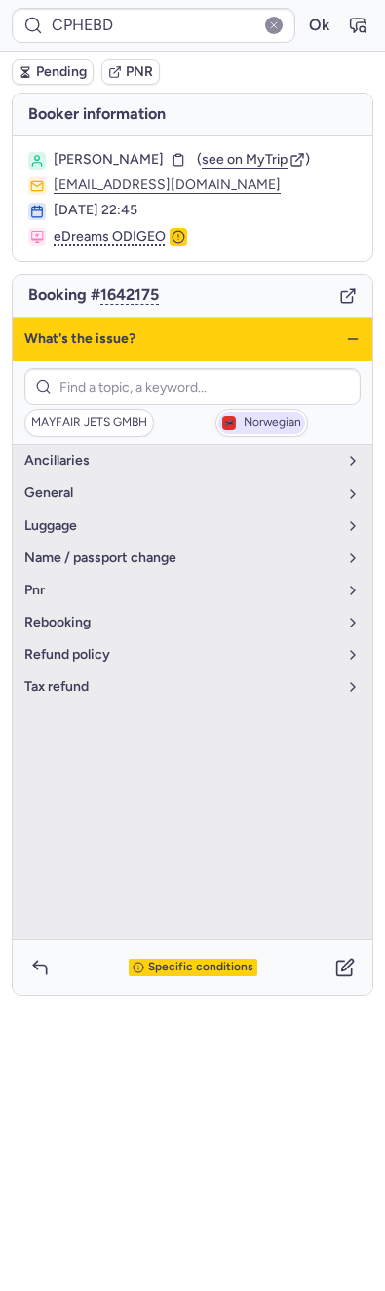
click at [222, 417] on figure "button" at bounding box center [229, 423] width 14 height 14
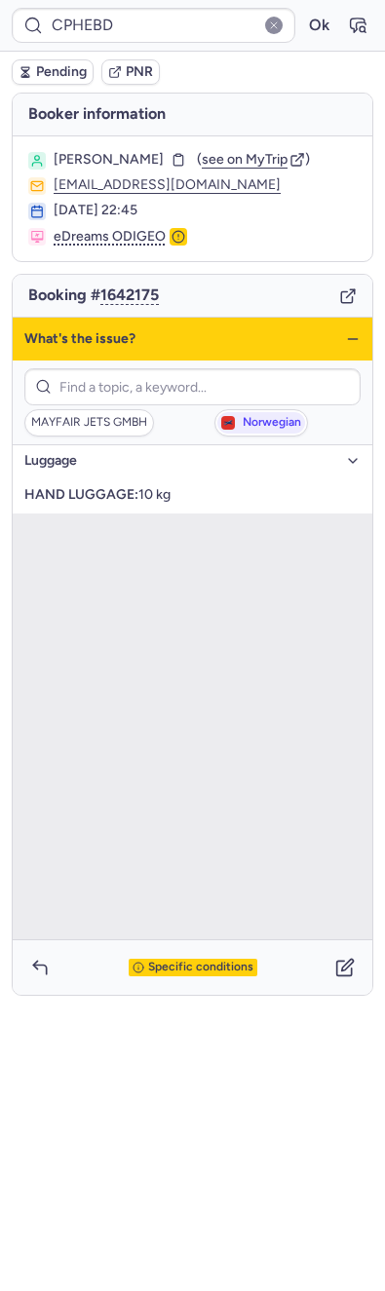
click at [355, 335] on icon "button" at bounding box center [353, 339] width 16 height 16
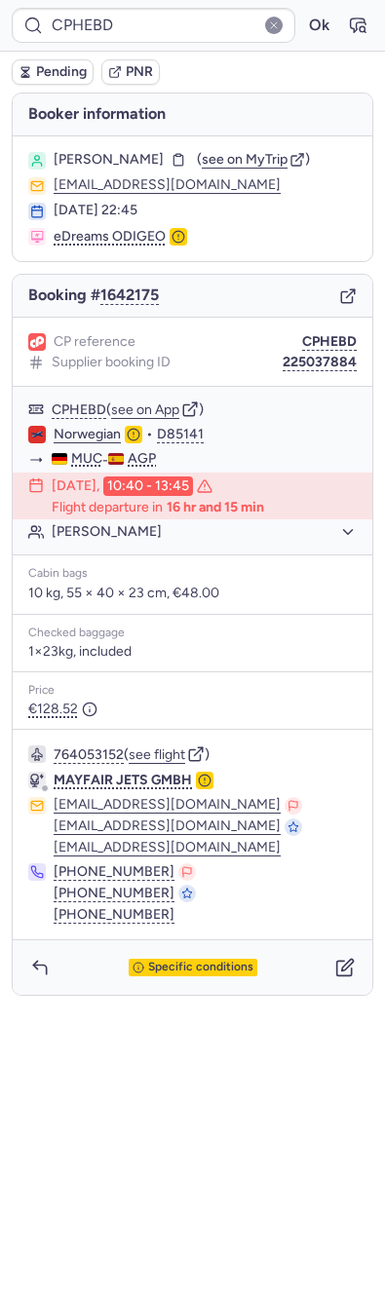
type input "CPTUAA"
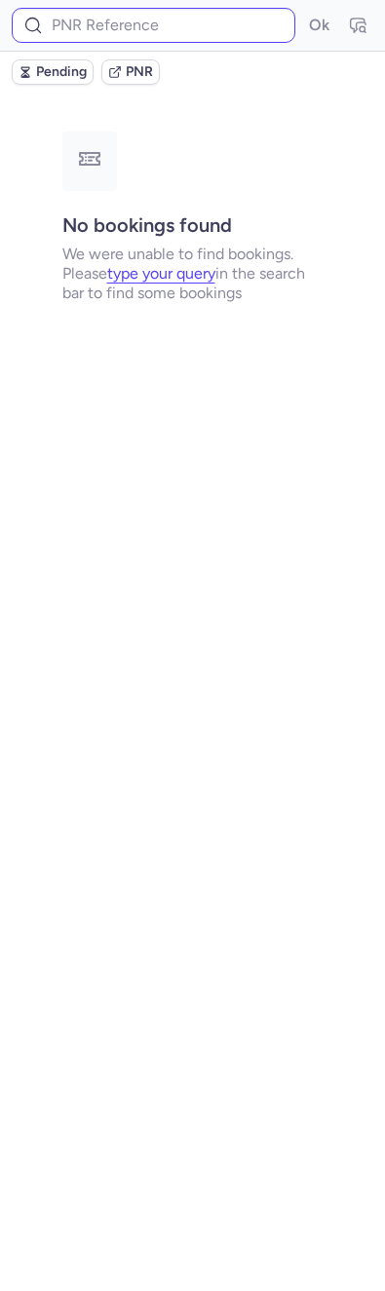
drag, startPoint x: 230, startPoint y: 51, endPoint x: 209, endPoint y: 41, distance: 22.7
click at [225, 52] on div "Pending PNR" at bounding box center [192, 72] width 385 height 41
click at [205, 31] on input at bounding box center [153, 25] width 283 height 35
paste input "CPDOSM"
click at [306, 20] on button "Ok" at bounding box center [318, 25] width 31 height 31
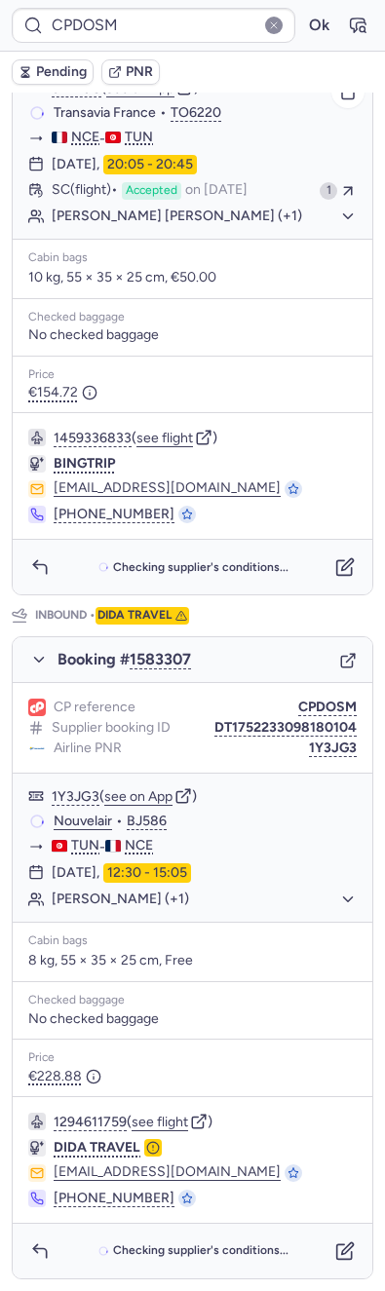
scroll to position [474, 0]
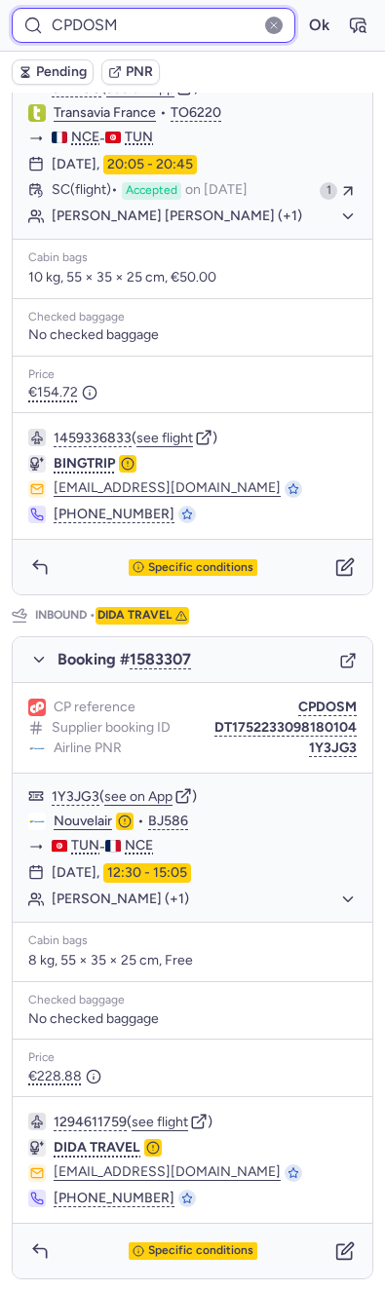
click at [137, 31] on input "CPDOSM" at bounding box center [153, 25] width 283 height 35
paste input "HTBP"
drag, startPoint x: 270, startPoint y: 30, endPoint x: 285, endPoint y: 30, distance: 15.6
click at [275, 30] on form "CPHTBP Ok" at bounding box center [192, 25] width 361 height 35
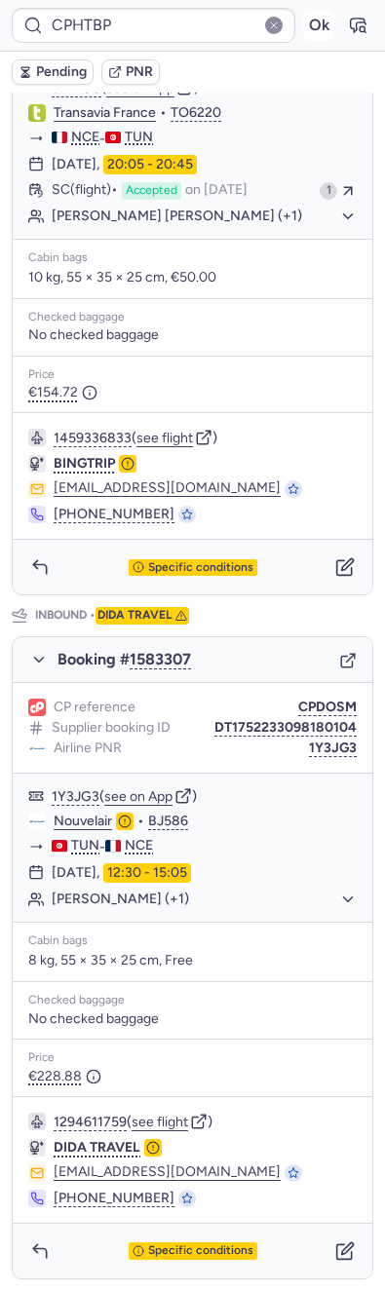
click at [303, 30] on button "Ok" at bounding box center [318, 25] width 31 height 31
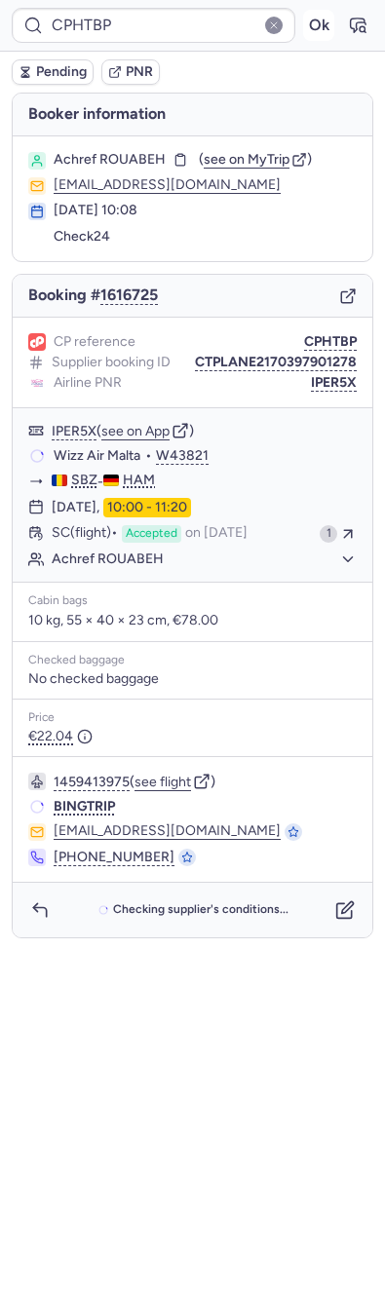
scroll to position [0, 0]
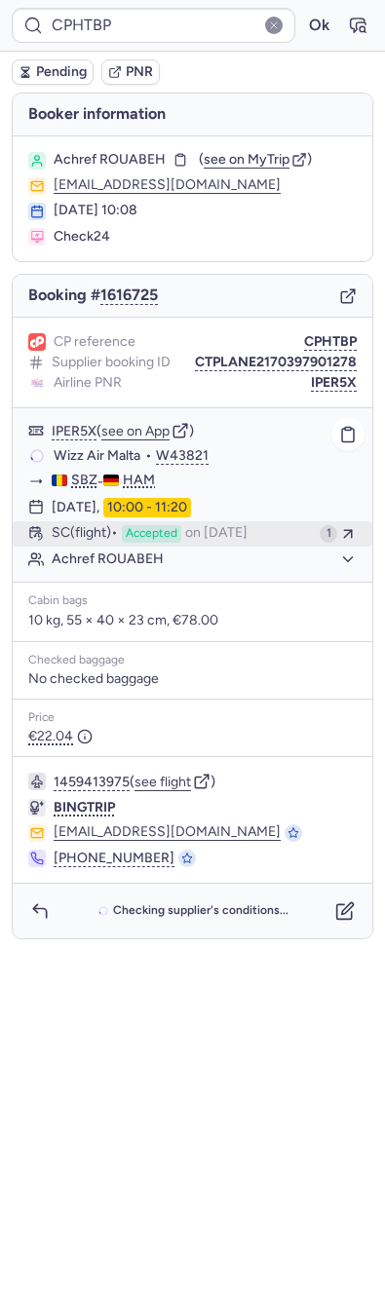
click at [225, 526] on span "on [DATE]" at bounding box center [216, 534] width 62 height 18
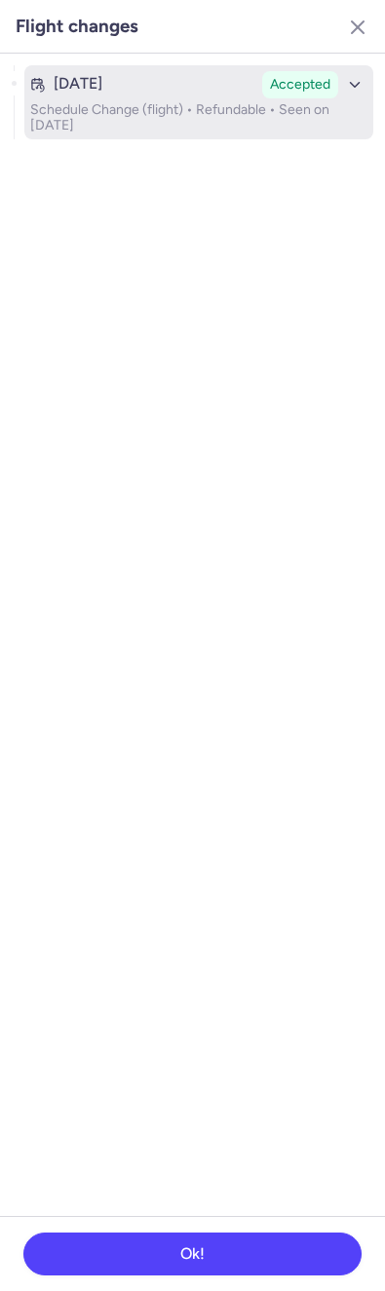
click at [158, 88] on div "Aug 13, 2025" at bounding box center [142, 84] width 224 height 18
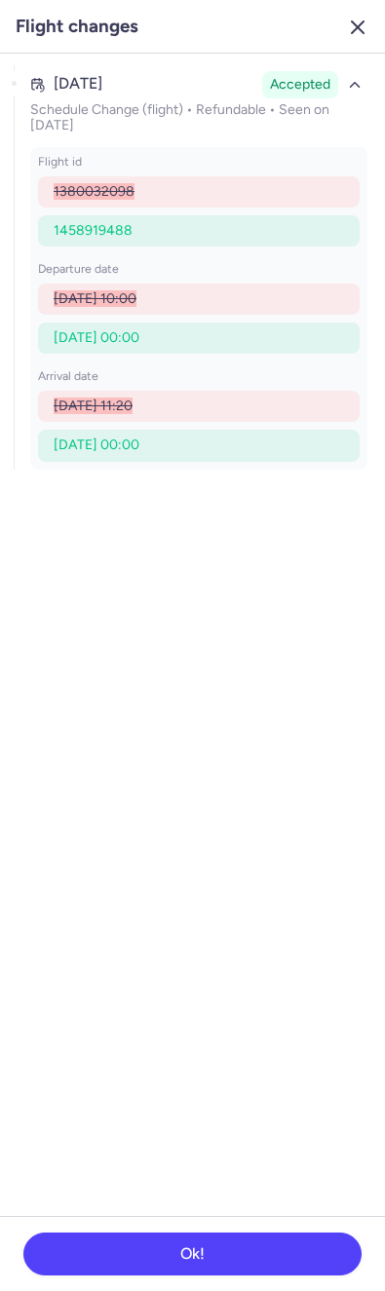
click at [362, 41] on button "button" at bounding box center [357, 27] width 31 height 31
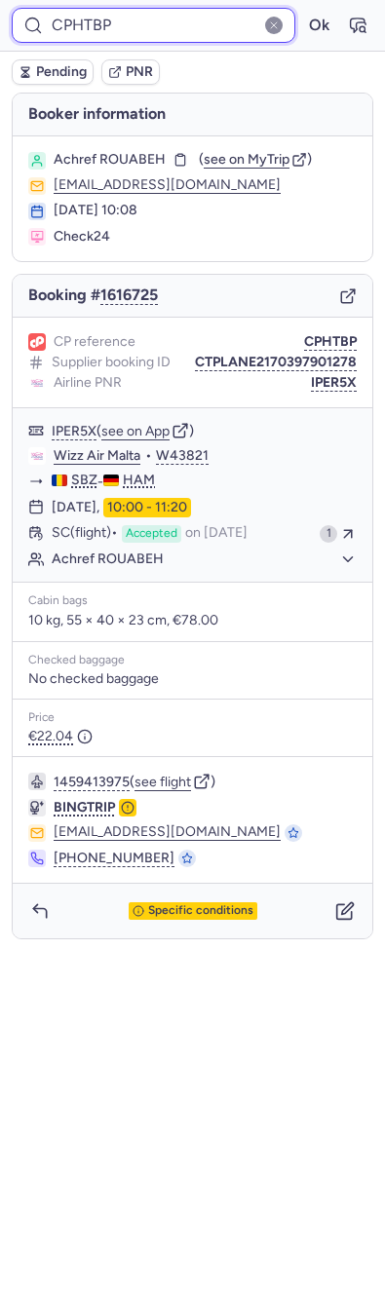
click at [153, 41] on input "CPHTBP" at bounding box center [153, 25] width 283 height 35
paste input "MBZE"
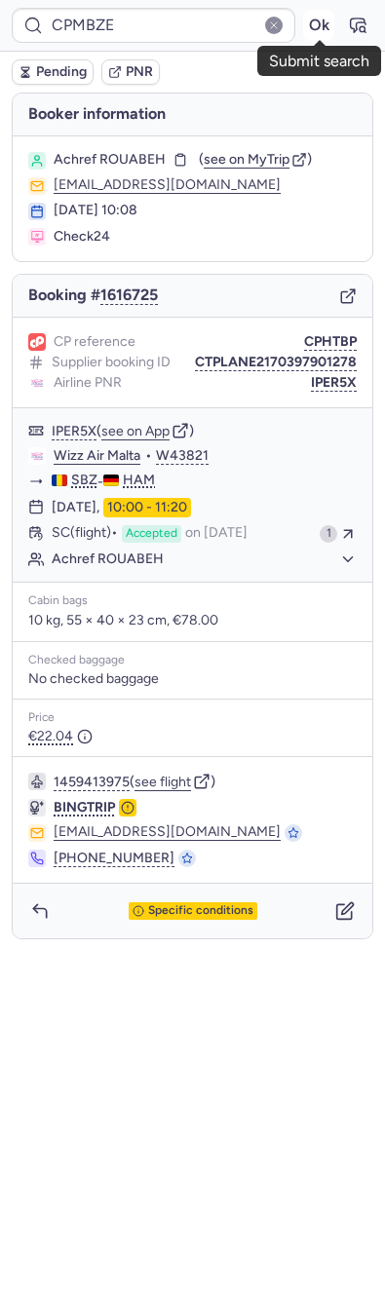
click at [311, 36] on button "Ok" at bounding box center [318, 25] width 31 height 31
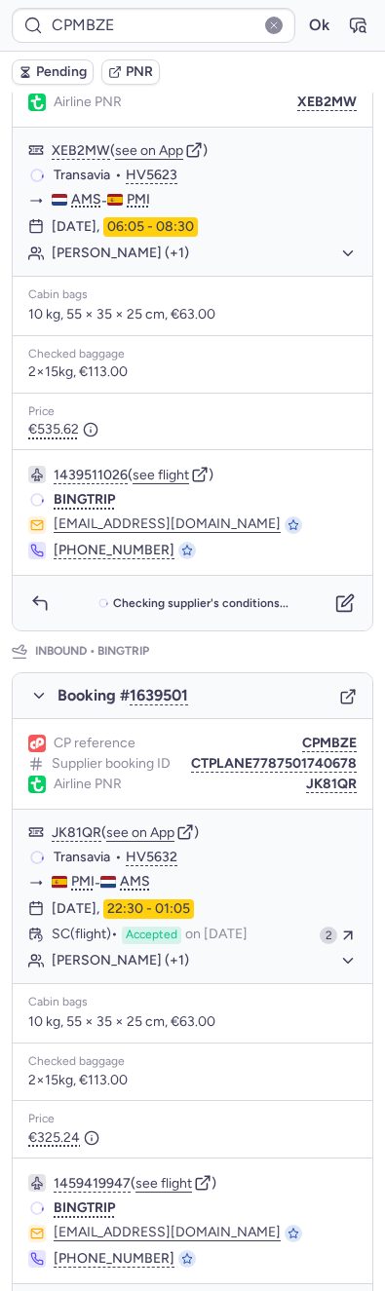
scroll to position [474, 0]
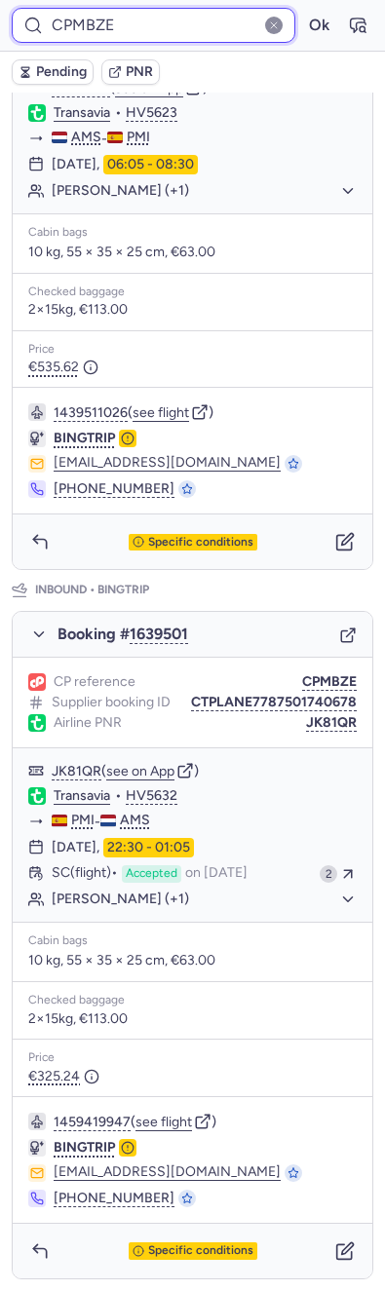
click at [86, 20] on input "CPMBZE" at bounding box center [153, 25] width 283 height 35
paste input "HTBP"
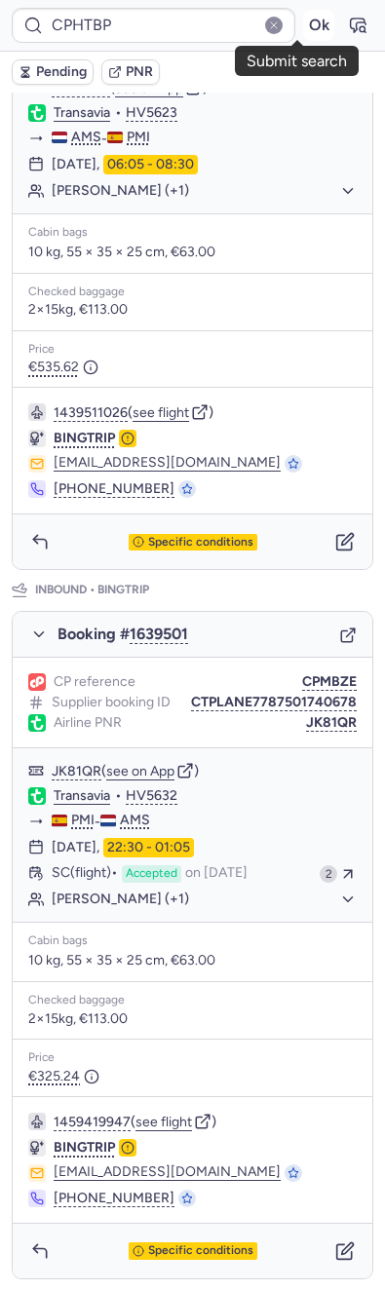
click at [303, 31] on button "Ok" at bounding box center [318, 25] width 31 height 31
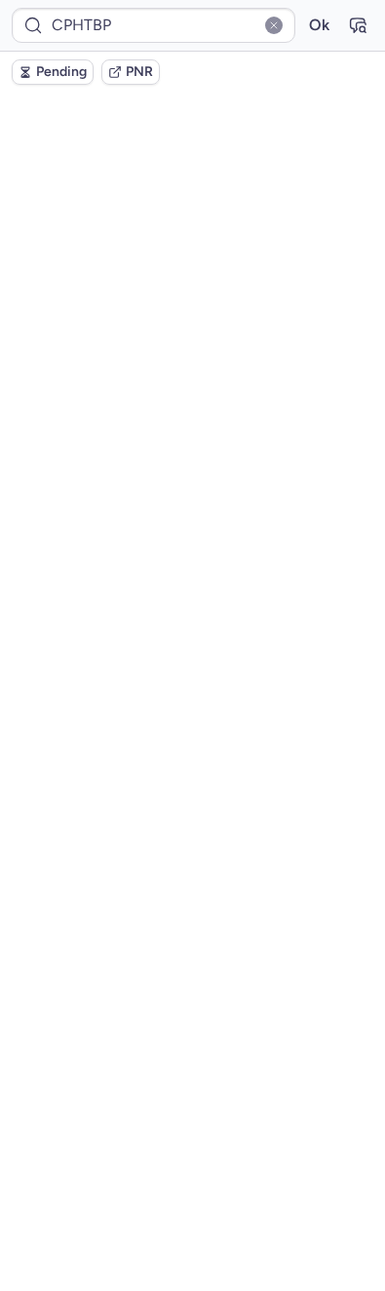
scroll to position [0, 0]
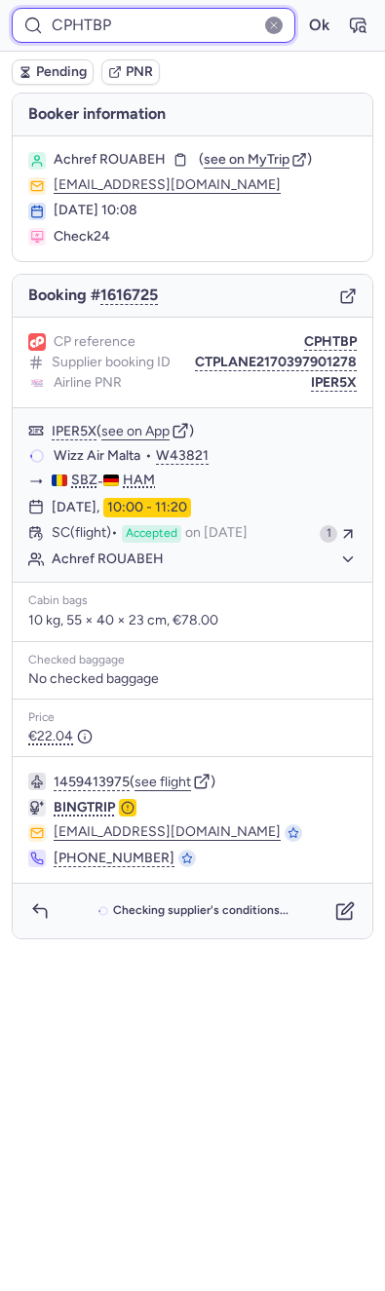
click at [137, 36] on input "CPHTBP" at bounding box center [153, 25] width 283 height 35
paste input "CEKM"
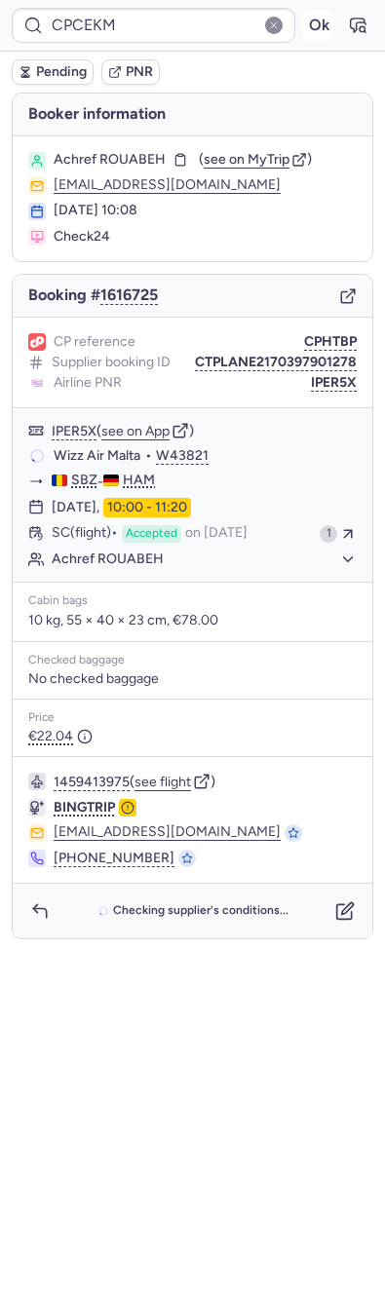
click at [314, 0] on body "CPCEKM Ok Pending PNR Booker information Achref ROUABEH ( see on MyTrip ) 2e5b0…" at bounding box center [192, 0] width 385 height 0
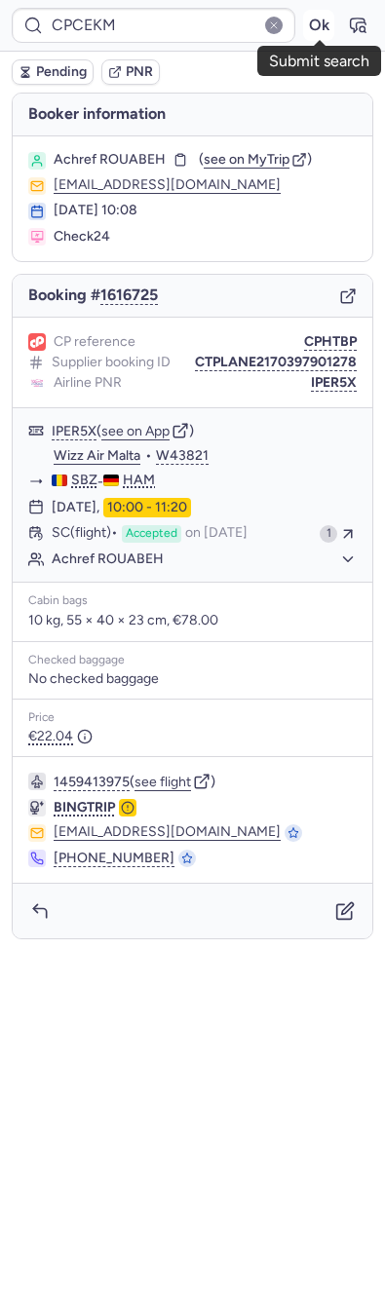
click at [322, 19] on button "Ok" at bounding box center [318, 25] width 31 height 31
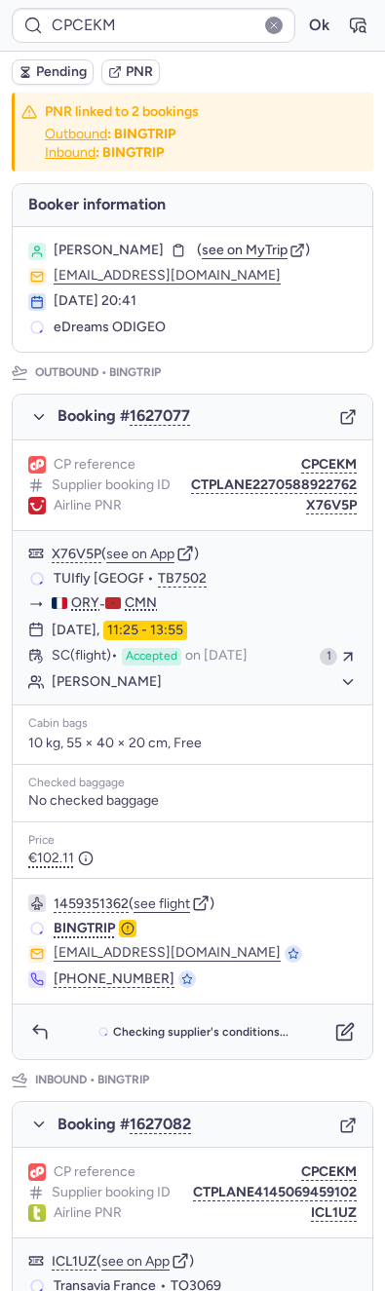
scroll to position [474, 0]
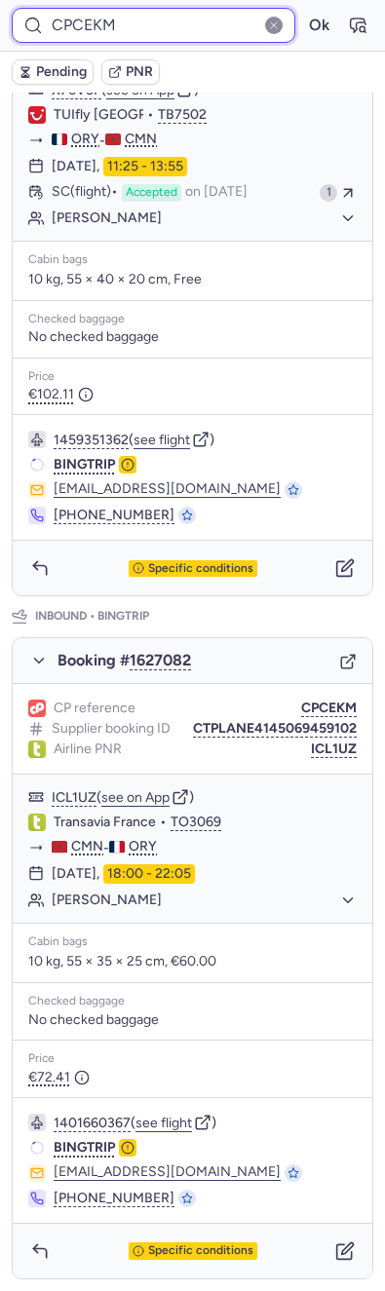
click at [150, 19] on input "CPCEKM" at bounding box center [153, 25] width 283 height 35
click at [112, 19] on input "CPCEKM" at bounding box center [153, 25] width 283 height 35
click at [97, 24] on input "CPCEKM" at bounding box center [153, 25] width 283 height 35
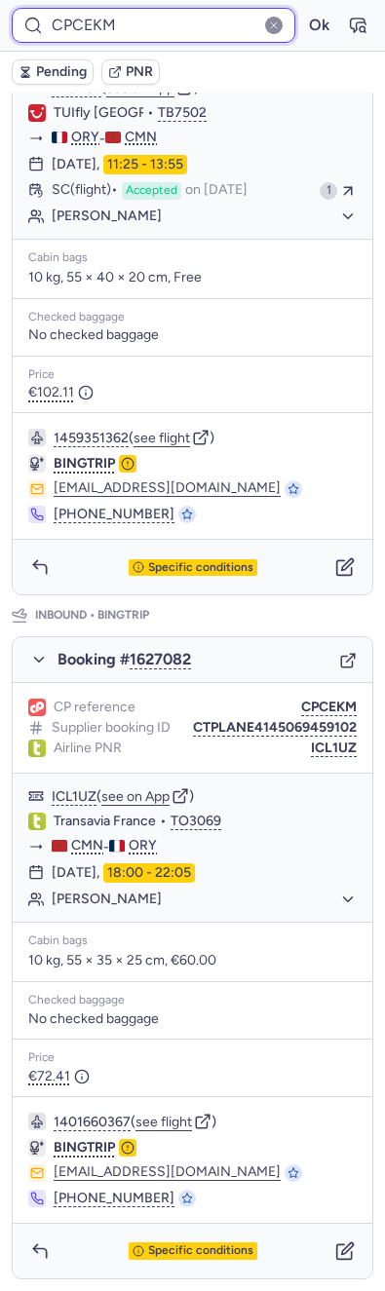
click at [97, 24] on input "CPCEKM" at bounding box center [153, 25] width 283 height 35
paste input "4WFU"
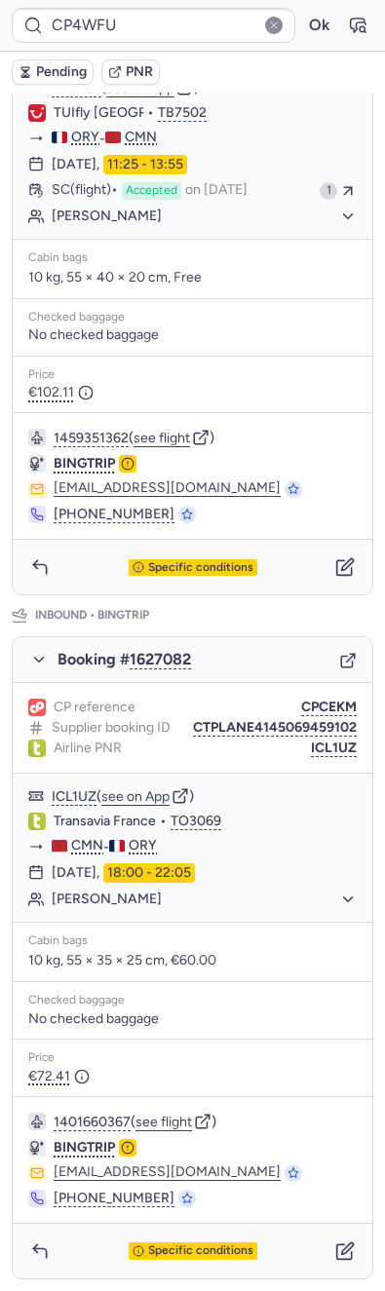
click at [309, 8] on form "CP4WFU Ok" at bounding box center [192, 25] width 361 height 35
click at [303, 20] on button "Ok" at bounding box center [318, 25] width 31 height 31
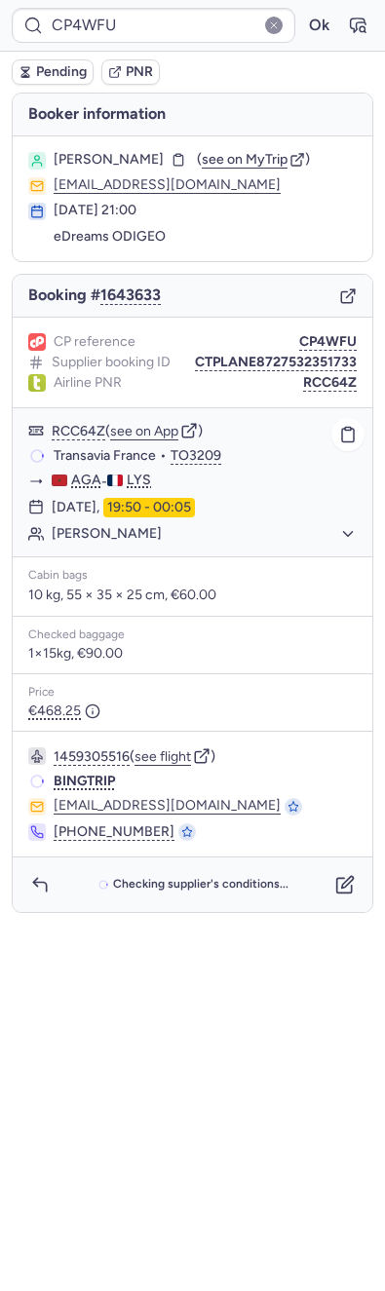
scroll to position [0, 0]
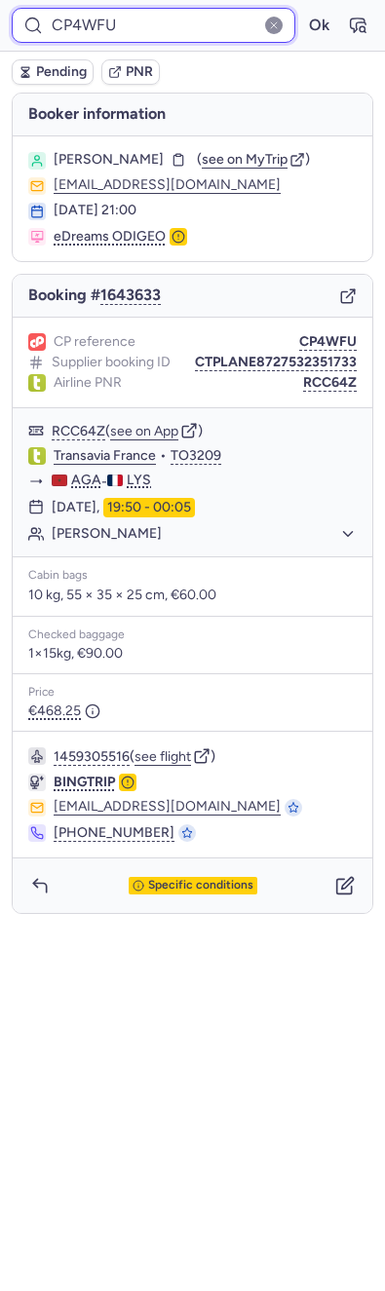
click at [140, 15] on input "CP4WFU" at bounding box center [153, 25] width 283 height 35
paste input "8SP2"
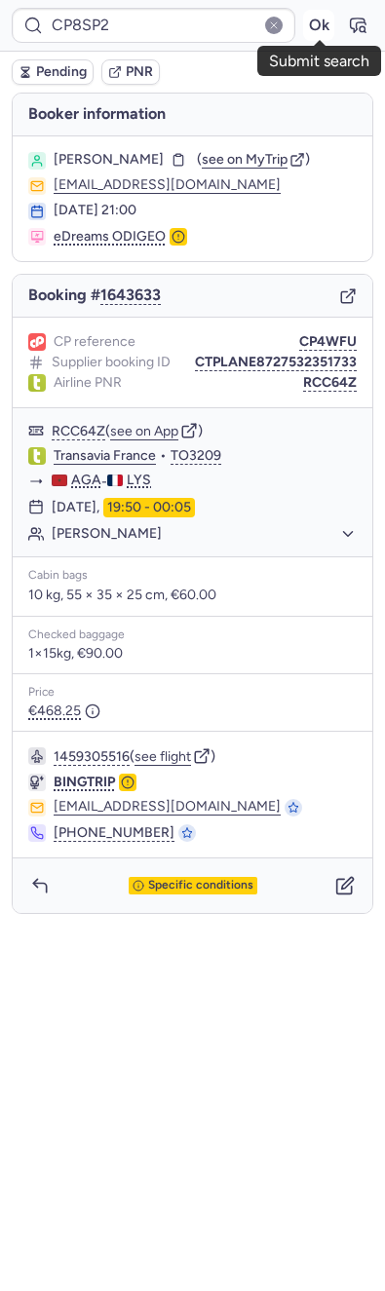
click at [327, 32] on button "Ok" at bounding box center [318, 25] width 31 height 31
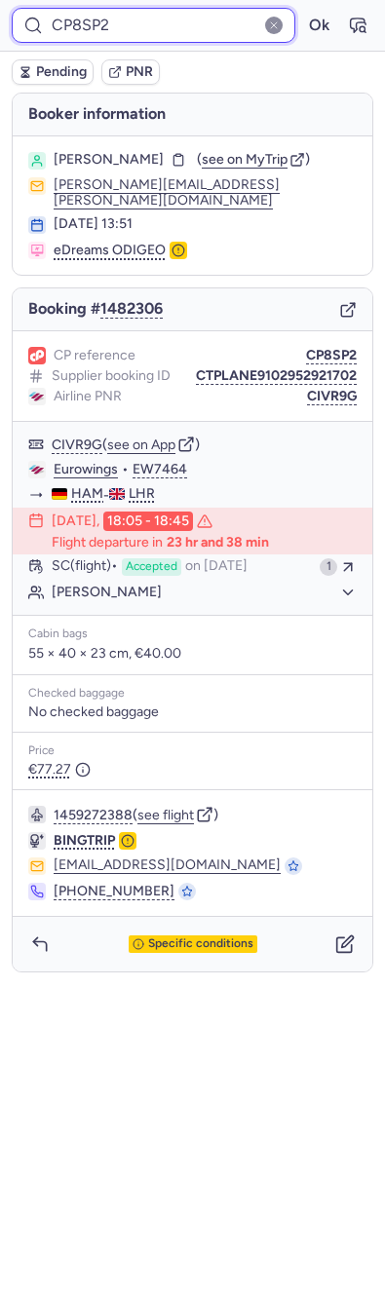
click at [208, 10] on input "CP8SP2" at bounding box center [153, 25] width 283 height 35
paste input "CL56"
type input "CPCL56"
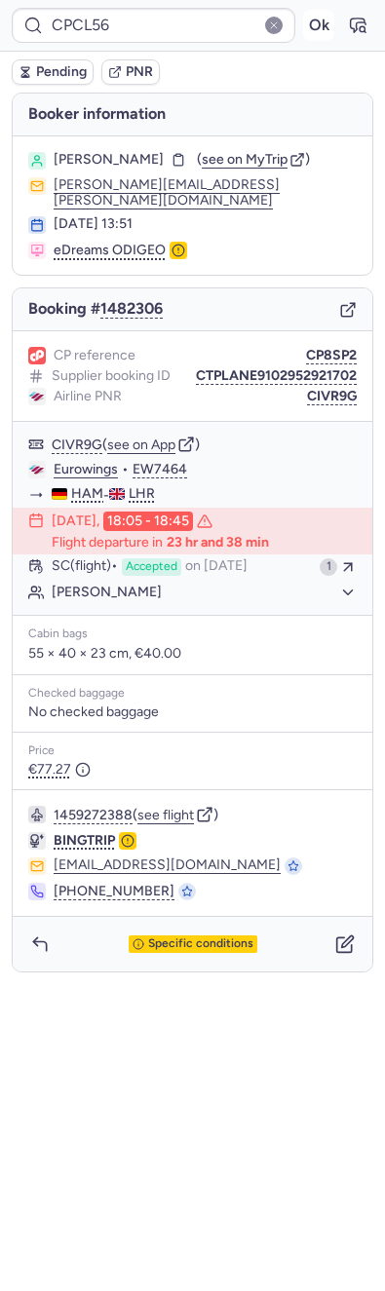
click at [319, 25] on button "Ok" at bounding box center [318, 25] width 31 height 31
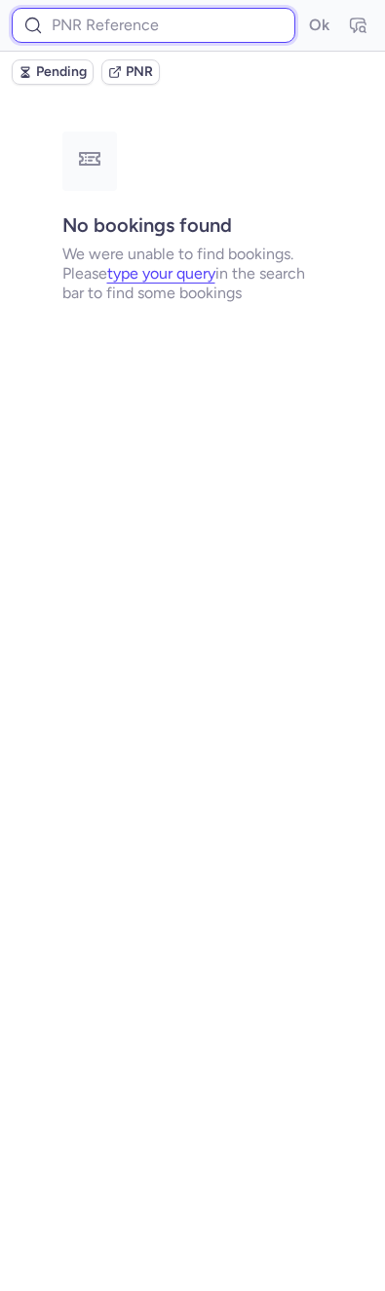
click at [177, 26] on input at bounding box center [153, 25] width 283 height 35
paste input "CP5SMA"
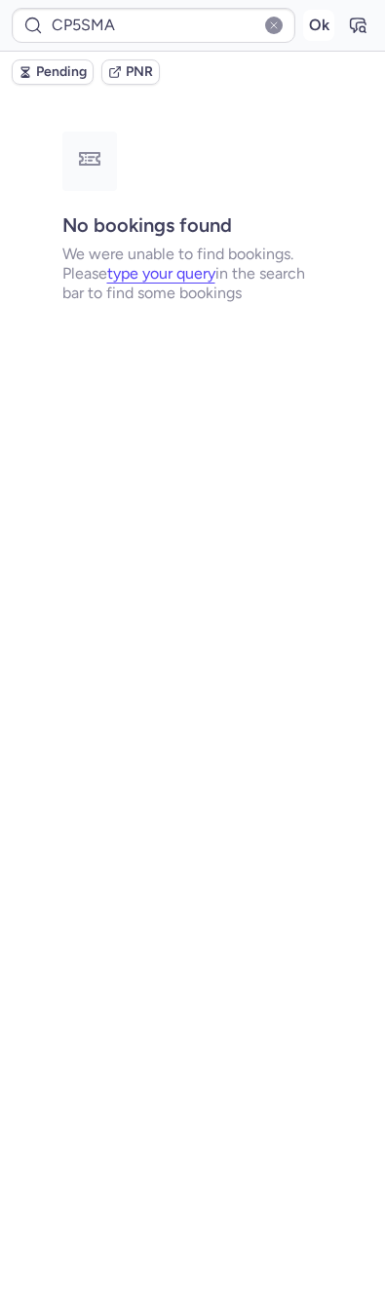
click at [316, 25] on button "Ok" at bounding box center [318, 25] width 31 height 31
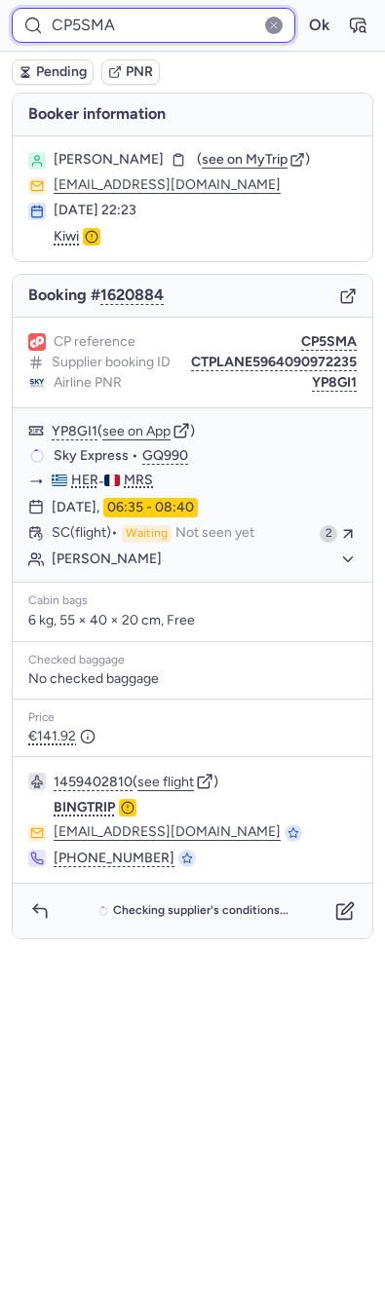
click at [176, 21] on input "CP5SMA" at bounding box center [153, 25] width 283 height 35
paste input "MBZE"
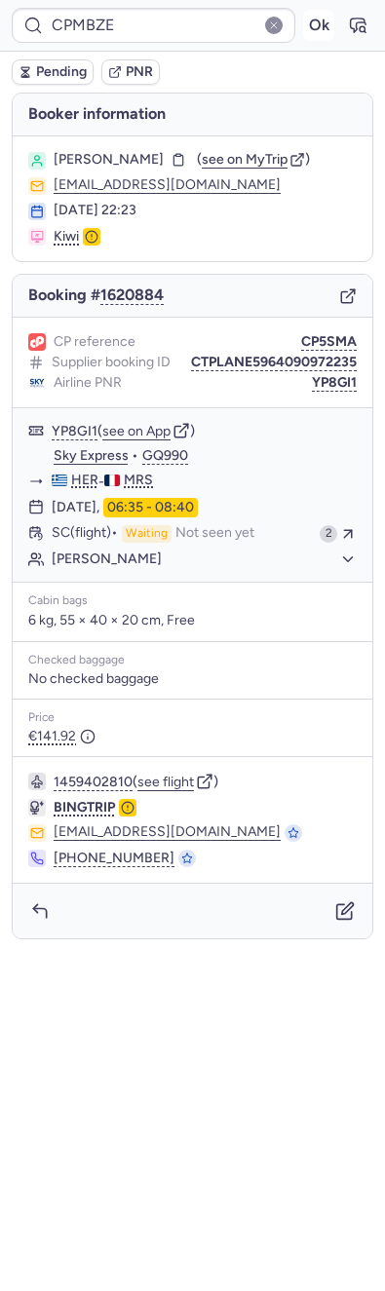
click at [320, 16] on button "Ok" at bounding box center [318, 25] width 31 height 31
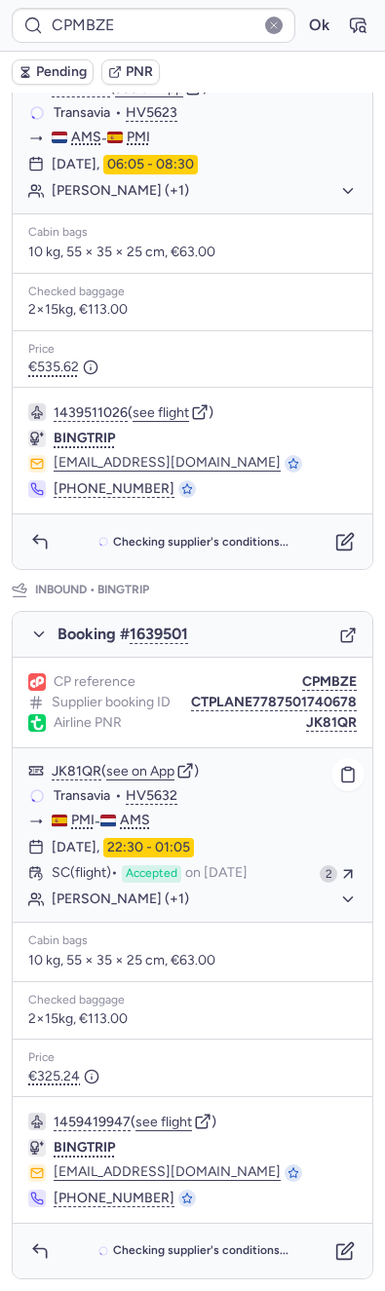
scroll to position [475, 0]
click at [116, 47] on div "CPMBZE Ok" at bounding box center [192, 26] width 385 height 52
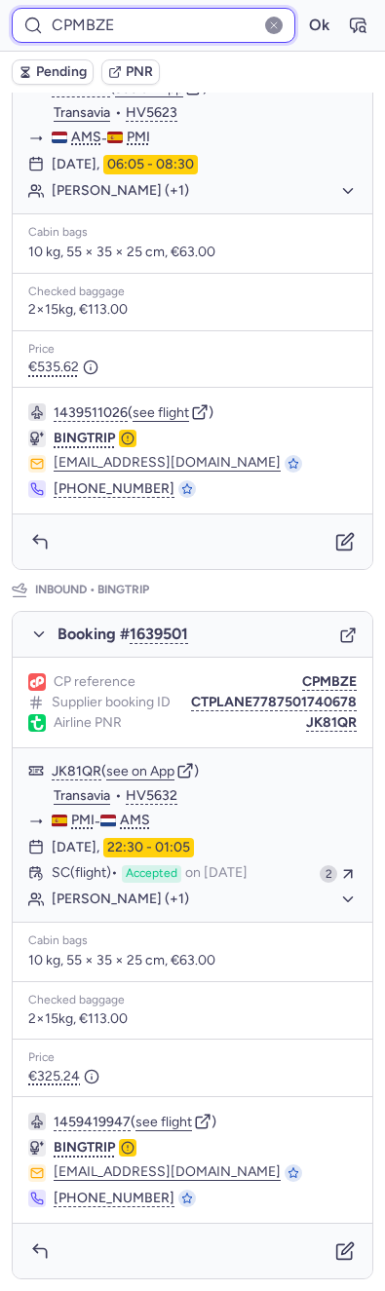
click at [126, 26] on input "CPMBZE" at bounding box center [153, 25] width 283 height 35
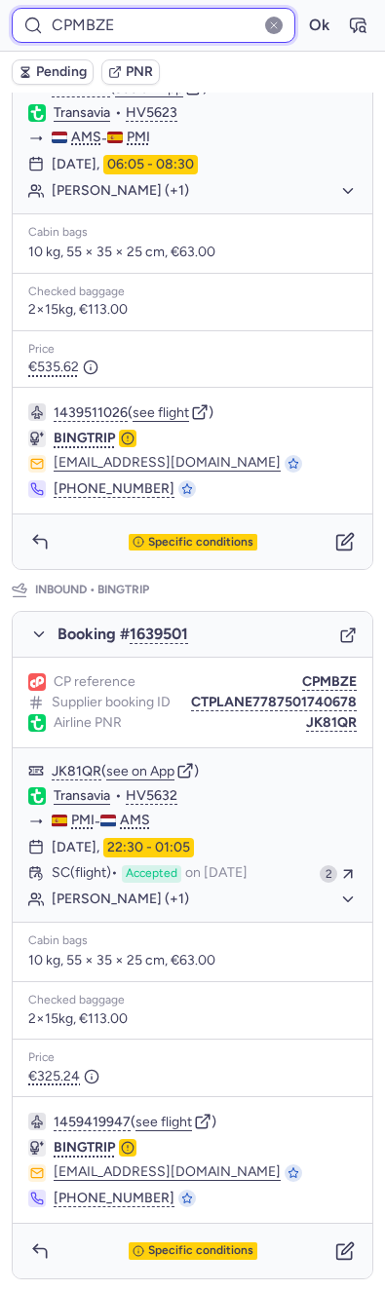
paste input "YPW7"
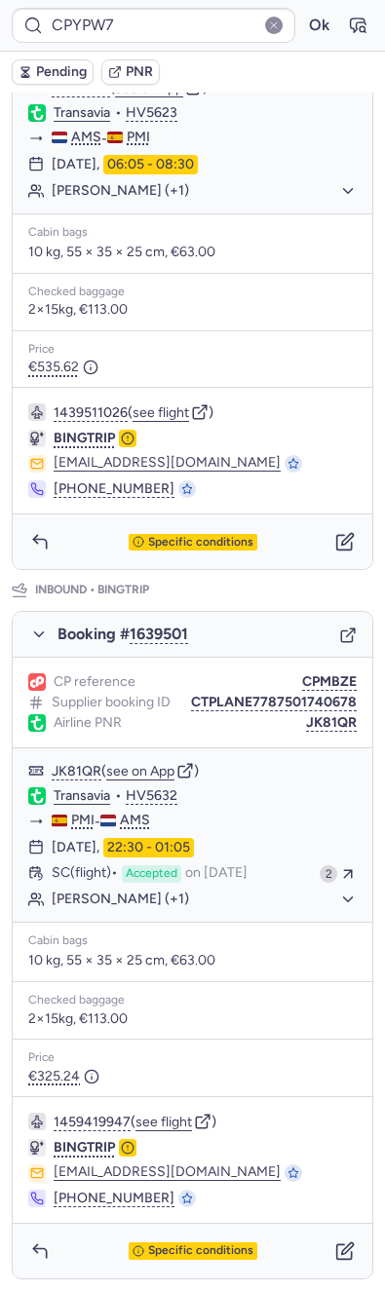
click at [310, 10] on form "CPYPW7 Ok" at bounding box center [192, 25] width 361 height 35
click at [303, 25] on button "Ok" at bounding box center [318, 25] width 31 height 31
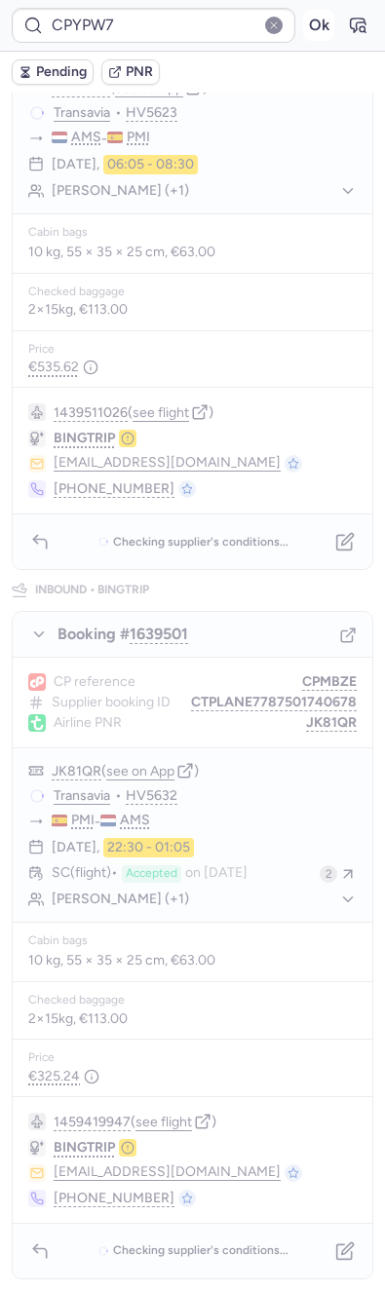
scroll to position [0, 0]
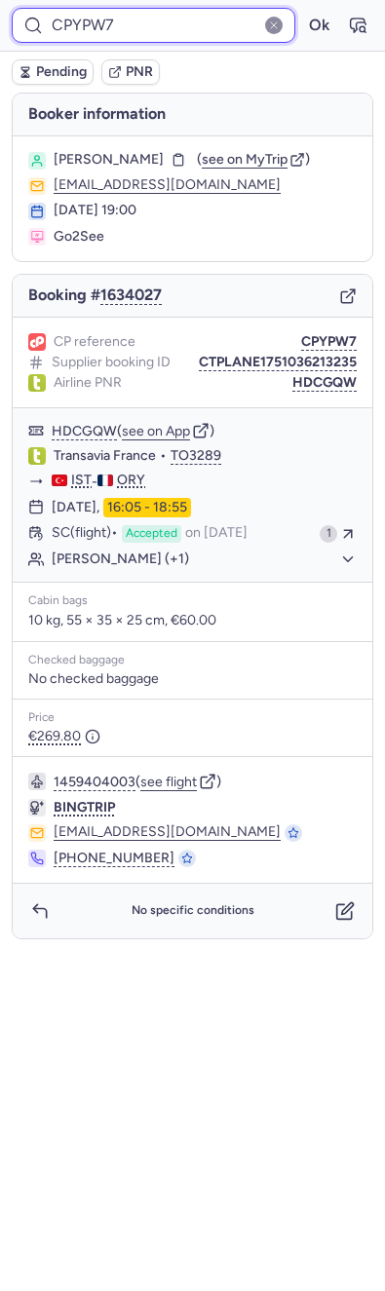
click at [85, 42] on input "CPYPW7" at bounding box center [153, 25] width 283 height 35
paste input "BA94"
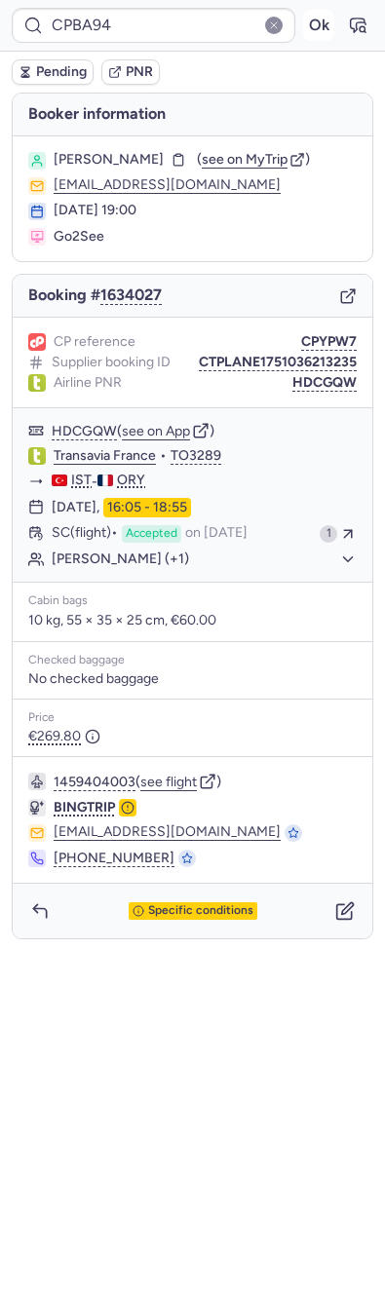
click at [325, 31] on button "Ok" at bounding box center [318, 25] width 31 height 31
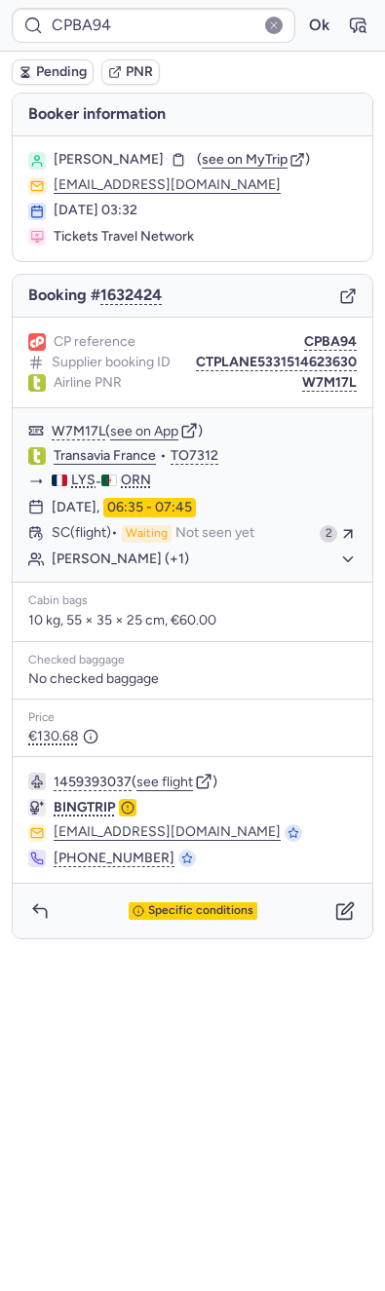
click at [140, 47] on div "CPBA94 Ok" at bounding box center [192, 26] width 385 height 52
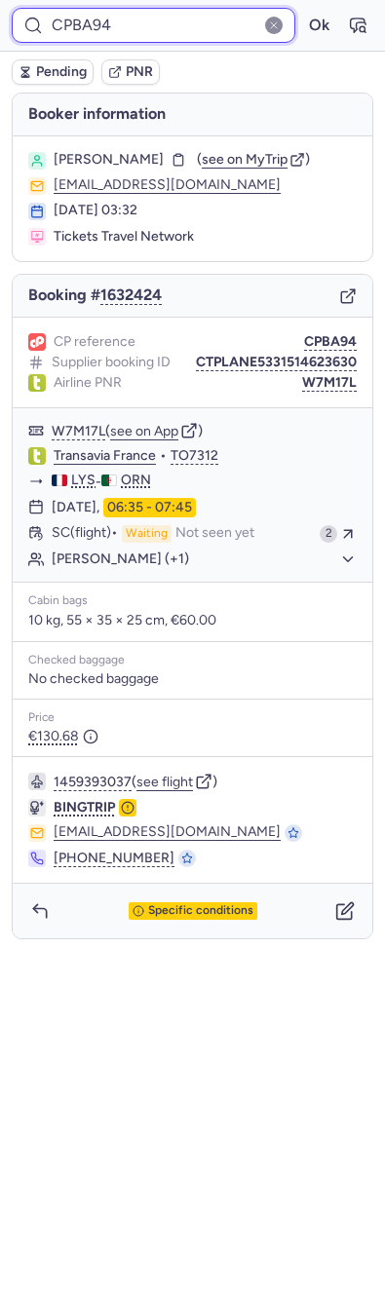
click at [146, 42] on input "CPBA94" at bounding box center [153, 25] width 283 height 35
paste input "HTBP"
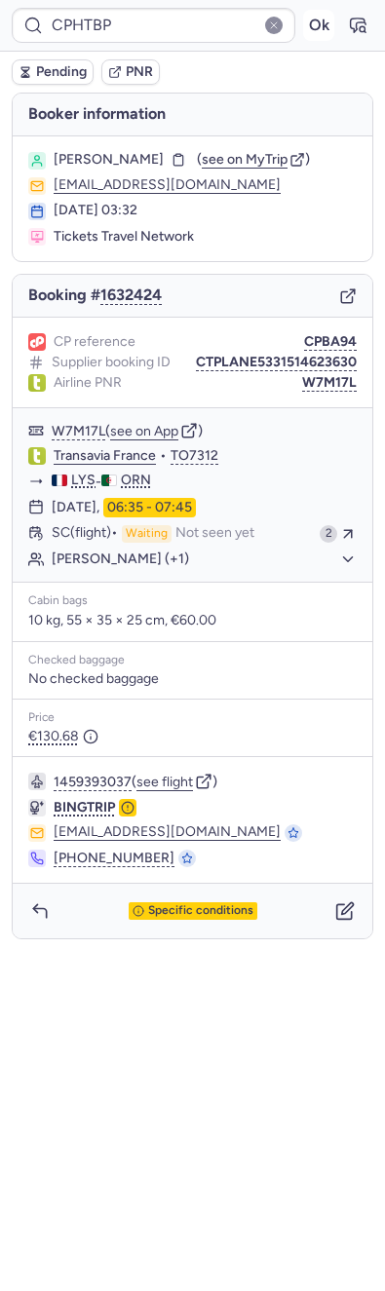
click at [310, 20] on button "Ok" at bounding box center [318, 25] width 31 height 31
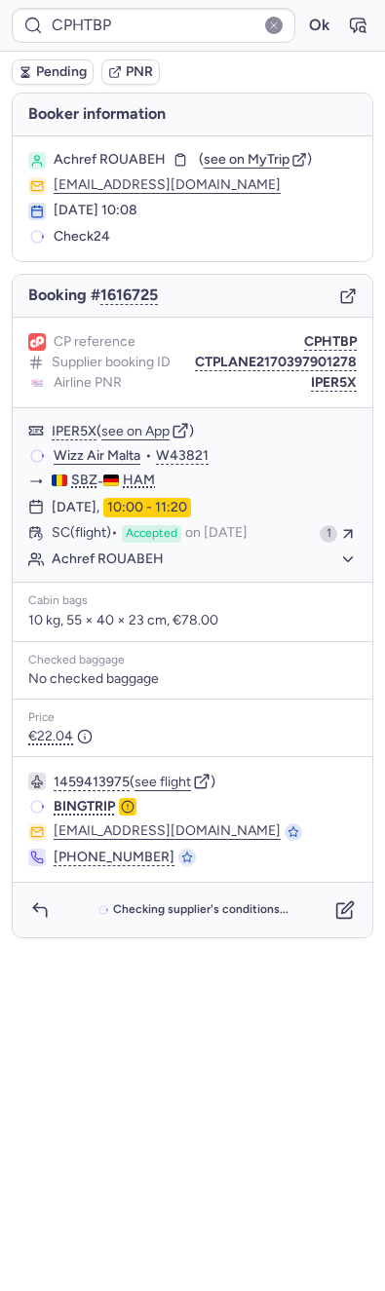
click at [181, 6] on div "CPHTBP Ok" at bounding box center [192, 26] width 385 height 52
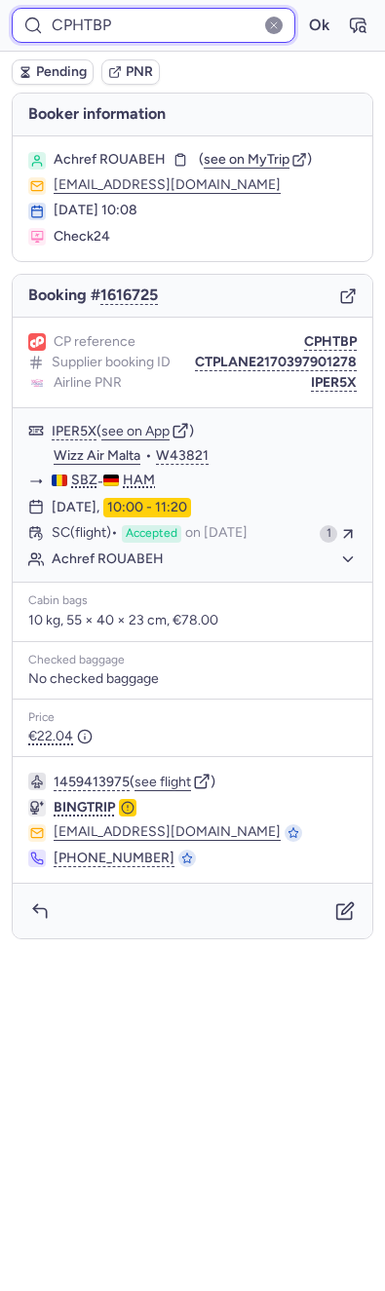
click at [146, 36] on input "CPHTBP" at bounding box center [153, 25] width 283 height 35
paste input "DOSM"
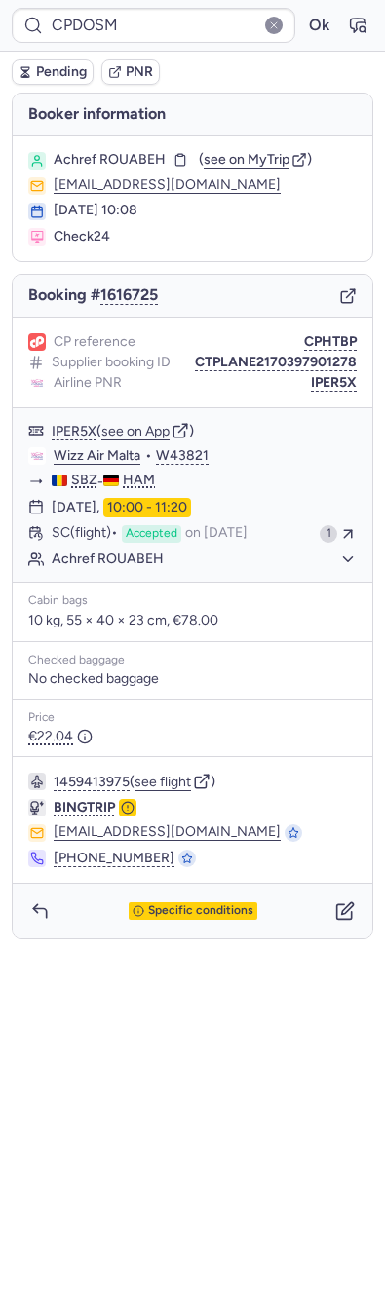
click at [304, 41] on form "CPDOSM Ok" at bounding box center [192, 25] width 361 height 35
click at [304, 37] on button "Ok" at bounding box center [318, 25] width 31 height 31
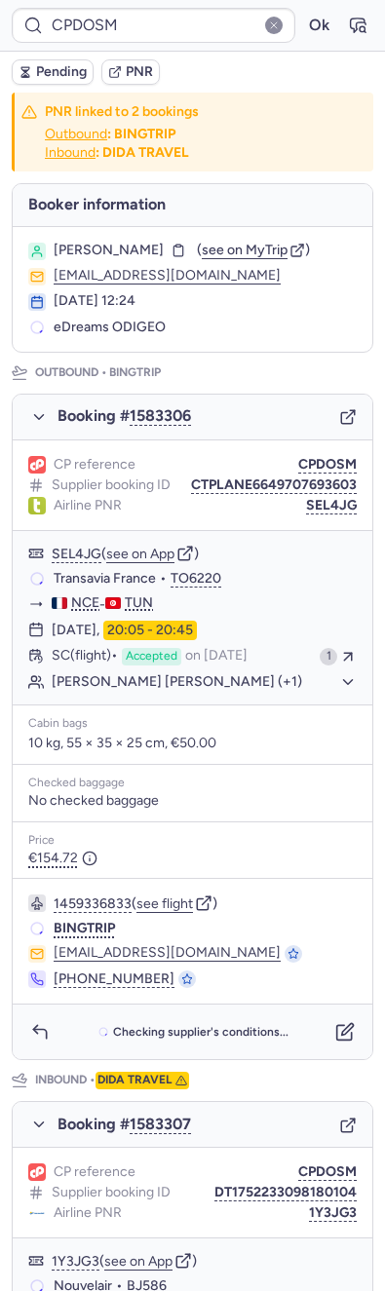
scroll to position [474, 0]
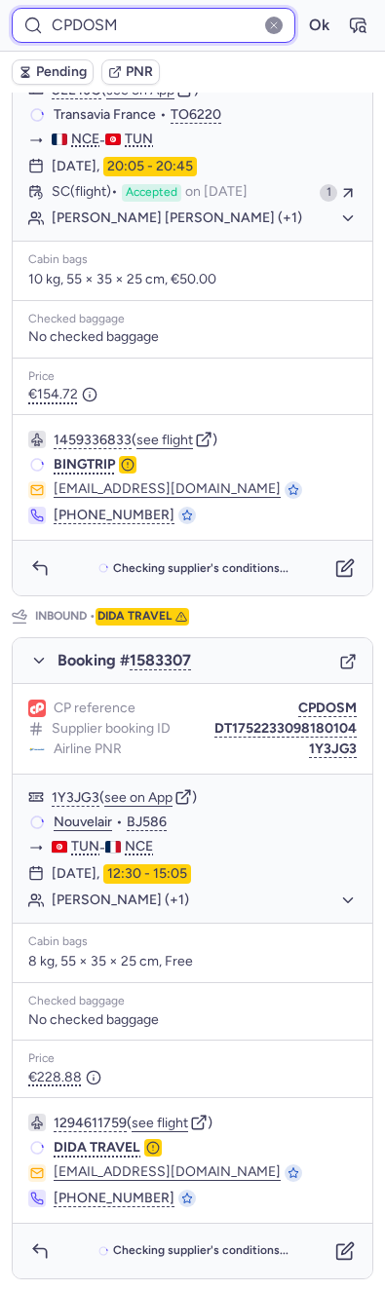
click at [115, 16] on input "CPDOSM" at bounding box center [153, 25] width 283 height 35
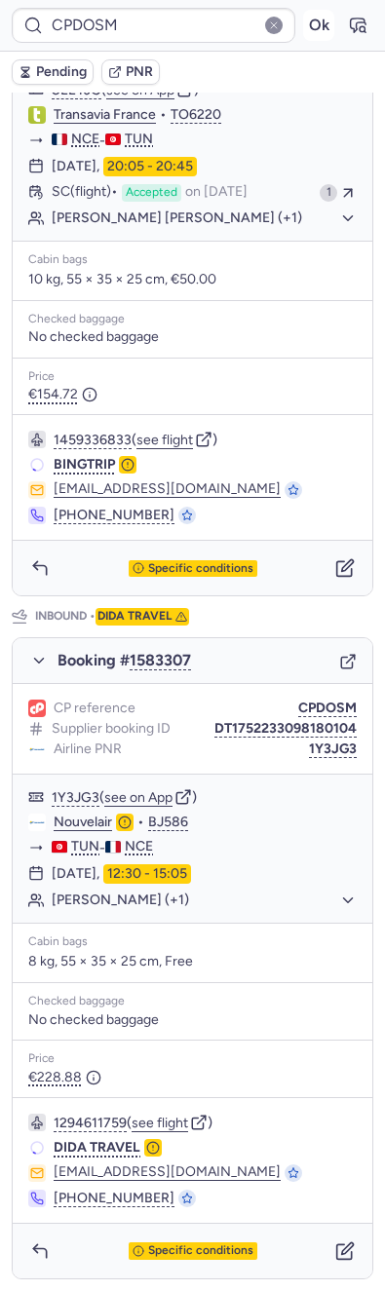
click at [303, 25] on button "Ok" at bounding box center [318, 25] width 31 height 31
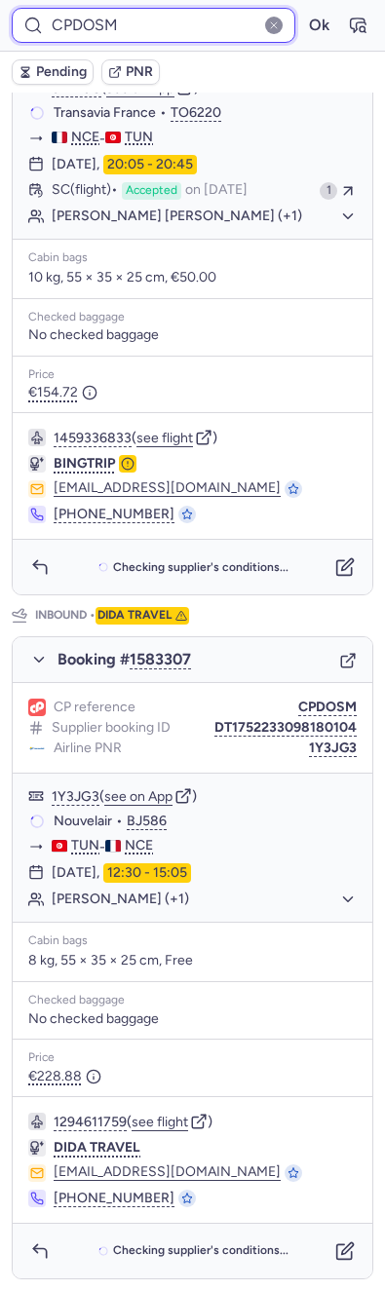
click at [129, 26] on input "CPDOSM" at bounding box center [153, 25] width 283 height 35
paste input "HTBP"
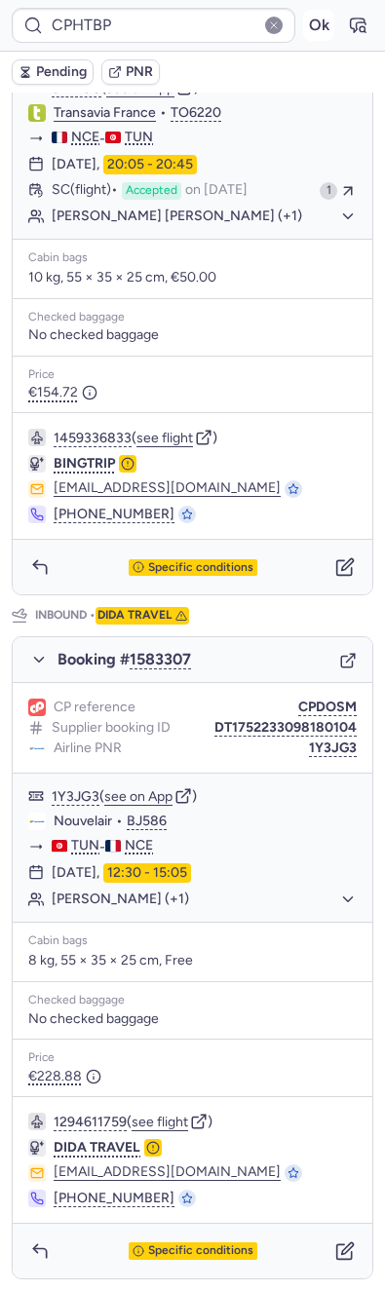
click at [304, 21] on button "Ok" at bounding box center [318, 25] width 31 height 31
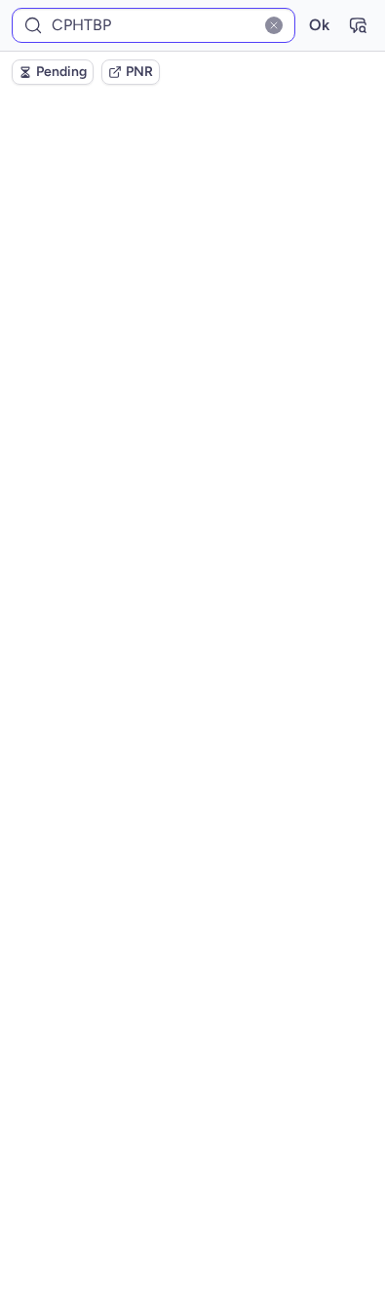
scroll to position [0, 0]
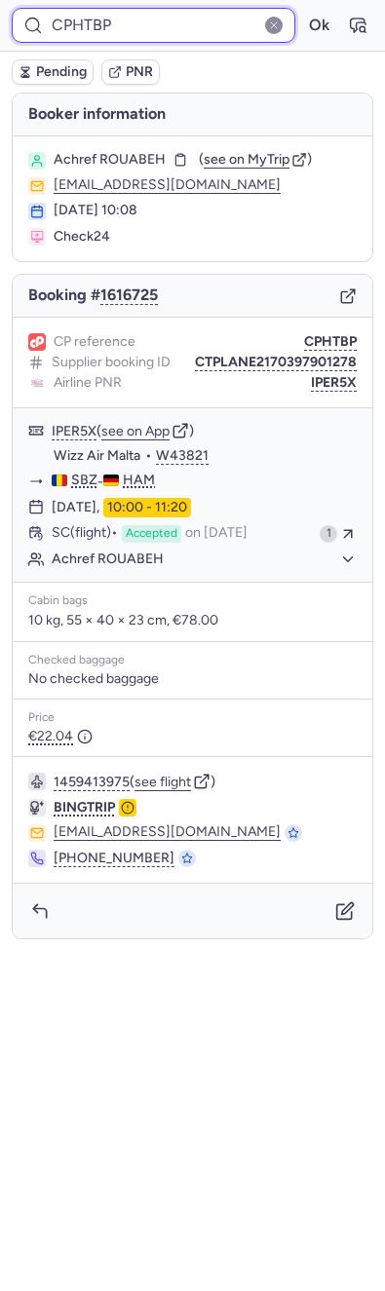
click at [120, 42] on input "CPHTBP" at bounding box center [153, 25] width 283 height 35
paste input "PJLT"
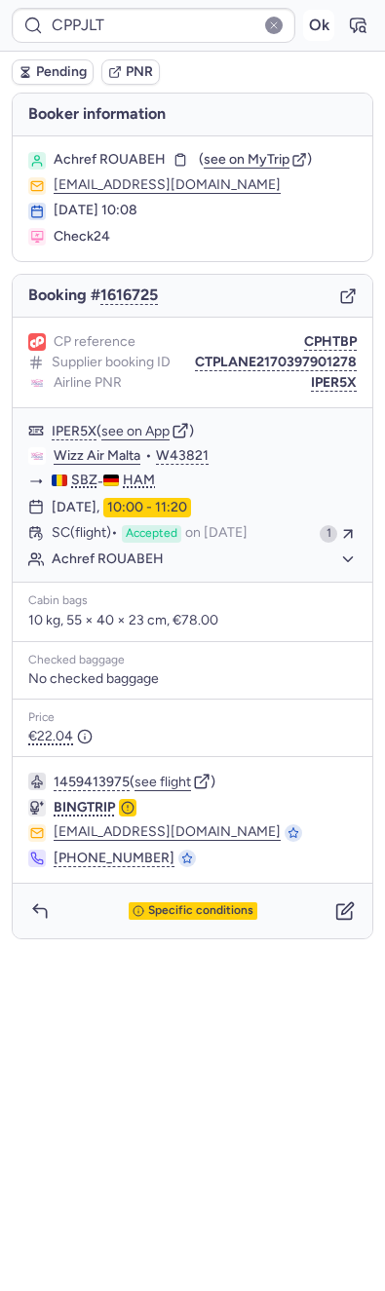
click at [304, 25] on button "Ok" at bounding box center [318, 25] width 31 height 31
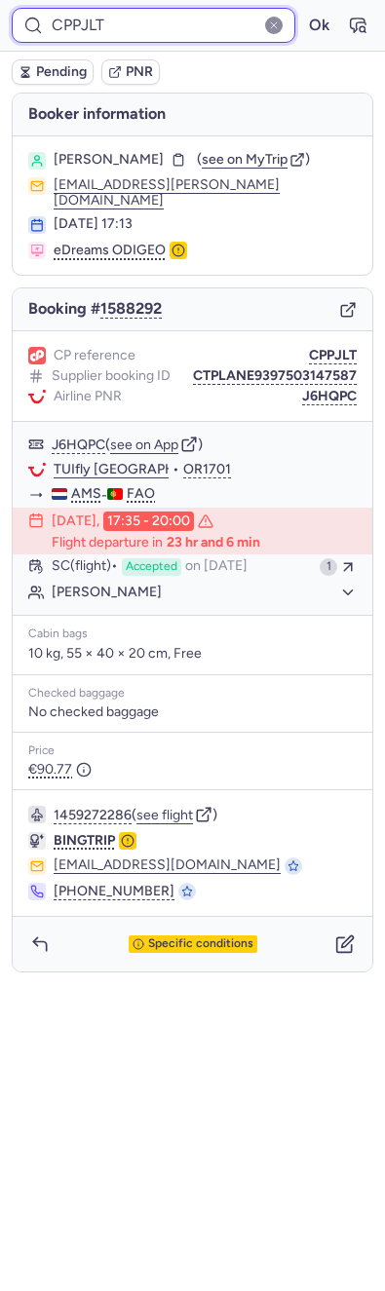
click at [175, 20] on input "CPPJLT" at bounding box center [153, 25] width 283 height 35
paste input "CP3LNB"
click at [197, 20] on input "CPPJLTCP3LNB" at bounding box center [153, 25] width 283 height 35
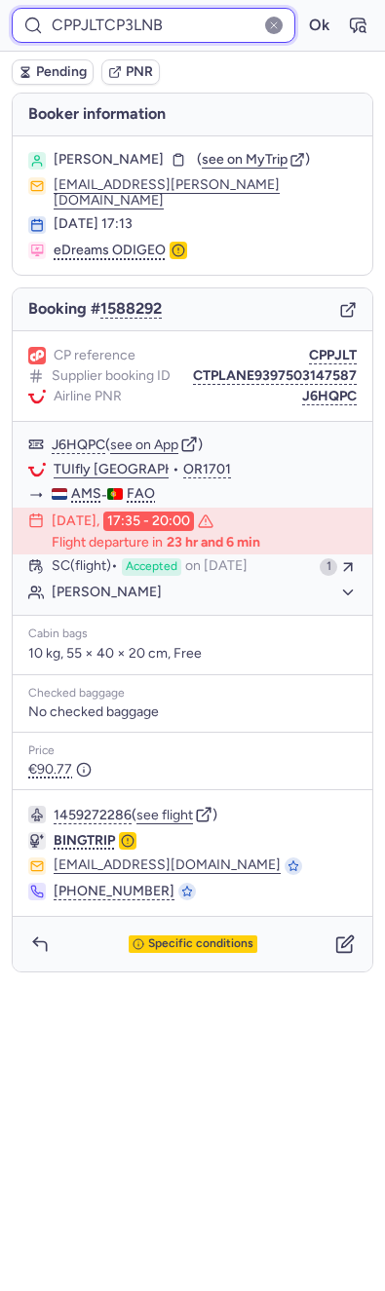
paste input
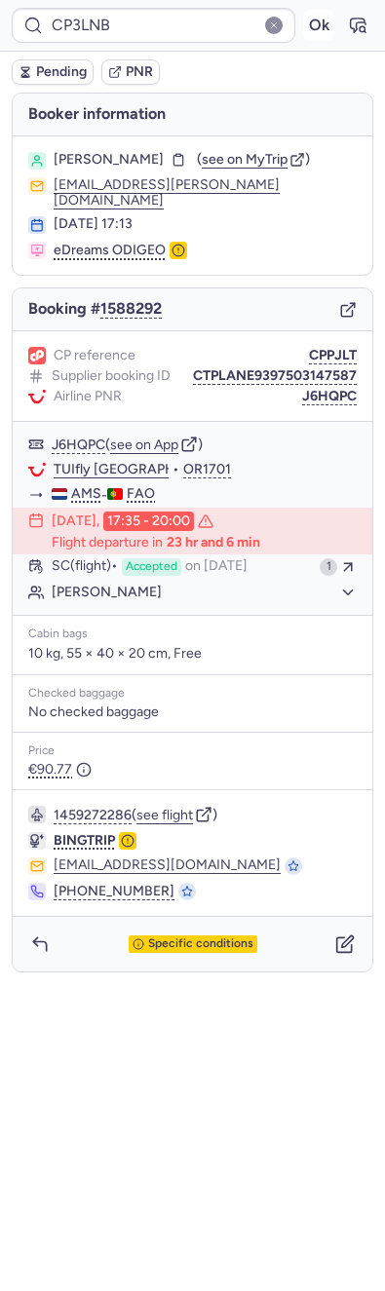
click at [319, 25] on button "Ok" at bounding box center [318, 25] width 31 height 31
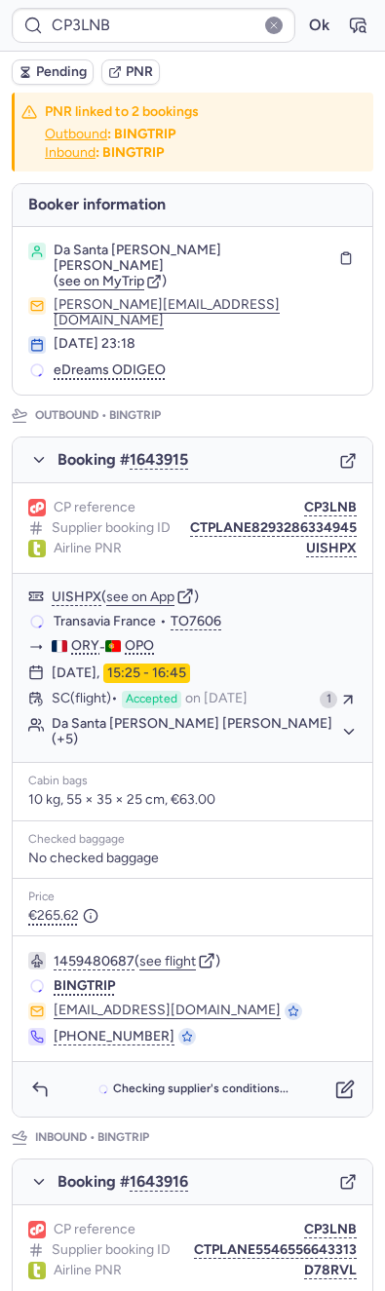
scroll to position [515, 0]
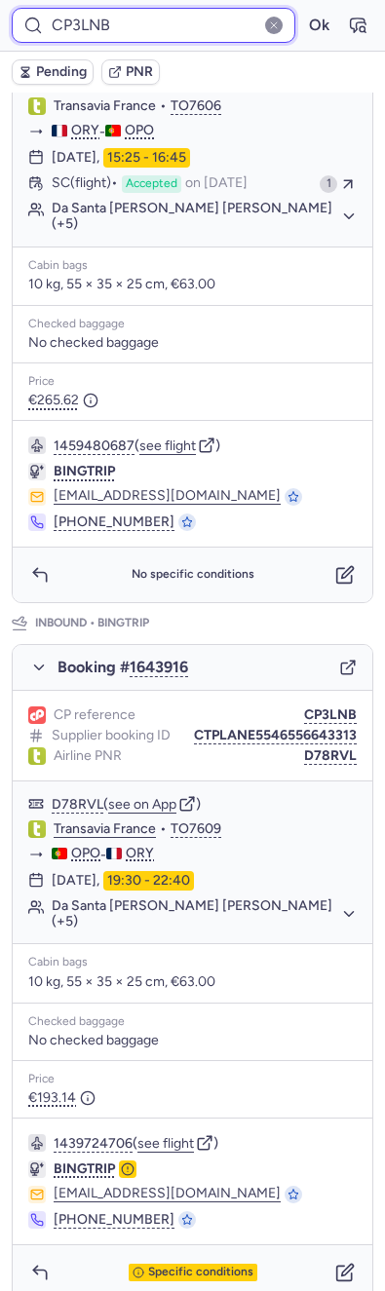
click at [165, 21] on input "CP3LNB" at bounding box center [153, 25] width 283 height 35
paste input "CEKM"
type input "CPCEKM"
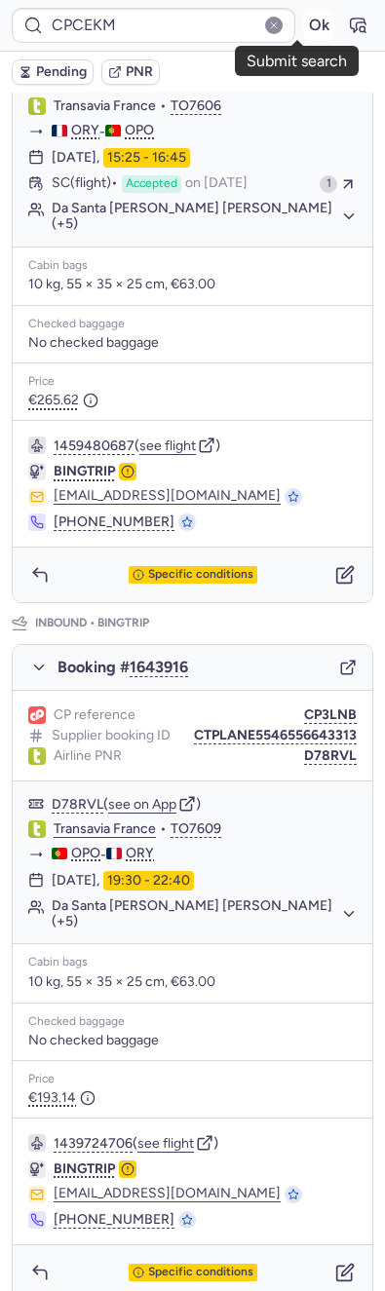
click at [303, 26] on button "Ok" at bounding box center [318, 25] width 31 height 31
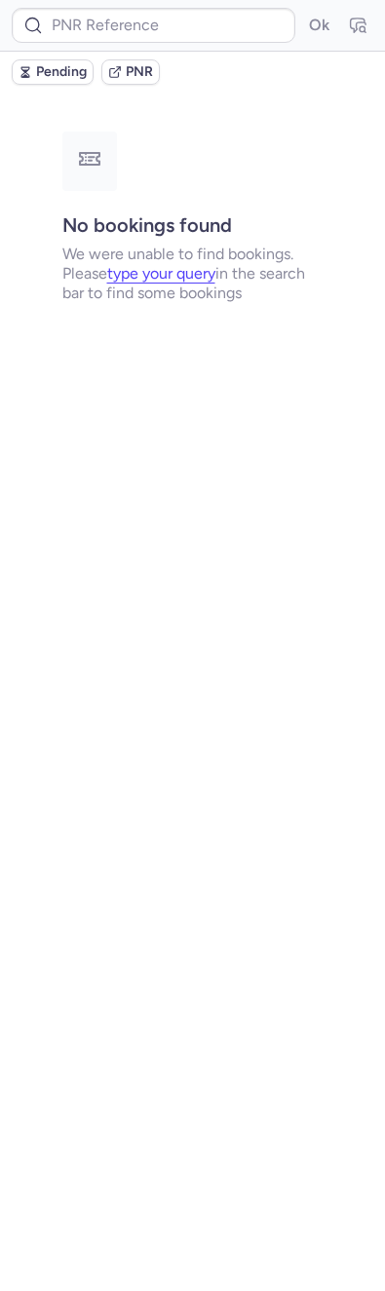
scroll to position [0, 0]
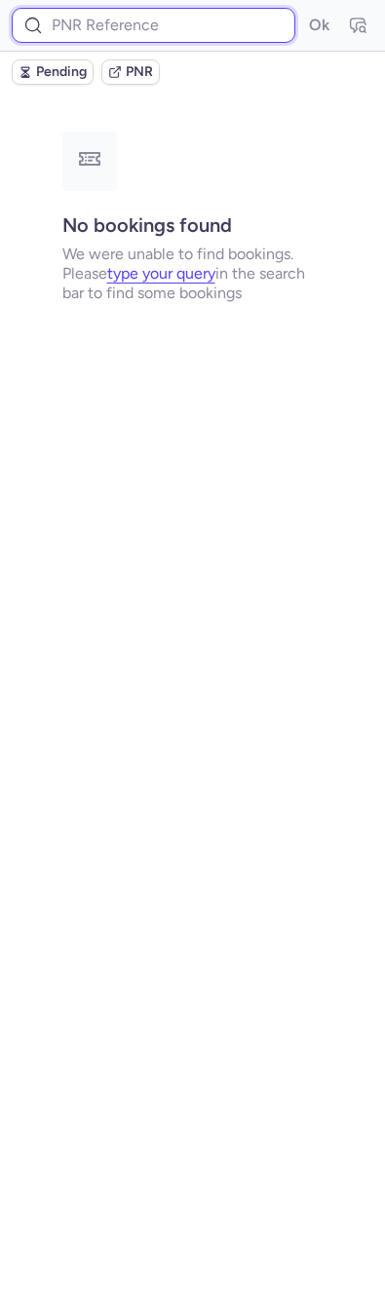
click at [145, 26] on input at bounding box center [153, 25] width 283 height 35
drag, startPoint x: 145, startPoint y: 26, endPoint x: 237, endPoint y: 26, distance: 91.6
click at [145, 26] on input at bounding box center [153, 25] width 283 height 35
paste input "CP9KPE"
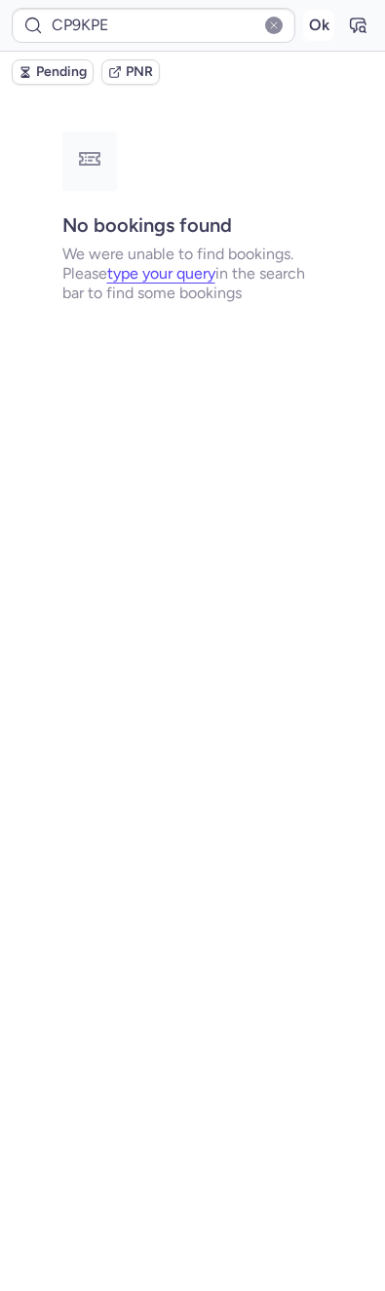
click at [329, 26] on button "Ok" at bounding box center [318, 25] width 31 height 31
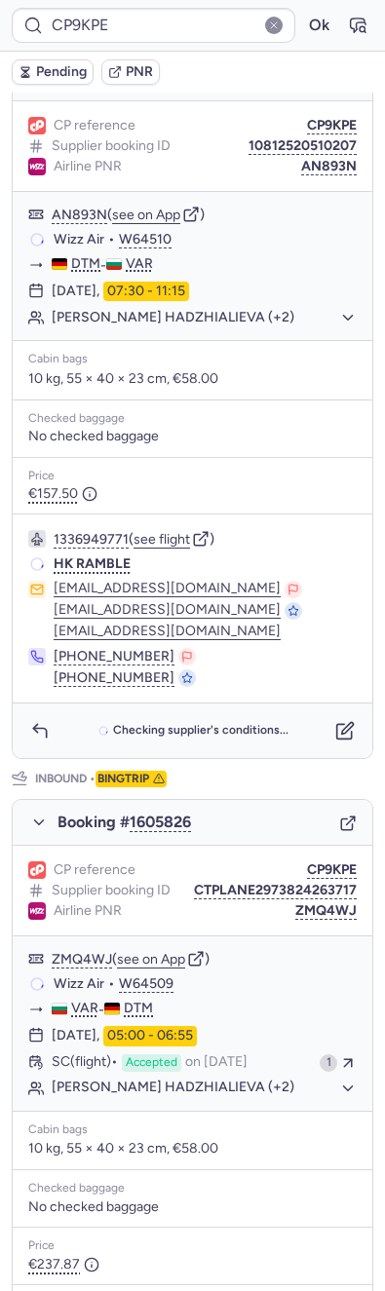
scroll to position [535, 0]
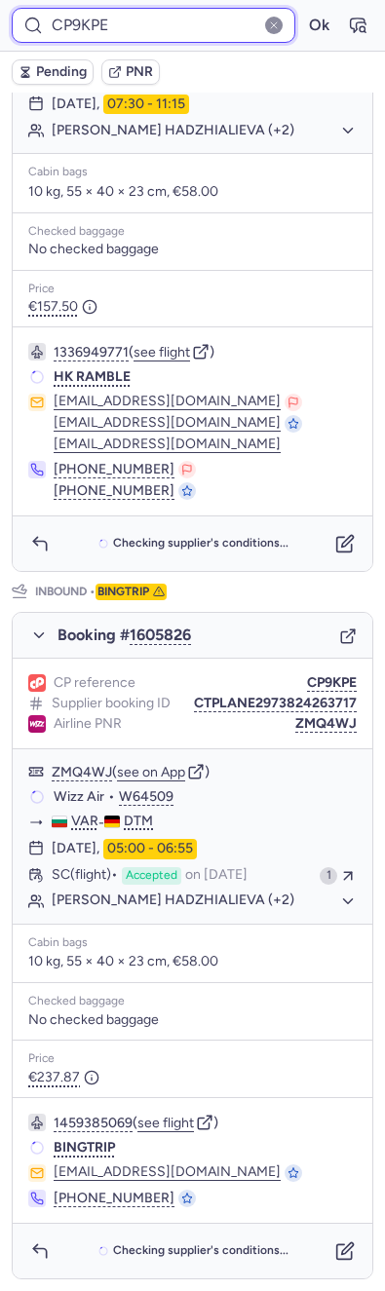
click at [134, 36] on input "CP9KPE" at bounding box center [153, 25] width 283 height 35
paste input "4WFU"
click at [278, 20] on form "CP4WFU Ok" at bounding box center [192, 25] width 361 height 35
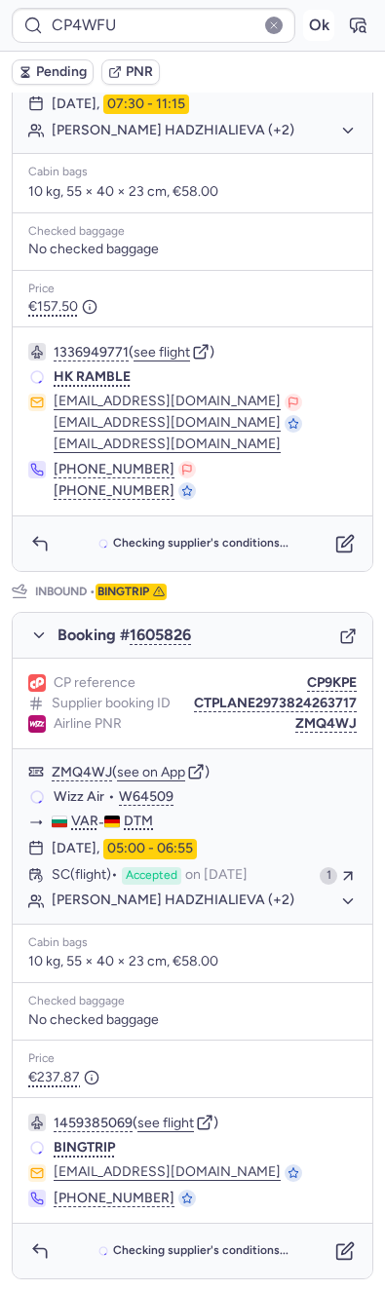
click at [303, 31] on button "Ok" at bounding box center [318, 25] width 31 height 31
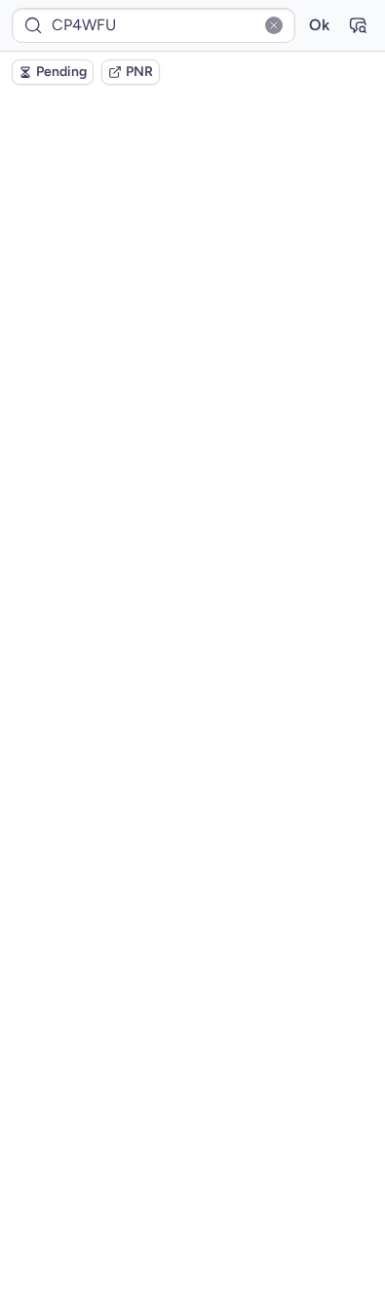
scroll to position [0, 0]
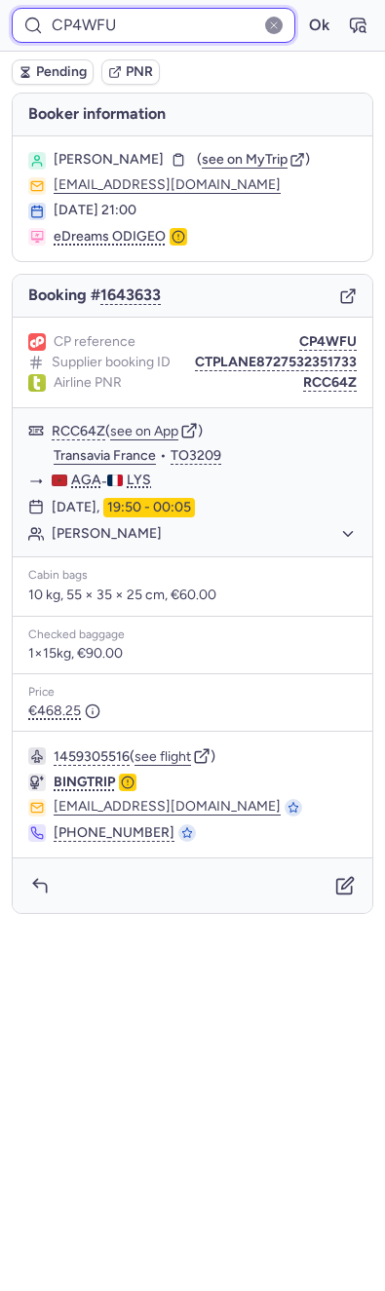
click at [83, 16] on input "CP4WFU" at bounding box center [153, 25] width 283 height 35
paste input "8SP2"
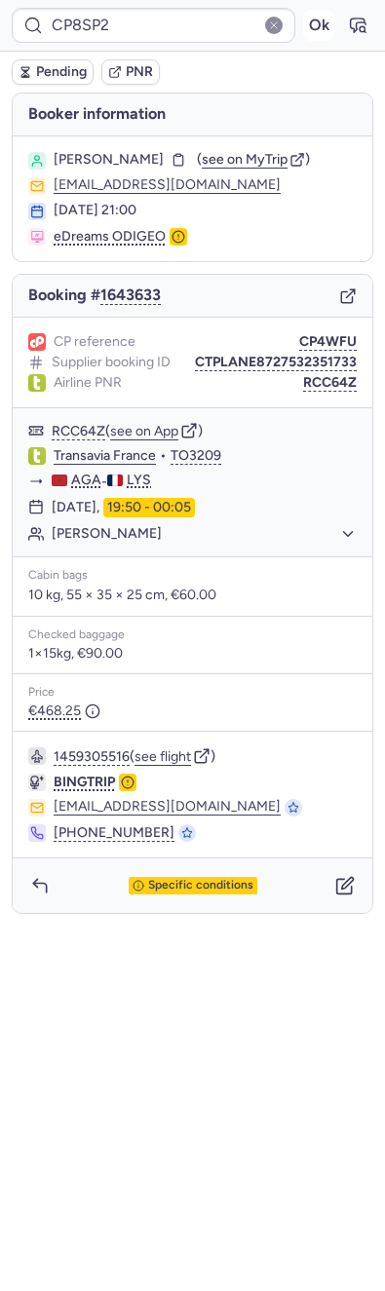
click at [314, 25] on button "Ok" at bounding box center [318, 25] width 31 height 31
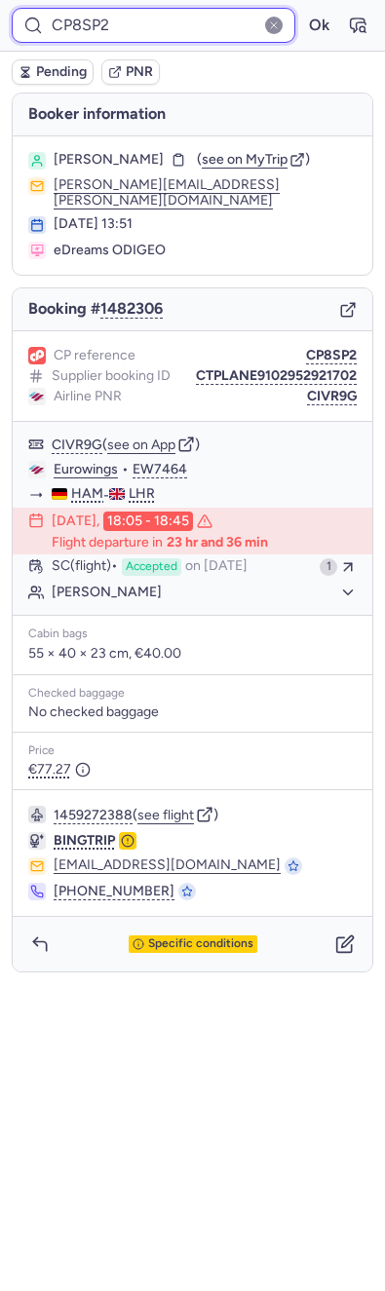
click at [192, 42] on input "CP8SP2" at bounding box center [153, 25] width 283 height 35
click at [192, 36] on input "CP8SP2" at bounding box center [153, 25] width 283 height 35
paste input "CL56"
type input "CPCL56"
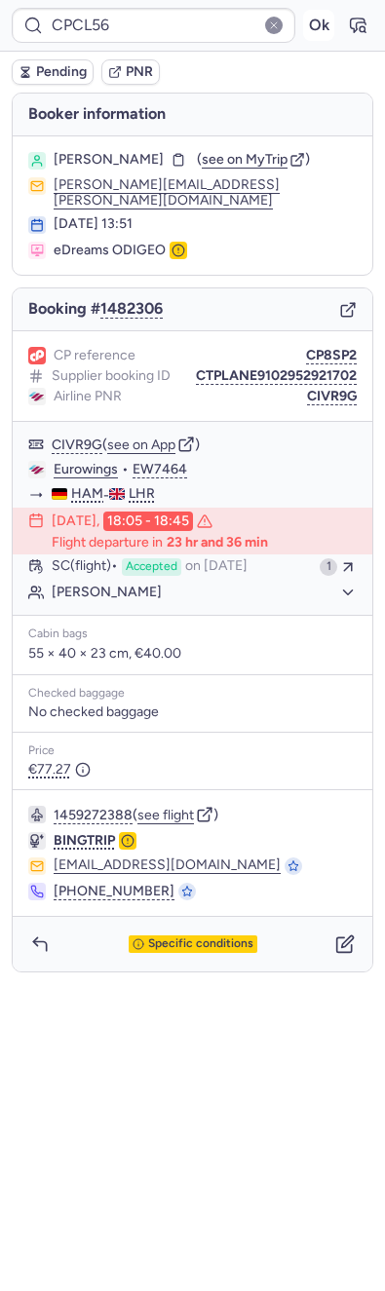
click at [304, 31] on button "Ok" at bounding box center [318, 25] width 31 height 31
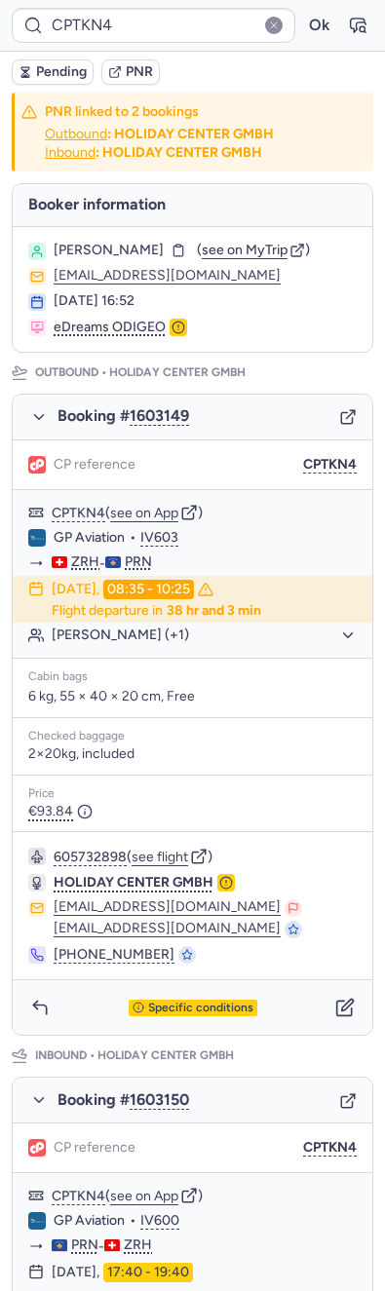
type input "CPTUAA"
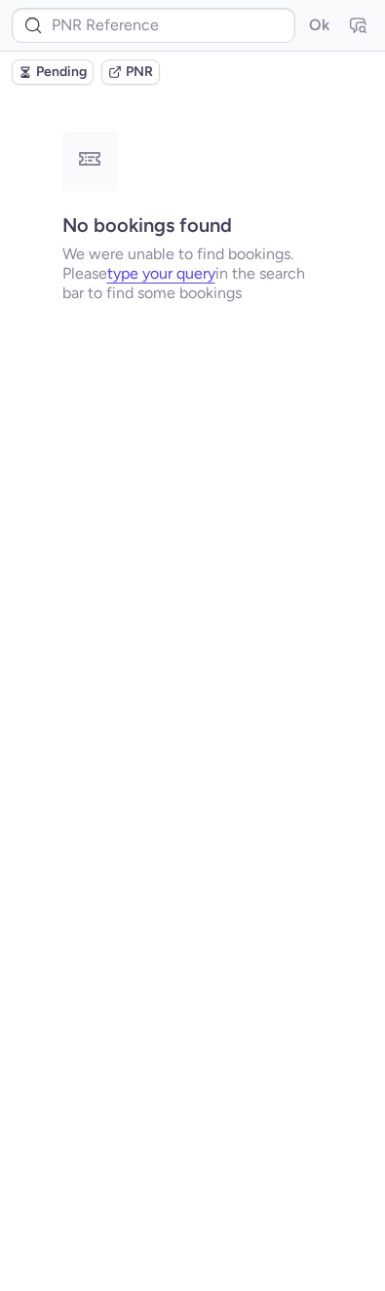
type input "CPLSQA"
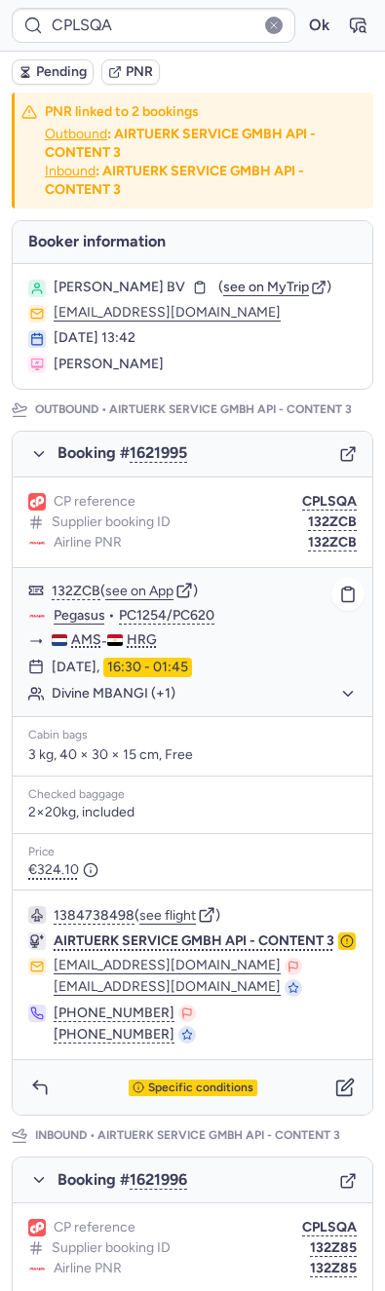
click at [123, 697] on button "Divine MBANGI (+1)" at bounding box center [204, 694] width 305 height 18
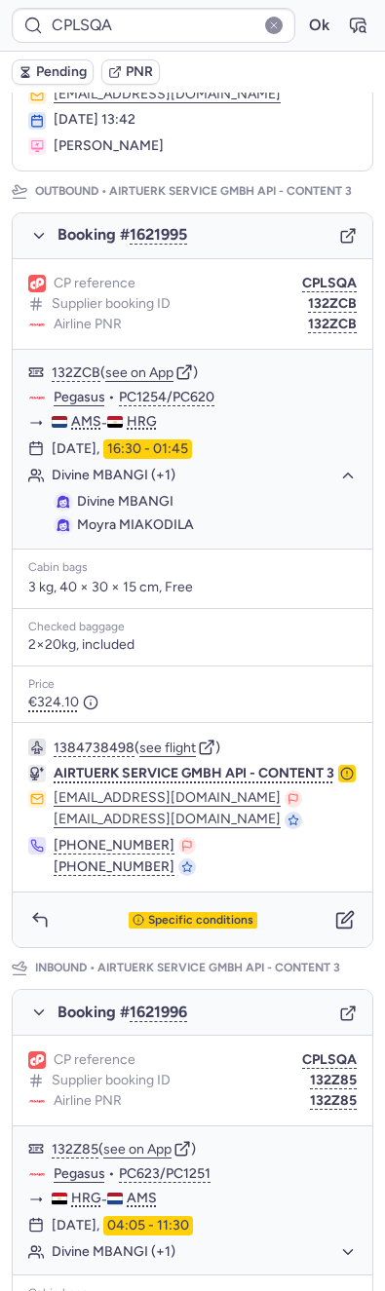
scroll to position [657, 0]
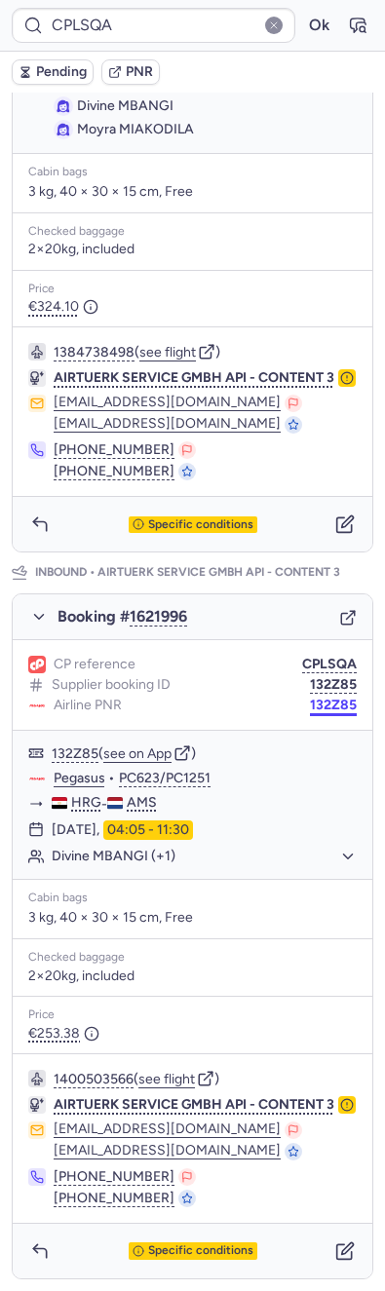
click at [310, 697] on button "132Z85" at bounding box center [333, 705] width 47 height 16
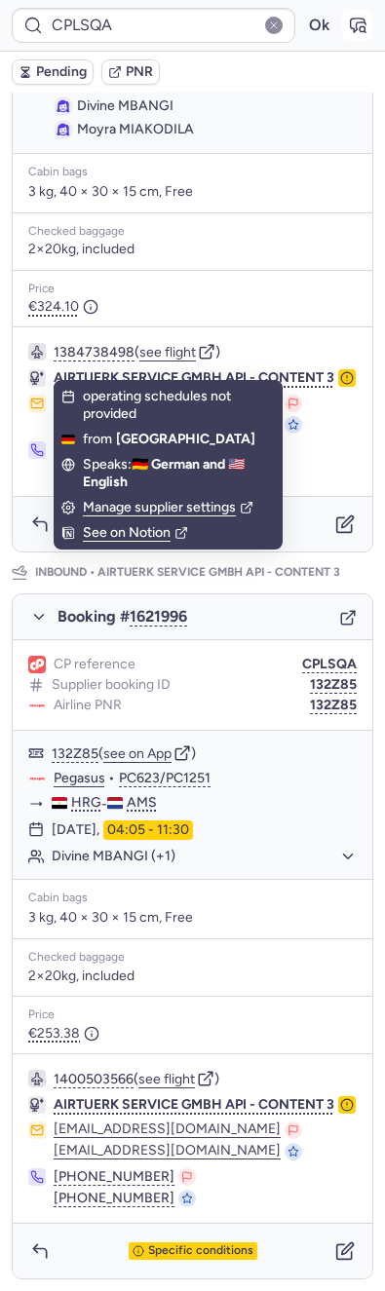
click at [351, 23] on icon "button" at bounding box center [358, 26] width 15 height 14
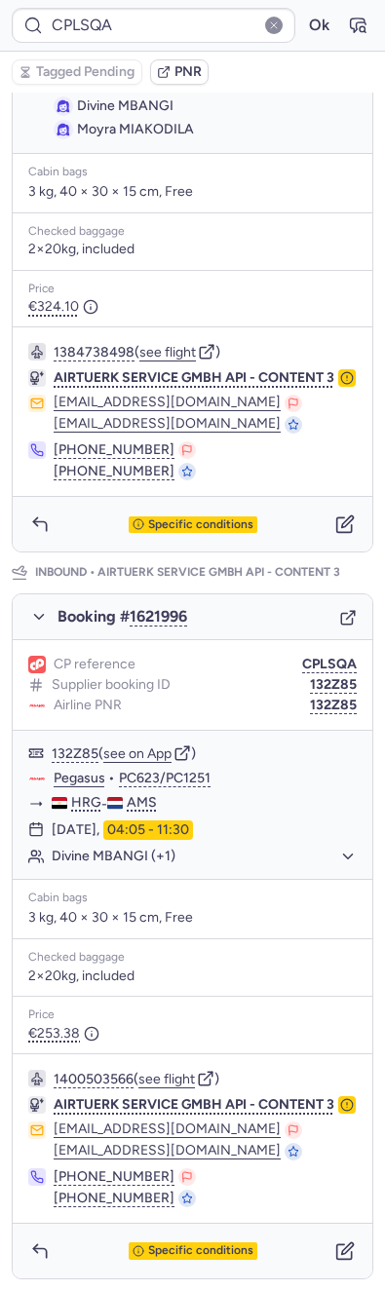
click at [339, 609] on icon "button" at bounding box center [348, 618] width 18 height 18
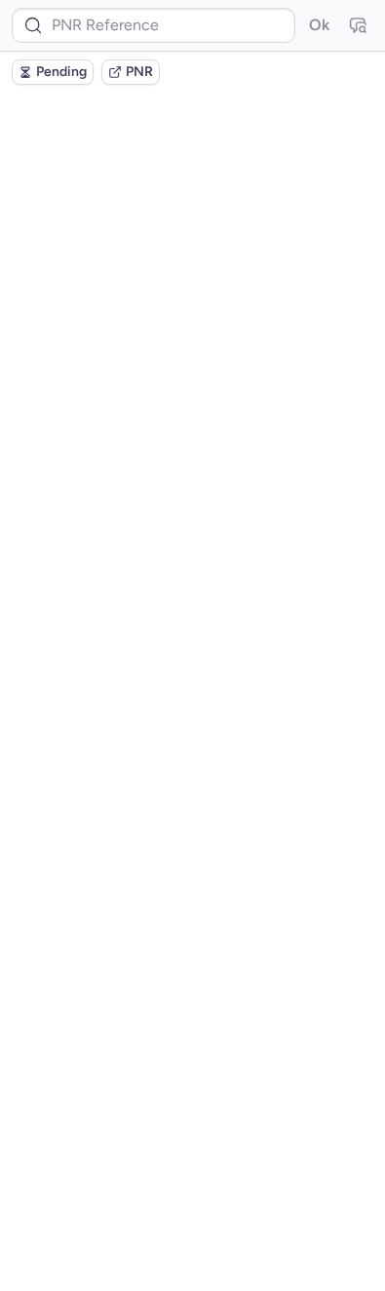
scroll to position [0, 0]
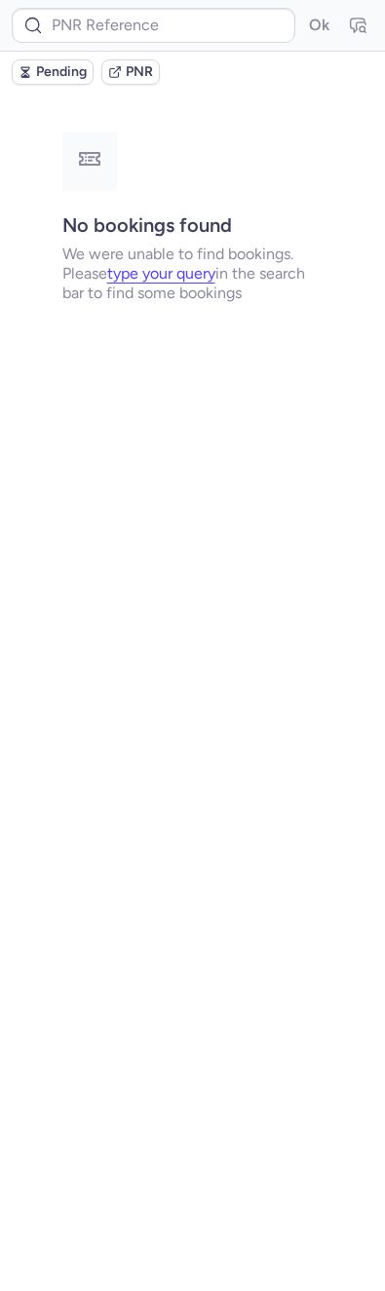
type input "CPTKN4"
type input "CPTUAA"
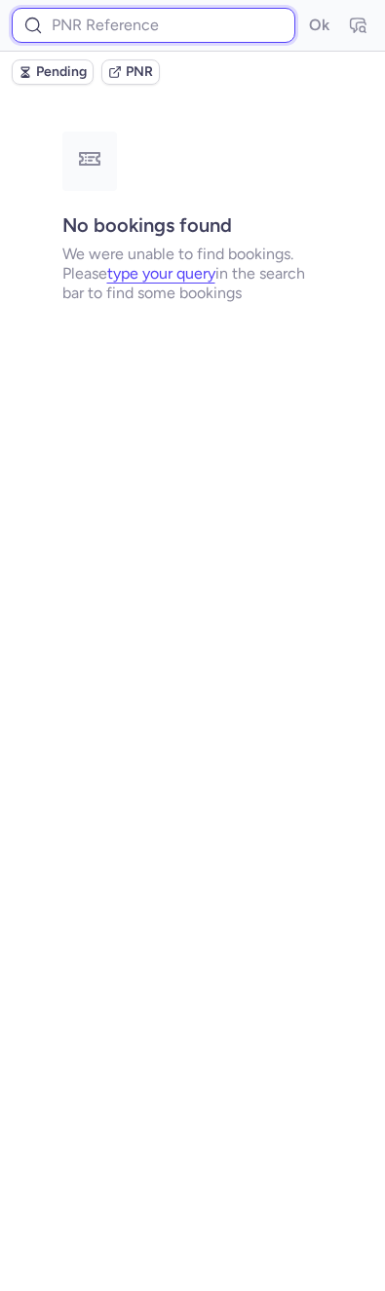
drag, startPoint x: 111, startPoint y: 10, endPoint x: 131, endPoint y: 10, distance: 20.5
click at [111, 10] on input at bounding box center [153, 25] width 283 height 35
paste input "CP5SMA"
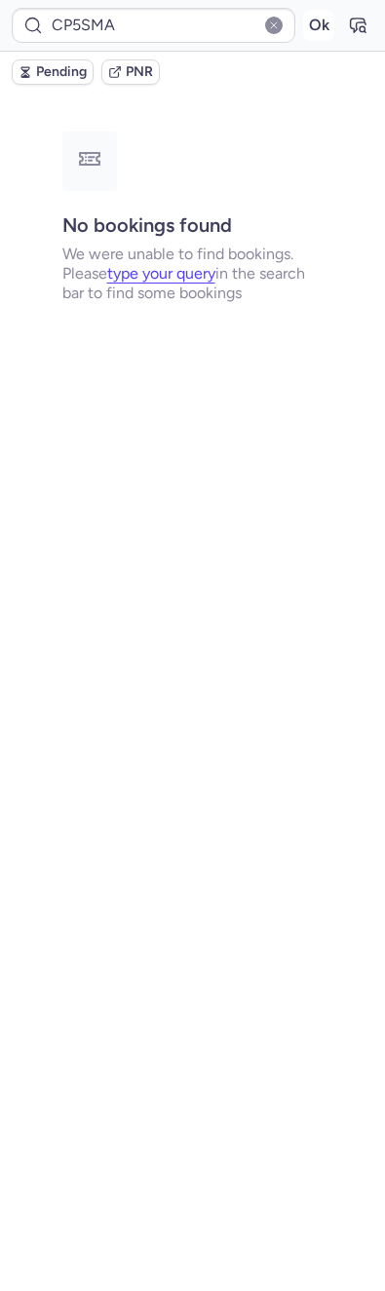
click at [331, 21] on button "Ok" at bounding box center [318, 25] width 31 height 31
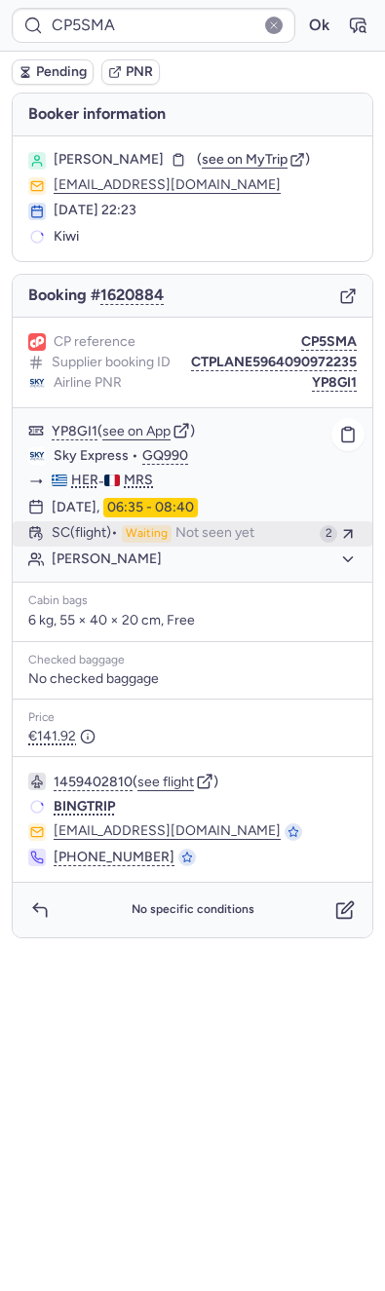
click at [182, 525] on span "Not seen yet" at bounding box center [214, 534] width 79 height 18
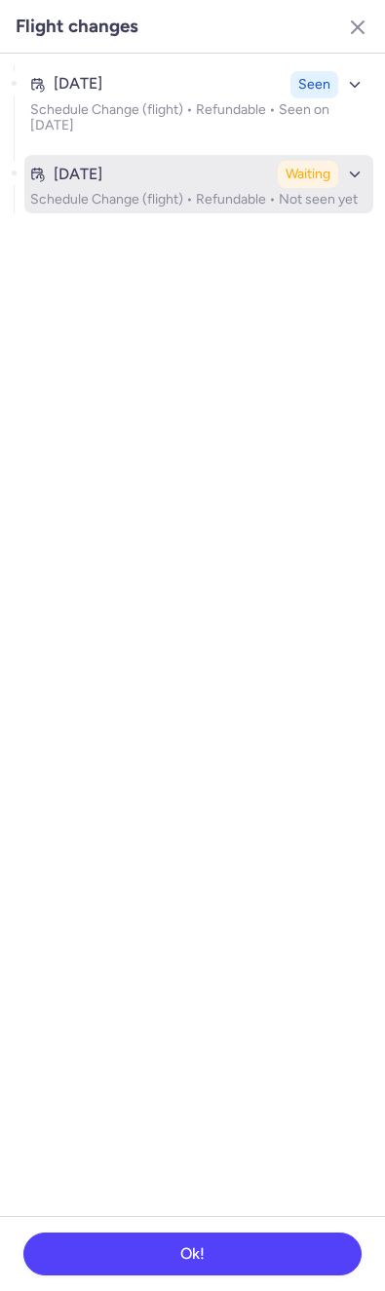
click at [152, 159] on button "Aug 13, 2025 Waiting Schedule Change (flight) • Refundable • Not seen yet" at bounding box center [198, 184] width 349 height 58
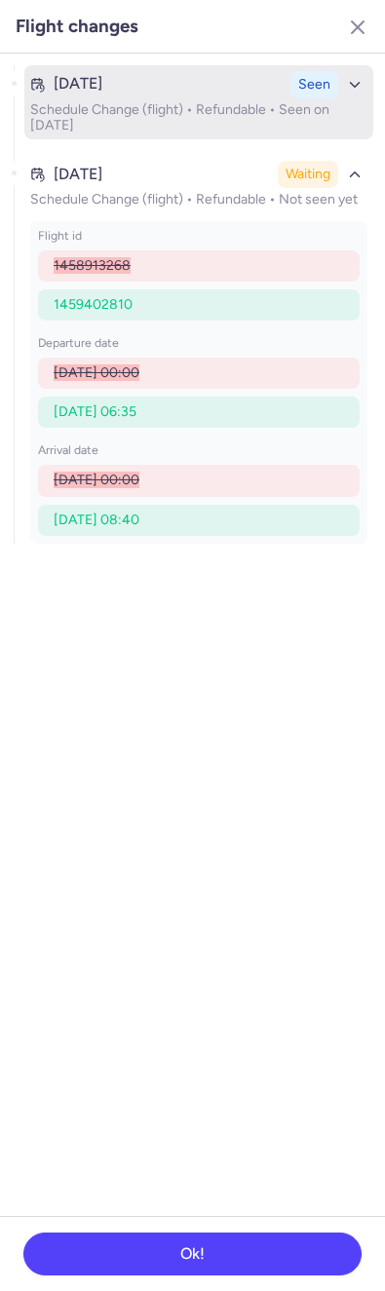
click at [168, 103] on p "Schedule Change (flight) • Refundable • Seen on Aug 13, 2025" at bounding box center [198, 117] width 337 height 31
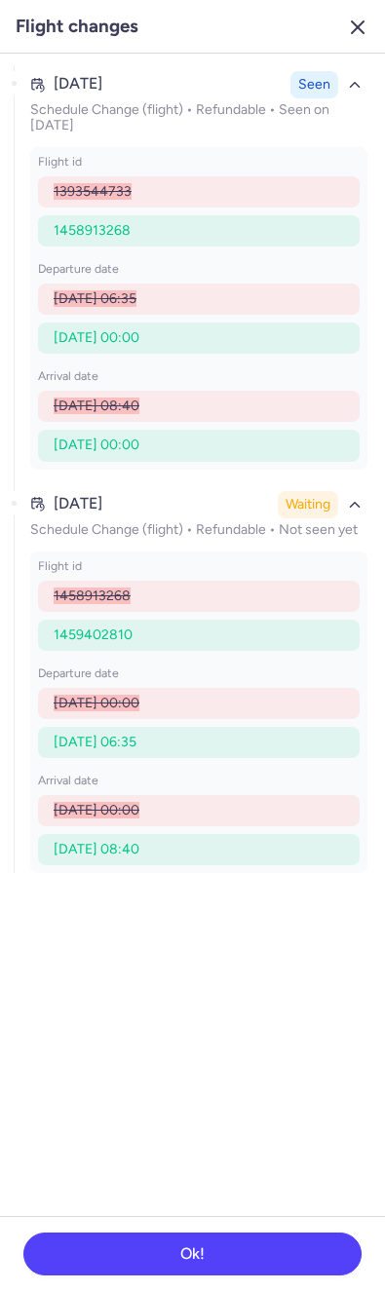
click at [355, 16] on icon "button" at bounding box center [357, 27] width 23 height 23
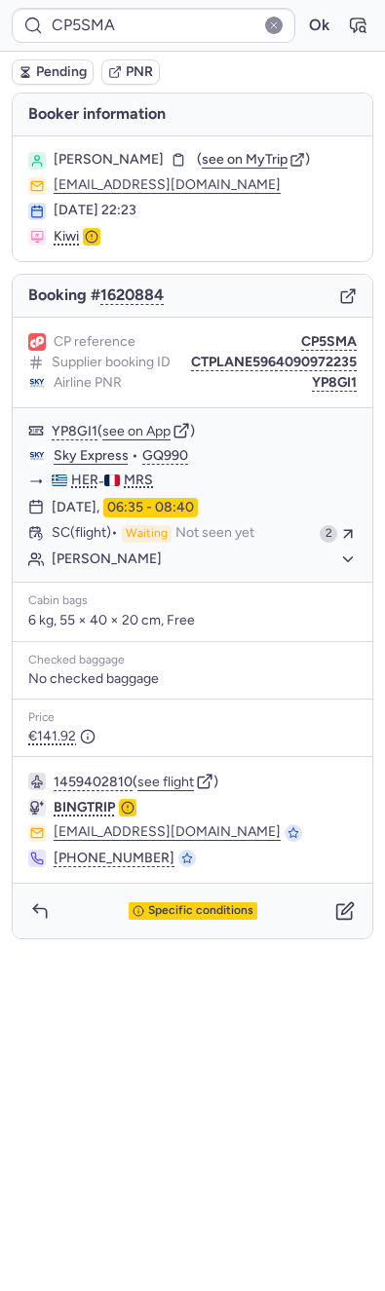
click at [74, 52] on div "Pending PNR" at bounding box center [192, 72] width 385 height 41
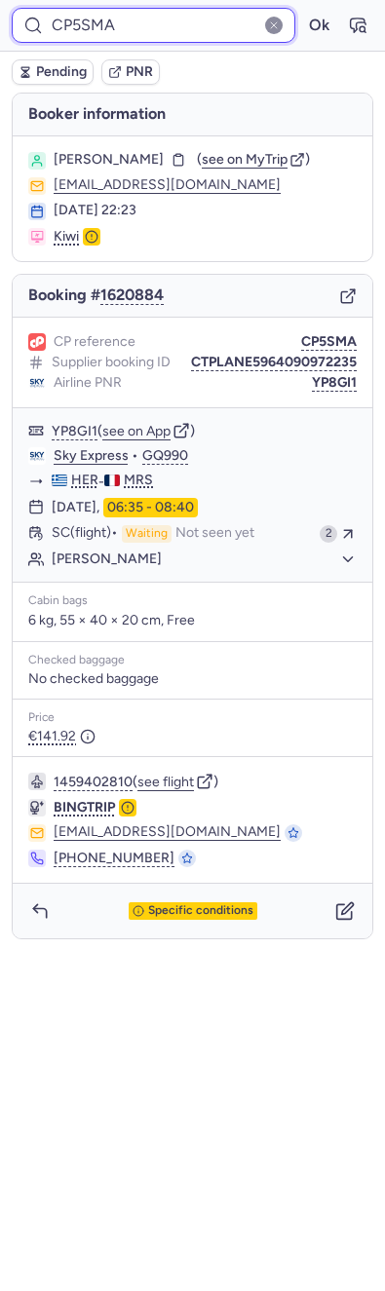
click at [104, 21] on input "CP5SMA" at bounding box center [153, 25] width 283 height 35
paste input "MBZE"
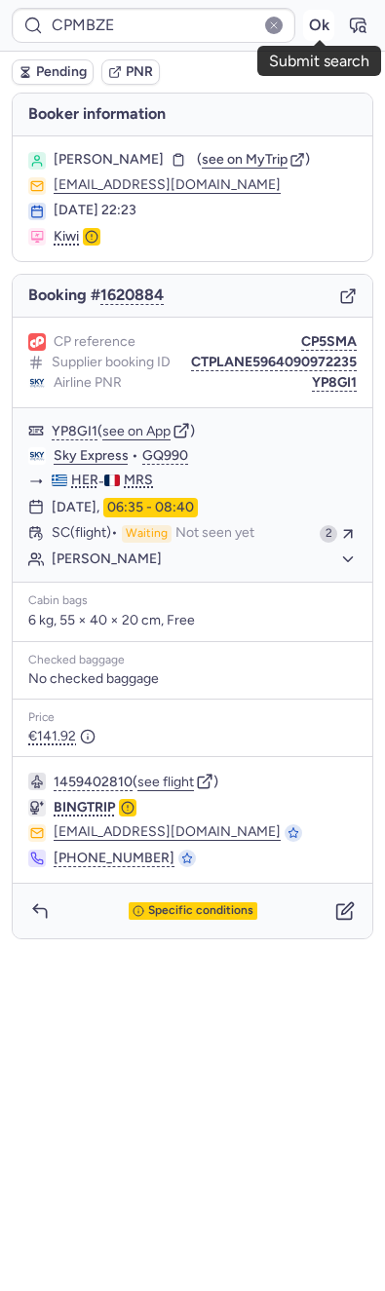
click at [314, 31] on button "Ok" at bounding box center [318, 25] width 31 height 31
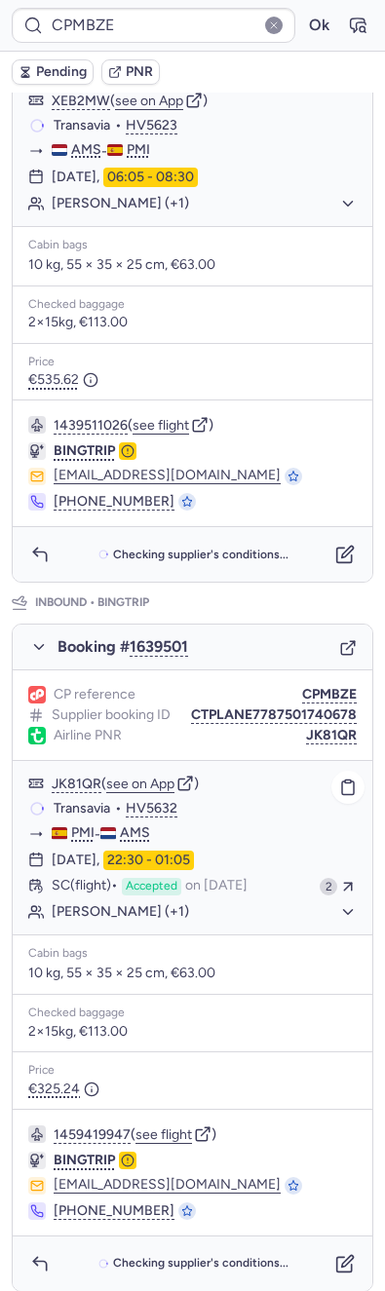
scroll to position [475, 0]
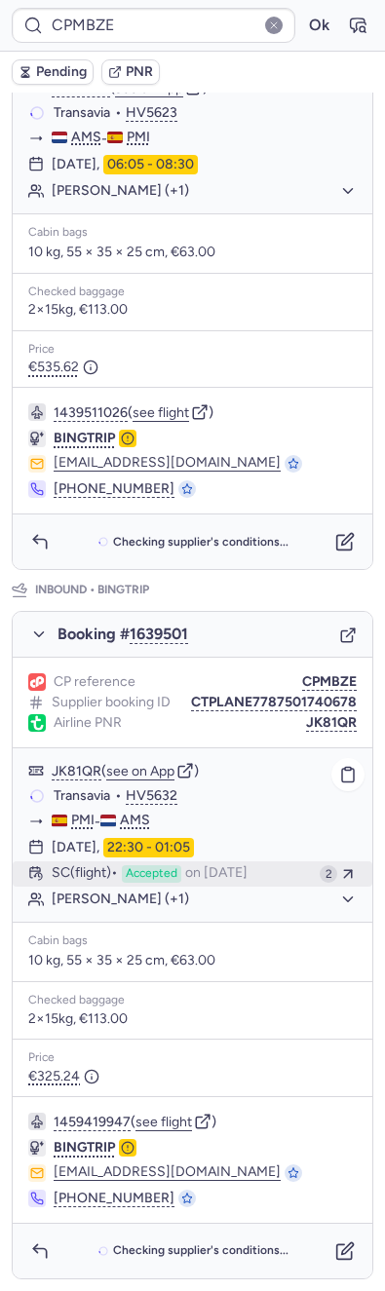
click at [216, 869] on span "on [DATE]" at bounding box center [216, 874] width 62 height 18
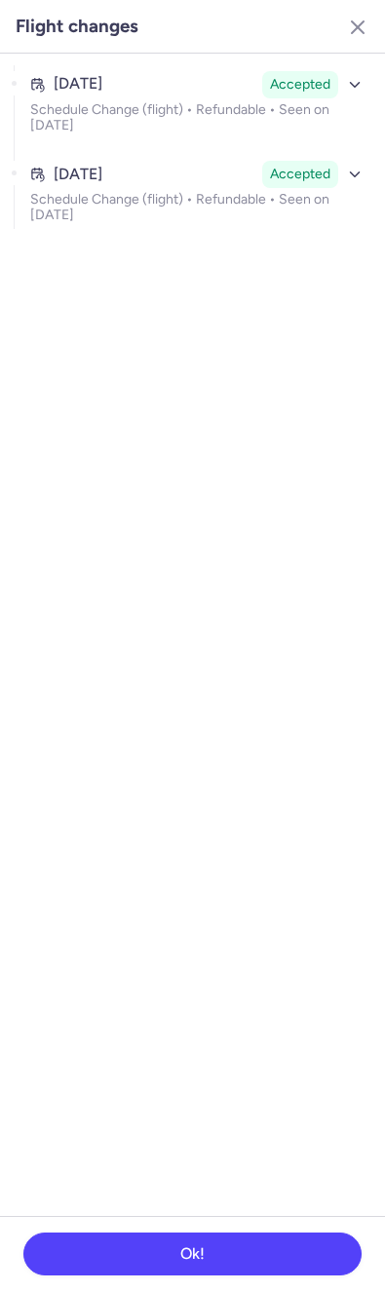
click at [145, 144] on div "Aug 13, 2025 Accepted Schedule Change (flight) • Refundable • Seen on Aug 13, 2…" at bounding box center [198, 110] width 349 height 90
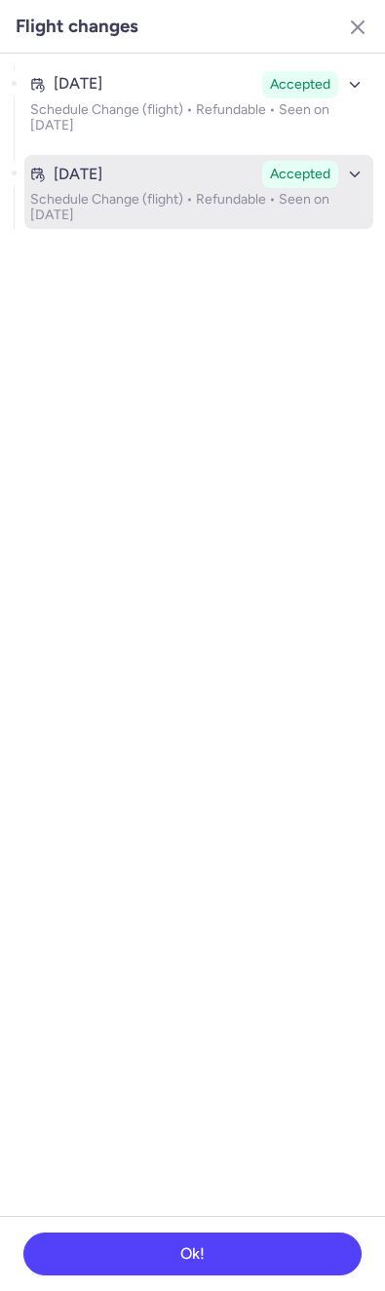
click at [134, 184] on div "Aug 13, 2025 Accepted" at bounding box center [198, 174] width 337 height 27
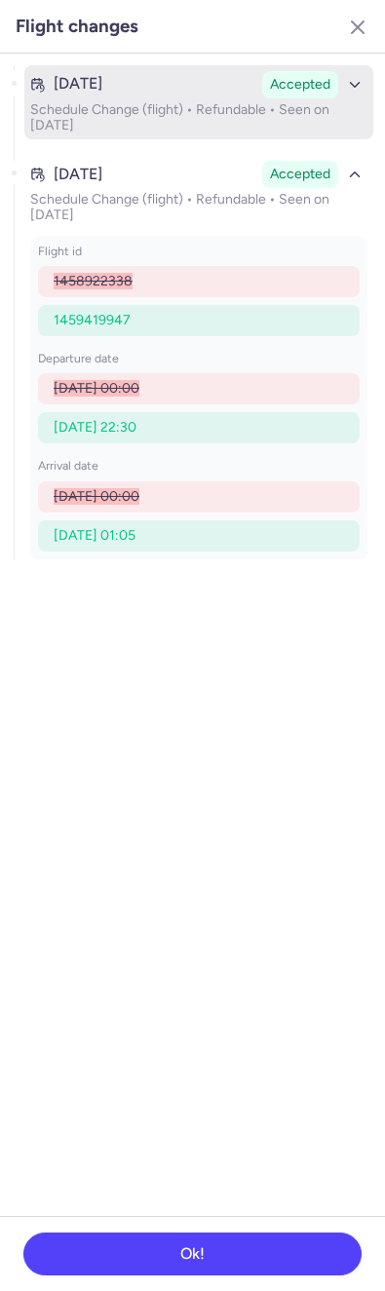
click at [169, 133] on button "Aug 13, 2025 Accepted Schedule Change (flight) • Refundable • Seen on Aug 13, 2…" at bounding box center [198, 102] width 349 height 74
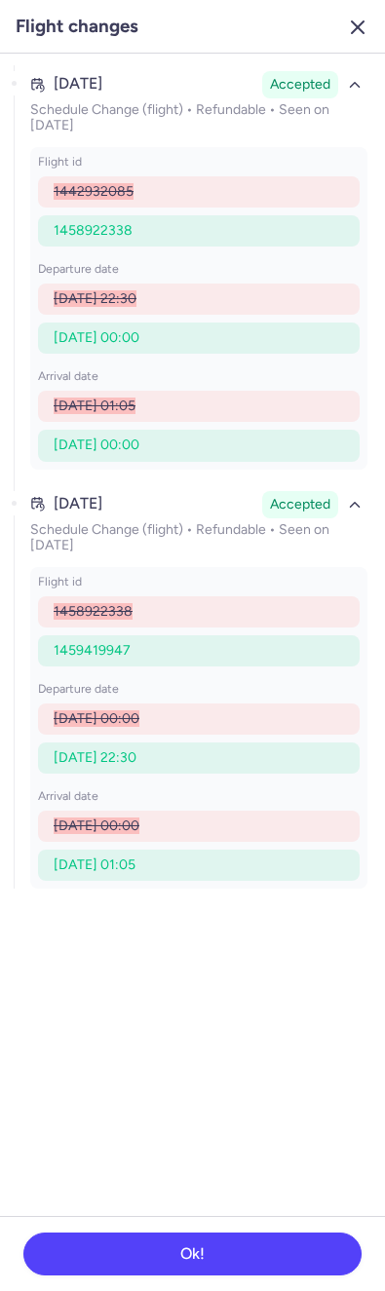
click at [359, 21] on icon "button" at bounding box center [357, 27] width 23 height 23
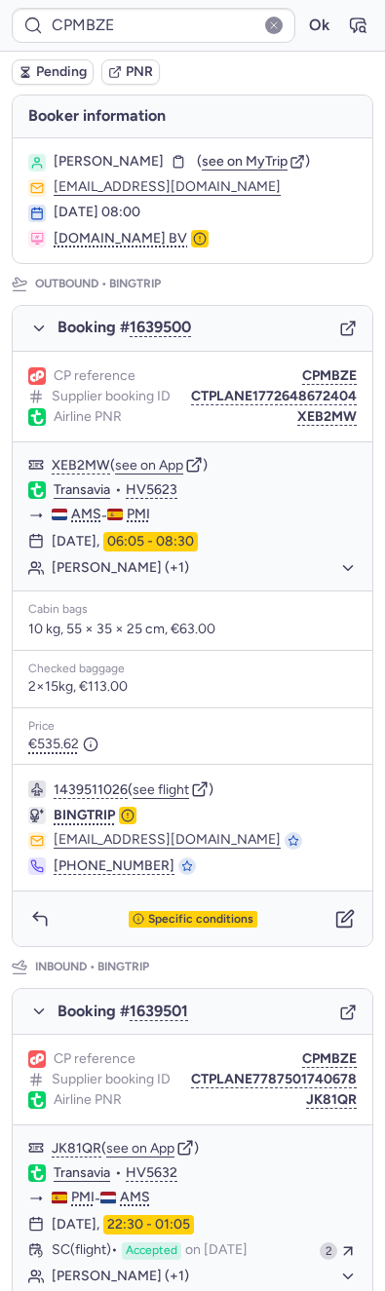
scroll to position [0, 0]
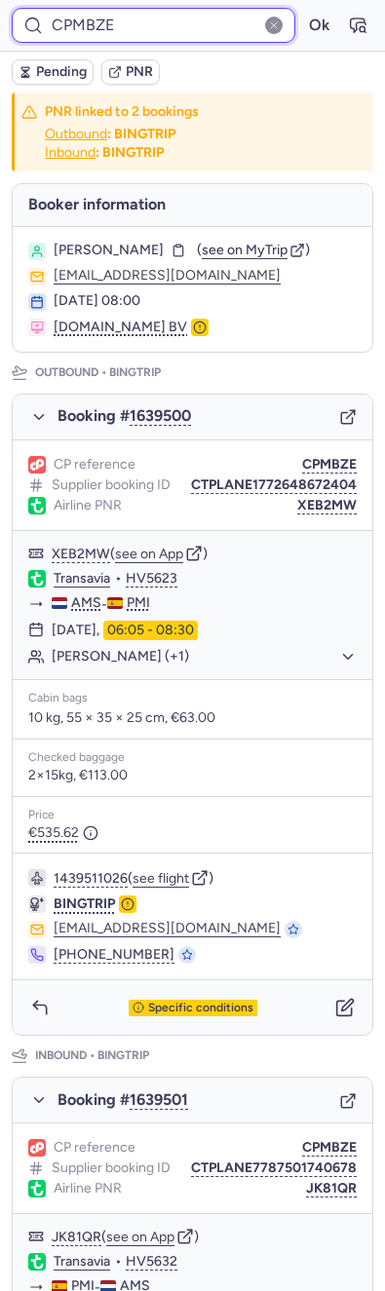
click at [134, 31] on input "CPMBZE" at bounding box center [153, 25] width 283 height 35
paste input "5SMA"
type input "CP5SMA"
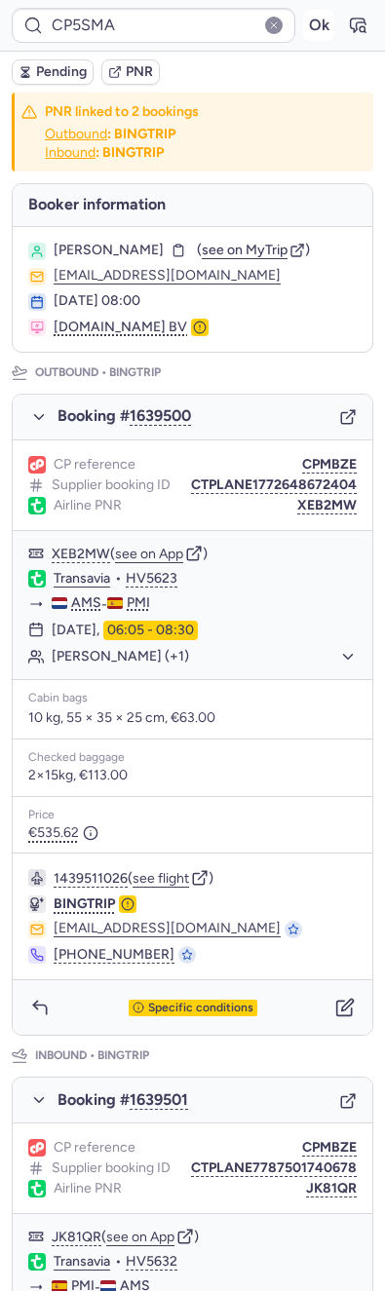
click at [303, 21] on button "Ok" at bounding box center [318, 25] width 31 height 31
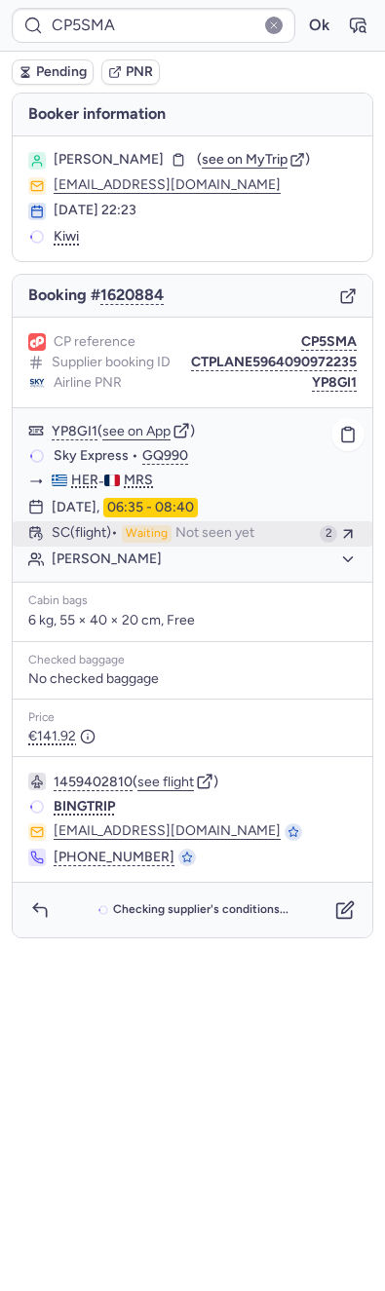
click at [197, 543] on button "SC (flight) Waiting Not seen yet 2" at bounding box center [192, 533] width 359 height 25
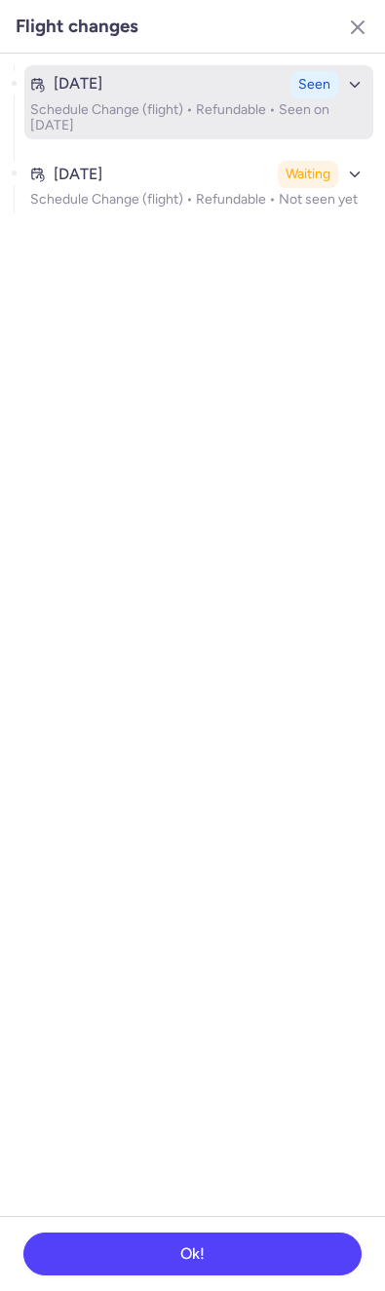
click at [145, 124] on p "Schedule Change (flight) • Refundable • Seen on Aug 13, 2025" at bounding box center [198, 117] width 337 height 31
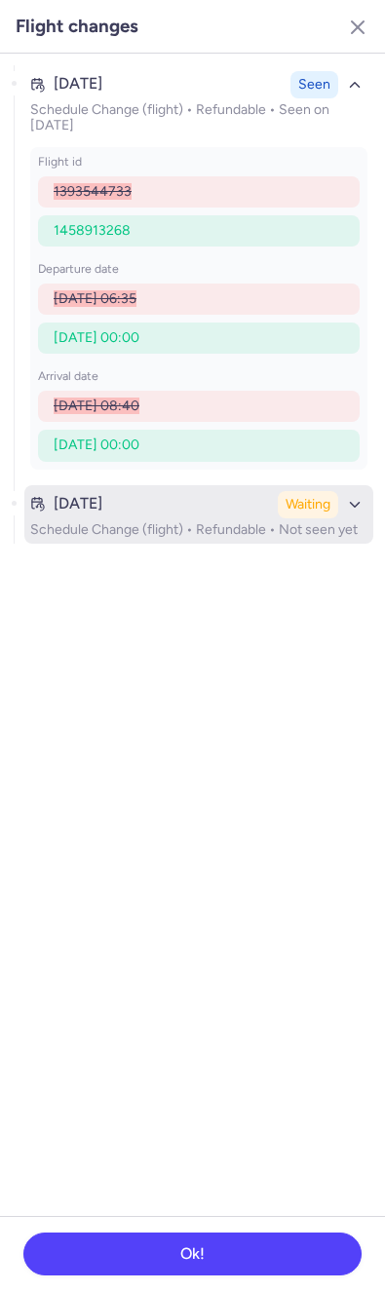
click at [201, 486] on button "Aug 13, 2025 Waiting Schedule Change (flight) • Refundable • Not seen yet" at bounding box center [198, 514] width 349 height 58
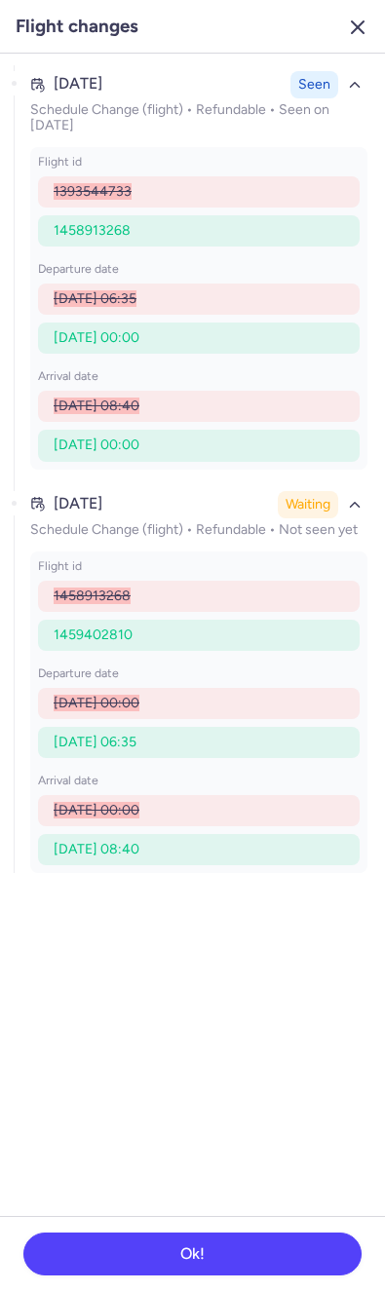
click at [364, 26] on icon "button" at bounding box center [357, 27] width 23 height 23
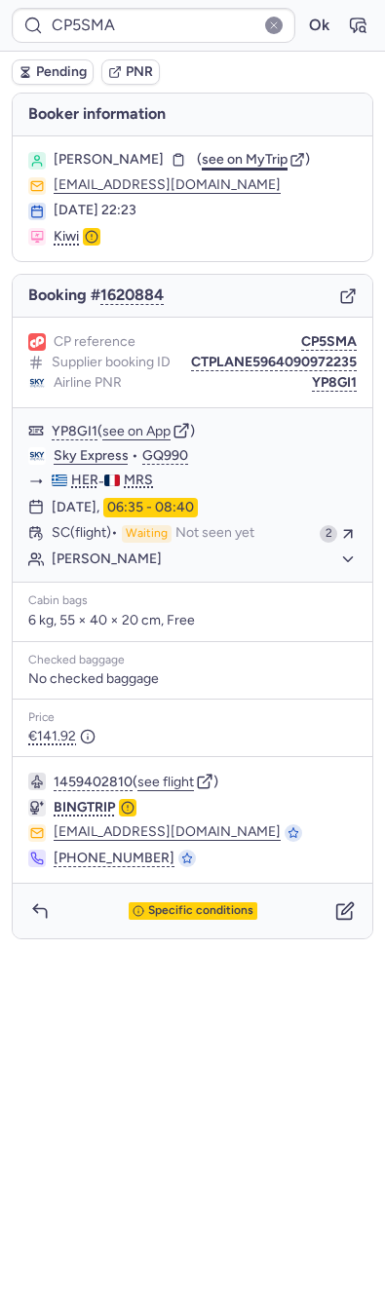
click at [238, 154] on span "see on MyTrip" at bounding box center [245, 159] width 86 height 17
click at [339, 376] on button "YP8GI1" at bounding box center [334, 383] width 45 height 16
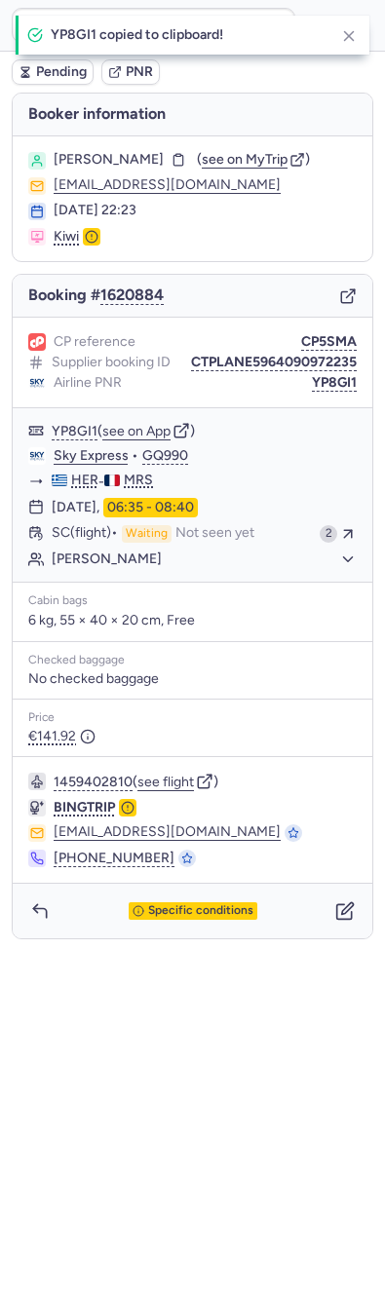
click at [345, 908] on icon "button" at bounding box center [344, 910] width 19 height 19
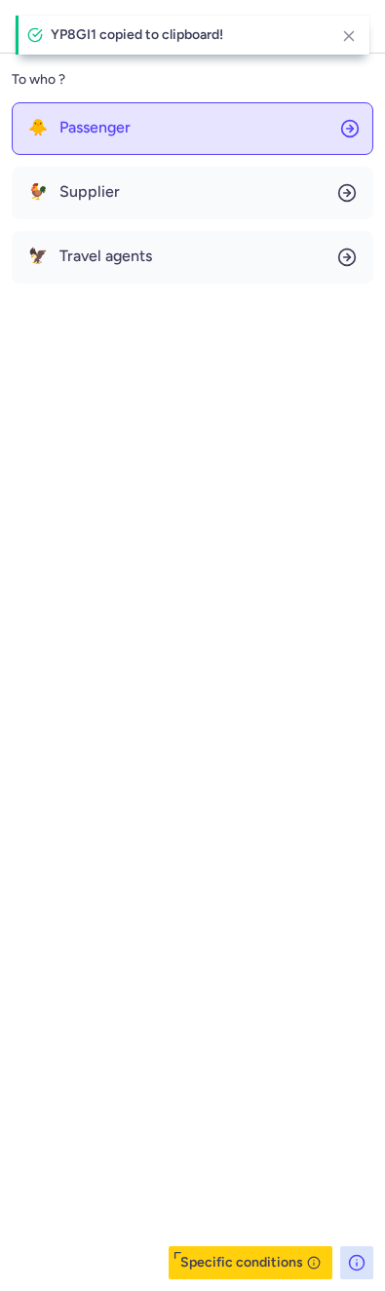
click at [151, 121] on button "🐥 Passenger" at bounding box center [192, 128] width 361 height 53
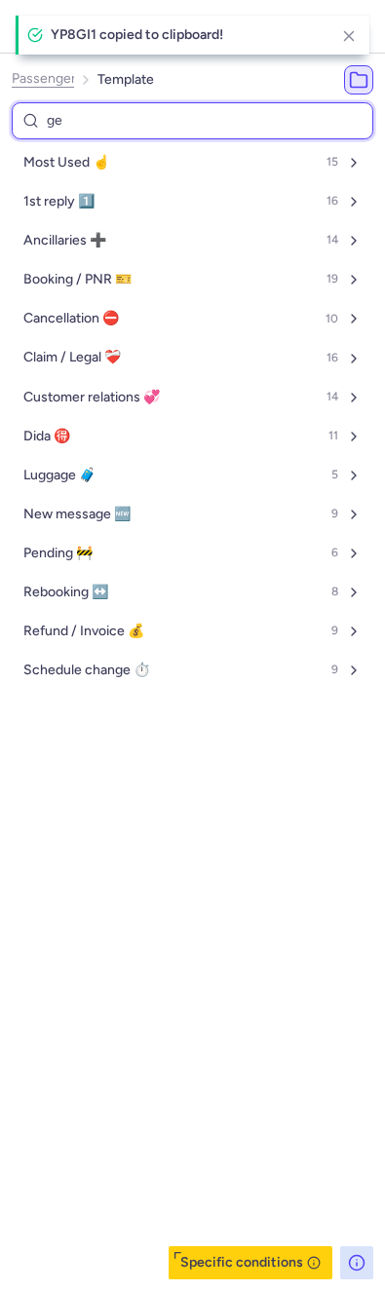
type input "gen"
select select "en"
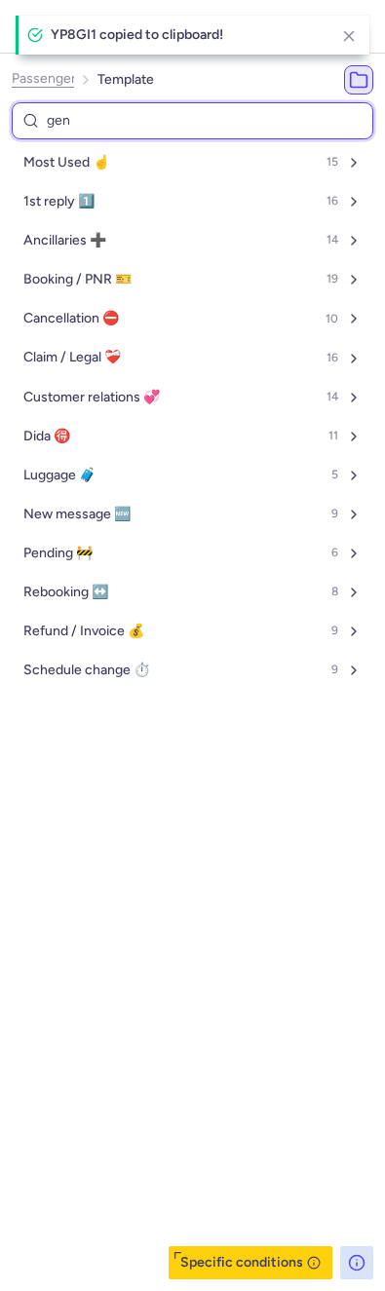
select select "en"
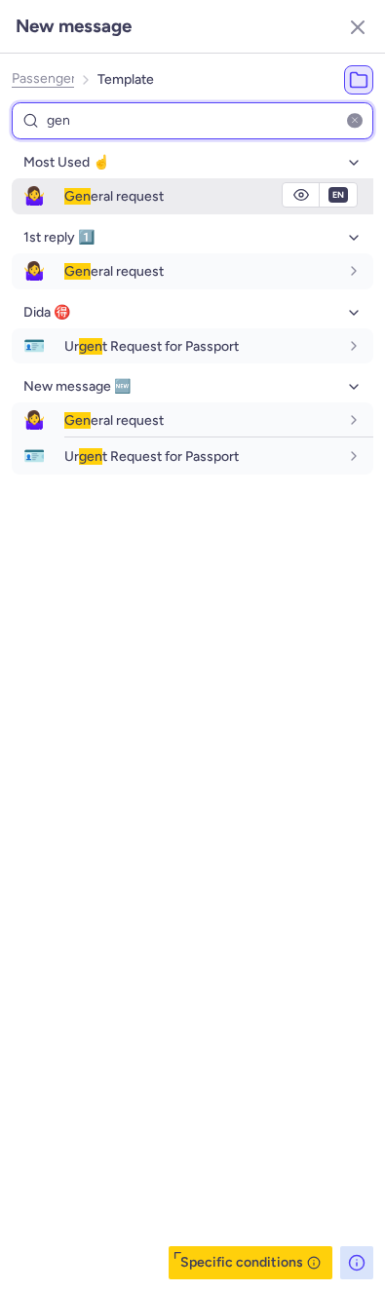
type input "gen"
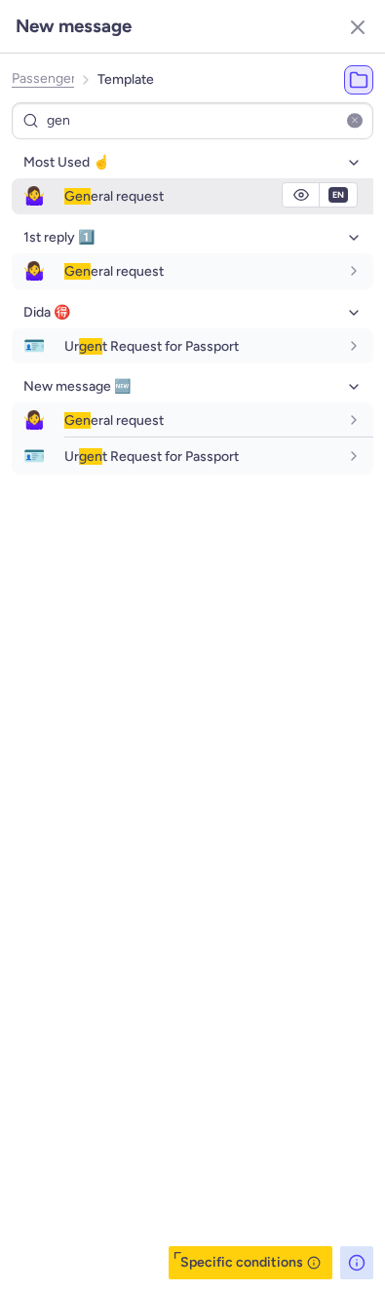
click at [89, 192] on span "Gen" at bounding box center [77, 196] width 26 height 17
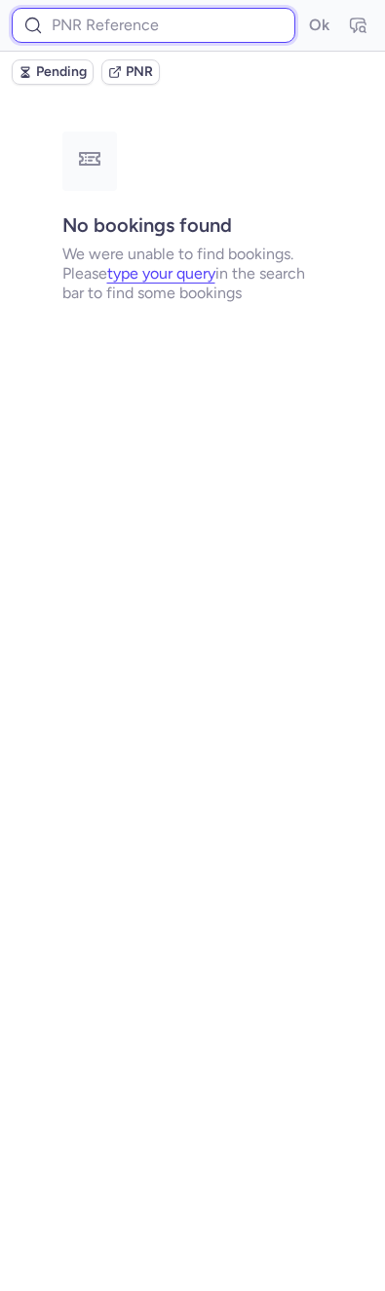
click at [216, 28] on input at bounding box center [153, 25] width 283 height 35
paste input "CP5SMA"
type input "CP5SMA"
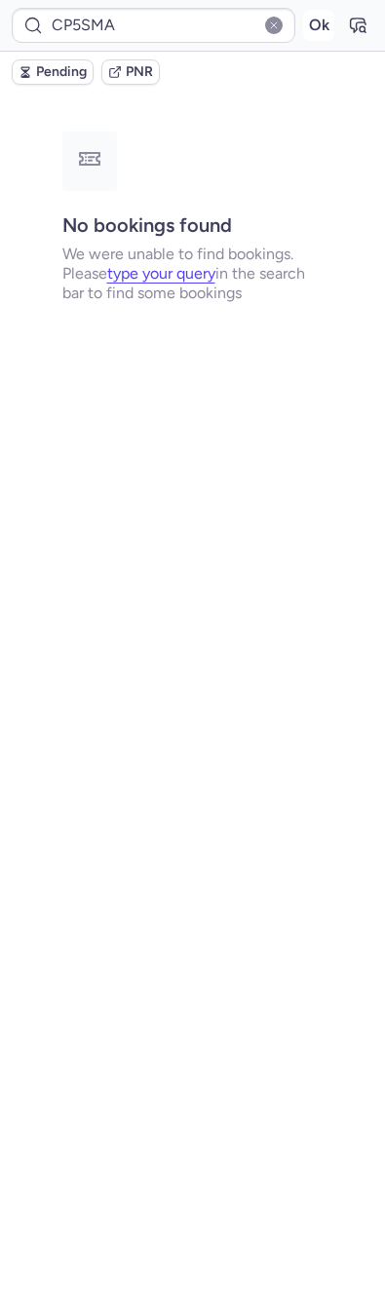
click at [309, 23] on button "Ok" at bounding box center [318, 25] width 31 height 31
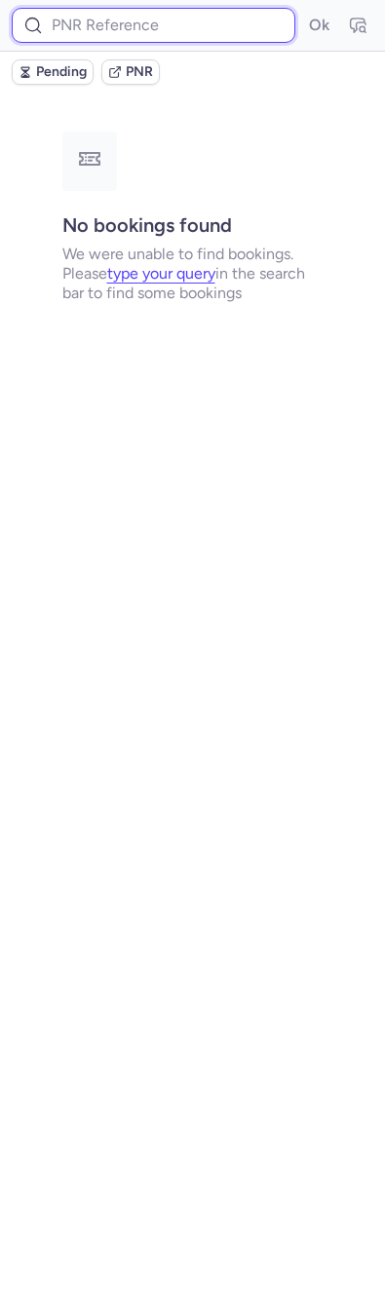
click at [152, 30] on input at bounding box center [153, 25] width 283 height 35
paste input "CPMBZE"
type input "CPMBZE"
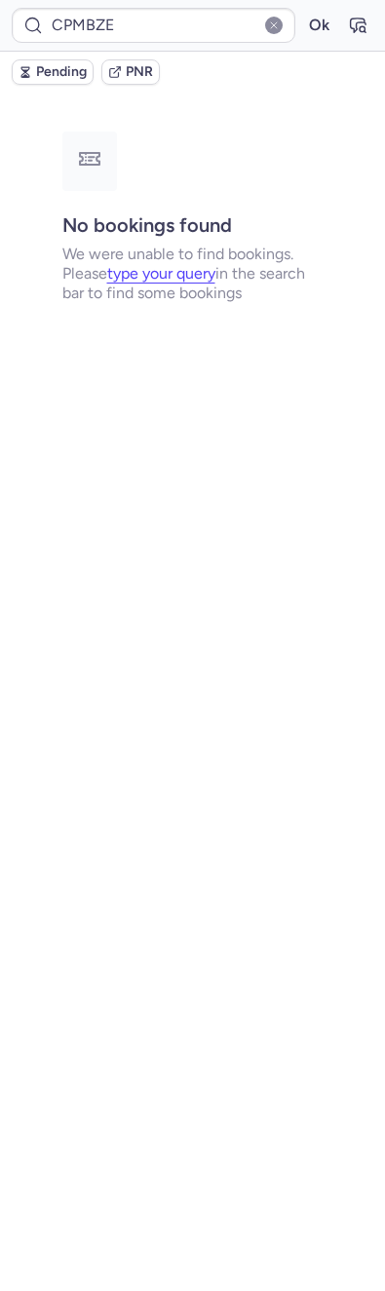
click at [337, 30] on form "CPMBZE Ok" at bounding box center [192, 25] width 361 height 35
click at [307, 30] on button "Ok" at bounding box center [318, 25] width 31 height 31
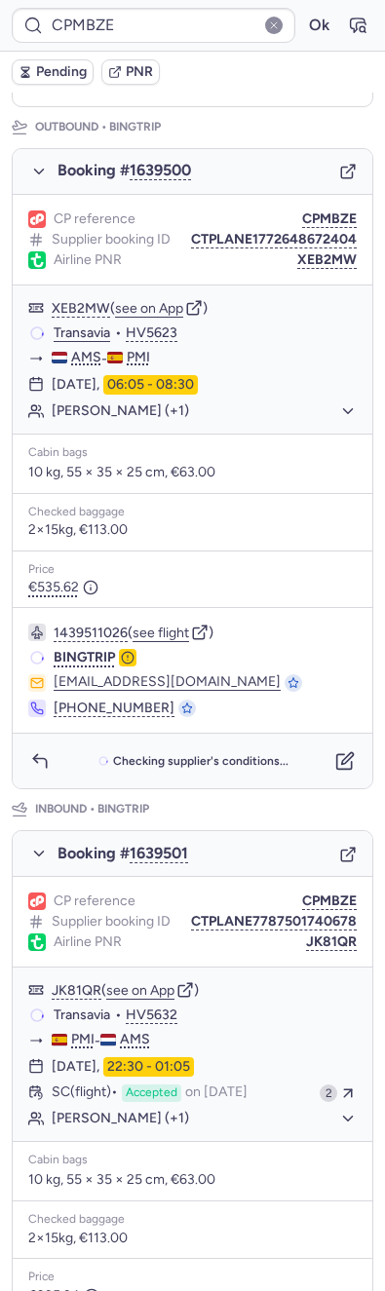
scroll to position [474, 0]
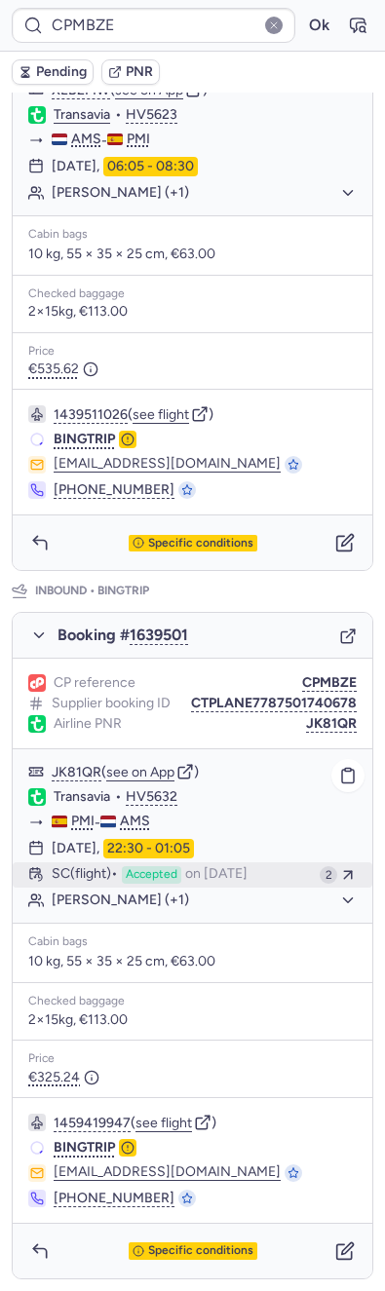
click at [184, 869] on button "SC (flight) Accepted on Aug 13, 2025 2" at bounding box center [192, 874] width 359 height 25
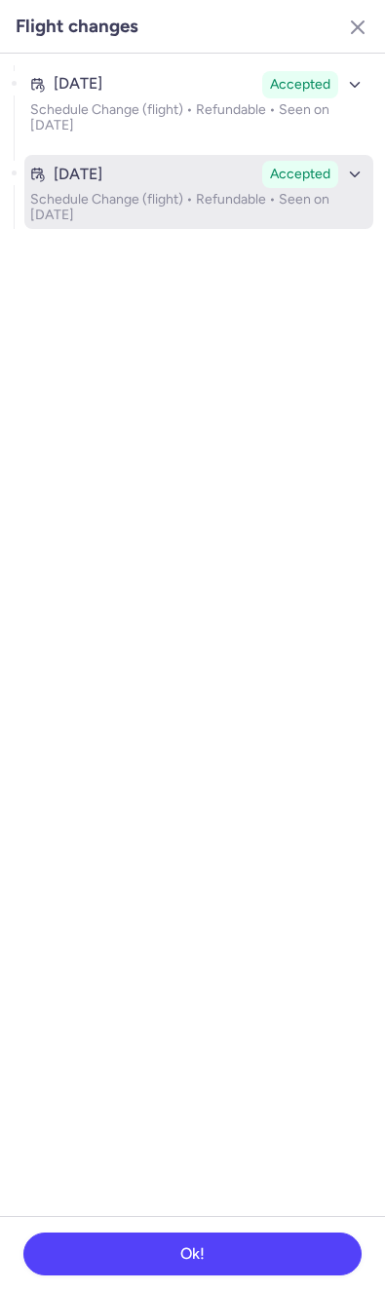
click at [148, 189] on button "Aug 13, 2025 Accepted Schedule Change (flight) • Refundable • Seen on Aug 13, 2…" at bounding box center [198, 192] width 349 height 74
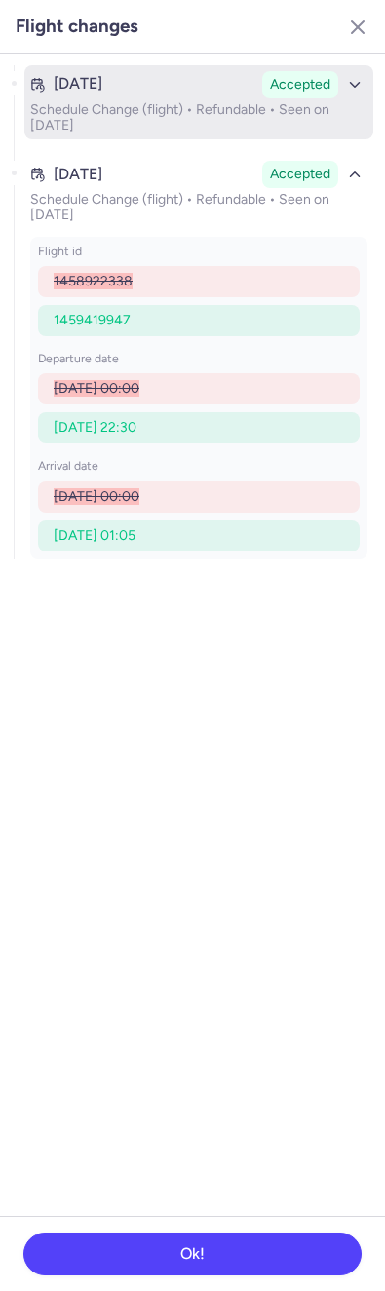
click at [188, 123] on p "Schedule Change (flight) • Refundable • Seen on Aug 13, 2025" at bounding box center [198, 117] width 337 height 31
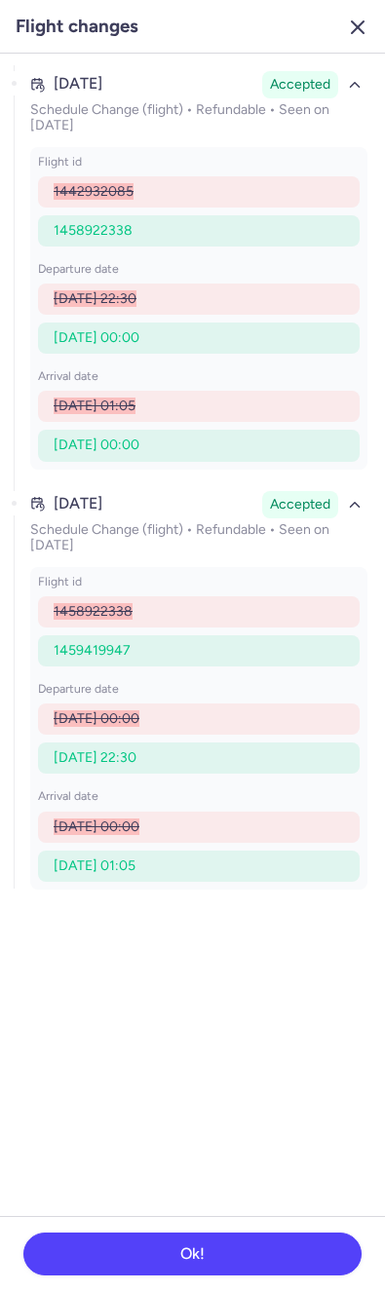
click at [362, 16] on icon "button" at bounding box center [357, 27] width 23 height 23
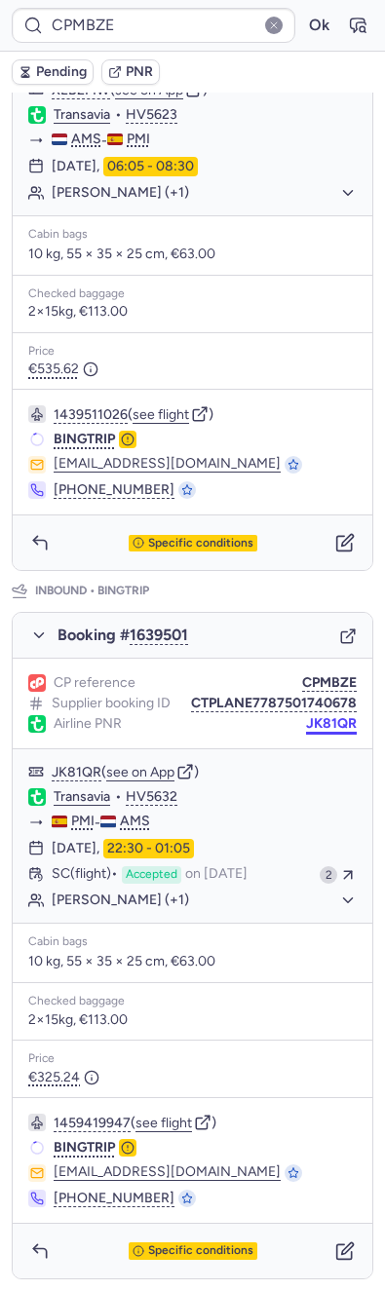
click at [307, 726] on button "JK81QR" at bounding box center [331, 724] width 51 height 16
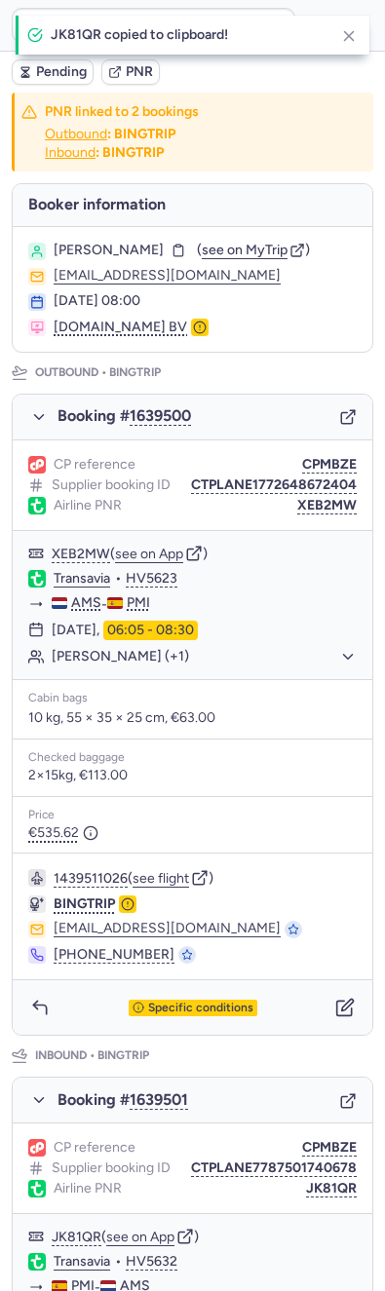
scroll to position [475, 0]
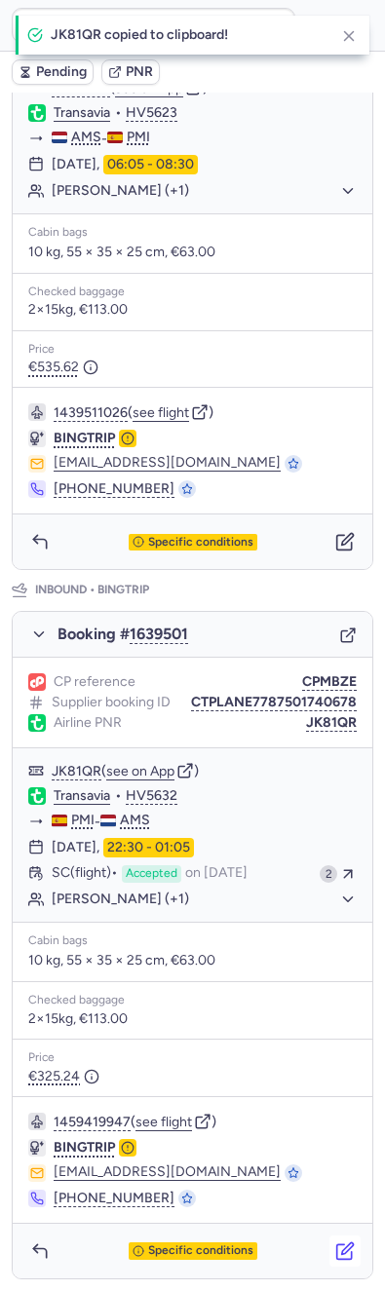
click at [342, 1247] on icon "button" at bounding box center [348, 1249] width 12 height 12
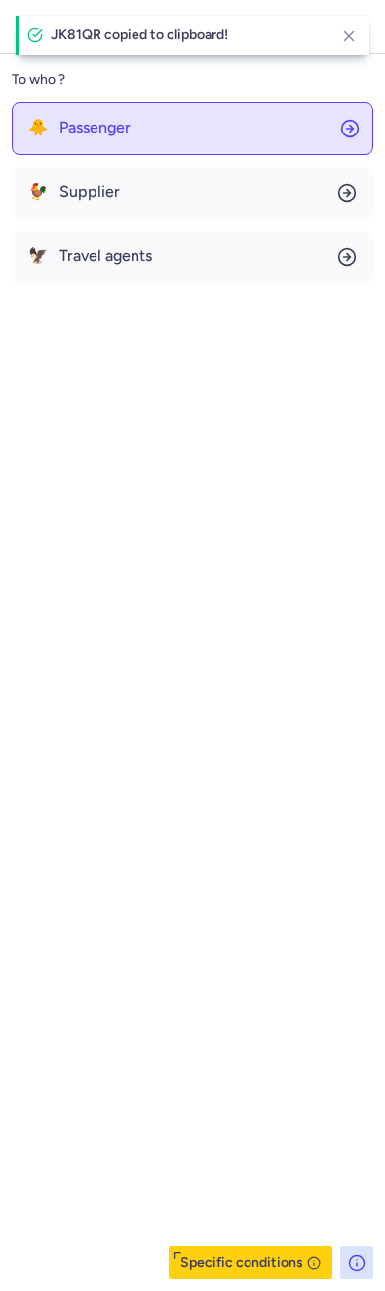
click at [129, 123] on span "Passenger" at bounding box center [94, 128] width 71 height 18
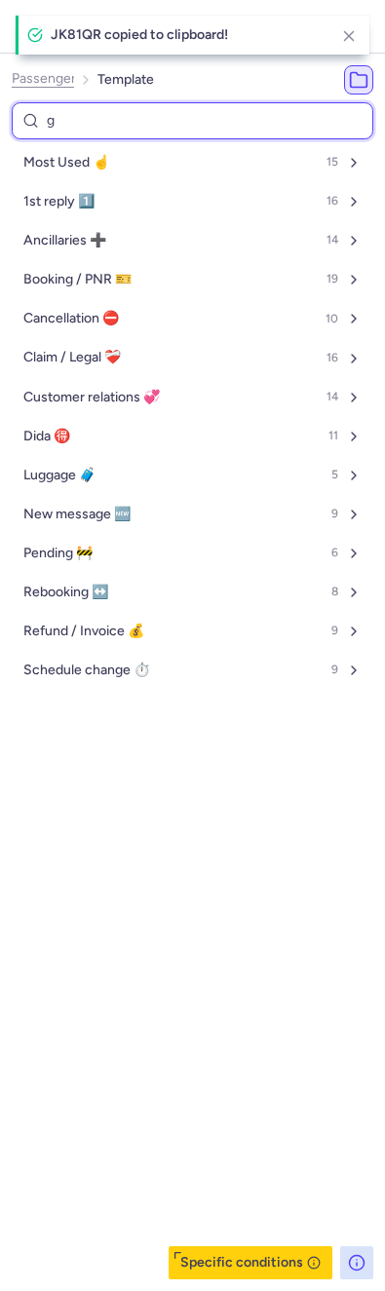
type input "ge"
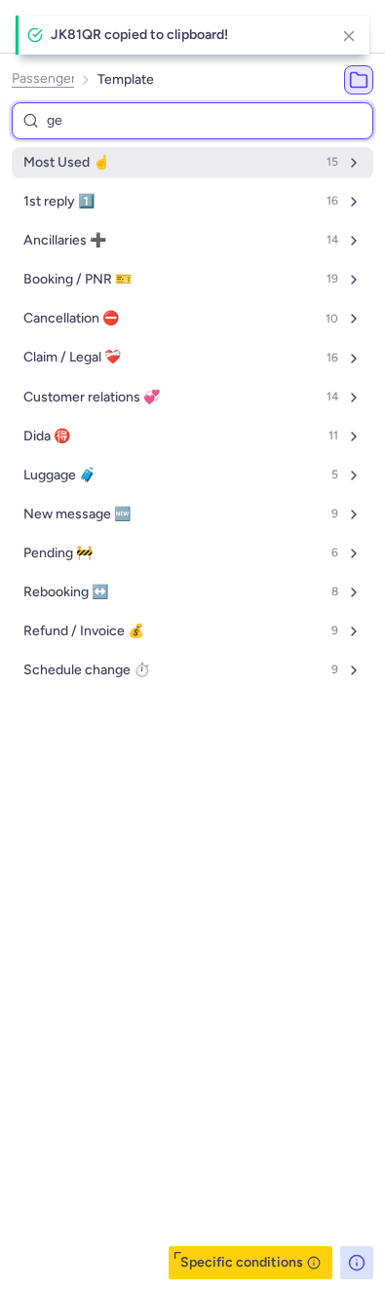
select select "en"
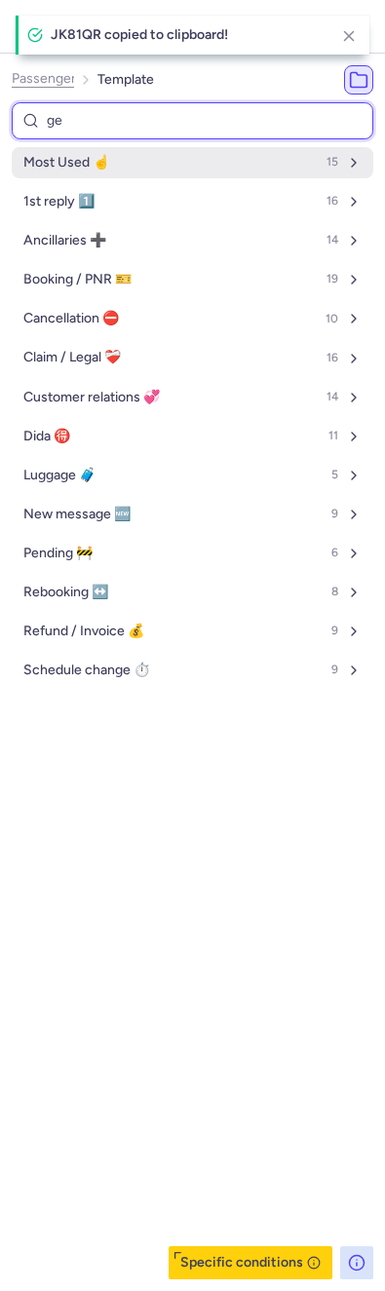
select select "en"
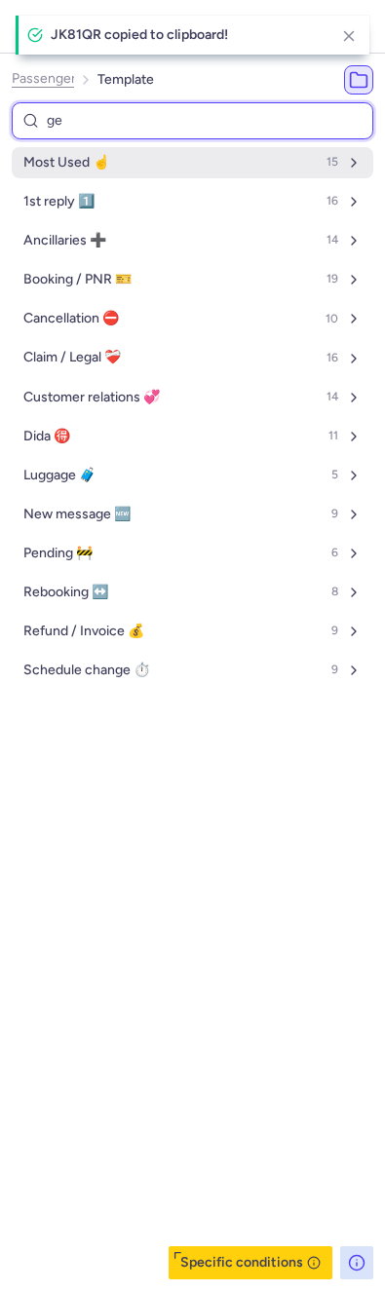
select select "en"
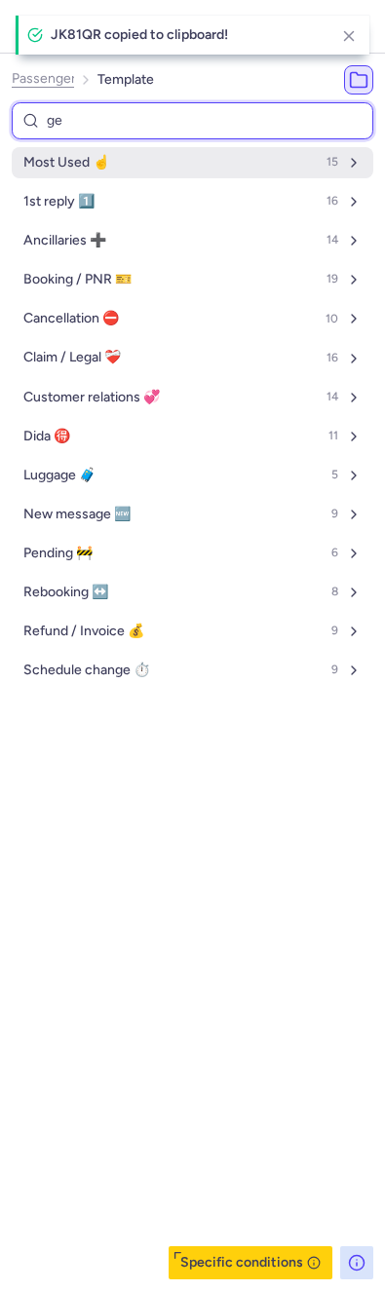
select select "en"
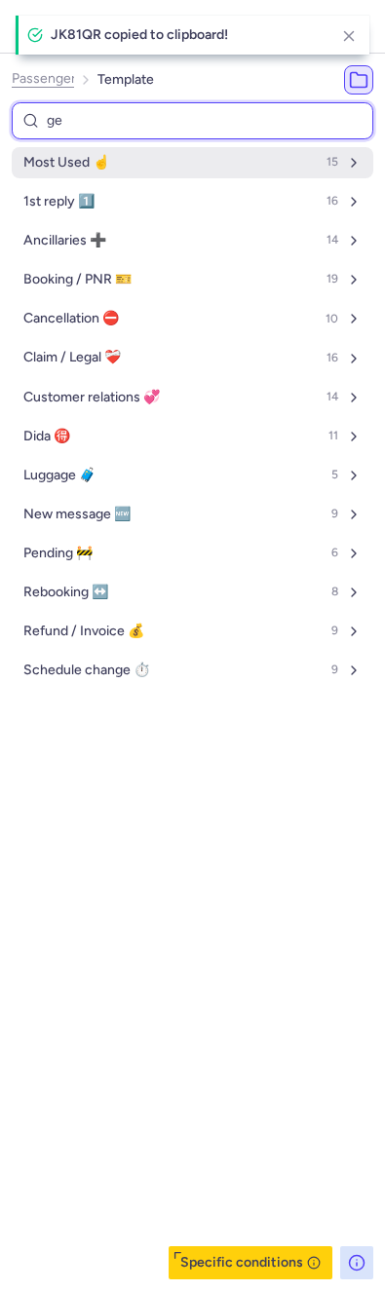
select select "en"
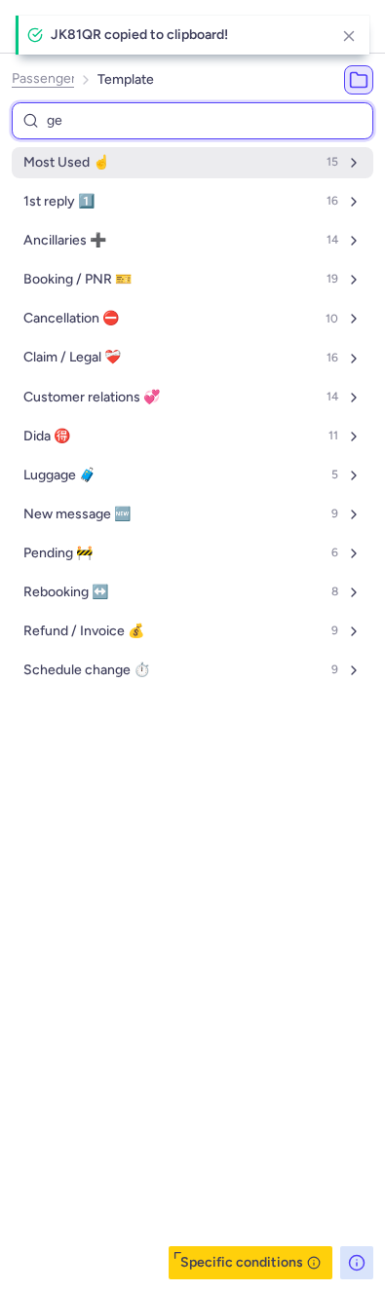
select select "en"
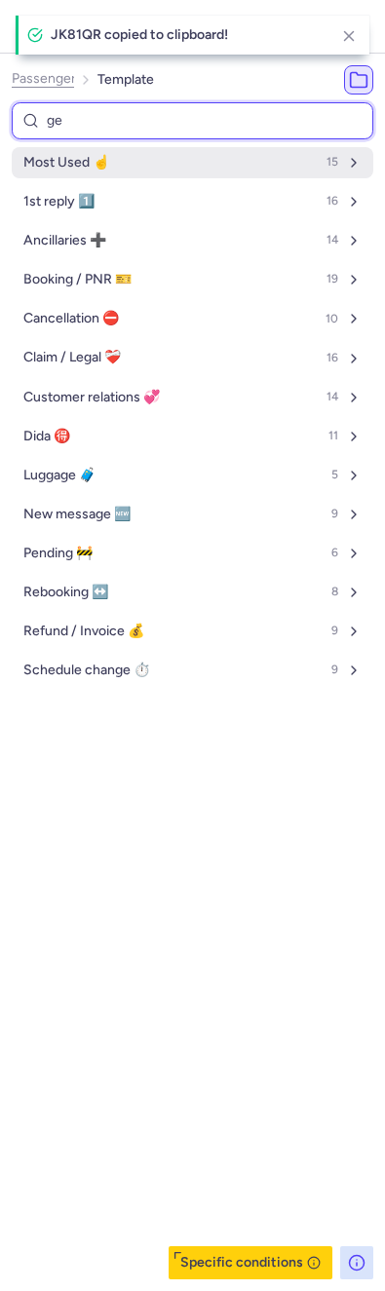
select select "en"
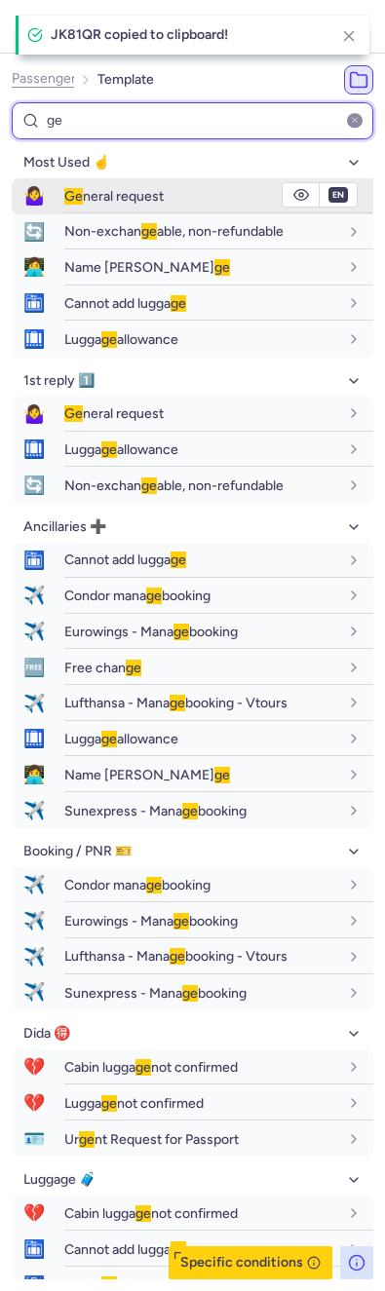
type input "ge"
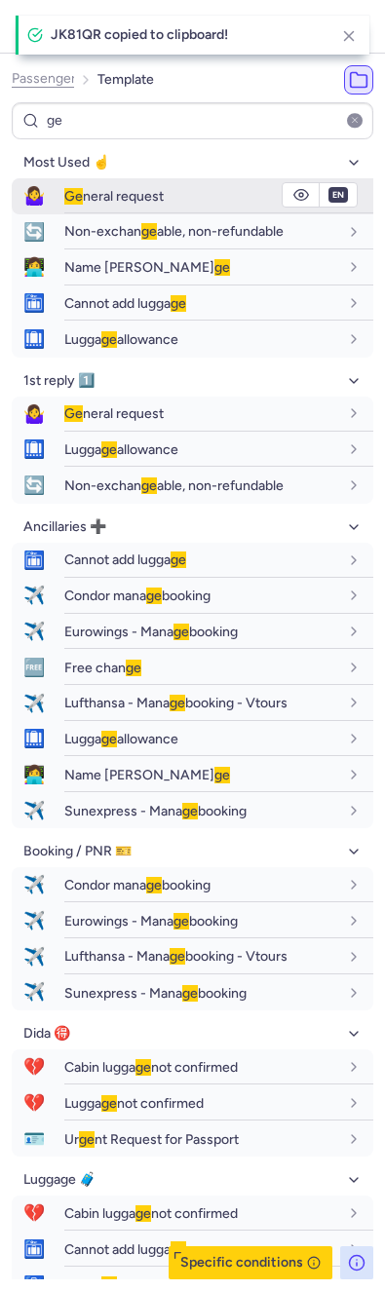
click at [82, 194] on span "Ge" at bounding box center [73, 196] width 19 height 17
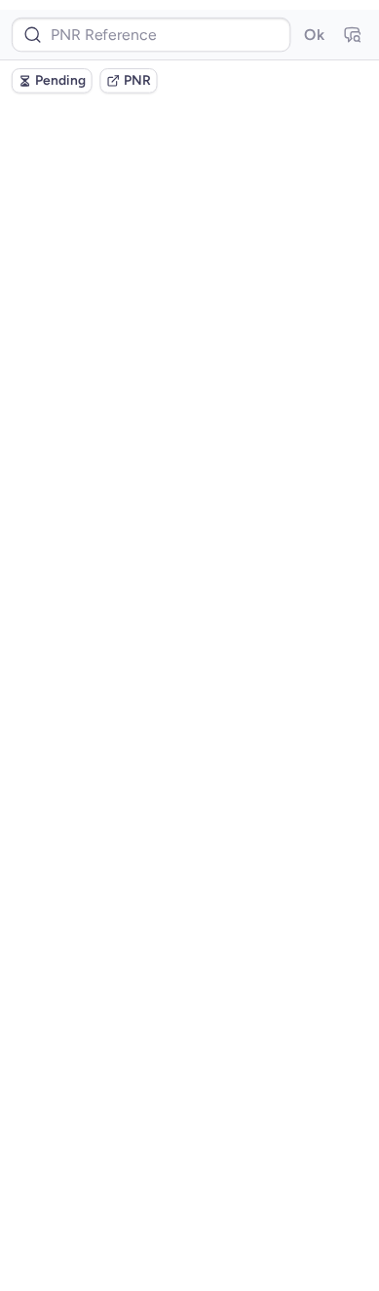
scroll to position [0, 0]
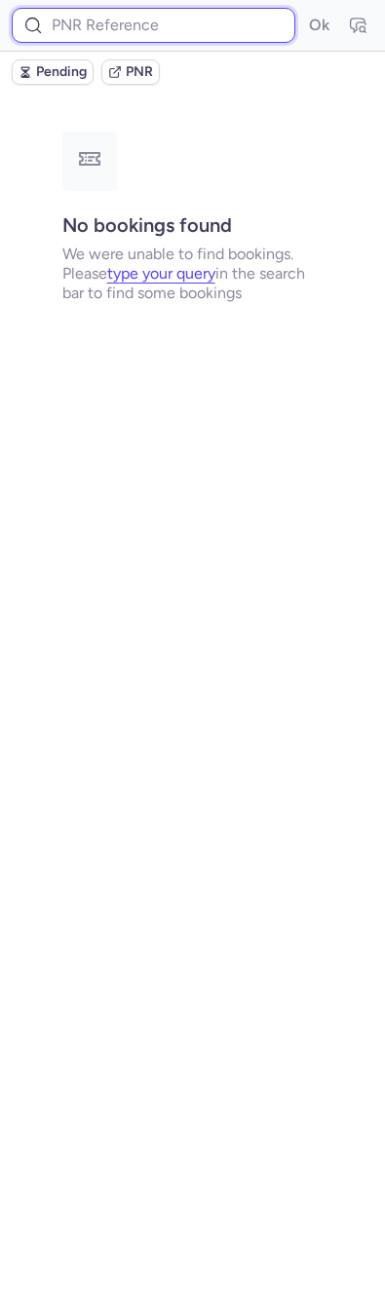
click at [174, 31] on input at bounding box center [153, 25] width 283 height 35
paste input "CPYPW7"
type input "CPYPW7"
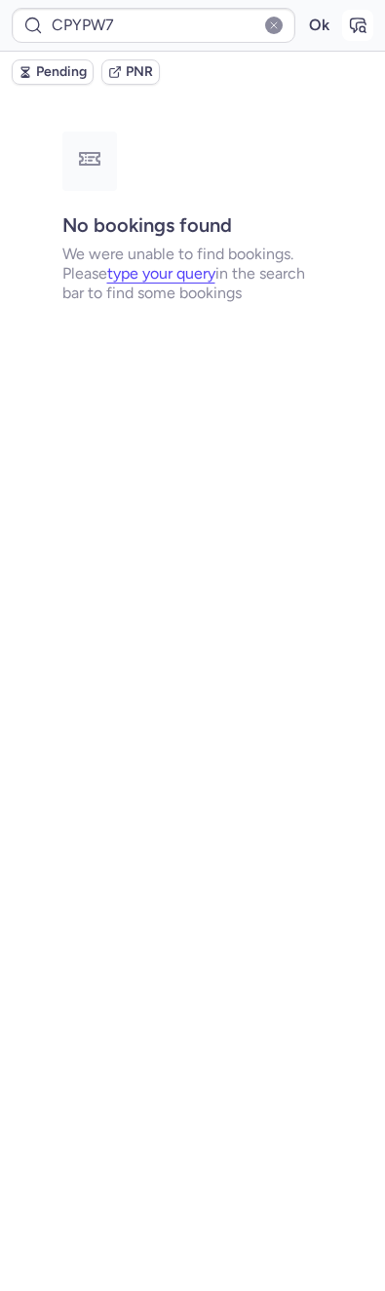
click at [352, 20] on icon "button" at bounding box center [357, 25] width 19 height 19
type input "CPYPW7"
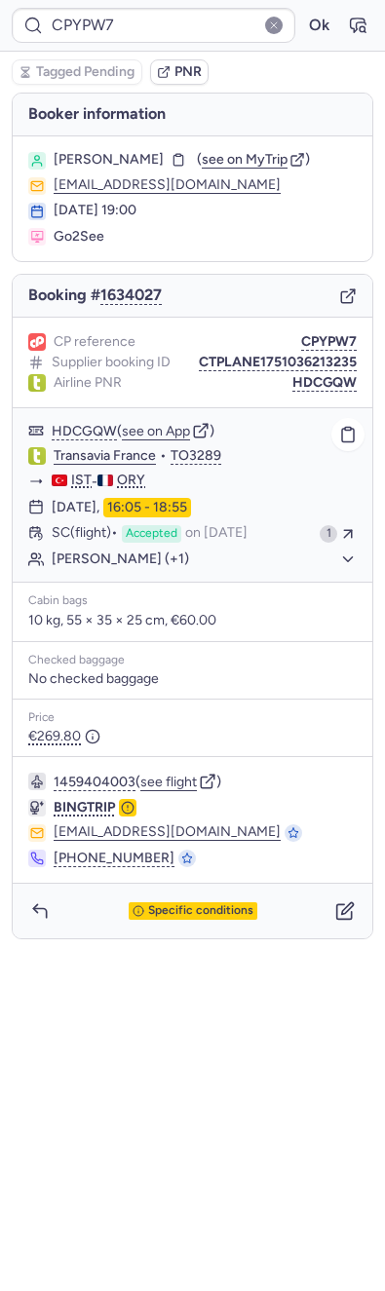
click at [362, 469] on div "Transavia France • TO3289" at bounding box center [192, 481] width 359 height 25
click at [348, 433] on icon "button" at bounding box center [348, 435] width 18 height 18
click at [321, 375] on button "HDCGQW" at bounding box center [324, 383] width 64 height 16
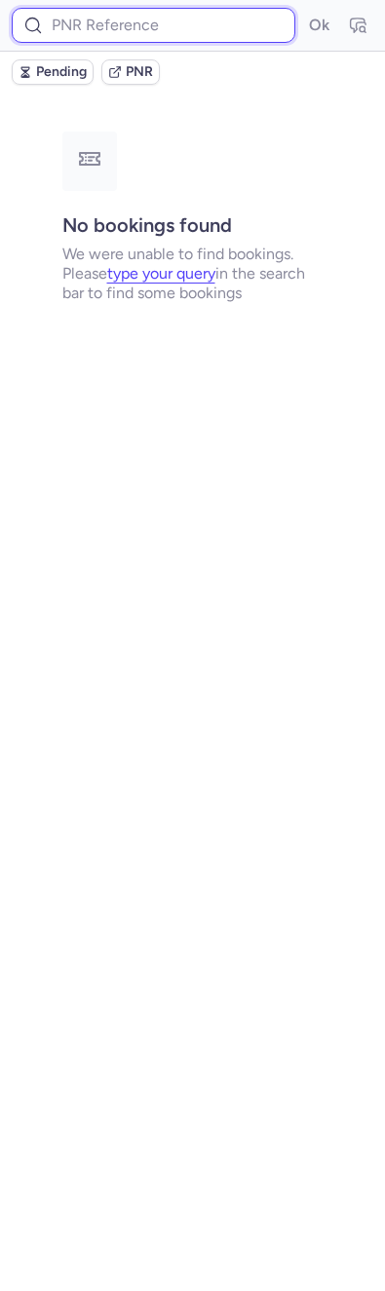
click at [148, 34] on input at bounding box center [153, 25] width 283 height 35
paste input "CPBA94"
type input "CPBA94"
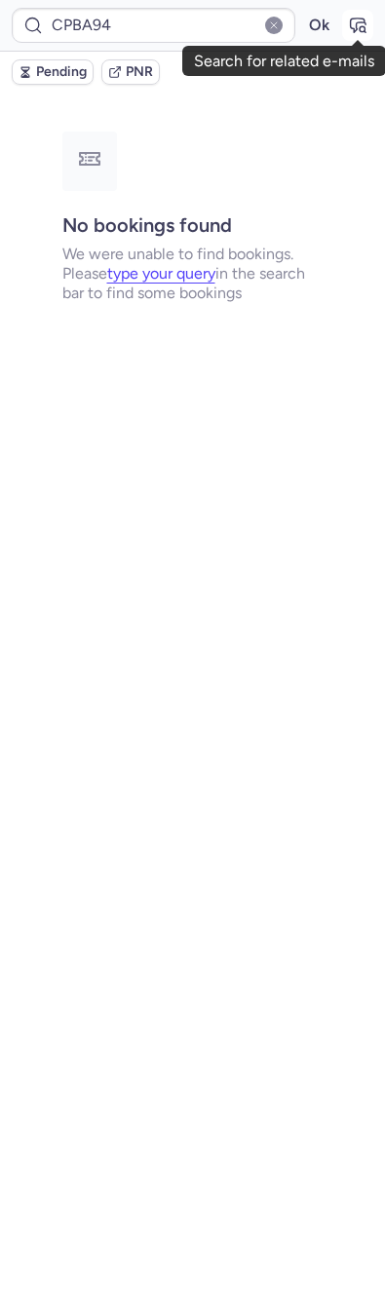
click at [362, 33] on icon "button" at bounding box center [357, 25] width 19 height 19
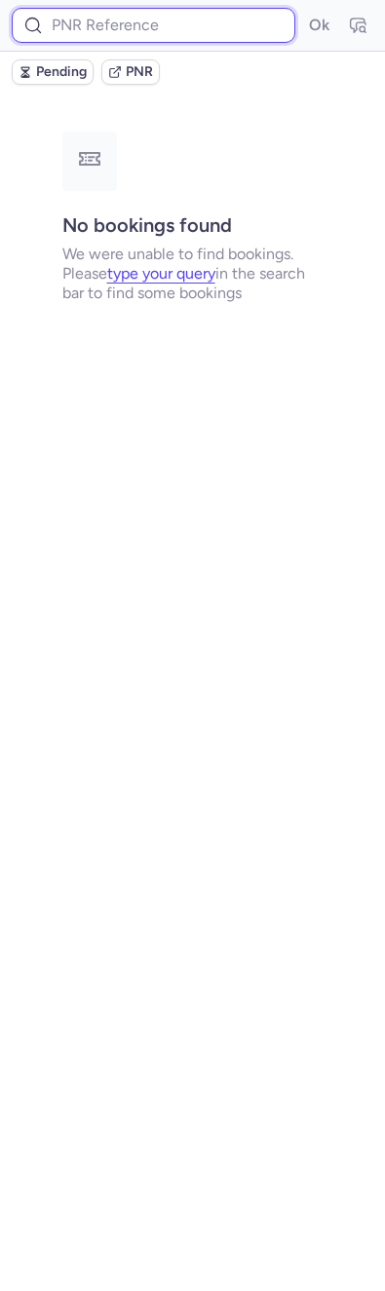
drag, startPoint x: 142, startPoint y: 33, endPoint x: 163, endPoint y: 33, distance: 20.5
click at [142, 33] on input at bounding box center [153, 25] width 283 height 35
paste input "CPBA94"
type input "CPBA94"
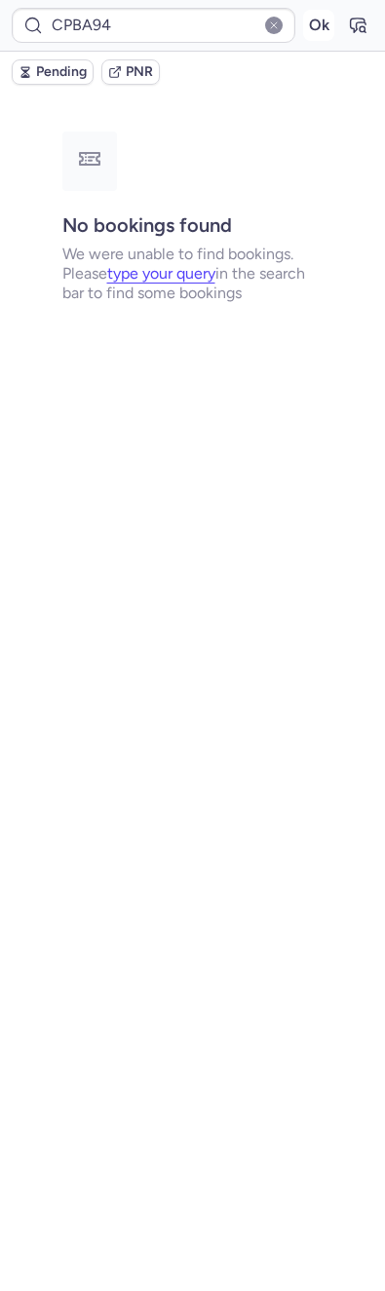
click at [311, 19] on button "Ok" at bounding box center [318, 25] width 31 height 31
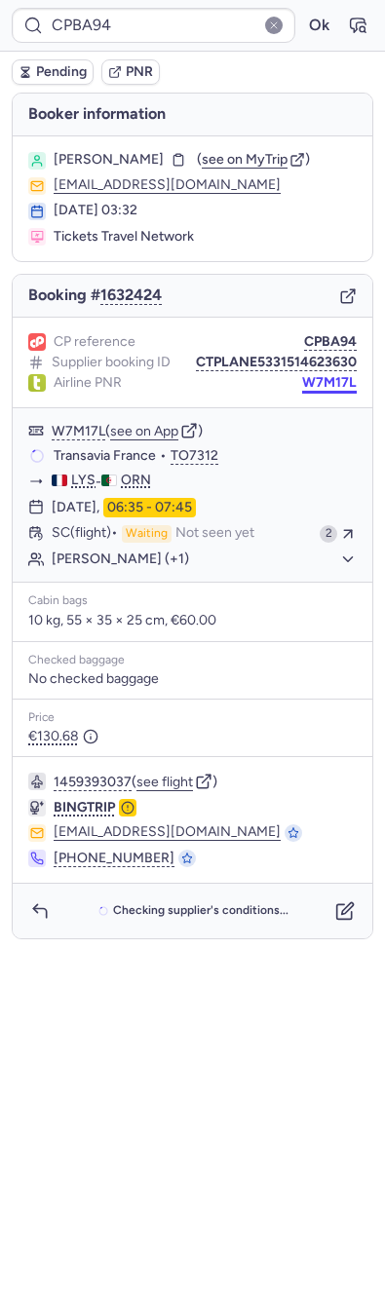
click at [334, 375] on button "W7M17L" at bounding box center [329, 383] width 55 height 16
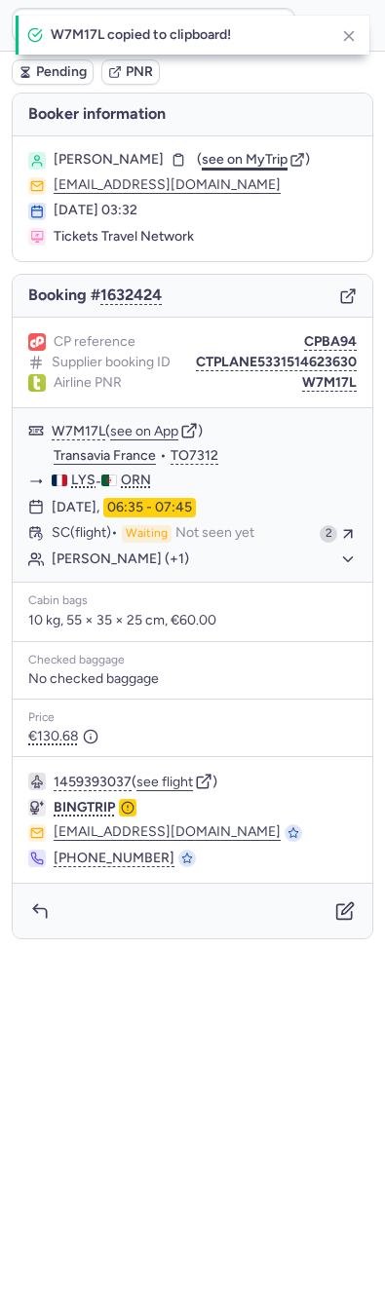
click at [222, 156] on span "see on MyTrip" at bounding box center [245, 159] width 86 height 17
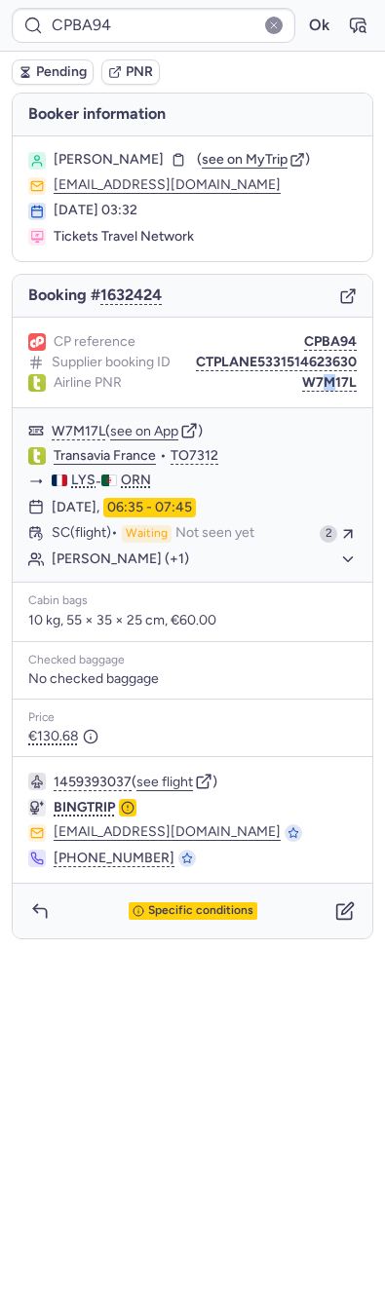
click at [334, 395] on div "CP reference CPBA94 Supplier booking ID CTPLANE5331514623630 Airline PNR W7M17L" at bounding box center [192, 363] width 359 height 91
click at [334, 387] on button "W7M17L" at bounding box center [329, 383] width 55 height 16
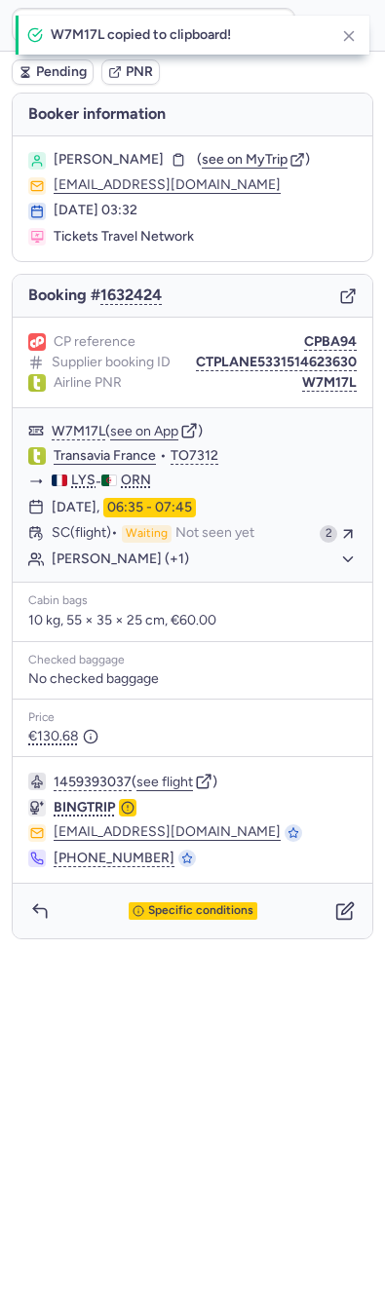
click at [350, 49] on div "W7M17L copied to clipboard!" at bounding box center [193, 35] width 354 height 39
click at [350, 43] on icon "button" at bounding box center [349, 36] width 18 height 18
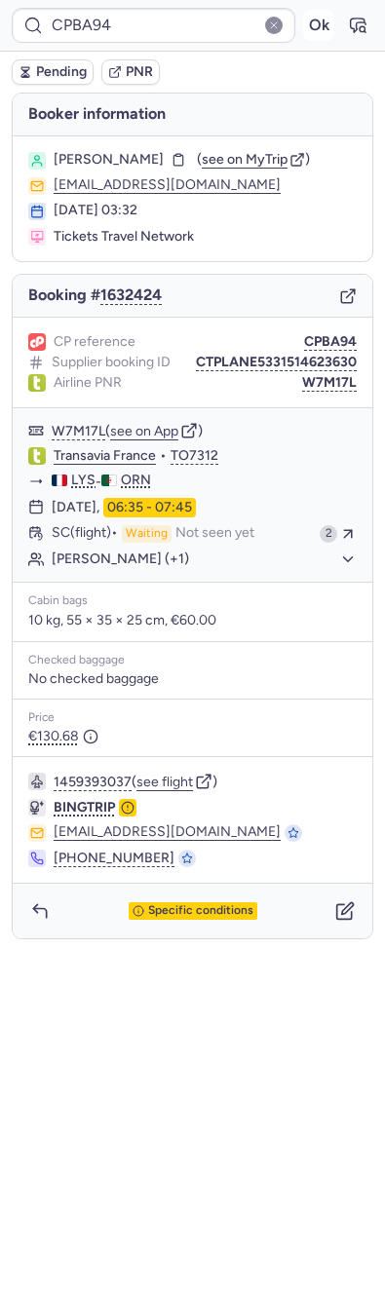
click at [329, 37] on button "Ok" at bounding box center [318, 25] width 31 height 31
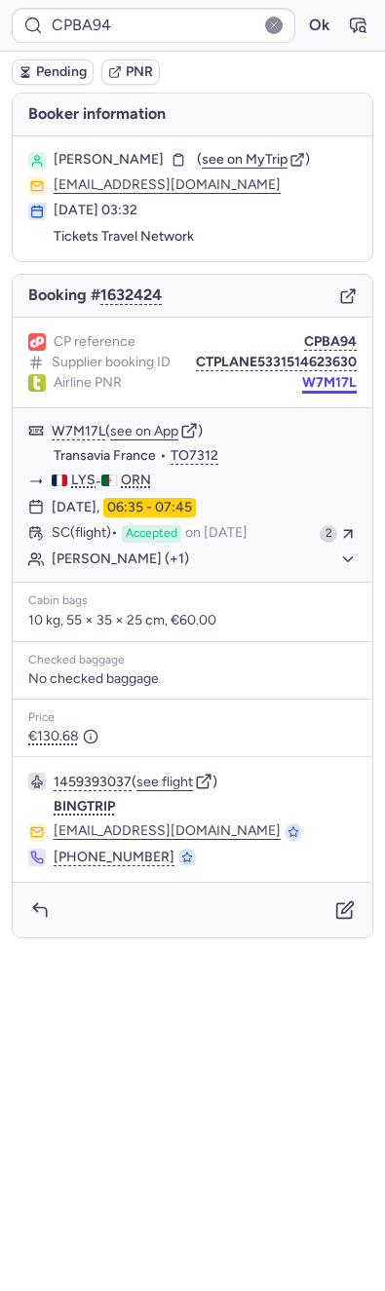
click at [324, 376] on button "W7M17L" at bounding box center [329, 383] width 55 height 16
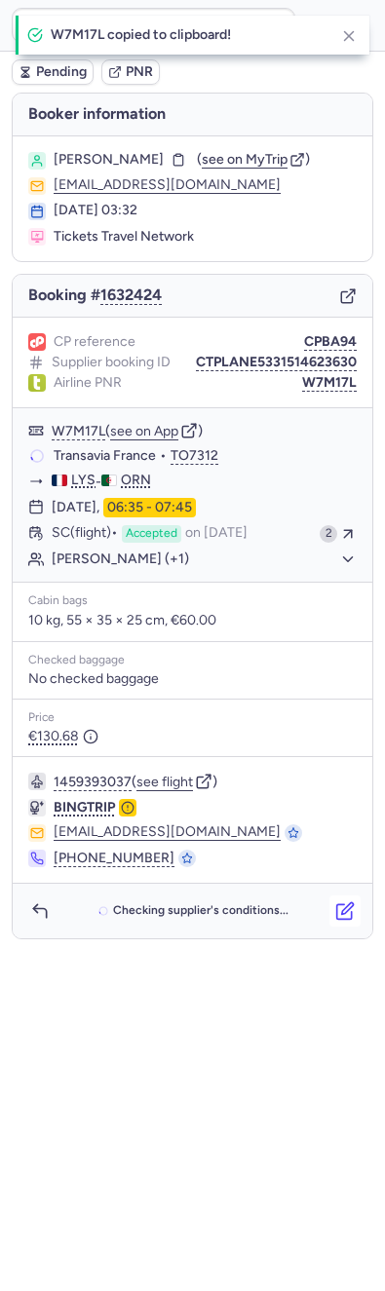
click at [350, 901] on icon "button" at bounding box center [344, 910] width 19 height 19
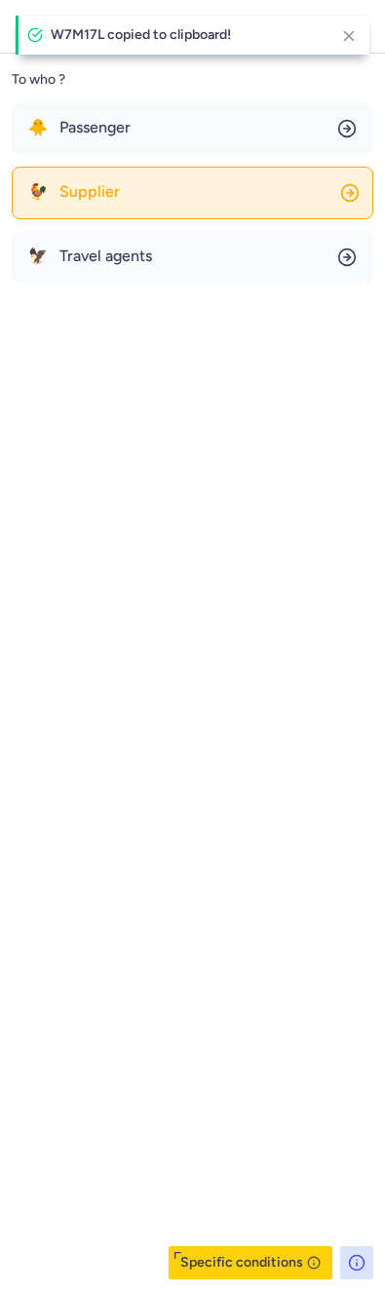
click at [131, 207] on button "🐓 Supplier" at bounding box center [192, 193] width 361 height 53
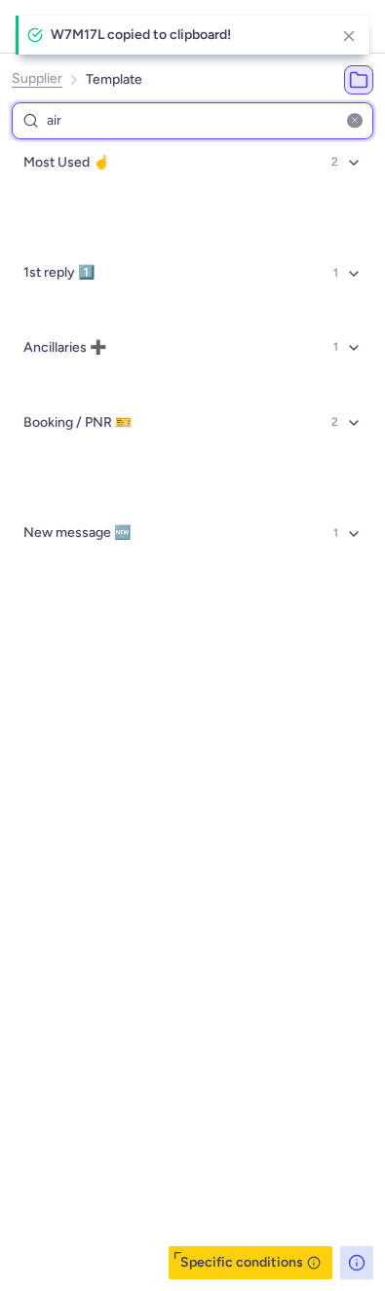
type input "airl"
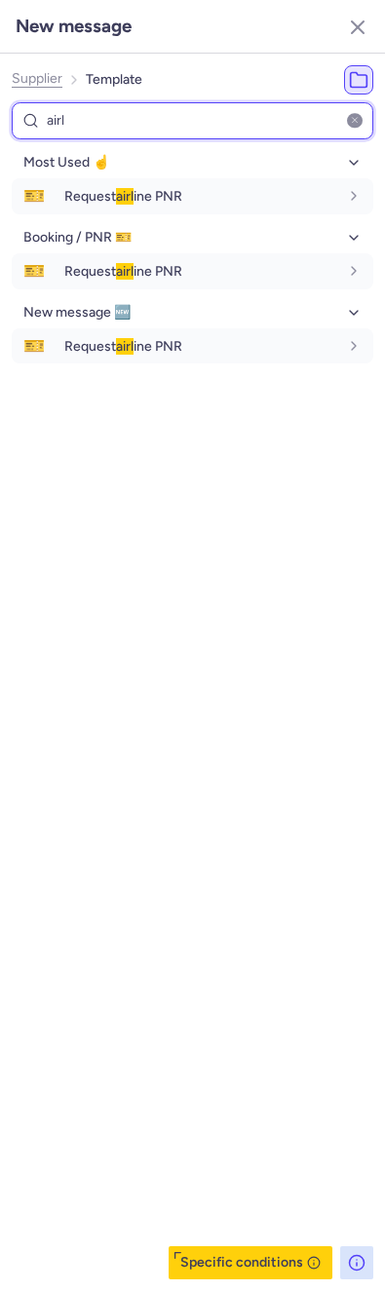
click at [109, 125] on input "airl" at bounding box center [192, 121] width 361 height 38
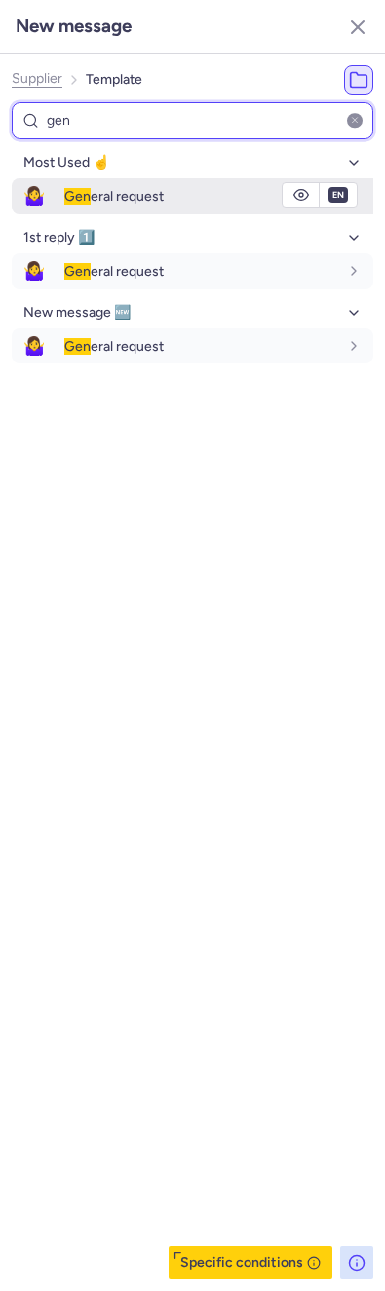
type input "gen"
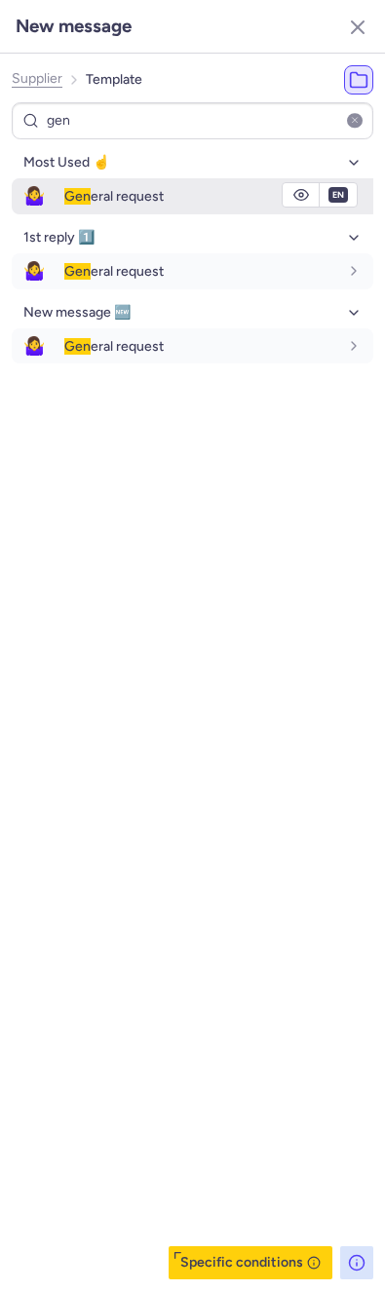
click at [89, 192] on span "Gen" at bounding box center [77, 196] width 26 height 17
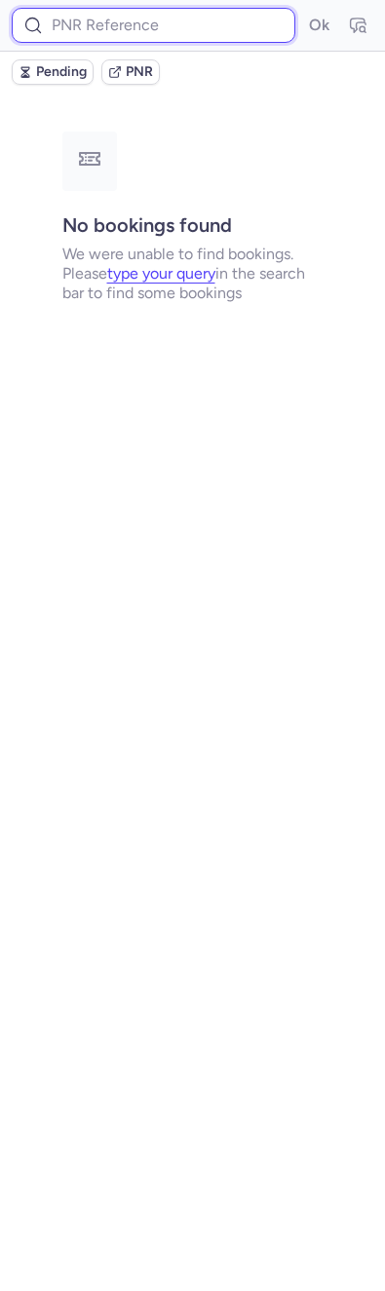
click at [104, 28] on input at bounding box center [153, 25] width 283 height 35
paste input "CPBA94"
type input "CPBA94"
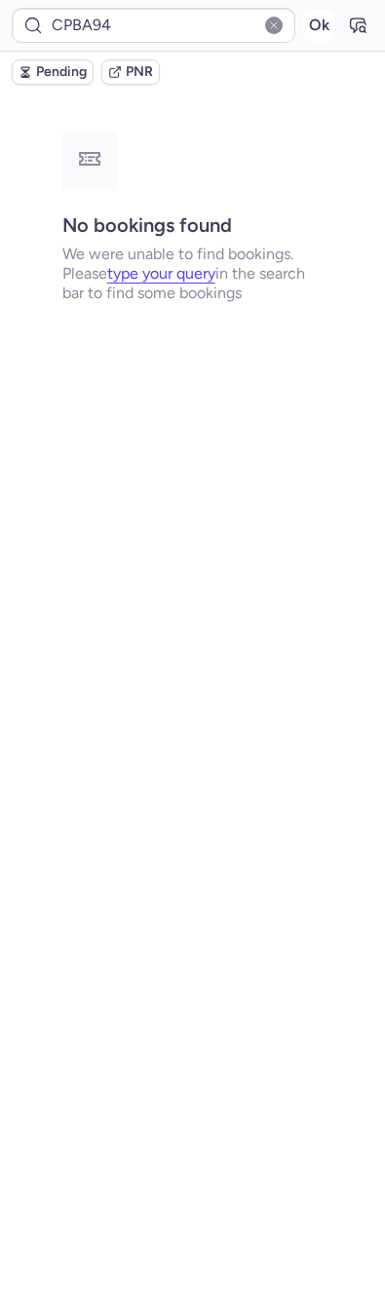
click at [324, 19] on button "Ok" at bounding box center [318, 25] width 31 height 31
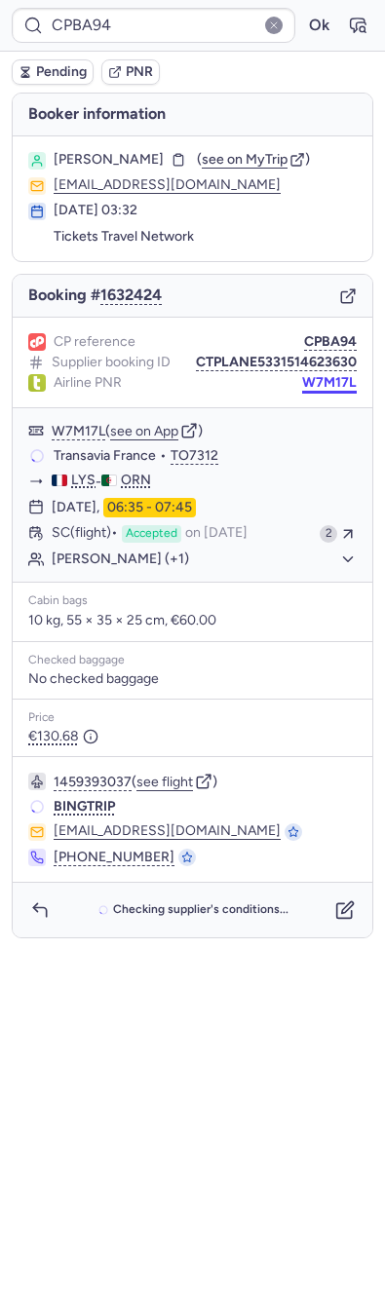
click at [324, 381] on button "W7M17L" at bounding box center [329, 383] width 55 height 16
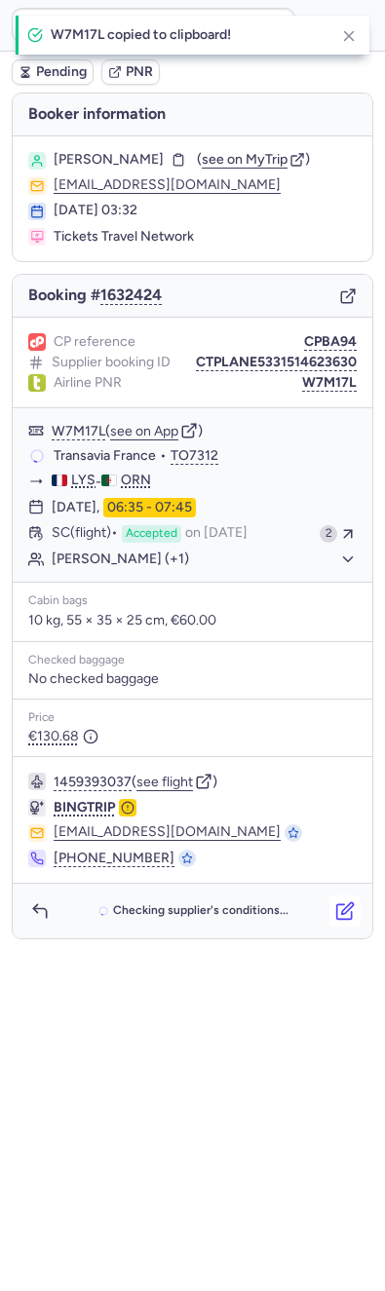
click at [359, 902] on button "button" at bounding box center [344, 910] width 31 height 31
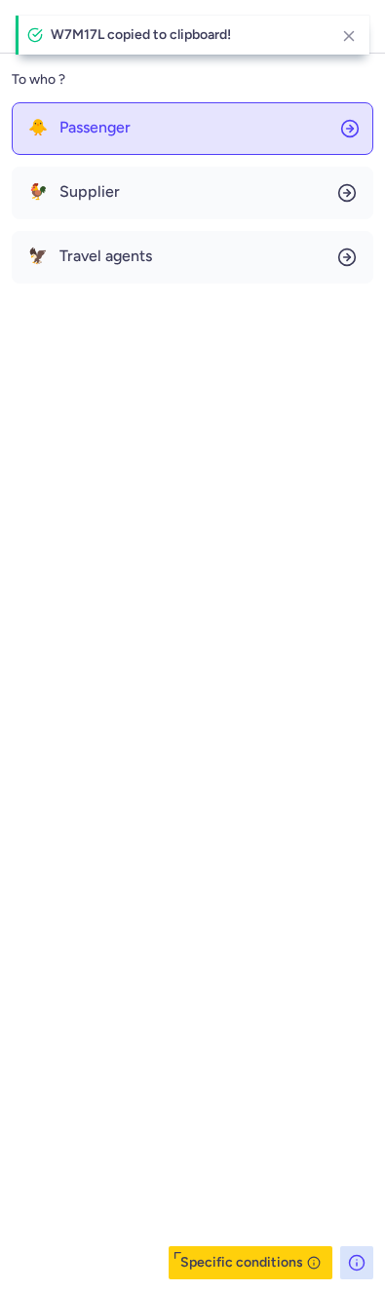
click at [146, 125] on button "🐥 Passenger" at bounding box center [192, 128] width 361 height 53
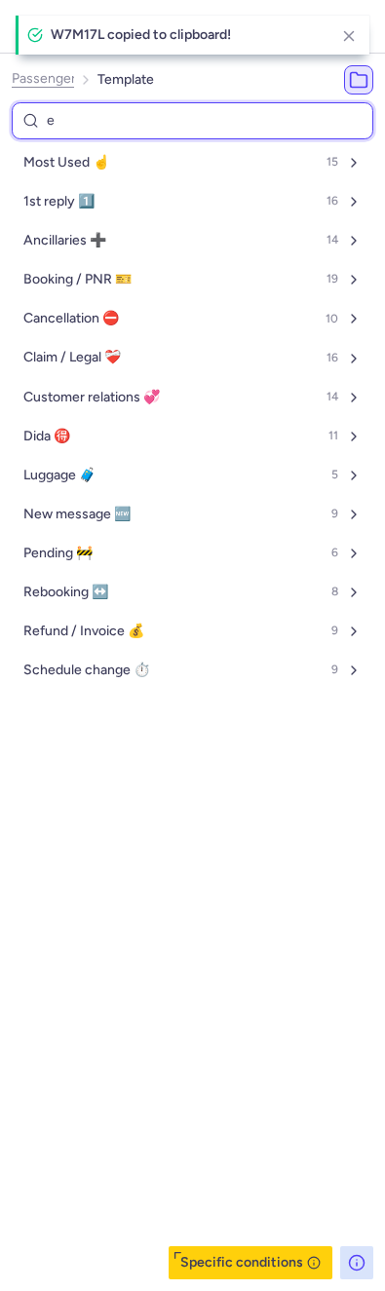
type input "en"
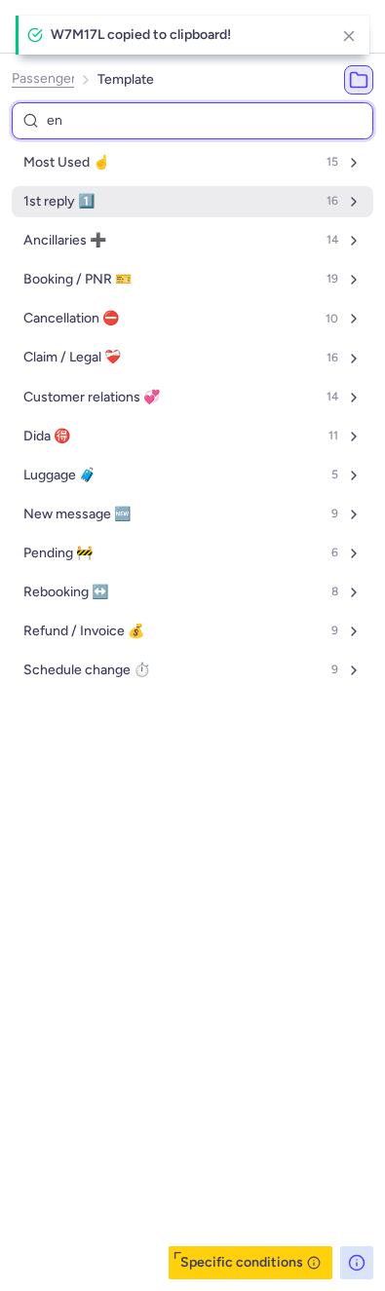
select select "en"
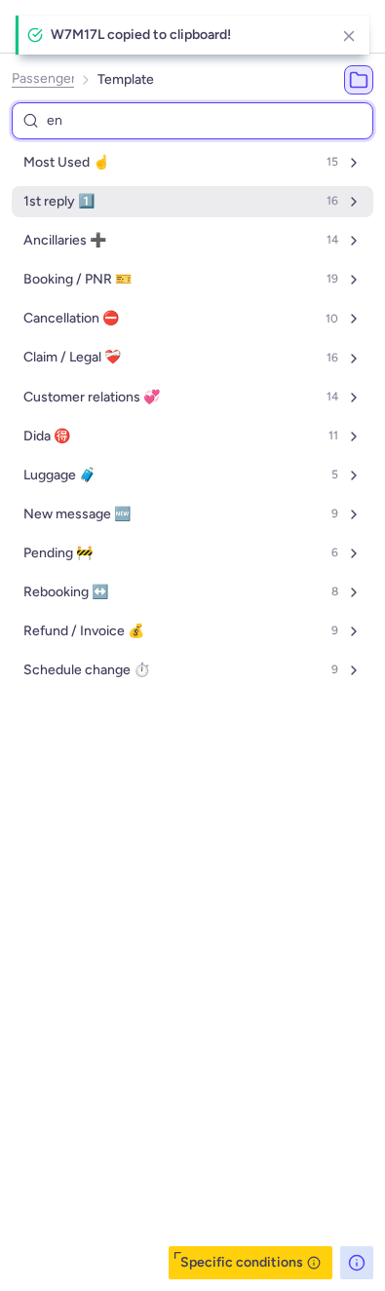
select select "en"
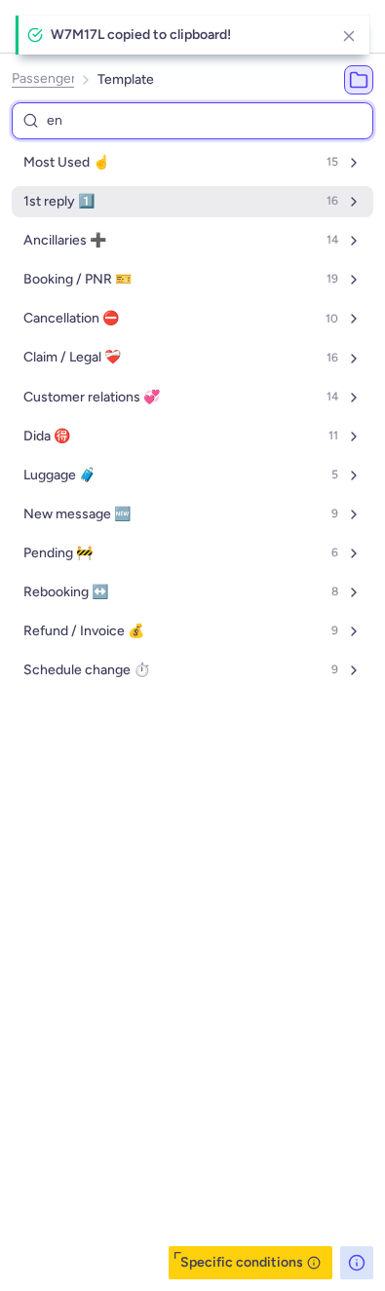
select select "en"
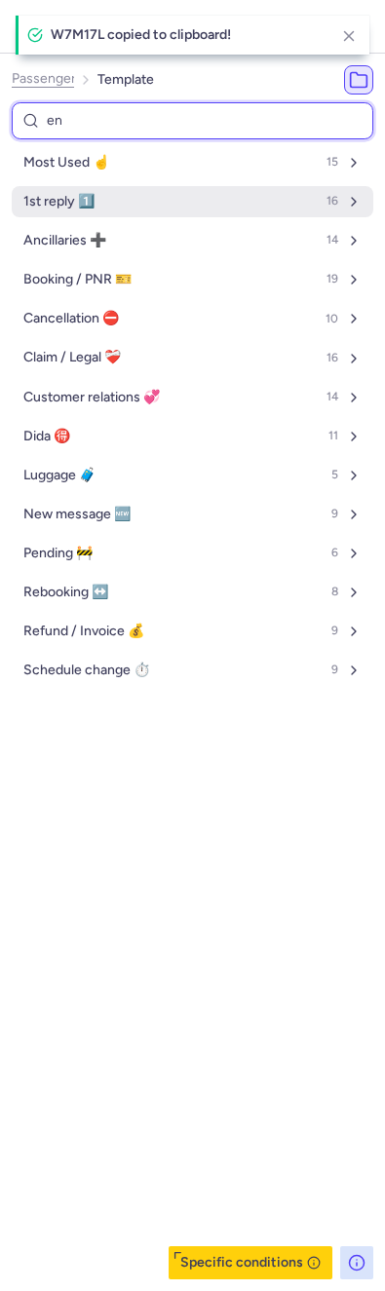
select select "en"
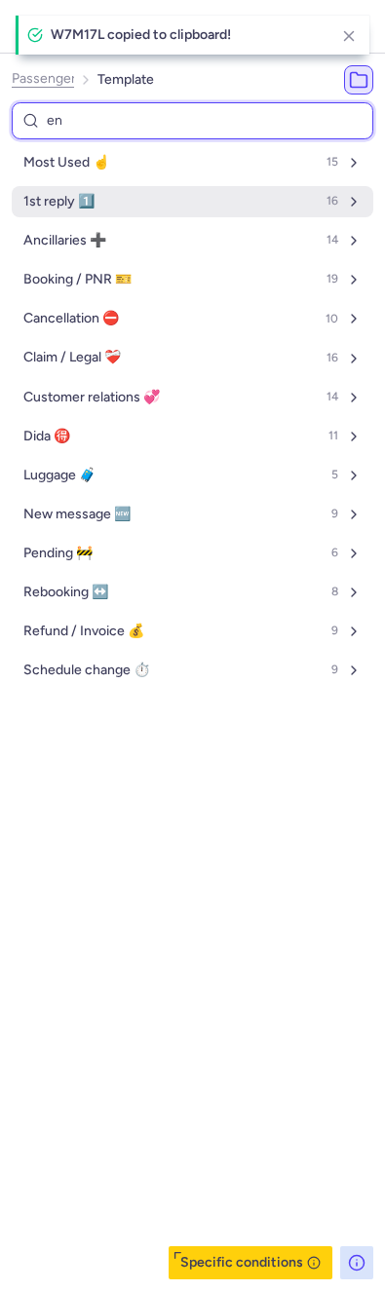
select select "en"
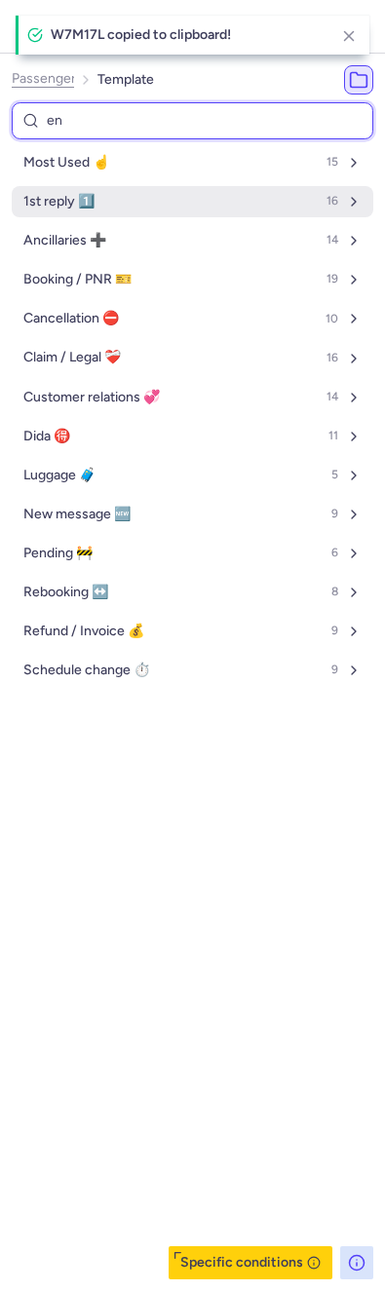
select select "en"
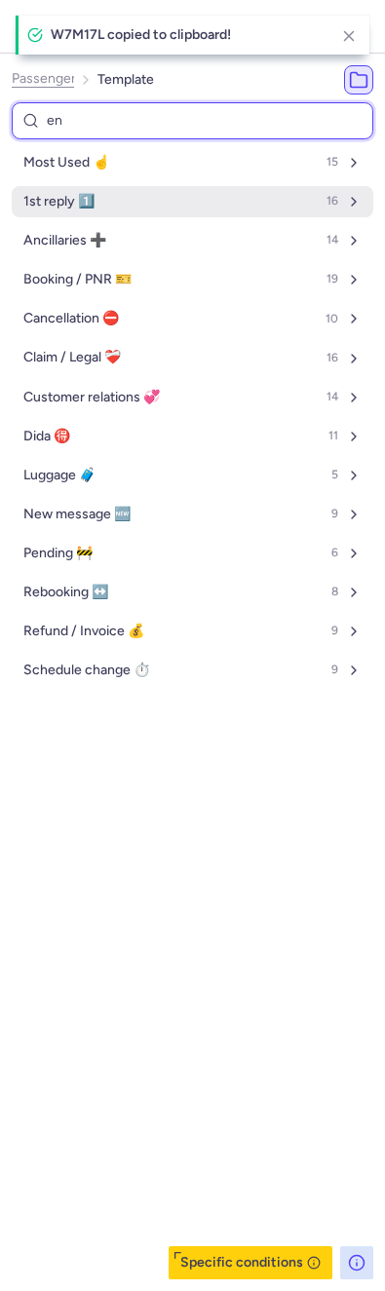
select select "en"
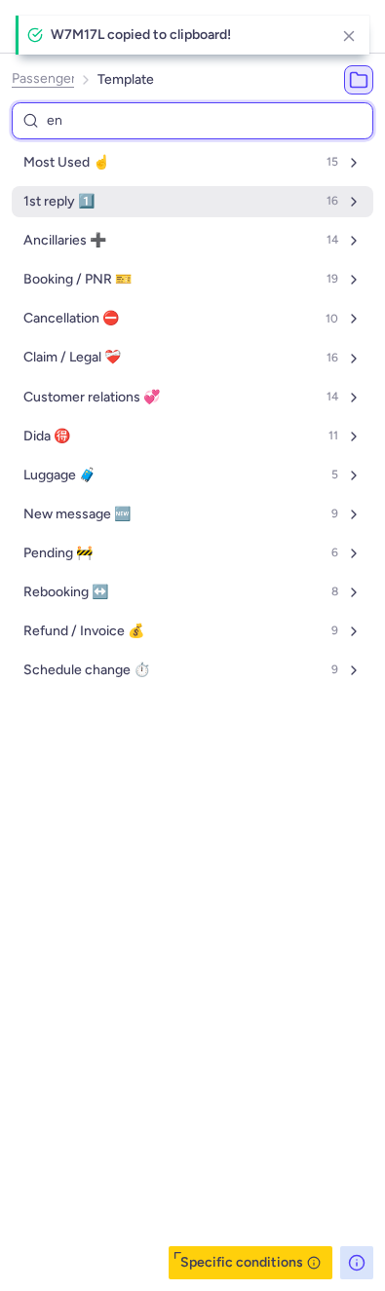
select select "en"
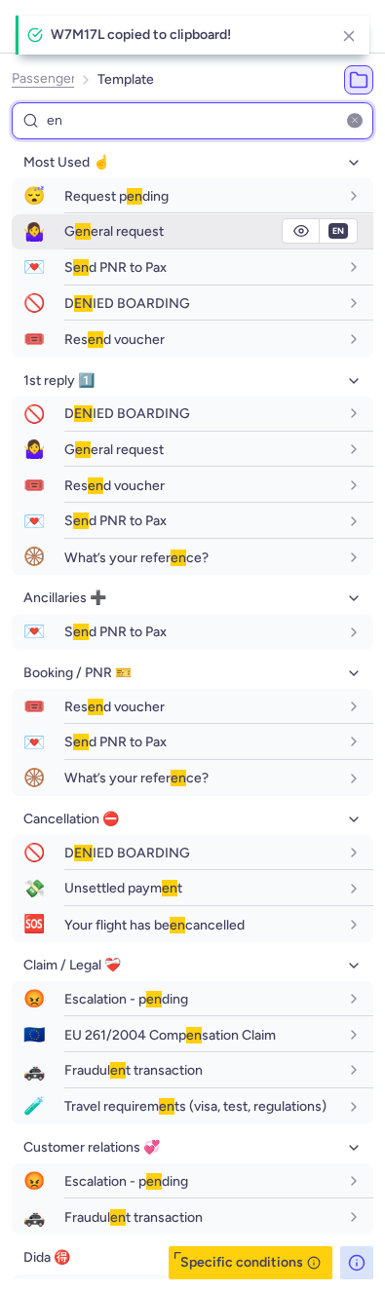
type input "en"
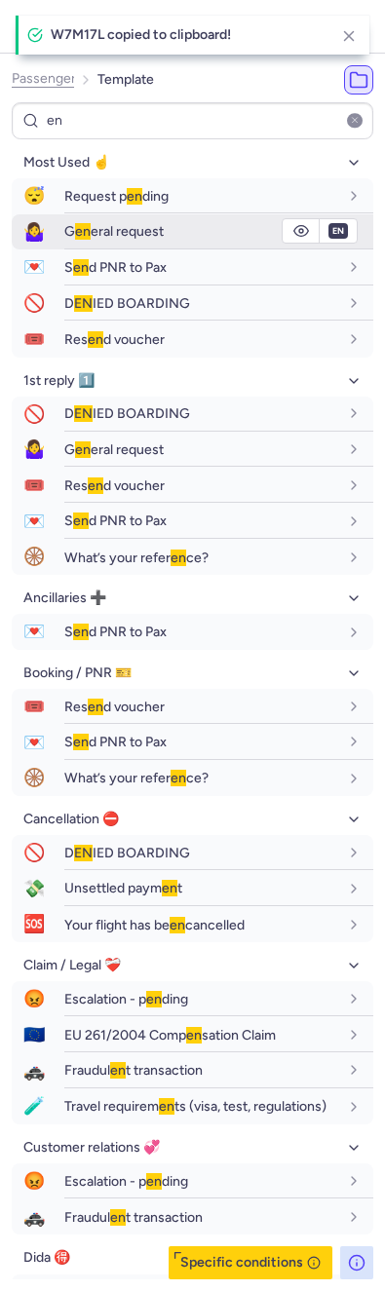
click at [84, 217] on div "G en eral request" at bounding box center [218, 231] width 309 height 34
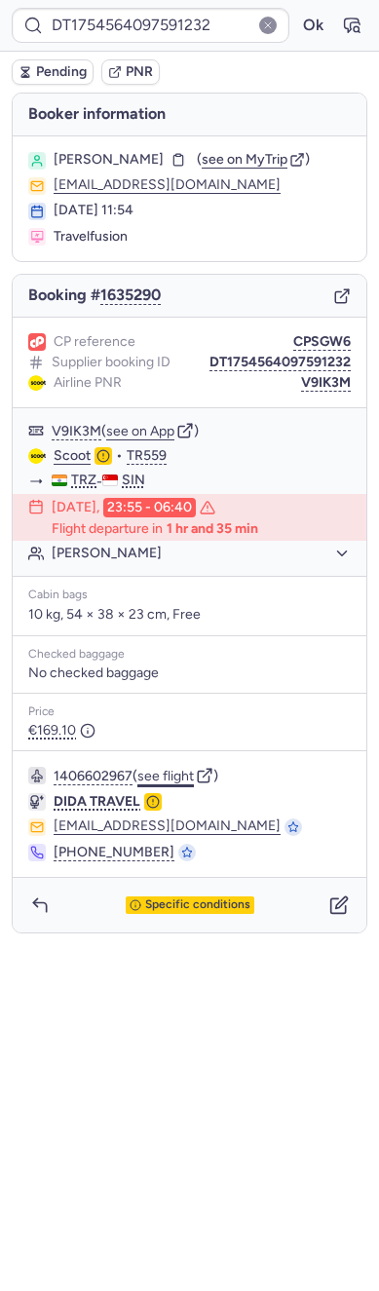
click at [159, 774] on button "see flight" at bounding box center [165, 777] width 56 height 16
click at [324, 18] on button "Ok" at bounding box center [312, 25] width 31 height 31
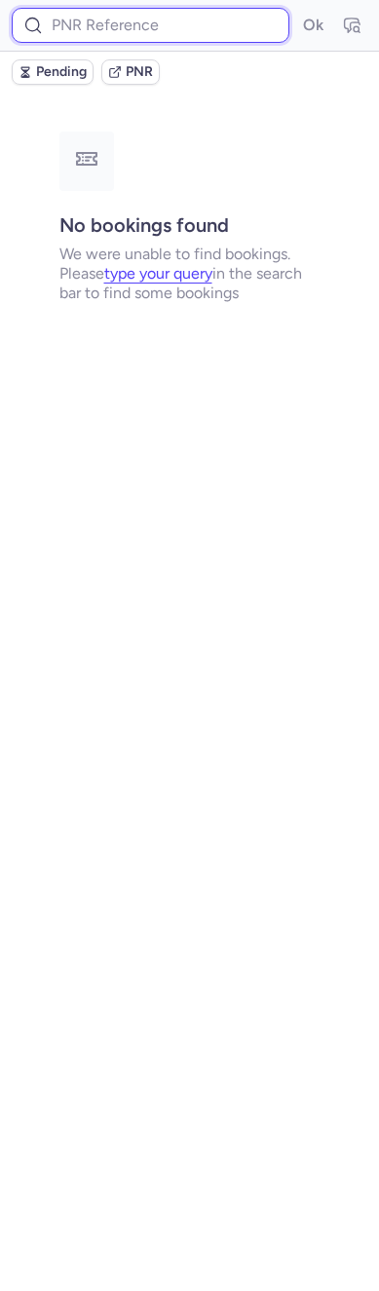
drag, startPoint x: 109, startPoint y: 13, endPoint x: 125, endPoint y: 18, distance: 16.3
click at [114, 13] on input at bounding box center [151, 25] width 278 height 35
paste input "CPHTBP"
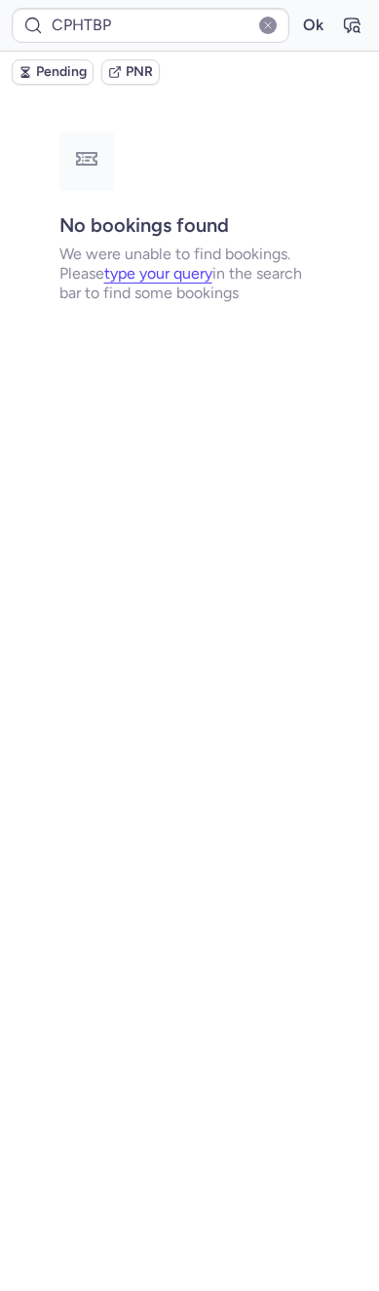
click at [370, 19] on div "CPHTBP Ok" at bounding box center [189, 26] width 379 height 52
click at [360, 19] on icon "button" at bounding box center [351, 25] width 19 height 19
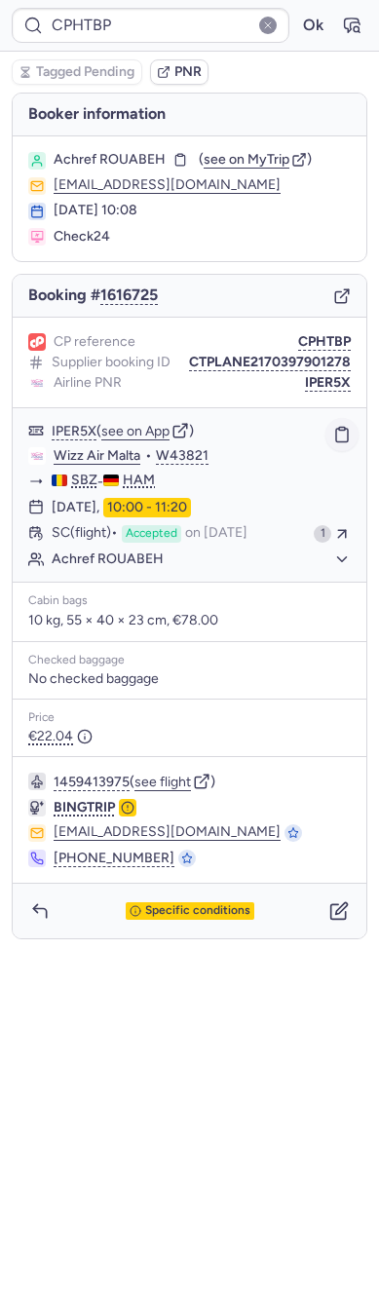
click at [350, 432] on icon "button" at bounding box center [342, 435] width 18 height 18
click at [319, 381] on button "IPER5X" at bounding box center [328, 383] width 46 height 16
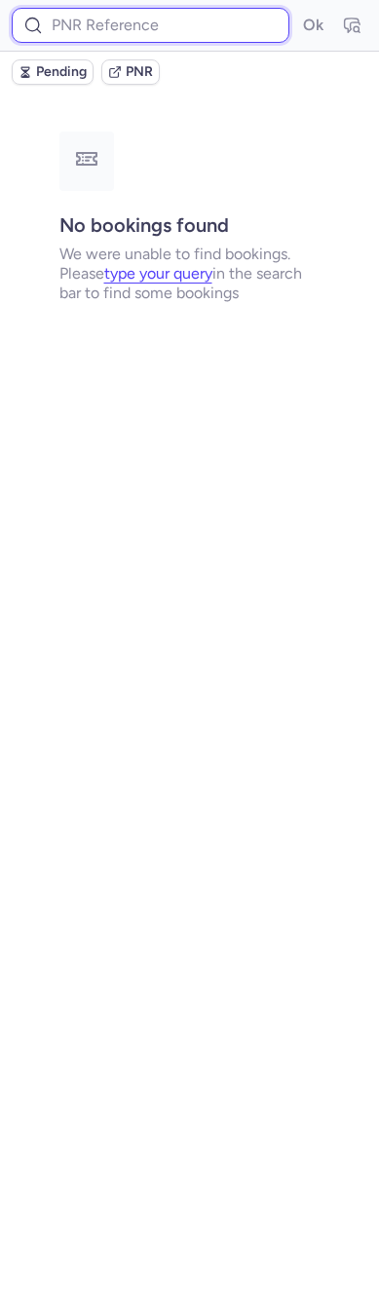
click at [211, 18] on input at bounding box center [151, 25] width 278 height 35
paste input "CP5SMA"
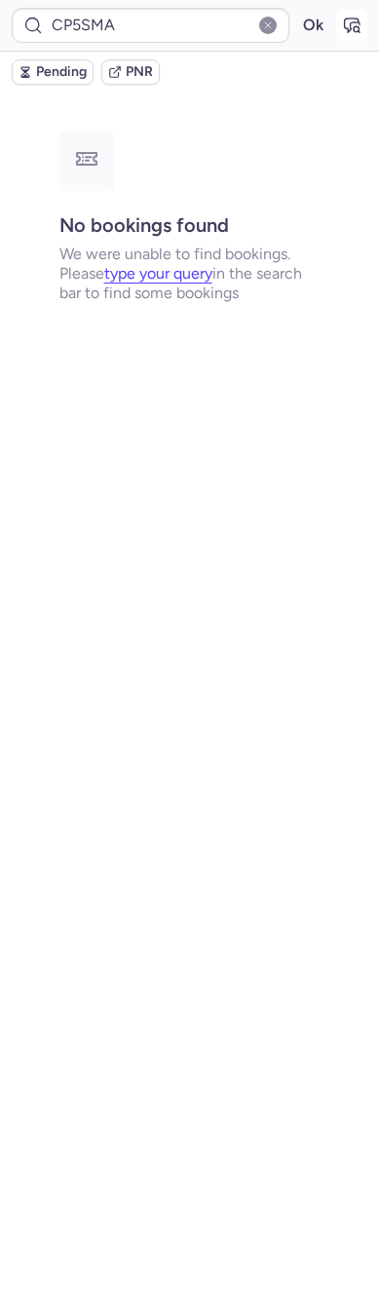
click at [339, 21] on button "button" at bounding box center [351, 25] width 31 height 31
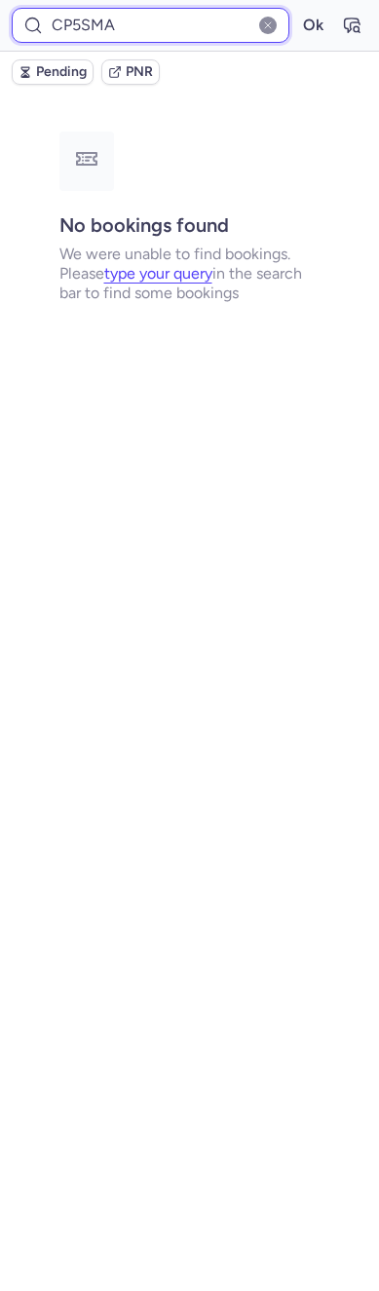
click at [145, 32] on input "CP5SMA" at bounding box center [151, 25] width 278 height 35
paste input "MBZE"
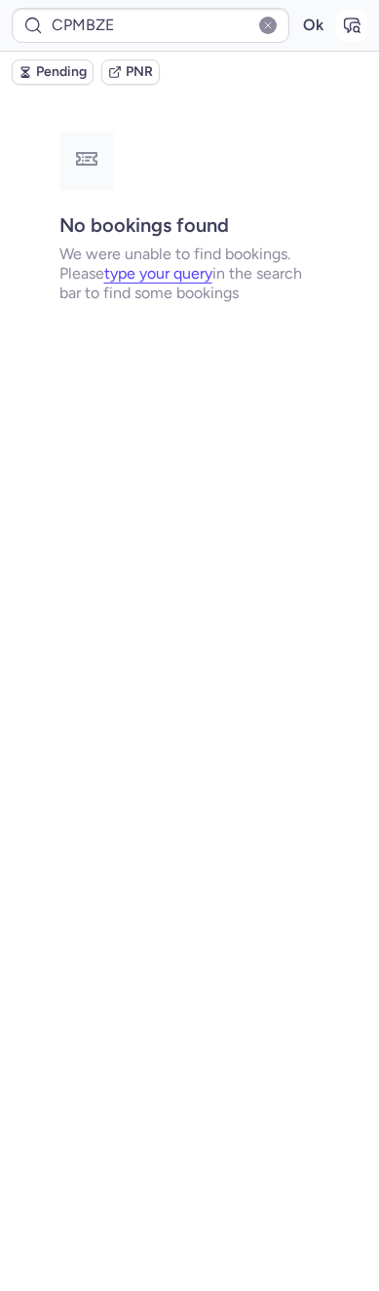
click at [350, 19] on icon "button" at bounding box center [352, 26] width 15 height 14
click at [176, 49] on div "CPMBZE Ok" at bounding box center [189, 26] width 379 height 52
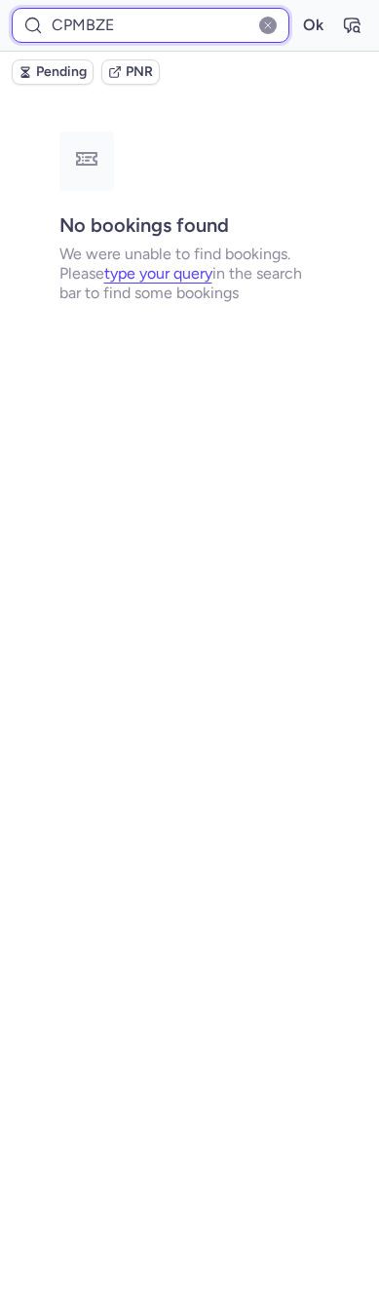
click at [170, 32] on input "CPMBZE" at bounding box center [151, 25] width 278 height 35
click at [181, 27] on input "CPMBZE" at bounding box center [151, 25] width 278 height 35
paste input "DOSM"
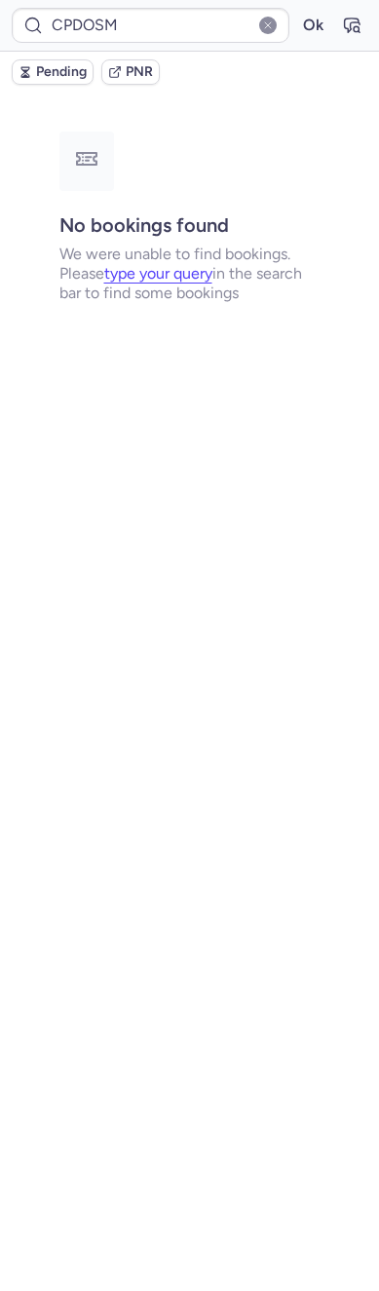
click at [333, 17] on form "CPDOSM Ok" at bounding box center [190, 25] width 356 height 35
click at [339, 17] on button "button" at bounding box center [351, 25] width 31 height 31
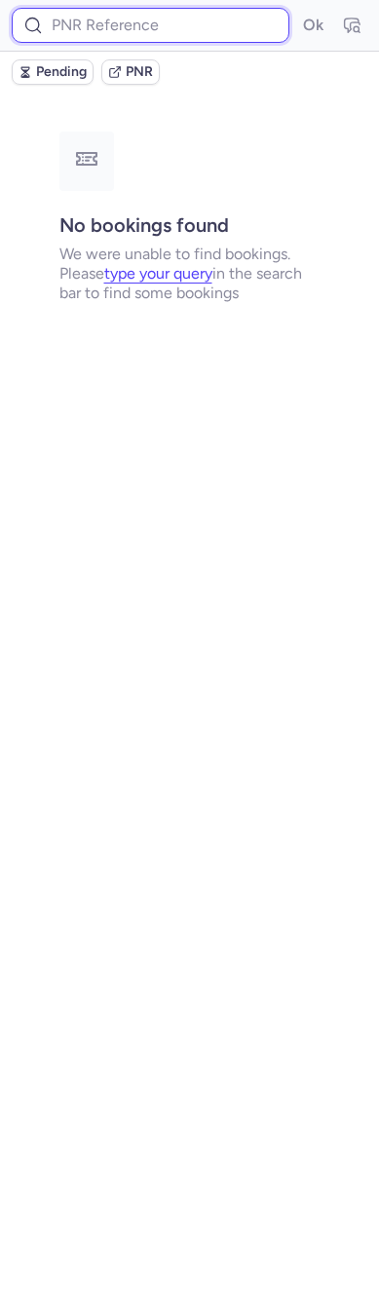
click at [130, 31] on input at bounding box center [151, 25] width 278 height 35
paste input "CPPJLT"
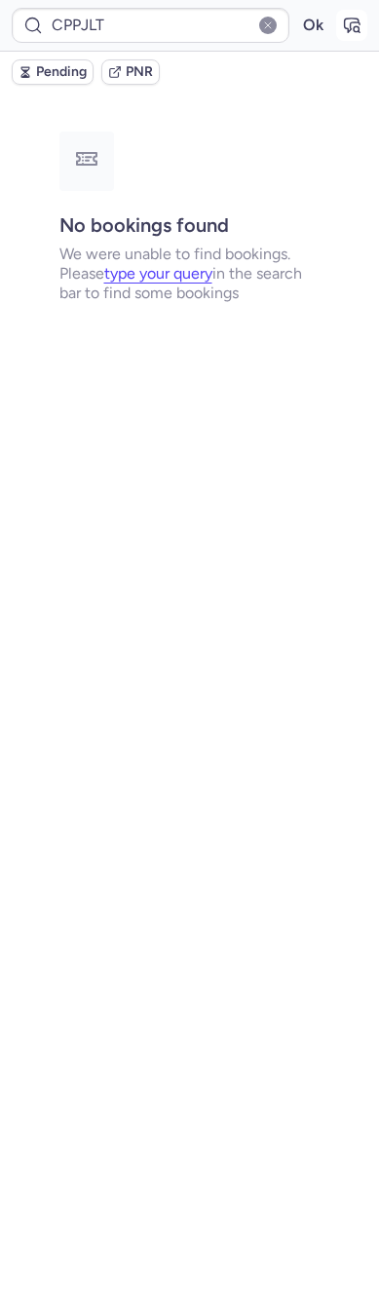
click at [350, 31] on icon "button" at bounding box center [351, 25] width 19 height 19
click at [327, 16] on button "Ok" at bounding box center [312, 25] width 31 height 31
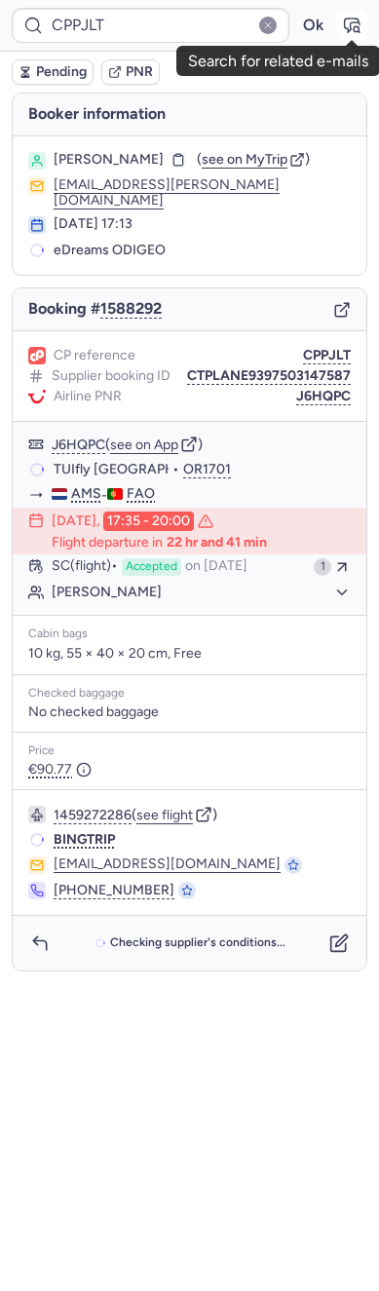
click at [342, 11] on button "button" at bounding box center [351, 25] width 31 height 31
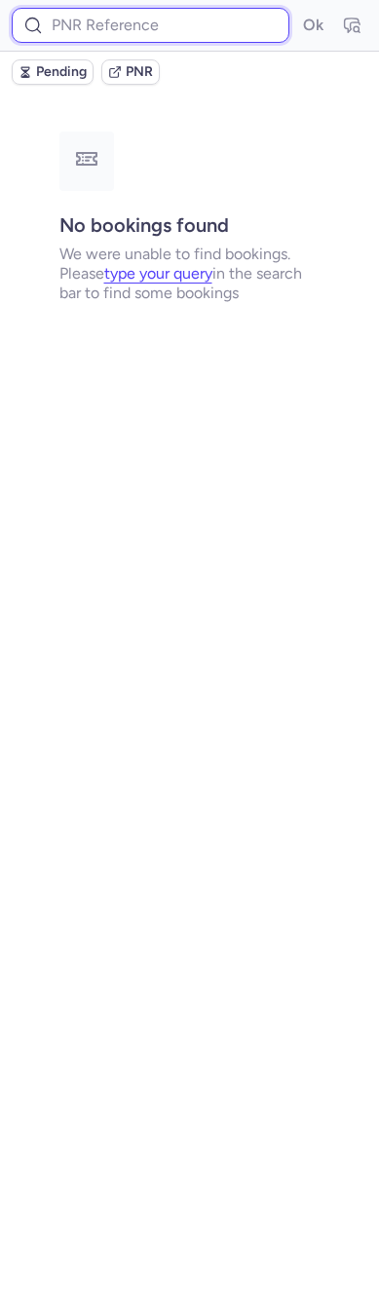
click at [199, 31] on input at bounding box center [151, 25] width 278 height 35
paste input "CP3LNB"
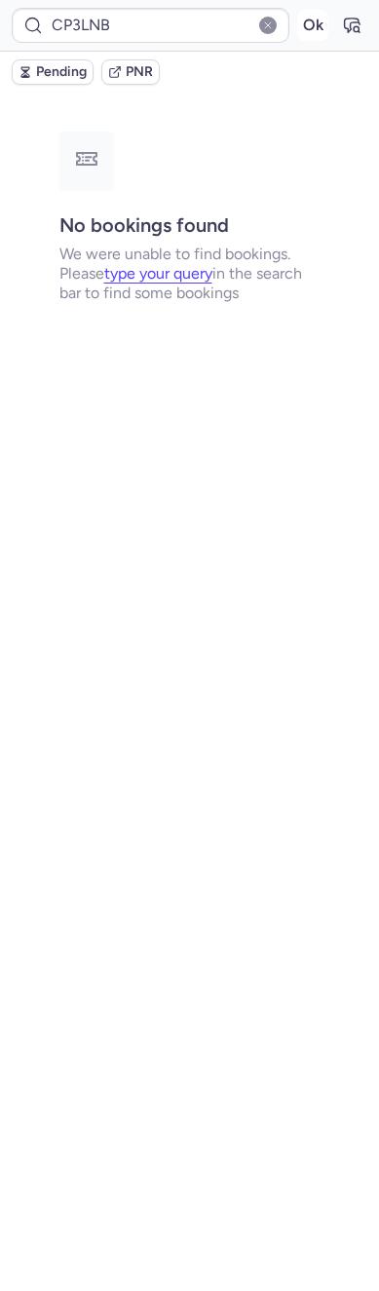
click at [311, 40] on button "Ok" at bounding box center [312, 25] width 31 height 31
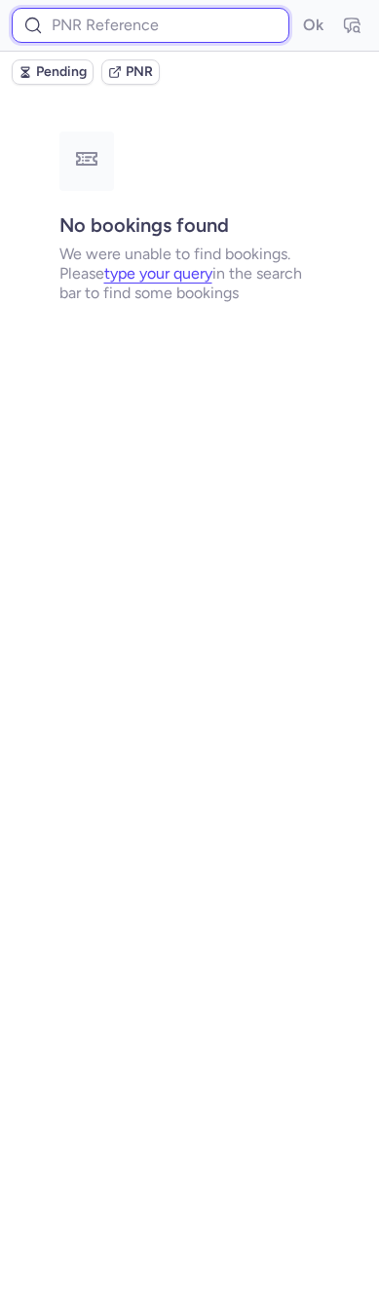
drag, startPoint x: 286, startPoint y: 30, endPoint x: 230, endPoint y: 30, distance: 56.5
click at [230, 30] on input at bounding box center [151, 25] width 278 height 35
paste input "CP3LNB"
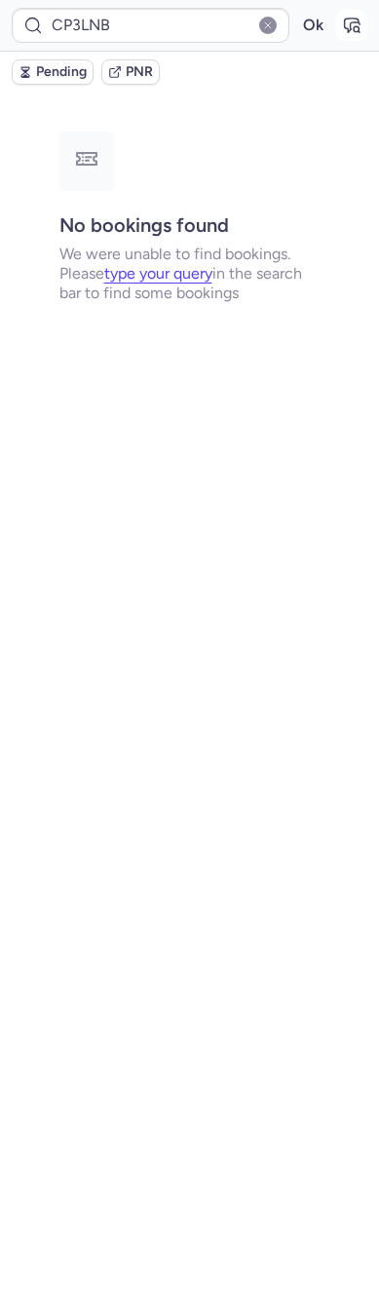
click at [352, 20] on icon "button" at bounding box center [351, 25] width 19 height 19
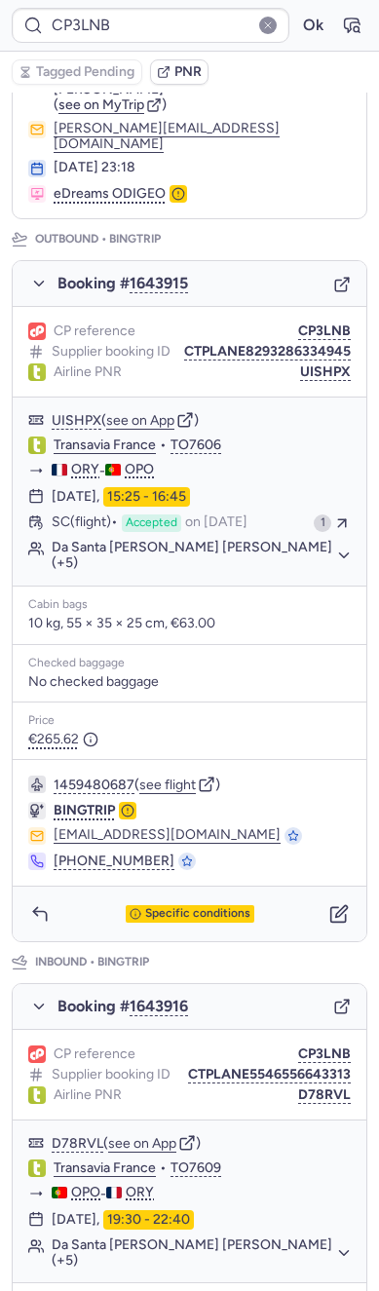
scroll to position [114, 0]
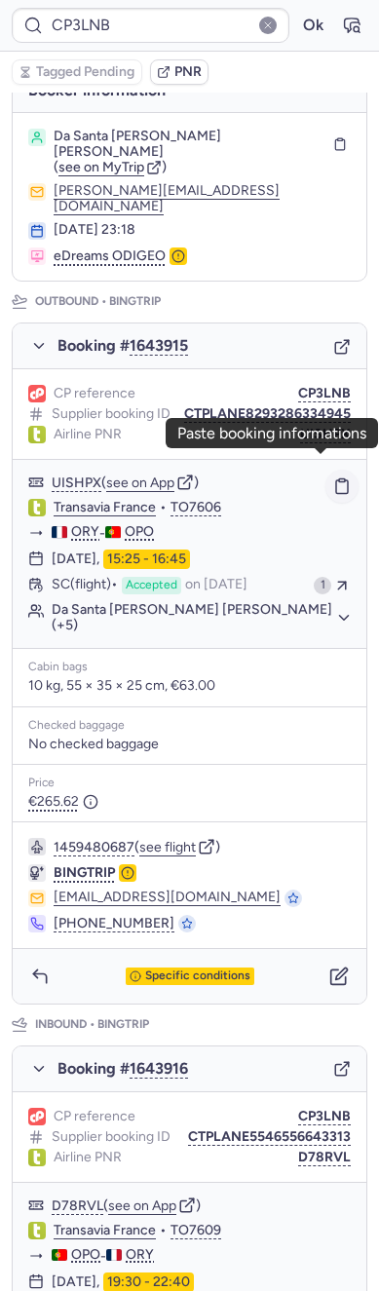
click at [333, 477] on icon "button" at bounding box center [342, 486] width 18 height 18
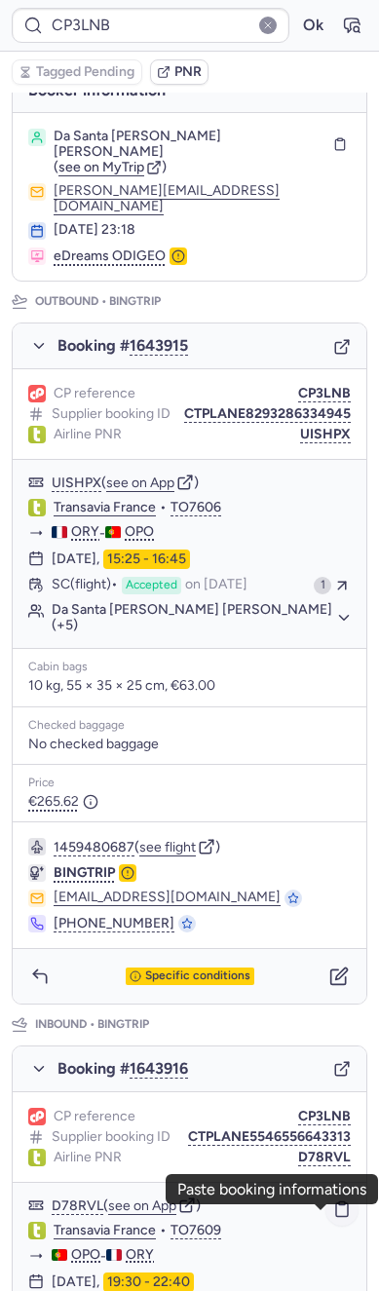
click at [333, 1217] on icon "button" at bounding box center [342, 1209] width 18 height 18
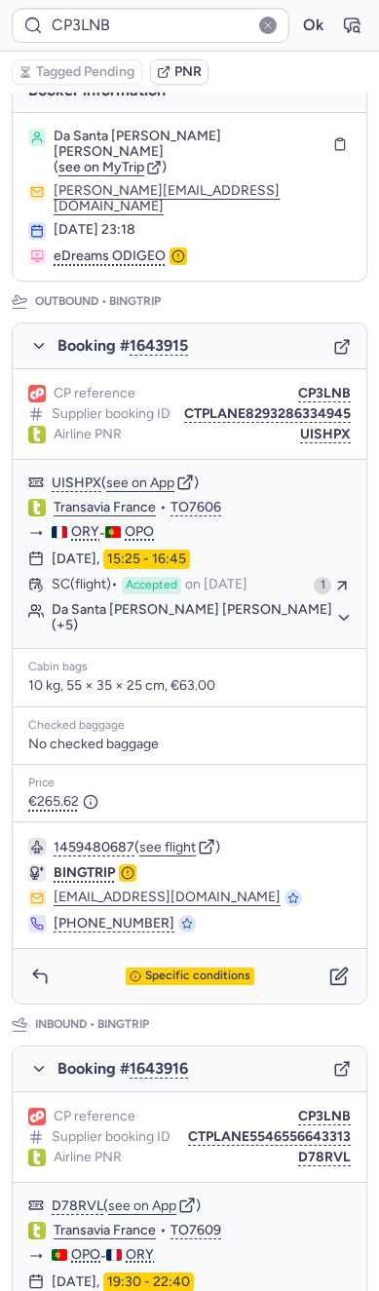
click at [301, 429] on div "CP reference CP3LNB Supplier booking ID CTPLANE8293286334945 Airline PNR UISHPX" at bounding box center [190, 414] width 354 height 91
click at [301, 427] on button "UISHPX" at bounding box center [325, 435] width 51 height 16
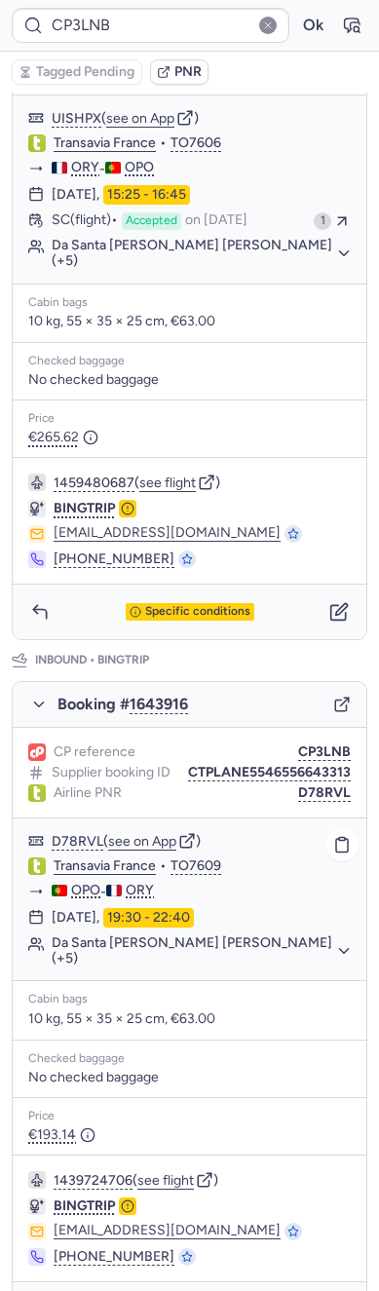
scroll to position [552, 0]
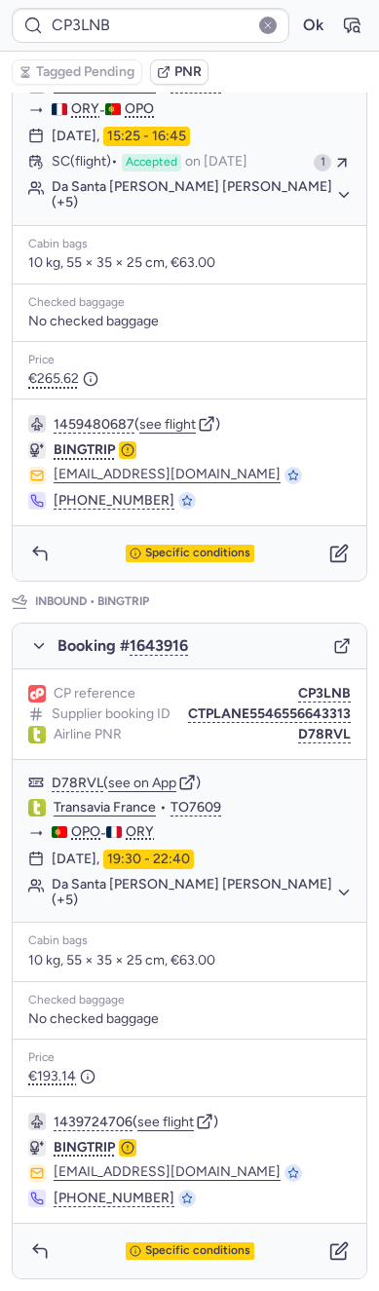
click at [291, 726] on div "CP reference CP3LNB Supplier booking ID CTPLANE5546556643313 Airline PNR D78RVL" at bounding box center [190, 714] width 354 height 91
click at [298, 735] on button "D78RVL" at bounding box center [324, 735] width 53 height 16
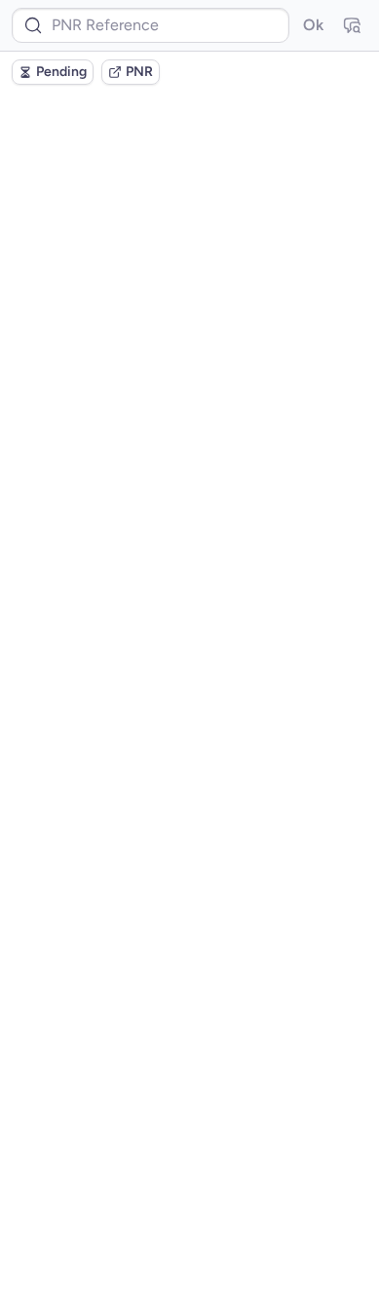
scroll to position [0, 0]
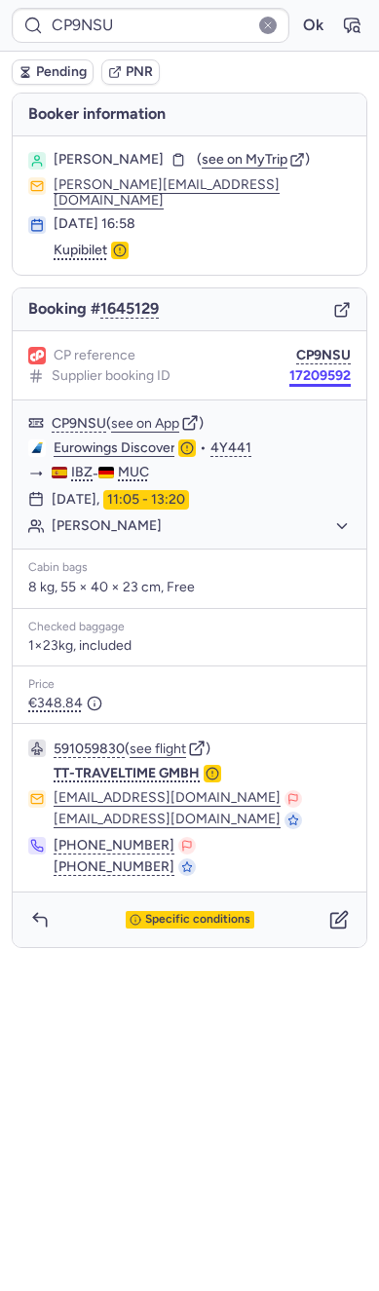
click at [311, 368] on button "17209592" at bounding box center [319, 376] width 61 height 16
click at [119, 152] on span "Denis SHEKHONOV" at bounding box center [109, 160] width 110 height 16
copy span "SHEKHONOV"
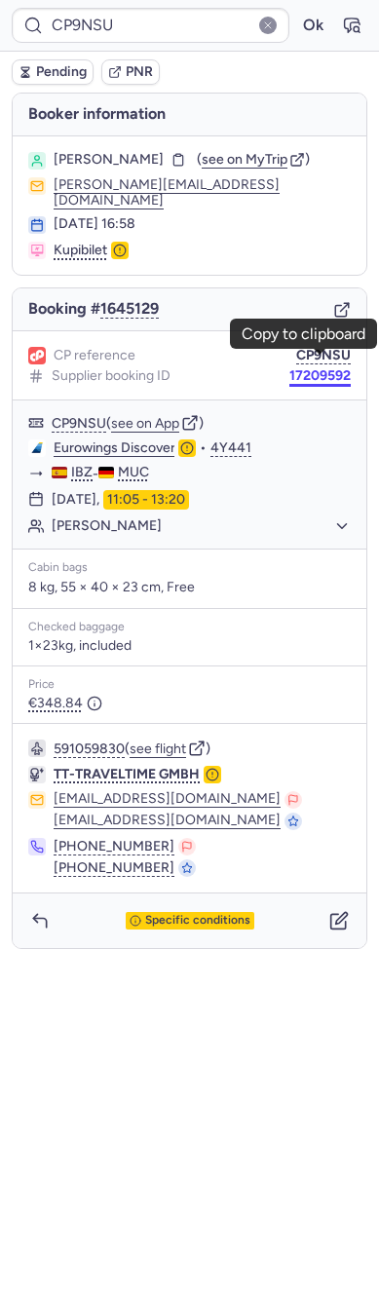
click at [326, 368] on button "17209592" at bounding box center [319, 376] width 61 height 16
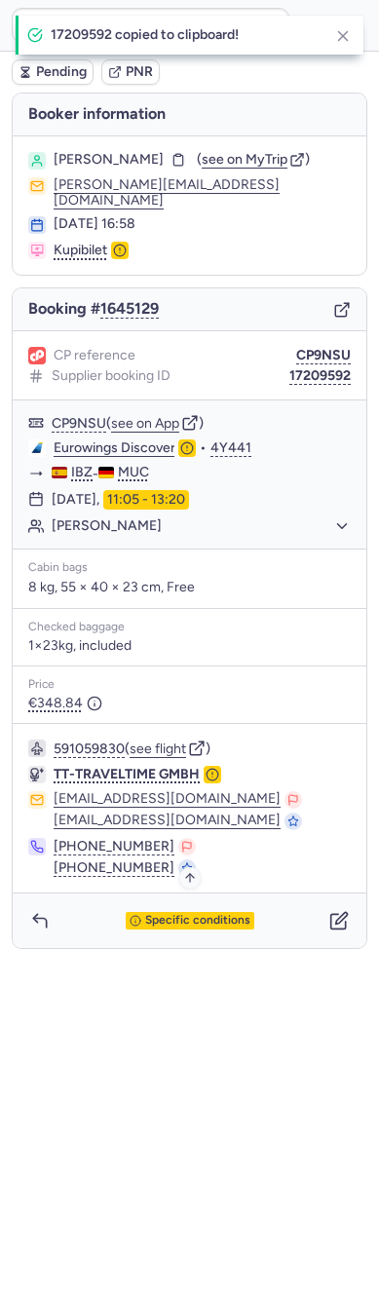
click at [205, 914] on span "Specific conditions" at bounding box center [197, 921] width 105 height 14
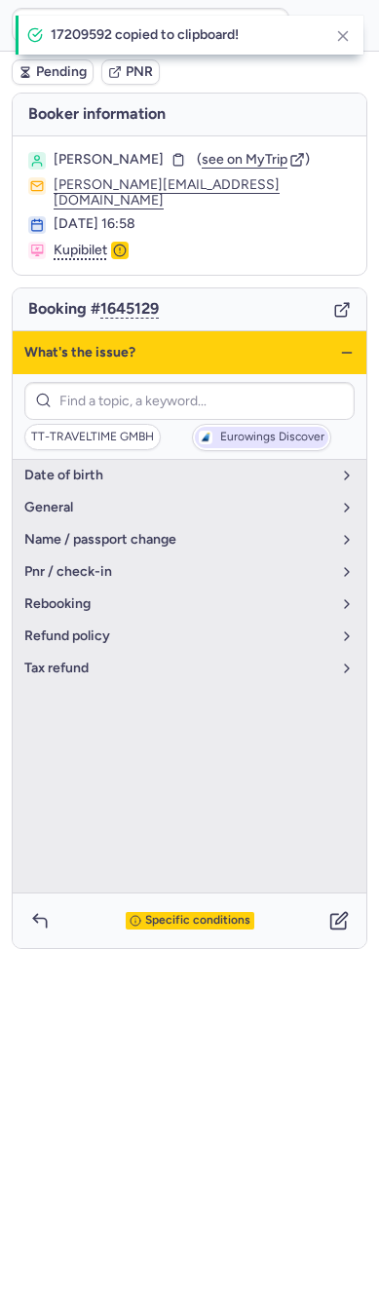
click at [255, 431] on span "Eurowings Discover" at bounding box center [272, 438] width 104 height 14
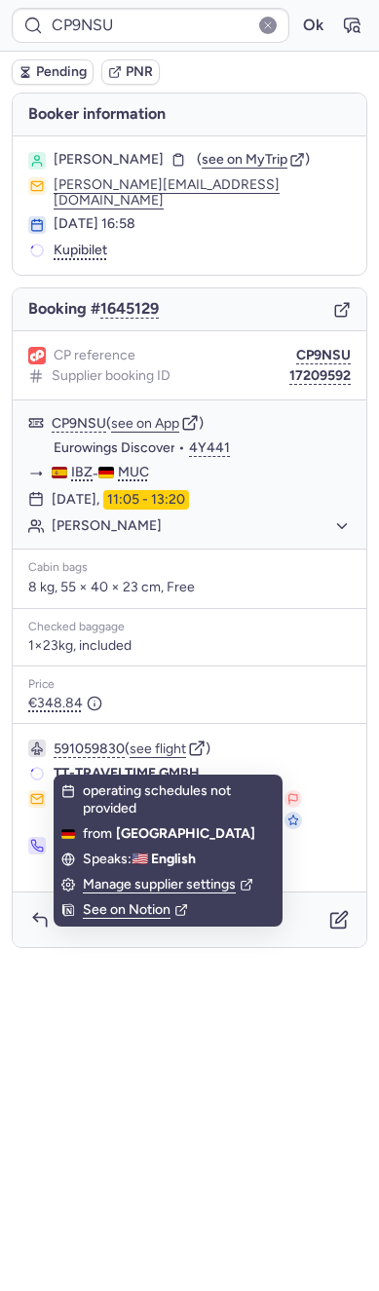
click at [268, 1046] on div "CP9NSU Ok Pending PNR Booker information Denis SHEKHONOV ( see on MyTrip ) shek…" at bounding box center [189, 645] width 379 height 1291
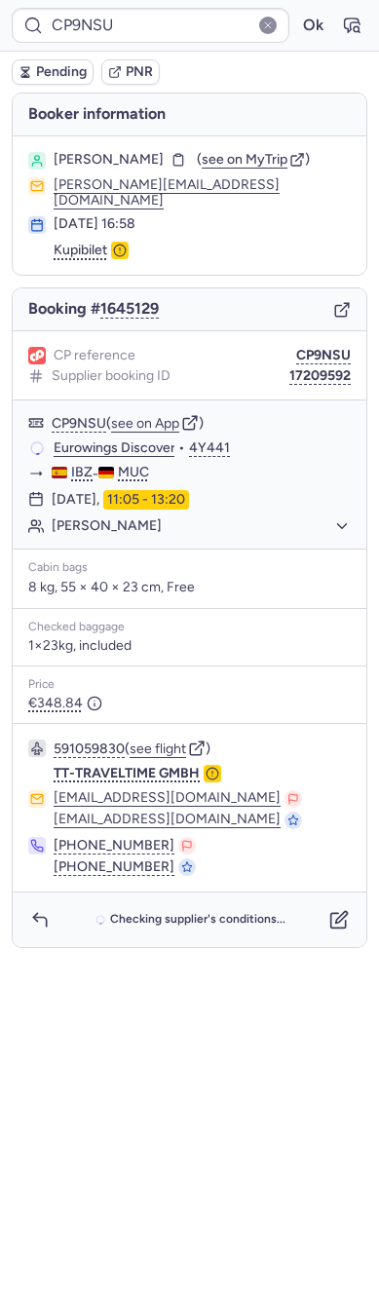
drag, startPoint x: 298, startPoint y: 943, endPoint x: 288, endPoint y: 949, distance: 11.4
click at [288, 949] on div "CP9NSU Ok Pending PNR Booker information Denis SHEKHONOV ( see on MyTrip ) shek…" at bounding box center [189, 645] width 379 height 1291
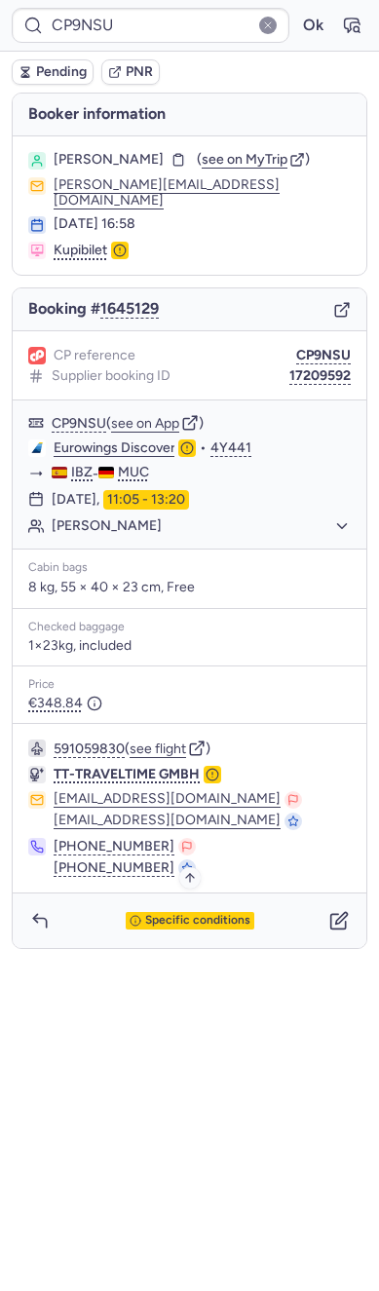
click at [170, 914] on span "Specific conditions" at bounding box center [197, 921] width 105 height 14
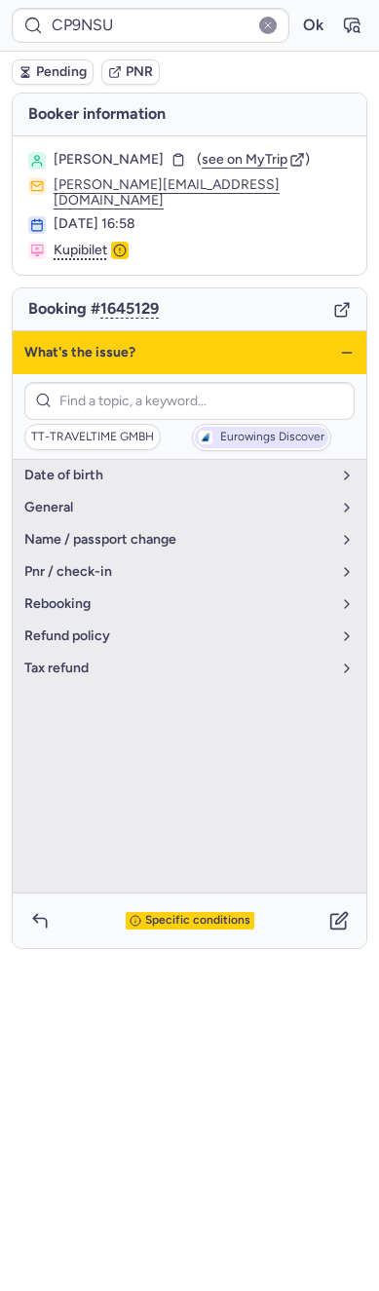
click at [262, 431] on span "Eurowings Discover" at bounding box center [272, 438] width 104 height 14
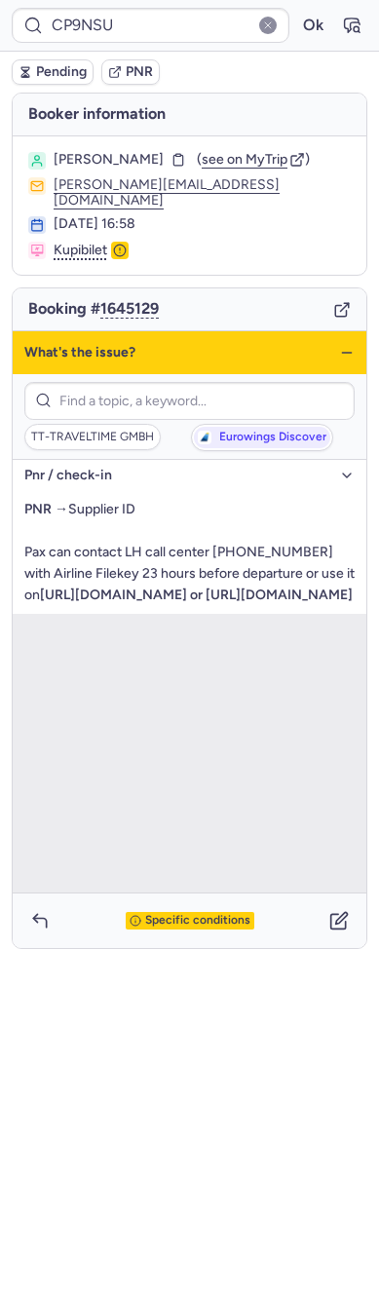
click at [345, 345] on icon "button" at bounding box center [347, 353] width 16 height 16
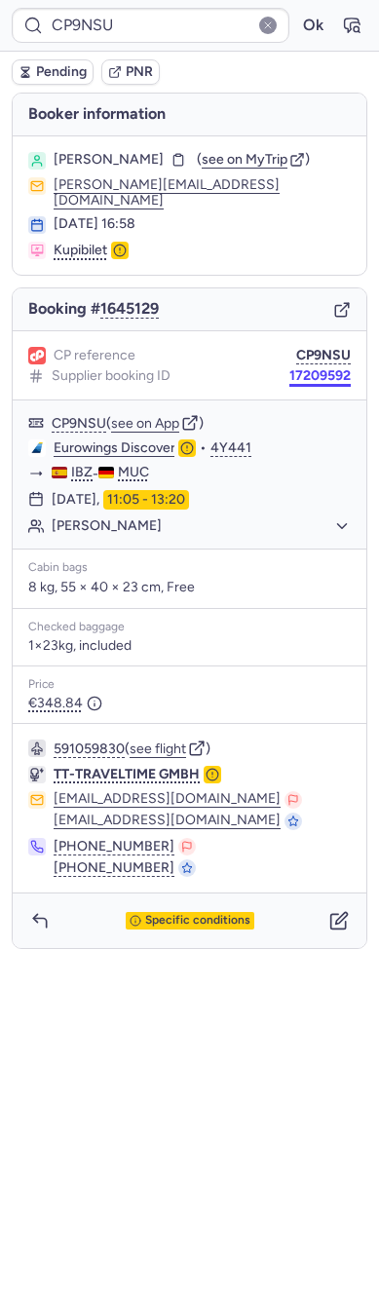
click at [293, 368] on button "17209592" at bounding box center [319, 376] width 61 height 16
drag, startPoint x: 270, startPoint y: 153, endPoint x: 71, endPoint y: 148, distance: 198.8
click at [269, 147] on section "Denis SHEKHONOV ( see on MyTrip ) shekhonovdenis@me.com 13 Aug 2025, 16:58 Kupi…" at bounding box center [190, 205] width 354 height 138
click at [275, 158] on span "see on MyTrip" at bounding box center [245, 159] width 86 height 17
drag, startPoint x: 87, startPoint y: 71, endPoint x: 76, endPoint y: 71, distance: 10.7
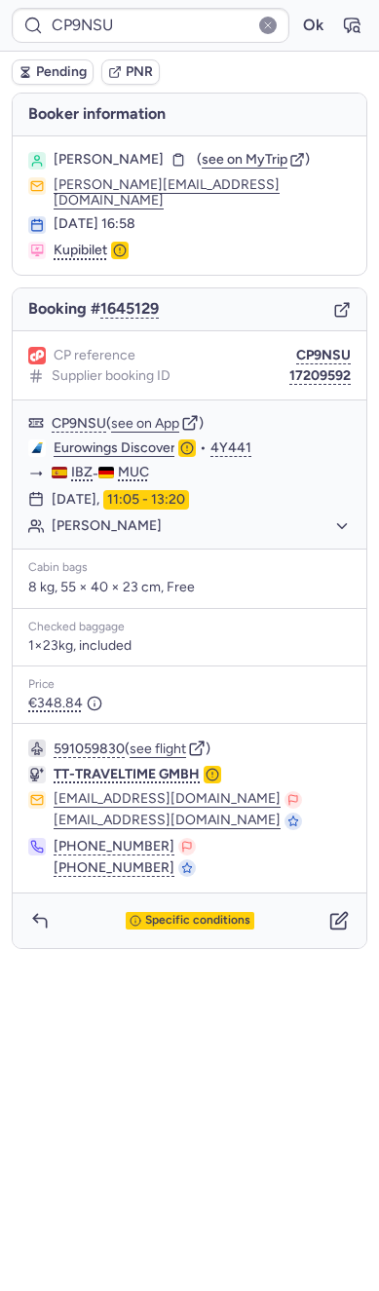
click at [87, 71] on button "Pending" at bounding box center [53, 71] width 82 height 25
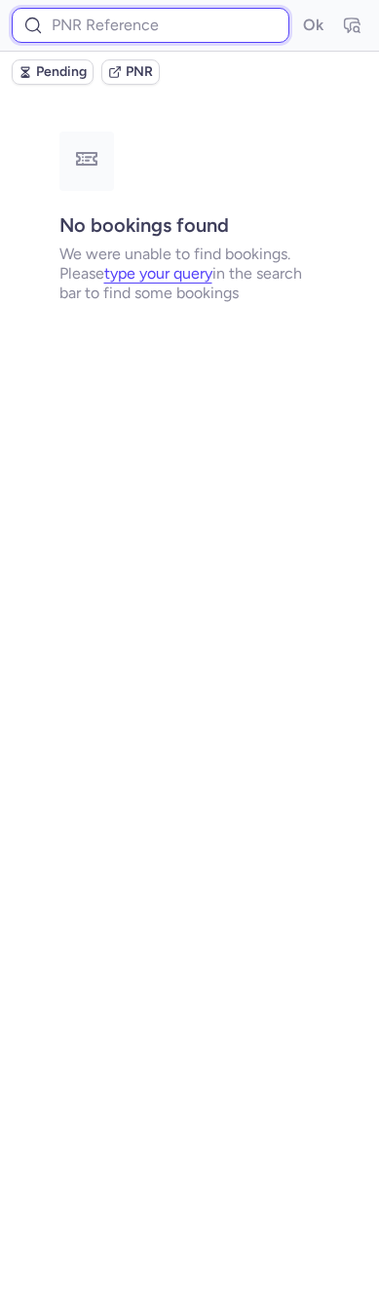
click at [136, 10] on input at bounding box center [151, 25] width 278 height 35
click at [163, 35] on input at bounding box center [151, 25] width 278 height 35
paste input "CPCEKM"
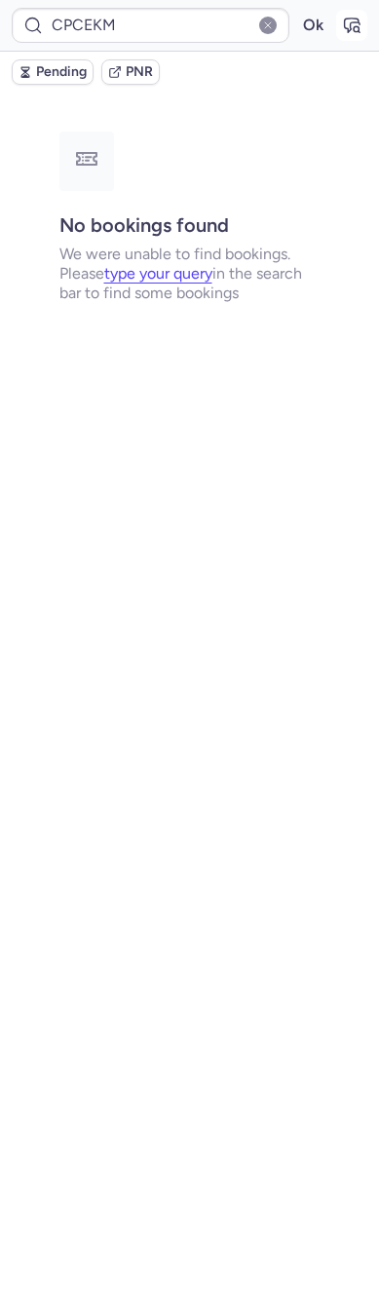
click at [352, 24] on icon "button" at bounding box center [351, 25] width 19 height 19
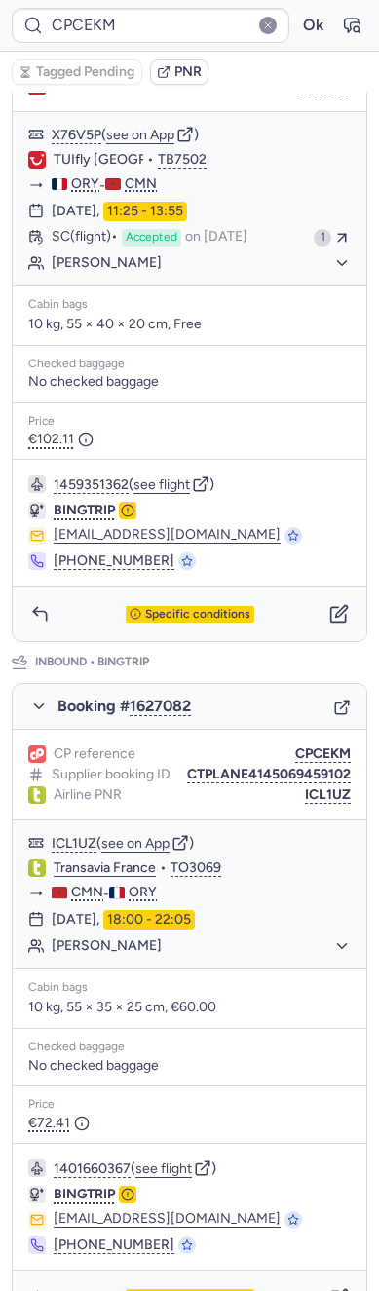
scroll to position [72, 0]
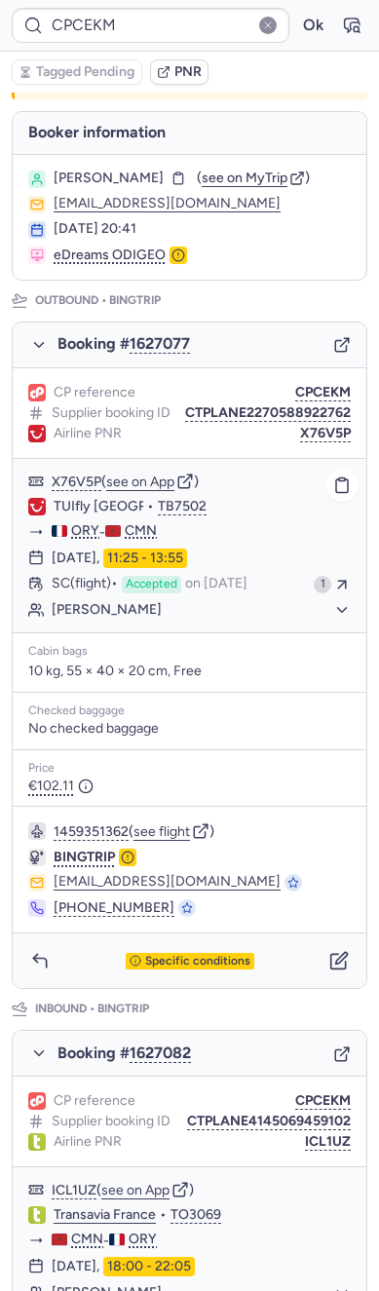
click at [336, 491] on div "X76V5P ( see on App )" at bounding box center [190, 481] width 354 height 25
click at [336, 493] on icon "button" at bounding box center [342, 486] width 12 height 14
click at [300, 439] on button "X76V5P" at bounding box center [325, 434] width 51 height 16
click at [181, 593] on span "Accepted" at bounding box center [151, 585] width 59 height 18
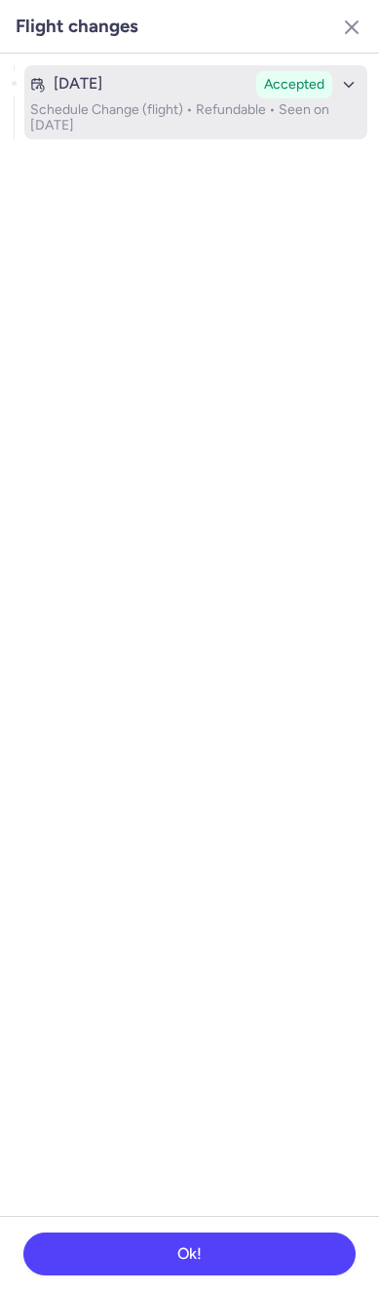
click at [147, 132] on button "Aug 13, 2025 Accepted Schedule Change (flight) • Refundable • Seen on Aug 13, 2…" at bounding box center [195, 102] width 343 height 74
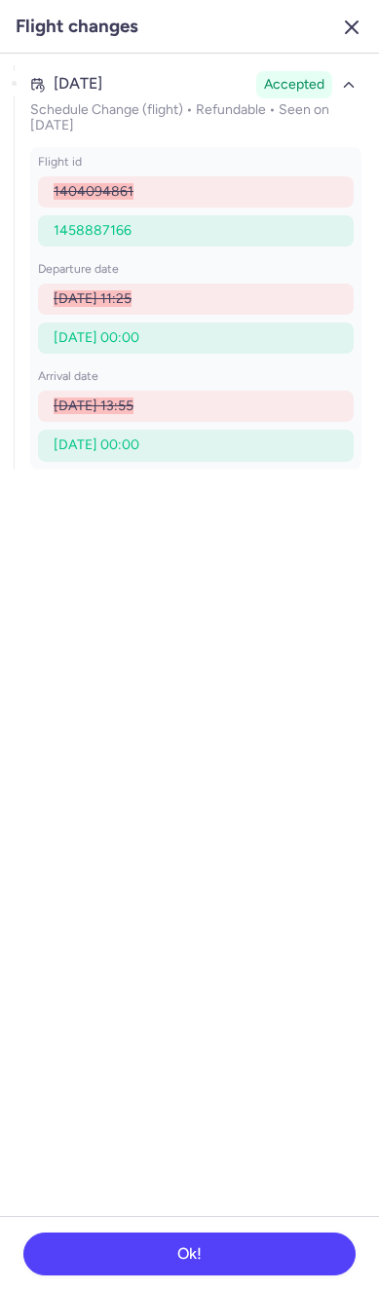
click at [362, 30] on icon "button" at bounding box center [351, 27] width 23 height 23
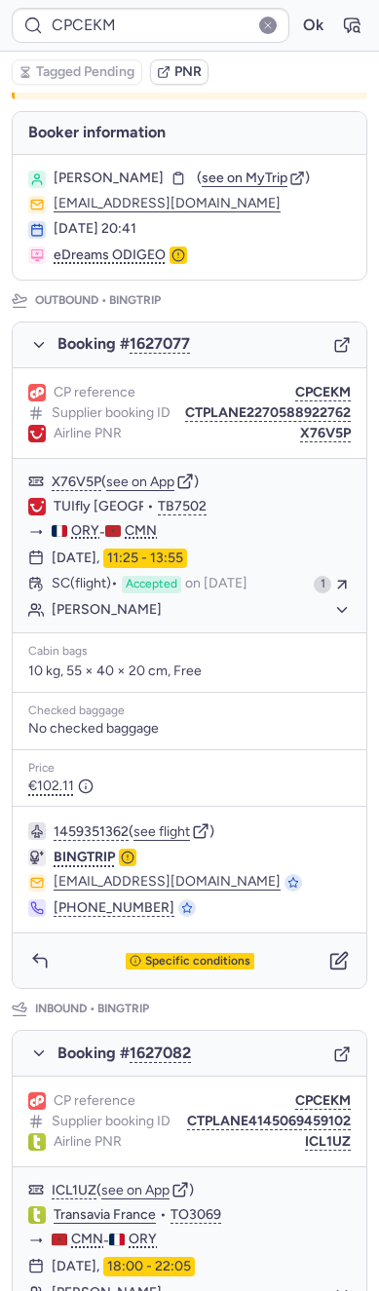
scroll to position [0, 0]
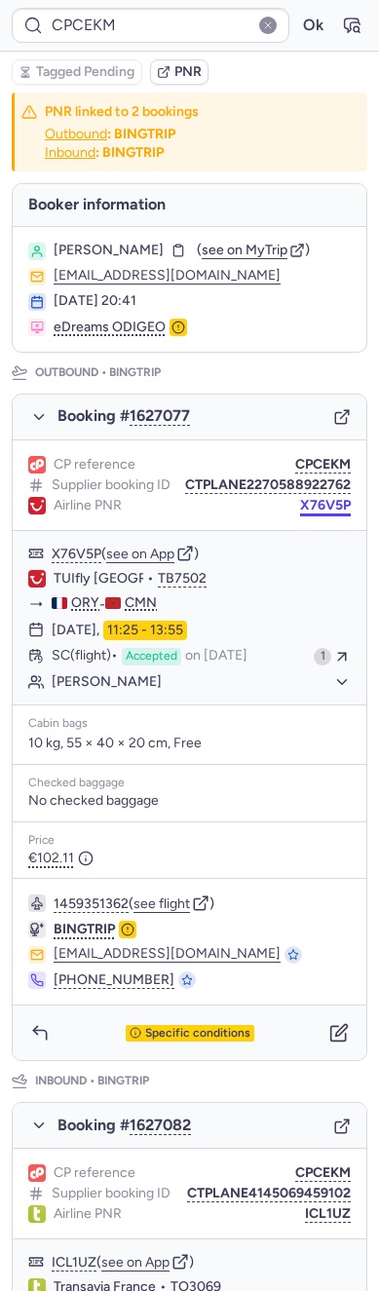
click at [317, 513] on button "X76V5P" at bounding box center [325, 506] width 51 height 16
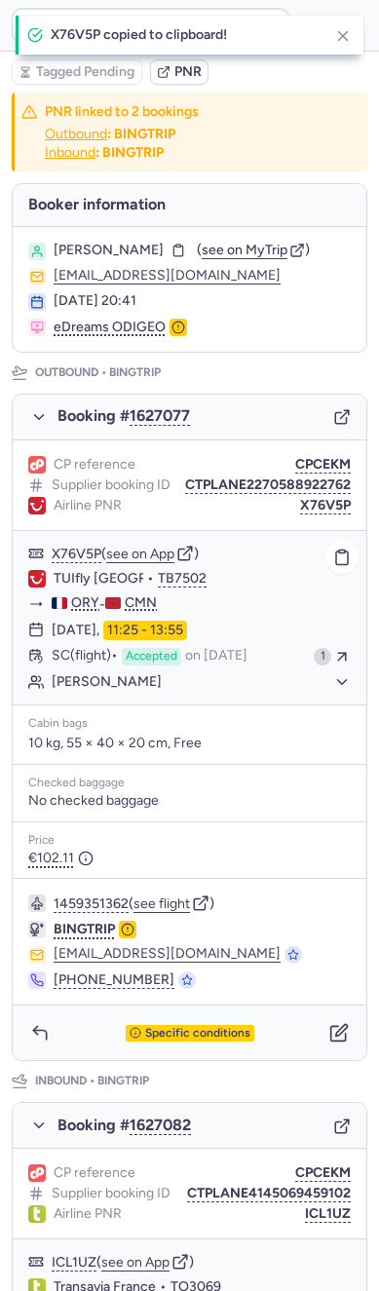
click at [101, 587] on span "TUIfly Belgium" at bounding box center [145, 579] width 182 height 18
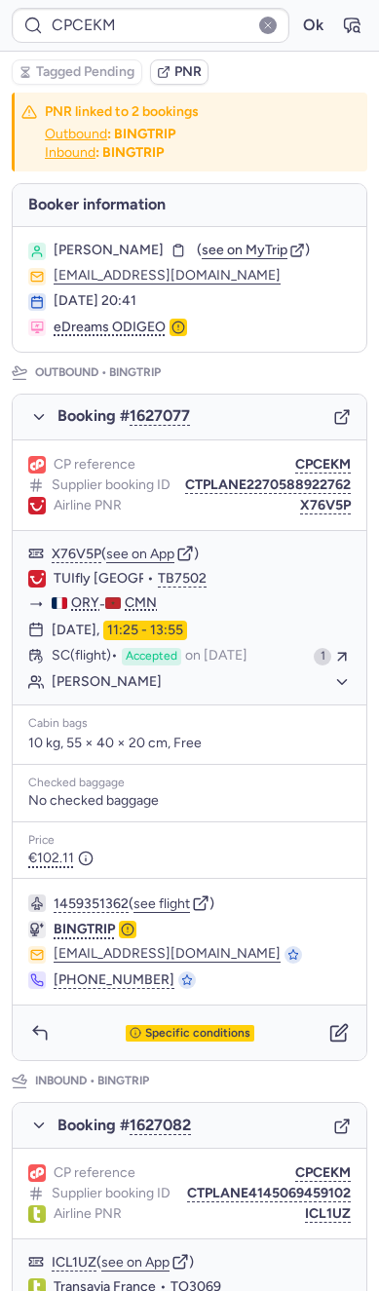
click at [106, 233] on section "Fouad GMAH ( see on MyTrip ) gmah.fouad@gmail.com 03 Aug 2025, 20:41 eDreams OD…" at bounding box center [190, 289] width 354 height 125
copy span "GMAH"
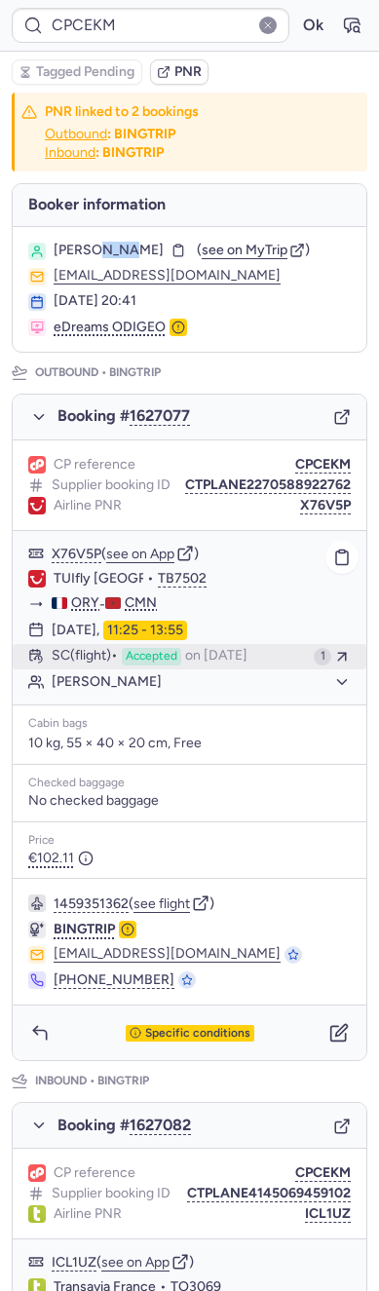
click at [254, 665] on div "SC (flight) Accepted on Aug 13, 2025" at bounding box center [179, 657] width 254 height 18
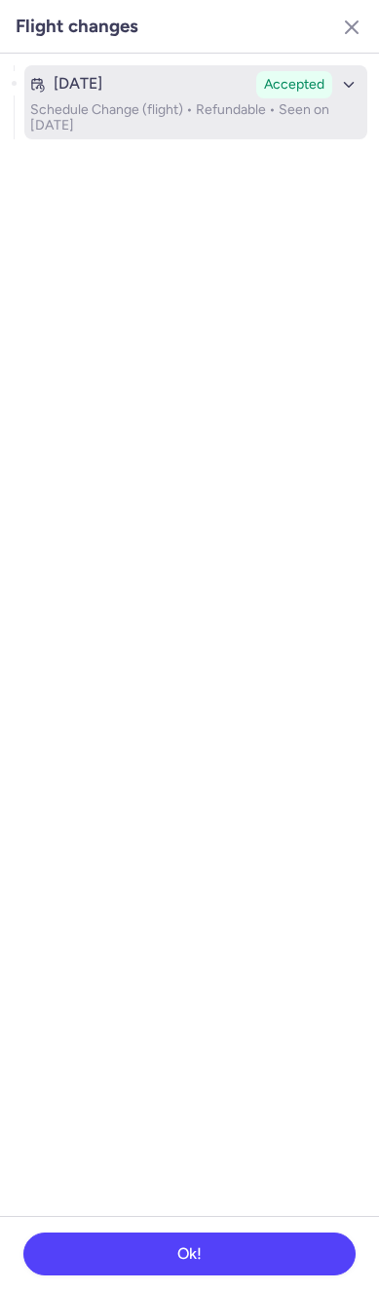
click at [127, 95] on div "Aug 13, 2025 Accepted" at bounding box center [195, 84] width 331 height 27
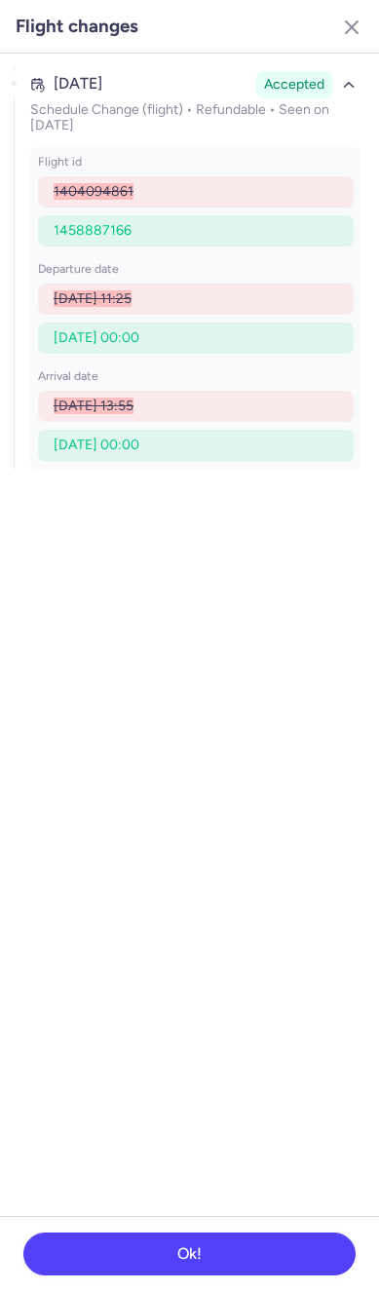
click at [361, 54] on ul "Aug 13, 2025 Accepted Schedule Change (flight) • Refundable • Seen on Aug 13, 2…" at bounding box center [189, 102] width 379 height 97
click at [352, 33] on icon "button" at bounding box center [351, 27] width 23 height 23
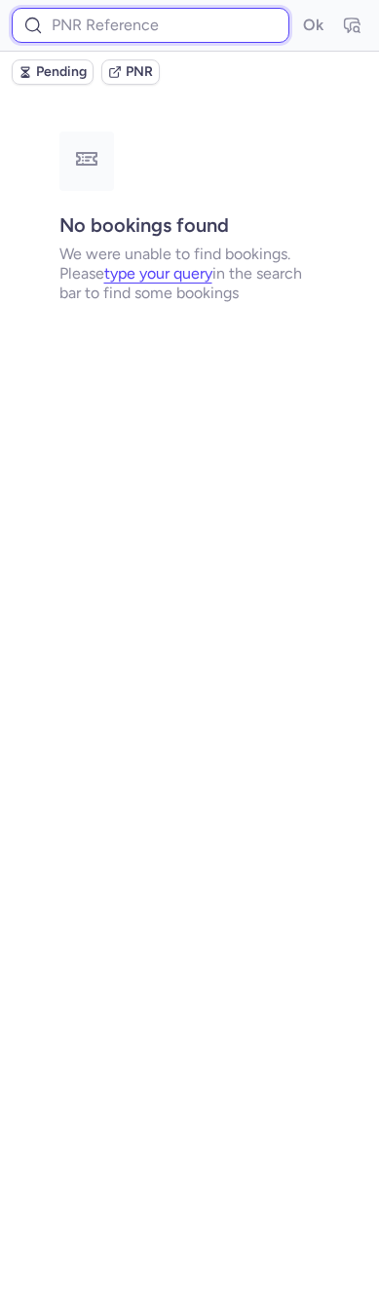
click at [106, 8] on input at bounding box center [151, 25] width 278 height 35
paste input "CP9KPE"
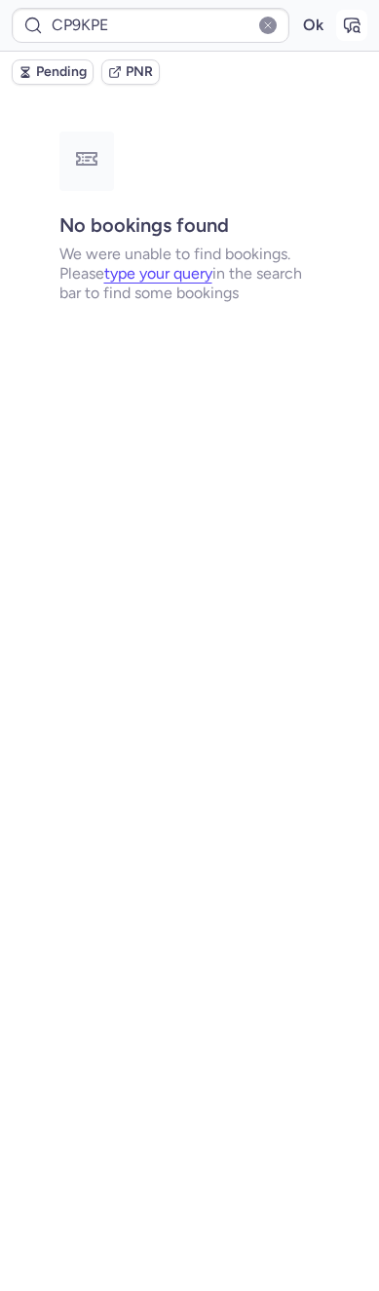
click at [362, 19] on button "button" at bounding box center [351, 25] width 31 height 31
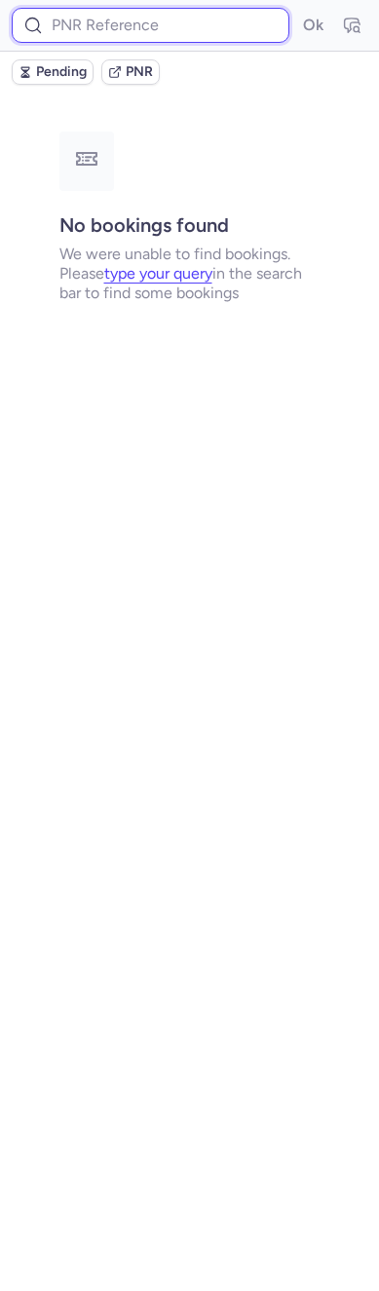
click at [128, 14] on input at bounding box center [151, 25] width 278 height 35
paste input "CP9KPE"
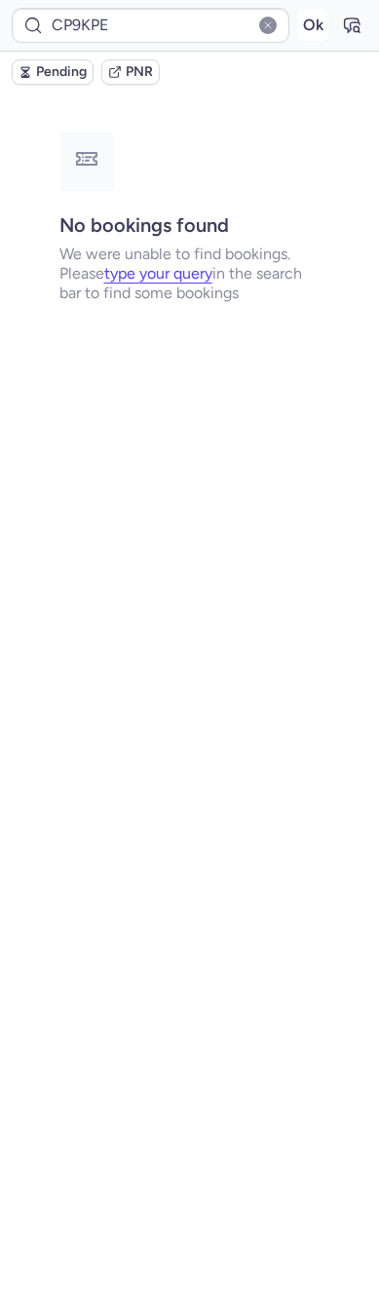
click at [301, 19] on button "Ok" at bounding box center [312, 25] width 31 height 31
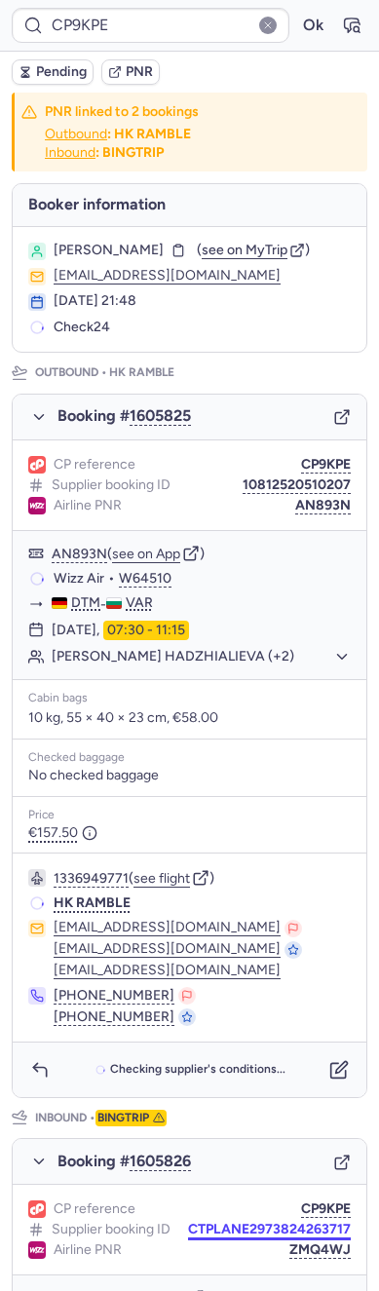
scroll to position [570, 0]
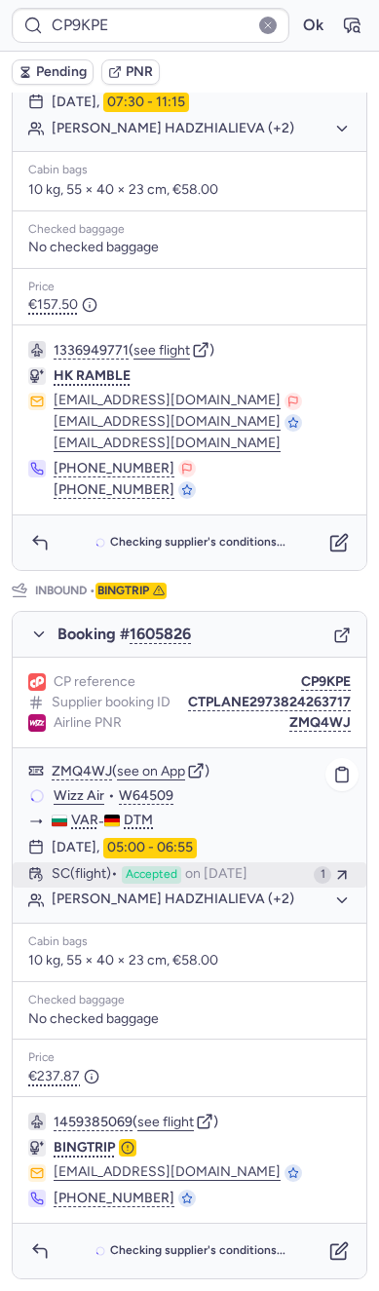
click at [241, 862] on button "SC (flight) Accepted on Aug 13, 2025 1" at bounding box center [190, 874] width 354 height 25
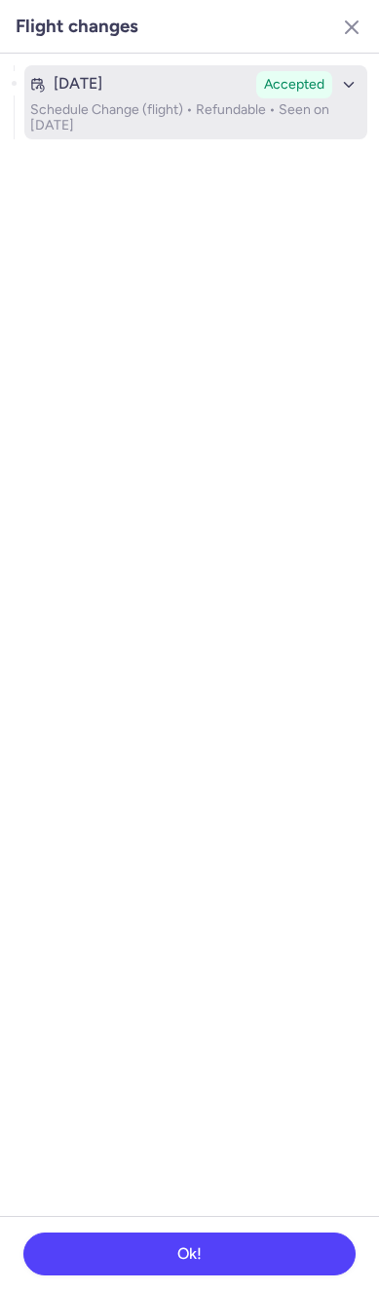
click at [200, 85] on div "Aug 13, 2025" at bounding box center [139, 84] width 218 height 18
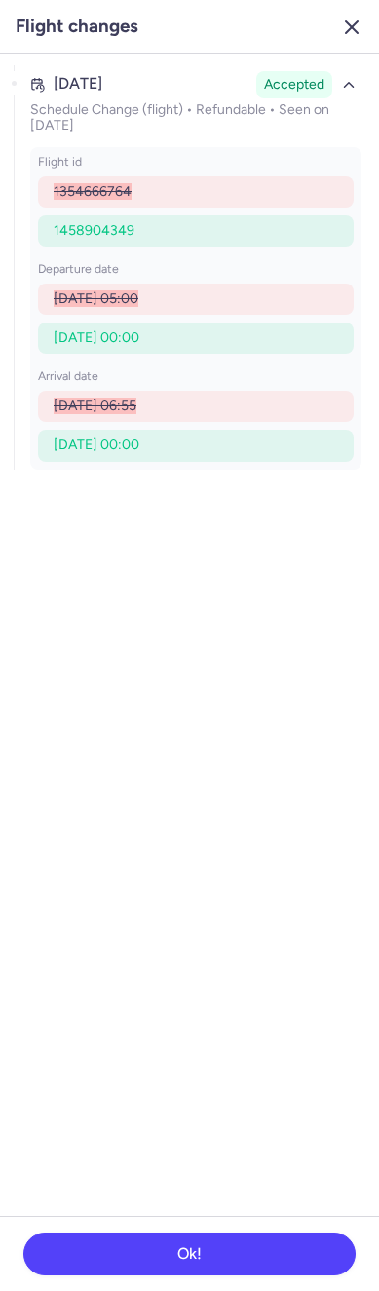
click at [347, 19] on icon "button" at bounding box center [351, 27] width 23 height 23
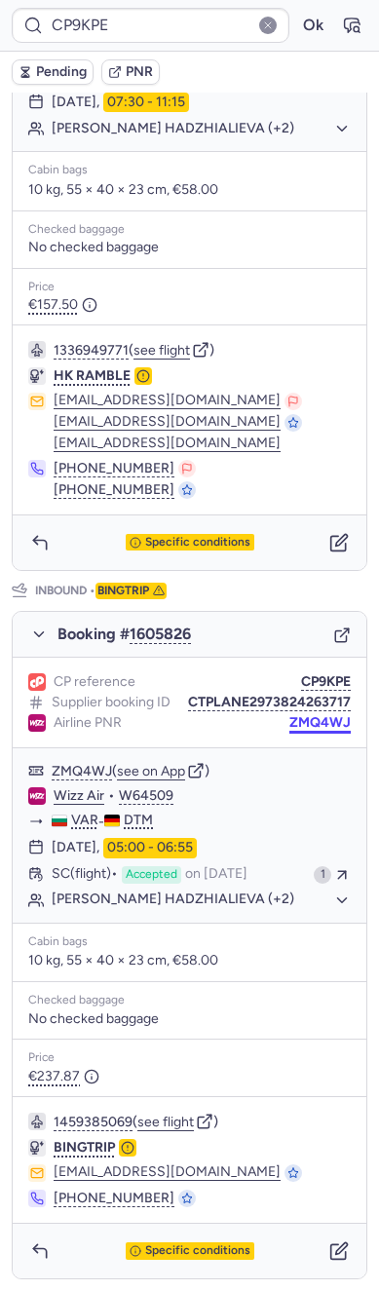
click at [312, 715] on button "ZMQ4WJ" at bounding box center [319, 723] width 61 height 16
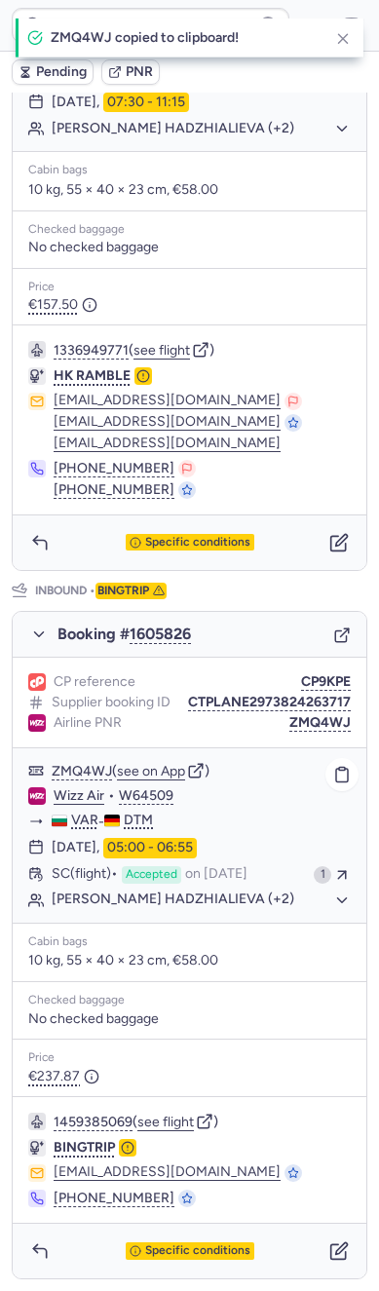
scroll to position [572, 0]
click at [329, 1251] on icon "button" at bounding box center [338, 1250] width 19 height 19
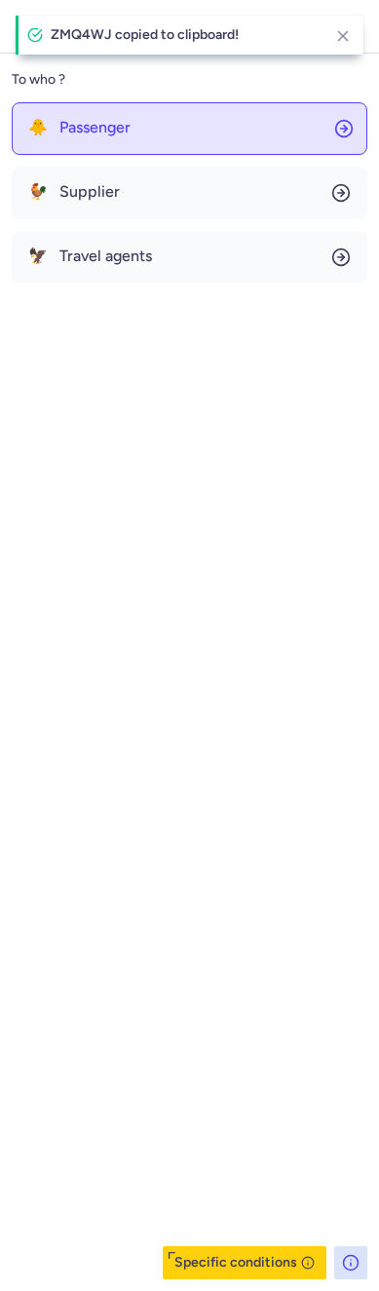
click at [96, 126] on span "Passenger" at bounding box center [94, 128] width 71 height 18
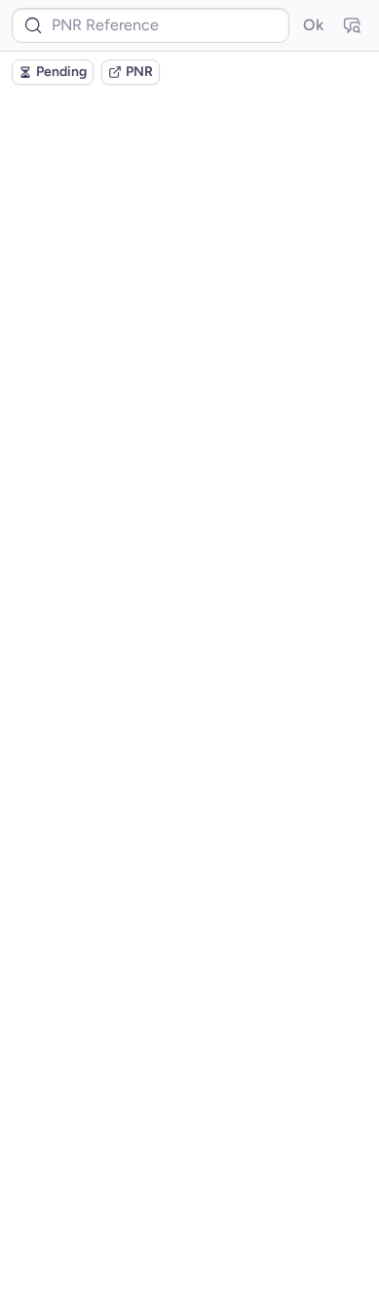
click at [158, 198] on li "Template" at bounding box center [135, 188] width 48 height 25
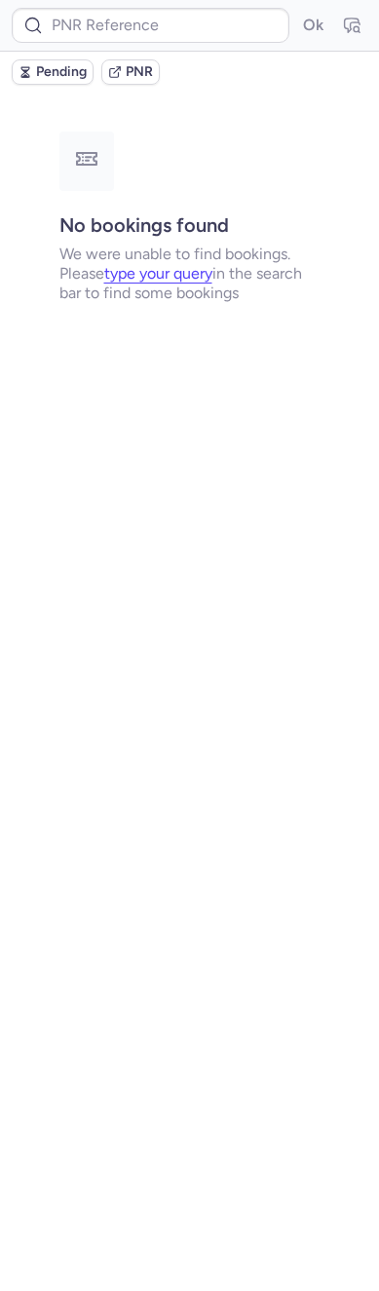
scroll to position [0, 0]
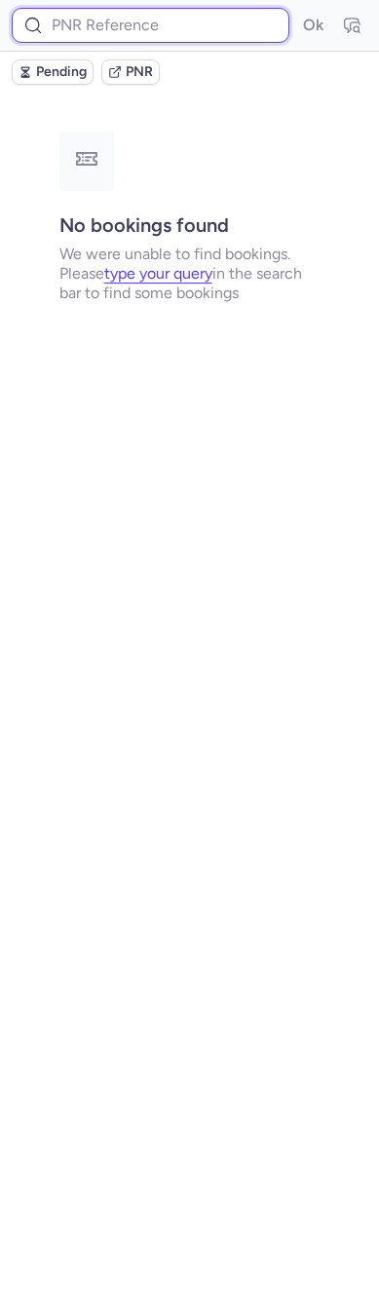
click at [178, 19] on input at bounding box center [151, 25] width 278 height 35
paste input "CP9KPE"
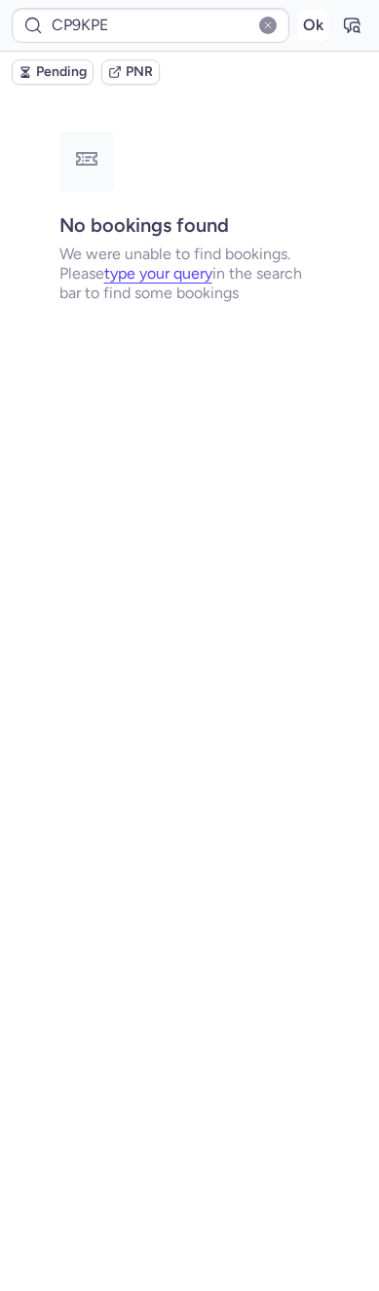
click at [317, 28] on button "Ok" at bounding box center [312, 25] width 31 height 31
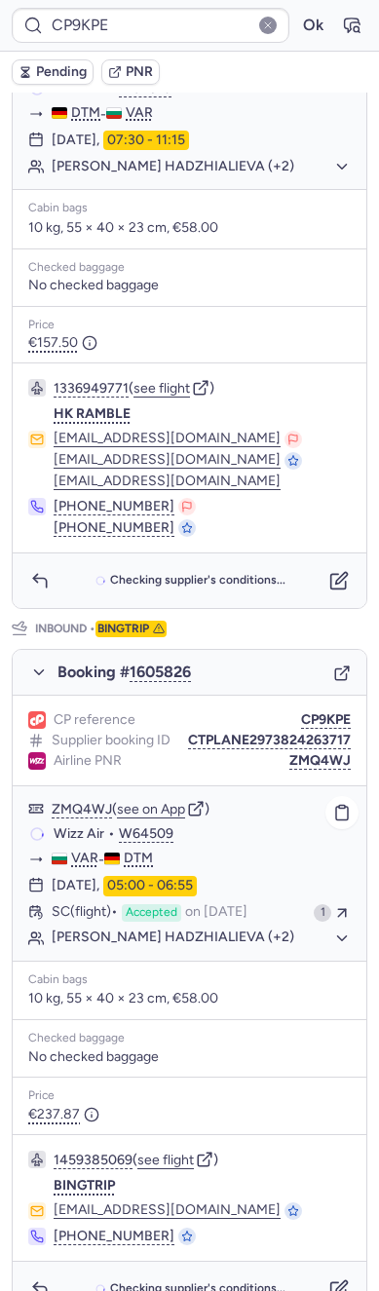
scroll to position [570, 0]
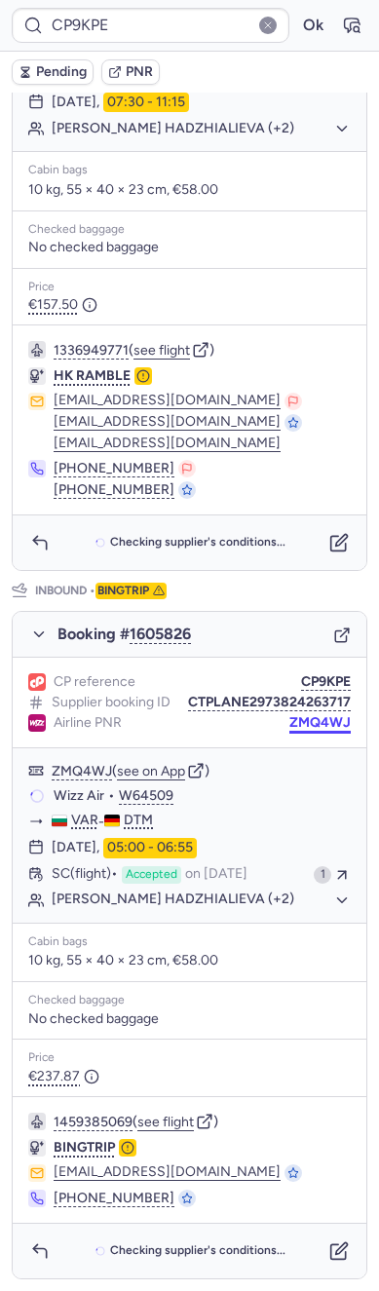
click at [301, 715] on button "ZMQ4WJ" at bounding box center [319, 723] width 61 height 16
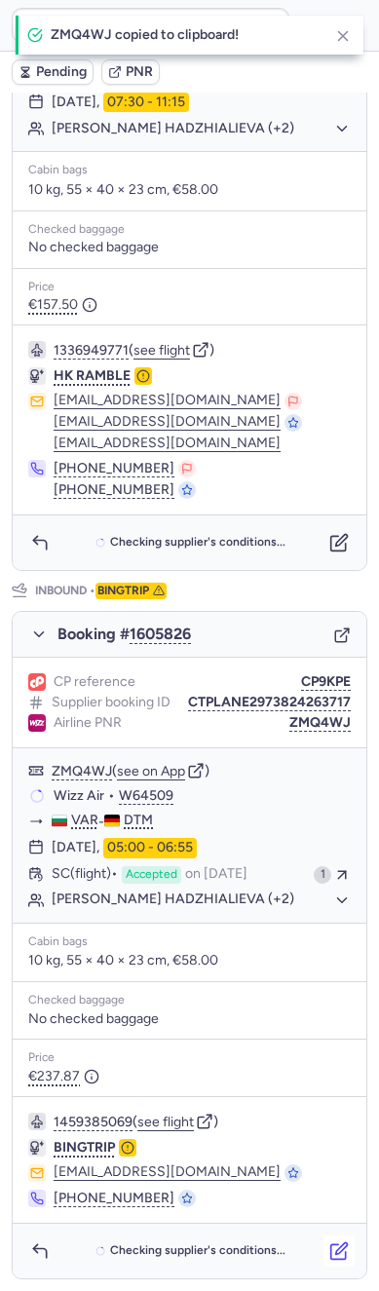
click at [327, 1240] on button "button" at bounding box center [338, 1250] width 31 height 31
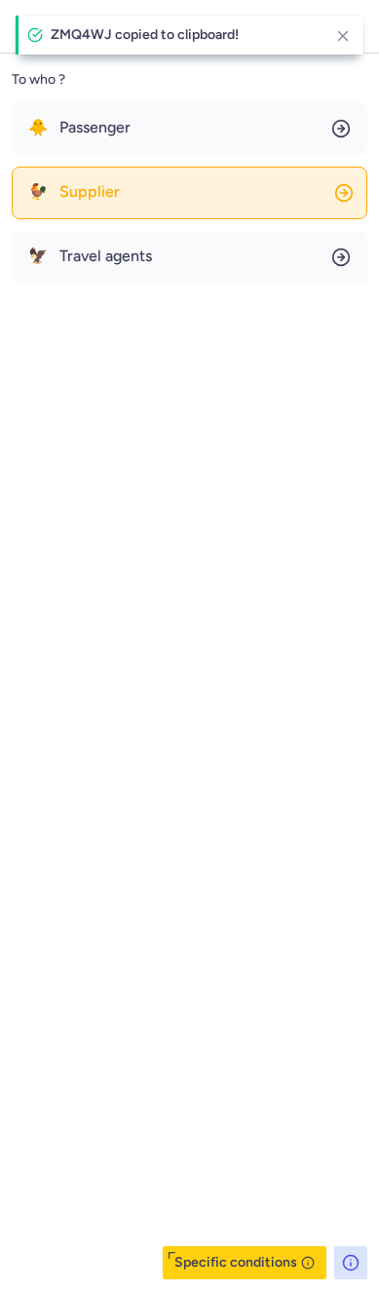
click at [101, 202] on button "🐓 Supplier" at bounding box center [190, 193] width 356 height 53
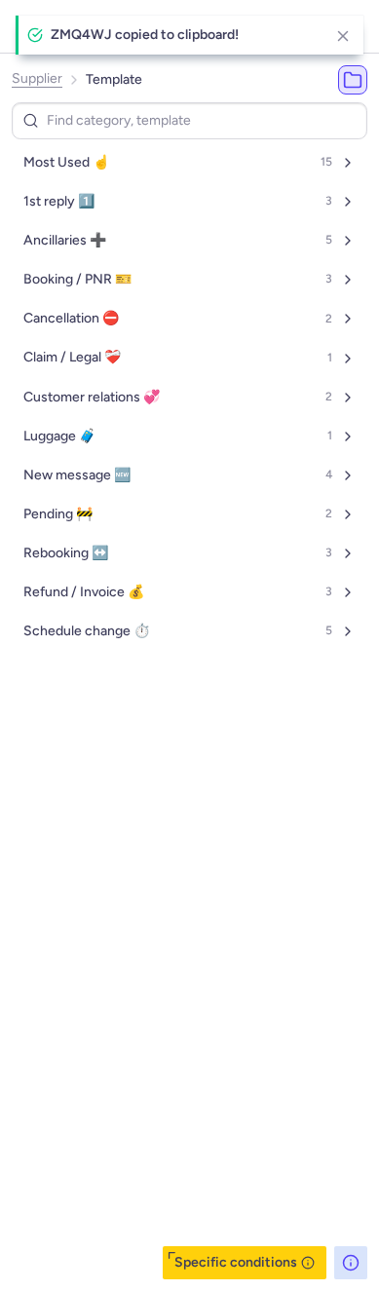
click at [47, 85] on span "Supplier" at bounding box center [37, 79] width 51 height 16
click at [36, 75] on span "Supplier" at bounding box center [37, 79] width 51 height 16
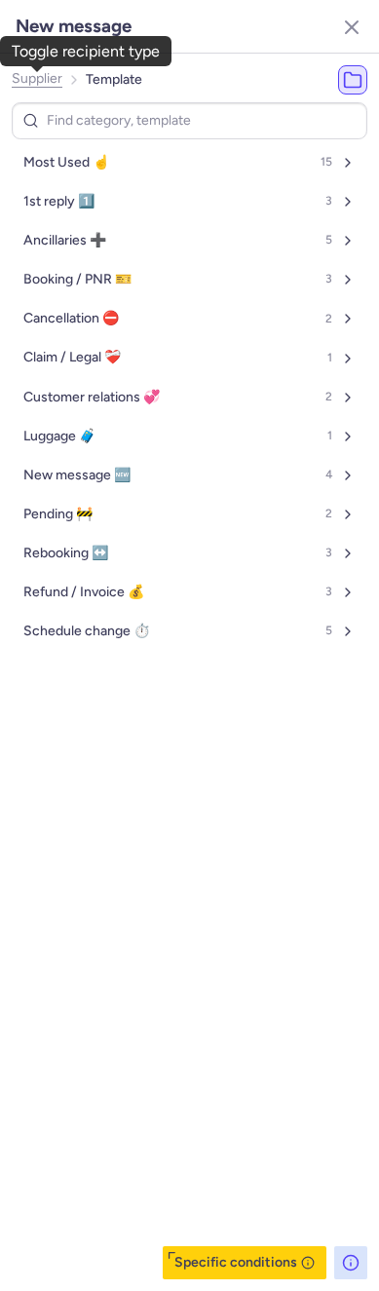
click at [36, 79] on span "Supplier" at bounding box center [37, 79] width 51 height 16
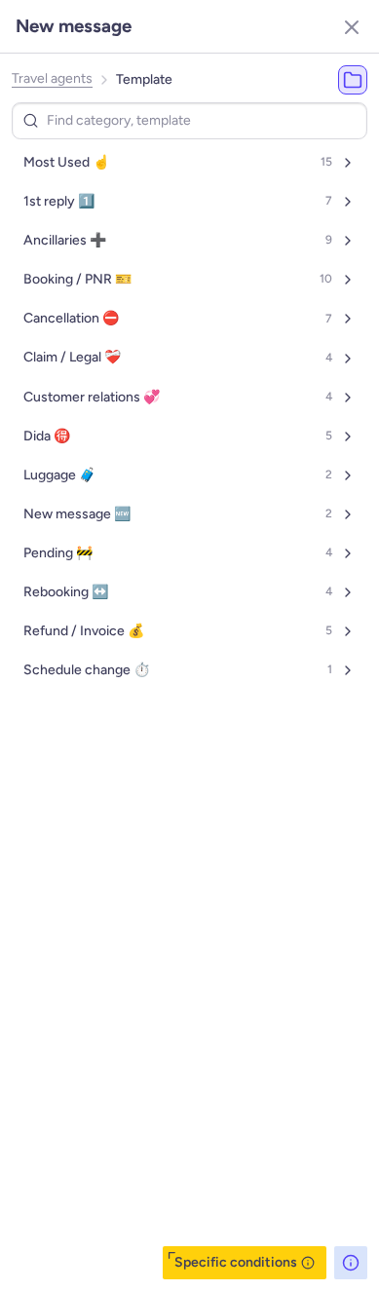
click at [36, 79] on span "Travel agents" at bounding box center [52, 79] width 81 height 16
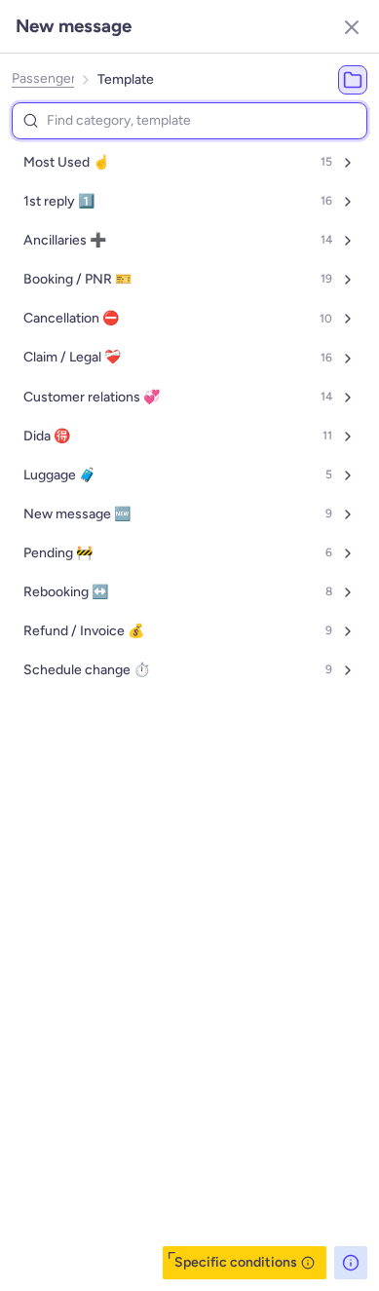
click at [77, 131] on input at bounding box center [190, 121] width 356 height 38
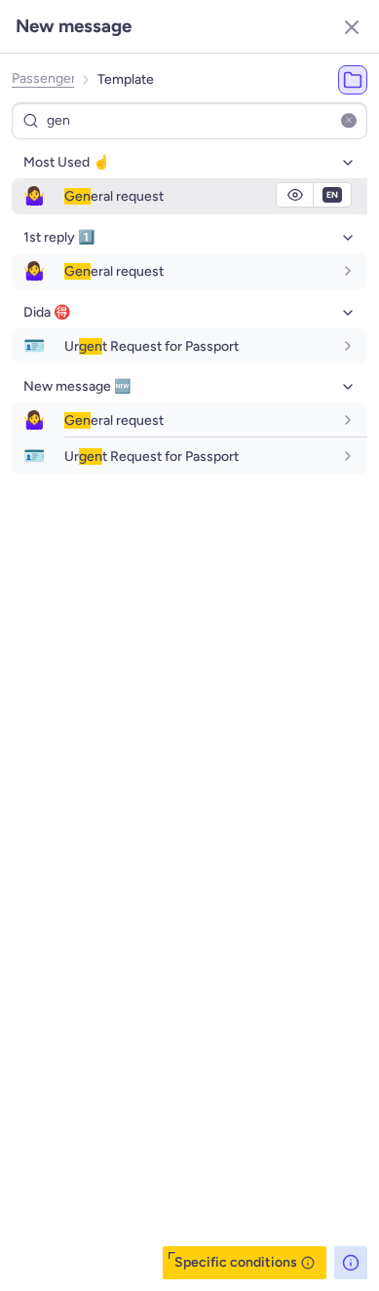
click at [71, 188] on span "Gen" at bounding box center [77, 196] width 26 height 17
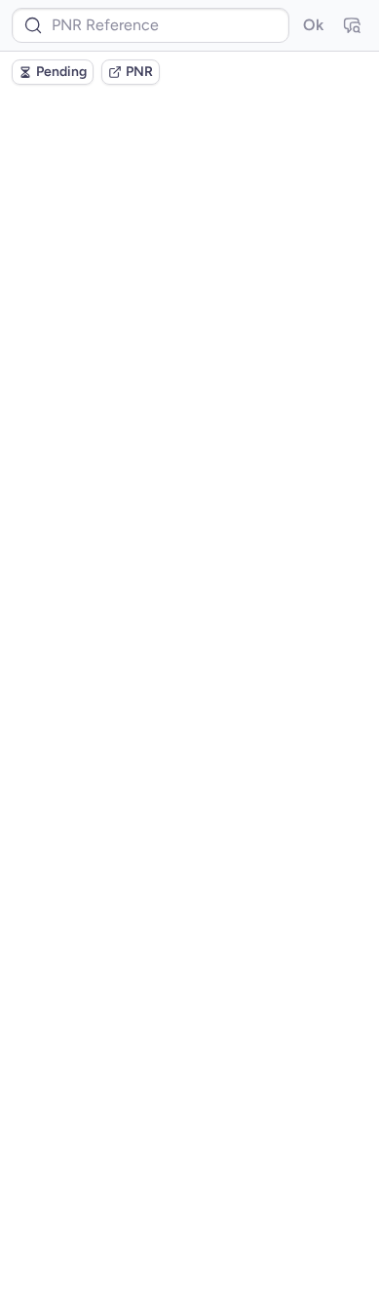
scroll to position [0, 0]
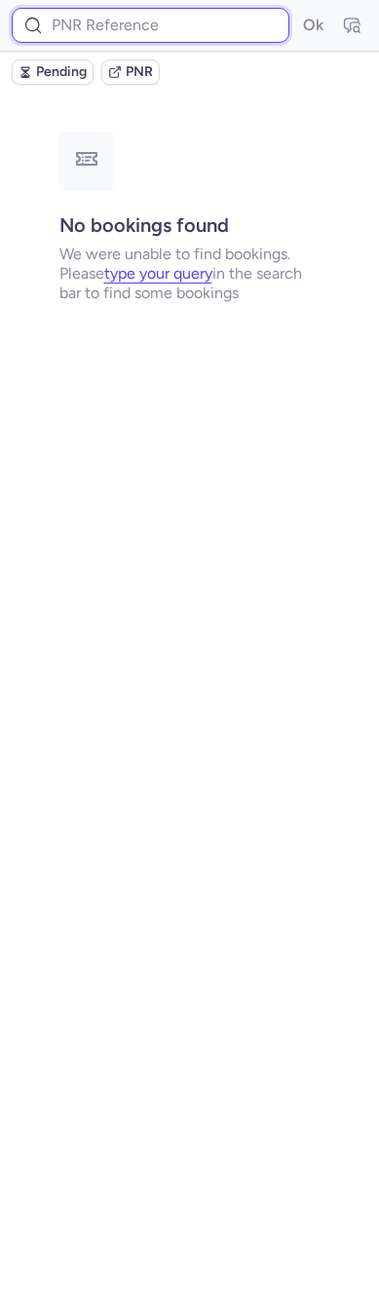
click at [163, 8] on input at bounding box center [151, 25] width 278 height 35
paste input "CP4WFU"
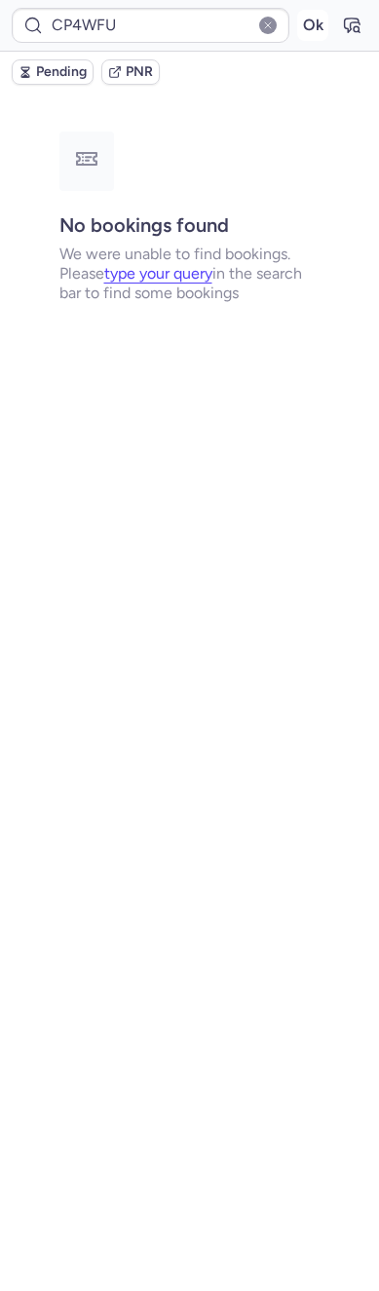
click at [311, 19] on button "Ok" at bounding box center [312, 25] width 31 height 31
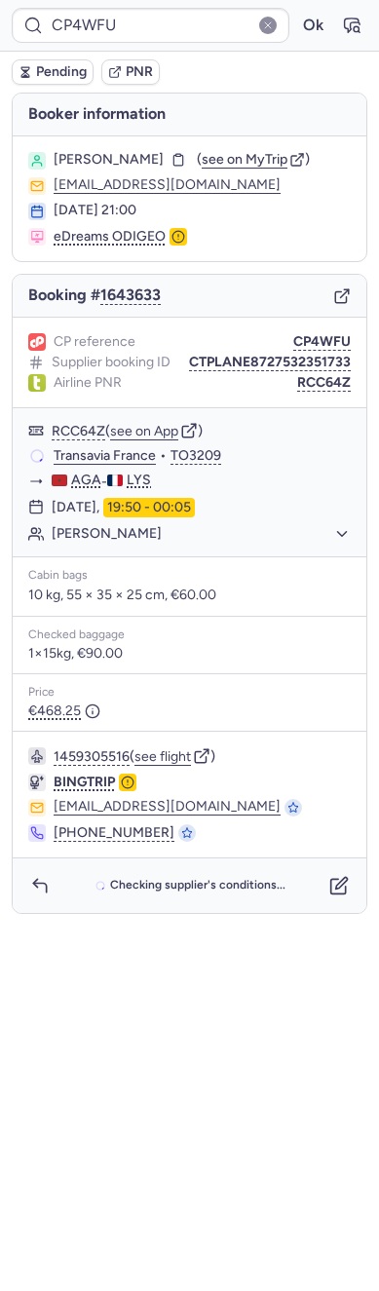
click at [368, 19] on div "CP4WFU Ok" at bounding box center [189, 26] width 379 height 52
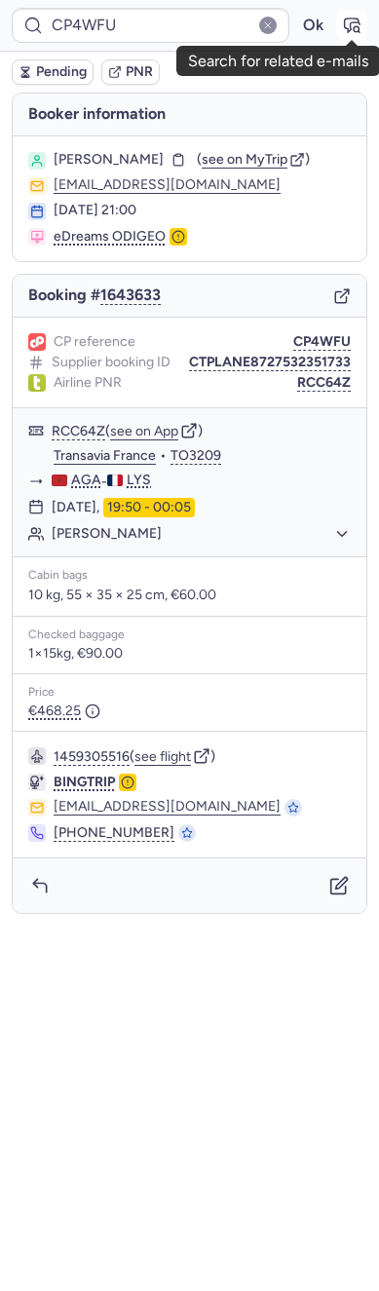
click at [347, 19] on icon "button" at bounding box center [352, 26] width 15 height 14
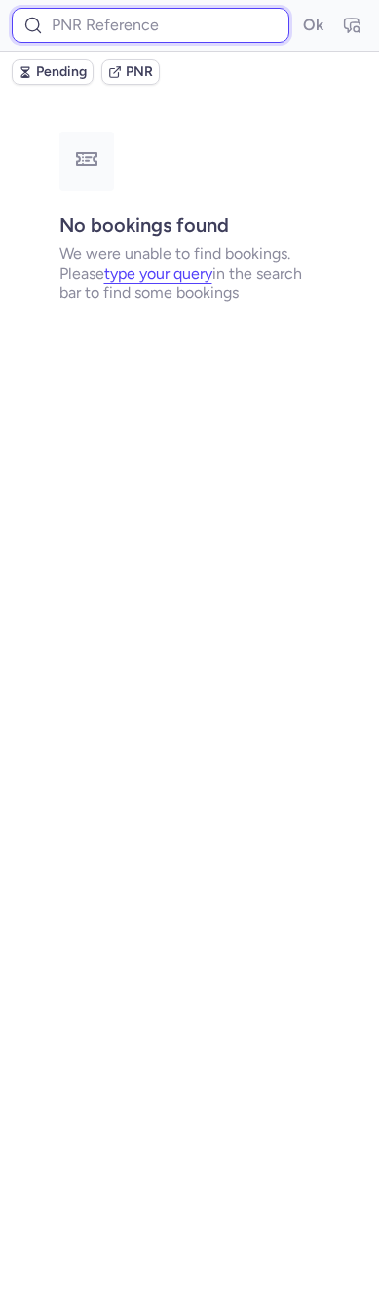
drag, startPoint x: 163, startPoint y: 34, endPoint x: 213, endPoint y: 29, distance: 50.9
click at [163, 34] on input at bounding box center [151, 25] width 278 height 35
paste input "CP4WFU"
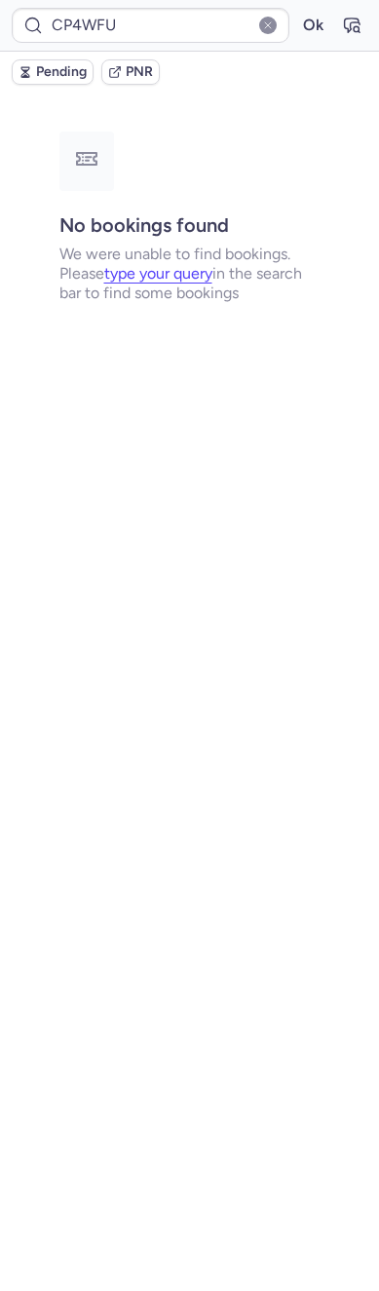
click at [317, 19] on button "Ok" at bounding box center [312, 25] width 31 height 31
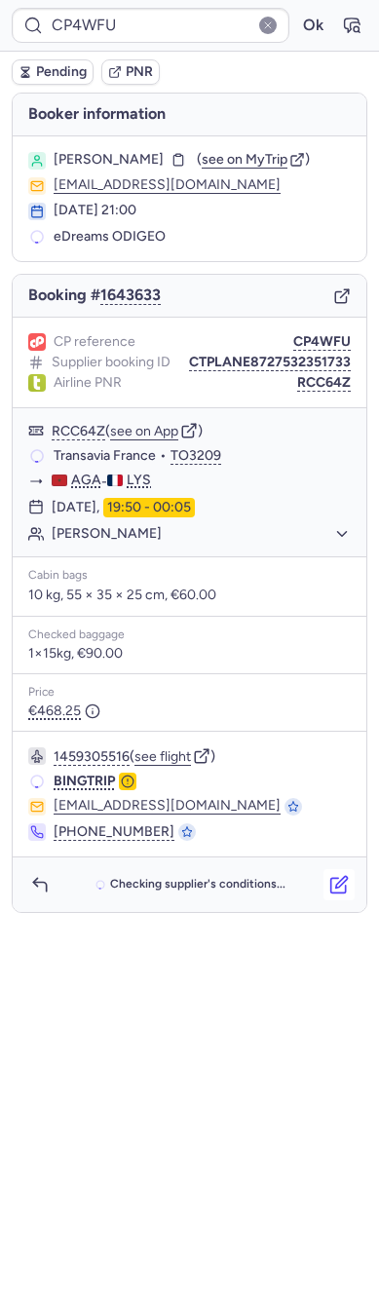
click at [341, 878] on icon "button" at bounding box center [342, 882] width 12 height 12
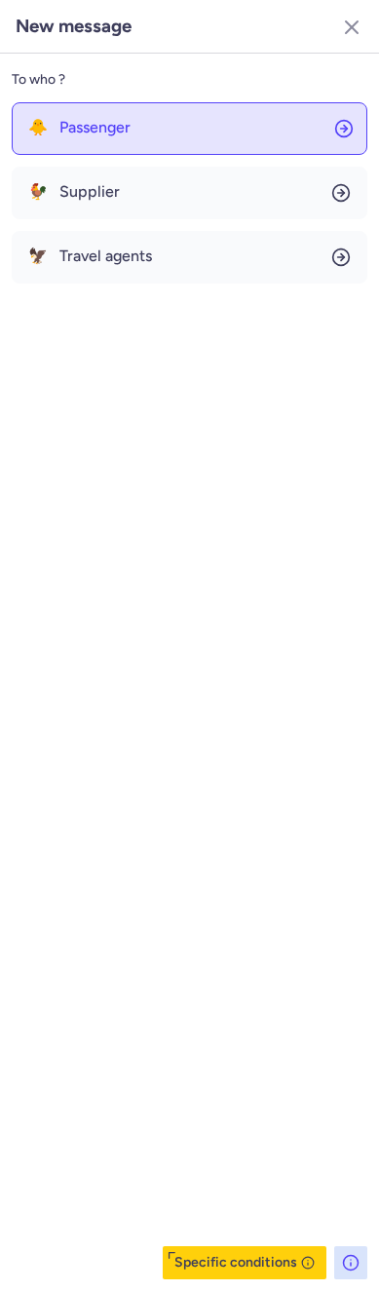
click at [107, 115] on button "🐥 Passenger" at bounding box center [190, 128] width 356 height 53
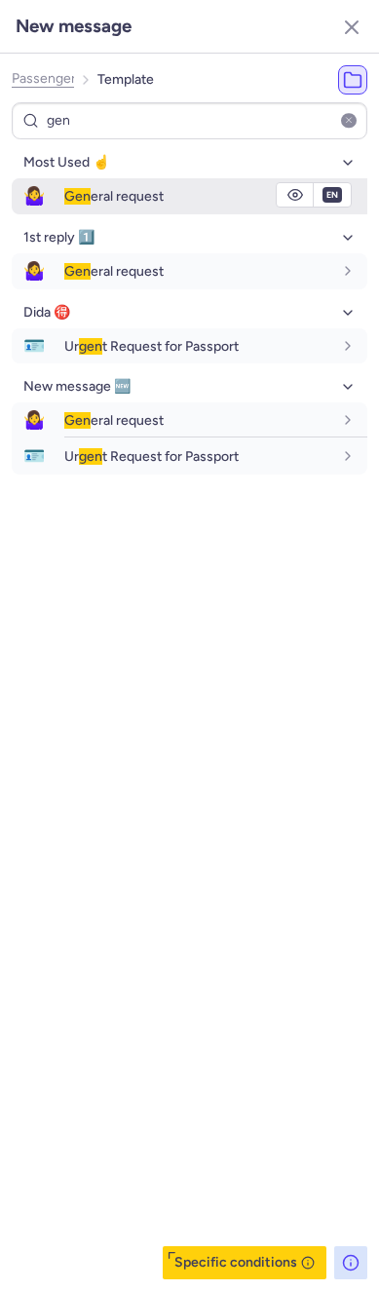
click at [106, 182] on div "Gen eral request" at bounding box center [215, 195] width 303 height 33
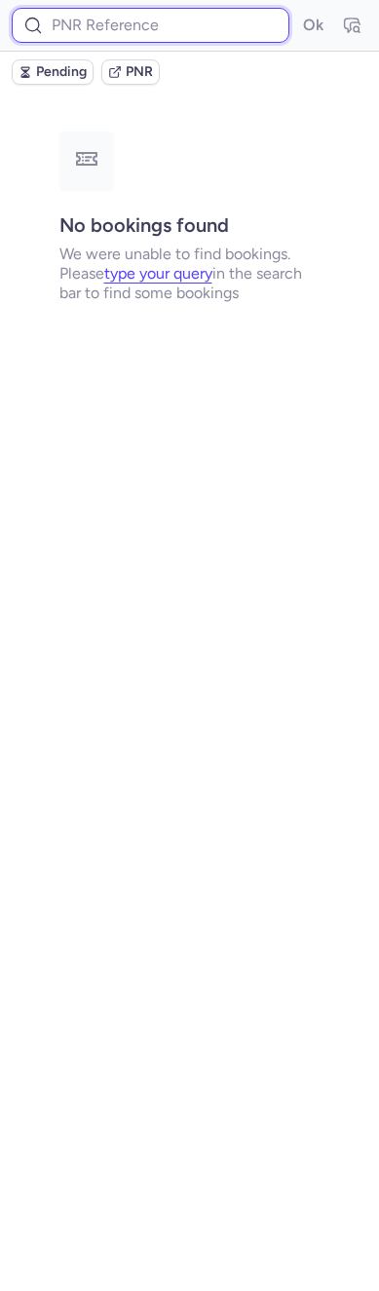
click at [131, 24] on input at bounding box center [151, 25] width 278 height 35
paste input "CP4WFU"
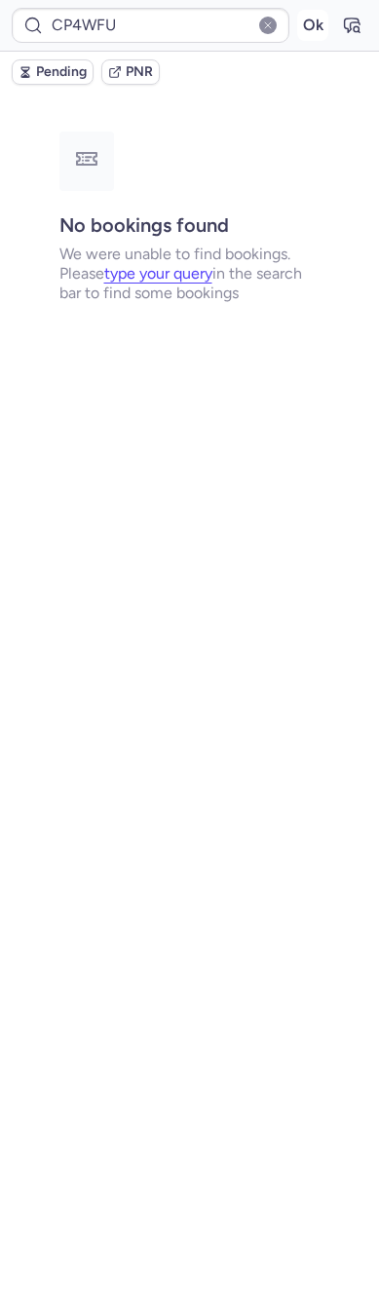
click at [311, 38] on button "Ok" at bounding box center [312, 25] width 31 height 31
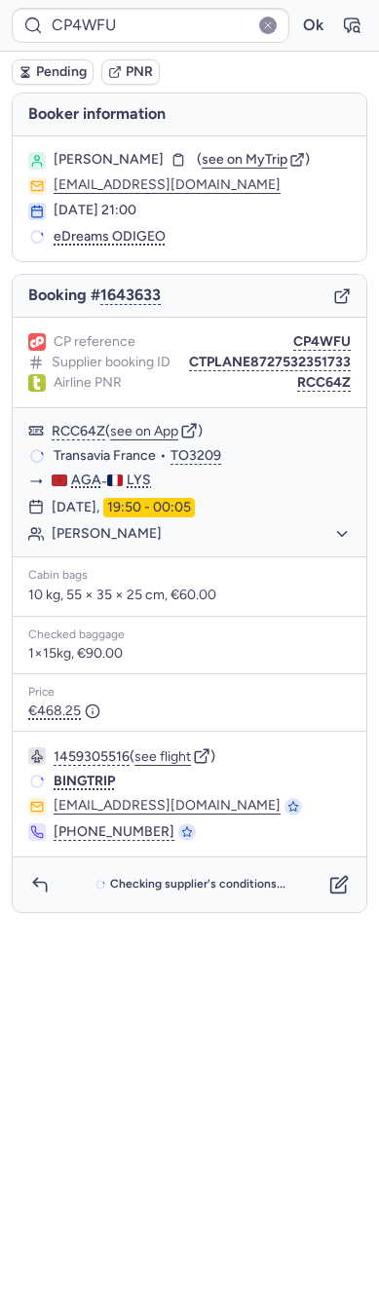
click at [321, 392] on div "CP reference CP4WFU Supplier booking ID CTPLANE8727532351733 Airline PNR RCC64Z" at bounding box center [190, 363] width 354 height 91
click at [326, 382] on button "RCC64Z" at bounding box center [324, 383] width 54 height 16
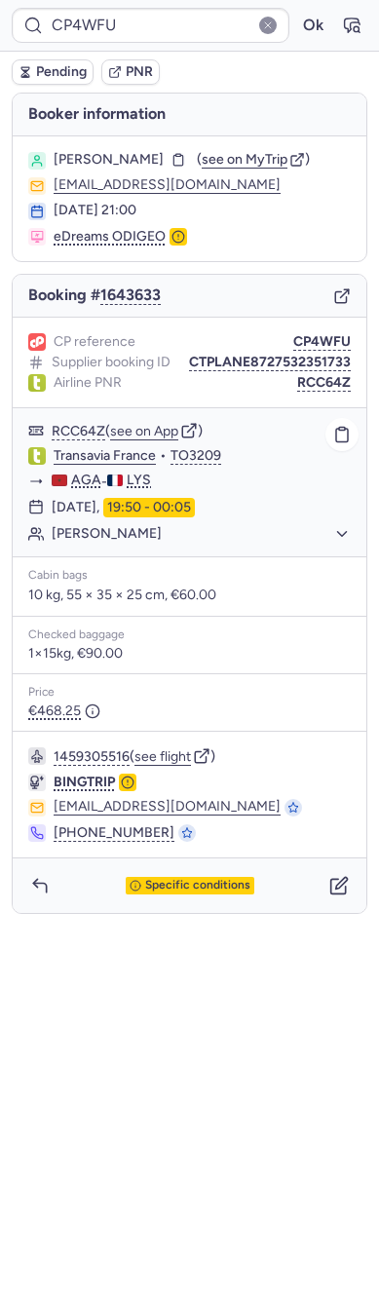
click at [195, 509] on time "19:50 - 00:05" at bounding box center [149, 507] width 92 height 19
click at [235, 166] on span "see on MyTrip" at bounding box center [245, 159] width 86 height 17
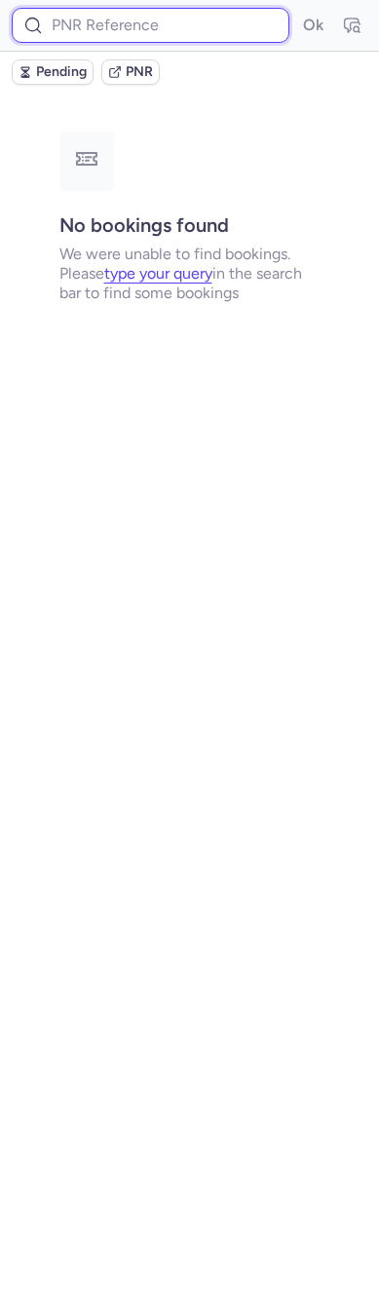
click at [183, 25] on input at bounding box center [151, 25] width 278 height 35
paste input "CP8SP2"
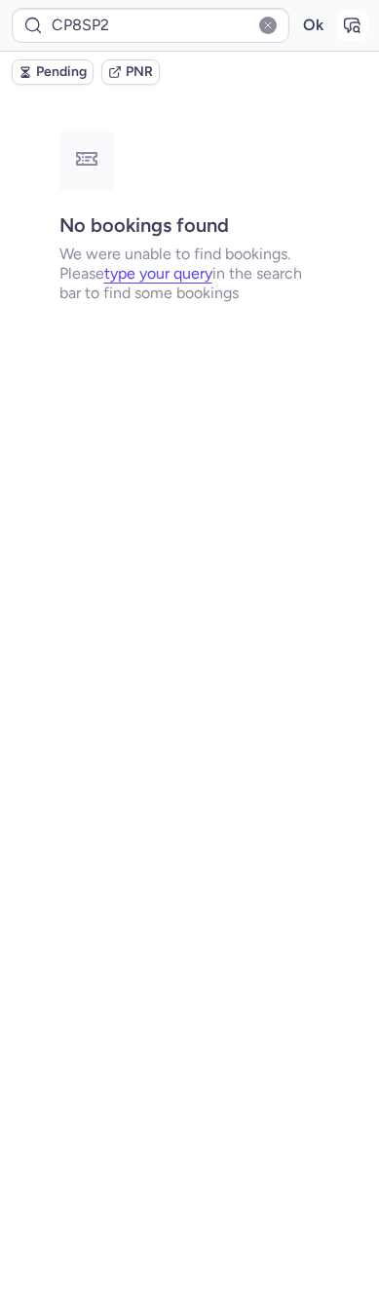
click at [337, 15] on button "button" at bounding box center [351, 25] width 31 height 31
click at [108, 65] on icon "button" at bounding box center [115, 72] width 14 height 14
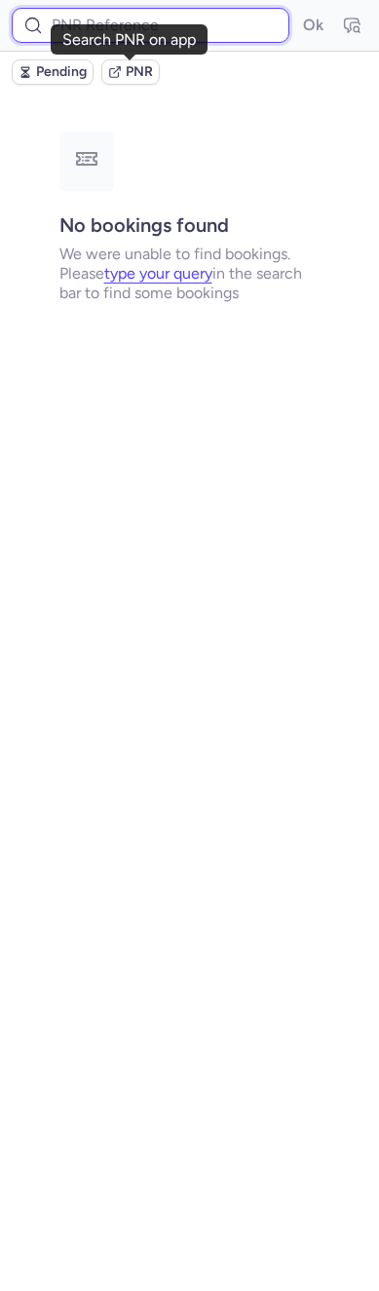
click at [76, 13] on input at bounding box center [151, 25] width 278 height 35
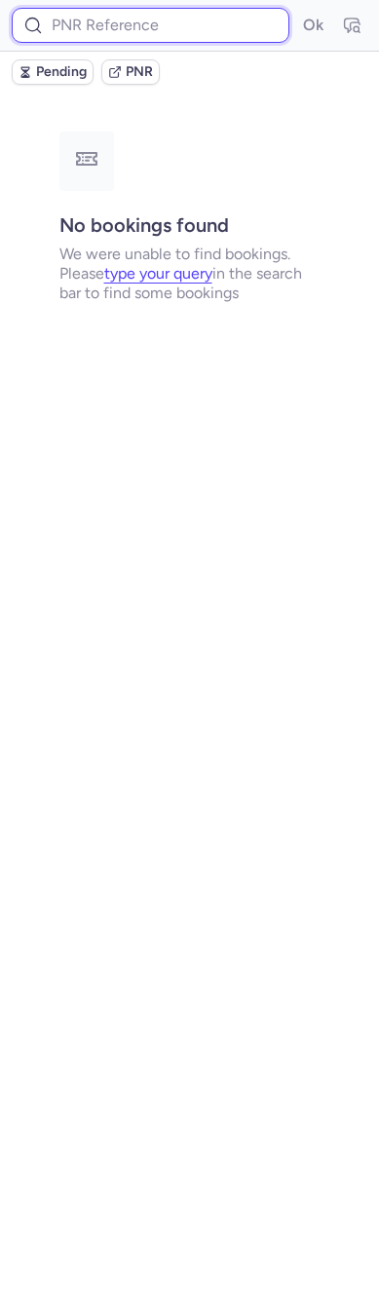
paste input "CPCL56"
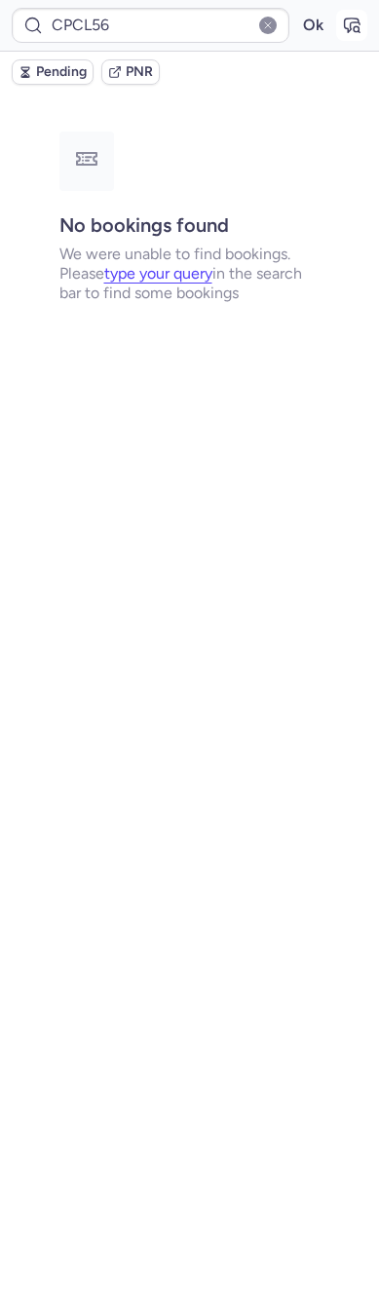
click at [340, 32] on button "button" at bounding box center [351, 25] width 31 height 31
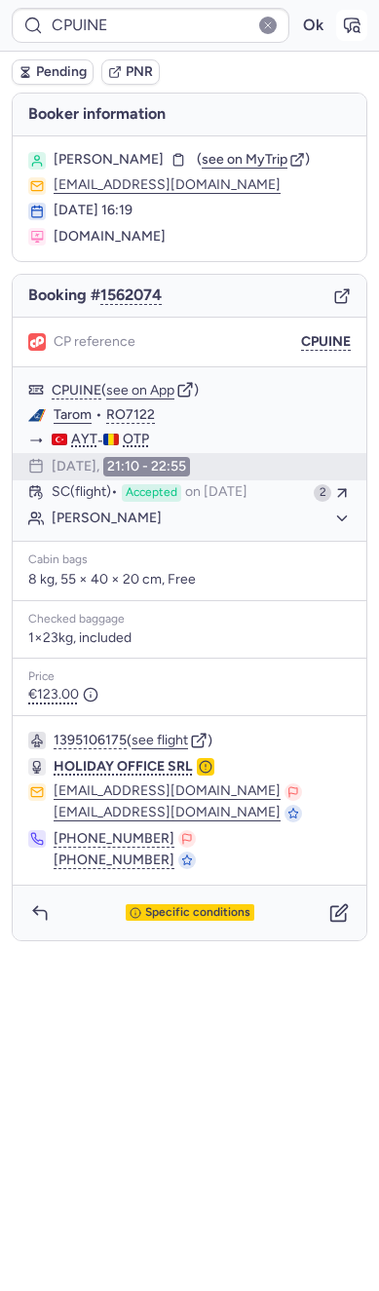
click at [336, 26] on button "button" at bounding box center [351, 25] width 31 height 31
click at [359, 26] on icon "button" at bounding box center [351, 25] width 19 height 19
click at [118, 485] on span "SC (flight)" at bounding box center [85, 493] width 66 height 18
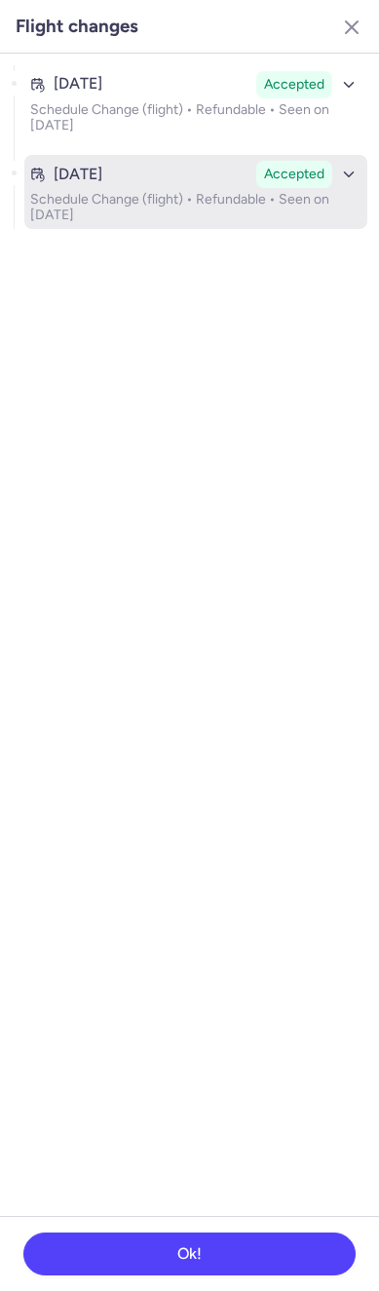
click at [147, 200] on p "Schedule Change (flight) • Refundable • Seen on Jul 30, 2025" at bounding box center [195, 207] width 331 height 31
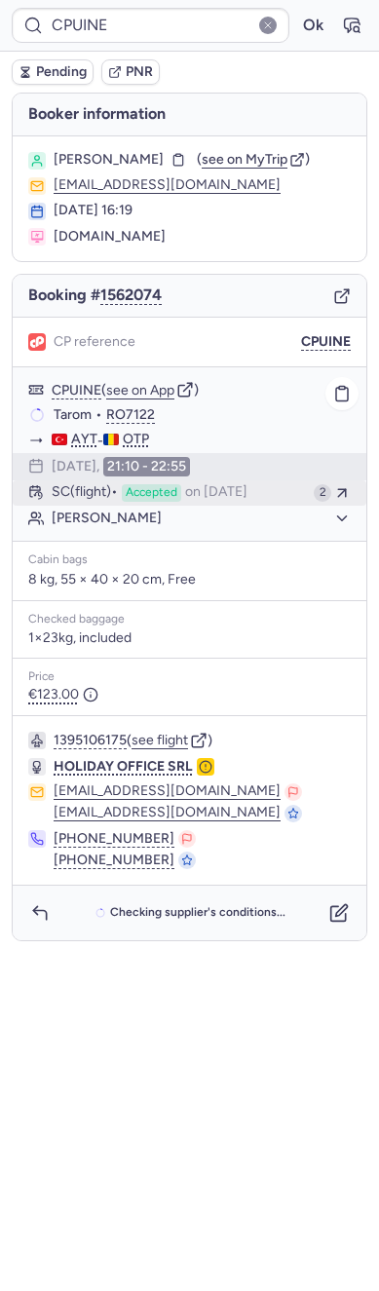
click at [218, 494] on span "on Jul 30, 2025" at bounding box center [216, 493] width 62 height 18
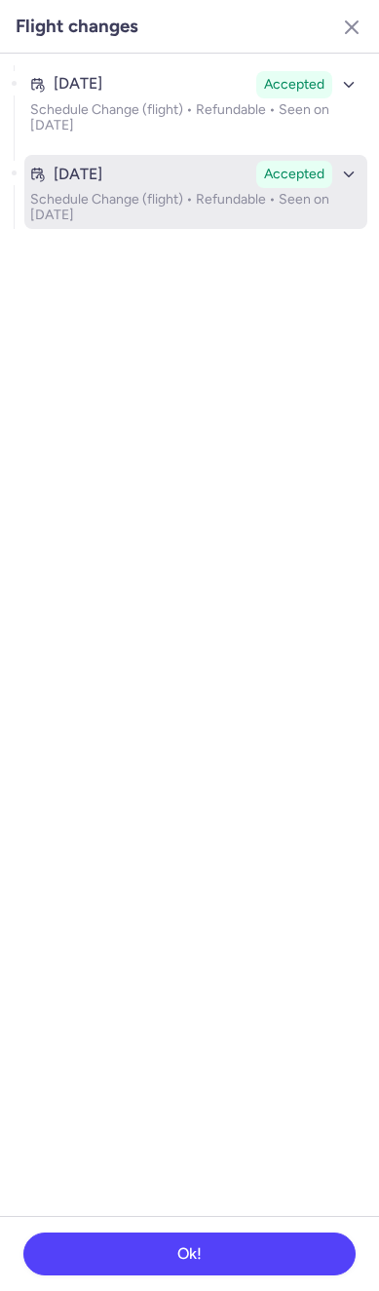
click at [159, 162] on div "Jul 30, 2025 Accepted" at bounding box center [195, 174] width 331 height 27
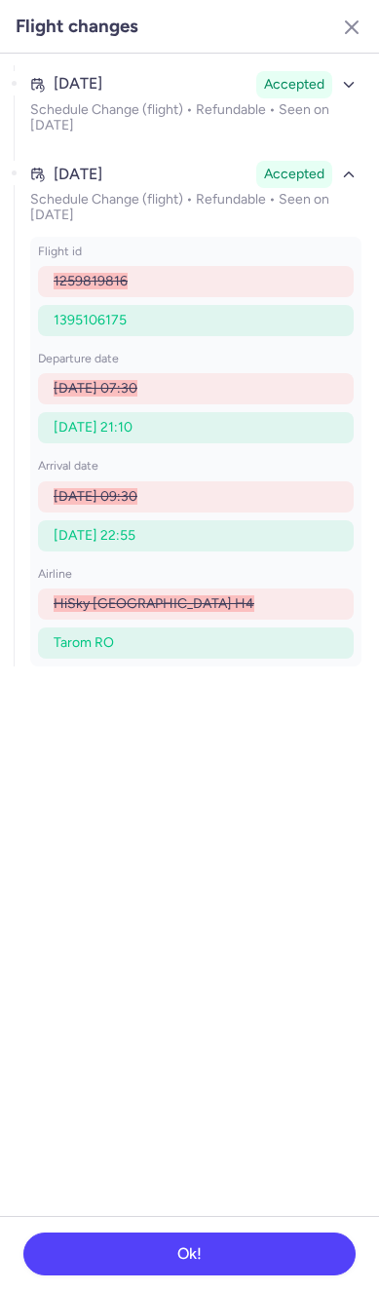
click at [172, 60] on ul "Jul 3, 2025 Accepted Schedule Change (flight) • Refundable • Seen on Jul 3, 202…" at bounding box center [189, 102] width 379 height 97
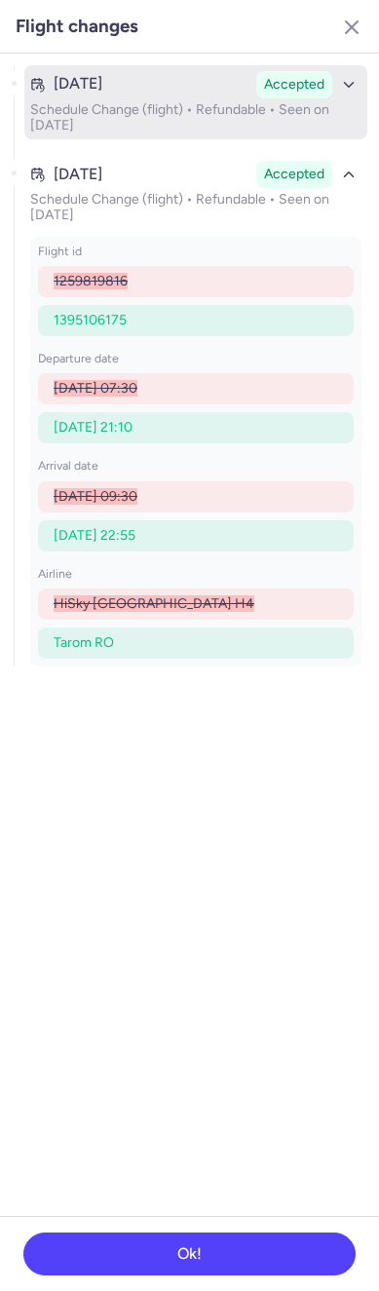
click at [159, 102] on p "Schedule Change (flight) • Refundable • Seen on Jul 3, 2025" at bounding box center [195, 117] width 331 height 31
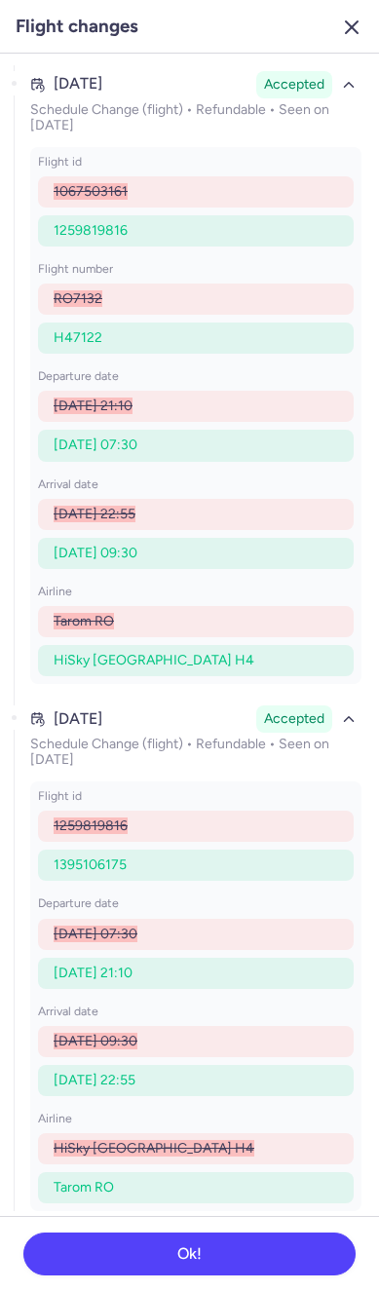
click at [357, 23] on icon "button" at bounding box center [351, 27] width 23 height 23
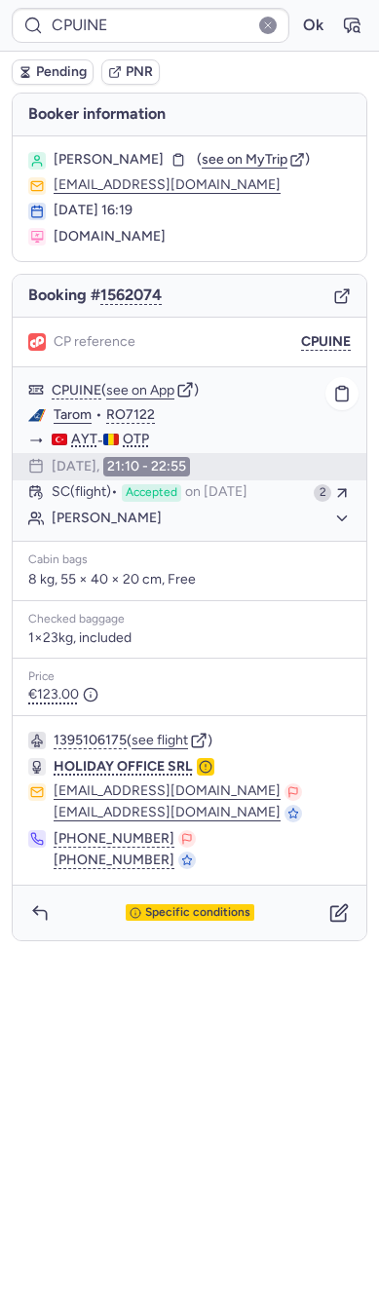
click at [194, 509] on button "Maria SMARANDA" at bounding box center [201, 518] width 299 height 18
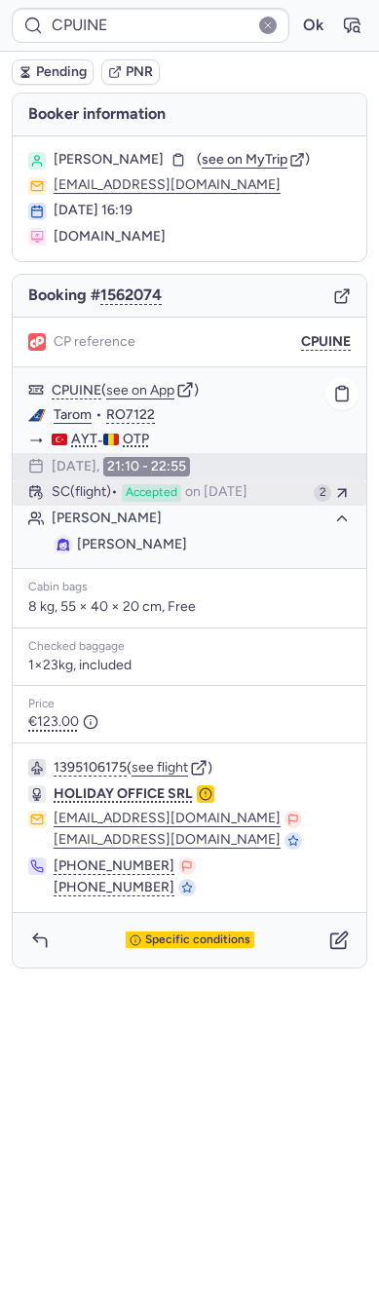
click at [206, 499] on span "on Jul 30, 2025" at bounding box center [216, 493] width 62 height 18
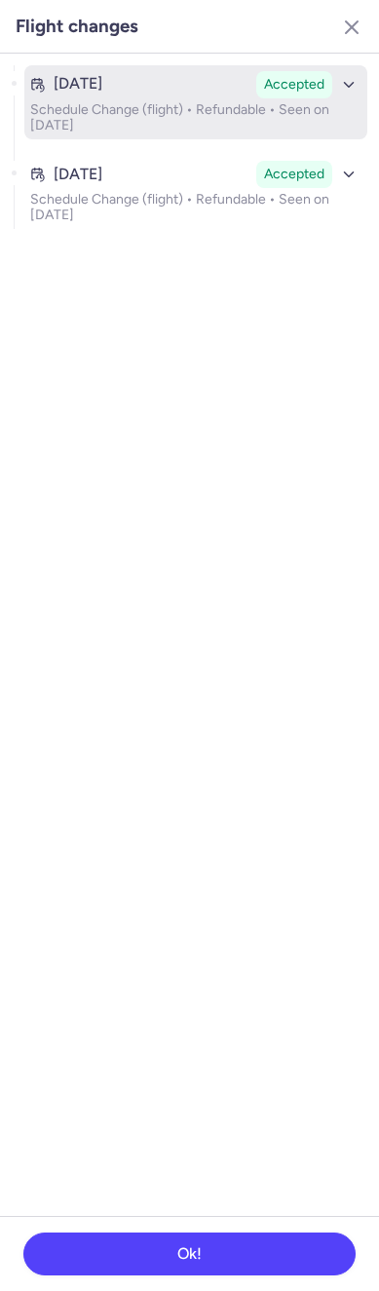
click at [155, 135] on button "Jul 3, 2025 Accepted Schedule Change (flight) • Refundable • Seen on Jul 3, 2025" at bounding box center [195, 102] width 343 height 74
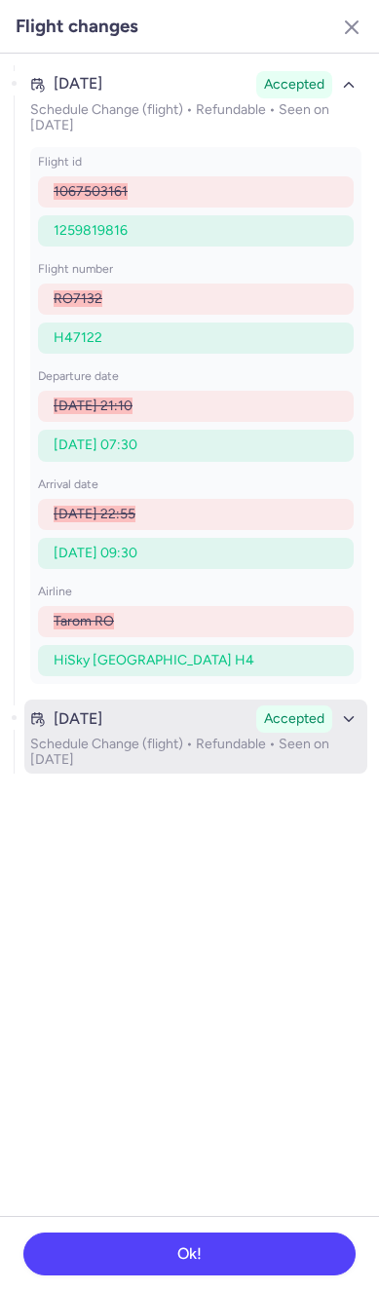
click at [175, 749] on p "Schedule Change (flight) • Refundable • Seen on Jul 30, 2025" at bounding box center [195, 751] width 331 height 31
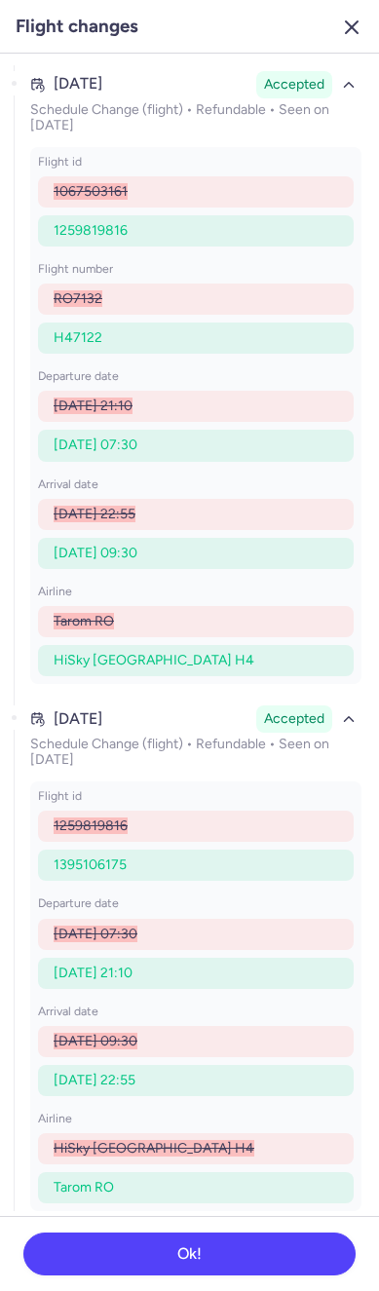
click at [344, 18] on icon "button" at bounding box center [351, 27] width 23 height 23
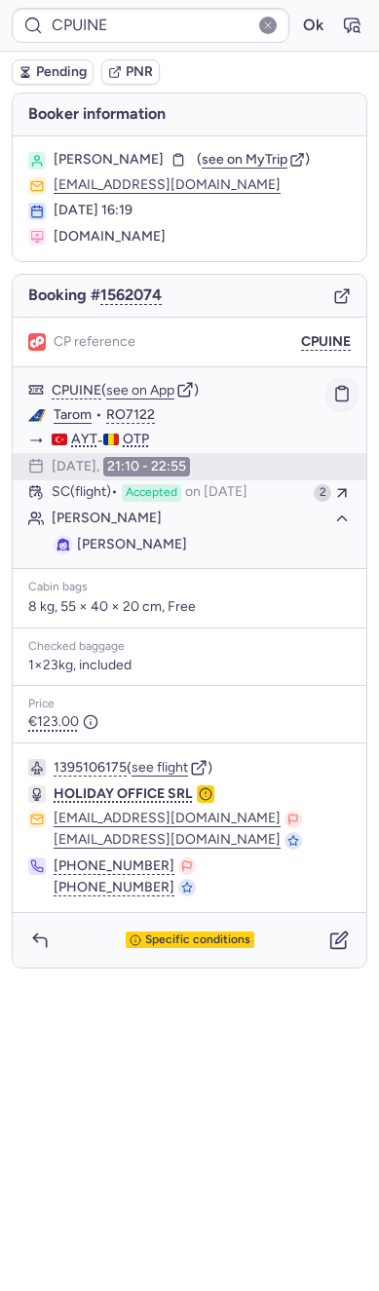
click at [339, 387] on rect "button" at bounding box center [342, 387] width 6 height 3
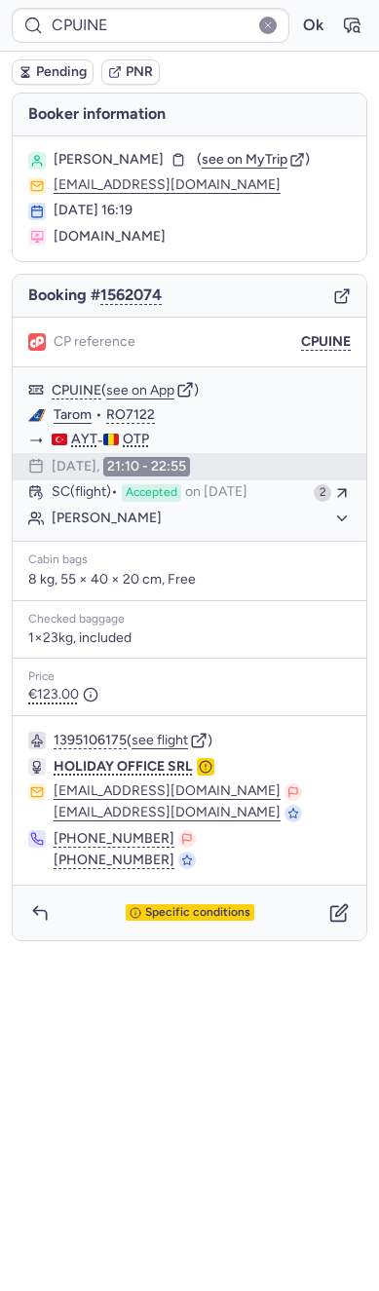
click at [61, 88] on div "Pending PNR" at bounding box center [189, 72] width 379 height 41
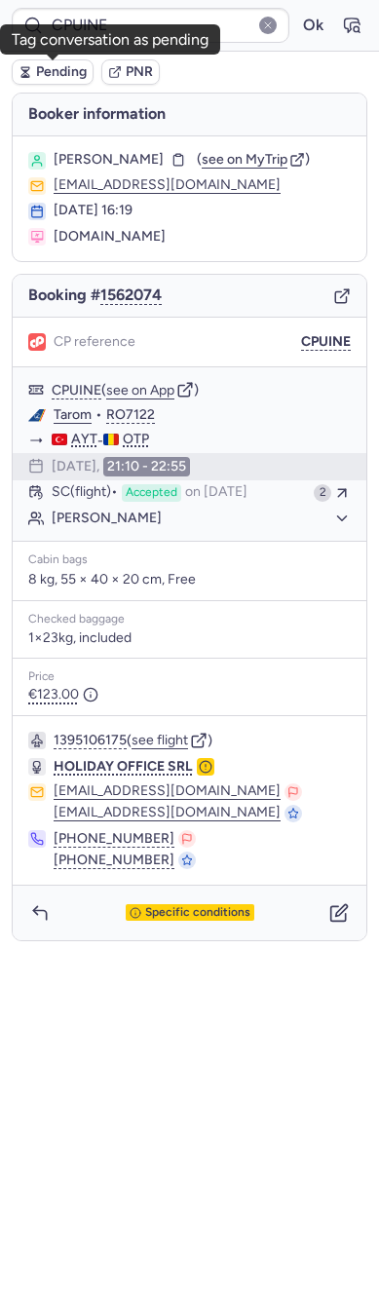
click at [57, 77] on span "Pending" at bounding box center [61, 72] width 51 height 16
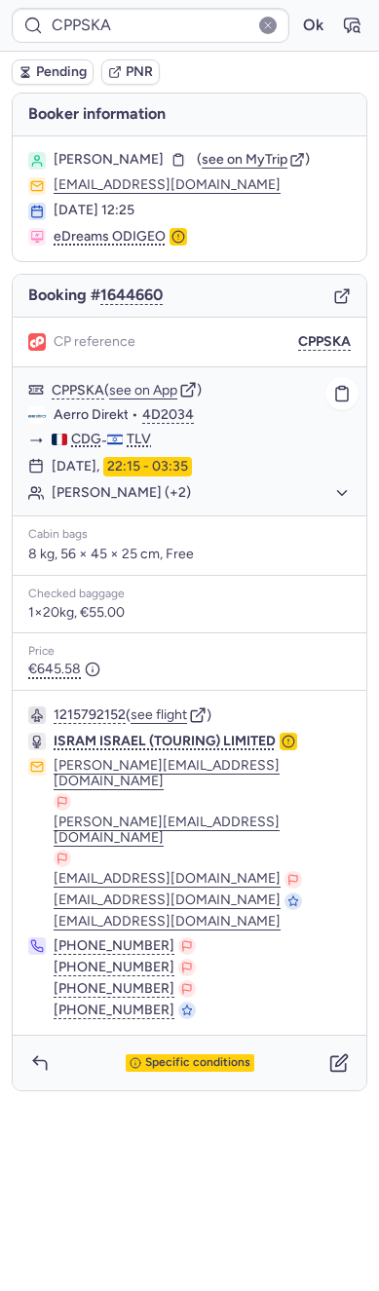
click at [139, 496] on button "[PERSON_NAME] (+2)" at bounding box center [201, 493] width 299 height 18
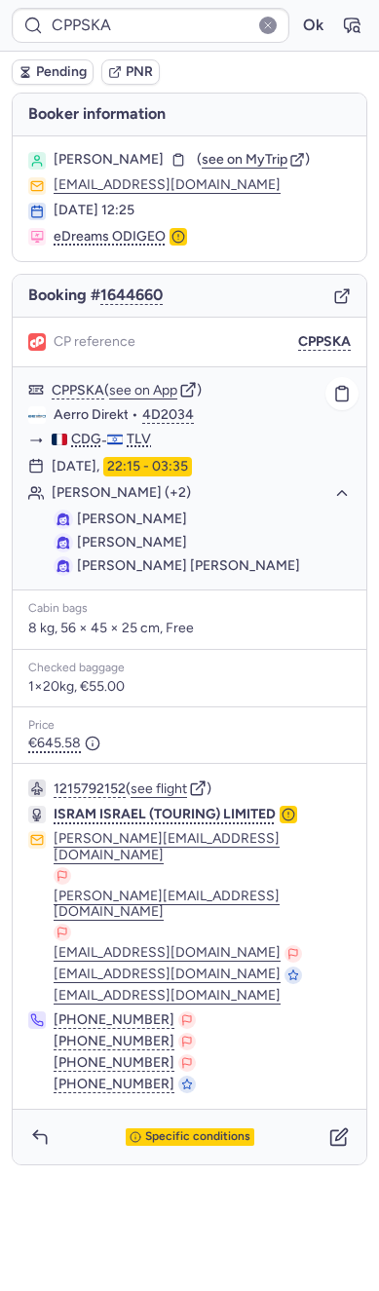
click at [119, 492] on button "[PERSON_NAME] (+2)" at bounding box center [201, 493] width 299 height 18
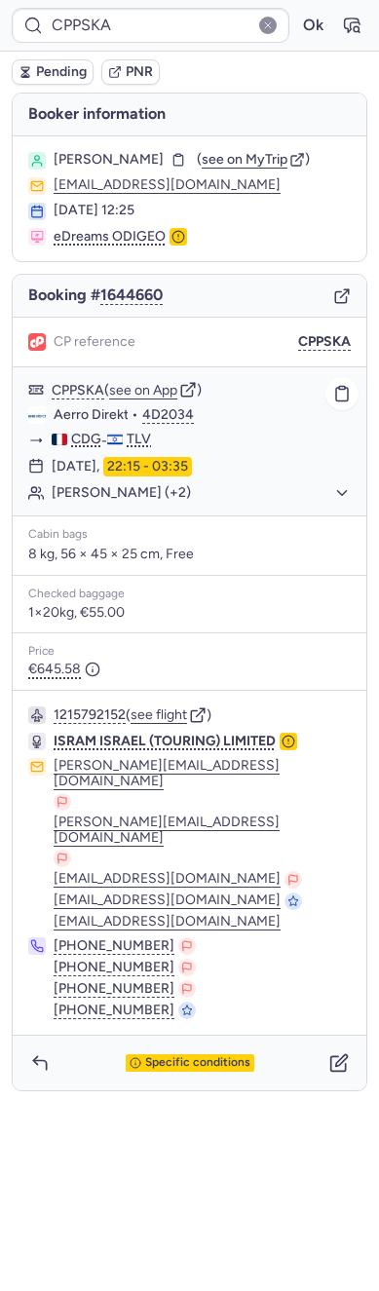
click at [94, 501] on div "[PERSON_NAME] (+2)" at bounding box center [190, 492] width 354 height 25
click at [107, 481] on div "[PERSON_NAME] (+2)" at bounding box center [190, 492] width 354 height 25
click at [94, 501] on div "[PERSON_NAME] (+2)" at bounding box center [190, 492] width 354 height 25
click at [94, 480] on div "27 Aug 2025, 22:15 - 03:35" at bounding box center [190, 492] width 354 height 25
click at [72, 510] on div "CPPSKA ( see on App ) Aerro Direkt • 4D2034 CDG - TLV 27 Aug 2025, 22:15 - 03:3…" at bounding box center [190, 441] width 354 height 148
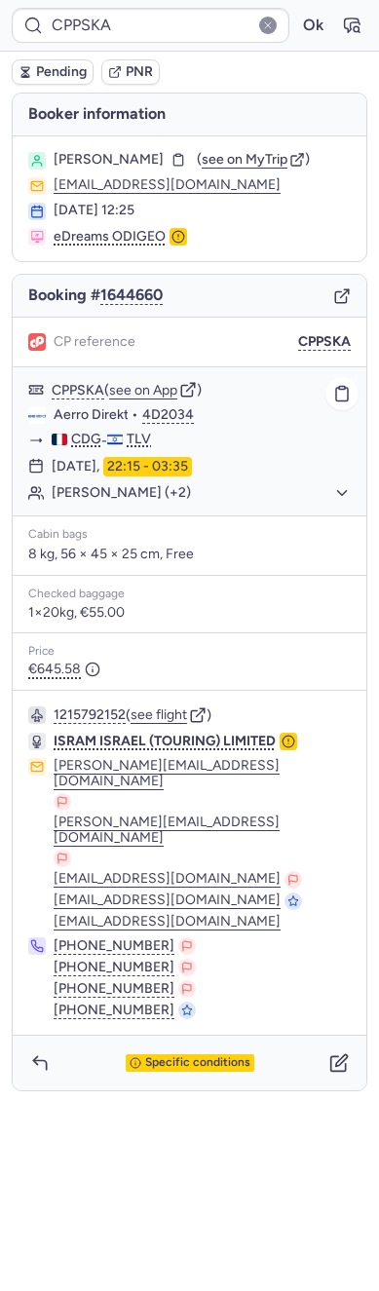
click at [88, 492] on button "[PERSON_NAME] (+2)" at bounding box center [201, 493] width 299 height 18
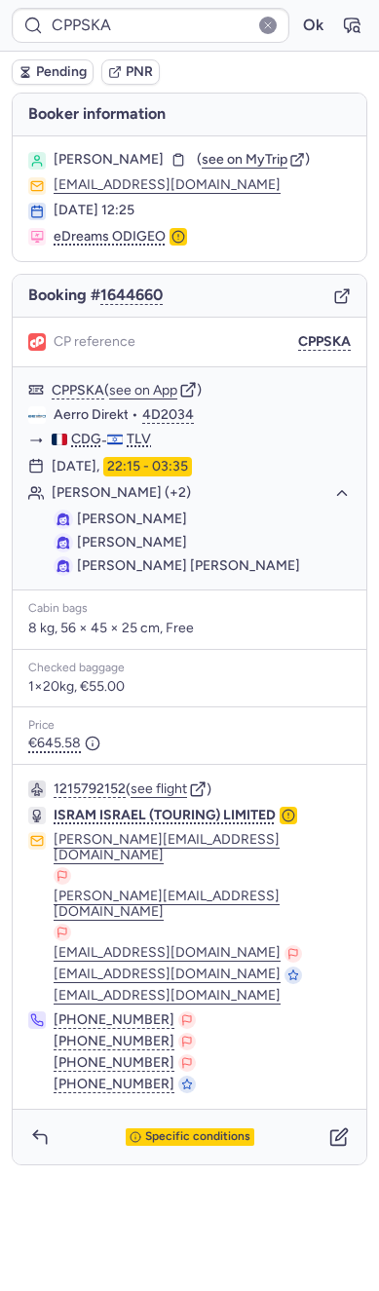
click at [170, 1109] on div "Specific conditions" at bounding box center [190, 1136] width 354 height 55
click at [170, 1130] on span "Specific conditions" at bounding box center [197, 1137] width 105 height 14
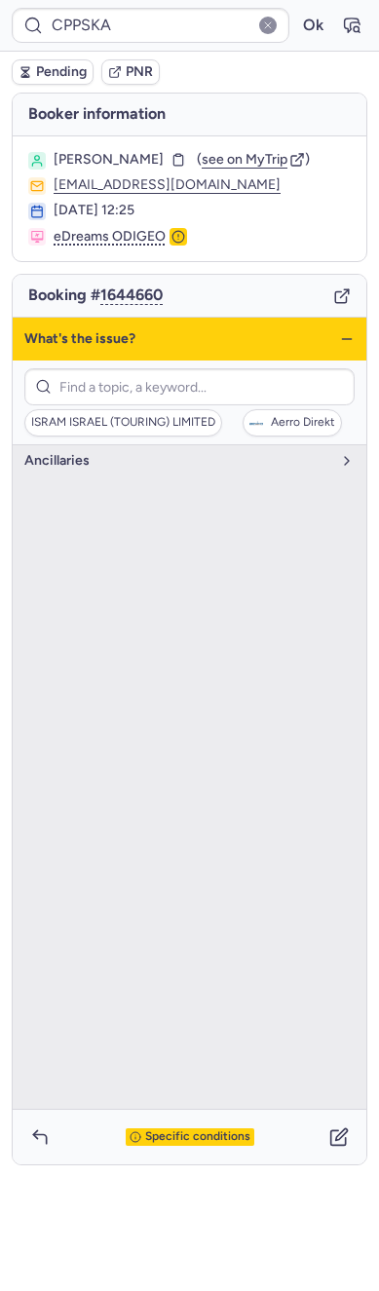
click at [298, 440] on div "ISRAM ISRAEL (TOURING) LIMITED Aerro Direkt" at bounding box center [190, 402] width 354 height 85
click at [333, 343] on div "What's the issue?" at bounding box center [190, 339] width 354 height 43
click at [348, 343] on icon "button" at bounding box center [347, 339] width 16 height 16
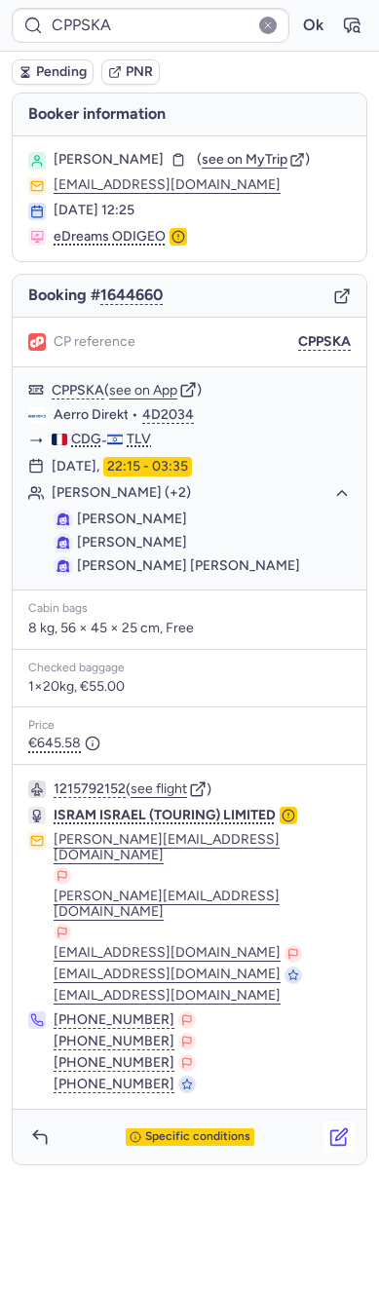
click at [339, 1121] on button "button" at bounding box center [338, 1136] width 31 height 31
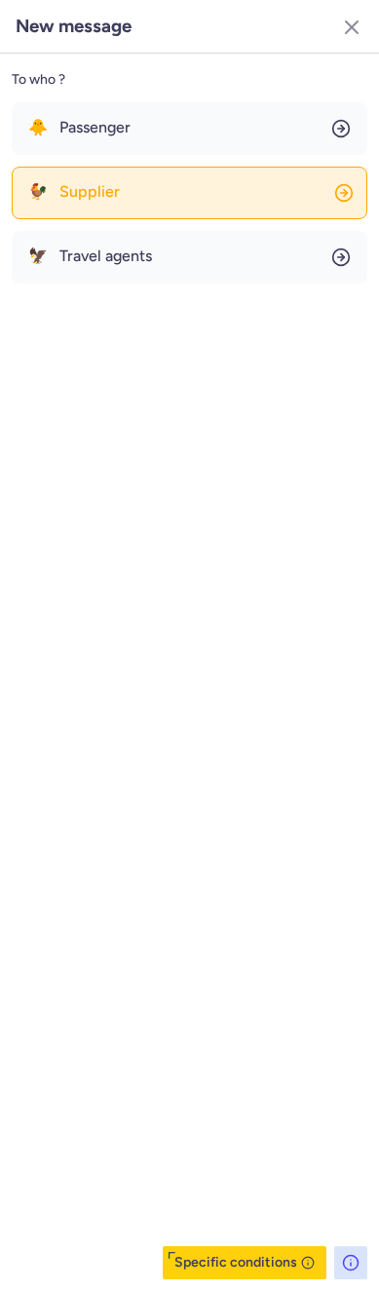
click at [102, 200] on span "Supplier" at bounding box center [89, 192] width 60 height 18
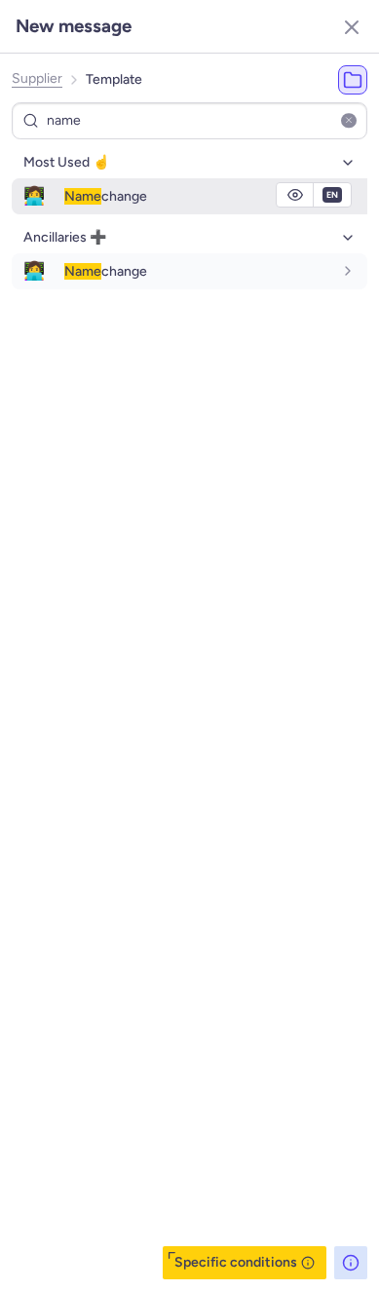
click at [102, 200] on span "Name change" at bounding box center [105, 196] width 83 height 17
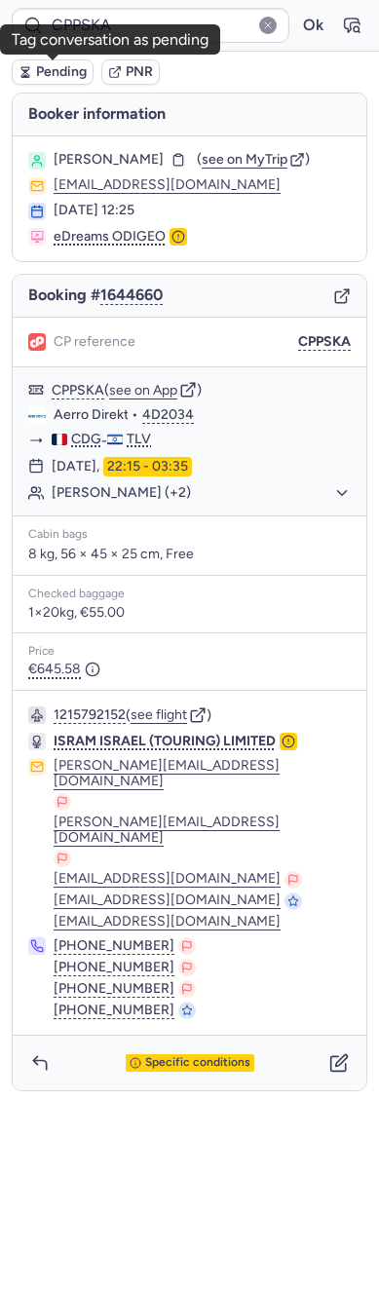
click at [48, 79] on span "Pending" at bounding box center [61, 72] width 51 height 16
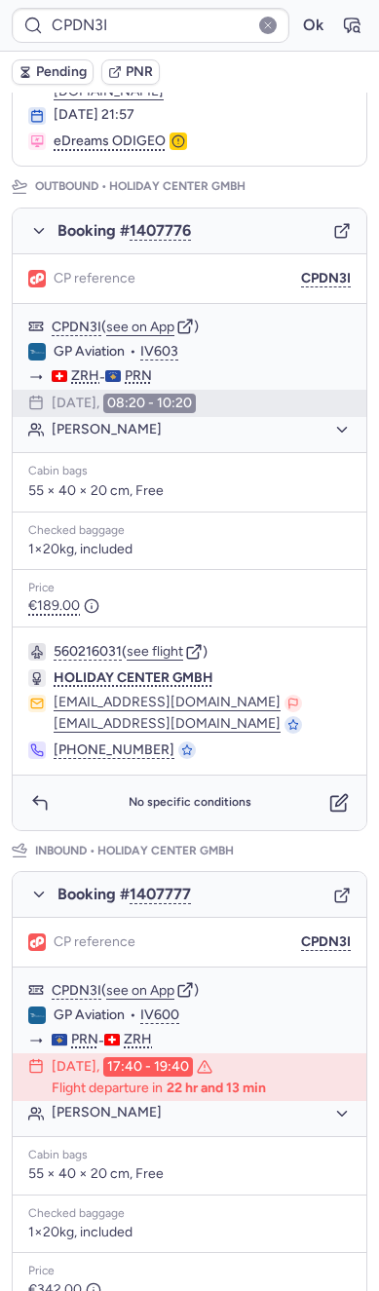
scroll to position [415, 0]
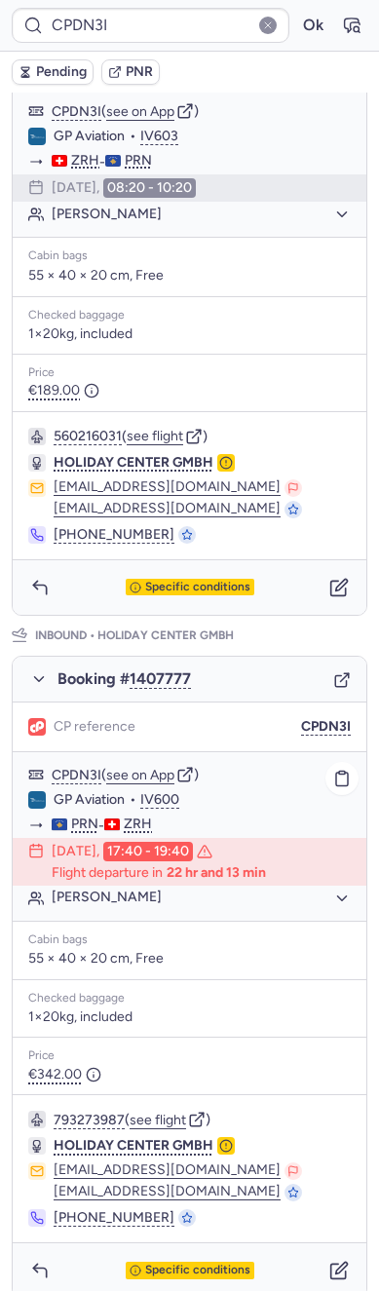
click at [62, 889] on button "Orla SHABANI" at bounding box center [201, 898] width 299 height 18
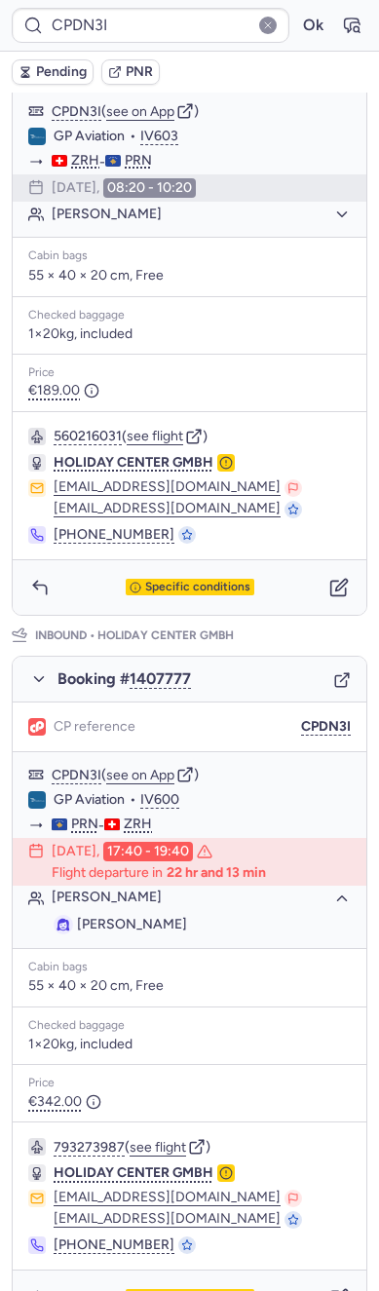
click at [333, 671] on icon "button" at bounding box center [342, 680] width 18 height 18
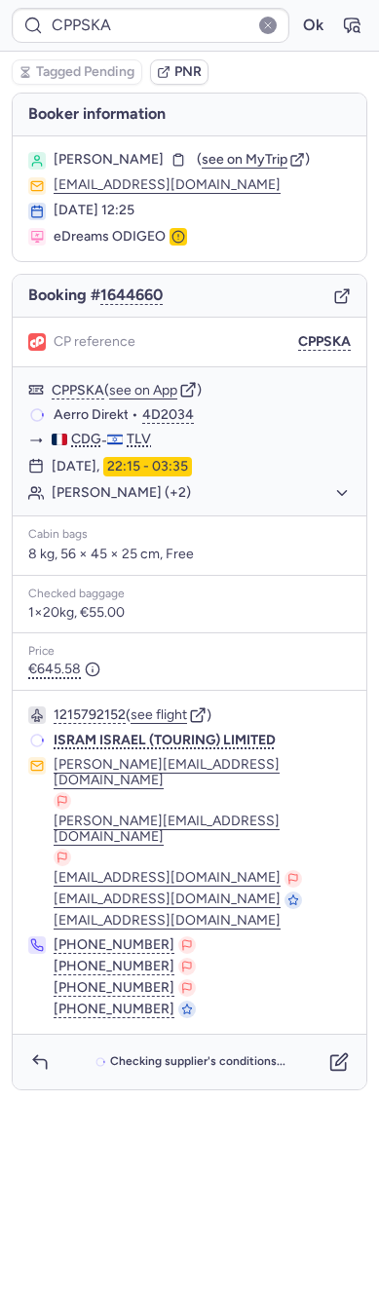
scroll to position [0, 0]
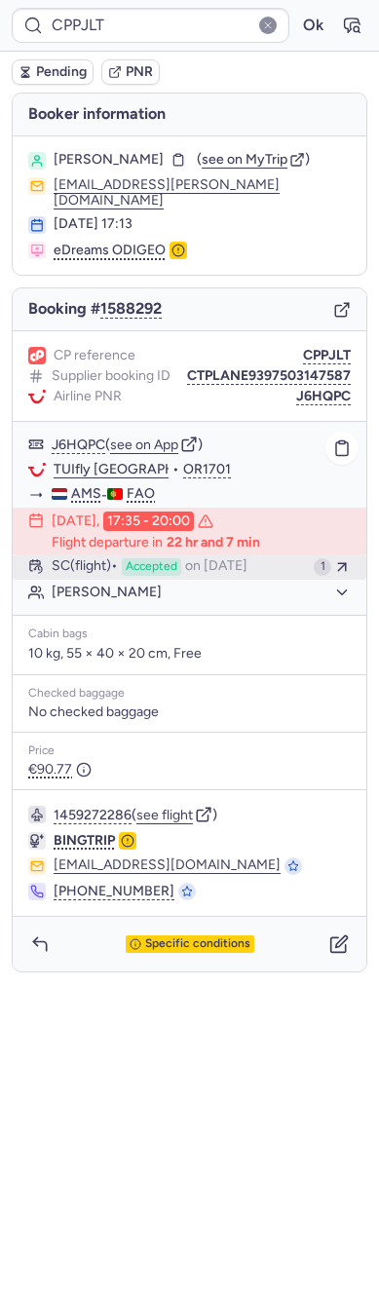
click at [221, 558] on span "on [DATE]" at bounding box center [216, 567] width 62 height 18
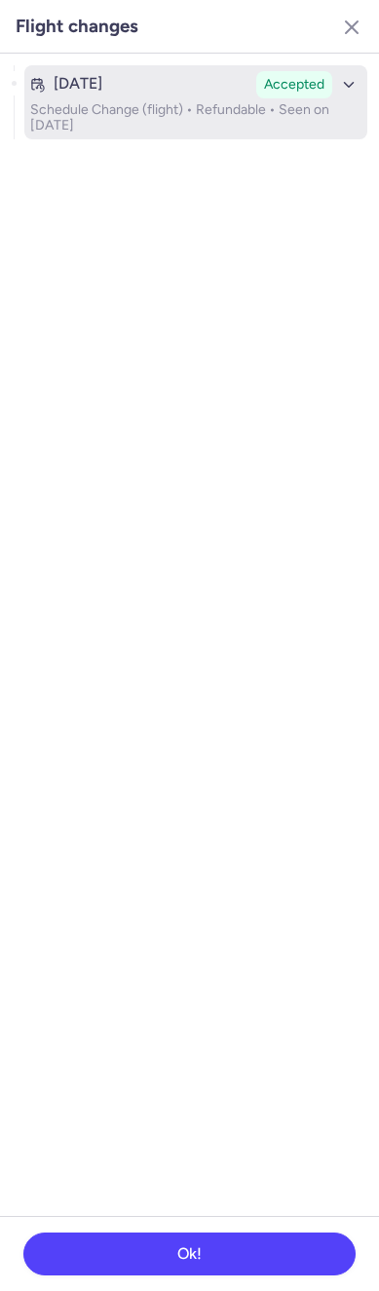
click at [130, 102] on p "Schedule Change (flight) • Refundable • Seen on Aug 13, 2025" at bounding box center [195, 117] width 331 height 31
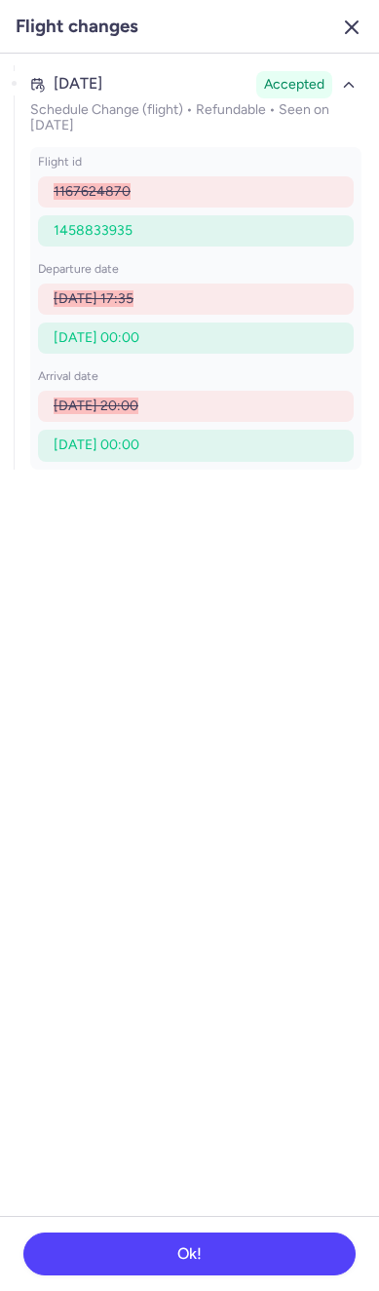
click at [353, 29] on line "button" at bounding box center [352, 27] width 12 height 12
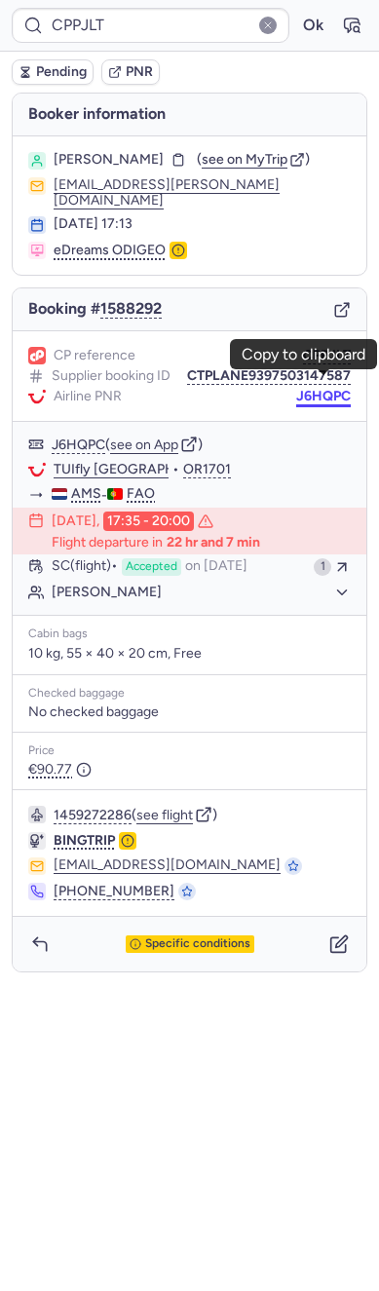
click at [307, 389] on button "J6HQPC" at bounding box center [323, 397] width 55 height 16
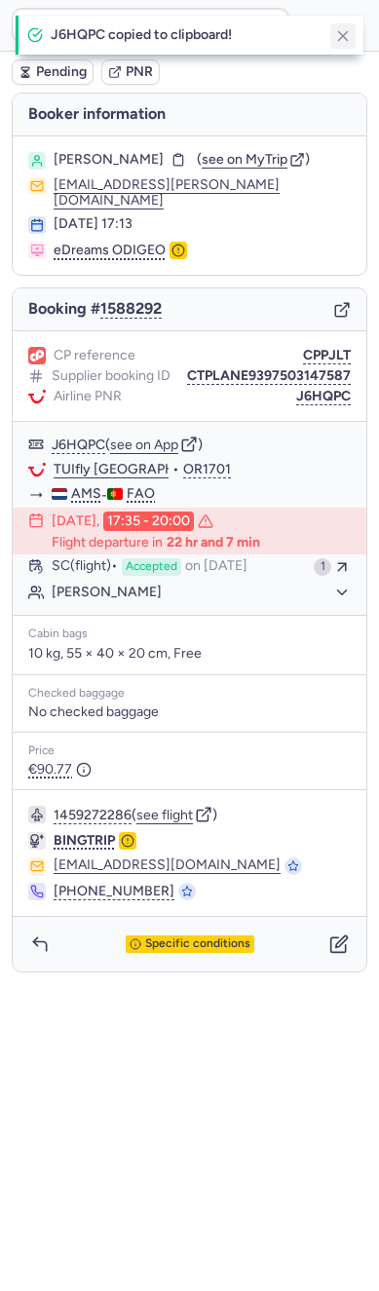
click at [334, 38] on icon "button" at bounding box center [343, 36] width 18 height 18
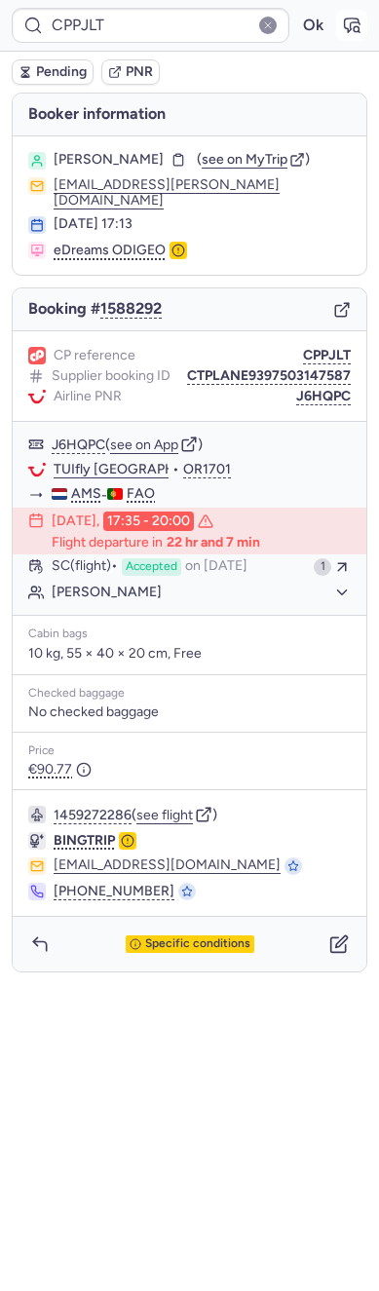
click at [358, 34] on icon "button" at bounding box center [351, 25] width 19 height 19
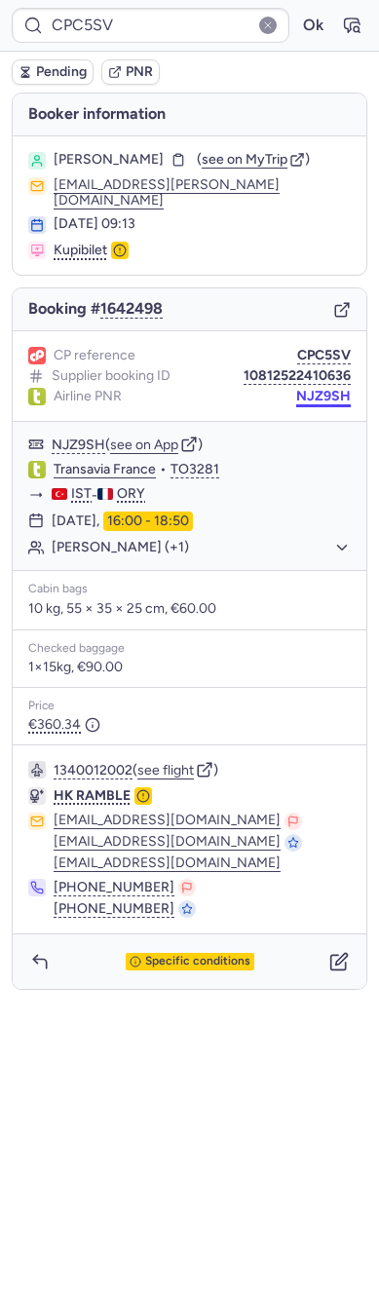
click at [330, 389] on button "NJZ9SH" at bounding box center [323, 397] width 55 height 16
click at [299, 389] on button "NJZ9SH" at bounding box center [323, 397] width 55 height 16
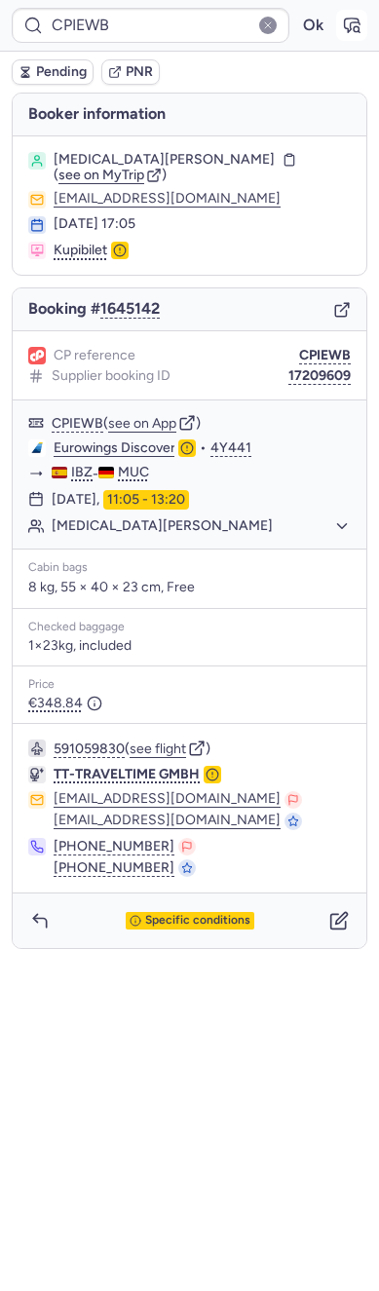
click at [349, 34] on icon "button" at bounding box center [351, 25] width 19 height 19
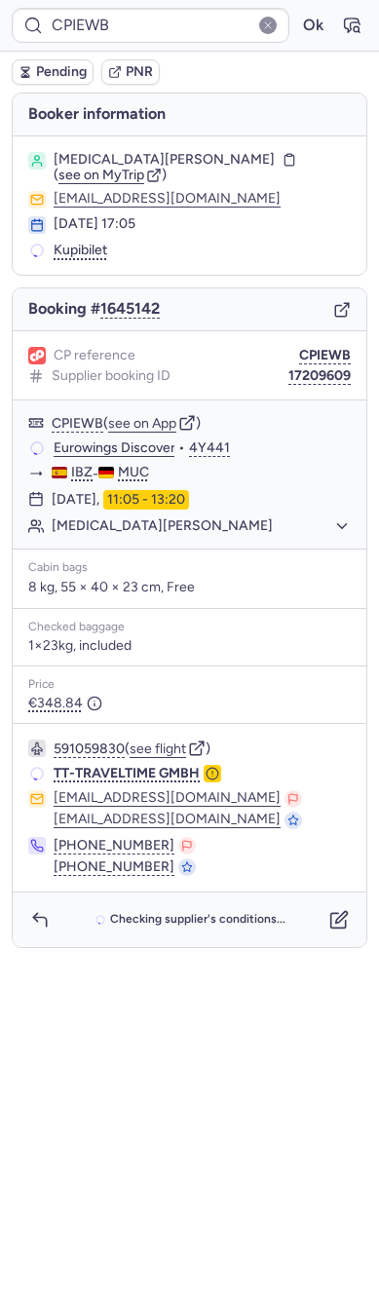
click at [320, 370] on div "CP reference CPIEWB Supplier booking ID 17209609" at bounding box center [190, 365] width 354 height 69
click at [304, 368] on button "17209609" at bounding box center [319, 376] width 62 height 16
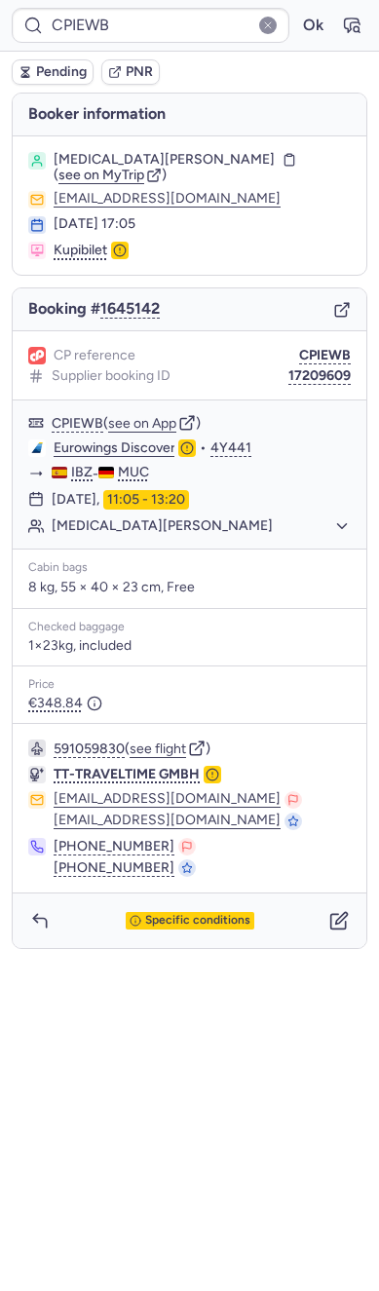
click at [125, 152] on span "Nikita NAZAROV" at bounding box center [164, 160] width 221 height 16
copy span "NAZAROV"
click at [309, 368] on button "17209609" at bounding box center [319, 376] width 62 height 16
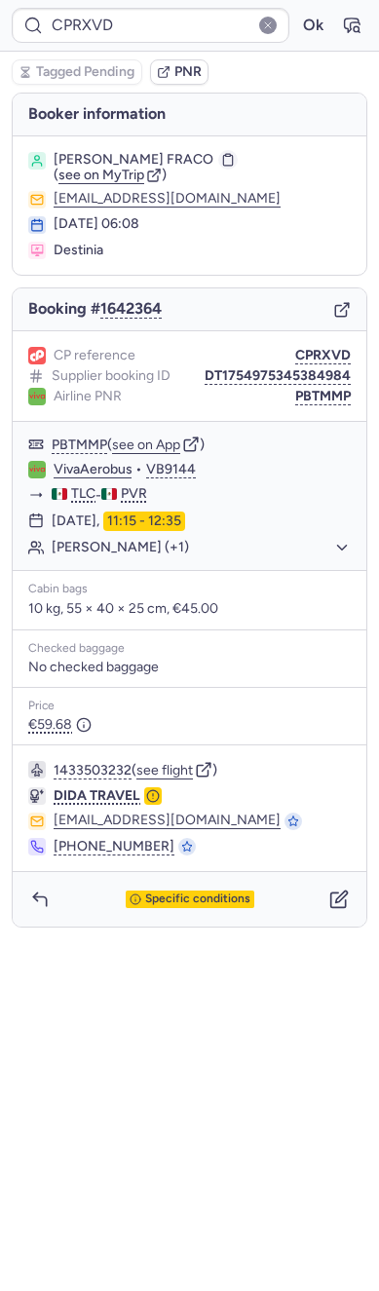
click at [235, 167] on button "button" at bounding box center [228, 160] width 14 height 14
click at [343, 311] on icon "button" at bounding box center [342, 310] width 18 height 18
click at [303, 389] on button "PBTMMP" at bounding box center [323, 397] width 56 height 16
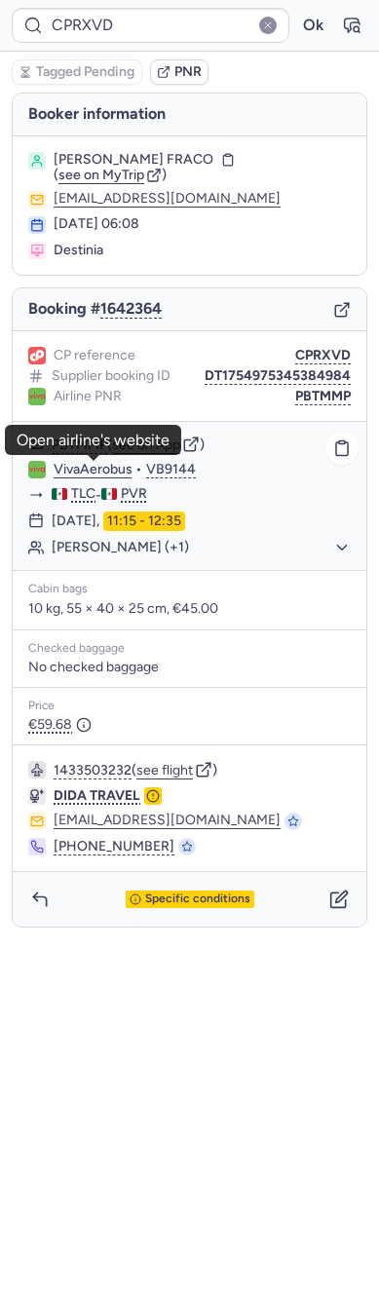
click at [108, 474] on link "VivaAerobus" at bounding box center [93, 470] width 79 height 18
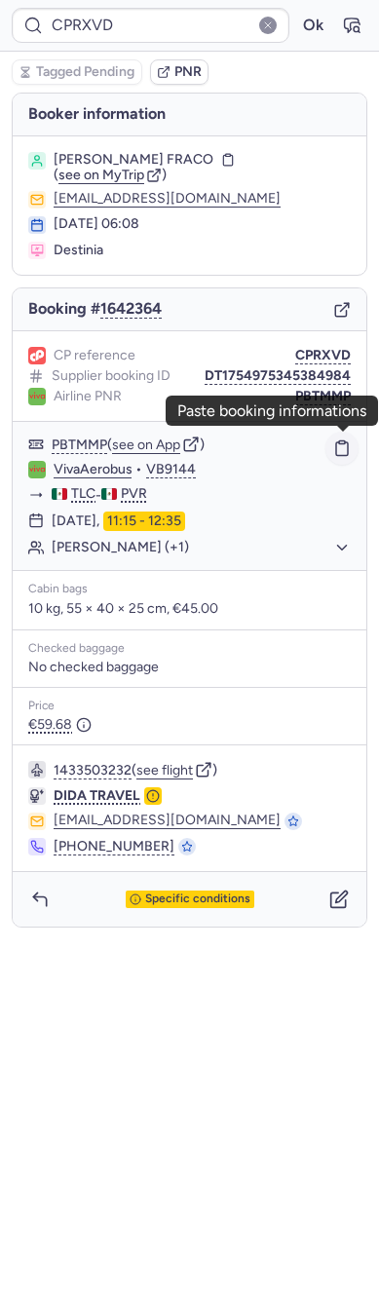
click at [338, 458] on button "button" at bounding box center [341, 448] width 33 height 33
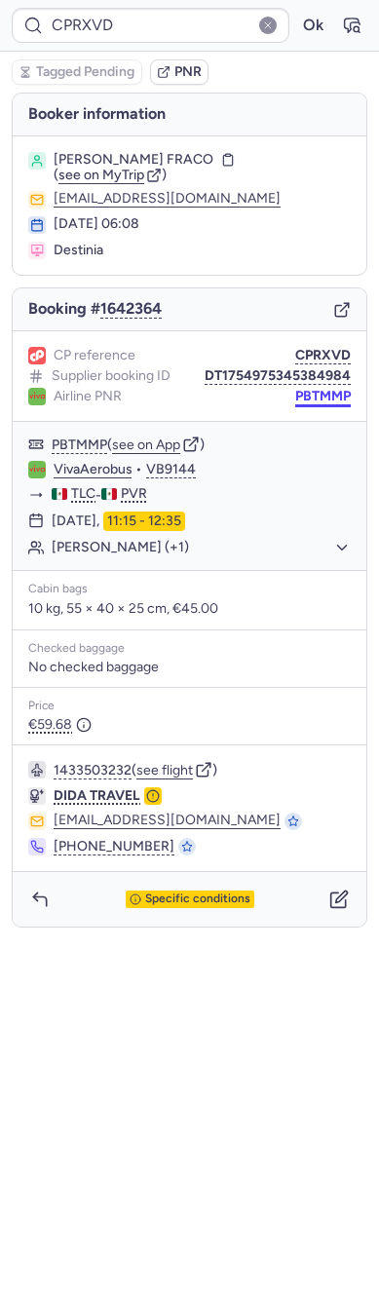
click at [318, 396] on button "PBTMMP" at bounding box center [323, 397] width 56 height 16
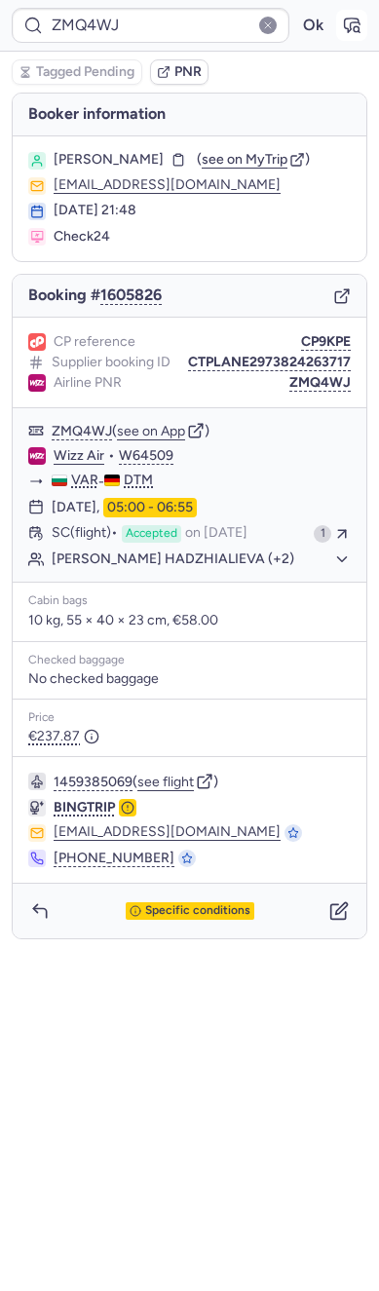
click at [359, 24] on icon "button" at bounding box center [352, 26] width 15 height 14
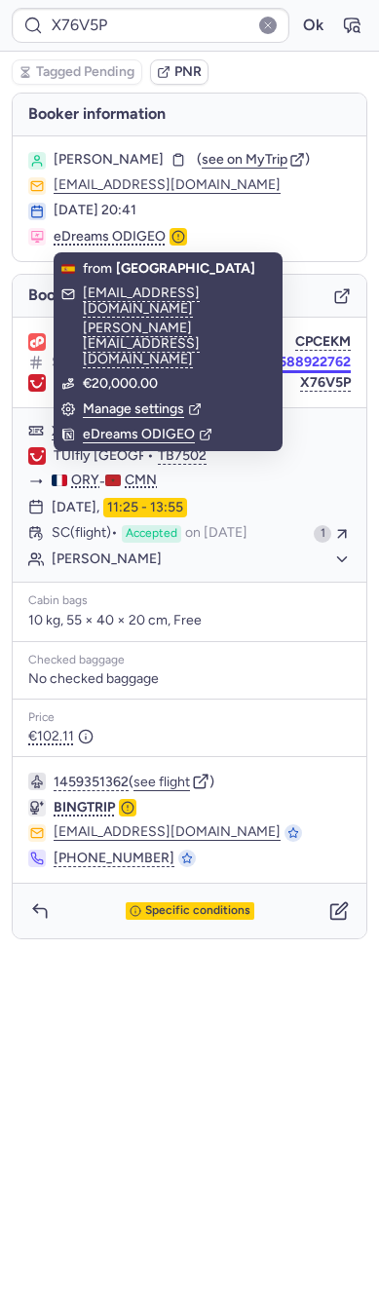
click at [324, 366] on button "CTPLANE2270588922762" at bounding box center [268, 363] width 166 height 16
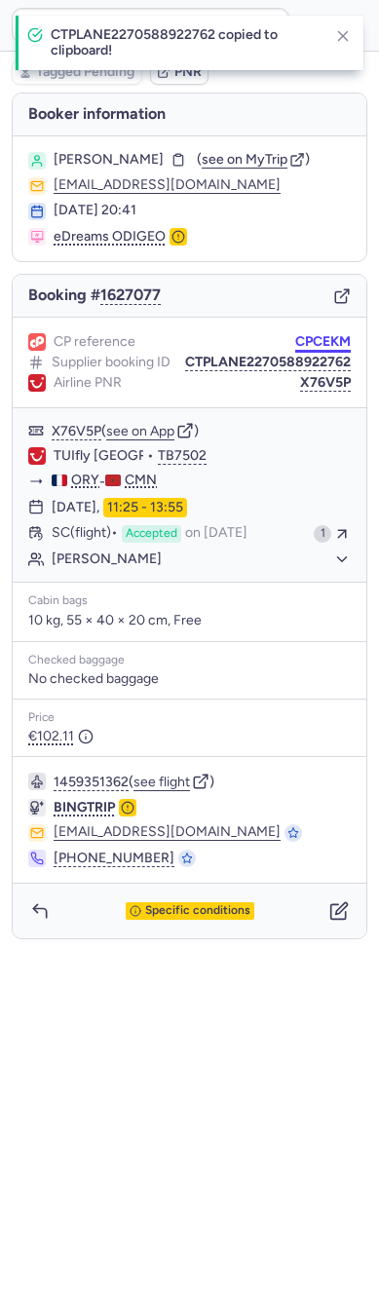
click at [324, 336] on button "CPCEKM" at bounding box center [323, 342] width 56 height 16
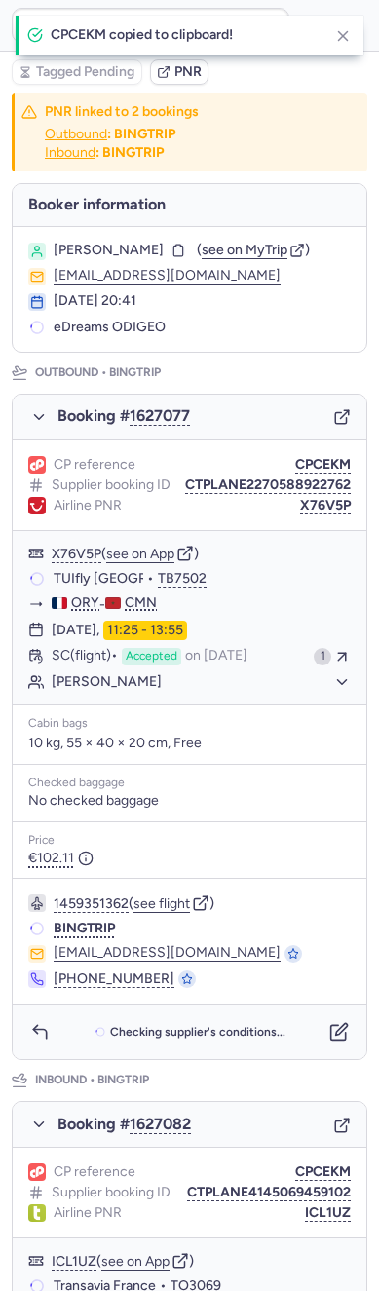
click at [328, 19] on div "CPCEKM copied to clipboard!" at bounding box center [190, 35] width 348 height 39
click at [340, 44] on icon "button" at bounding box center [343, 36] width 18 height 18
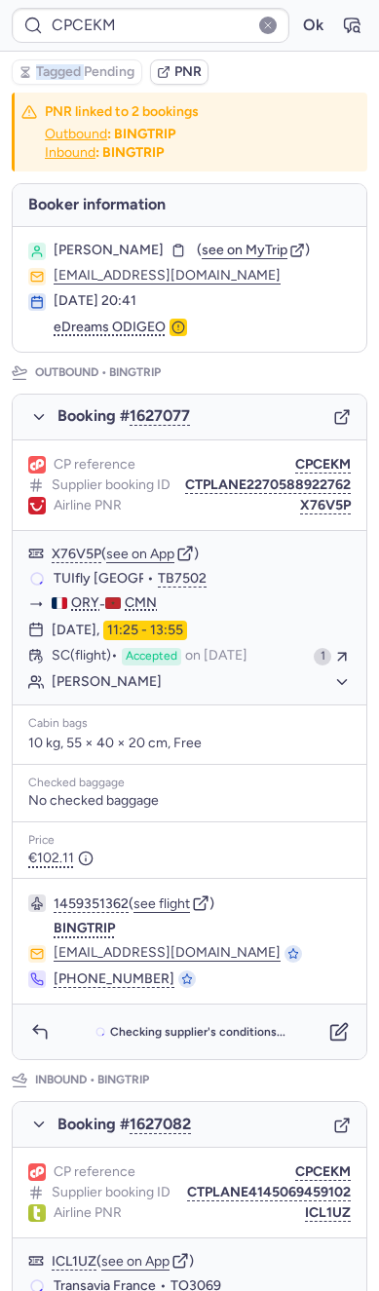
click at [340, 44] on div "CPCEKM Ok" at bounding box center [189, 26] width 379 height 52
click at [340, 40] on button "button" at bounding box center [351, 25] width 31 height 31
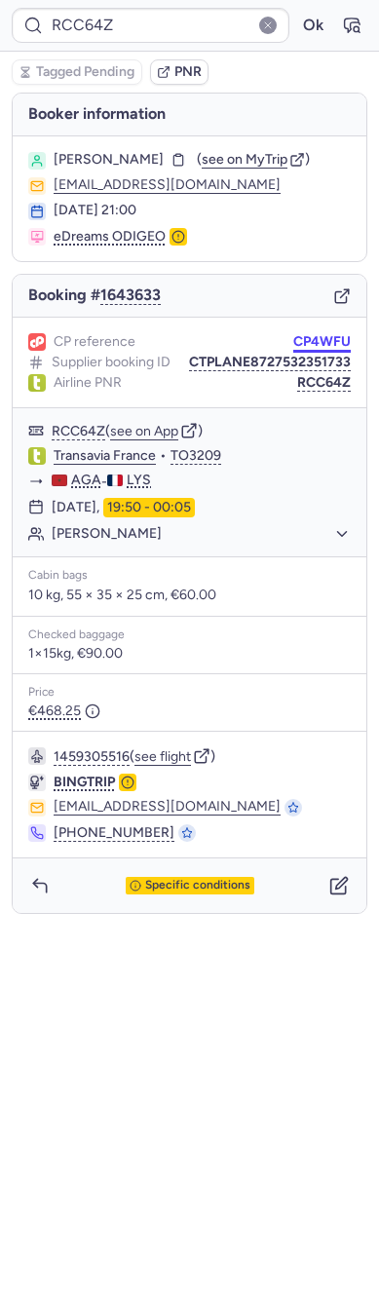
click at [311, 335] on button "CP4WFU" at bounding box center [321, 342] width 57 height 16
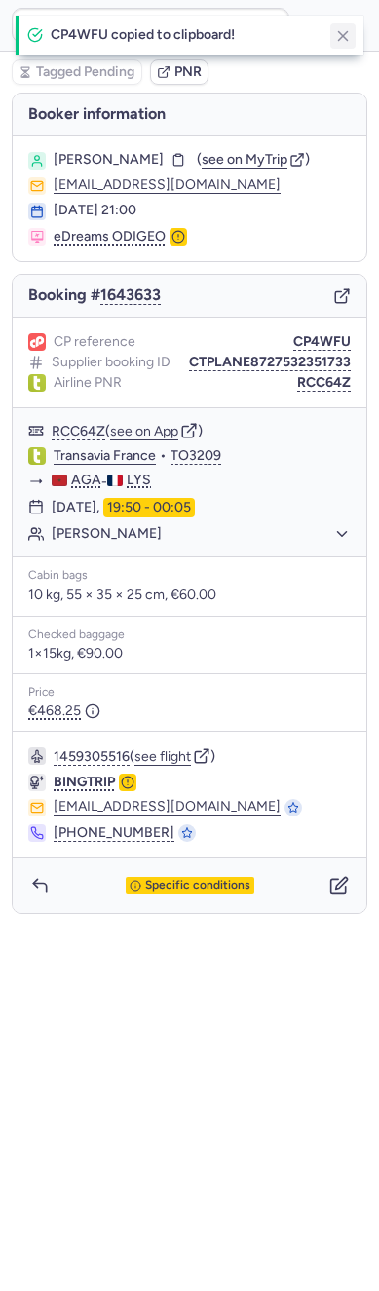
click at [348, 34] on icon "button" at bounding box center [343, 36] width 18 height 18
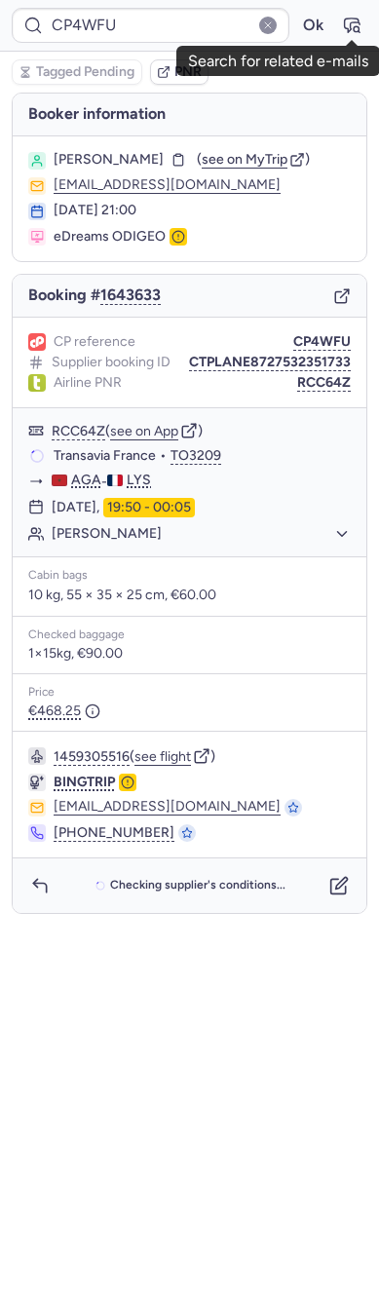
click at [348, 34] on icon "button" at bounding box center [351, 25] width 19 height 19
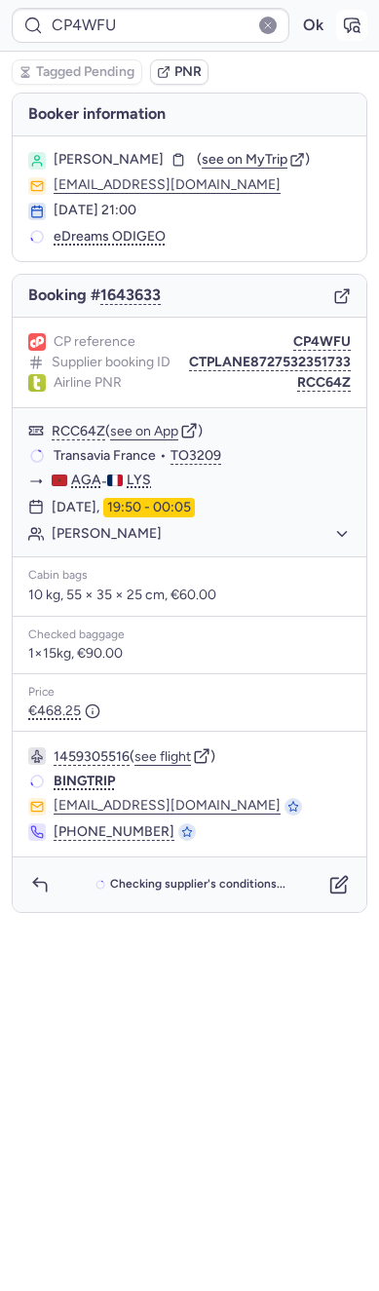
click at [338, 38] on button "button" at bounding box center [351, 25] width 31 height 31
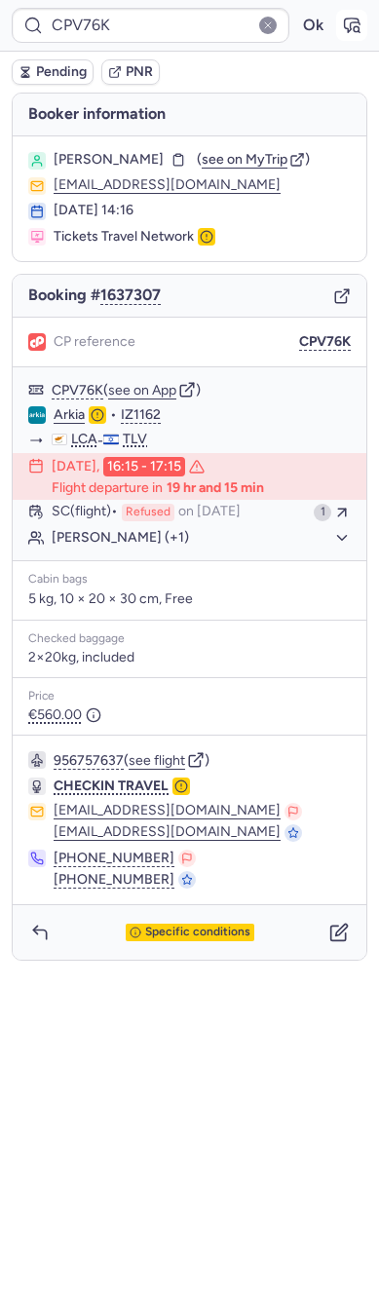
click at [346, 24] on icon "button" at bounding box center [351, 25] width 19 height 19
click at [350, 289] on icon "button" at bounding box center [342, 296] width 18 height 18
click at [340, 392] on icon "button" at bounding box center [342, 394] width 18 height 18
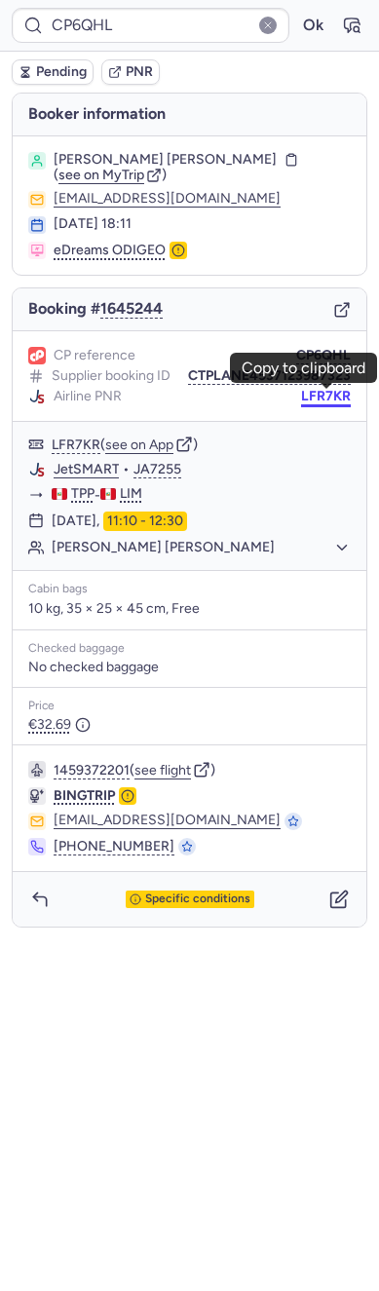
click at [340, 389] on button "LFR7KR" at bounding box center [326, 397] width 50 height 16
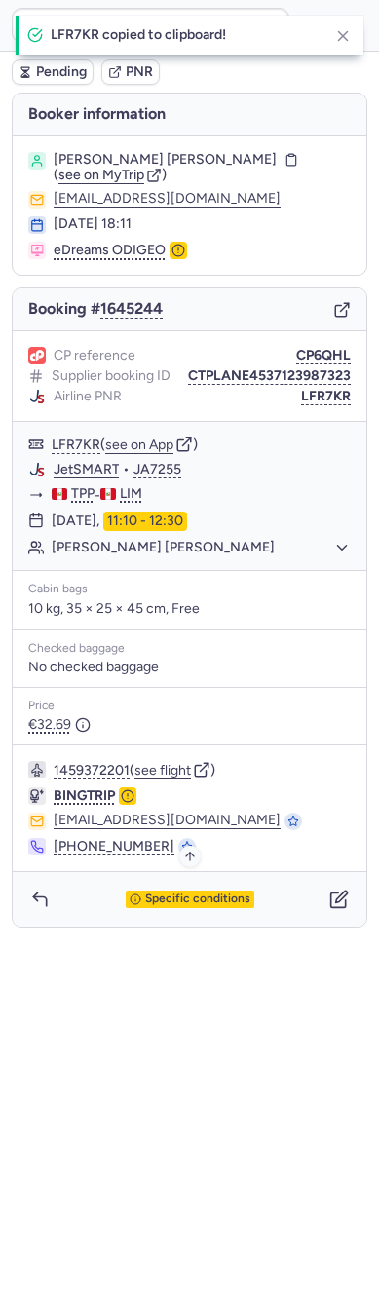
click at [191, 903] on div "Specific conditions" at bounding box center [190, 899] width 129 height 18
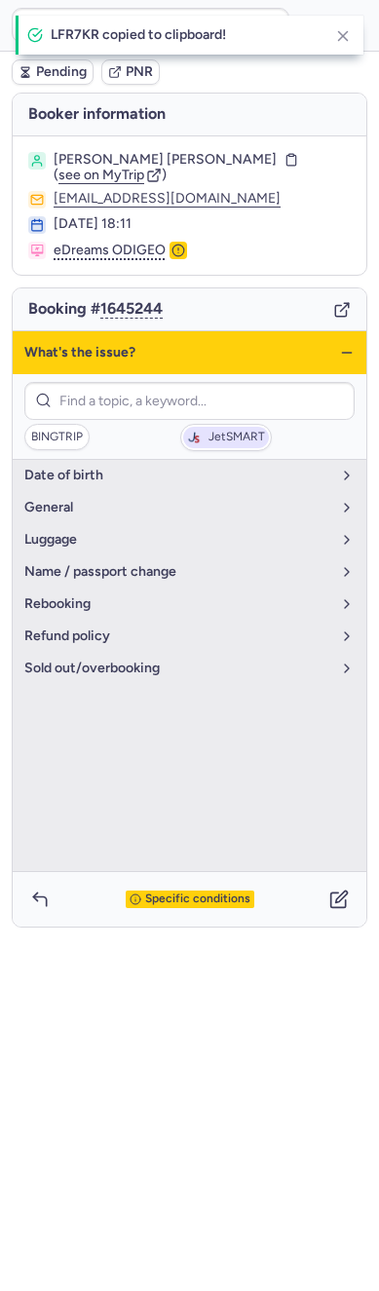
click at [183, 427] on span "JetSMART" at bounding box center [226, 437] width 86 height 21
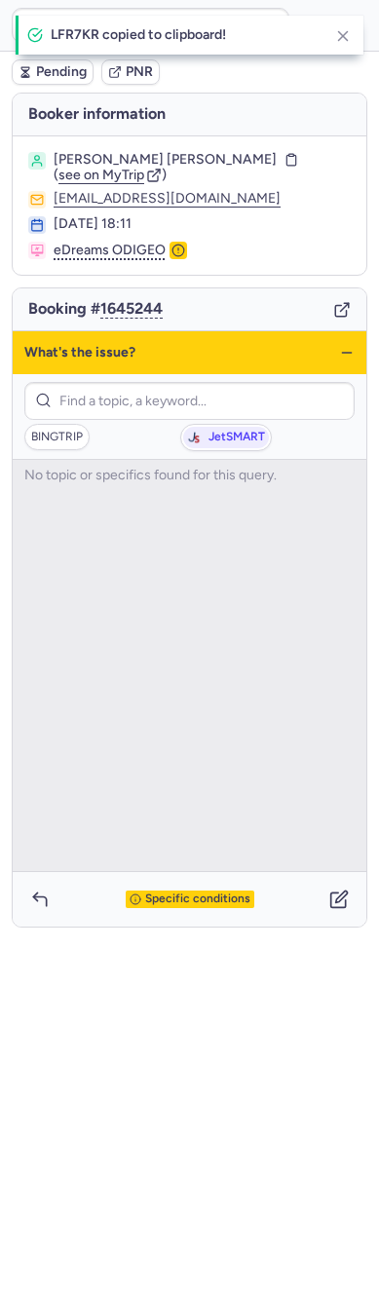
click at [355, 356] on div "What's the issue?" at bounding box center [190, 352] width 354 height 43
click at [351, 356] on icon "button" at bounding box center [347, 353] width 16 height 16
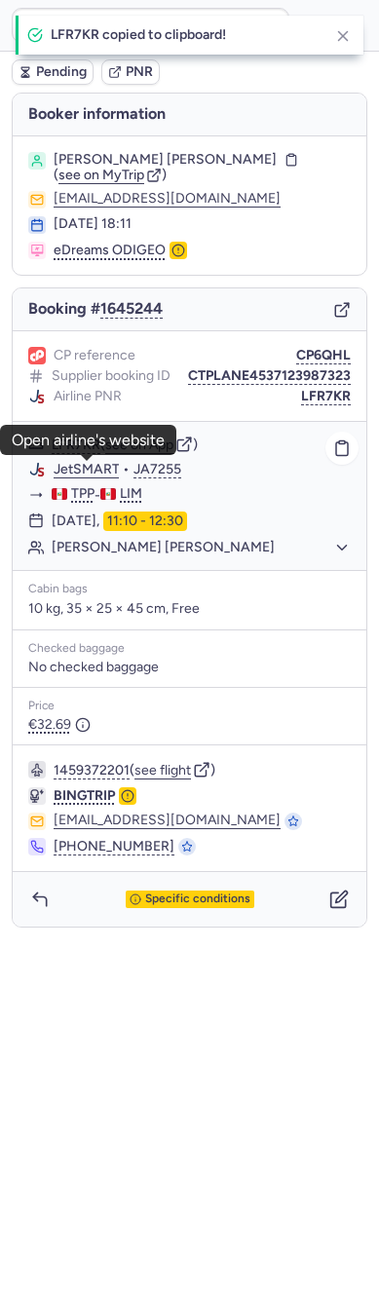
click at [89, 468] on link "JetSMART" at bounding box center [87, 470] width 66 height 18
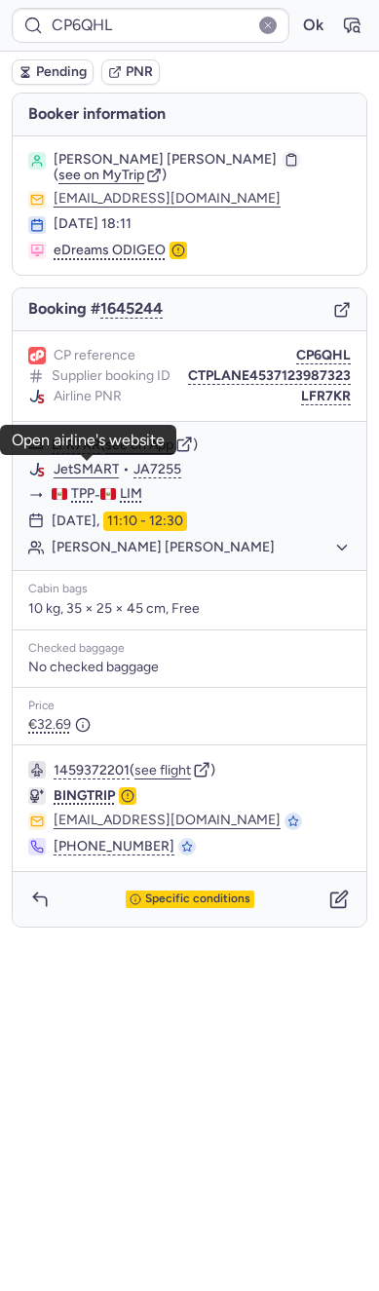
click at [284, 156] on icon "button" at bounding box center [291, 160] width 14 height 14
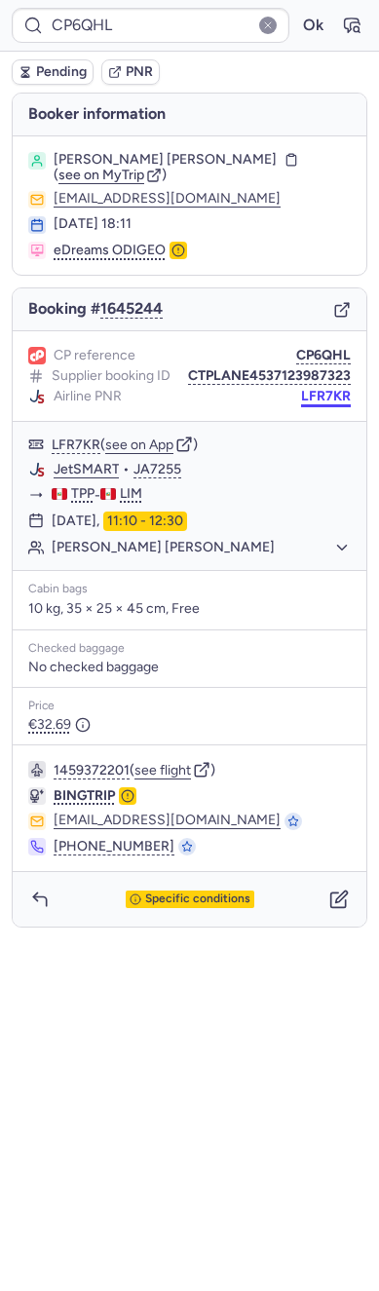
click at [335, 394] on button "LFR7KR" at bounding box center [326, 397] width 50 height 16
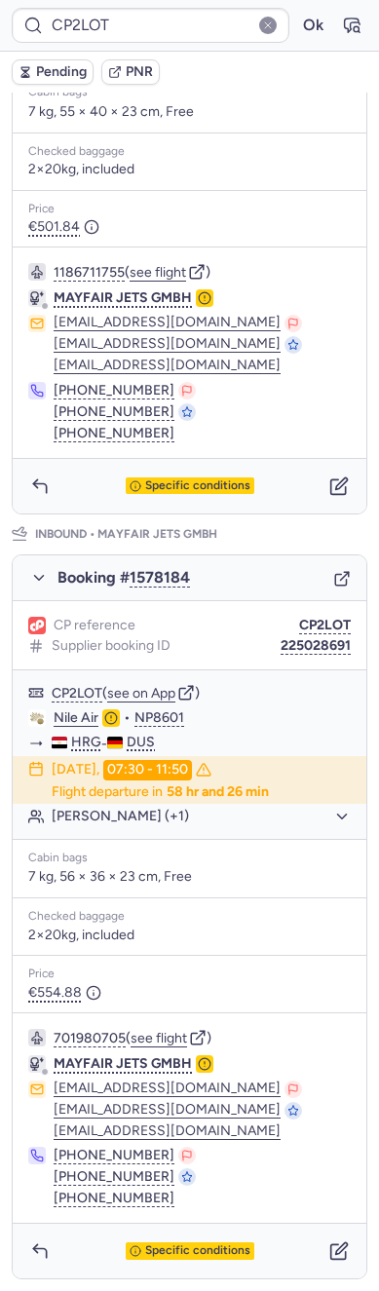
scroll to position [593, 0]
drag, startPoint x: 304, startPoint y: 1271, endPoint x: 314, endPoint y: 1266, distance: 10.9
click at [314, 1266] on div "Specific conditions" at bounding box center [190, 1250] width 354 height 55
click at [331, 1251] on icon "button" at bounding box center [338, 1252] width 15 height 15
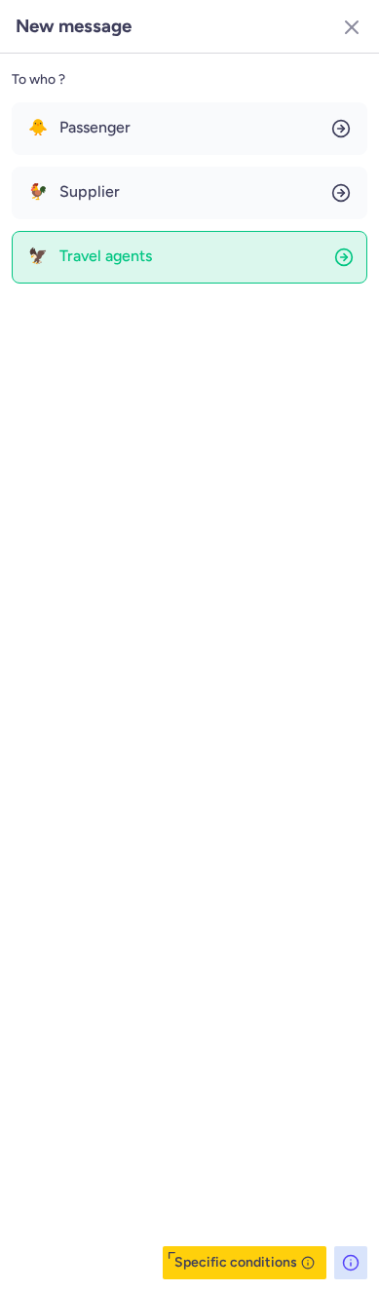
click at [63, 212] on button "🐓 Supplier" at bounding box center [190, 193] width 356 height 53
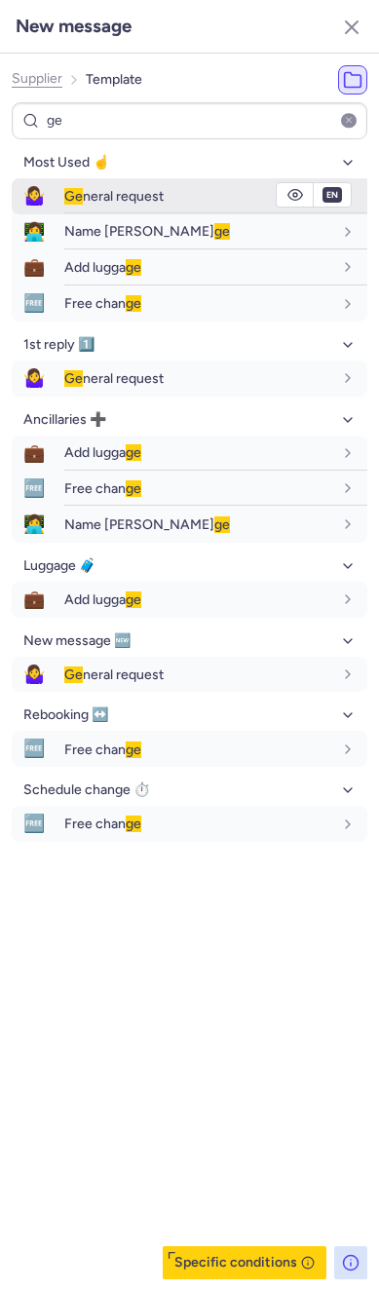
click at [78, 188] on span "Ge" at bounding box center [73, 196] width 19 height 17
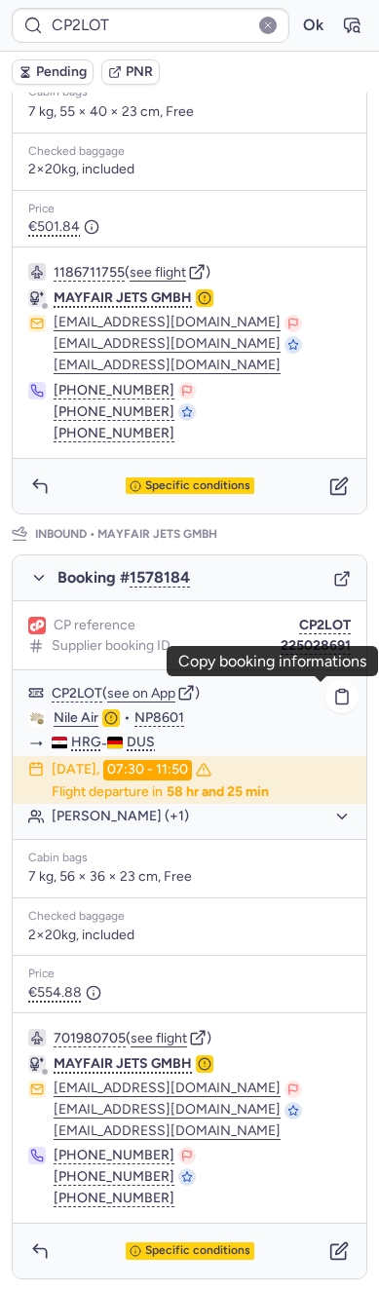
drag, startPoint x: 326, startPoint y: 697, endPoint x: 46, endPoint y: 753, distance: 286.0
click at [336, 697] on icon "button" at bounding box center [342, 698] width 12 height 14
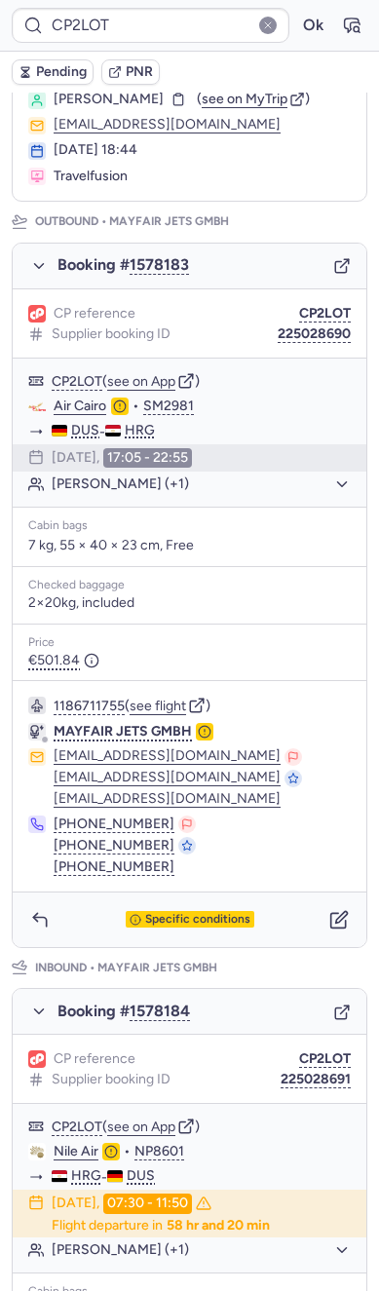
scroll to position [291, 0]
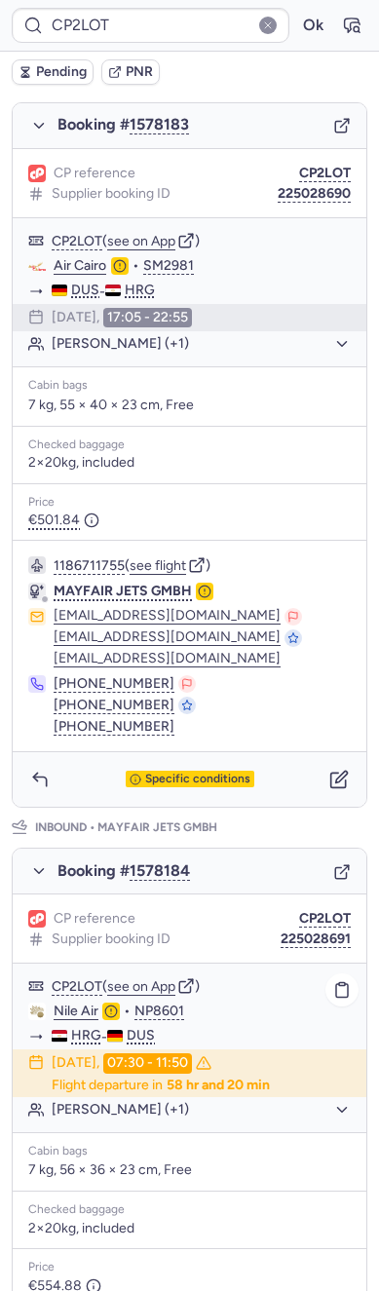
click at [339, 997] on div "CP2LOT ( see on App )" at bounding box center [190, 985] width 354 height 25
click at [336, 993] on icon "button" at bounding box center [342, 991] width 12 height 14
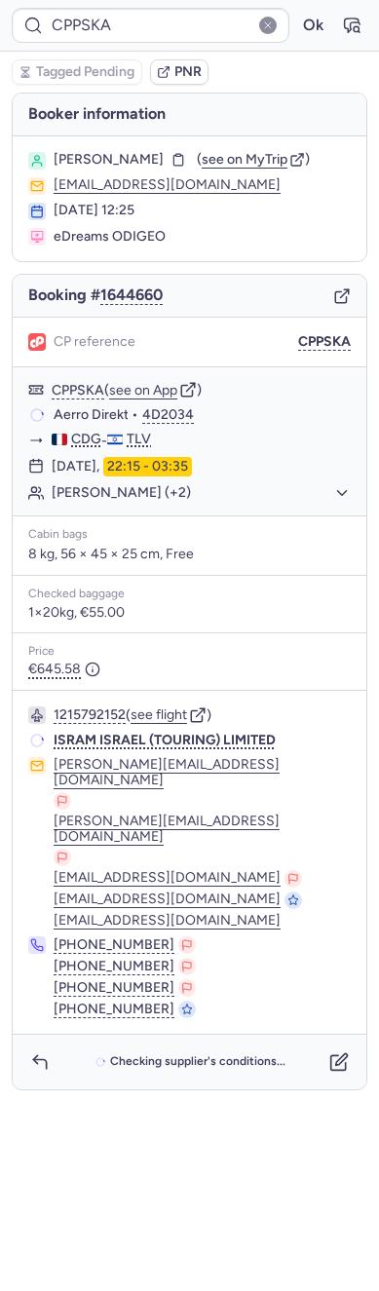
scroll to position [0, 0]
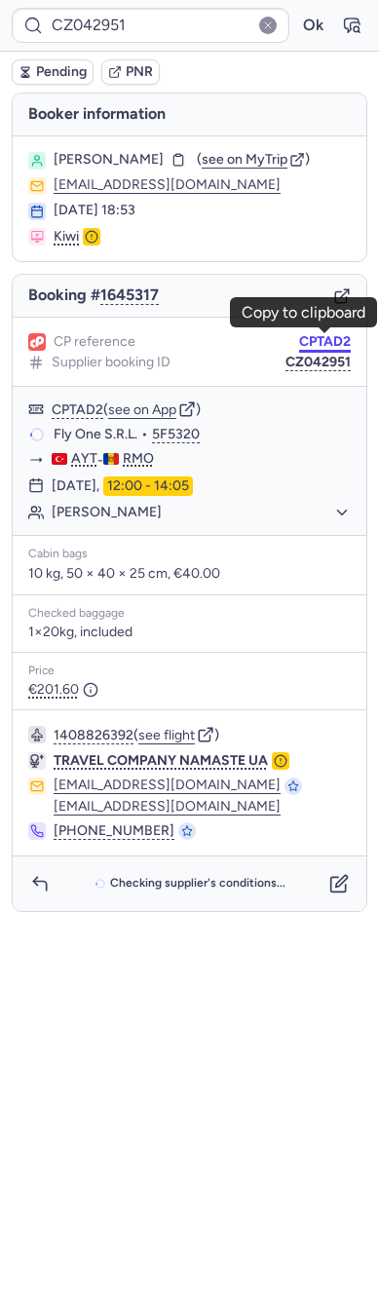
click at [315, 343] on button "CPTAD2" at bounding box center [325, 342] width 52 height 16
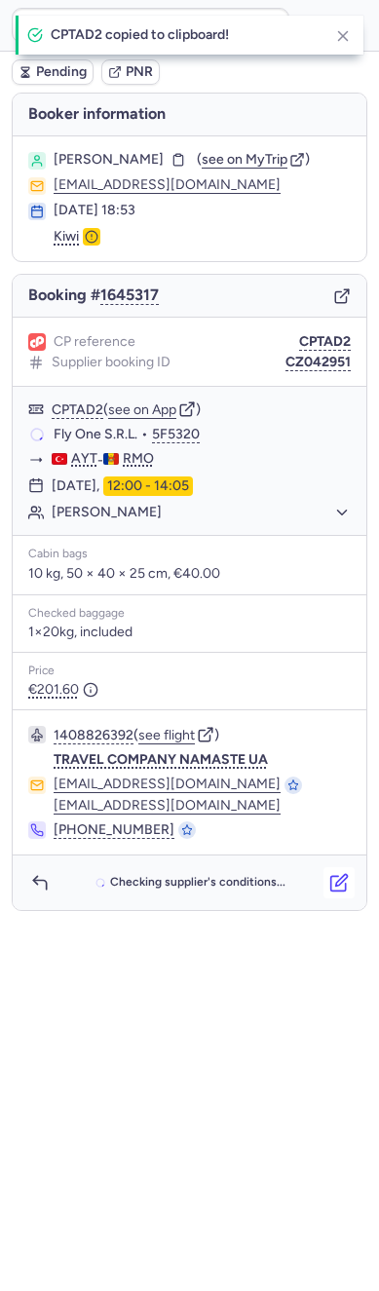
click at [328, 875] on button "button" at bounding box center [338, 882] width 31 height 31
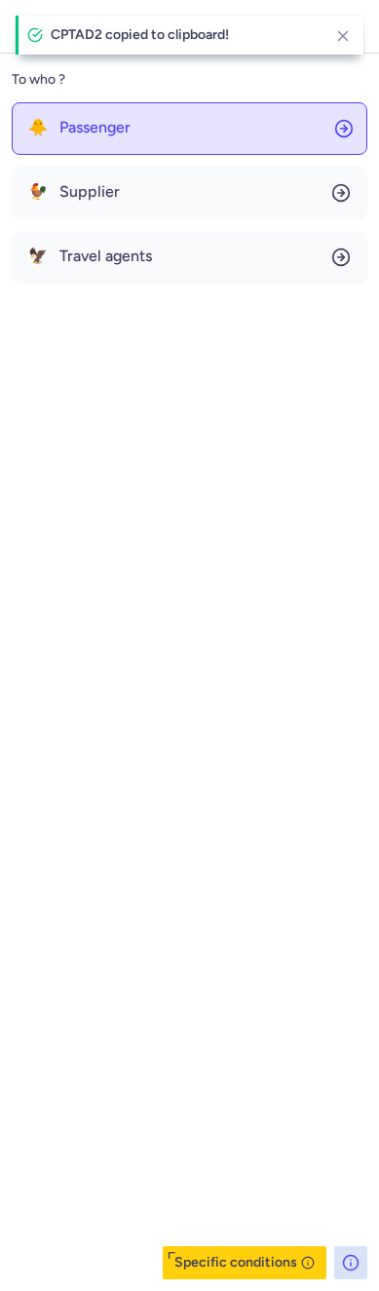
click at [89, 113] on button "🐥 Passenger" at bounding box center [190, 128] width 356 height 53
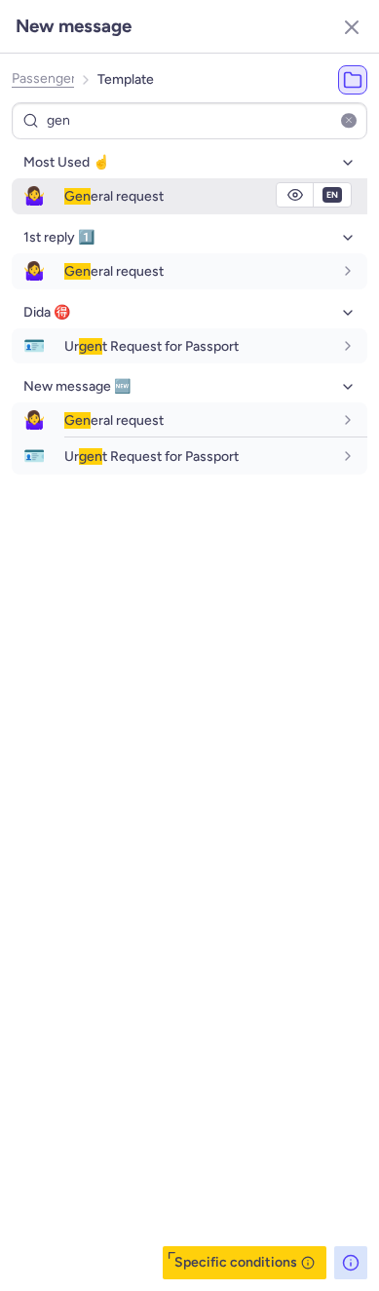
click at [83, 194] on span "Gen" at bounding box center [77, 196] width 26 height 17
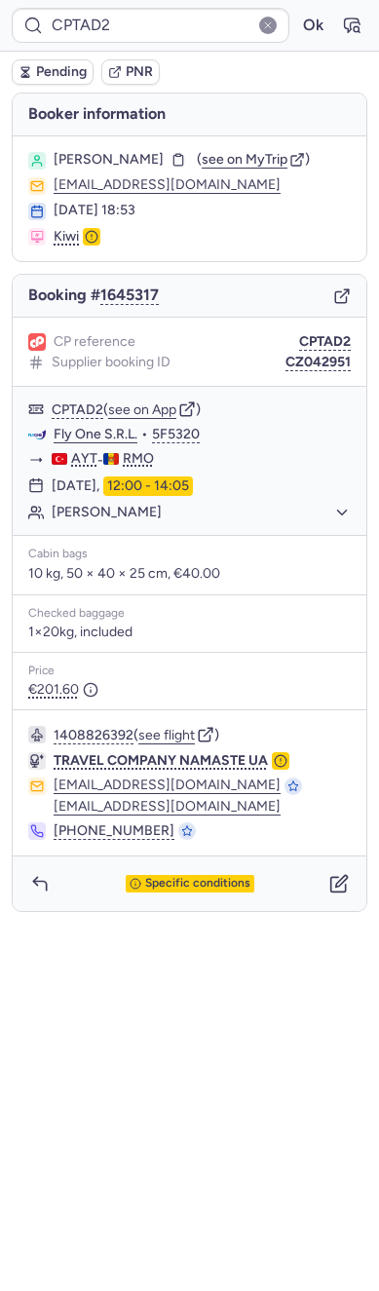
drag, startPoint x: 80, startPoint y: 80, endPoint x: 24, endPoint y: 99, distance: 58.8
click at [80, 80] on button "Pending" at bounding box center [53, 71] width 82 height 25
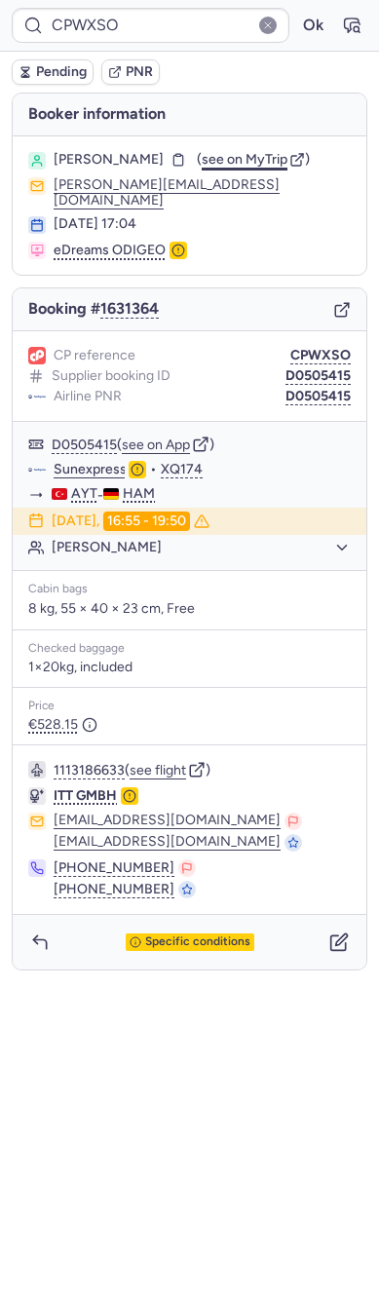
click at [237, 154] on span "see on MyTrip" at bounding box center [245, 159] width 86 height 17
click at [334, 439] on icon "button" at bounding box center [342, 448] width 18 height 18
drag, startPoint x: 263, startPoint y: 176, endPoint x: 244, endPoint y: 151, distance: 32.0
click at [268, 177] on div "b.arman@gmx.de" at bounding box center [202, 192] width 297 height 31
click at [244, 151] on span "see on MyTrip" at bounding box center [245, 159] width 86 height 17
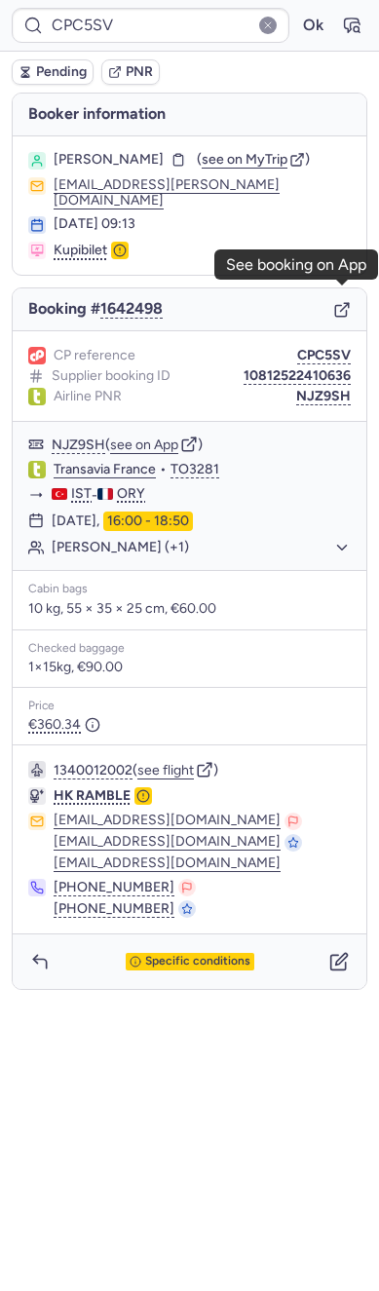
click at [340, 301] on icon "button" at bounding box center [342, 310] width 18 height 18
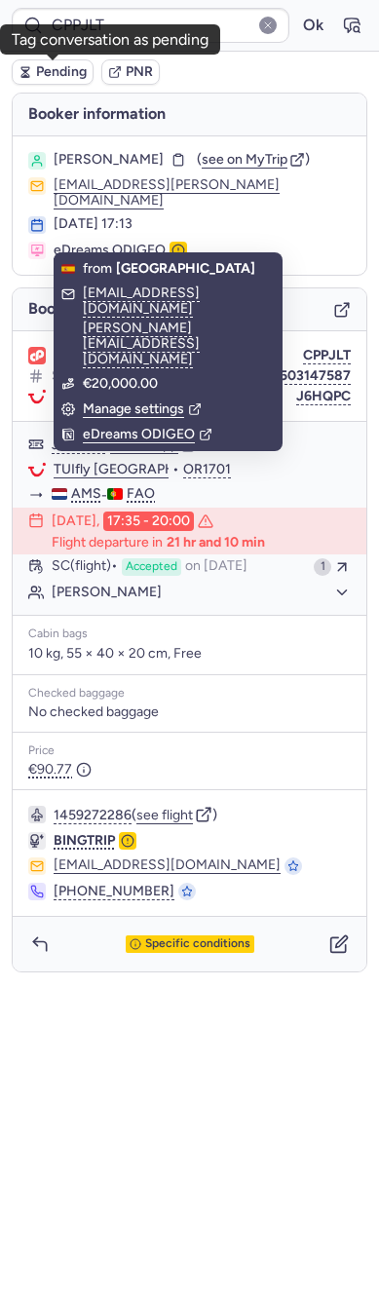
click at [80, 65] on span "Pending" at bounding box center [61, 72] width 51 height 16
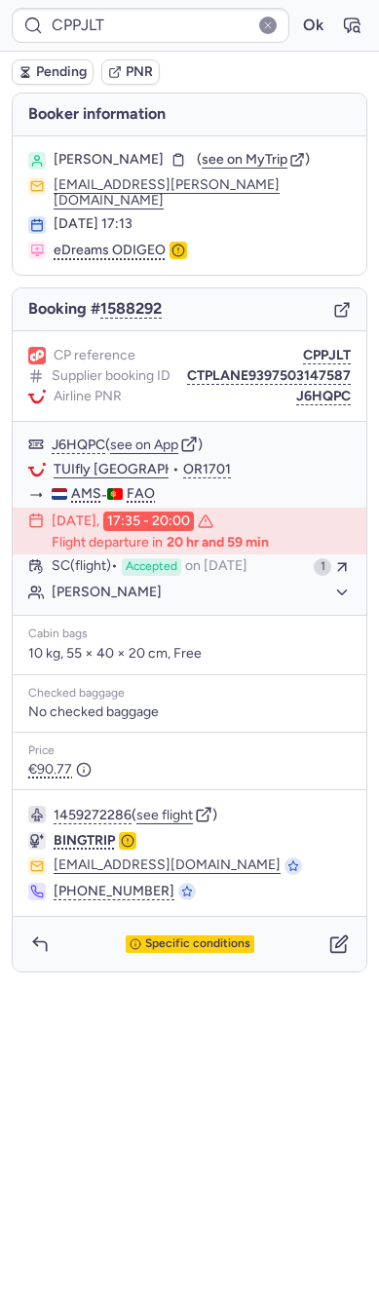
click at [36, 70] on span "Pending" at bounding box center [61, 72] width 51 height 16
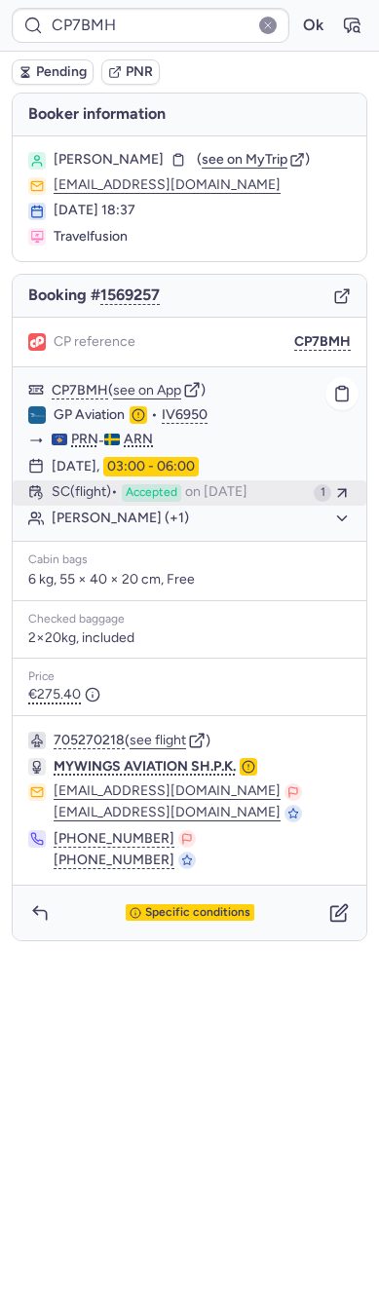
click at [200, 488] on span "on [DATE]" at bounding box center [216, 493] width 62 height 18
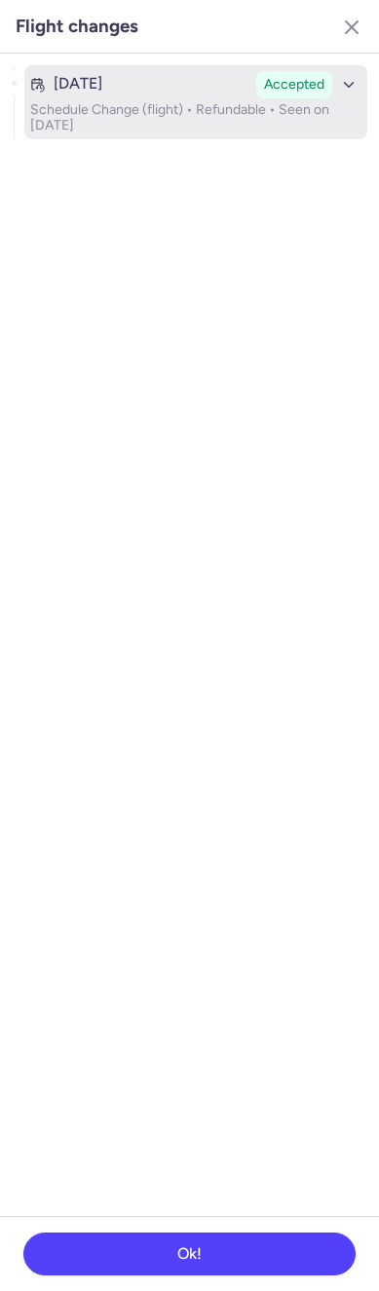
click at [89, 136] on button "Aug 5, 2025 Accepted Schedule Change (flight) • Refundable • Seen on Aug 7, 2025" at bounding box center [195, 102] width 343 height 74
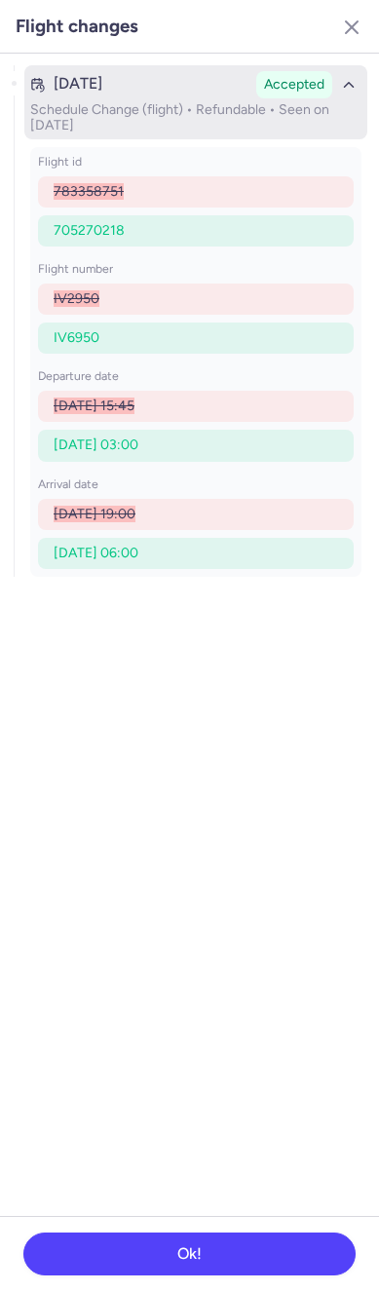
click at [170, 102] on p "Schedule Change (flight) • Refundable • Seen on Aug 7, 2025" at bounding box center [195, 117] width 331 height 31
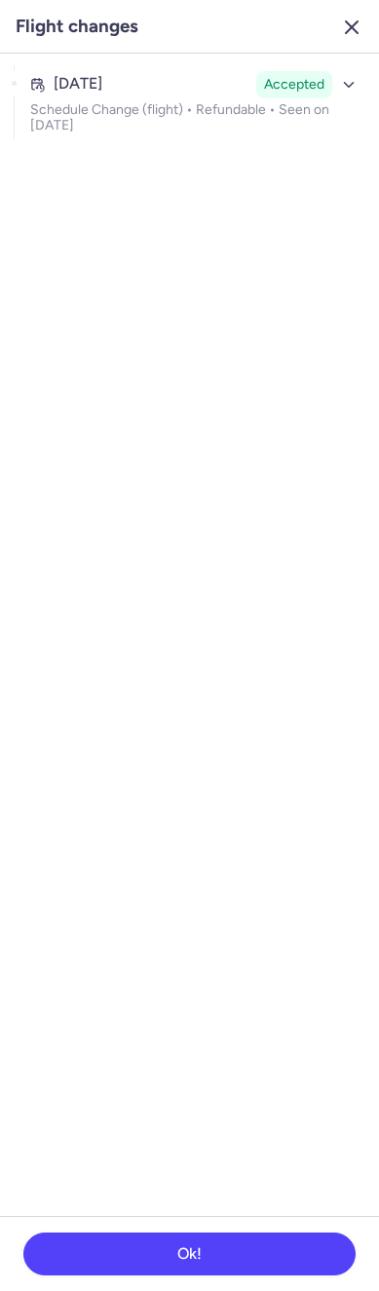
click at [349, 27] on icon "button" at bounding box center [351, 27] width 23 height 23
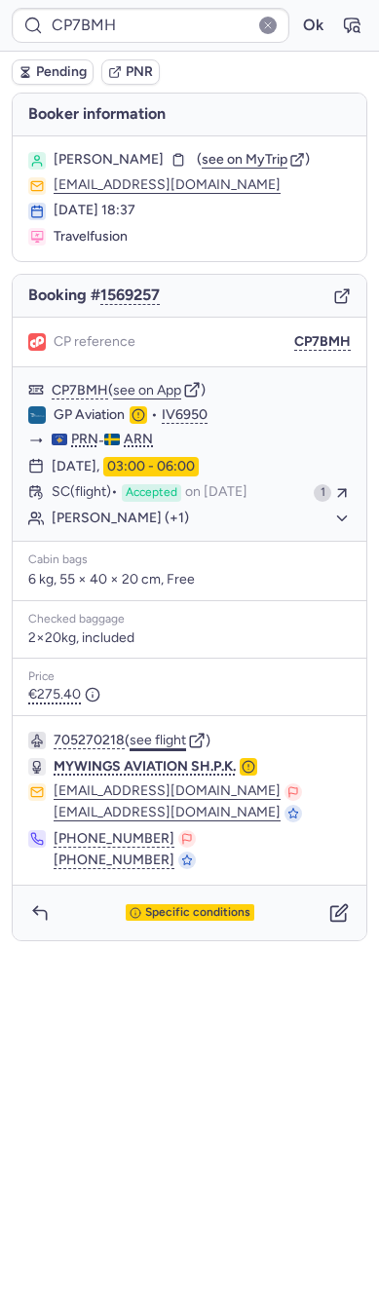
click at [181, 744] on button "see flight" at bounding box center [158, 741] width 56 height 16
click at [134, 484] on span "Accepted" at bounding box center [151, 493] width 59 height 18
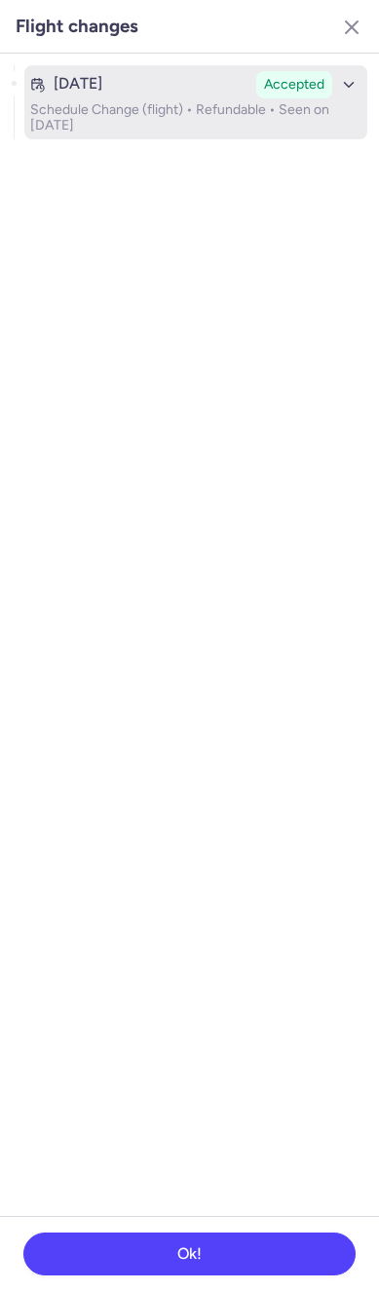
click at [190, 105] on p "Schedule Change (flight) • Refundable • Seen on Aug 7, 2025" at bounding box center [195, 117] width 331 height 31
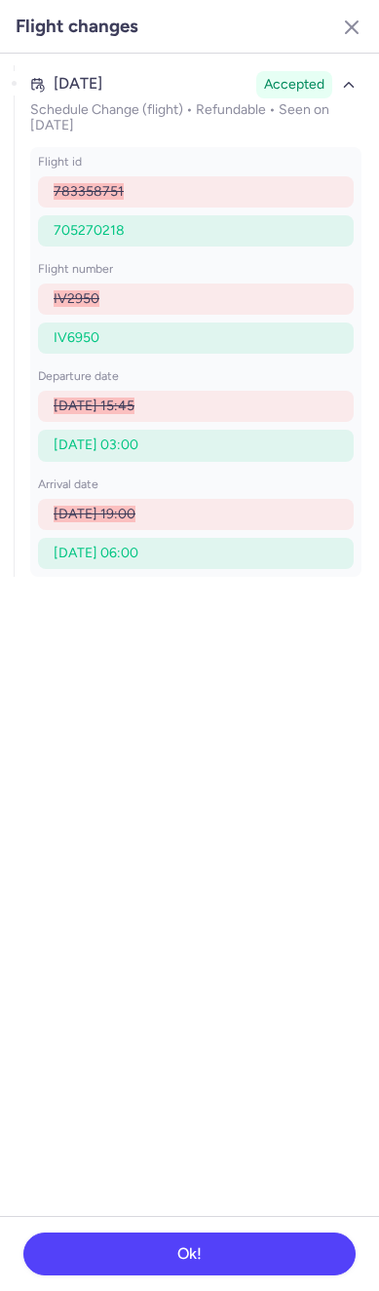
click at [358, 8] on header "Flight changes" at bounding box center [189, 27] width 379 height 54
click at [355, 17] on icon "button" at bounding box center [351, 27] width 23 height 23
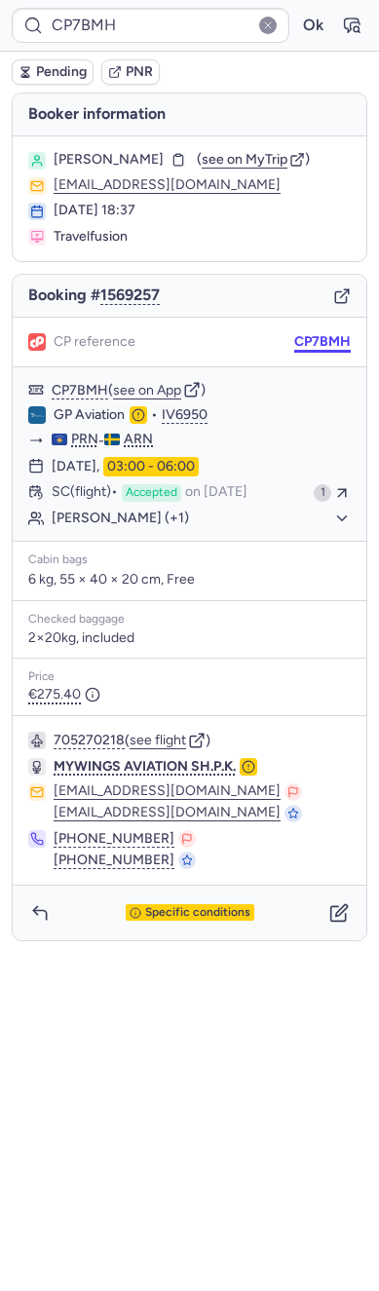
click at [318, 339] on button "CP7BMH" at bounding box center [322, 342] width 56 height 16
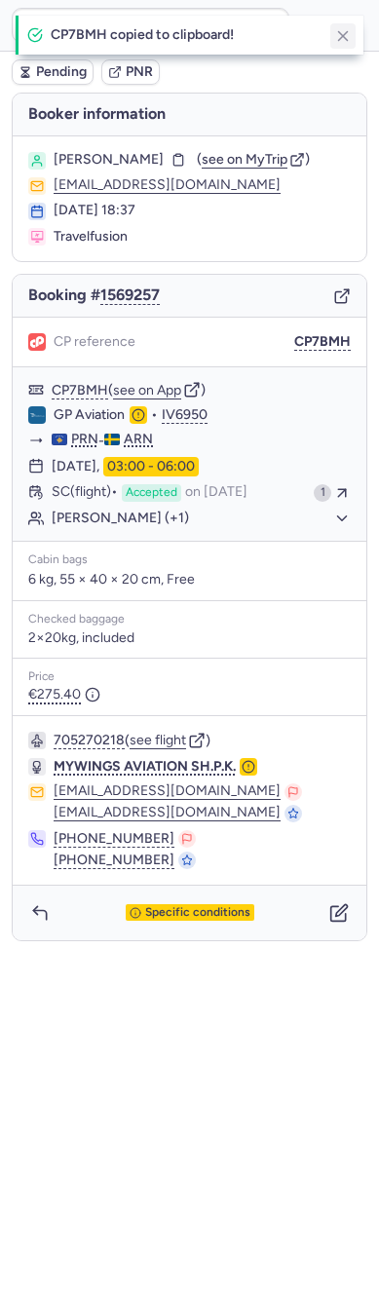
click at [333, 37] on button "button" at bounding box center [342, 35] width 25 height 25
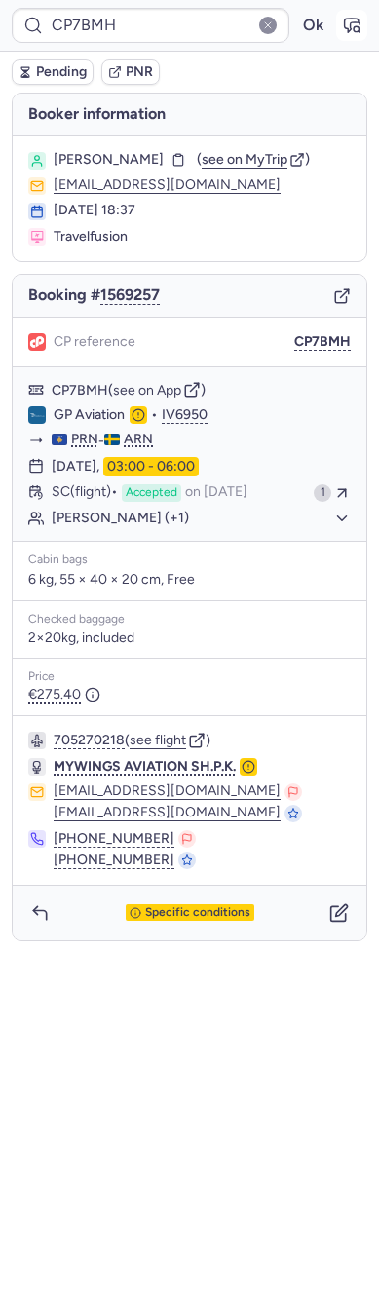
click at [338, 32] on button "button" at bounding box center [351, 25] width 31 height 31
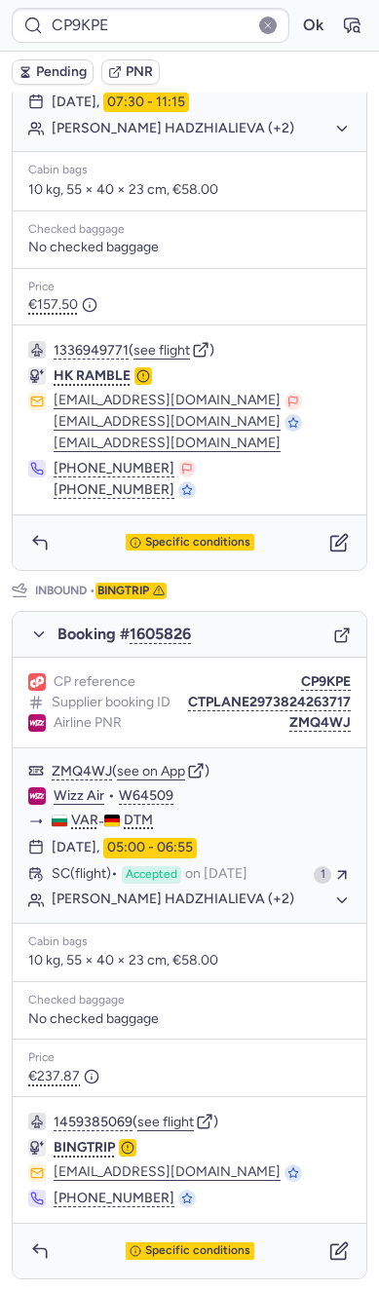
scroll to position [572, 0]
click at [148, 908] on button "[PERSON_NAME] HADZHIALIEVA (+2)" at bounding box center [201, 900] width 299 height 18
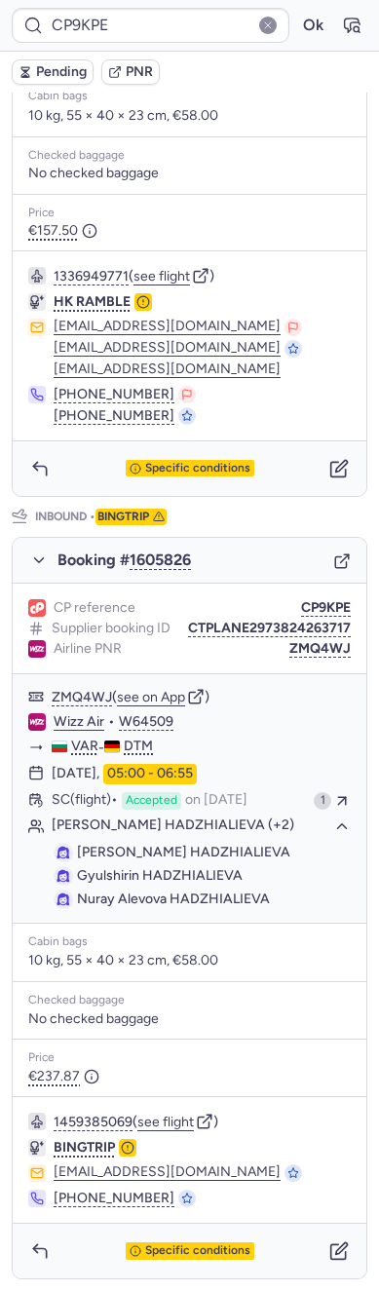
scroll to position [645, 0]
click at [150, 792] on span "Accepted" at bounding box center [151, 801] width 59 height 18
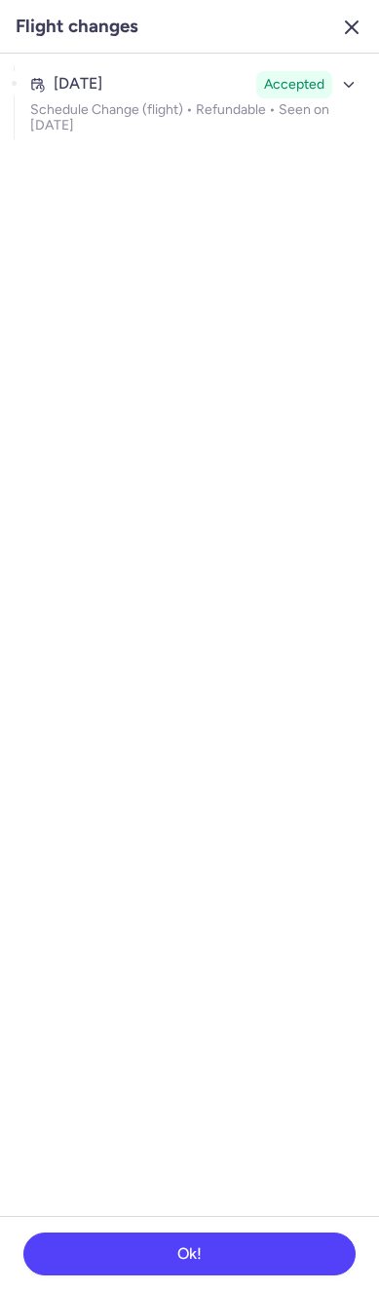
click at [186, 126] on p "Schedule Change (flight) • Refundable • Seen on Aug 13, 2025" at bounding box center [195, 117] width 331 height 31
click at [355, 28] on icon "button" at bounding box center [351, 27] width 23 height 23
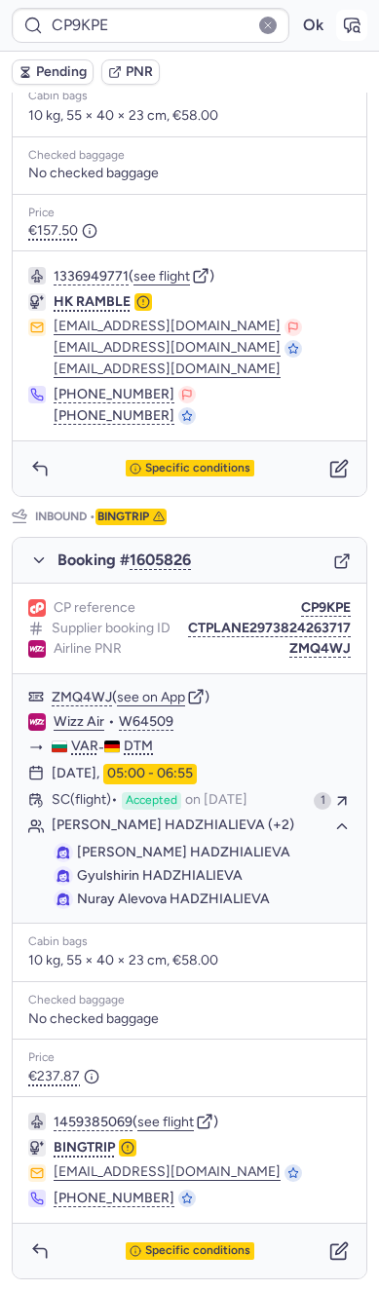
click at [345, 22] on icon "button" at bounding box center [352, 26] width 15 height 14
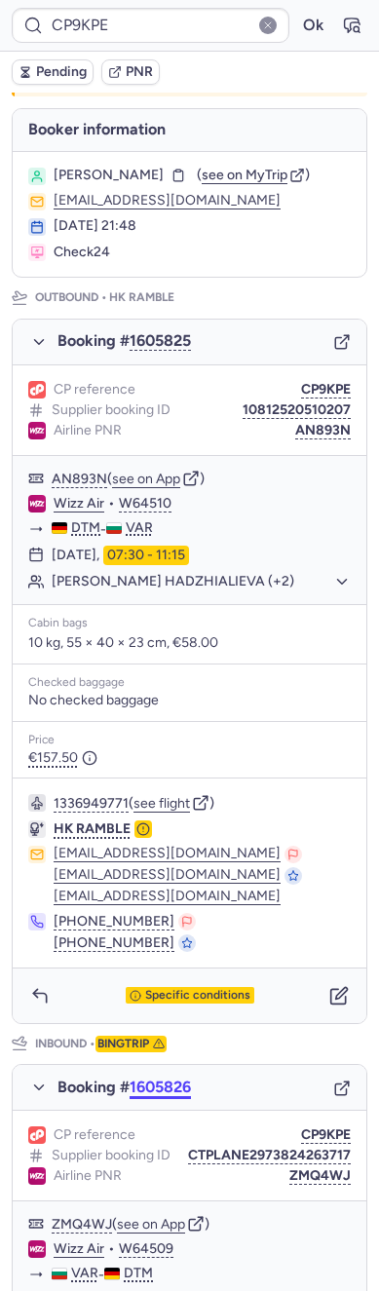
scroll to position [291, 0]
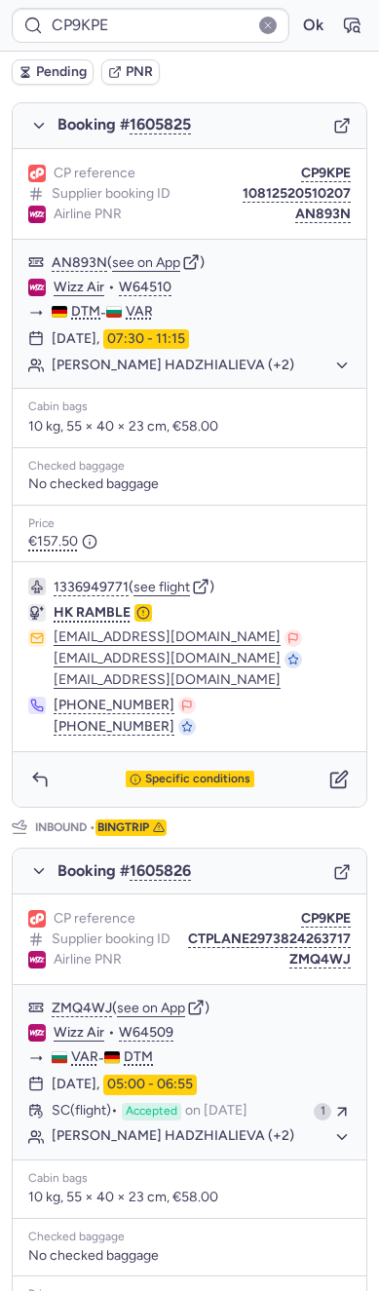
click at [170, 770] on div "Specific conditions" at bounding box center [190, 779] width 354 height 55
click at [161, 786] on span "Specific conditions" at bounding box center [197, 779] width 105 height 14
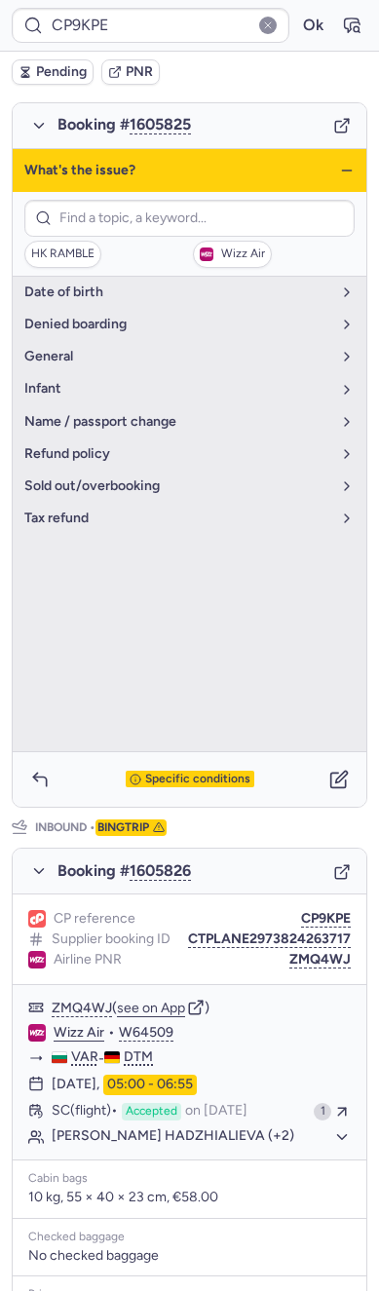
click at [334, 187] on div "What's the issue?" at bounding box center [190, 170] width 354 height 43
click at [305, 171] on div "What's the issue?" at bounding box center [190, 170] width 354 height 43
click at [339, 177] on icon "button" at bounding box center [347, 171] width 16 height 16
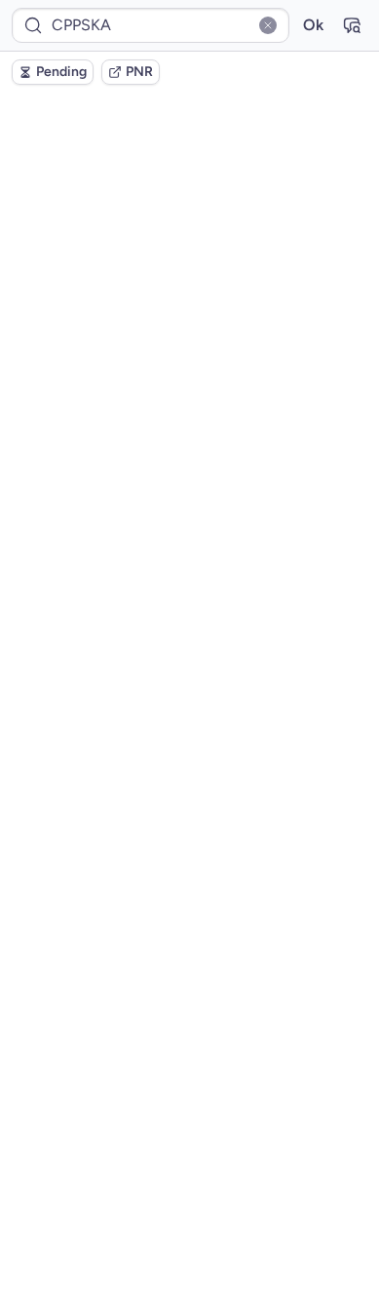
scroll to position [0, 0]
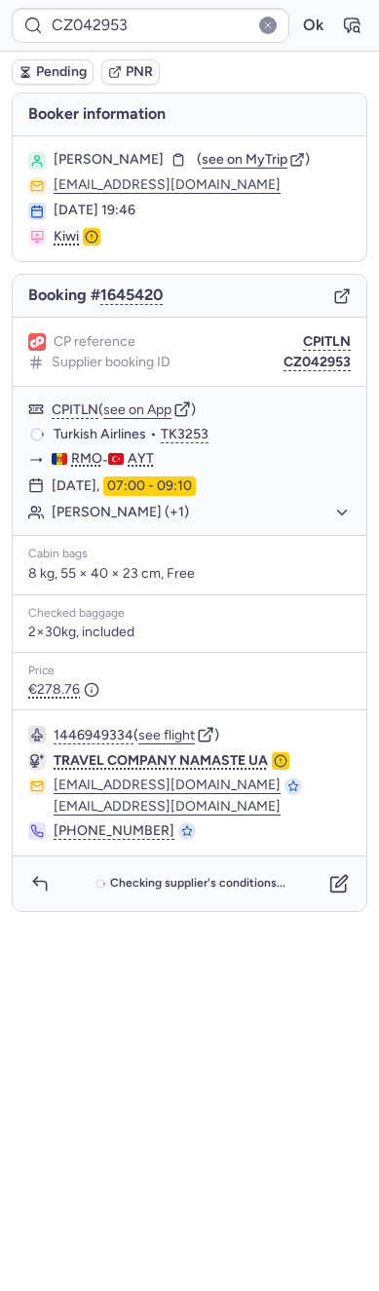
click at [319, 323] on div "CP reference CPITLN Supplier booking ID CZ042953" at bounding box center [190, 352] width 354 height 69
click at [323, 335] on button "CPITLN" at bounding box center [327, 342] width 48 height 16
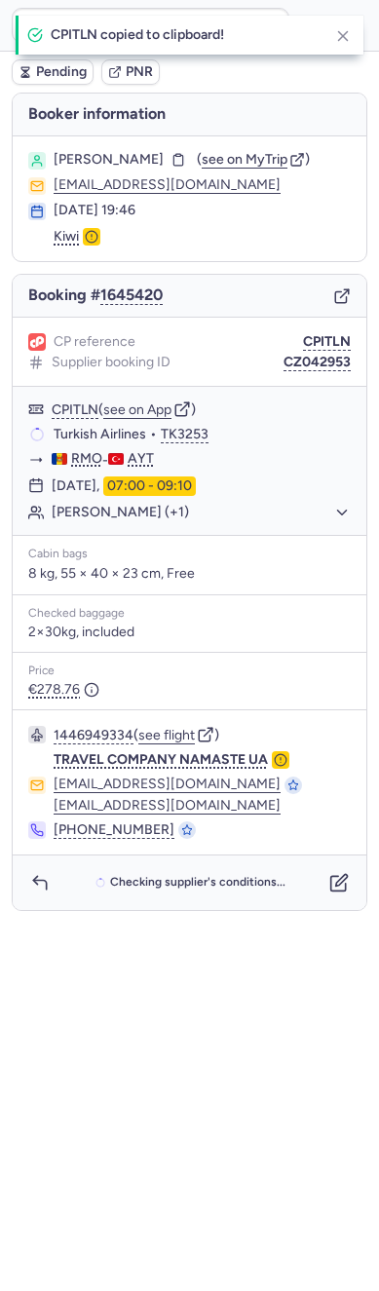
click at [346, 902] on div "Checking supplier's conditions..." at bounding box center [190, 882] width 354 height 55
click at [340, 892] on button "button" at bounding box center [338, 883] width 31 height 31
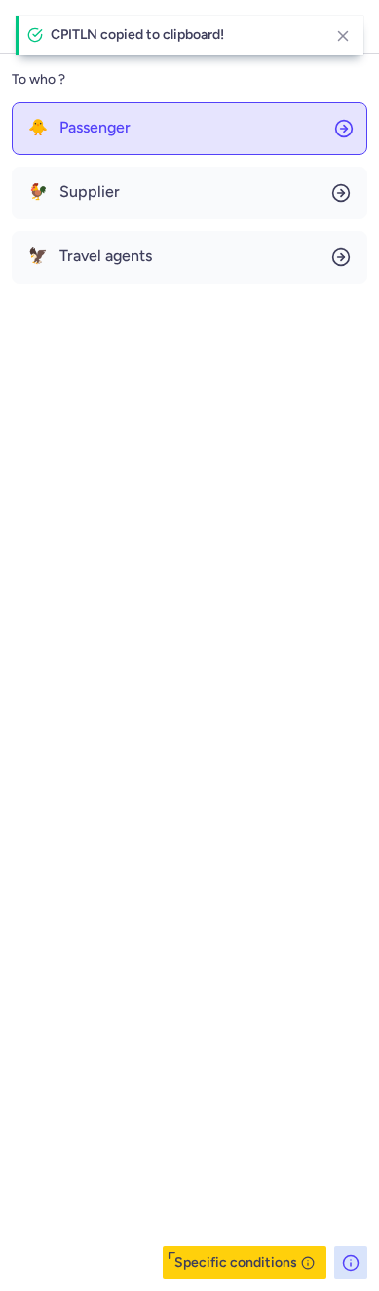
click at [166, 104] on button "🐥 Passenger" at bounding box center [190, 128] width 356 height 53
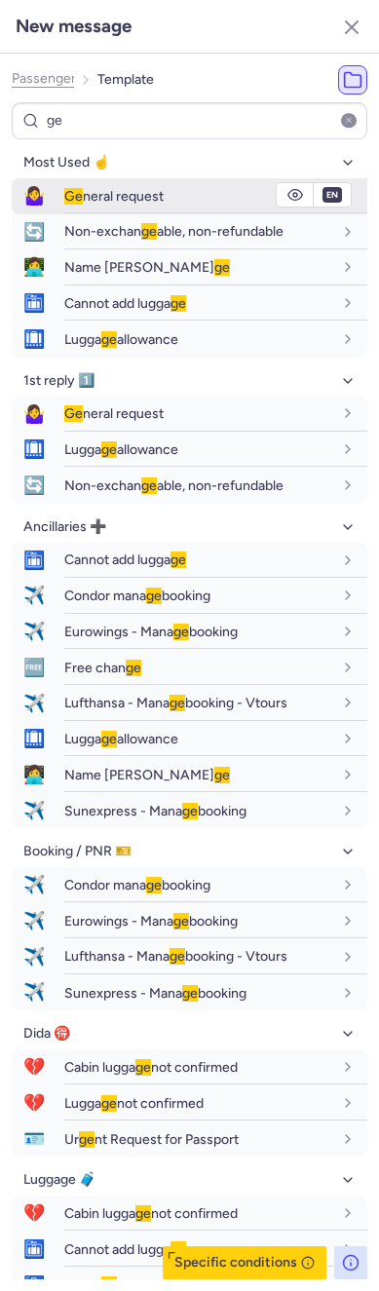
click at [64, 212] on button "🤷‍♀️ Ge neral request" at bounding box center [190, 196] width 356 height 36
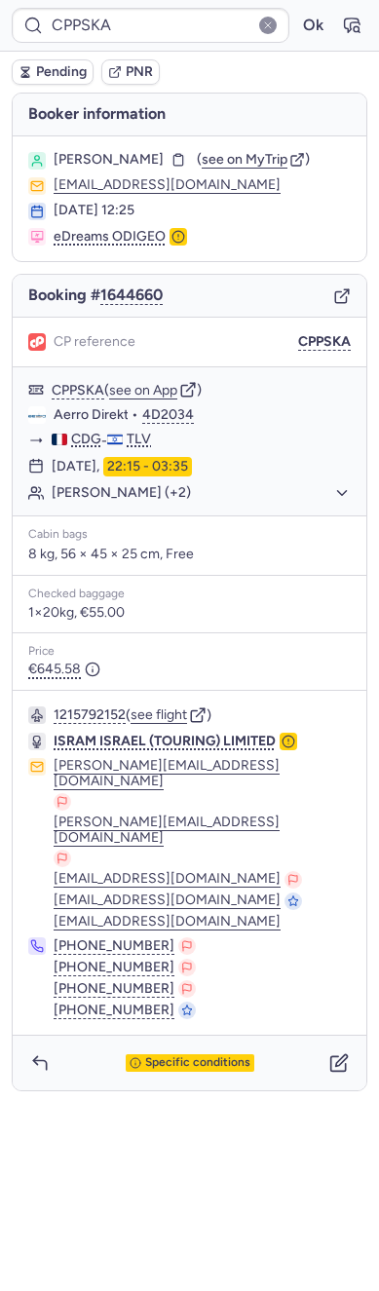
type input "CPITLN"
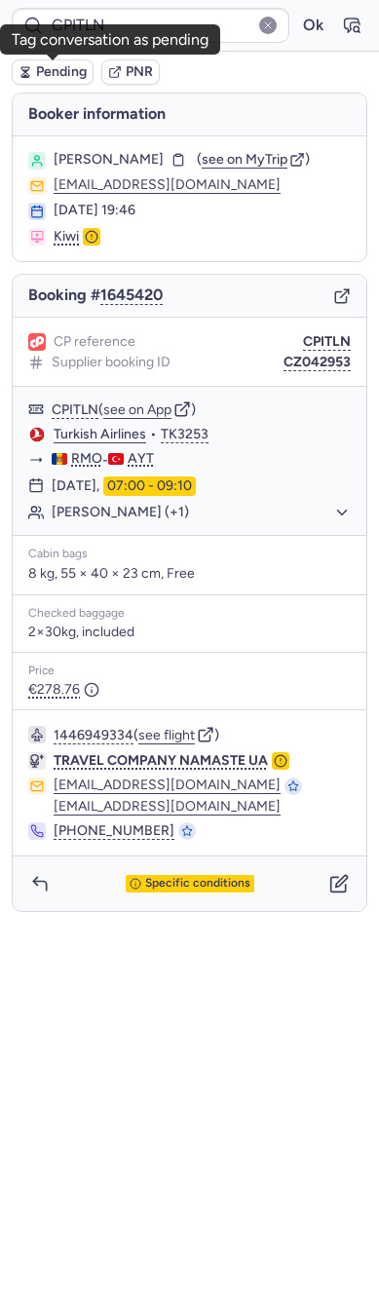
click at [46, 74] on span "Pending" at bounding box center [61, 72] width 51 height 16
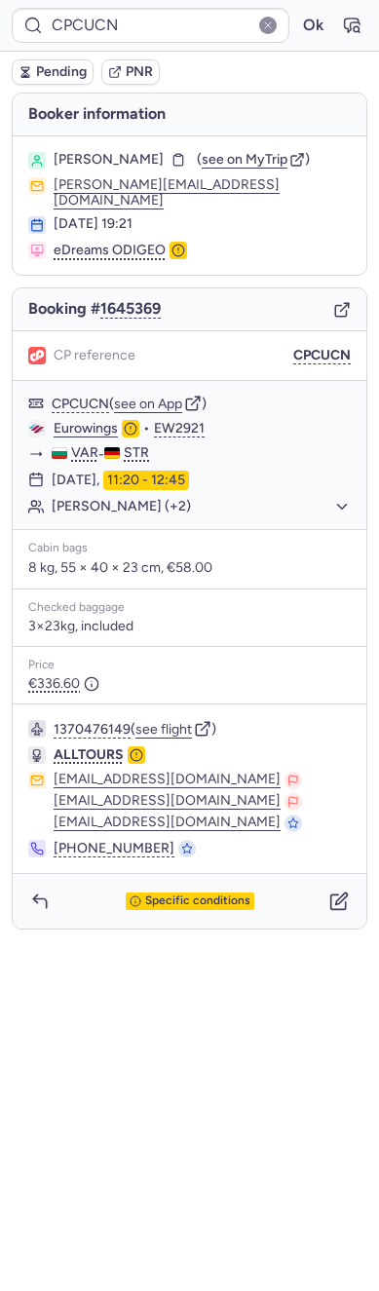
type input "CPPSKA"
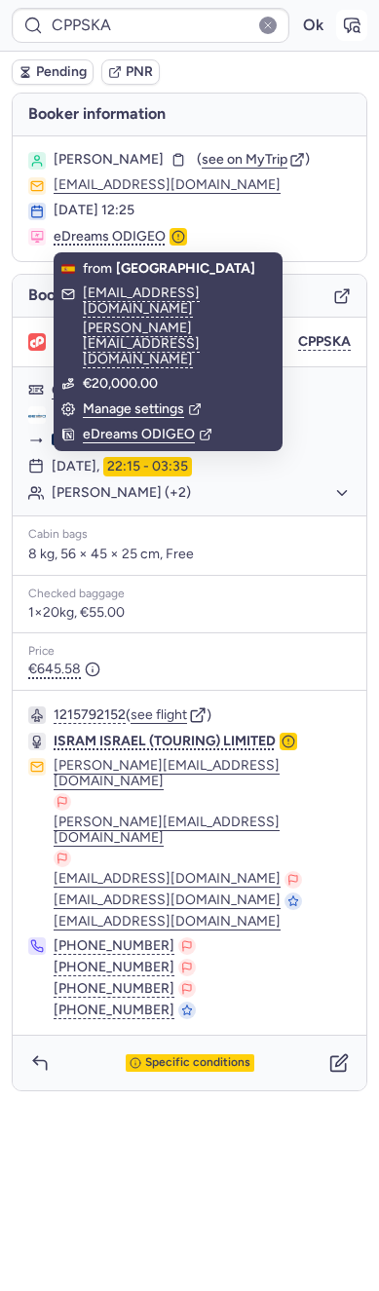
click at [357, 39] on button "button" at bounding box center [351, 25] width 31 height 31
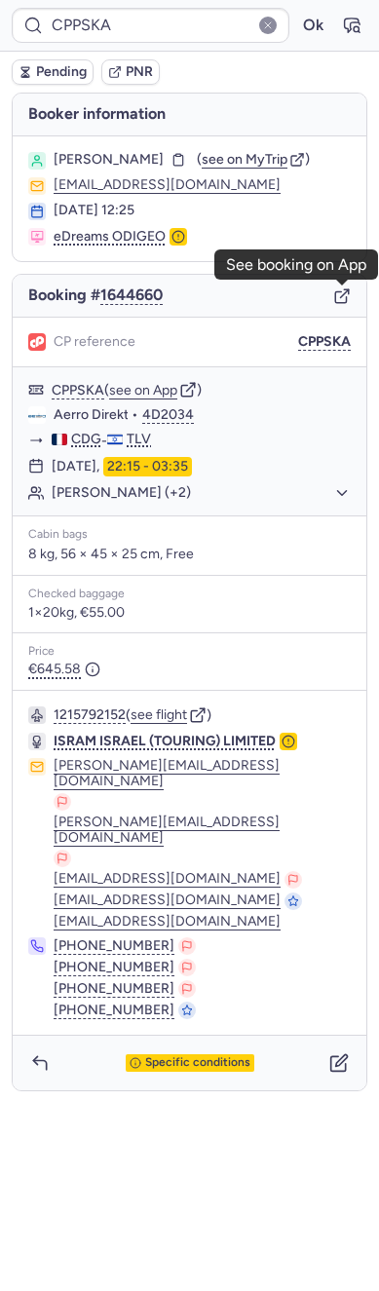
click at [347, 289] on line "button" at bounding box center [345, 293] width 8 height 8
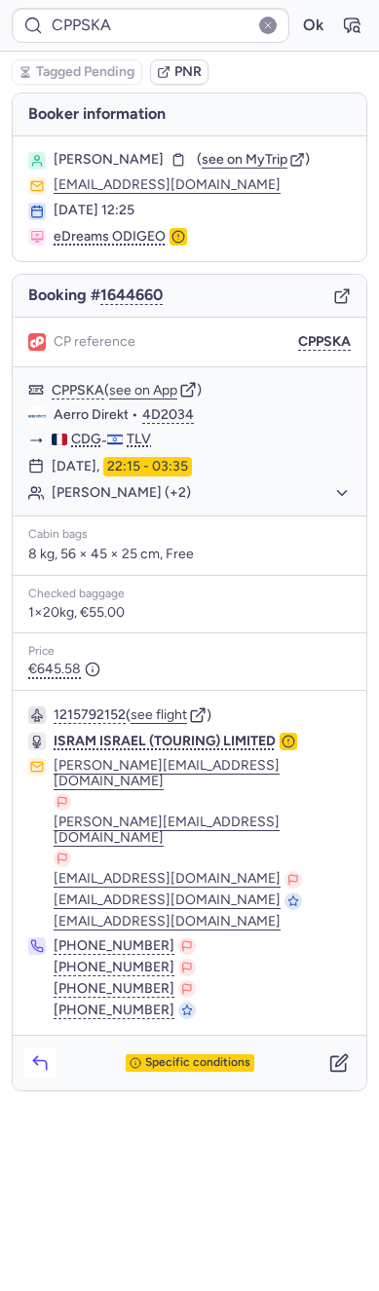
click at [30, 1053] on icon "button" at bounding box center [39, 1062] width 19 height 19
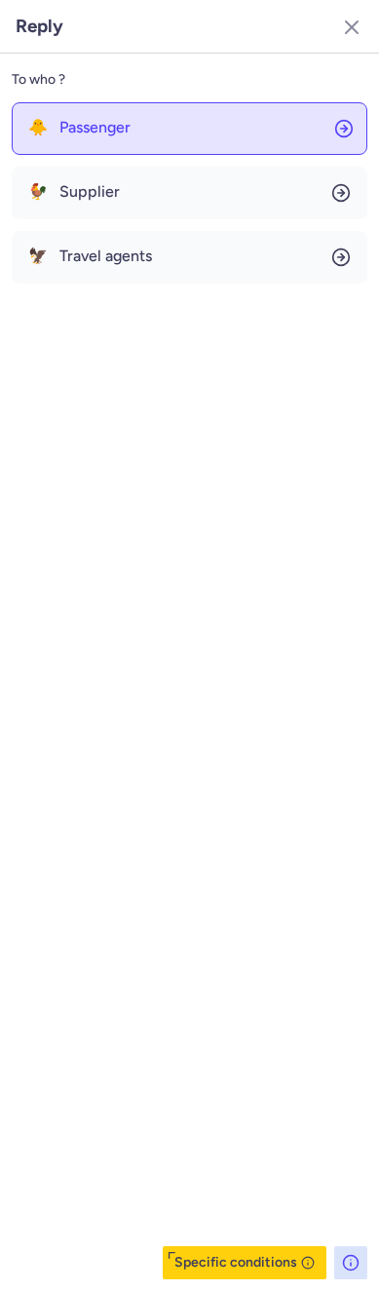
click at [118, 150] on button "🐥 Passenger" at bounding box center [190, 128] width 356 height 53
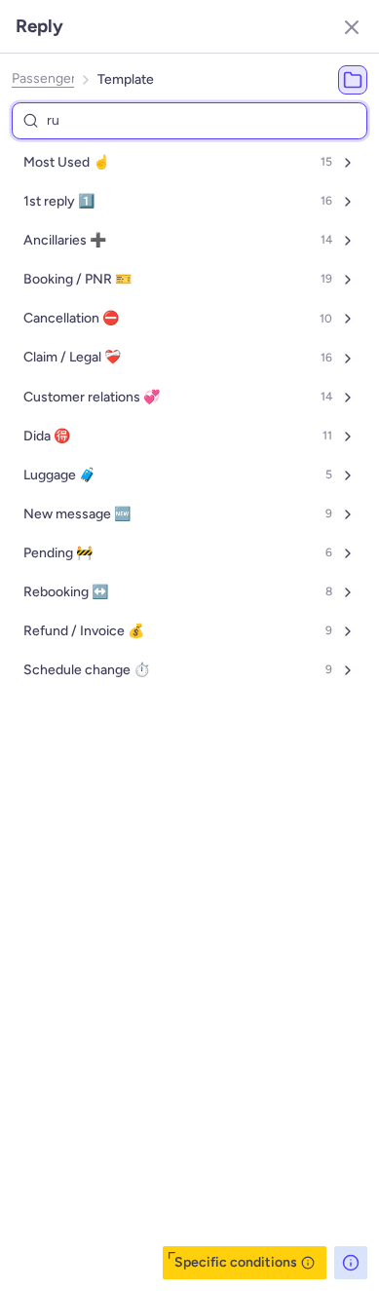
type input "rus"
select select "en"
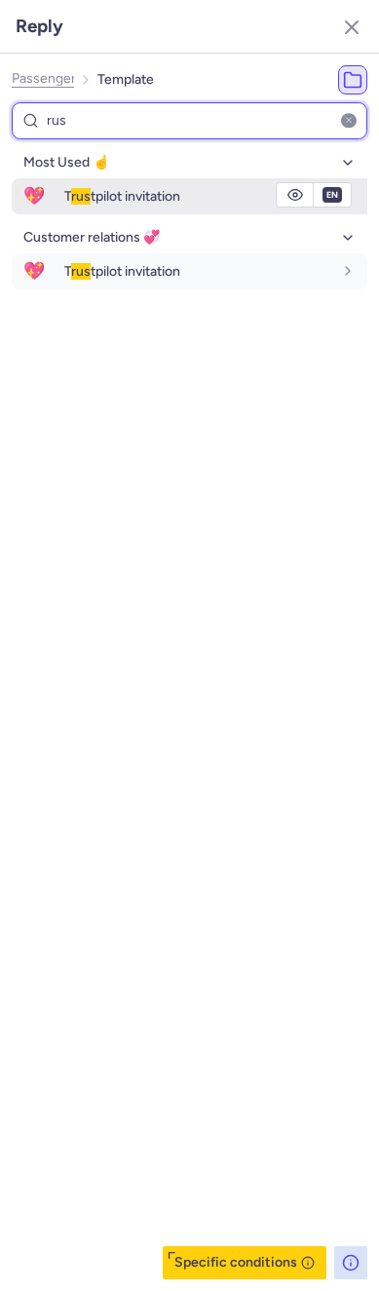
type input "rus"
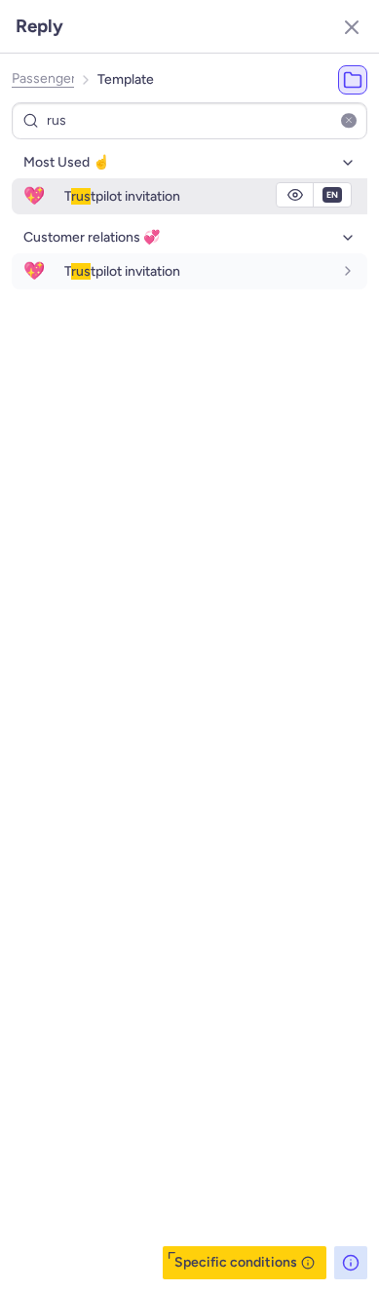
click at [77, 191] on span "rus" at bounding box center [80, 196] width 19 height 17
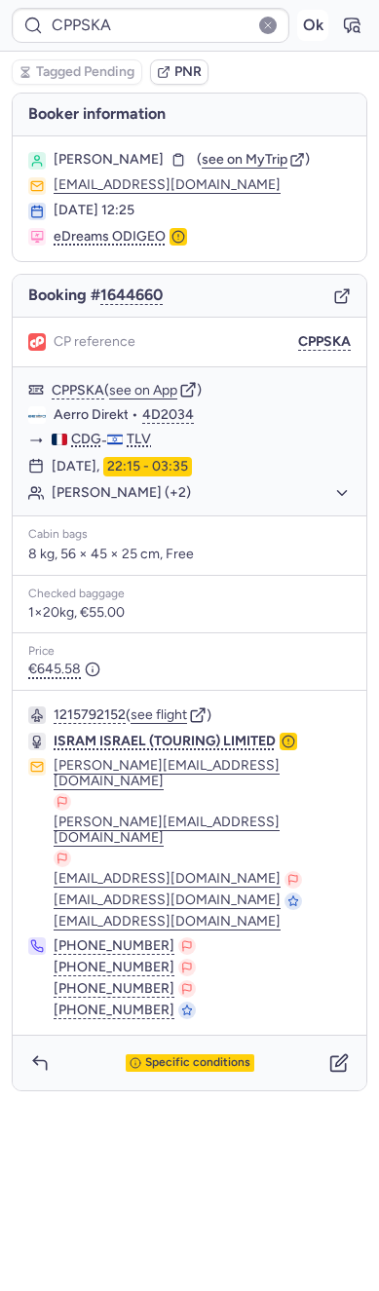
click at [297, 26] on button "Ok" at bounding box center [312, 25] width 31 height 31
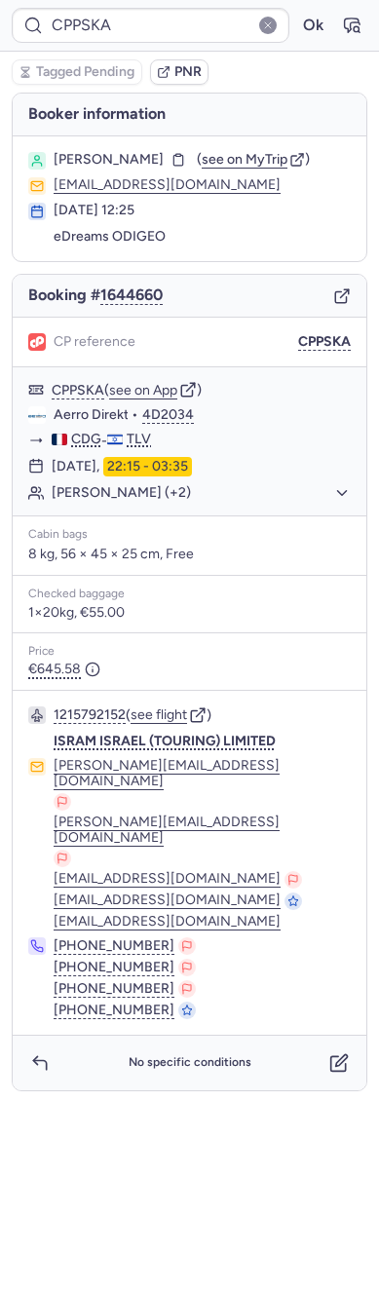
click at [173, 517] on div "Cabin bags 8 kg, 56 × 45 × 25 cm, Free" at bounding box center [190, 545] width 354 height 59
click at [153, 498] on button "[PERSON_NAME] (+2)" at bounding box center [201, 493] width 299 height 18
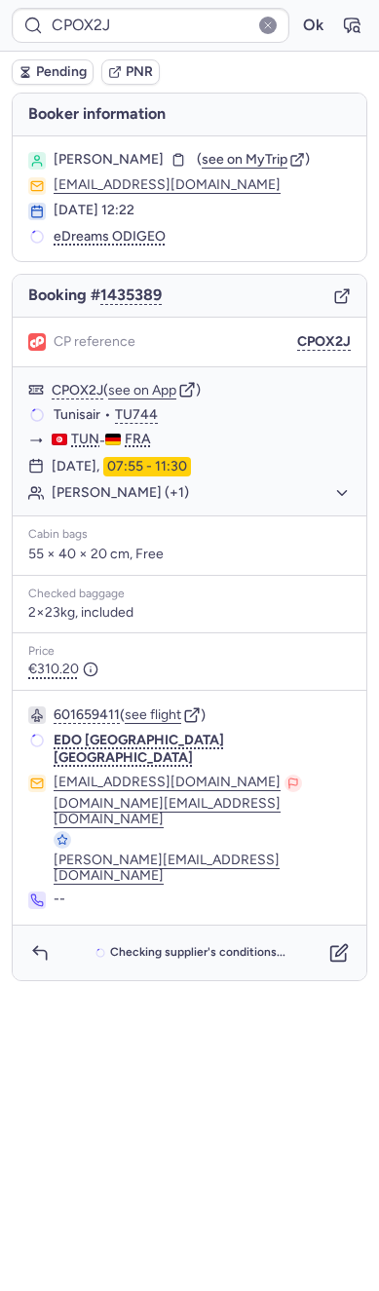
type input "CPCUCN"
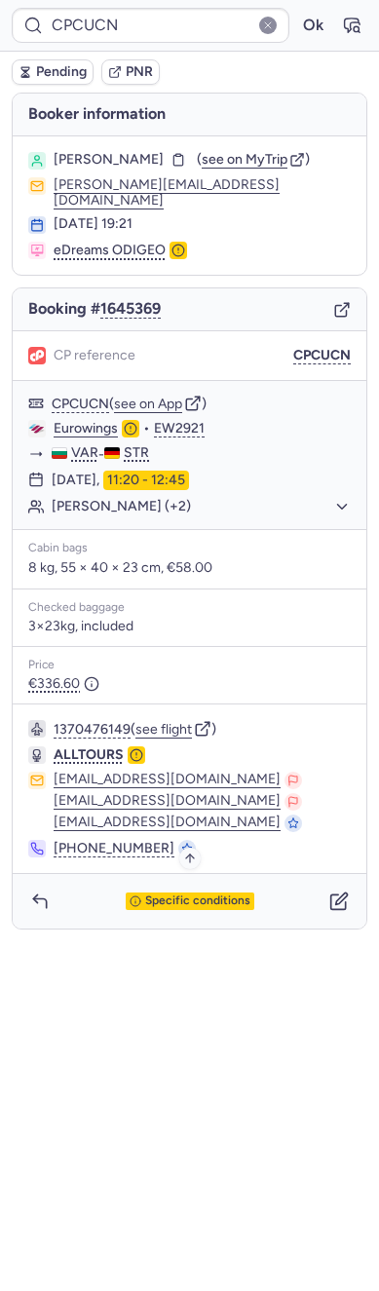
click at [178, 900] on span "Specific conditions" at bounding box center [197, 901] width 105 height 14
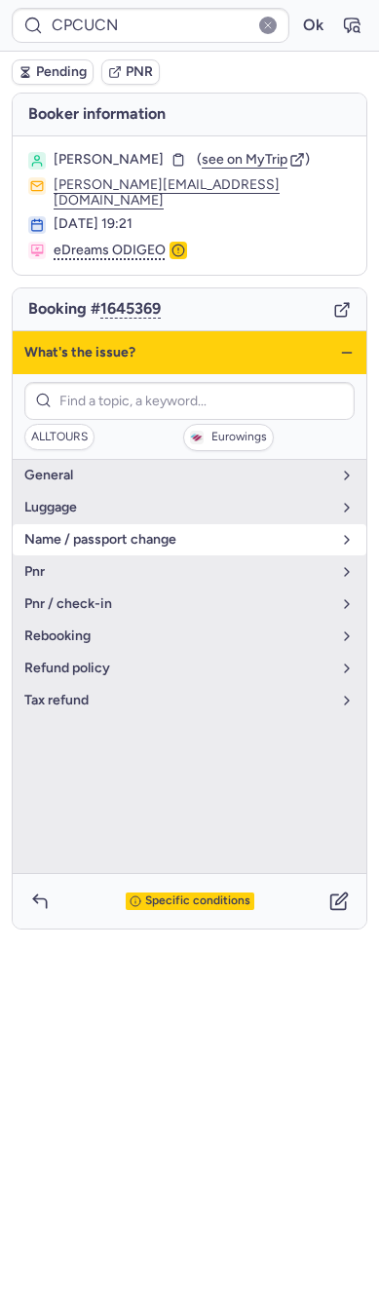
click at [82, 552] on button "name / passport change" at bounding box center [190, 539] width 354 height 31
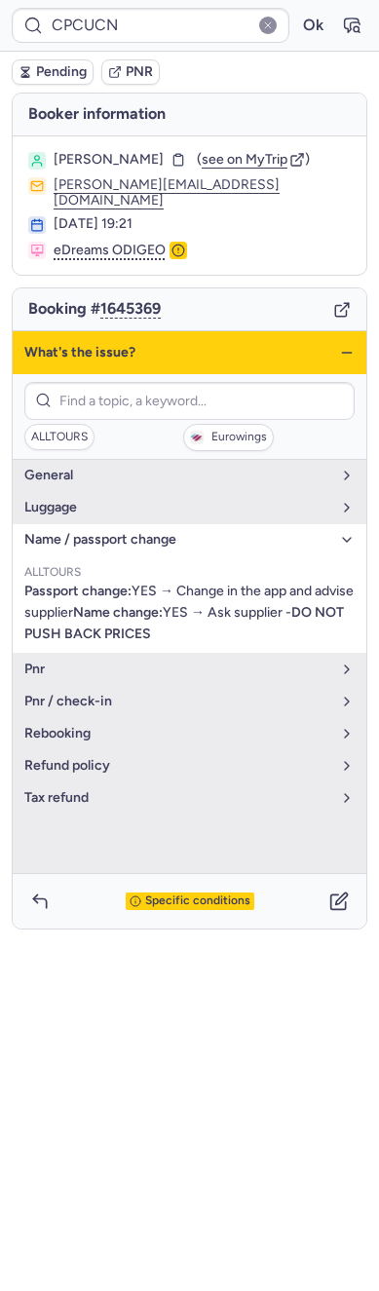
click at [352, 342] on div "What's the issue?" at bounding box center [190, 352] width 354 height 43
click at [343, 357] on icon "button" at bounding box center [347, 353] width 16 height 16
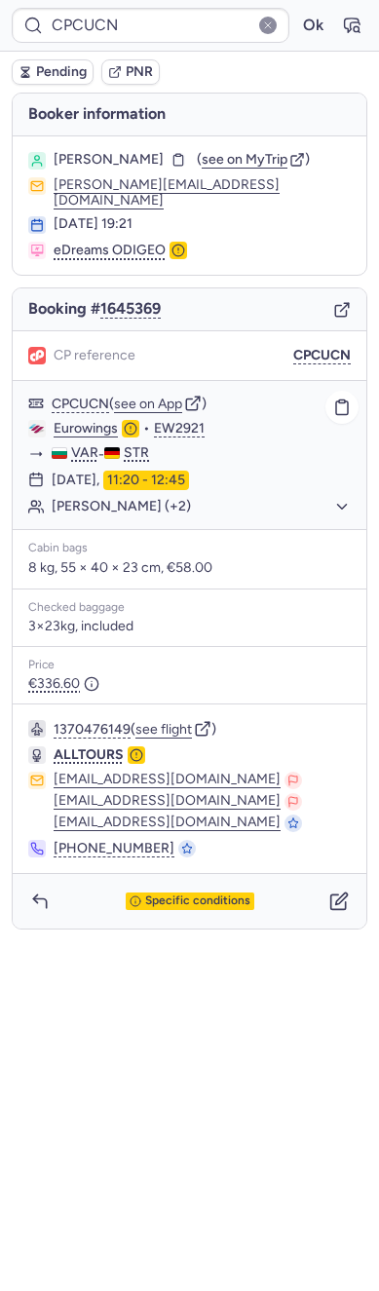
click at [215, 510] on button "[PERSON_NAME] (+2)" at bounding box center [201, 507] width 299 height 18
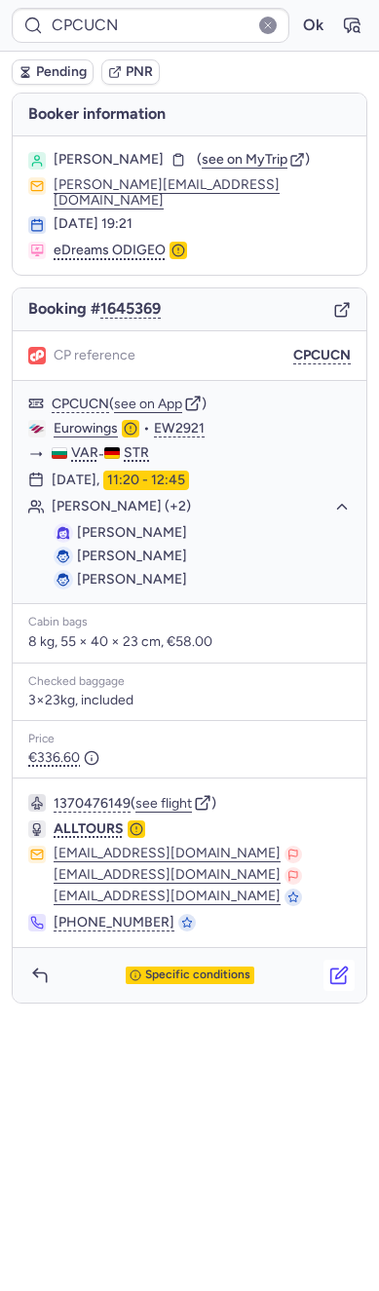
click at [343, 966] on icon "button" at bounding box center [342, 972] width 12 height 12
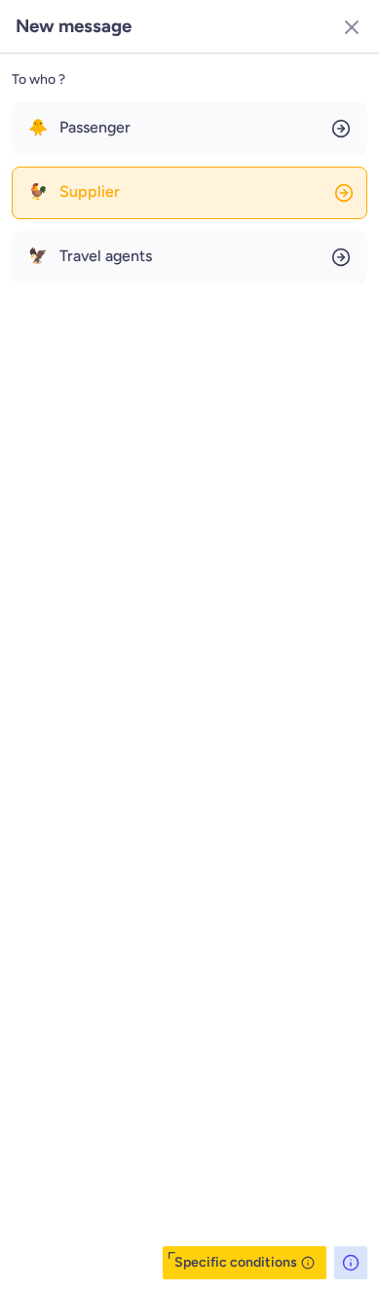
click at [107, 183] on span "Supplier" at bounding box center [89, 192] width 60 height 18
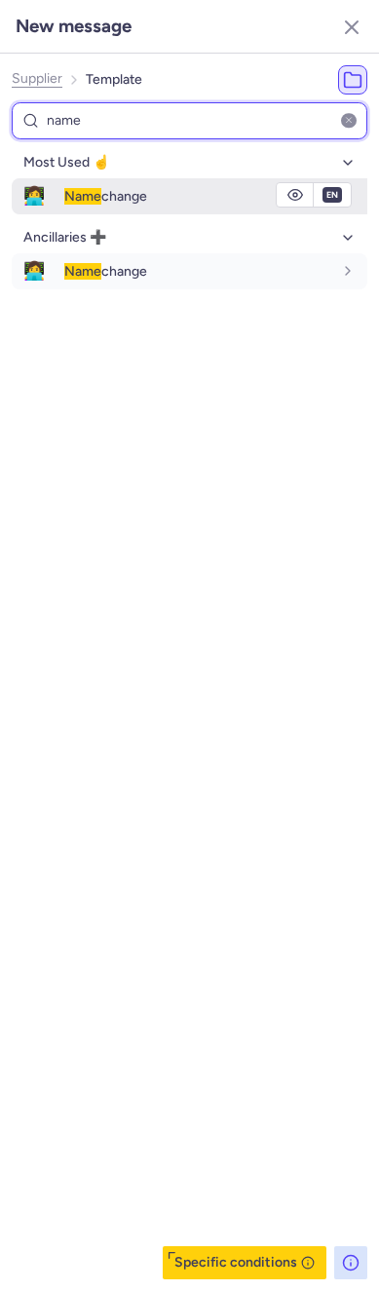
type input "name"
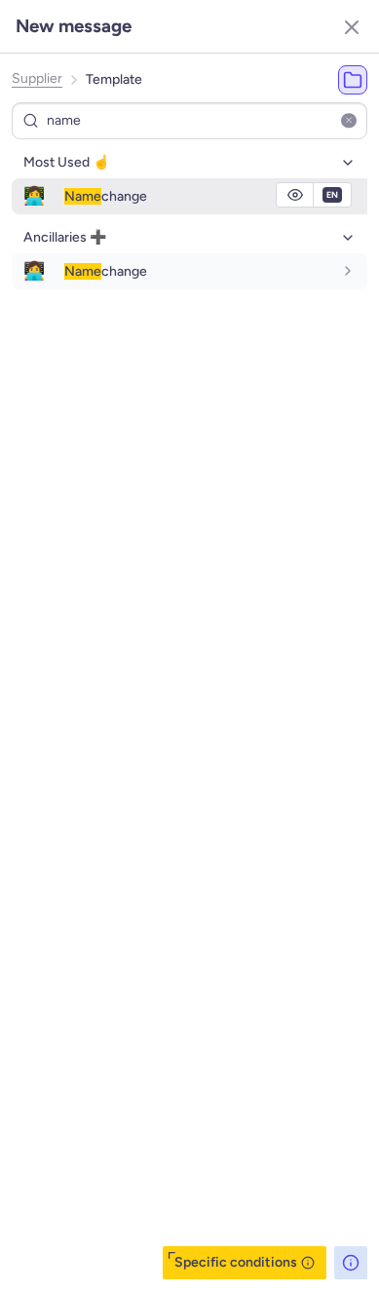
click at [60, 212] on button "👩‍💻 Name change" at bounding box center [190, 196] width 356 height 36
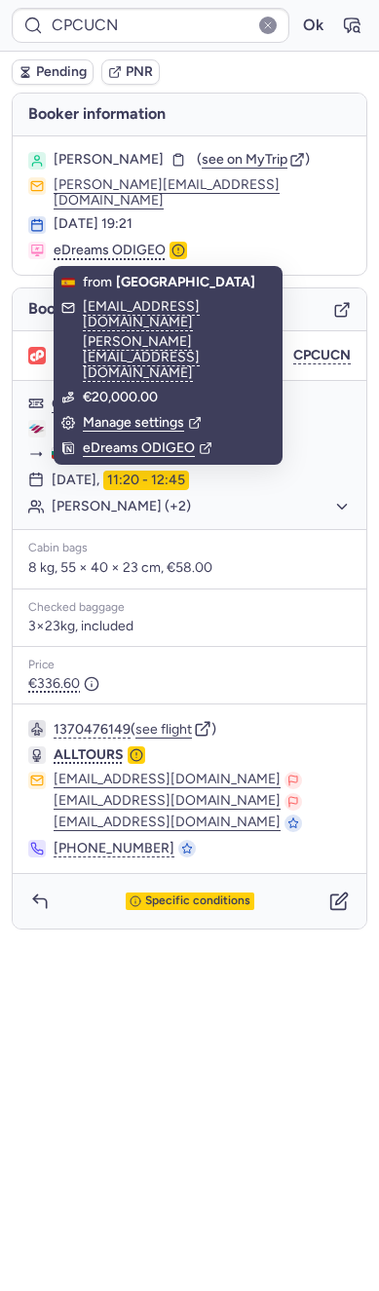
drag, startPoint x: 35, startPoint y: 68, endPoint x: 24, endPoint y: 63, distance: 11.8
click at [36, 64] on span "Pending" at bounding box center [61, 72] width 51 height 16
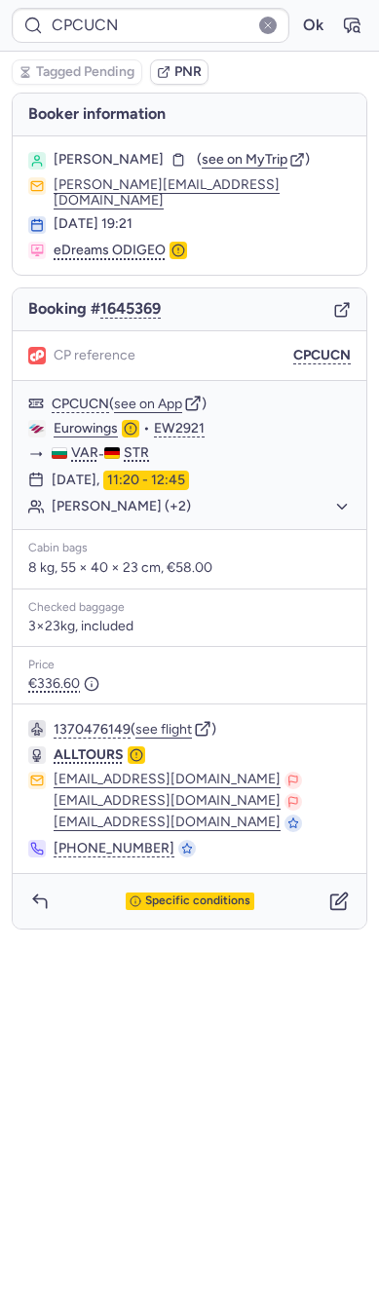
type input "CPOX2J"
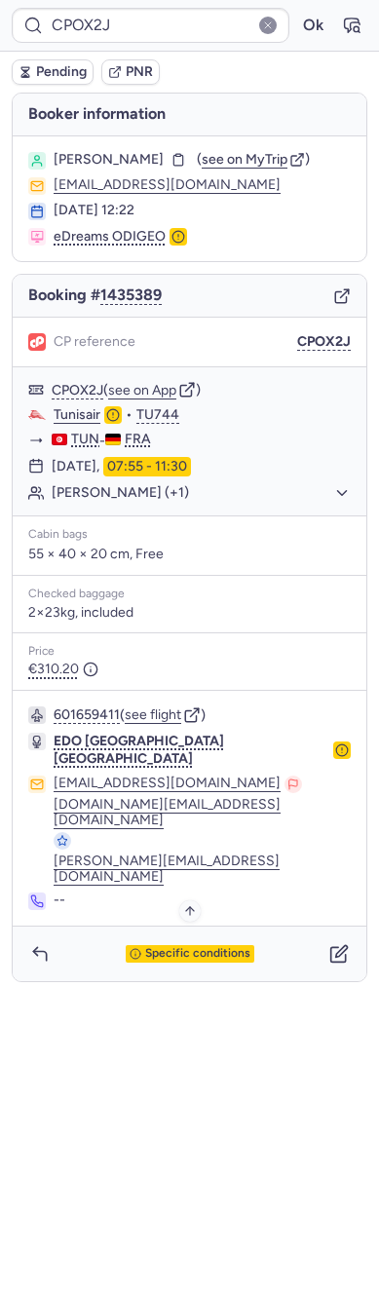
click at [208, 947] on span "Specific conditions" at bounding box center [197, 954] width 105 height 14
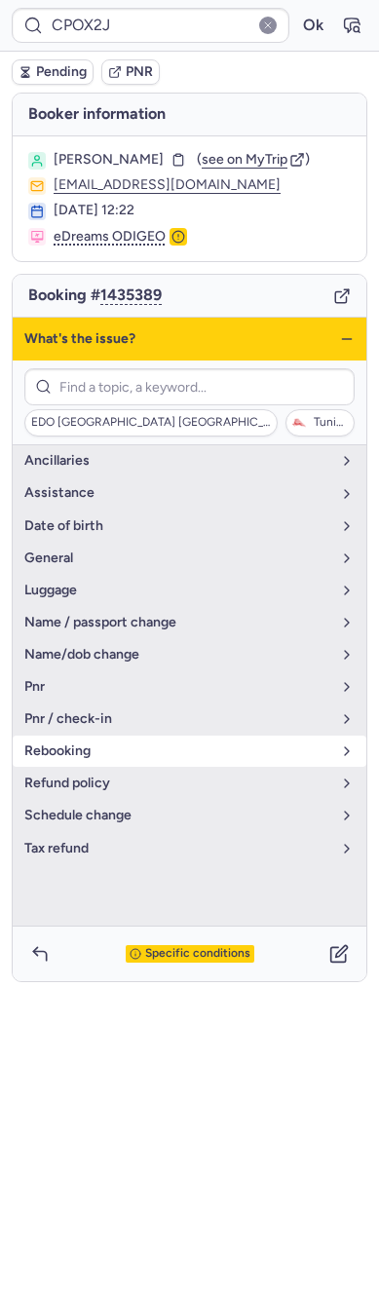
click at [101, 738] on button "rebooking" at bounding box center [190, 750] width 354 height 31
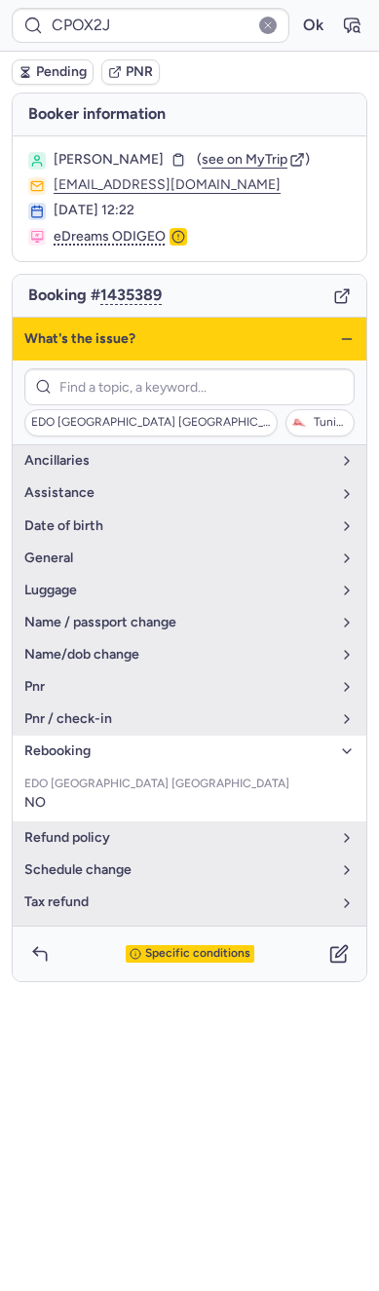
scroll to position [22, 0]
click at [352, 341] on icon "button" at bounding box center [347, 339] width 16 height 16
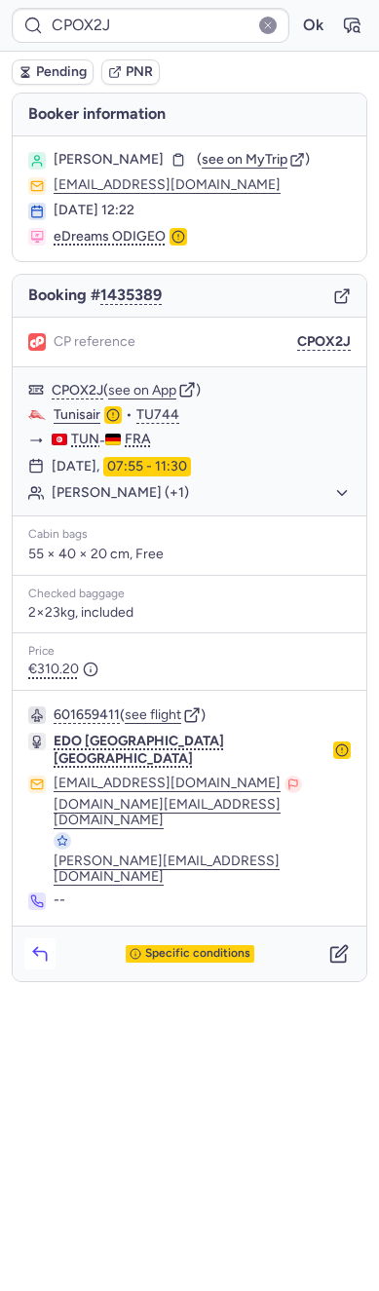
click at [44, 944] on icon "button" at bounding box center [39, 953] width 19 height 19
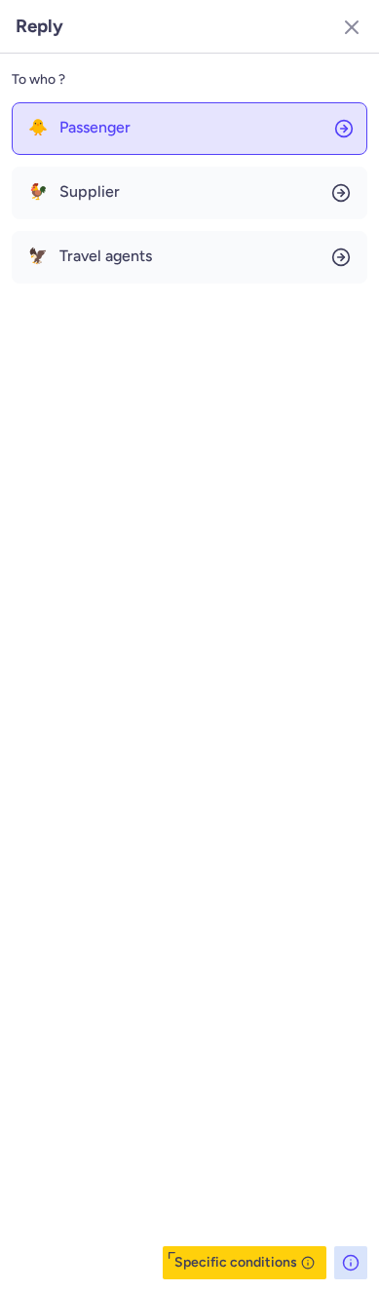
click at [127, 121] on span "Passenger" at bounding box center [94, 128] width 71 height 18
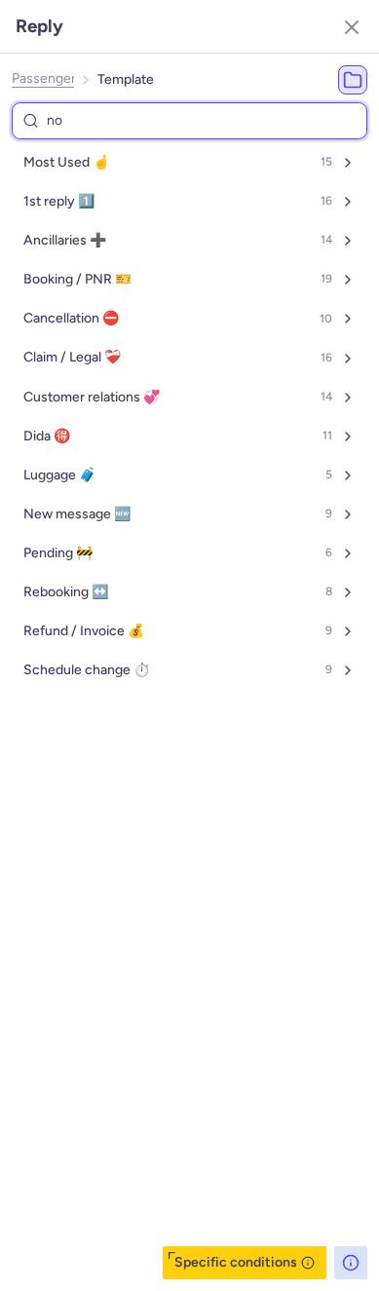
type input "non"
select select "en"
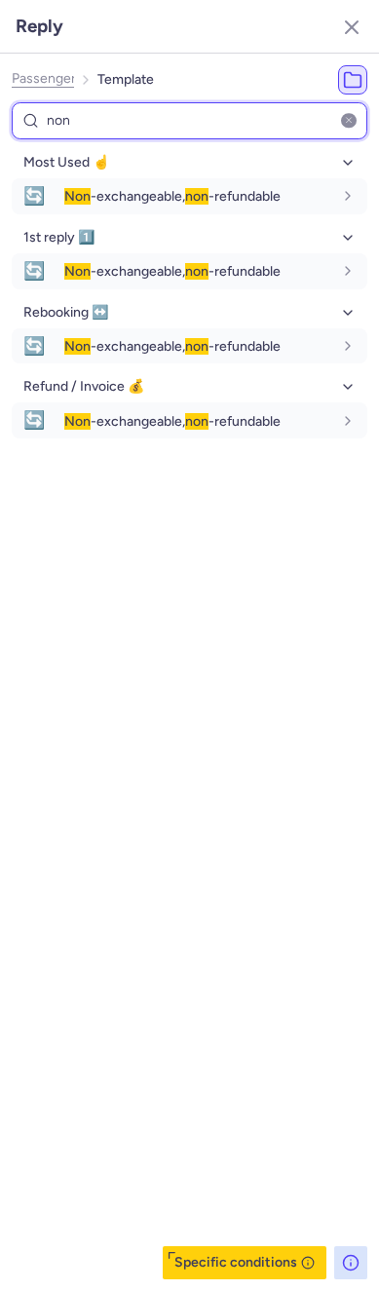
type input "non"
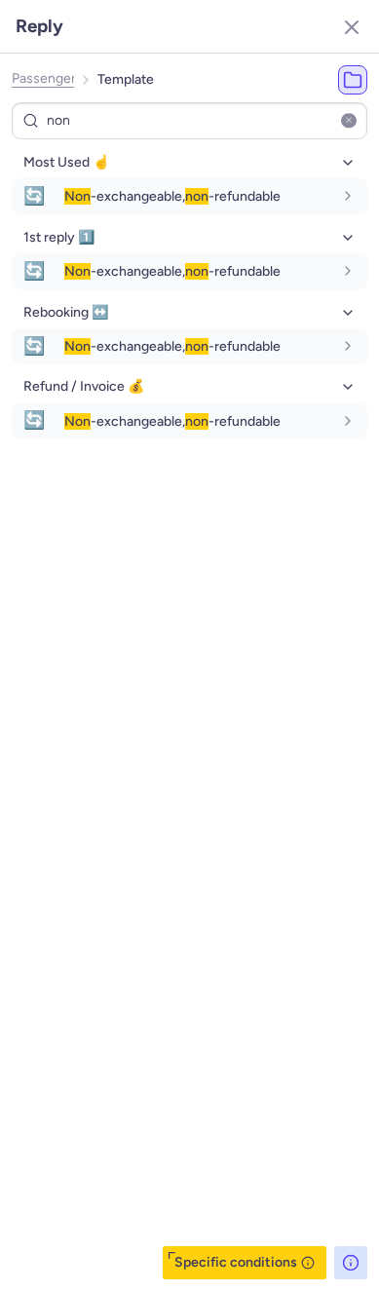
click at [243, 33] on header "Reply" at bounding box center [189, 27] width 379 height 54
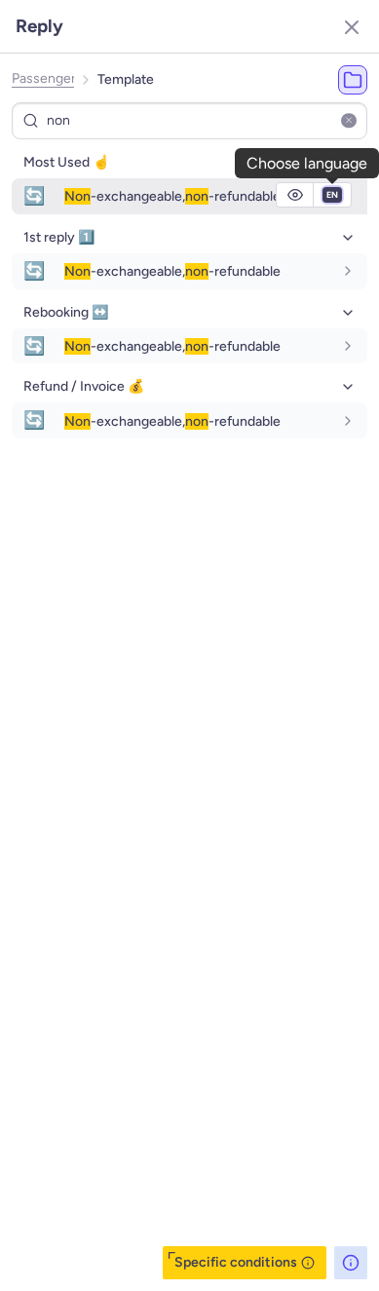
click at [334, 197] on select "fr en de nl pt es it ru" at bounding box center [332, 195] width 18 height 16
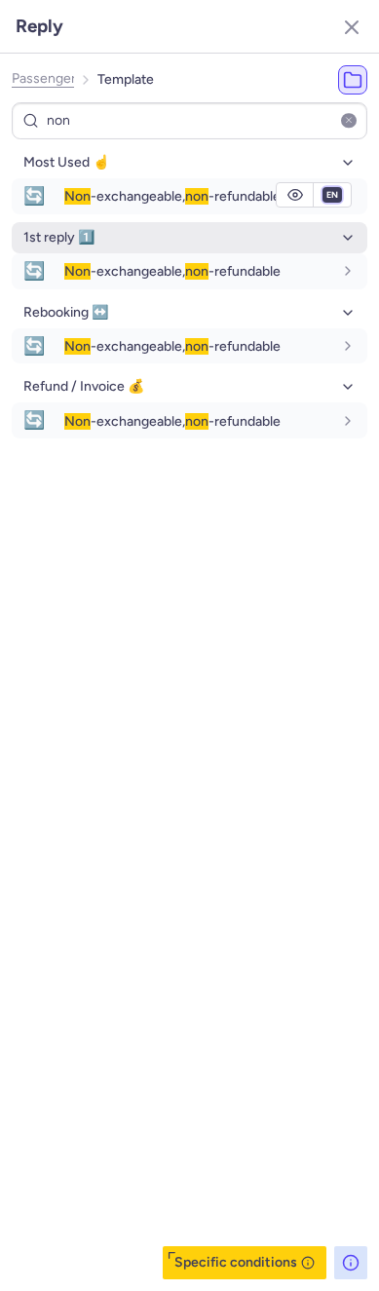
select select "fr"
click at [323, 187] on select "fr en de nl pt es it ru" at bounding box center [332, 195] width 18 height 16
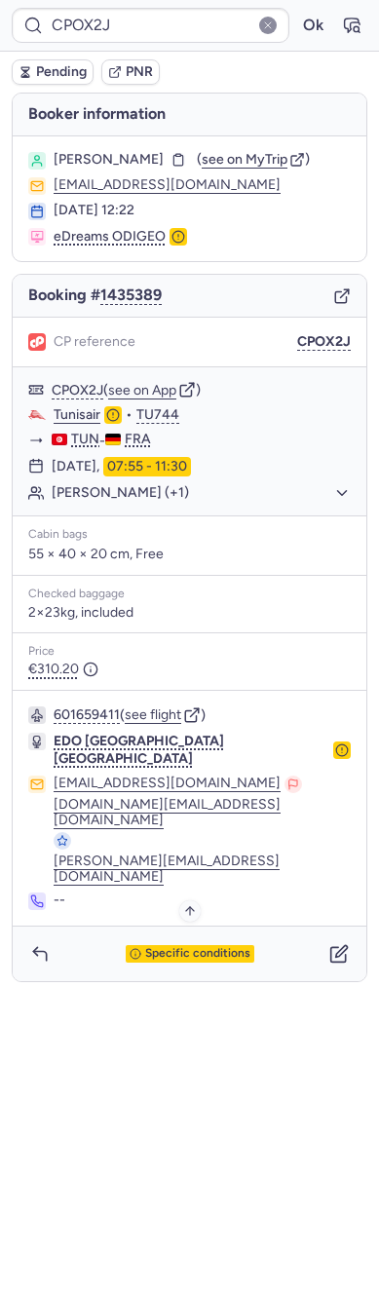
click at [197, 947] on span "Specific conditions" at bounding box center [197, 954] width 105 height 14
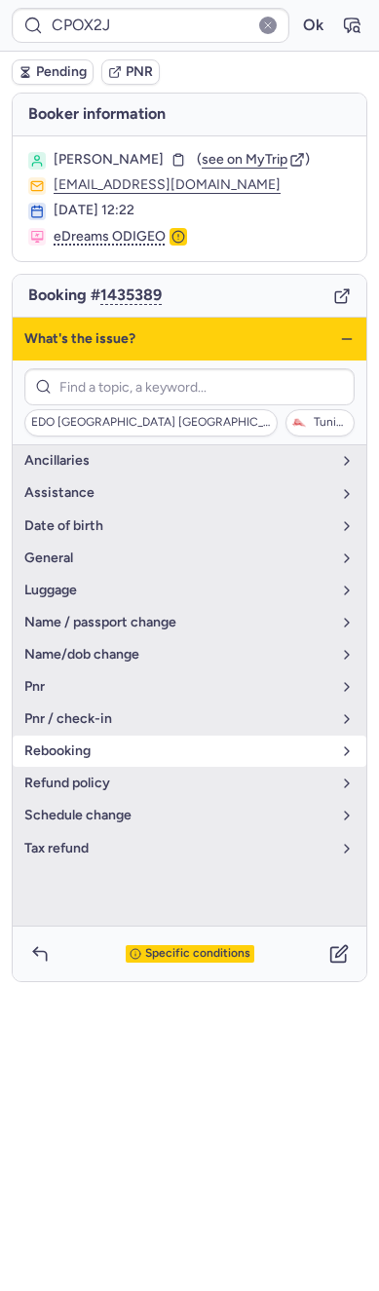
click at [120, 743] on span "rebooking" at bounding box center [177, 751] width 307 height 16
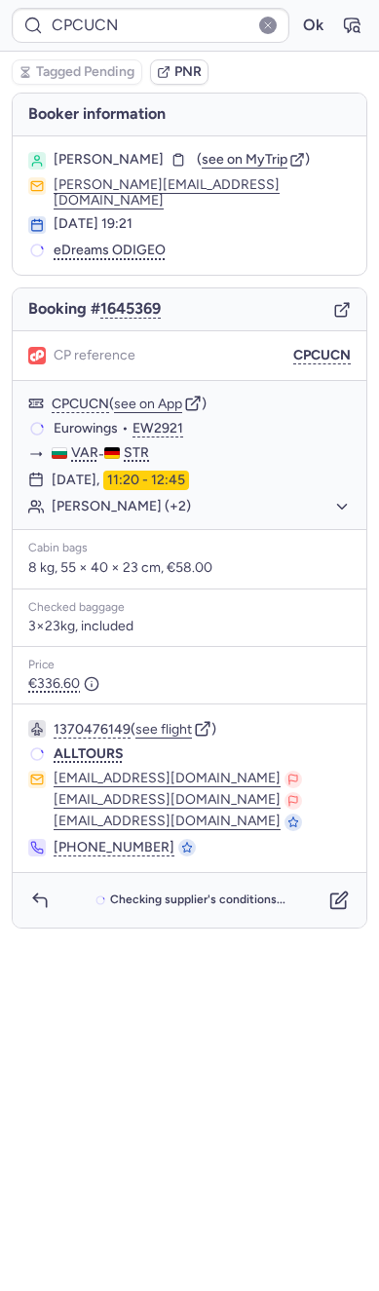
type input "CP9KPE"
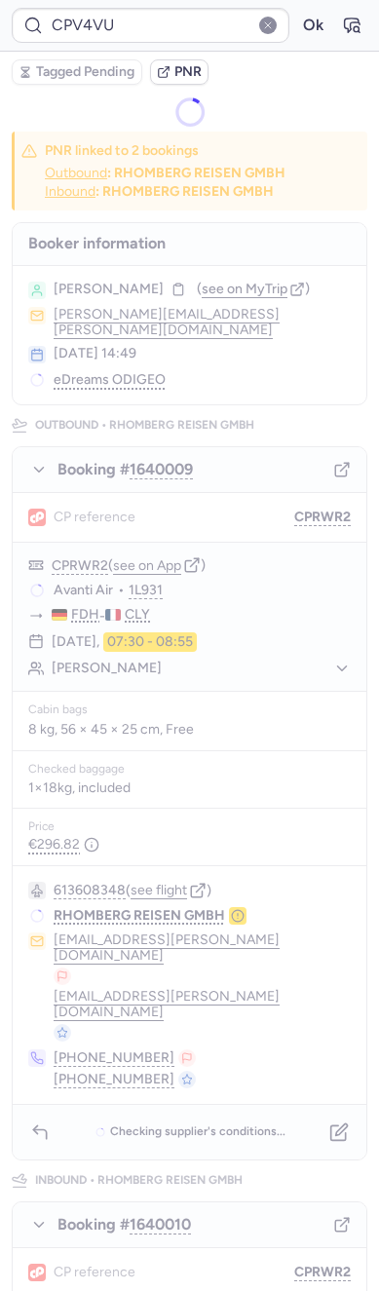
type input "CPC3VV"
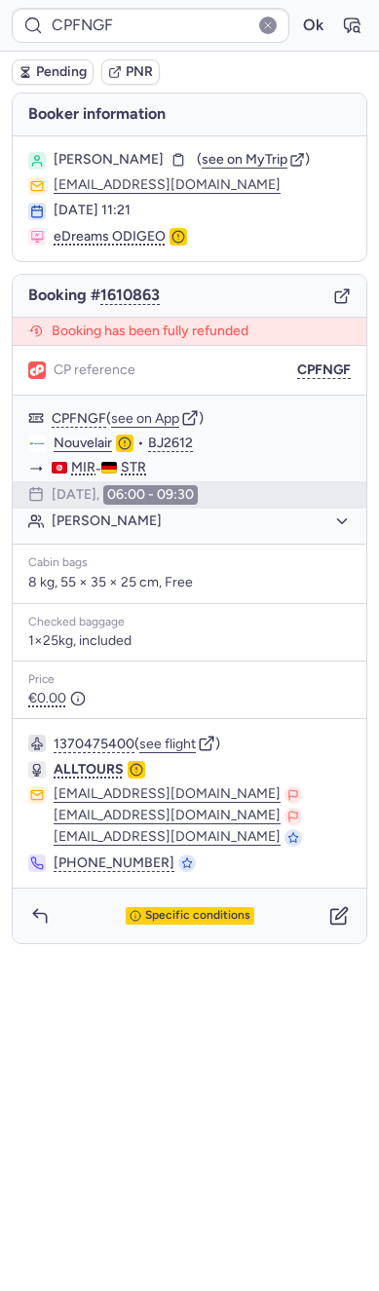
type input "CPV4VU"
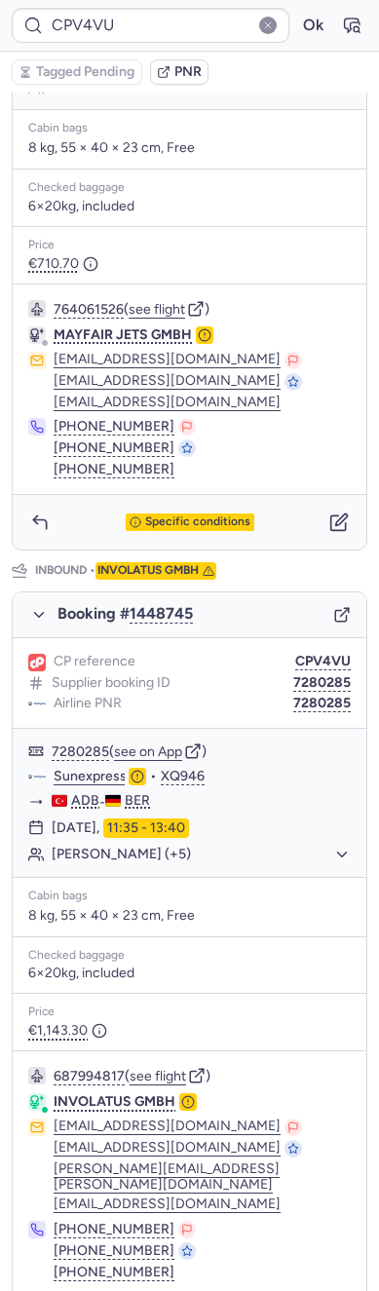
scroll to position [583, 0]
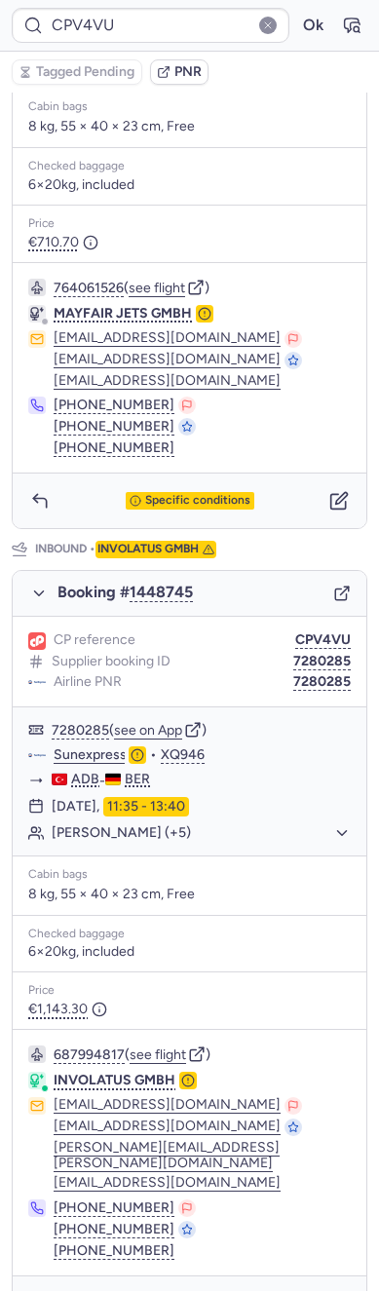
click at [335, 589] on icon "button" at bounding box center [340, 594] width 11 height 11
click at [160, 832] on div "7280285 ( see on App ) Sunexpress • XQ946 ADB - BER [DATE] 11:35 - 13:40 [PERSO…" at bounding box center [190, 781] width 354 height 148
click at [170, 797] on time "11:35 - 13:40" at bounding box center [146, 806] width 86 height 19
click at [120, 824] on button "[PERSON_NAME] (+5)" at bounding box center [201, 833] width 299 height 18
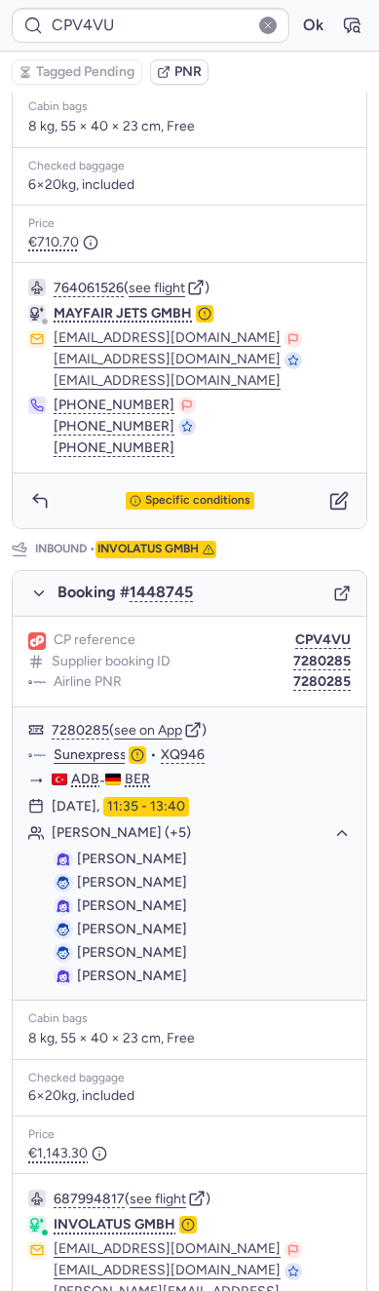
click at [49, 499] on div "Specific conditions" at bounding box center [190, 500] width 354 height 55
click at [44, 493] on button "button" at bounding box center [39, 500] width 31 height 31
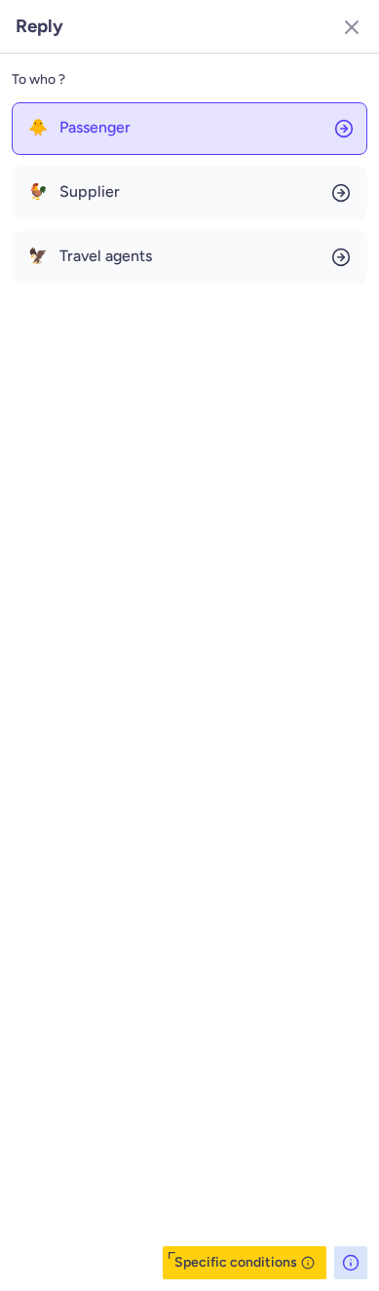
click at [145, 109] on button "🐥 Passenger" at bounding box center [190, 128] width 356 height 53
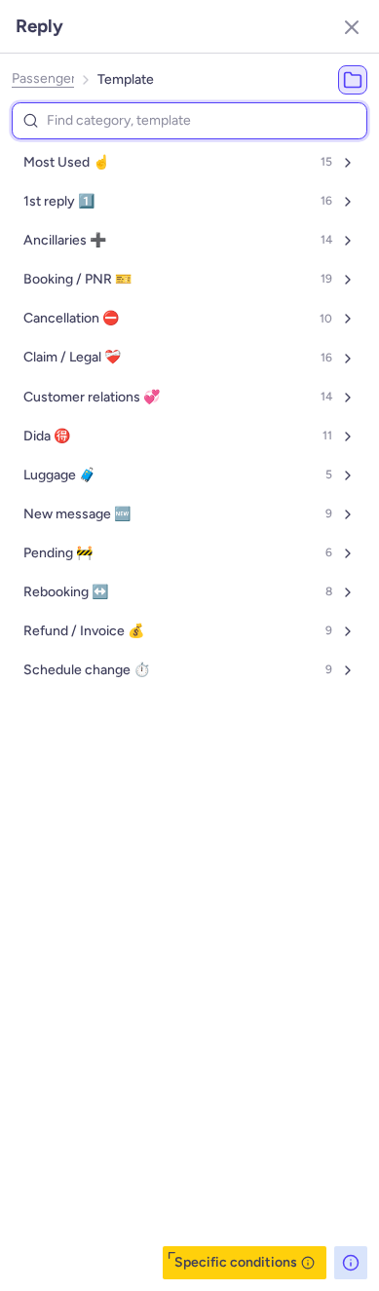
click at [135, 119] on input at bounding box center [190, 121] width 356 height 38
type input "tr"
select select "en"
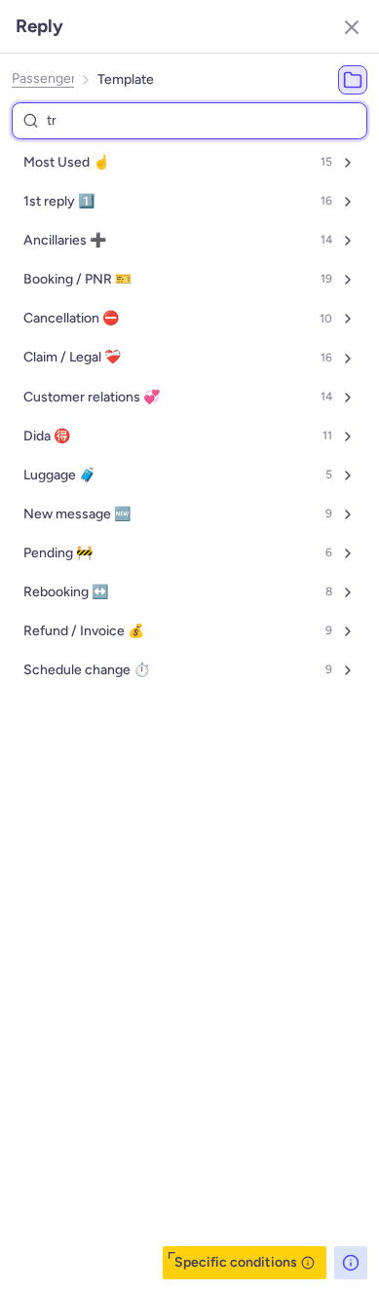
select select "en"
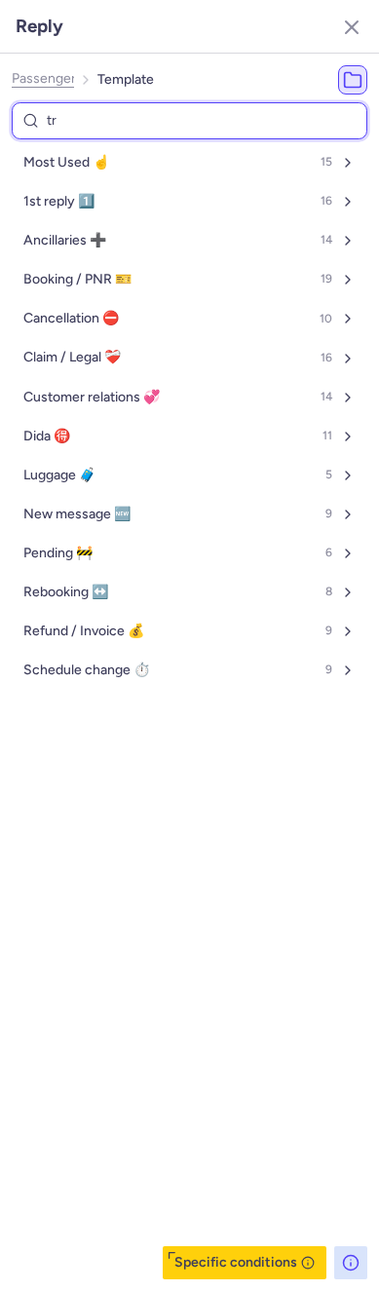
select select "en"
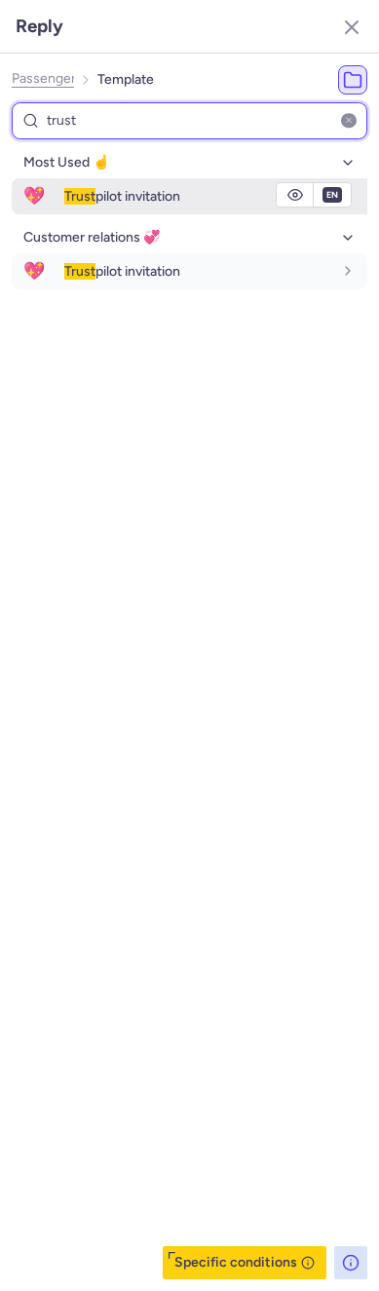
type input "trust"
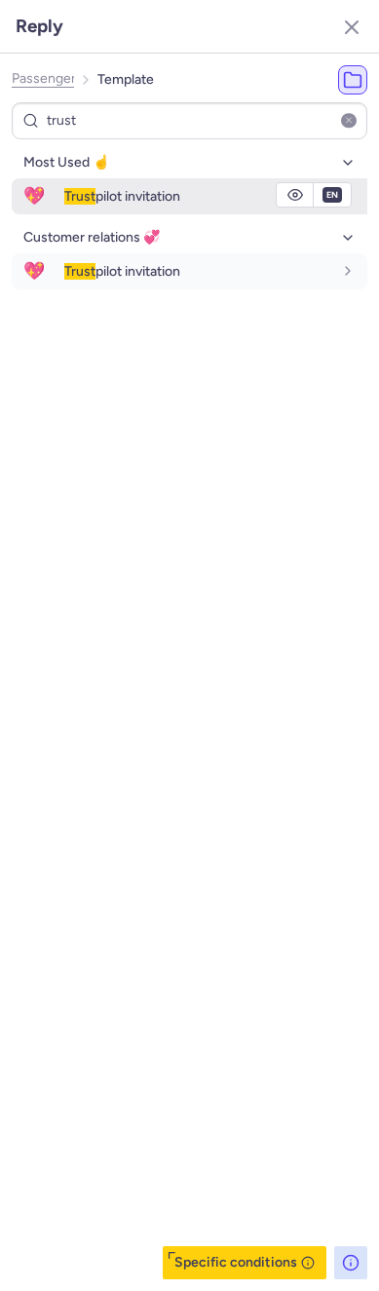
click at [48, 186] on span "💖" at bounding box center [34, 196] width 45 height 36
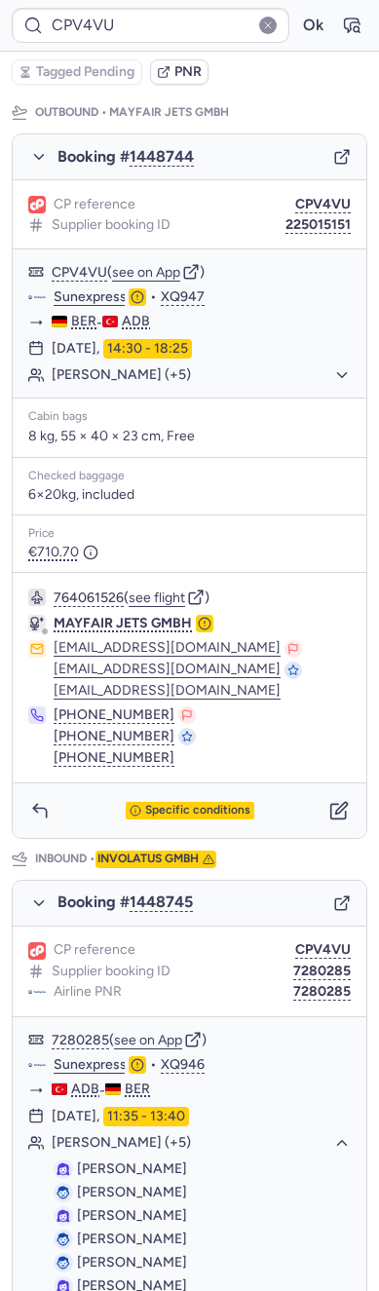
scroll to position [730, 0]
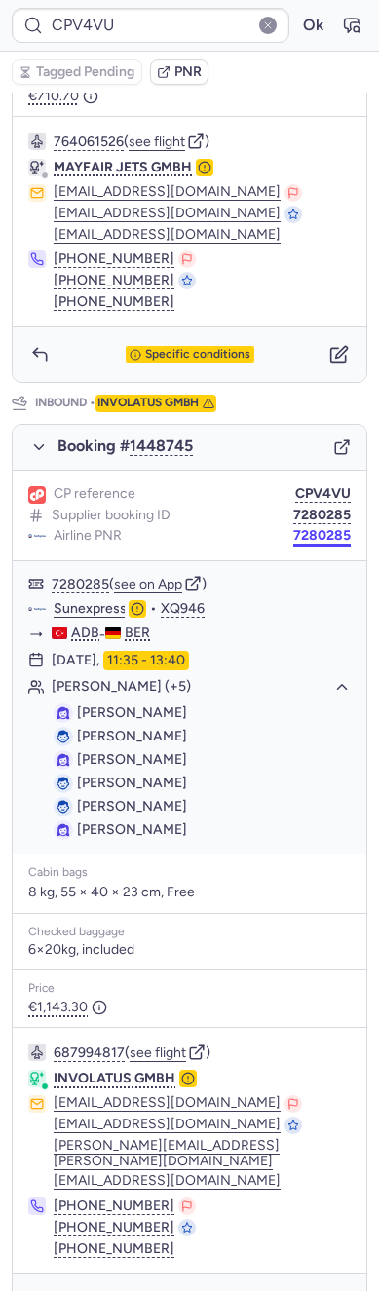
click at [315, 528] on button "7280285" at bounding box center [321, 536] width 57 height 16
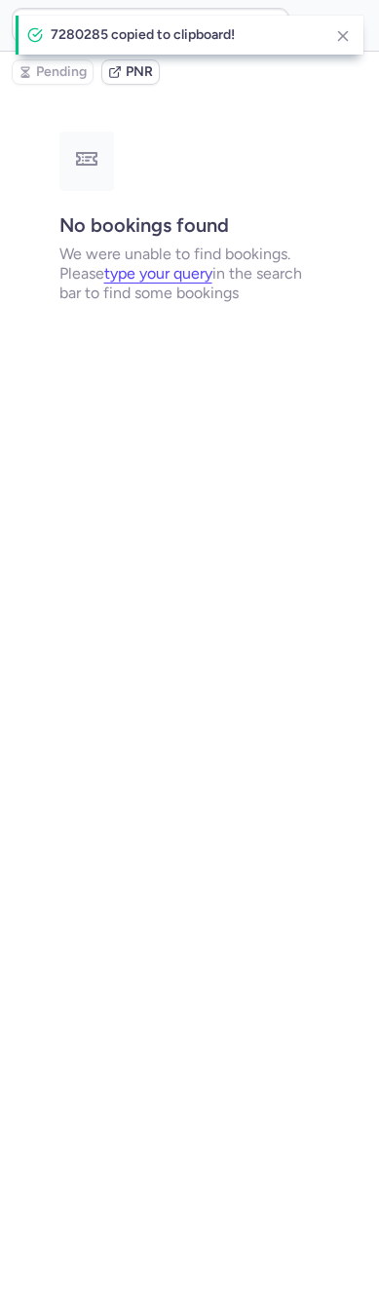
scroll to position [0, 0]
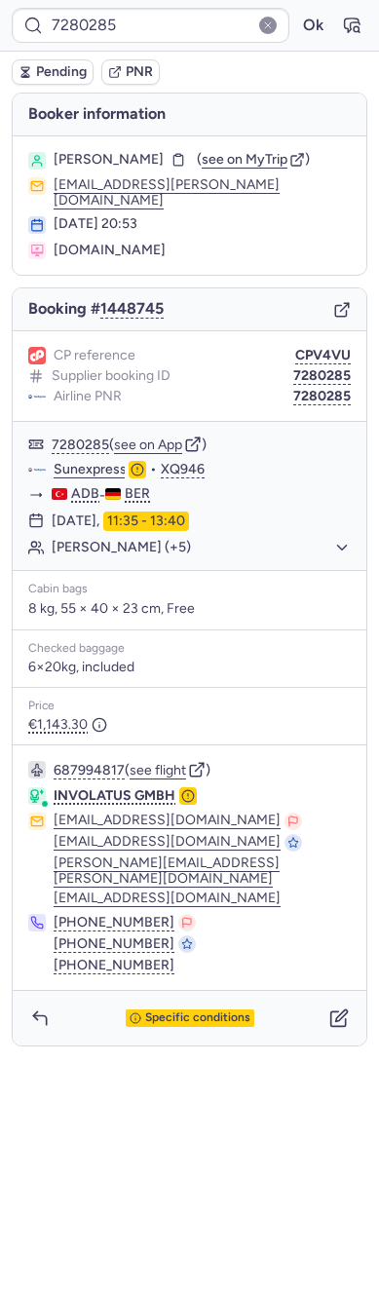
click at [105, 161] on span "[PERSON_NAME]" at bounding box center [109, 160] width 110 height 16
copy span "[PERSON_NAME]"
click at [131, 539] on button "[PERSON_NAME] (+5)" at bounding box center [201, 548] width 299 height 18
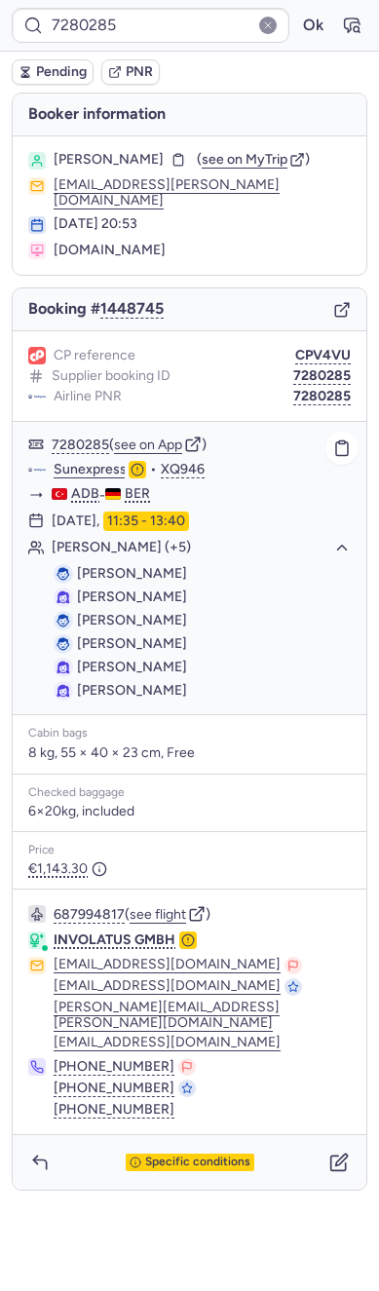
click at [140, 560] on ul "[PERSON_NAME] [PERSON_NAME] [PERSON_NAME] [PERSON_NAME] [PERSON_NAME] [PERSON_N…" at bounding box center [190, 632] width 354 height 144
click at [181, 565] on span "[PERSON_NAME]" at bounding box center [132, 573] width 110 height 17
copy span "[PERSON_NAME]"
type input "CPV4VU"
